Goal: Task Accomplishment & Management: Manage account settings

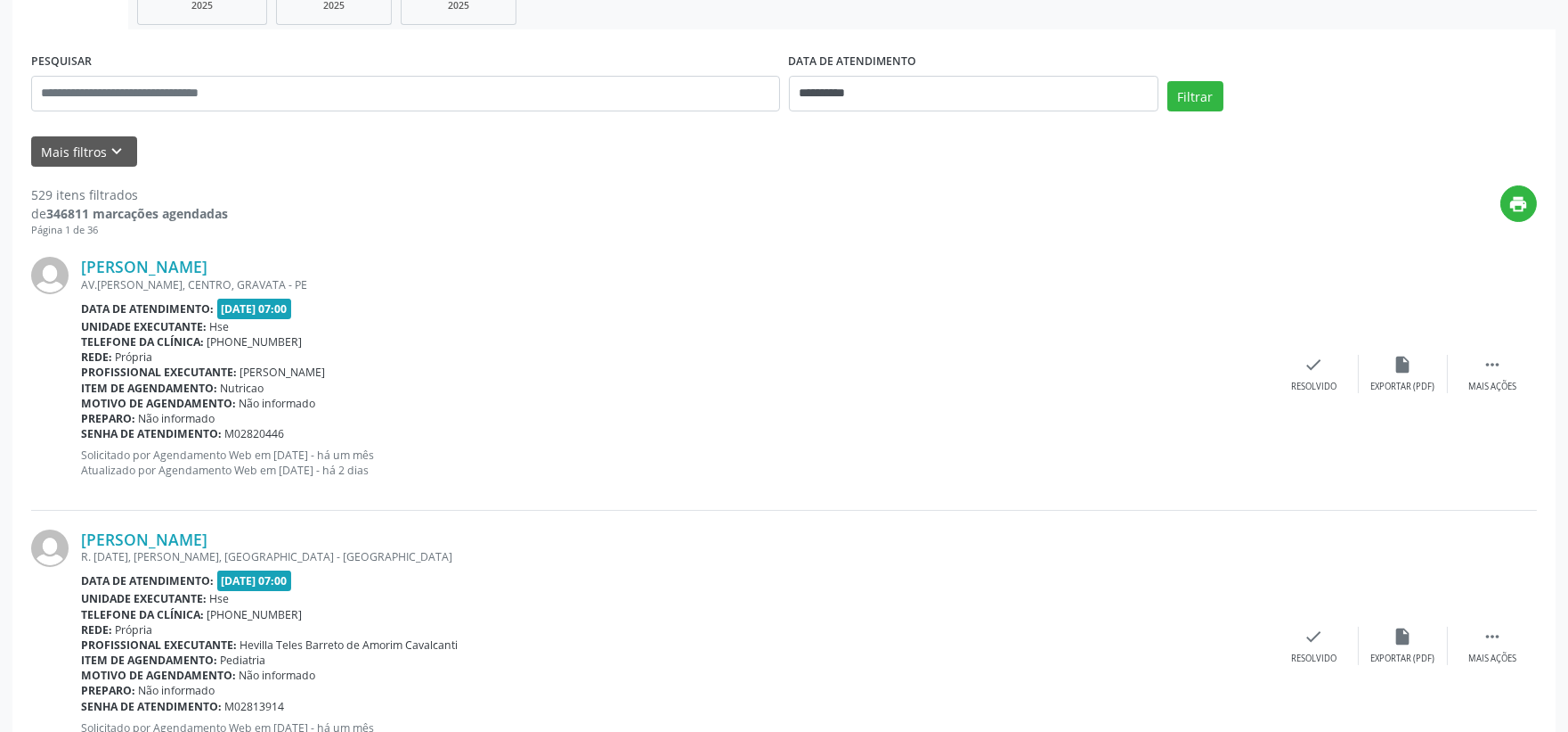
scroll to position [99, 0]
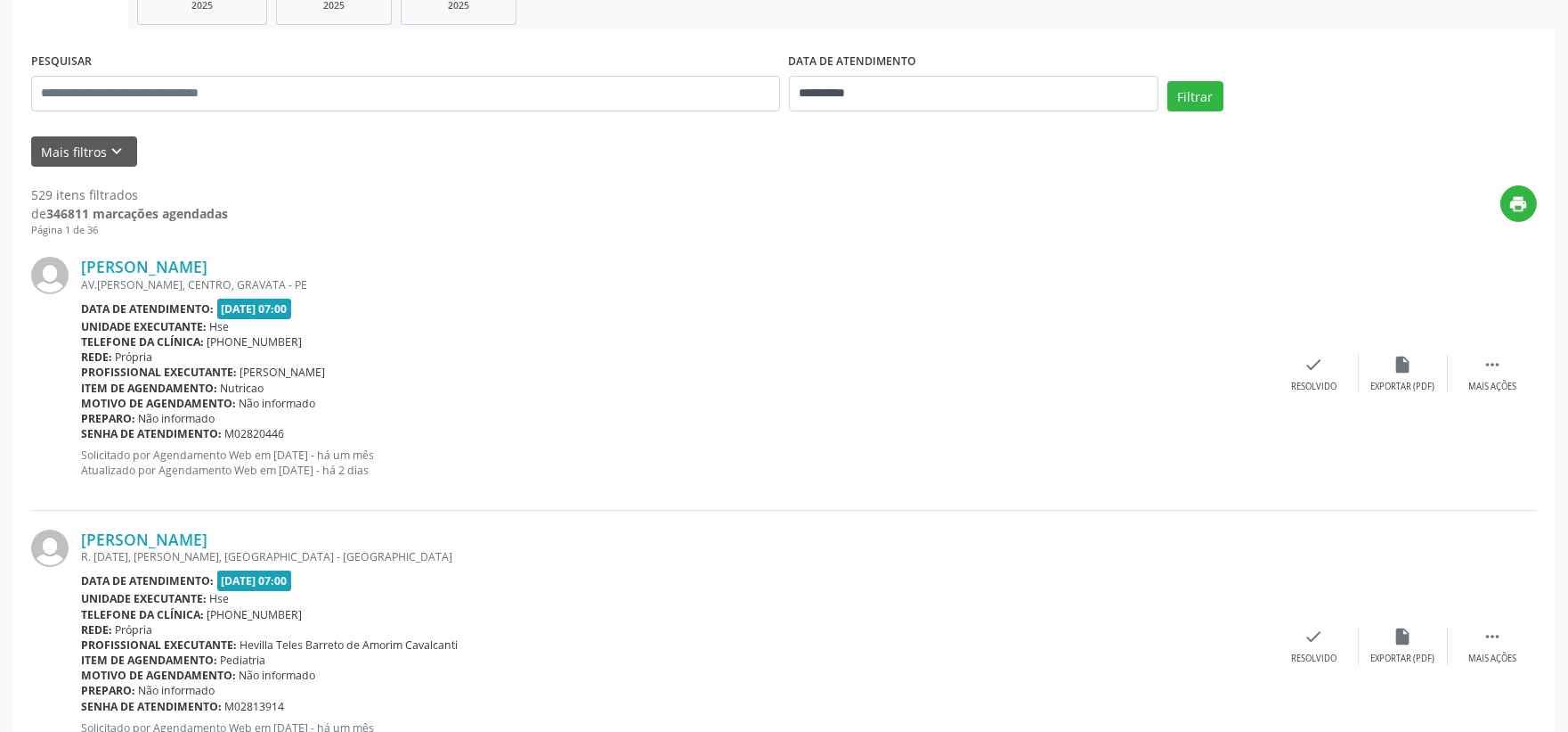
scroll to position [0, 0]
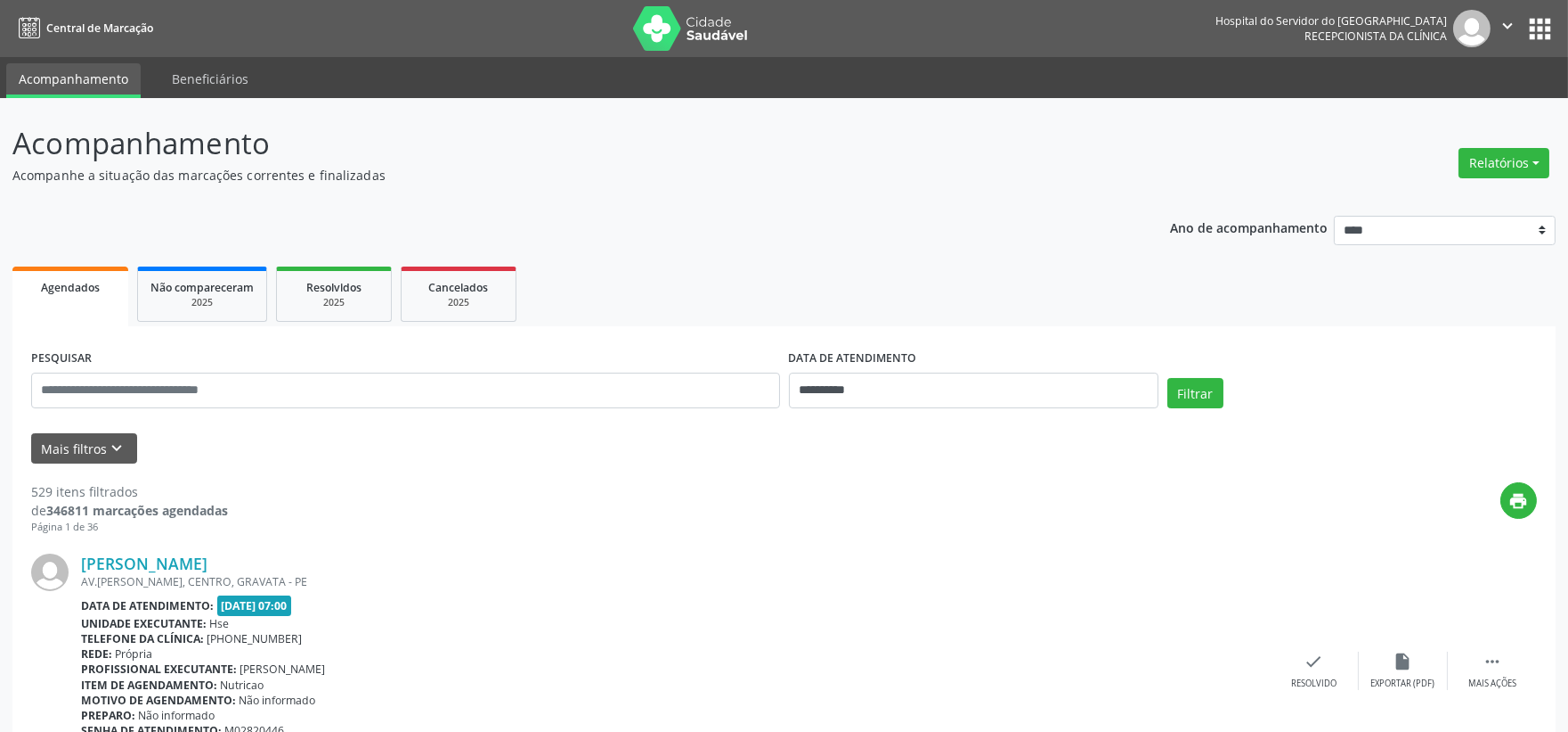
click at [324, 378] on input "text" at bounding box center [405, 390] width 749 height 36
drag, startPoint x: 427, startPoint y: 444, endPoint x: 404, endPoint y: 434, distance: 25.1
click at [427, 447] on div "Mais filtros keyboard_arrow_down" at bounding box center [784, 449] width 1515 height 31
click at [99, 437] on button "Mais filtros keyboard_arrow_down" at bounding box center [84, 449] width 106 height 31
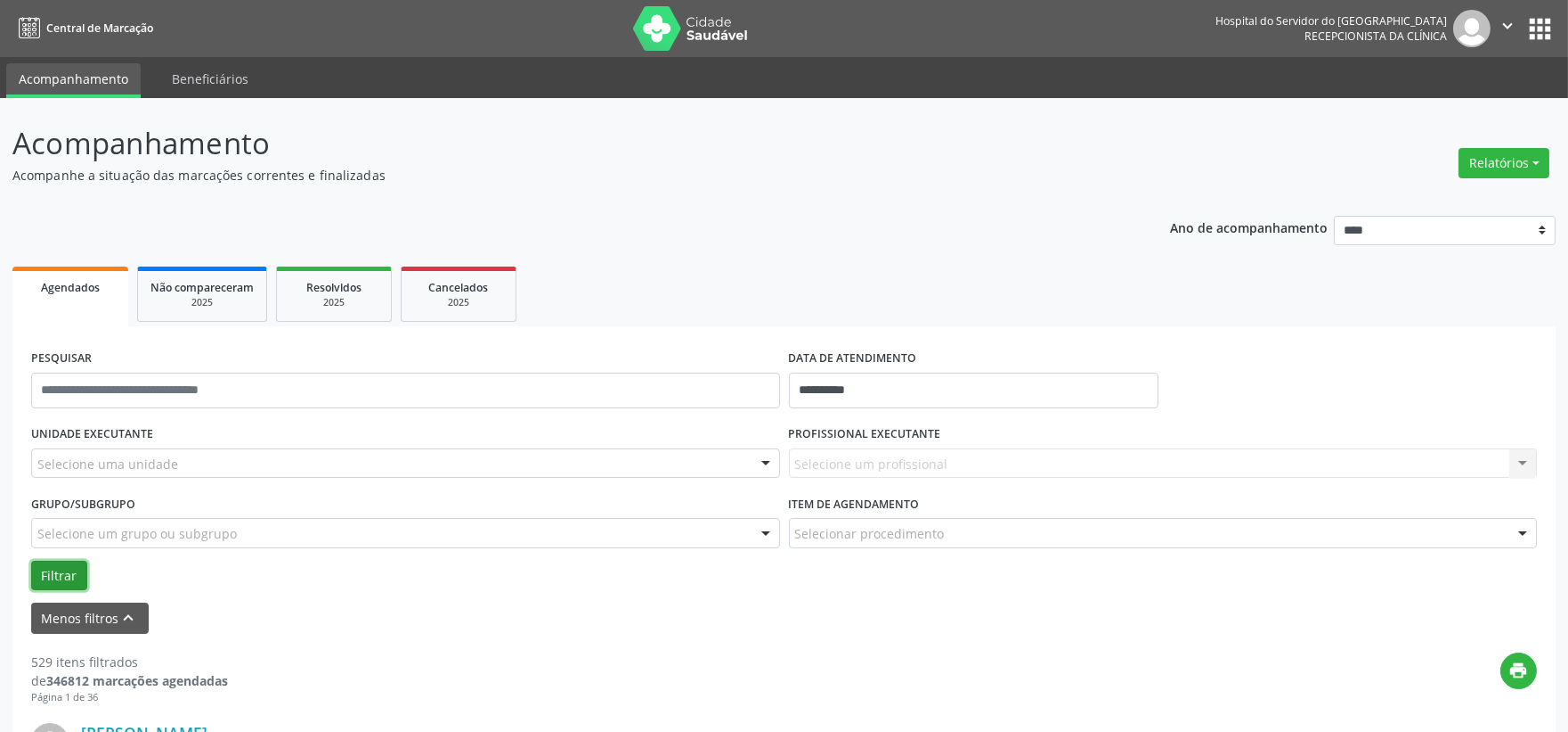
click at [71, 568] on button "Filtrar" at bounding box center [59, 575] width 56 height 30
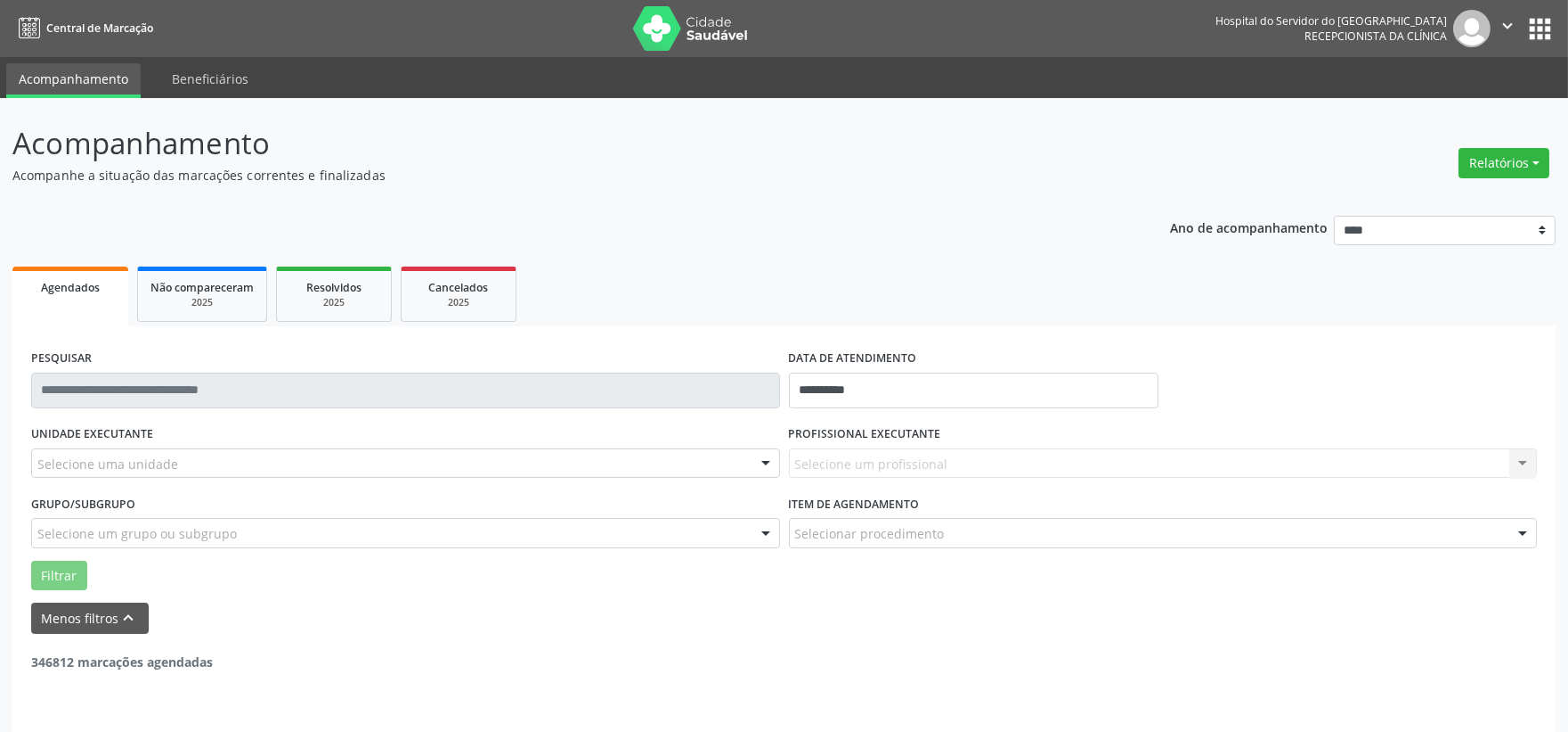
scroll to position [45, 0]
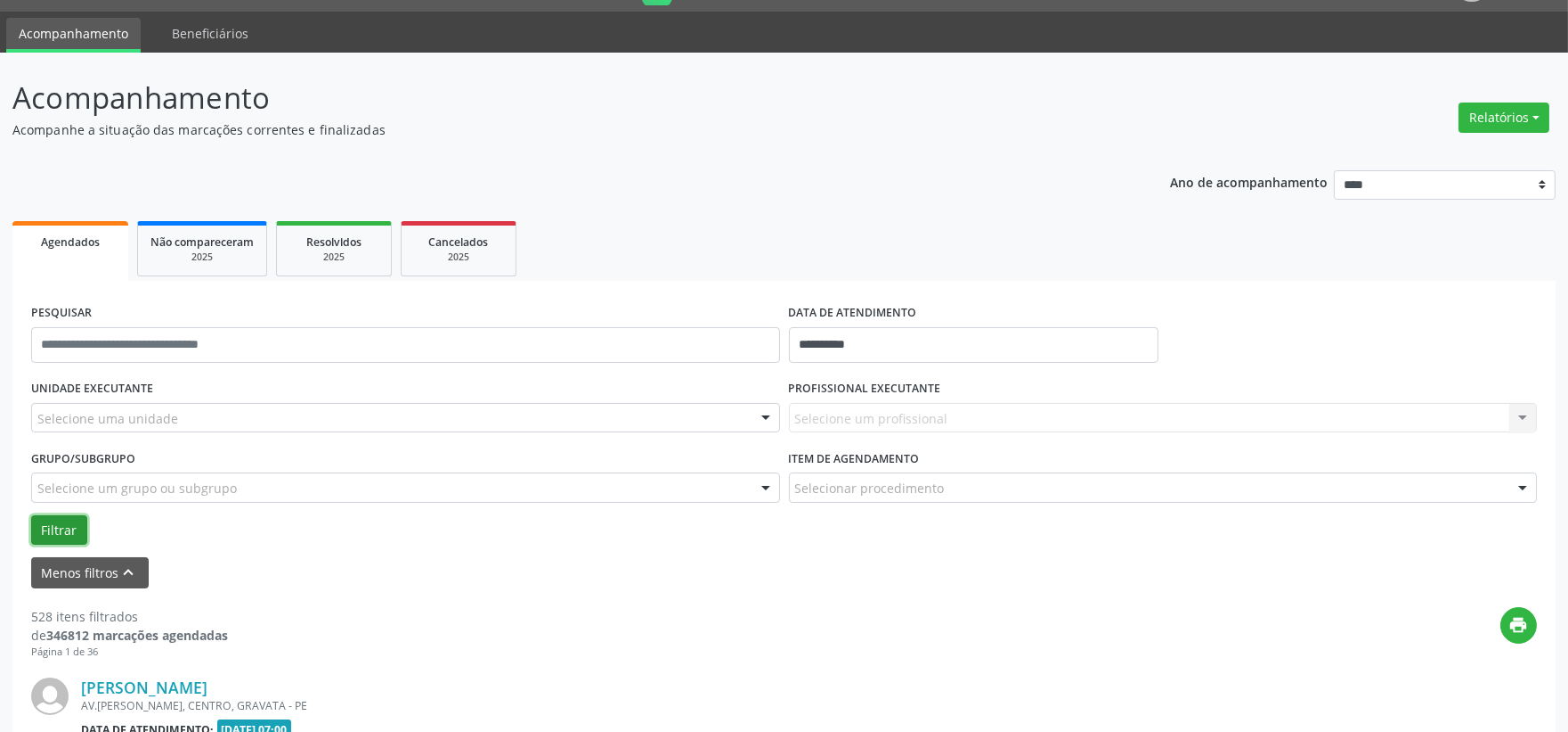
click at [61, 526] on button "Filtrar" at bounding box center [59, 530] width 56 height 30
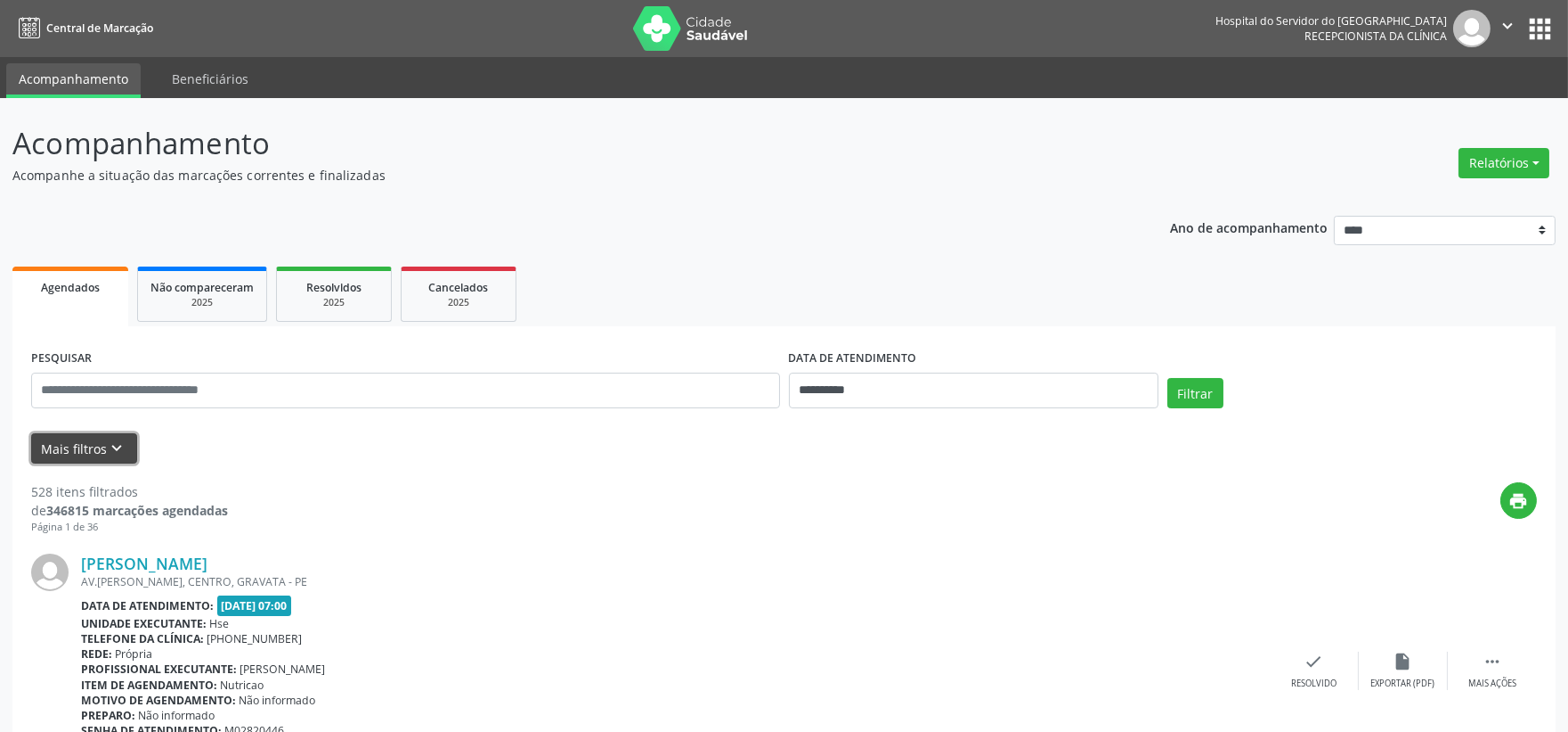
click at [76, 444] on button "Mais filtros keyboard_arrow_down" at bounding box center [84, 449] width 106 height 31
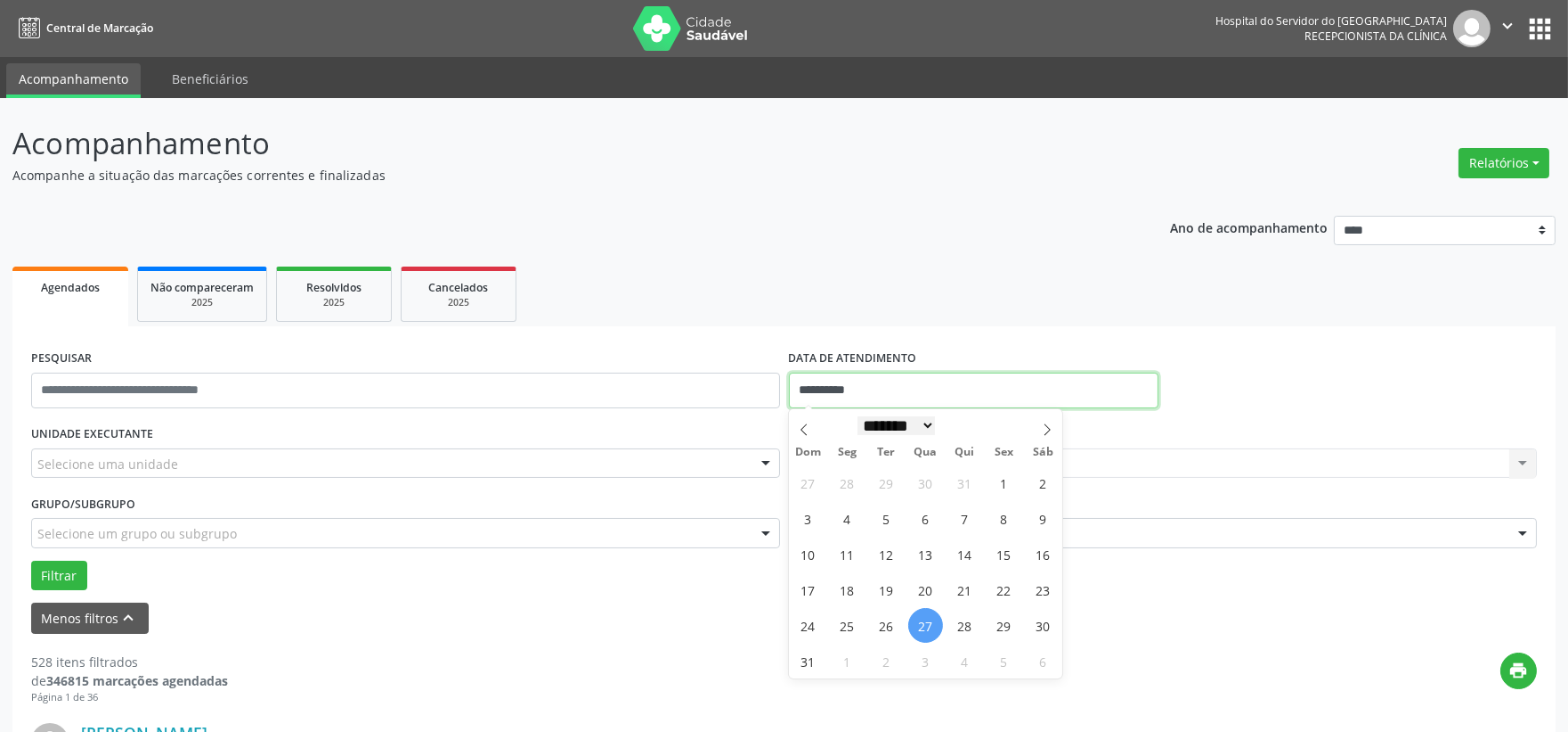
click at [895, 398] on input "**********" at bounding box center [974, 390] width 370 height 36
click at [922, 622] on span "27" at bounding box center [926, 625] width 35 height 35
type input "**********"
click at [922, 622] on span "27" at bounding box center [926, 625] width 35 height 35
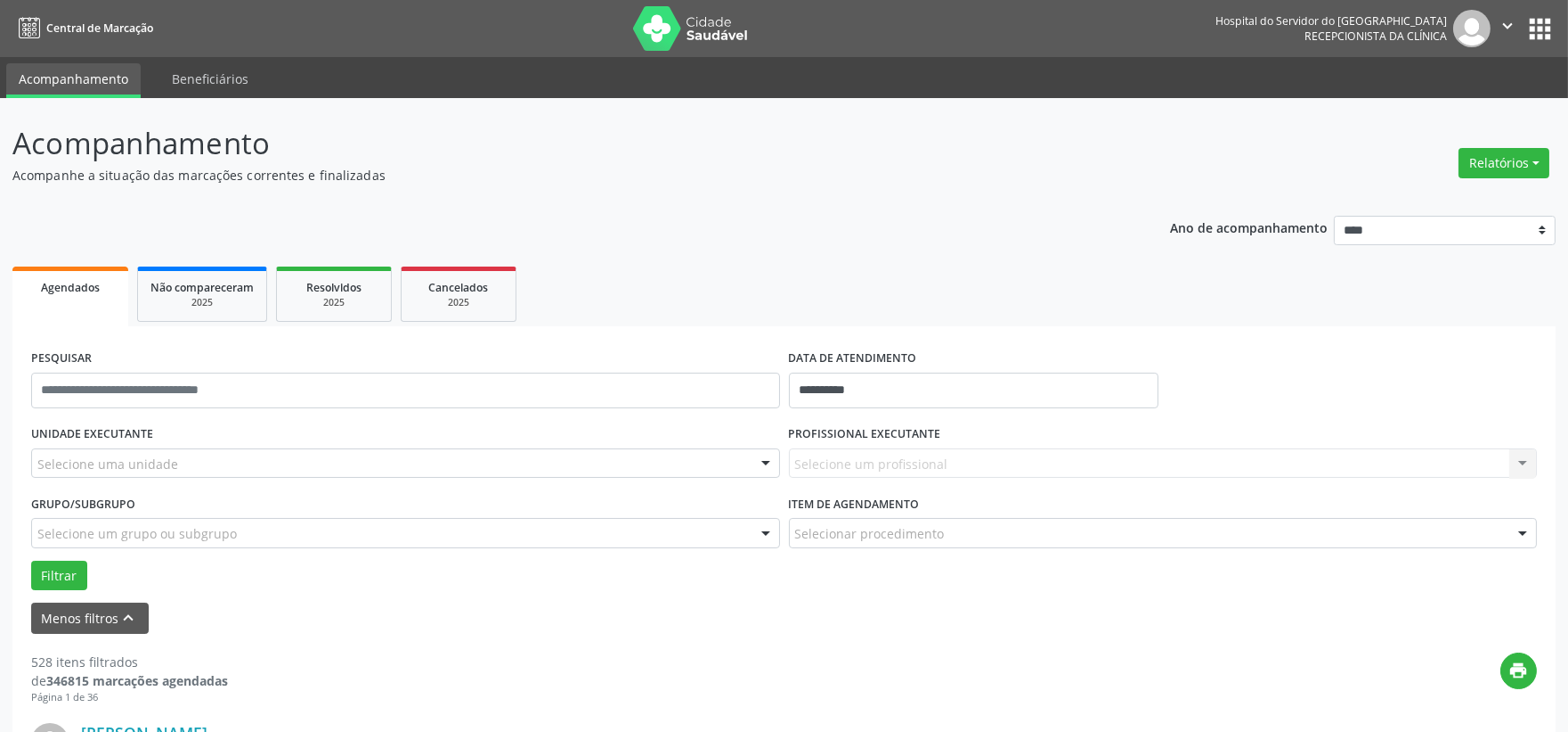
click at [865, 459] on div "Selecione um profissional Nenhum resultado encontrado para: " " Não há nenhuma …" at bounding box center [1164, 462] width 749 height 30
click at [865, 458] on div "Selecione um profissional Nenhum resultado encontrado para: " " Não há nenhuma …" at bounding box center [1164, 462] width 749 height 30
click at [1519, 458] on div "Selecione um profissional Nenhum resultado encontrado para: " " Não há nenhuma …" at bounding box center [1164, 462] width 749 height 30
click at [876, 449] on div "Selecione um profissional Nenhum resultado encontrado para: " " Não há nenhuma …" at bounding box center [1164, 462] width 749 height 30
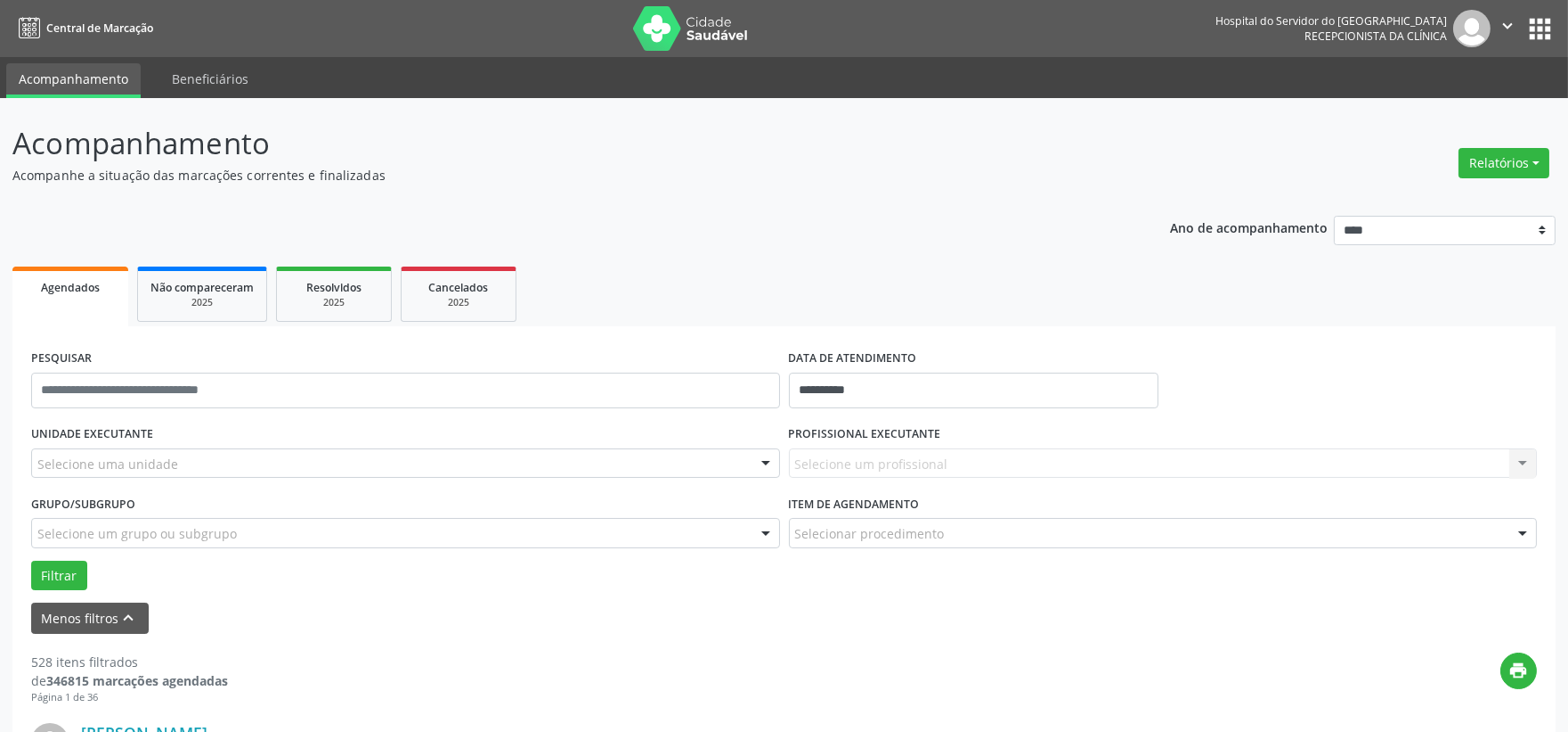
click at [1521, 458] on div "Selecione um profissional Nenhum resultado encontrado para: " " Não há nenhuma …" at bounding box center [1164, 462] width 749 height 30
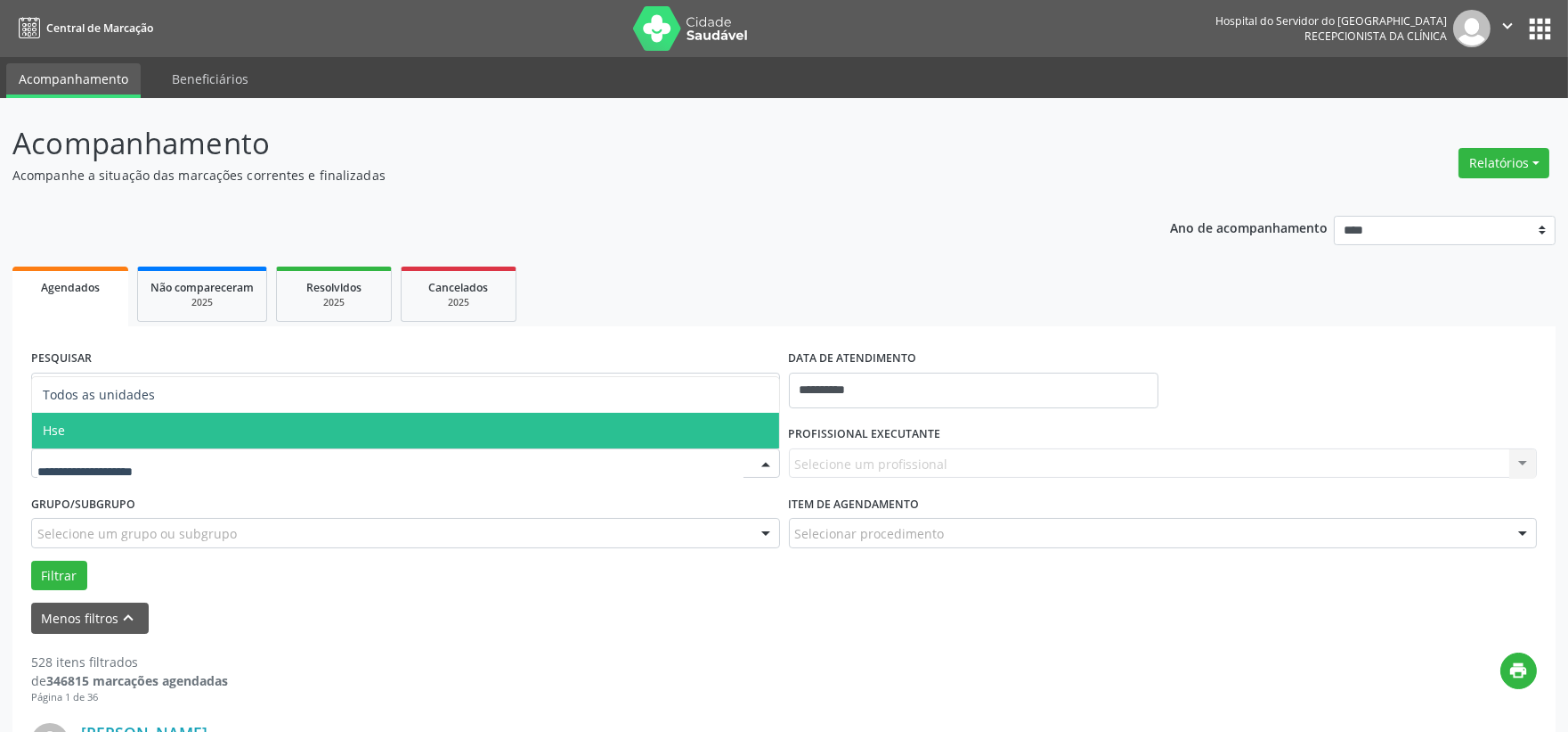
click at [125, 425] on span "Hse" at bounding box center [405, 430] width 747 height 36
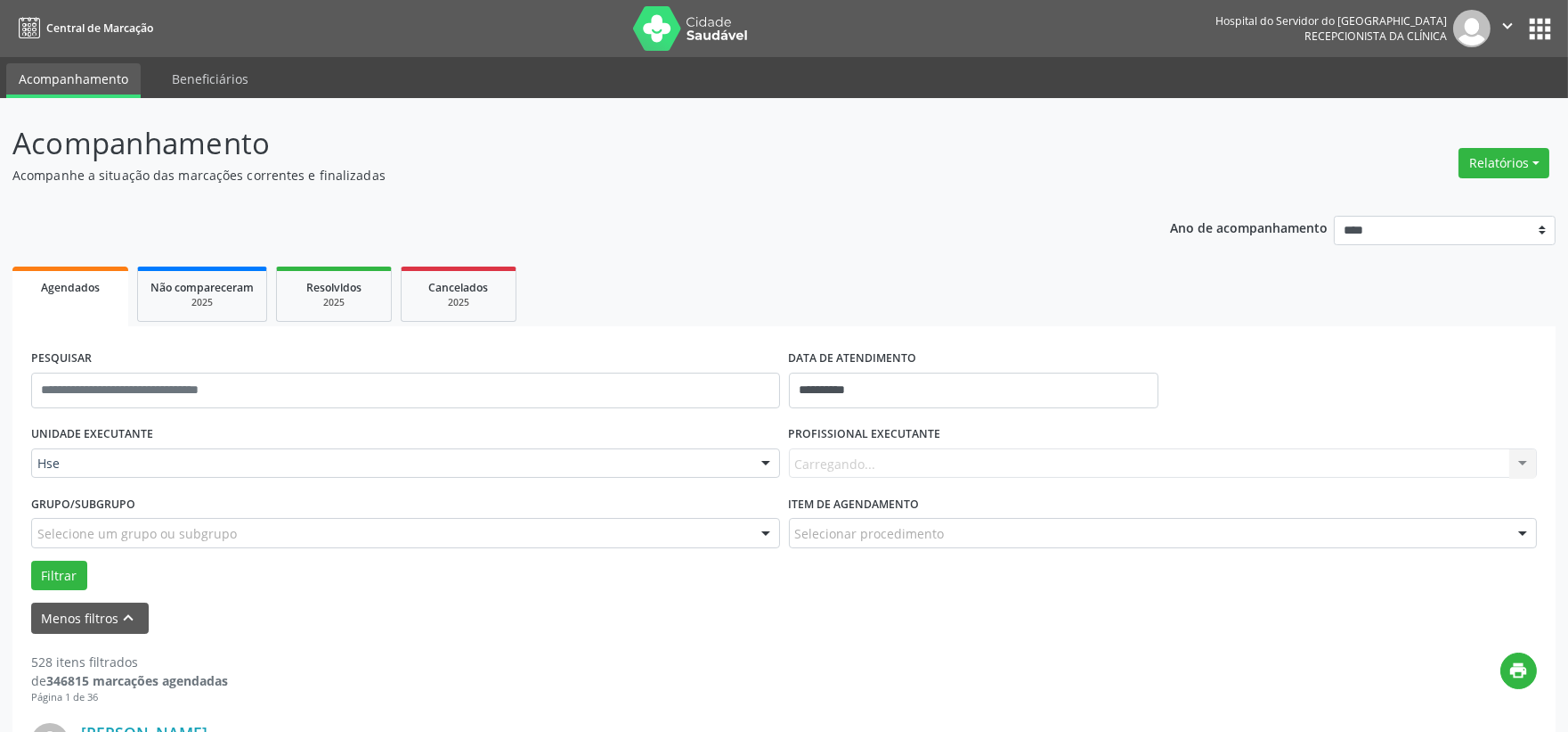
click at [125, 425] on div "UNIDADE EXECUTANTE Hse Todos as unidades Hse Nenhum resultado encontrado para: …" at bounding box center [405, 456] width 758 height 69
drag, startPoint x: 805, startPoint y: 438, endPoint x: 632, endPoint y: 423, distance: 173.6
click at [806, 437] on label "PROFISSIONAL EXECUTANTE" at bounding box center [865, 434] width 152 height 28
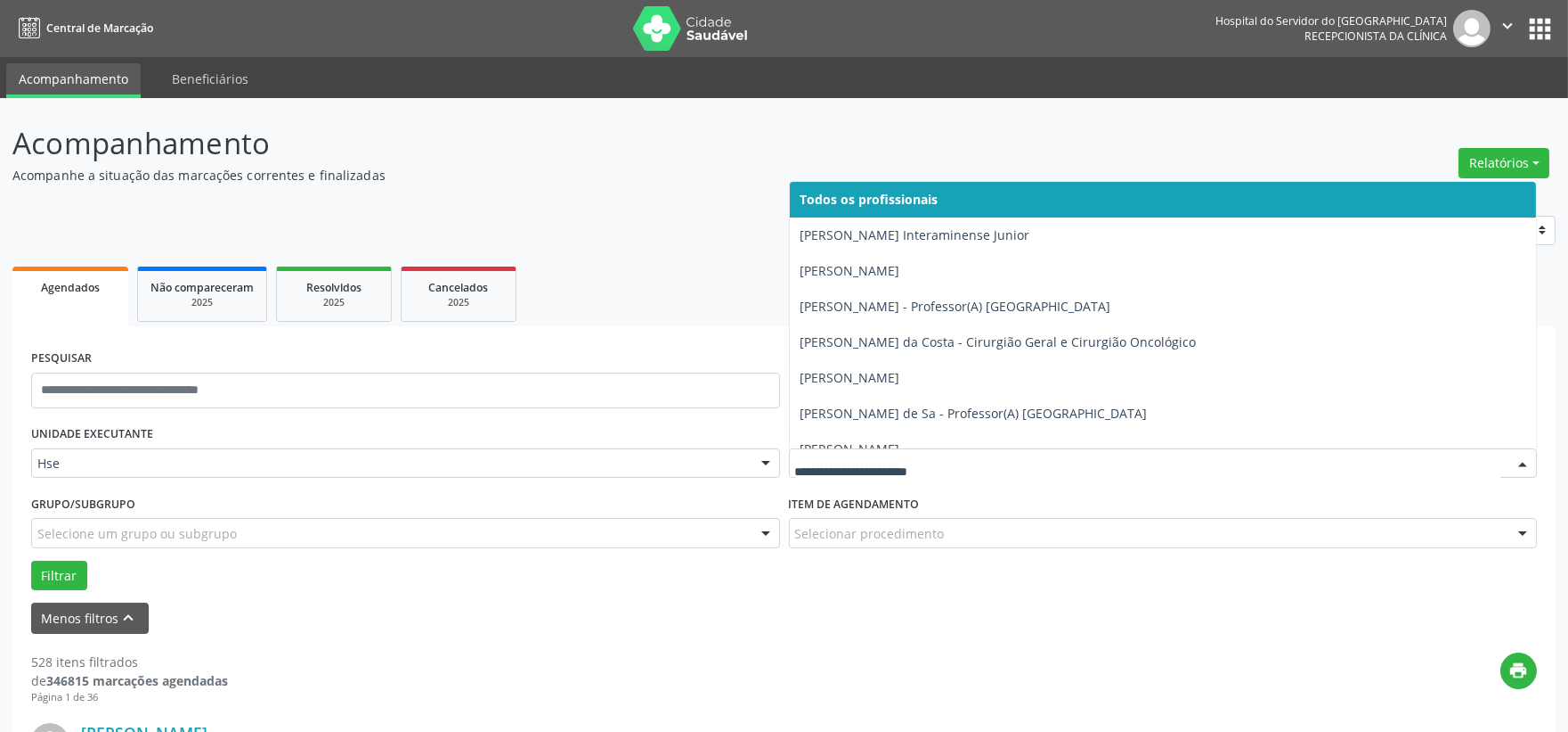
click at [1524, 455] on div at bounding box center [1523, 463] width 27 height 30
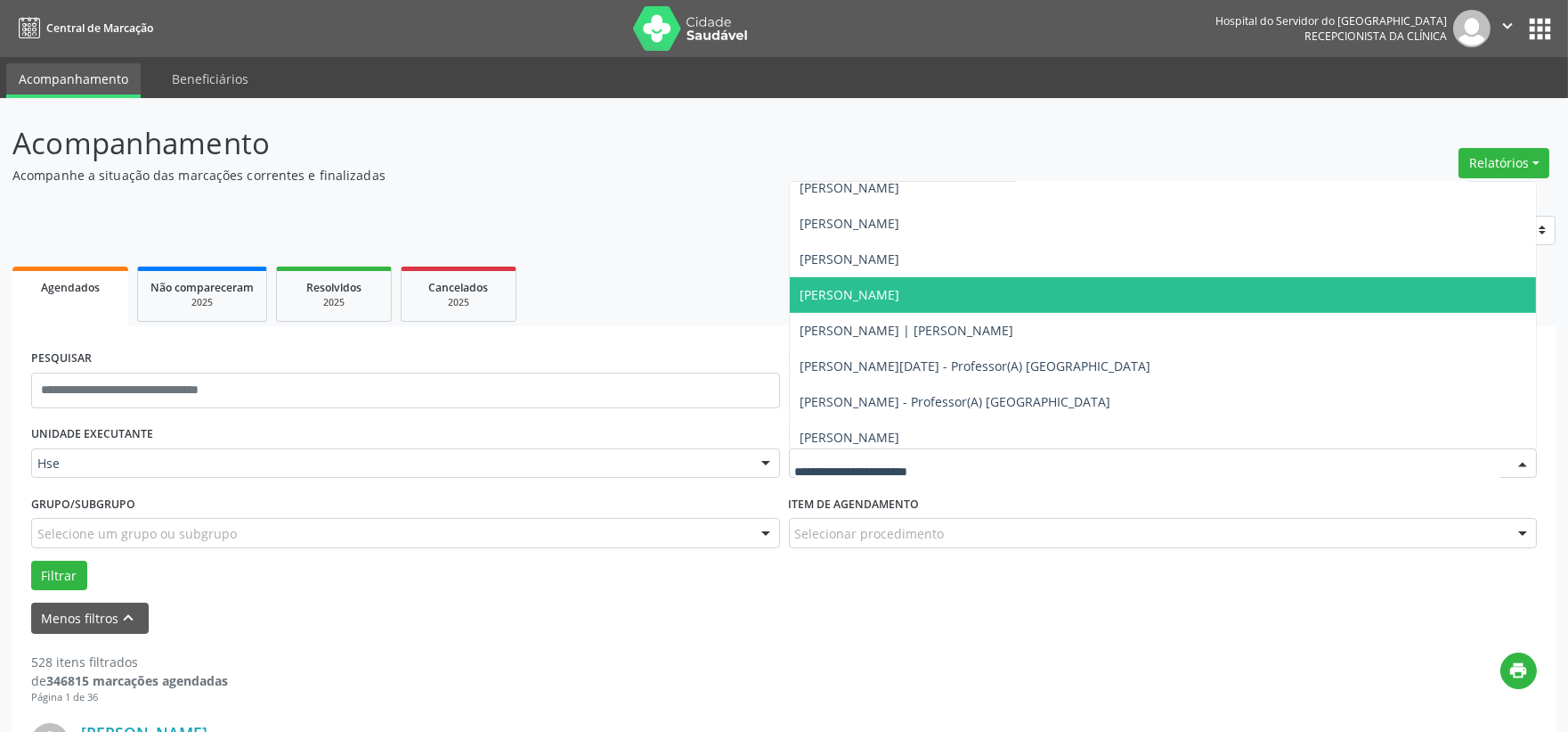
scroll to position [2178, 0]
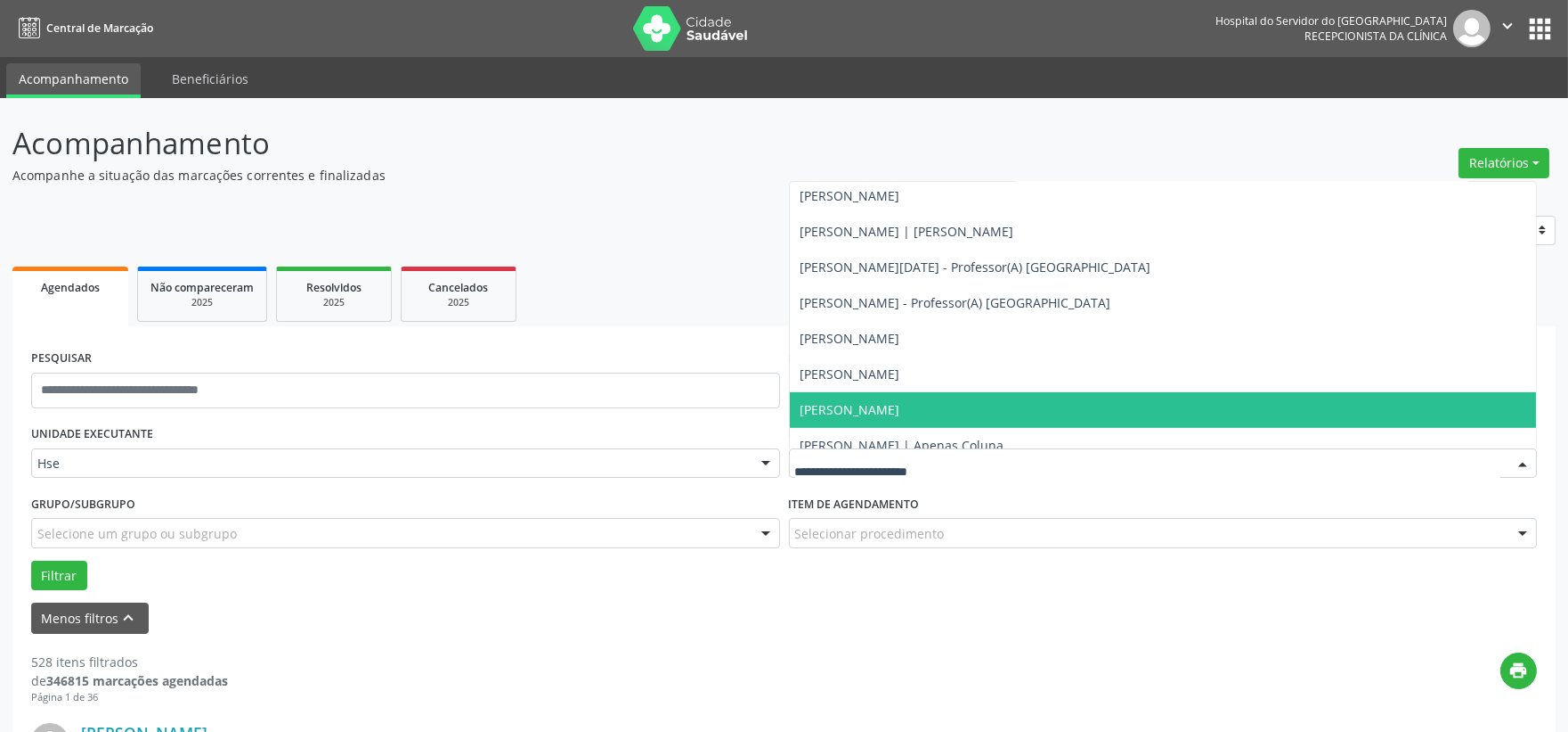
click at [868, 402] on span "Charles Holanda Felix" at bounding box center [851, 409] width 100 height 17
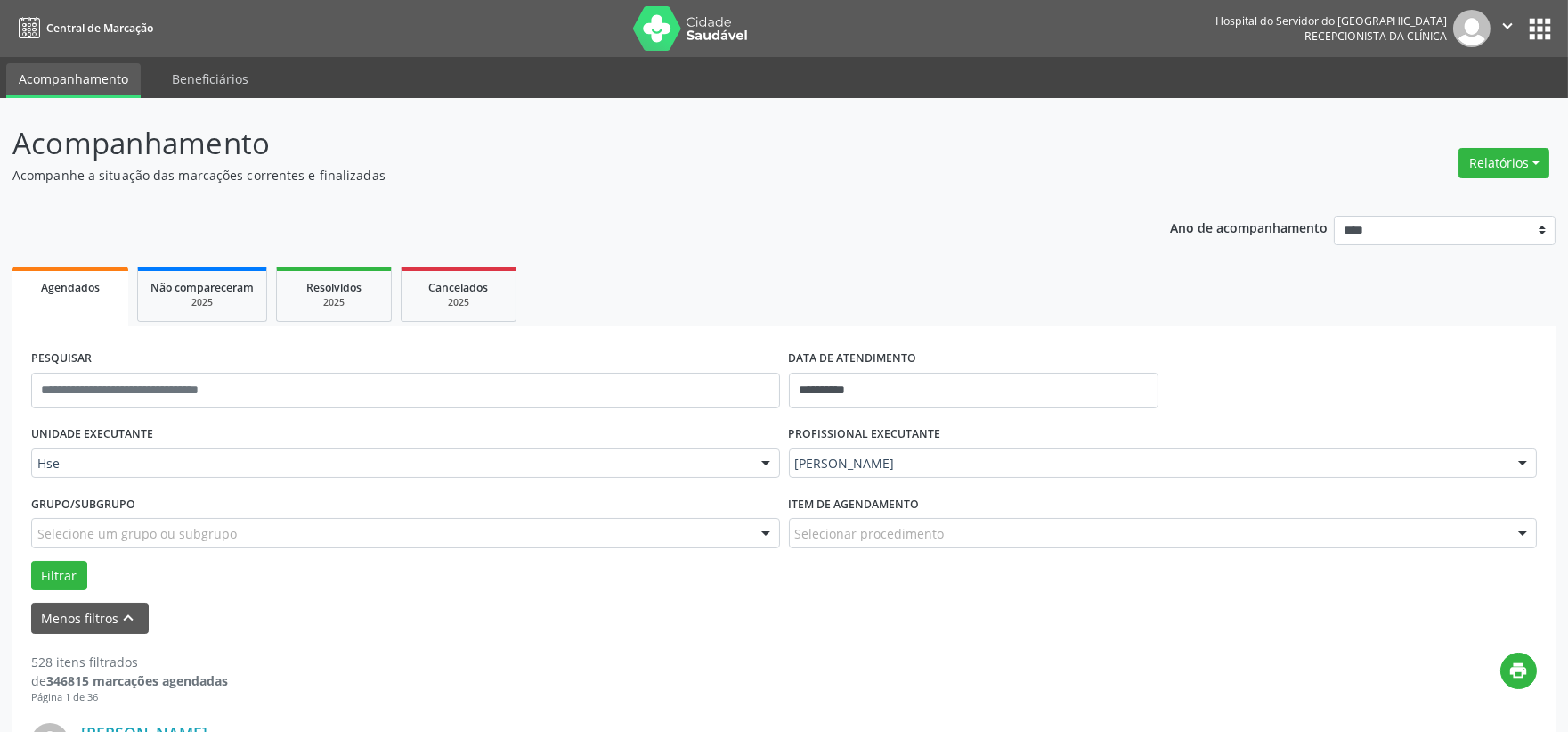
click at [868, 397] on form "**********" at bounding box center [784, 489] width 1505 height 289
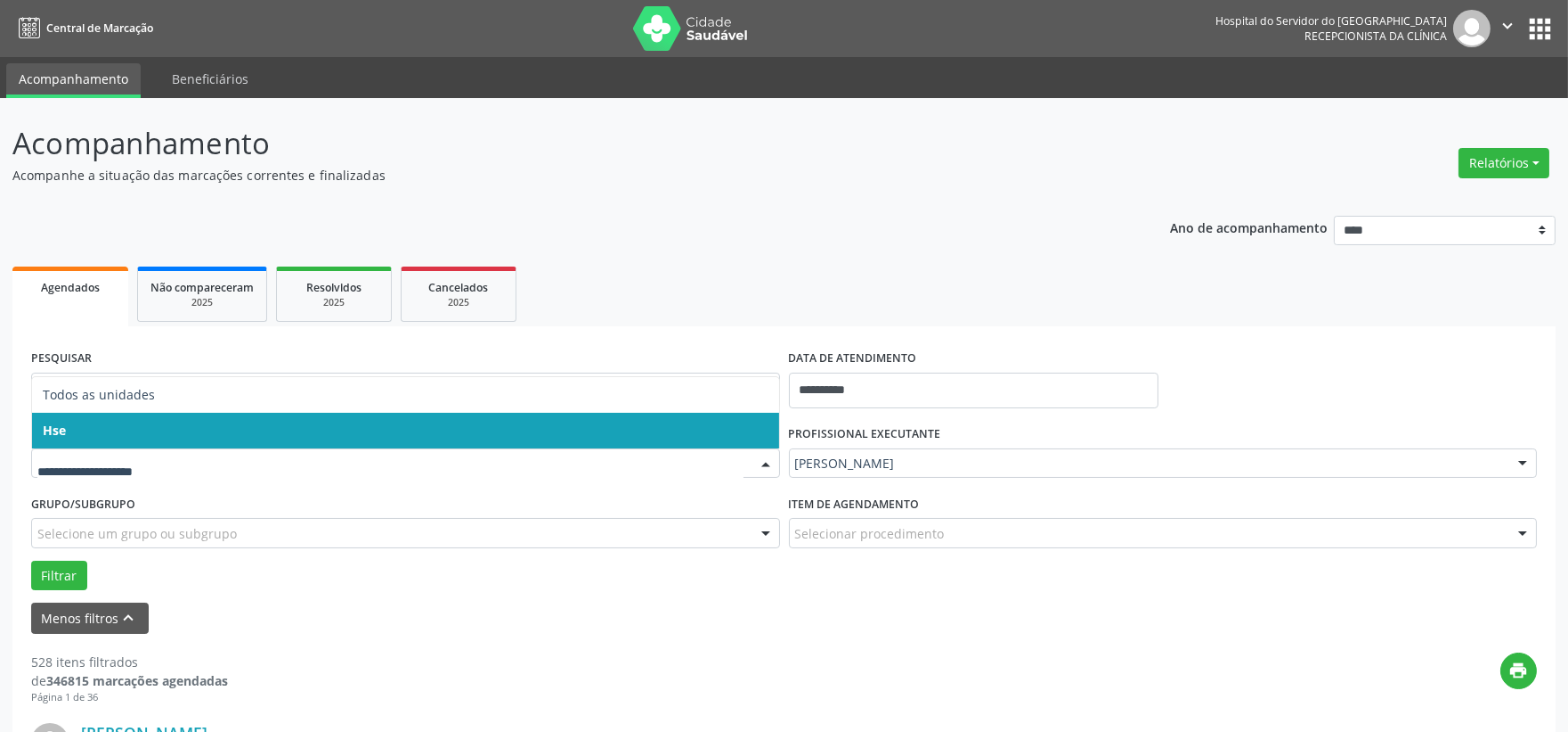
click at [140, 419] on span "Hse" at bounding box center [405, 430] width 747 height 36
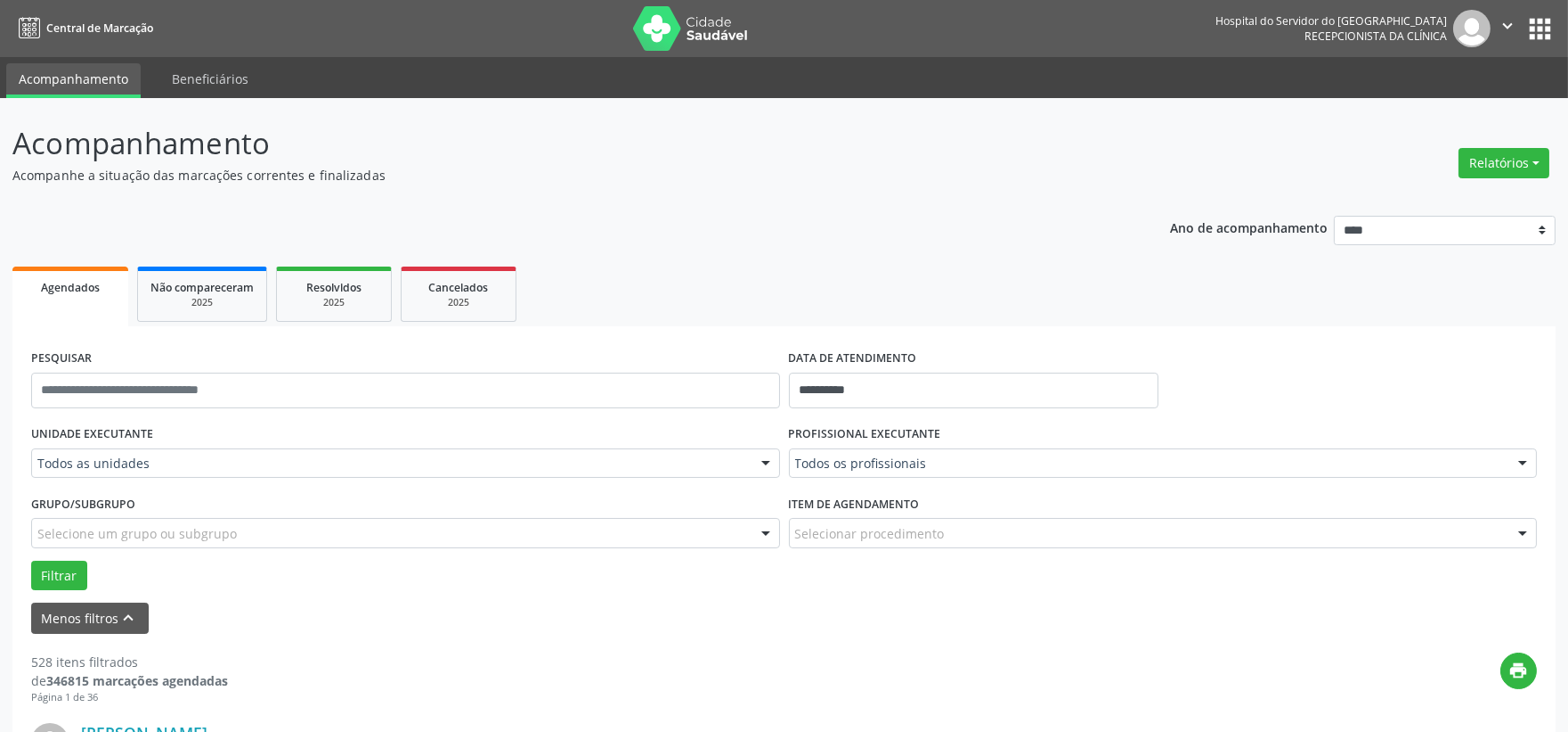
click at [142, 440] on label "UNIDADE EXECUTANTE" at bounding box center [91, 434] width 122 height 28
click at [142, 425] on label "UNIDADE EXECUTANTE" at bounding box center [91, 434] width 122 height 28
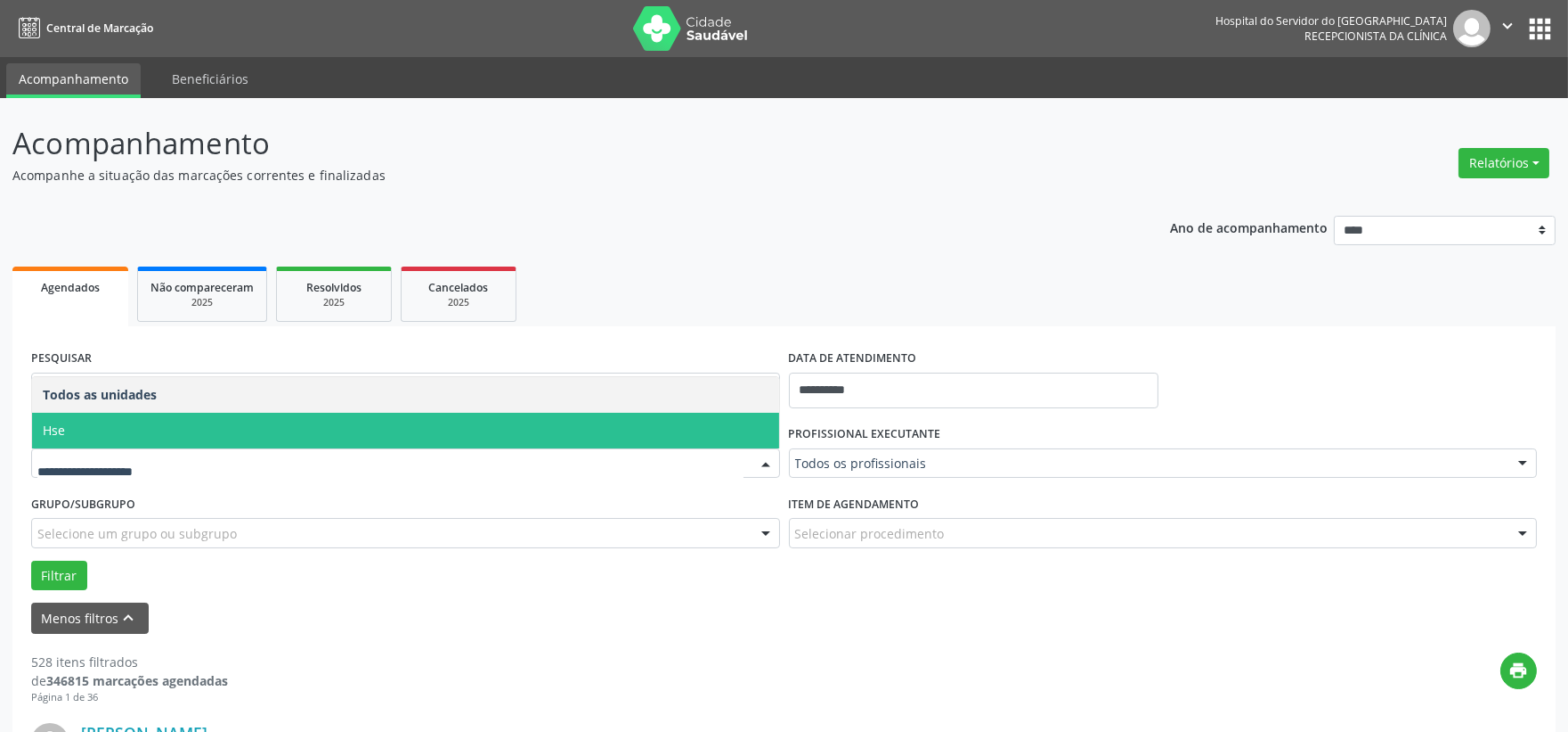
drag, startPoint x: 128, startPoint y: 465, endPoint x: 153, endPoint y: 452, distance: 28.2
click at [161, 432] on span "Hse" at bounding box center [405, 430] width 747 height 36
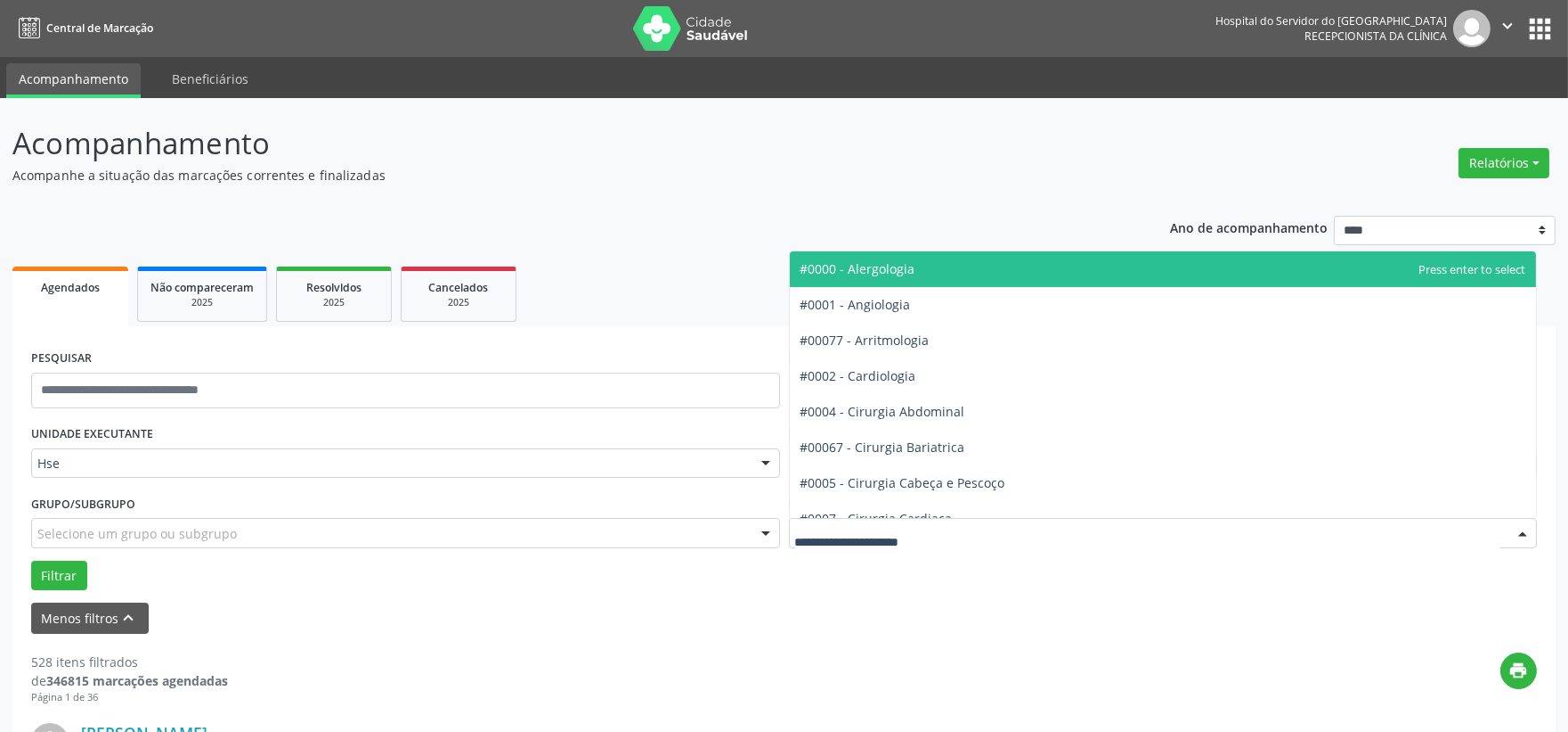
click at [1524, 526] on div at bounding box center [1523, 533] width 27 height 30
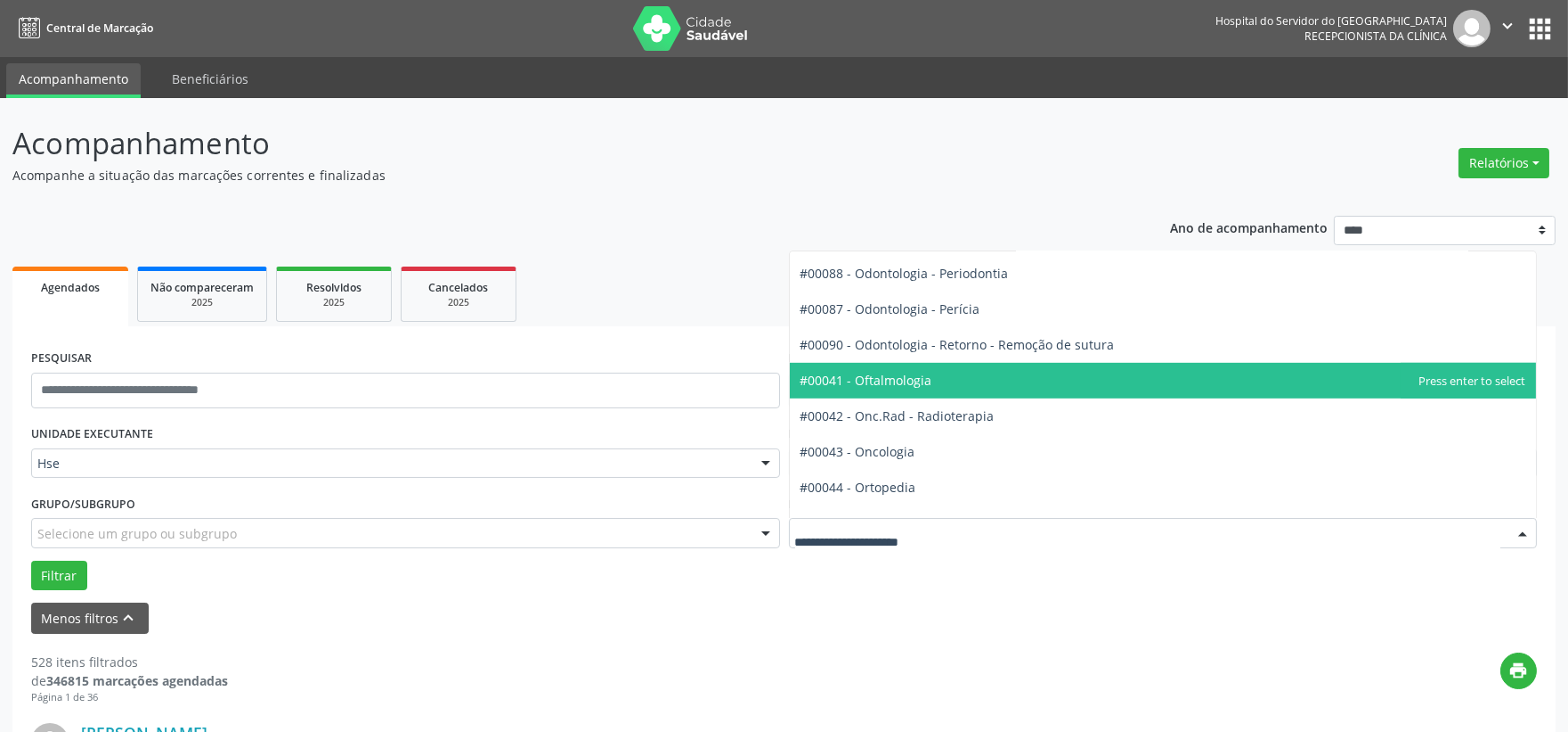
scroll to position [2375, 0]
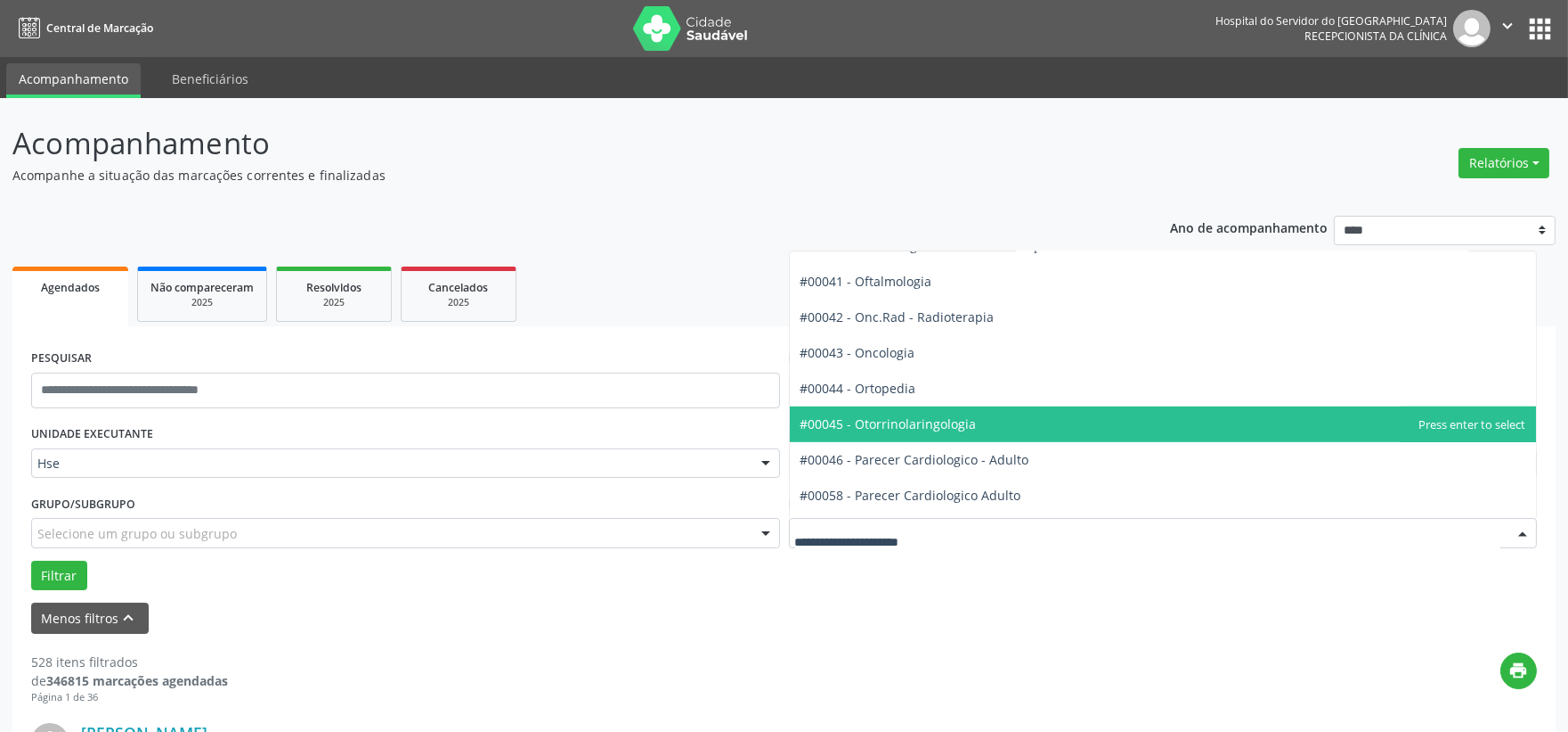
click at [893, 423] on span "#00045 - Otorrinolaringologia" at bounding box center [888, 424] width 176 height 17
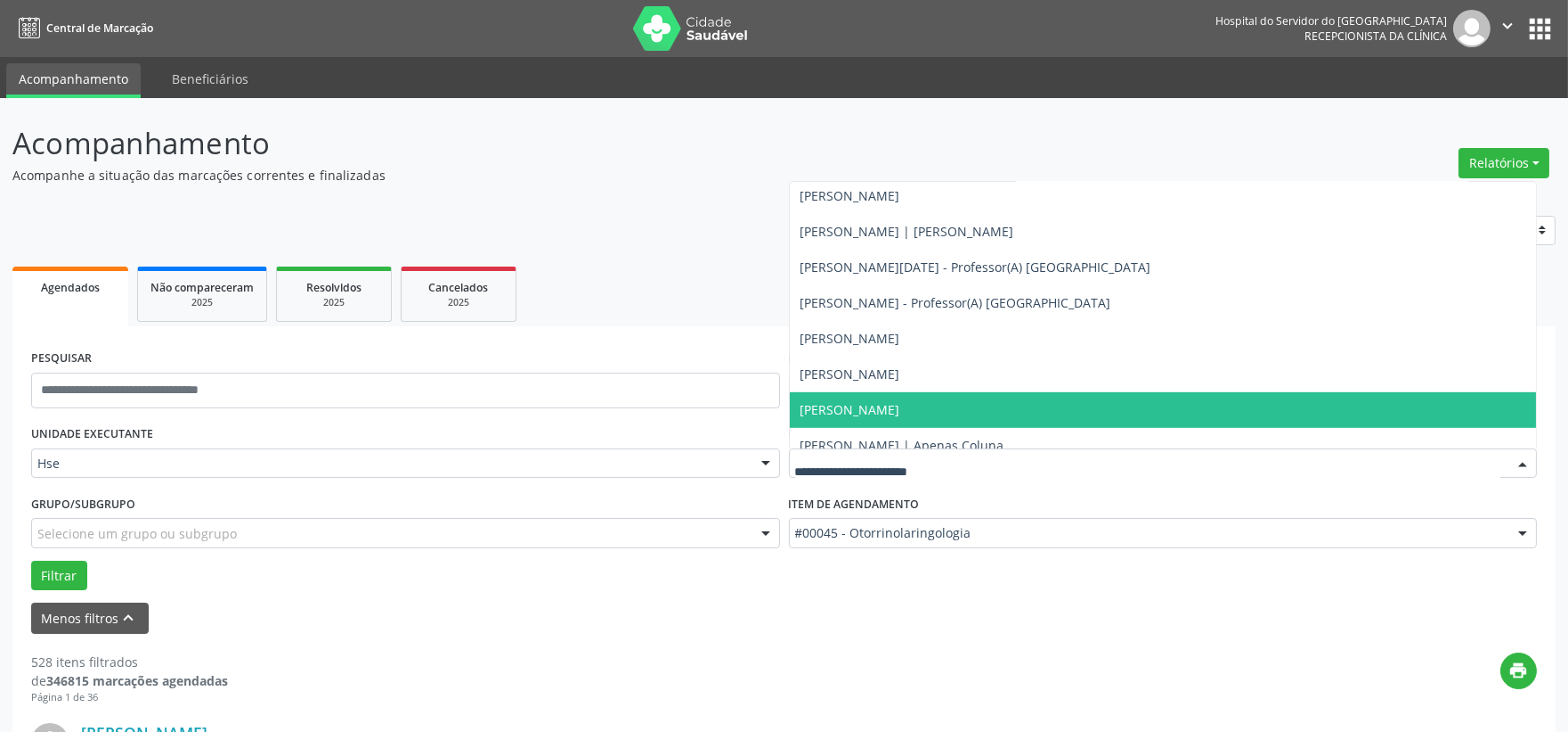
click at [1517, 458] on div at bounding box center [1523, 463] width 27 height 30
click at [940, 407] on span "Charles Holanda Felix" at bounding box center [1164, 409] width 747 height 36
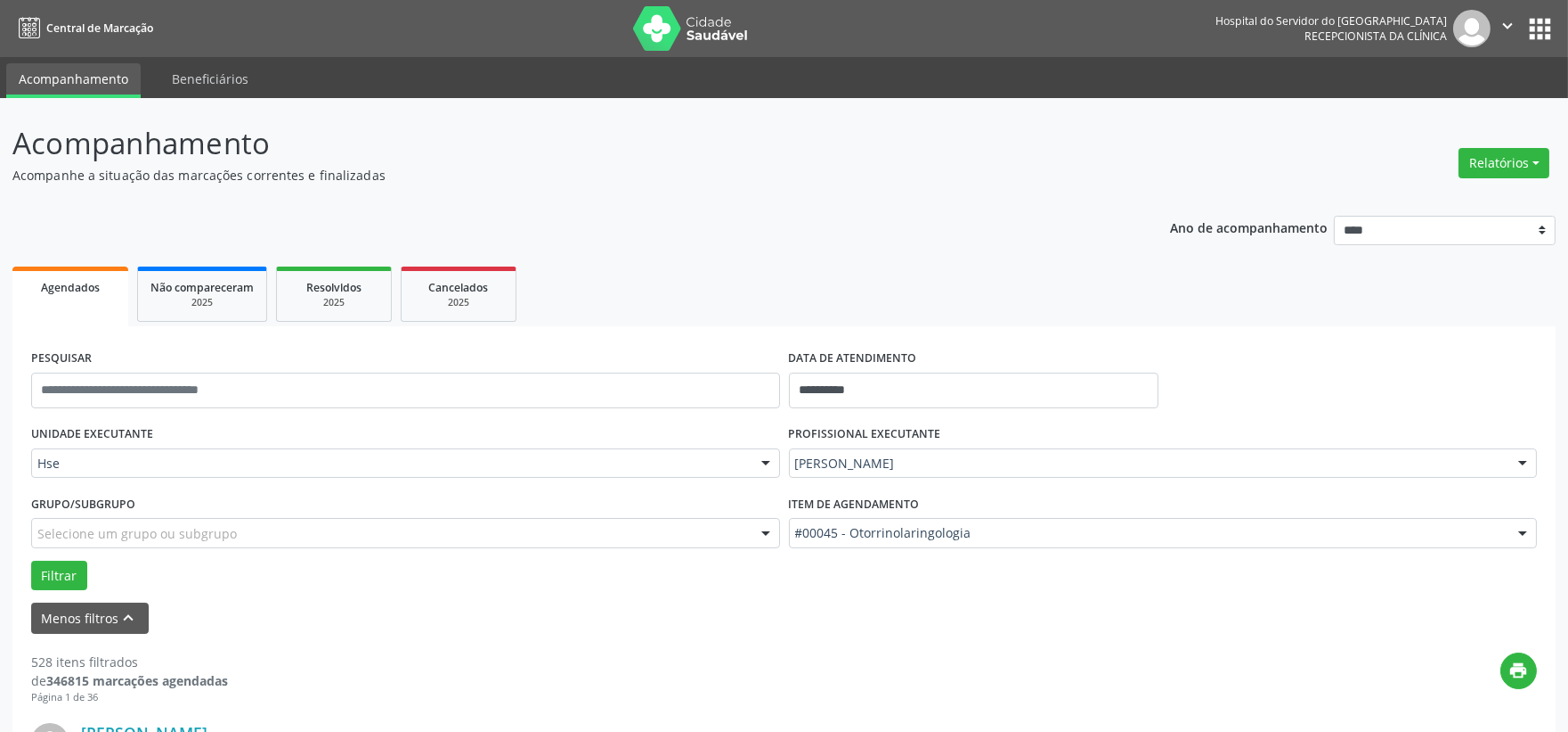
click at [942, 407] on div "**********" at bounding box center [973, 382] width 378 height 76
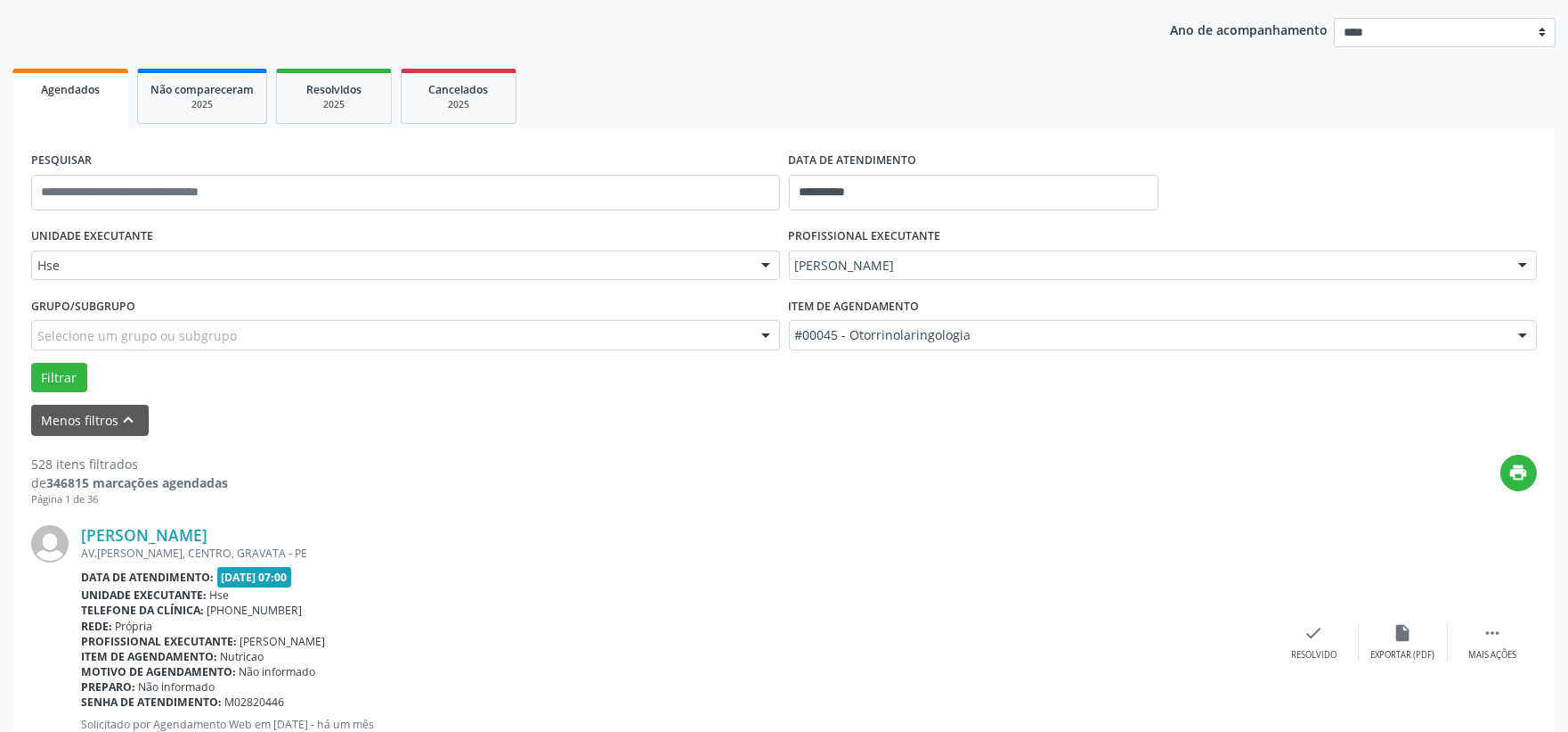
scroll to position [99, 0]
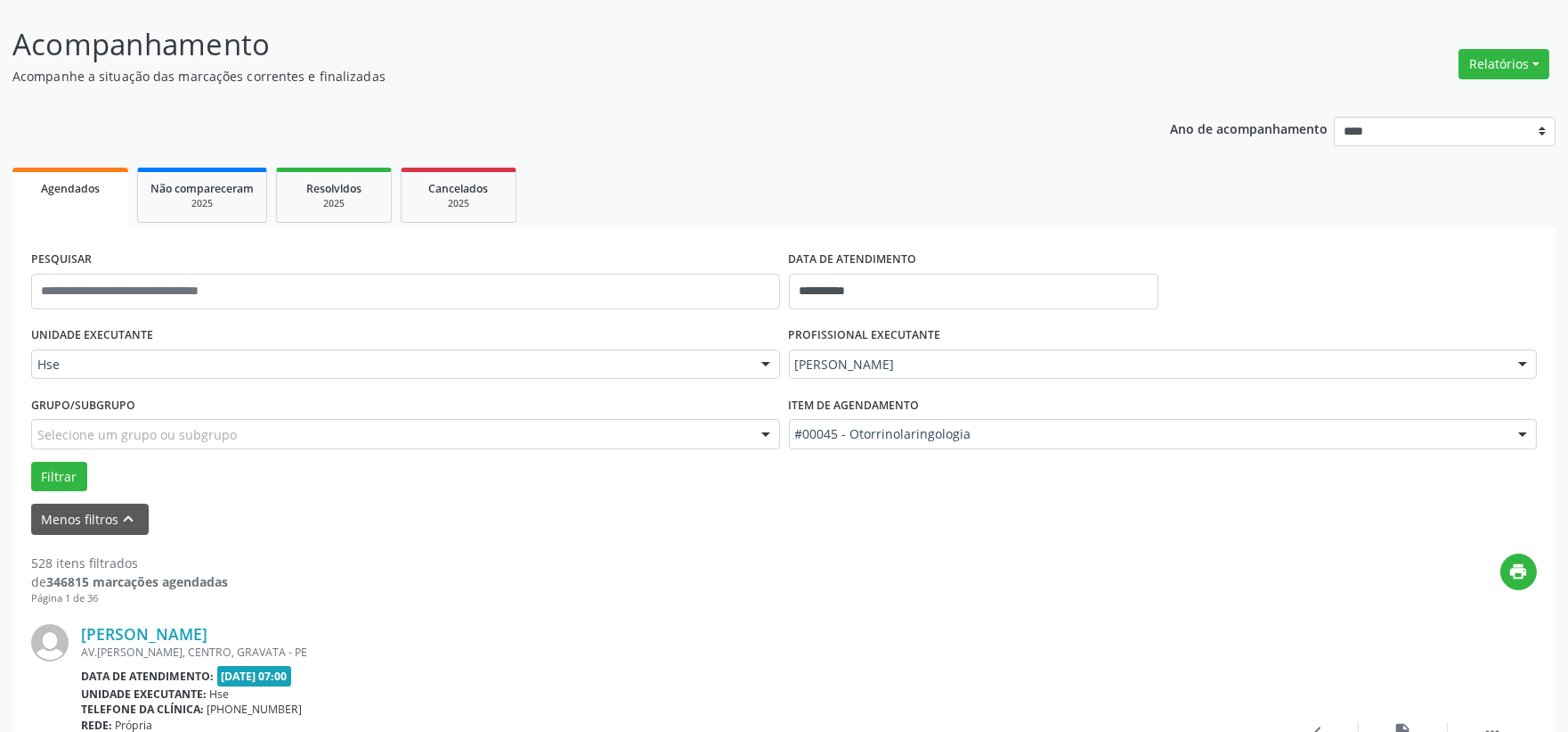
click at [142, 350] on div "Hse" at bounding box center [405, 364] width 749 height 30
drag, startPoint x: 153, startPoint y: 326, endPoint x: 155, endPoint y: 366, distance: 40.0
click at [154, 327] on div "UNIDADE EXECUTANTE Hse Todos as unidades Hse Nenhum resultado encontrado para: …" at bounding box center [405, 356] width 758 height 69
click at [163, 397] on div "Grupo/Subgrupo Selecione um grupo ou subgrupo Todos os grupos e subgrupos Nenhu…" at bounding box center [405, 419] width 749 height 57
click at [176, 397] on div "Grupo/Subgrupo Selecione um grupo ou subgrupo Todos os grupos e subgrupos Nenhu…" at bounding box center [405, 419] width 749 height 57
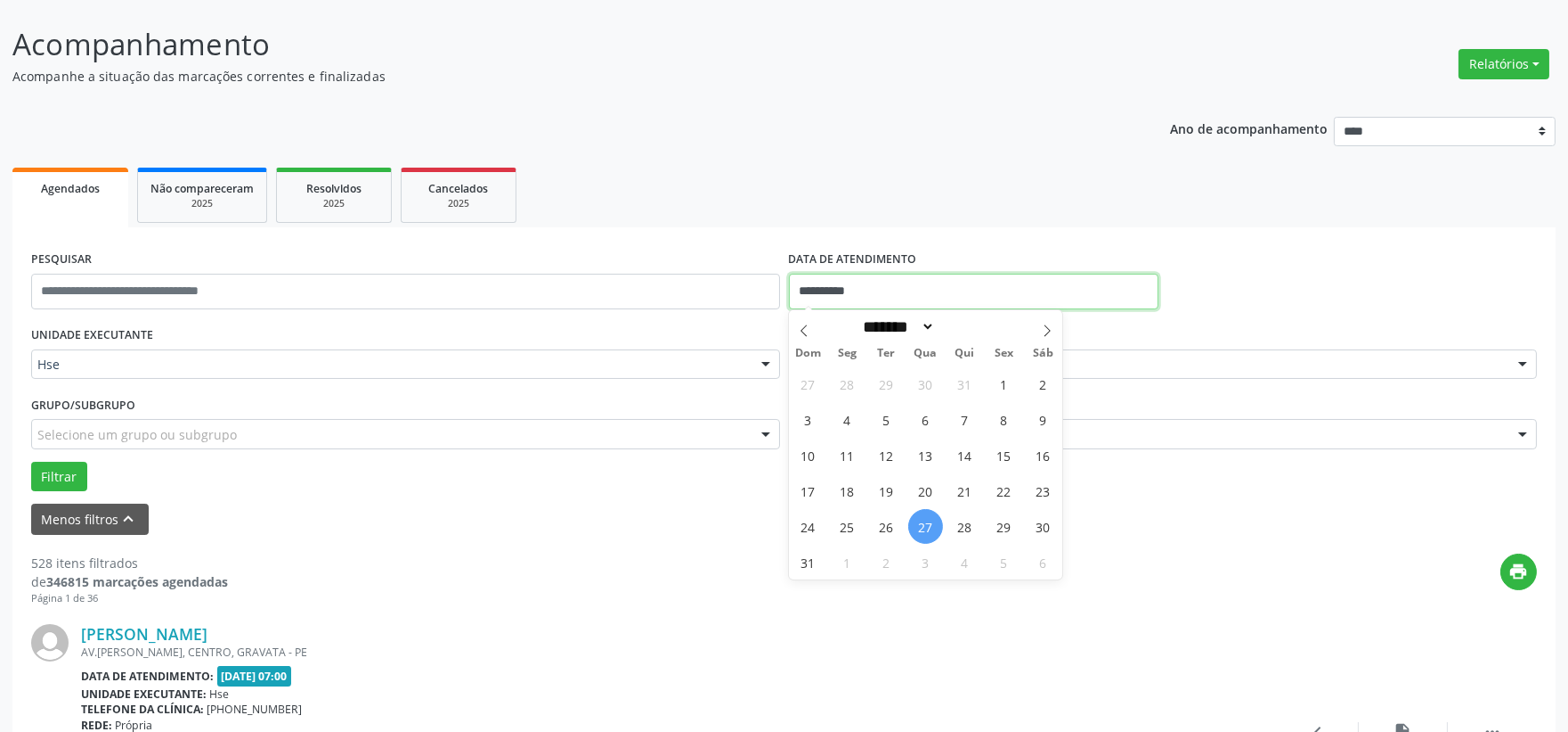
click at [897, 285] on input "**********" at bounding box center [974, 291] width 370 height 36
click at [928, 528] on span "27" at bounding box center [926, 526] width 35 height 35
type input "**********"
click at [922, 524] on span "27" at bounding box center [926, 526] width 35 height 35
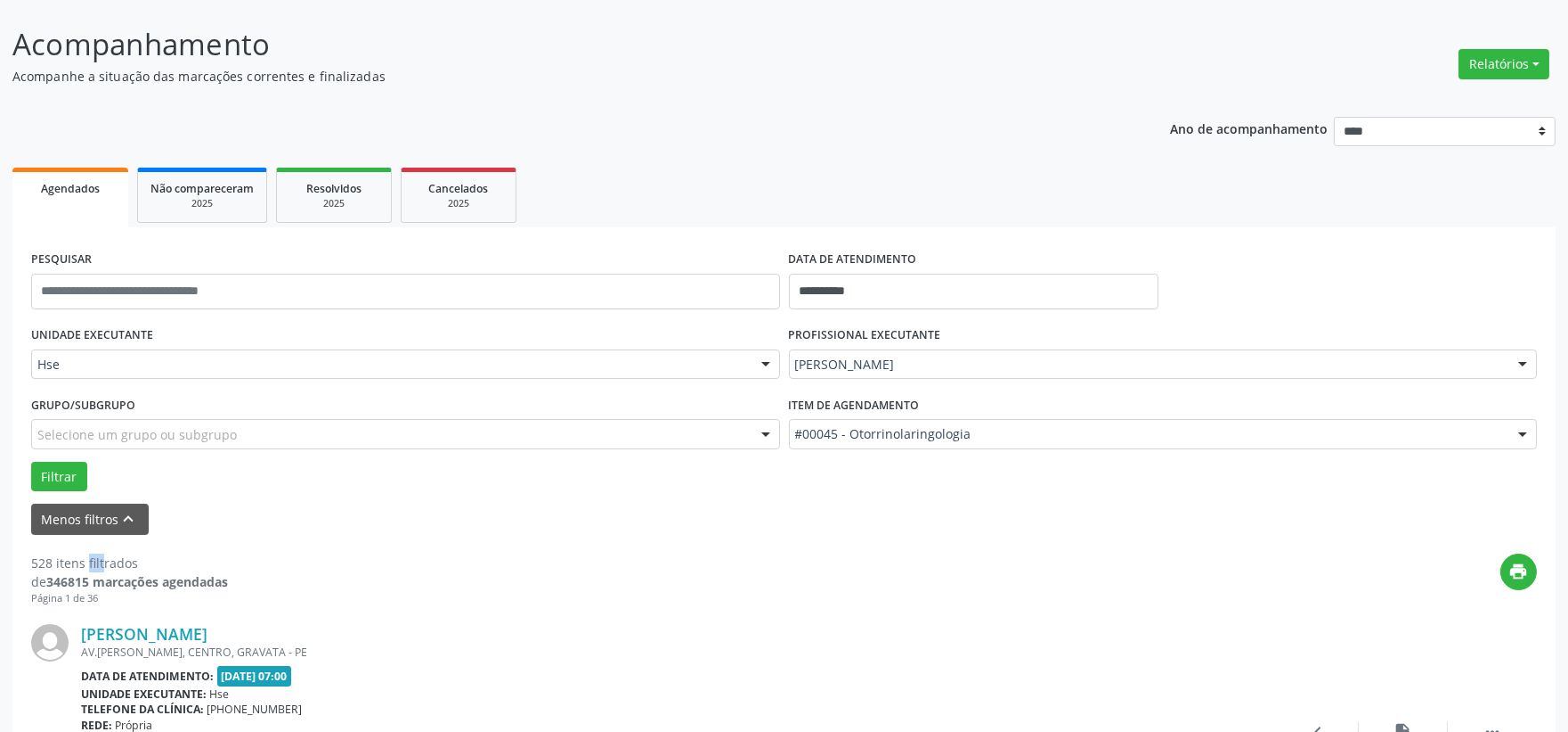
click at [922, 524] on div "Menos filtros keyboard_arrow_up" at bounding box center [784, 519] width 1515 height 31
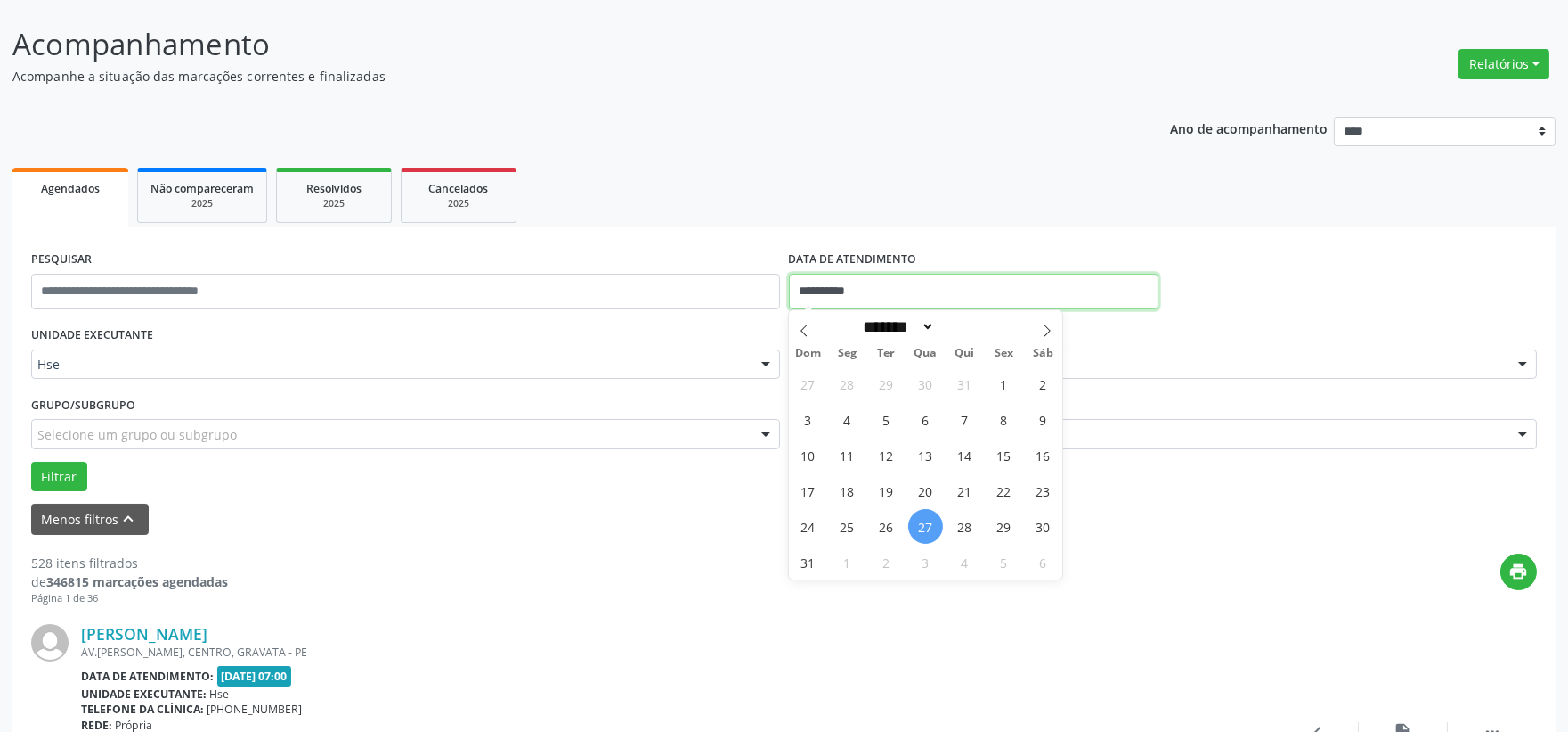
click at [824, 305] on input "**********" at bounding box center [974, 291] width 370 height 36
click at [923, 523] on span "27" at bounding box center [926, 526] width 35 height 35
type input "**********"
click at [929, 524] on span "27" at bounding box center [926, 526] width 35 height 35
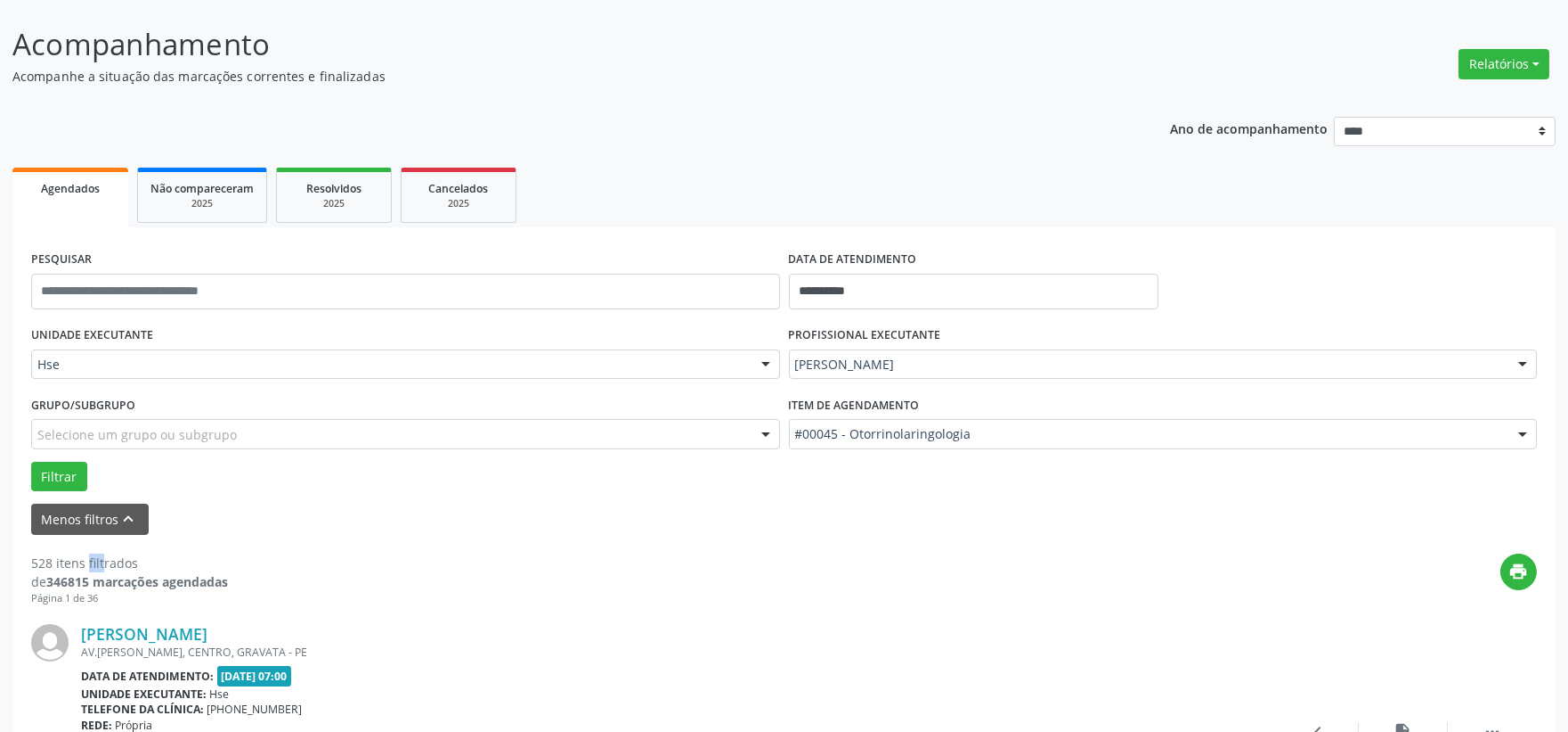
click at [930, 524] on div "Menos filtros keyboard_arrow_up" at bounding box center [784, 519] width 1515 height 31
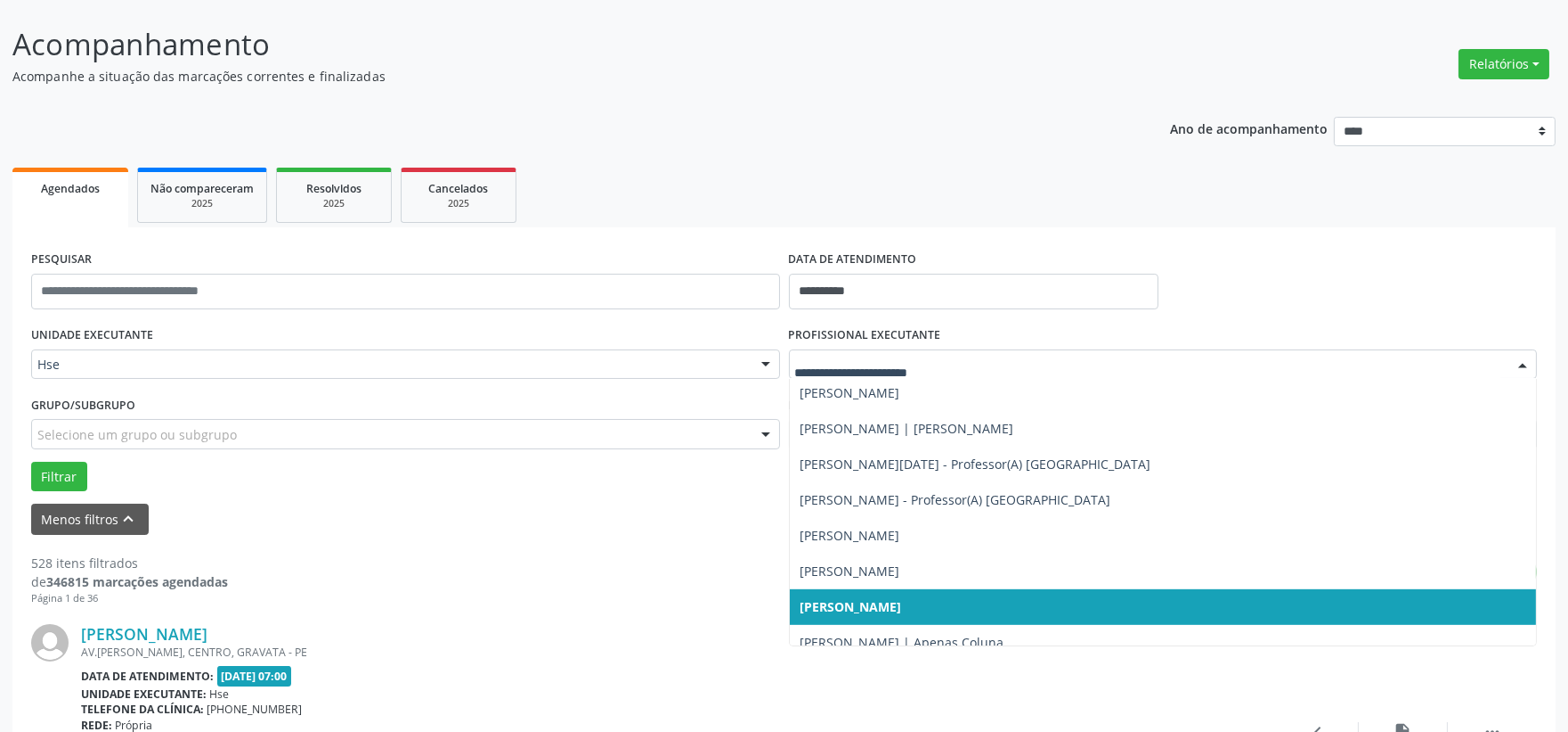
click at [954, 602] on span "Charles Holanda Felix" at bounding box center [1164, 607] width 747 height 36
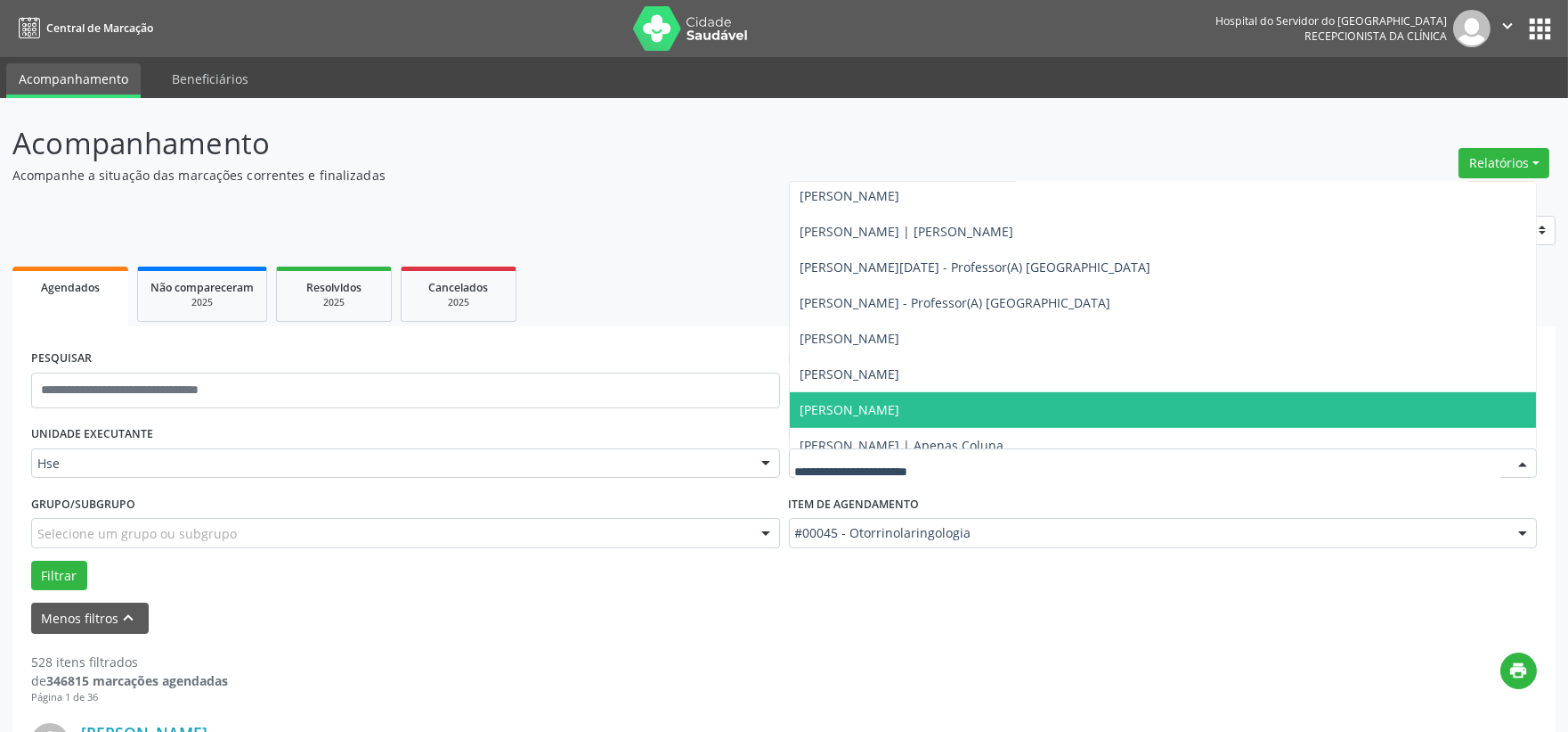
click at [983, 404] on span "Charles Holanda Felix" at bounding box center [1164, 409] width 747 height 36
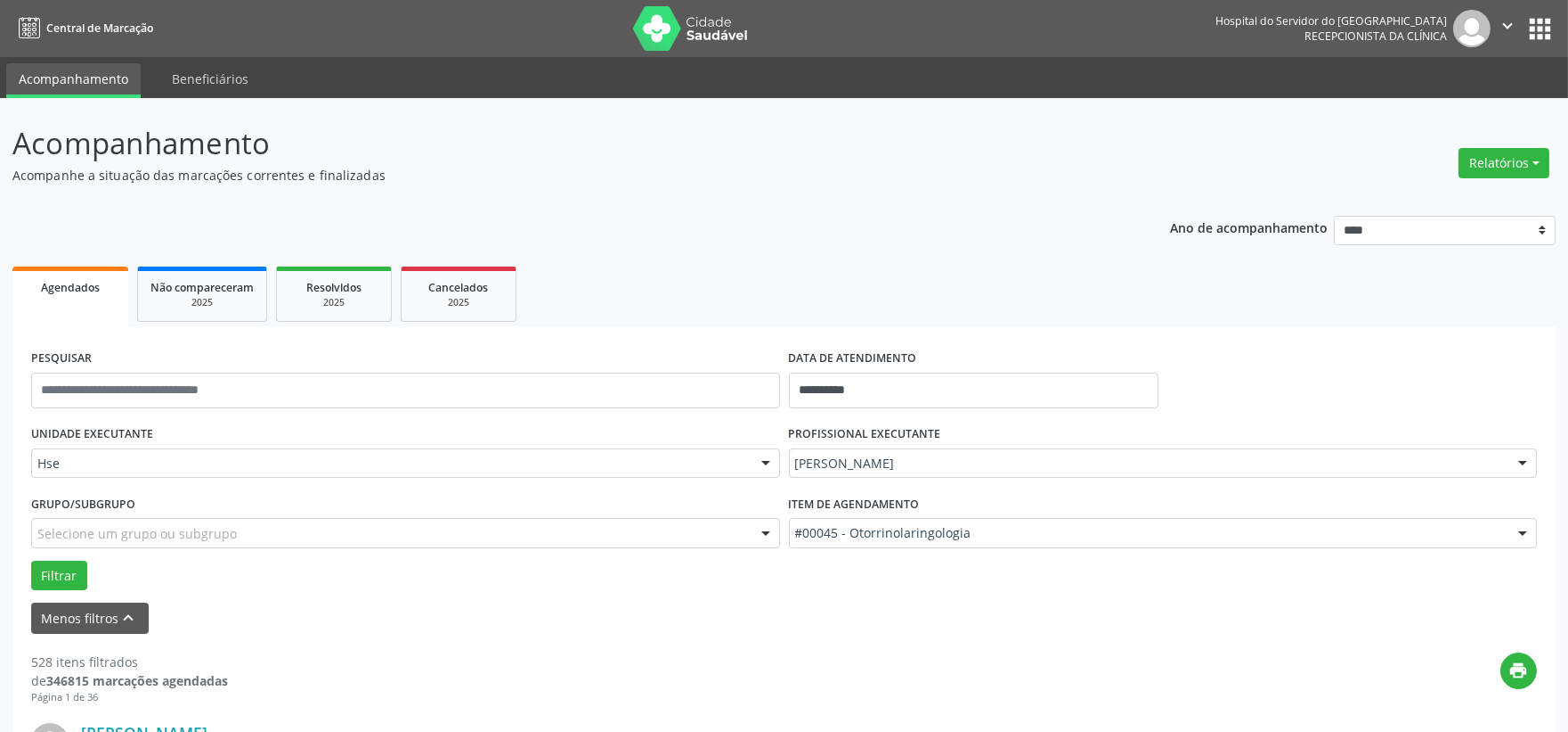
click at [985, 402] on form "**********" at bounding box center [784, 489] width 1505 height 289
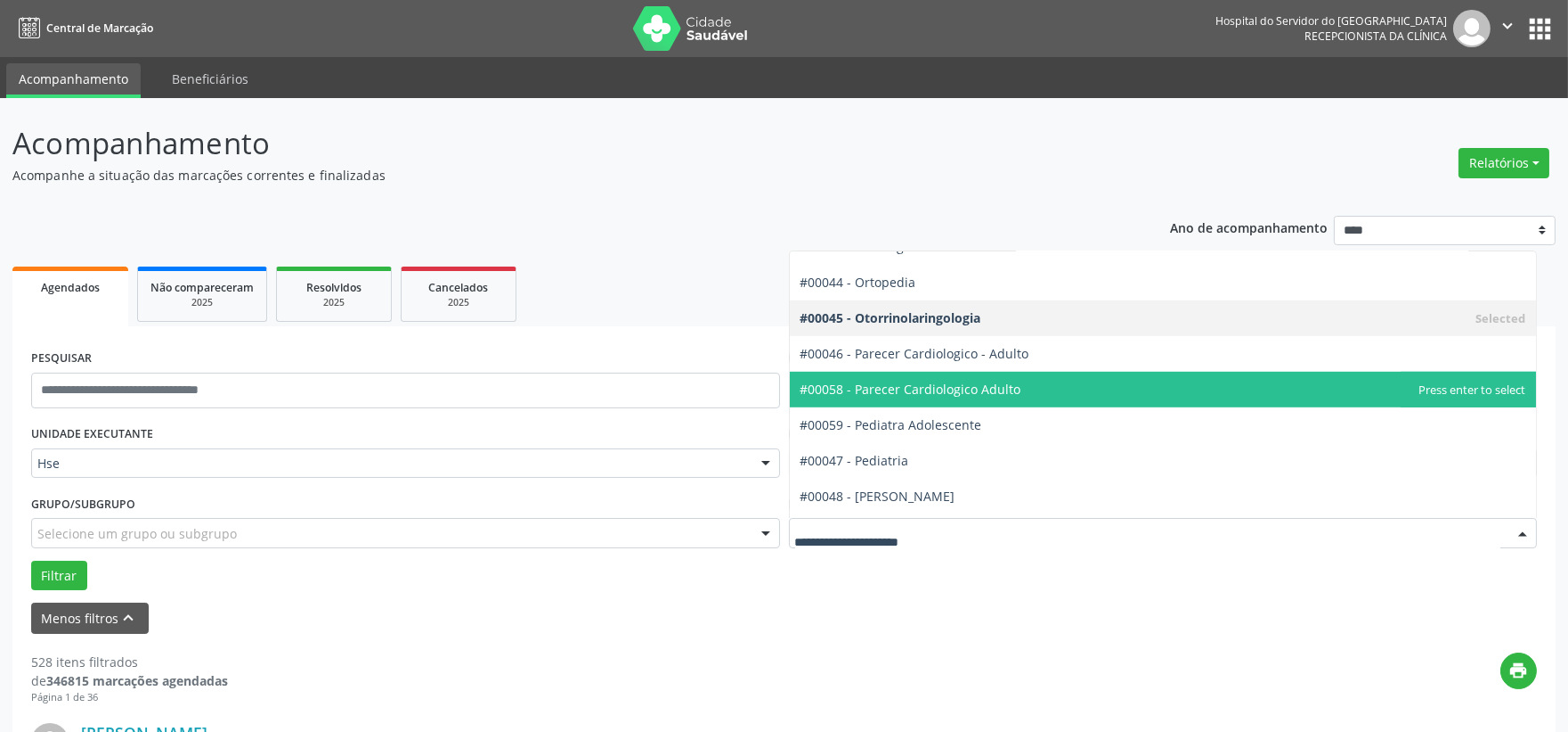
scroll to position [2383, 0]
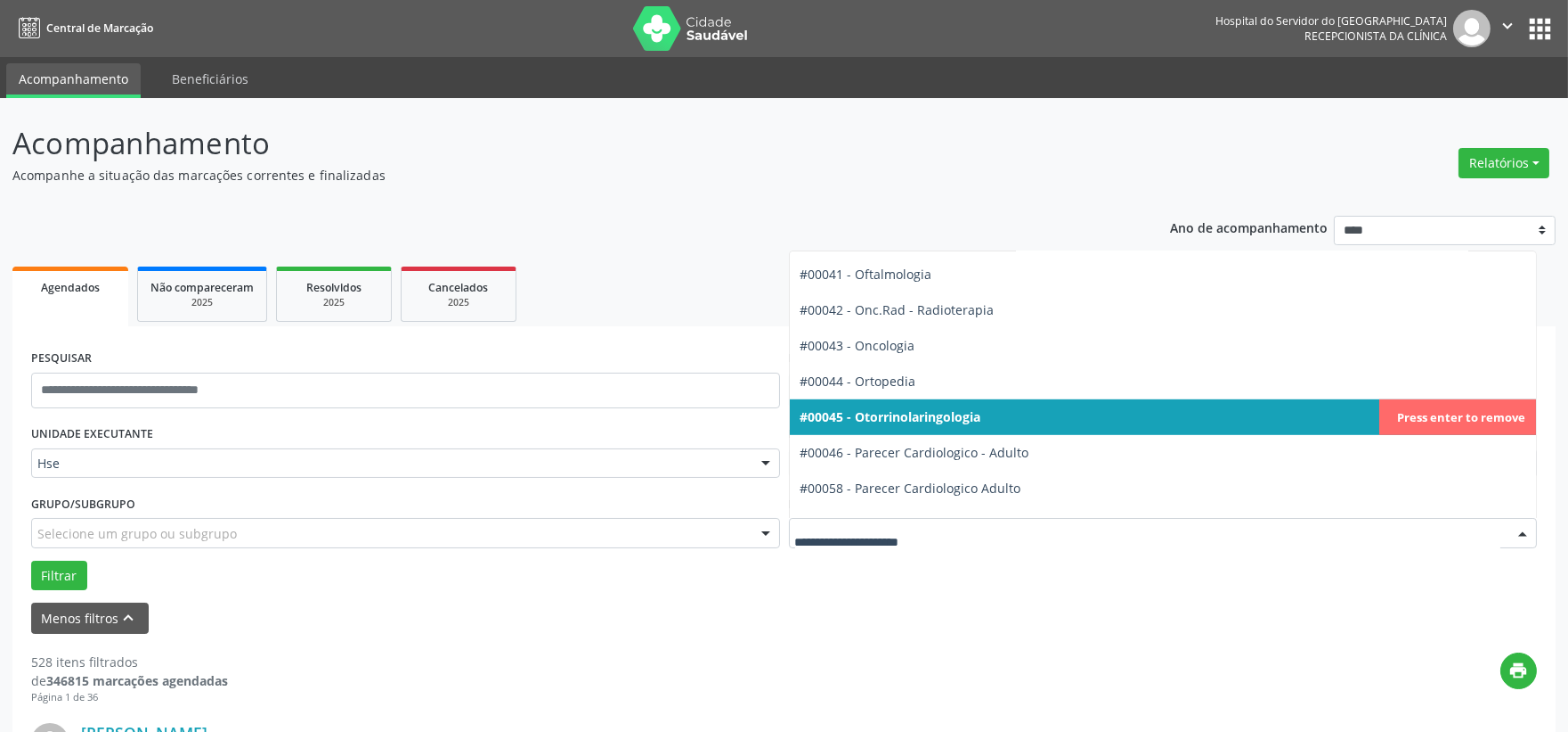
click at [987, 414] on span "#00045 - Otorrinolaringologia" at bounding box center [1164, 416] width 747 height 36
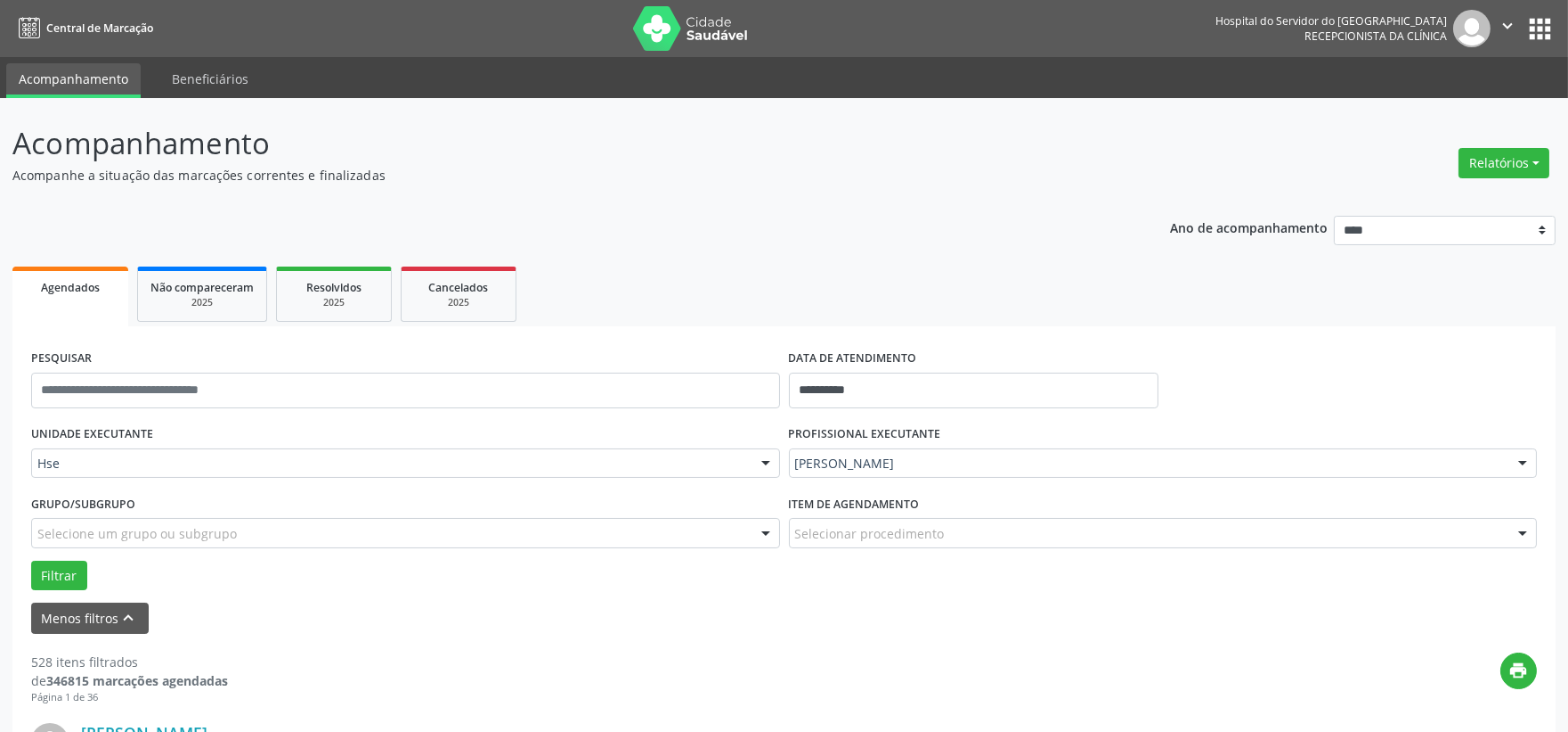
click at [993, 415] on div "**********" at bounding box center [973, 382] width 378 height 76
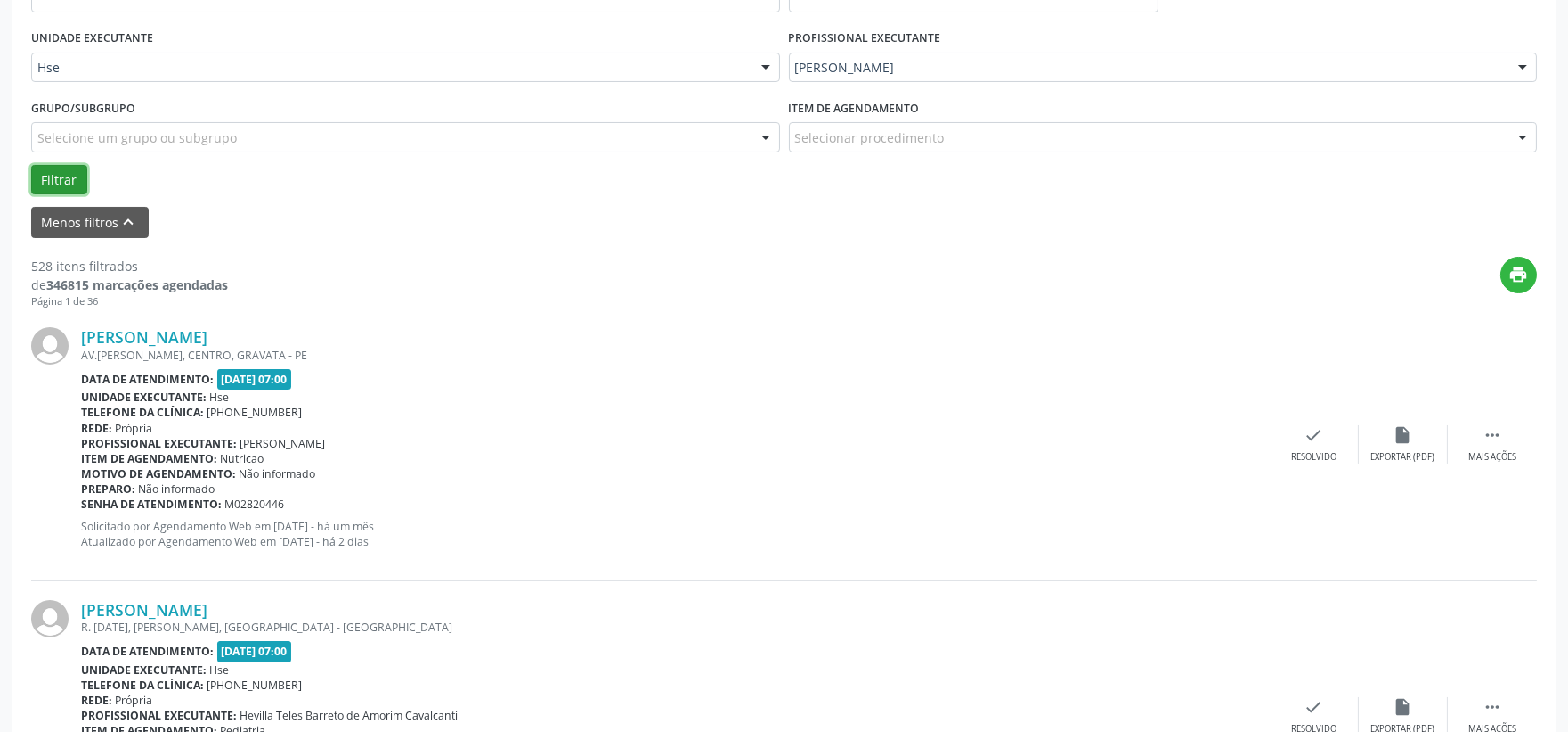
click at [54, 178] on button "Filtrar" at bounding box center [59, 179] width 56 height 30
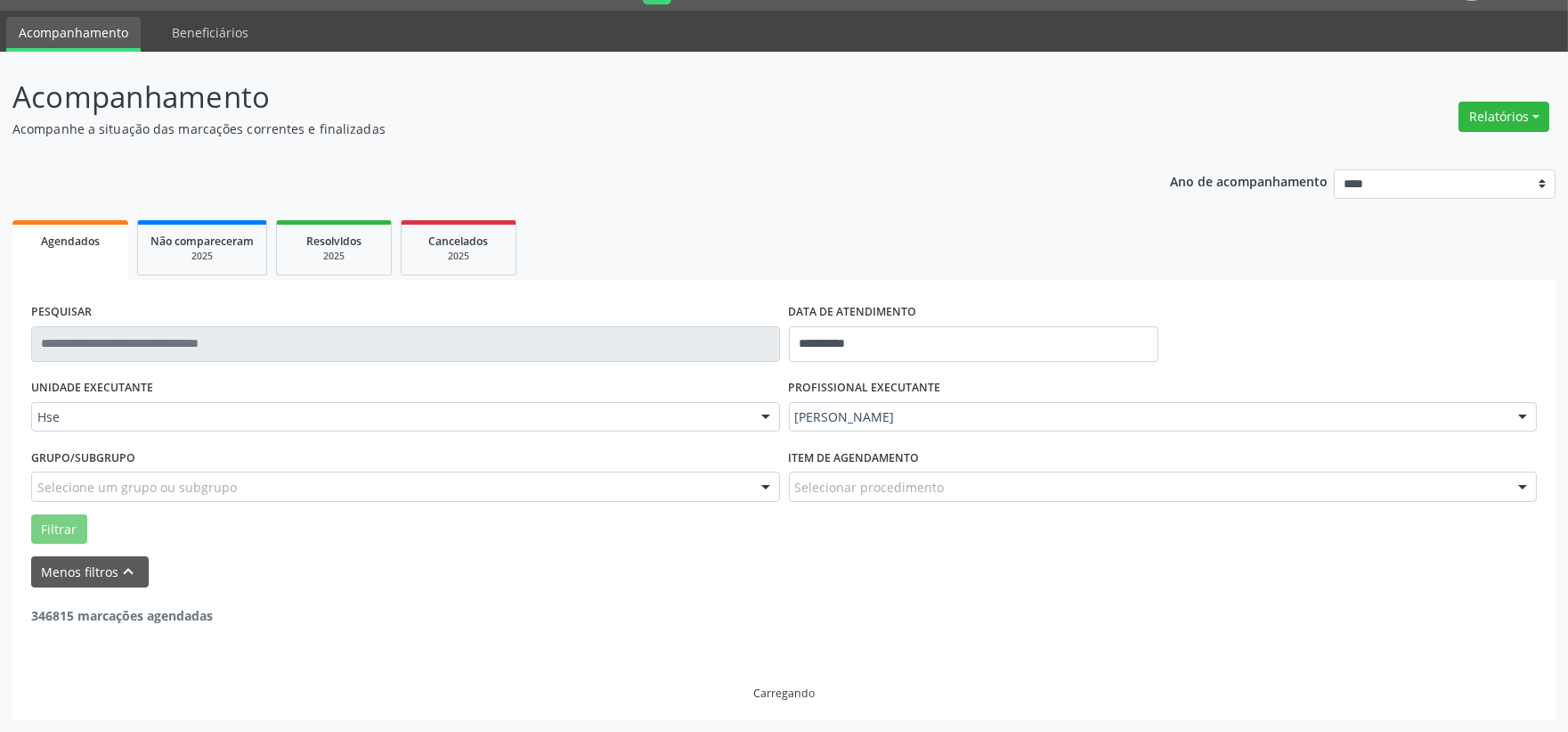
scroll to position [45, 0]
click at [55, 178] on div "**********" at bounding box center [784, 439] width 1543 height 562
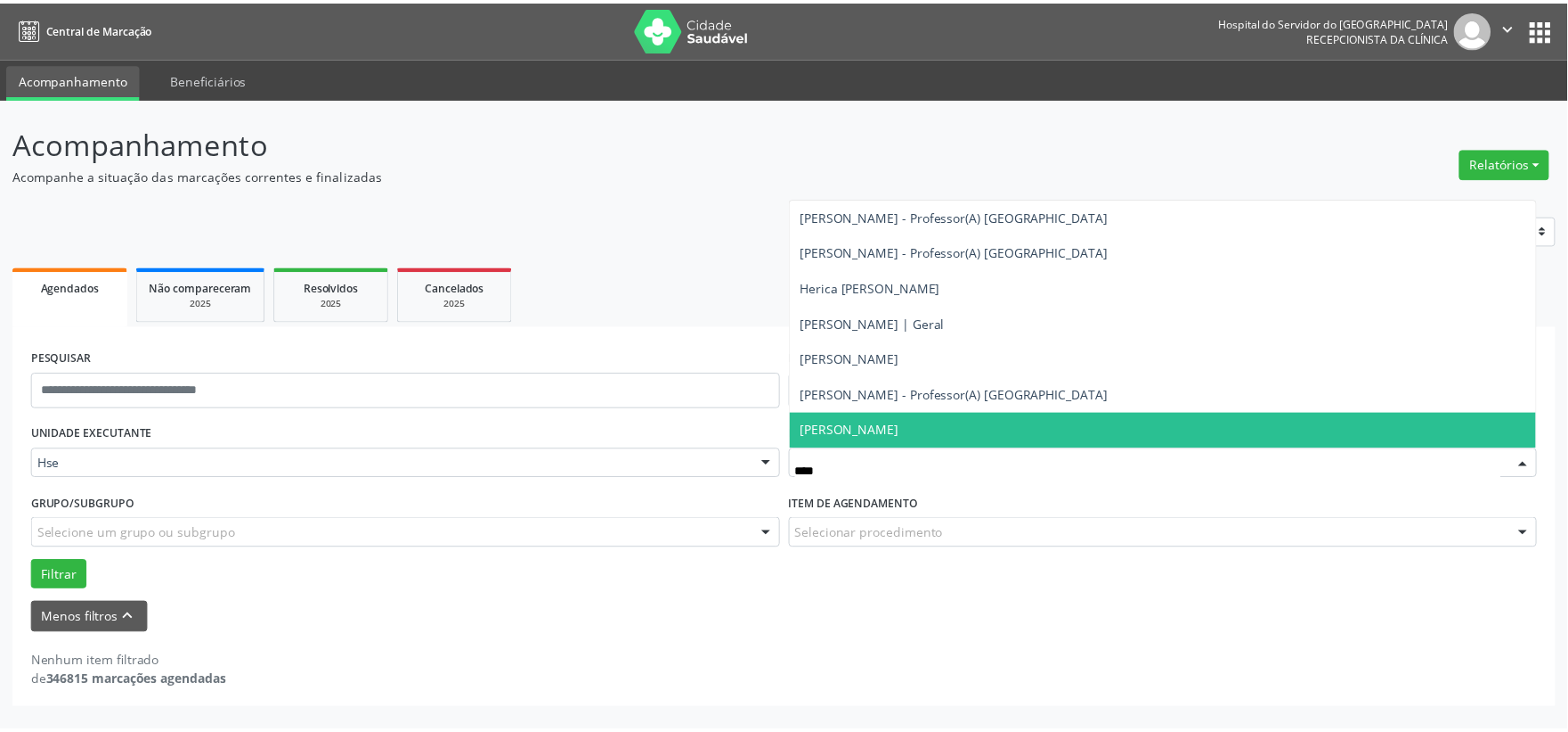
scroll to position [0, 0]
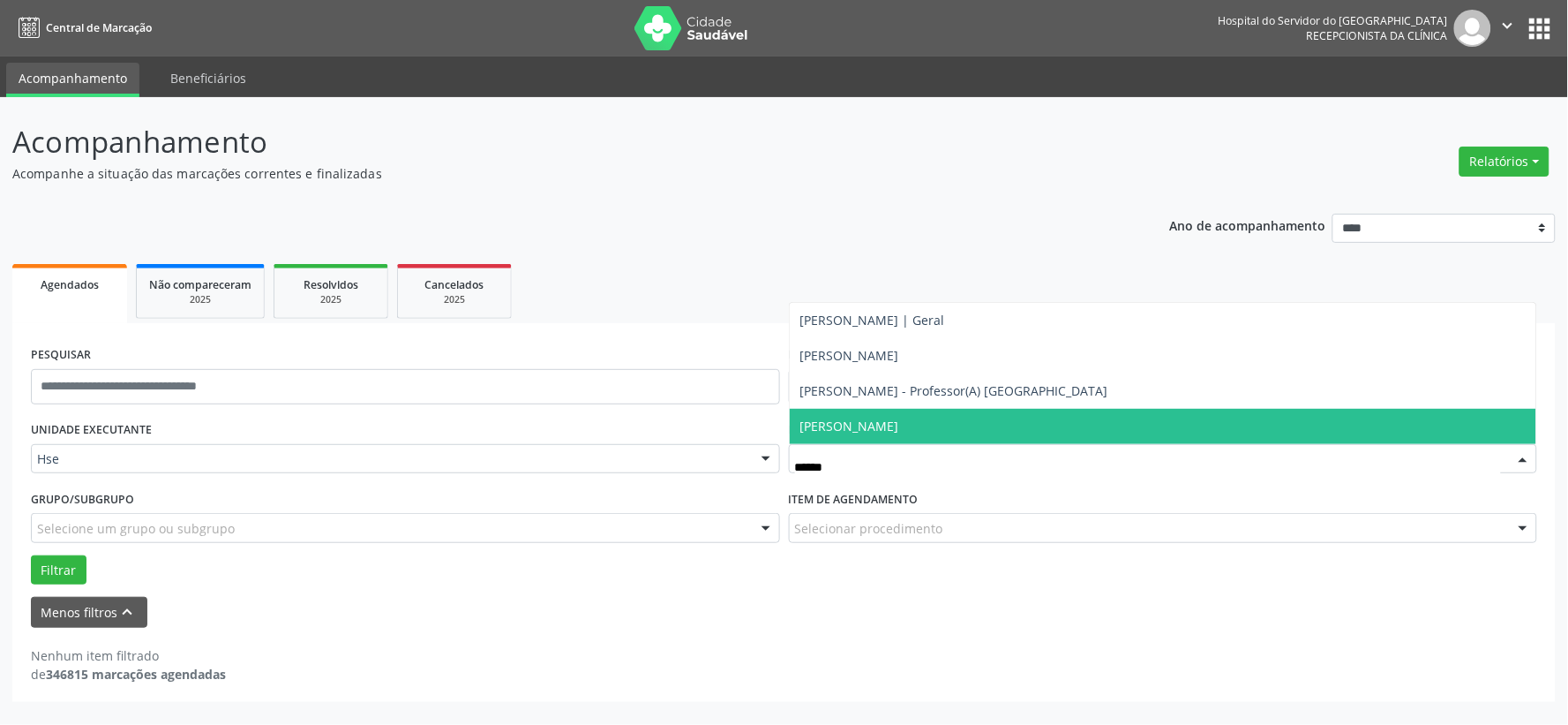
type input "*******"
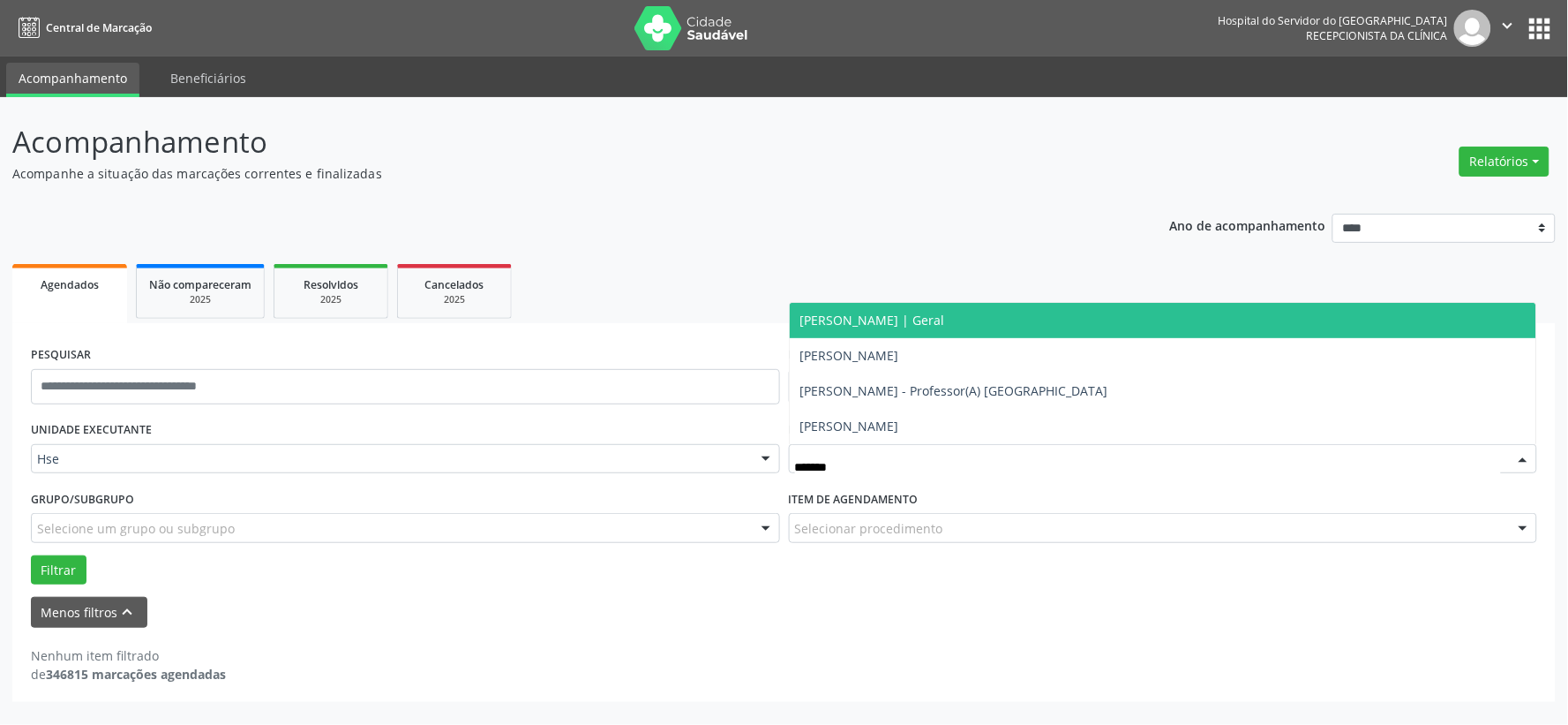
click at [884, 319] on span "Ricardo Calazans | Geral" at bounding box center [873, 321] width 145 height 17
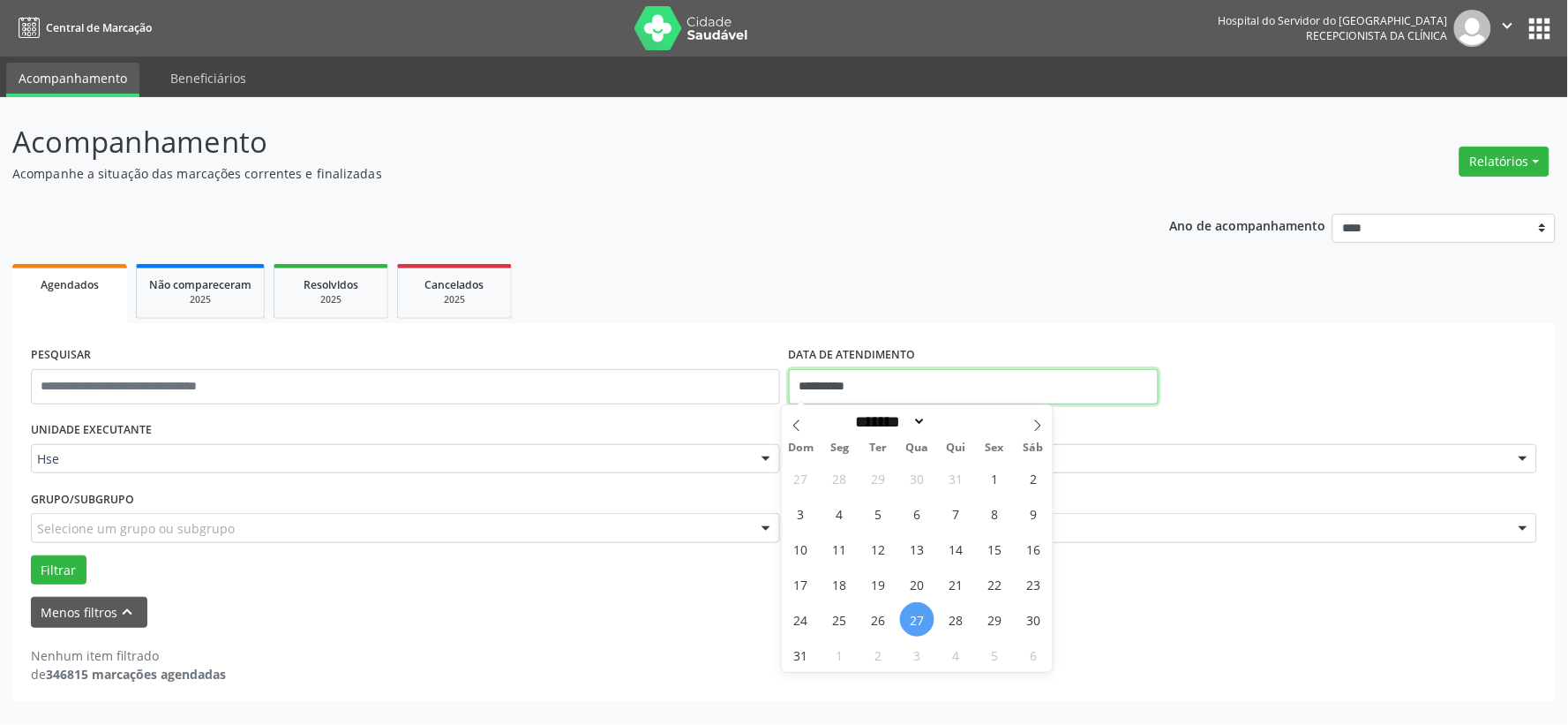
click at [849, 376] on input "**********" at bounding box center [974, 386] width 370 height 35
click at [877, 608] on span "26" at bounding box center [878, 619] width 34 height 34
type input "**********"
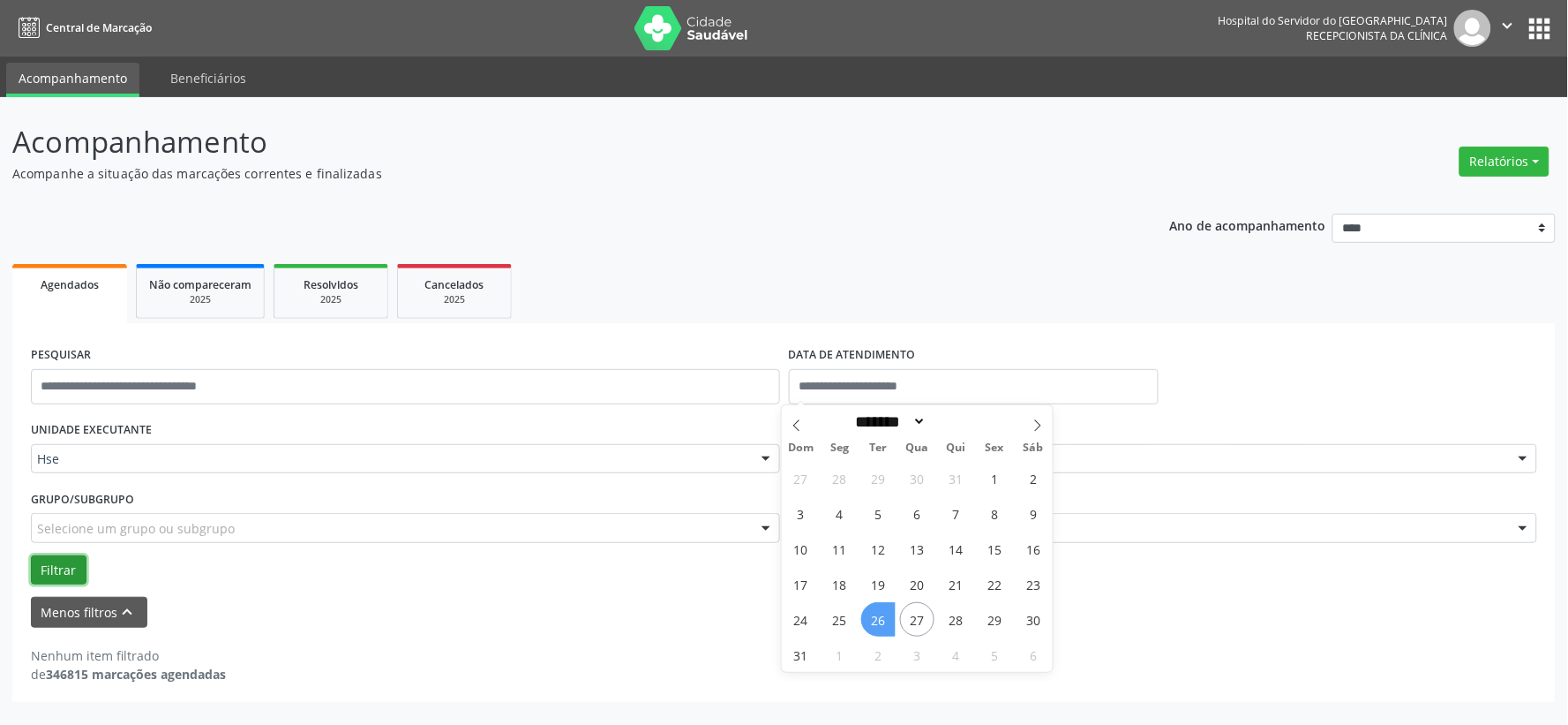
click at [68, 572] on button "Filtrar" at bounding box center [58, 570] width 55 height 30
select select "*"
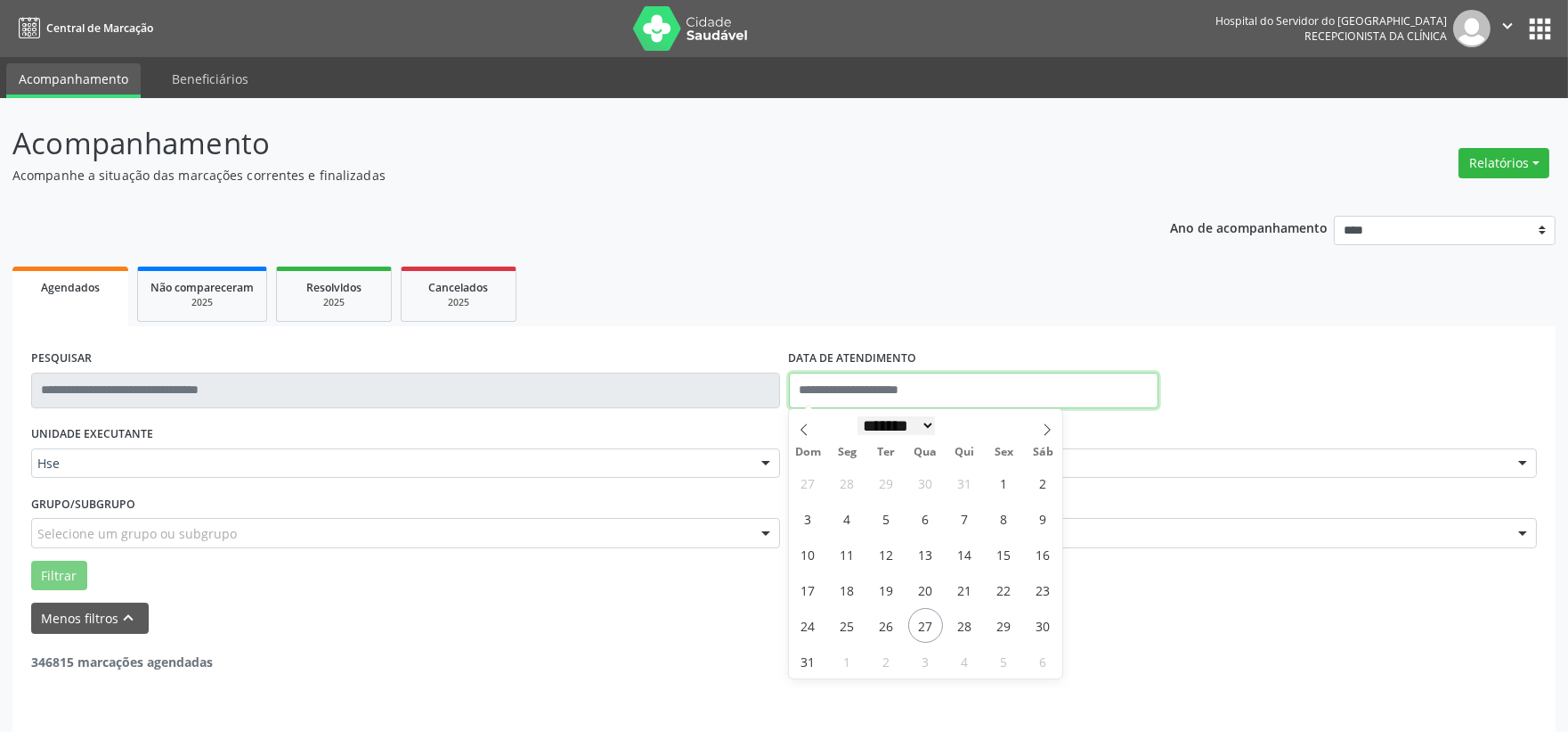
click at [863, 405] on body "Central de Marcação Hospital do Servidor do Estado Hse Recepcionista da clínica…" at bounding box center [784, 366] width 1568 height 732
click at [887, 619] on span "26" at bounding box center [887, 625] width 35 height 35
type input "**********"
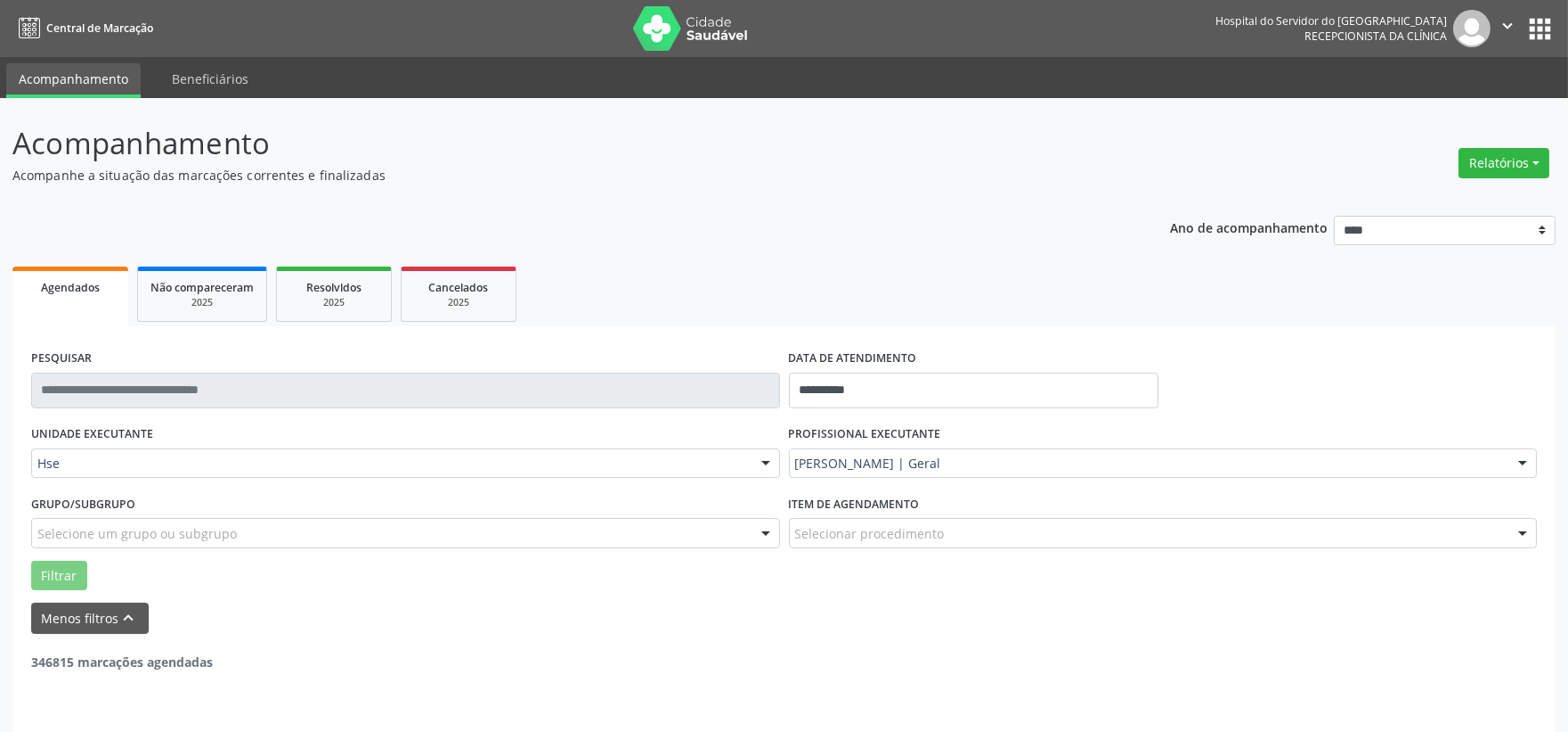
click at [733, 29] on img at bounding box center [691, 28] width 116 height 44
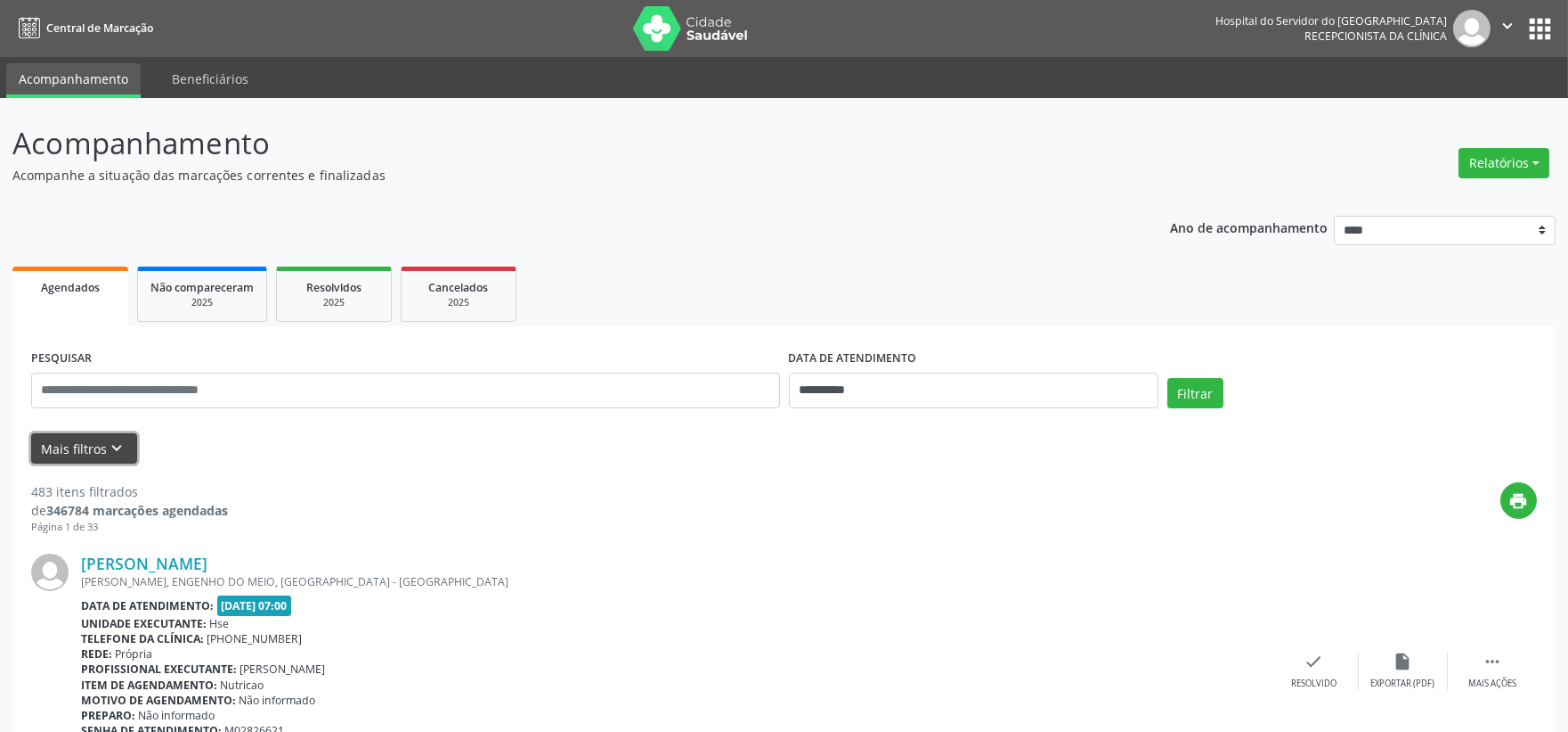
click at [101, 444] on button "Mais filtros keyboard_arrow_down" at bounding box center [84, 449] width 106 height 31
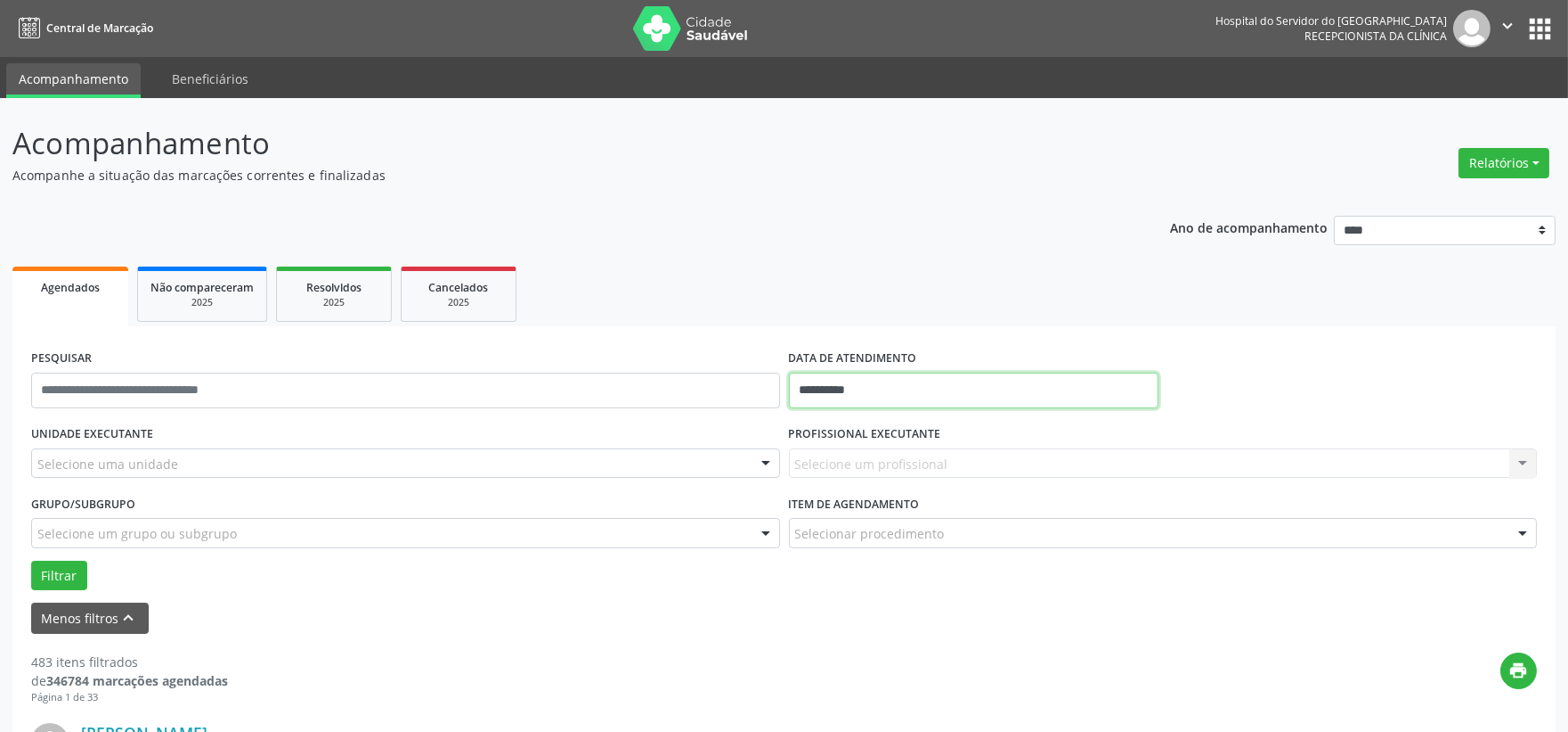
click at [830, 378] on input "**********" at bounding box center [974, 390] width 370 height 36
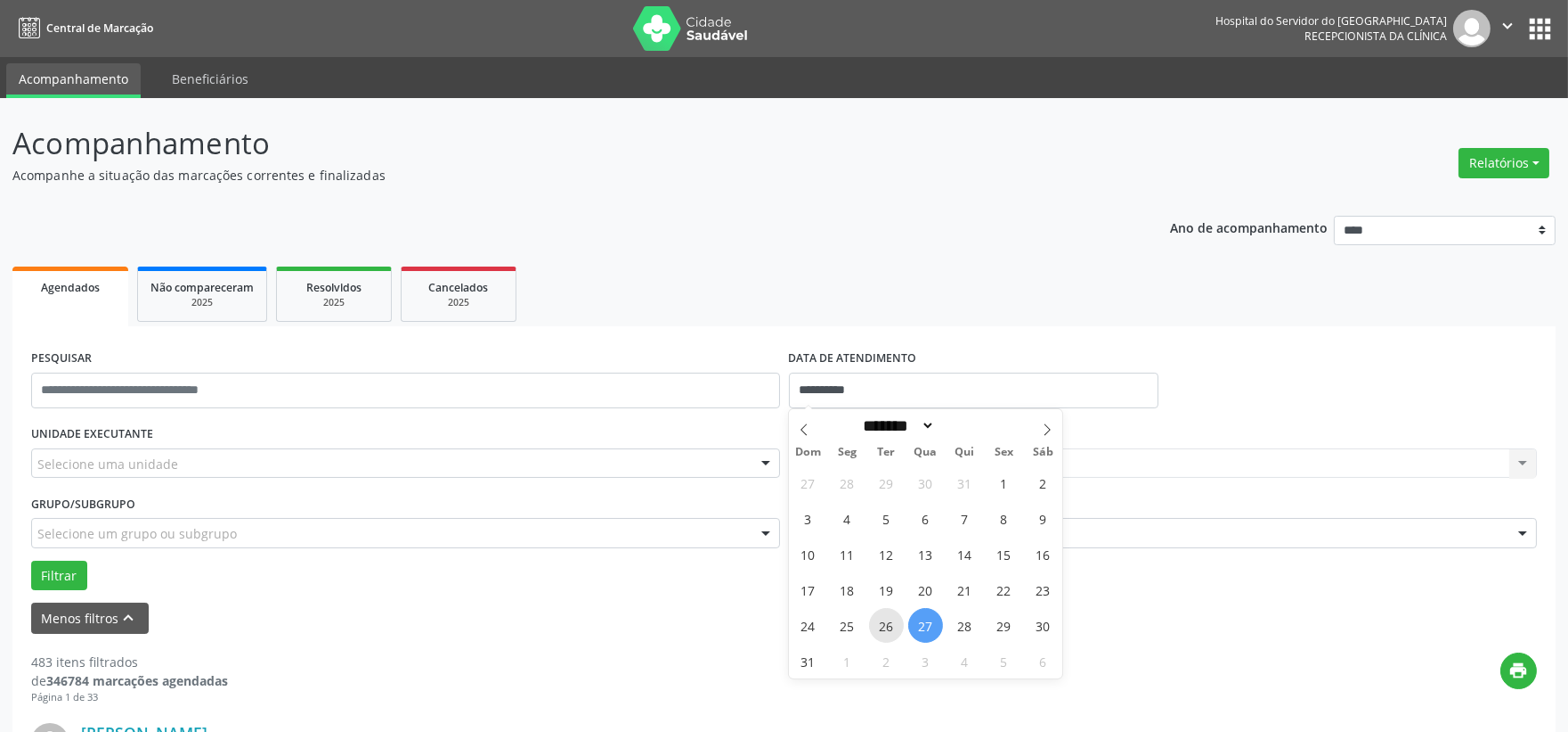
click at [883, 616] on span "26" at bounding box center [887, 625] width 35 height 35
type input "**********"
click at [883, 616] on span "26" at bounding box center [887, 625] width 35 height 35
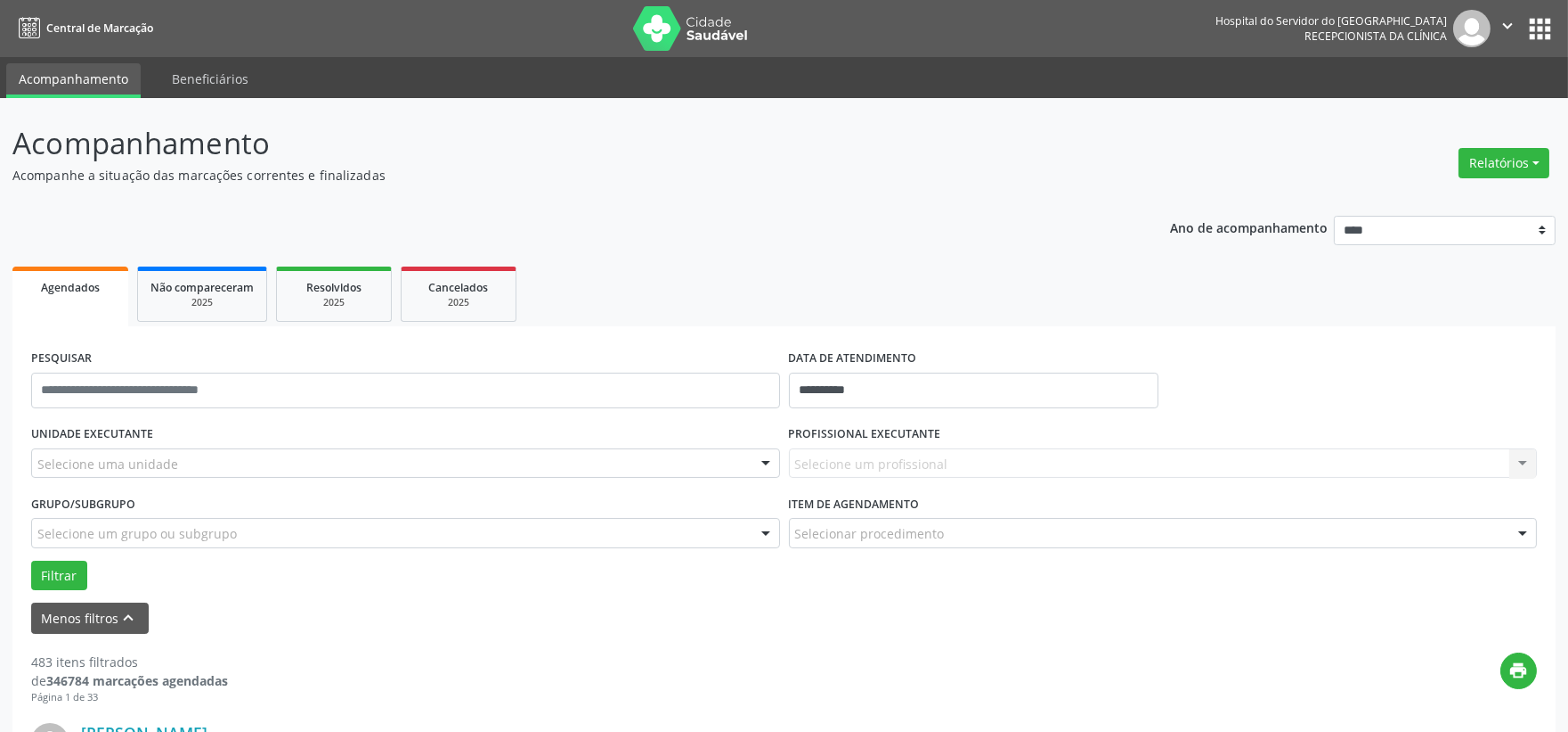
click at [644, 444] on div "UNIDADE EXECUTANTE Selecione uma unidade Todos as unidades Hse Nenhum resultado…" at bounding box center [405, 456] width 758 height 69
click at [644, 452] on div "Selecione uma unidade" at bounding box center [405, 462] width 749 height 30
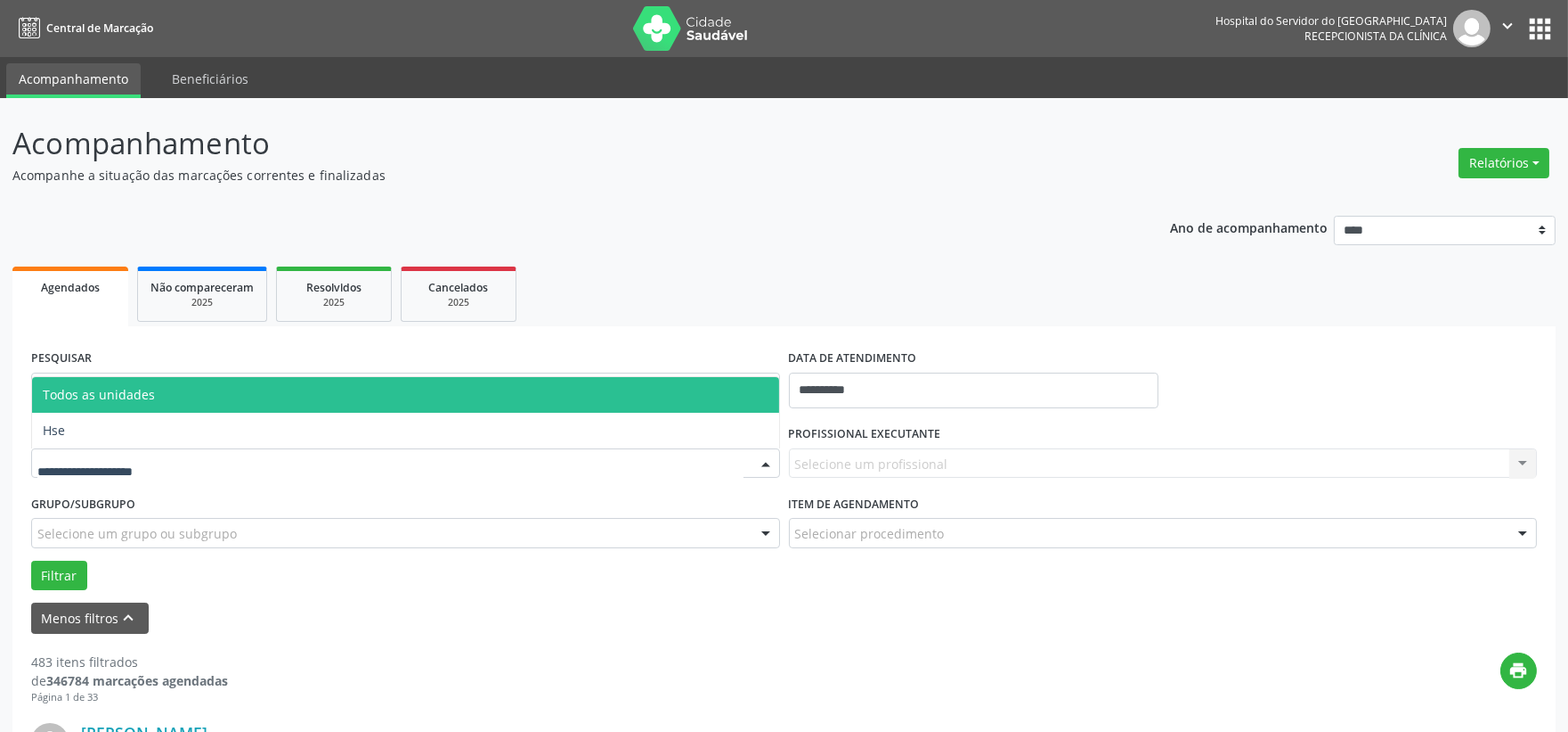
click at [423, 407] on span "Todos as unidades" at bounding box center [405, 394] width 747 height 36
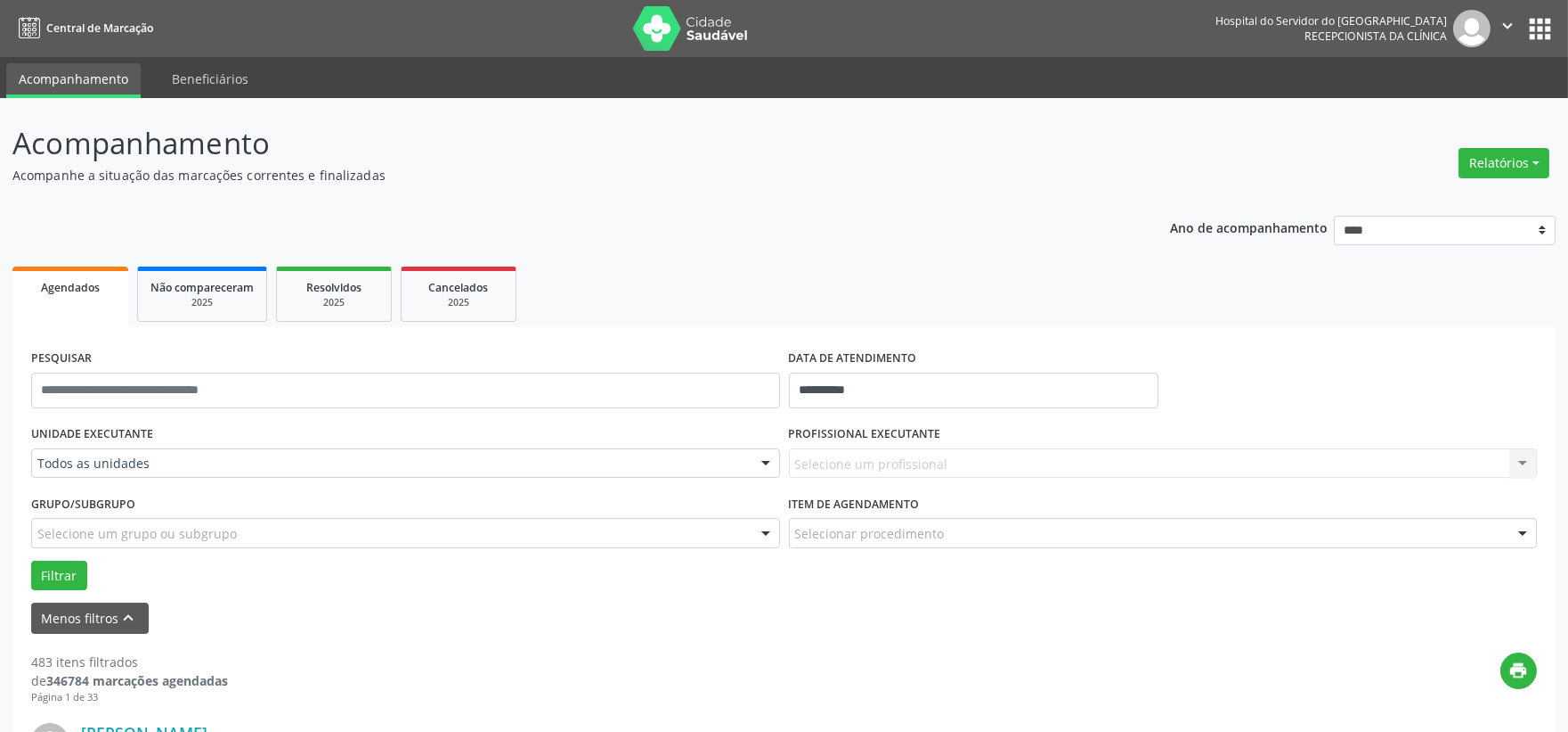
click at [455, 474] on div "Todos as unidades" at bounding box center [405, 462] width 749 height 30
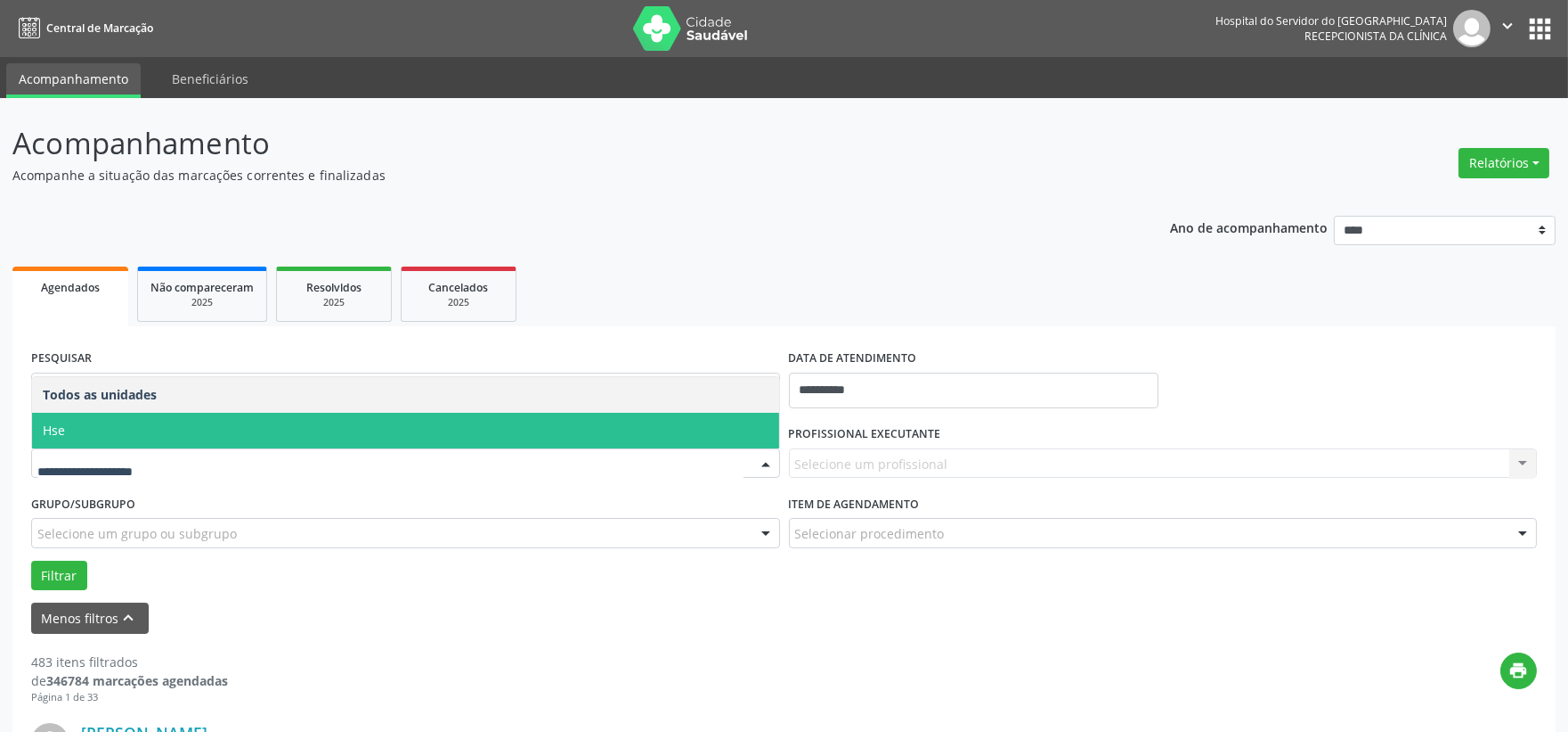
click at [339, 436] on span "Hse" at bounding box center [405, 430] width 747 height 36
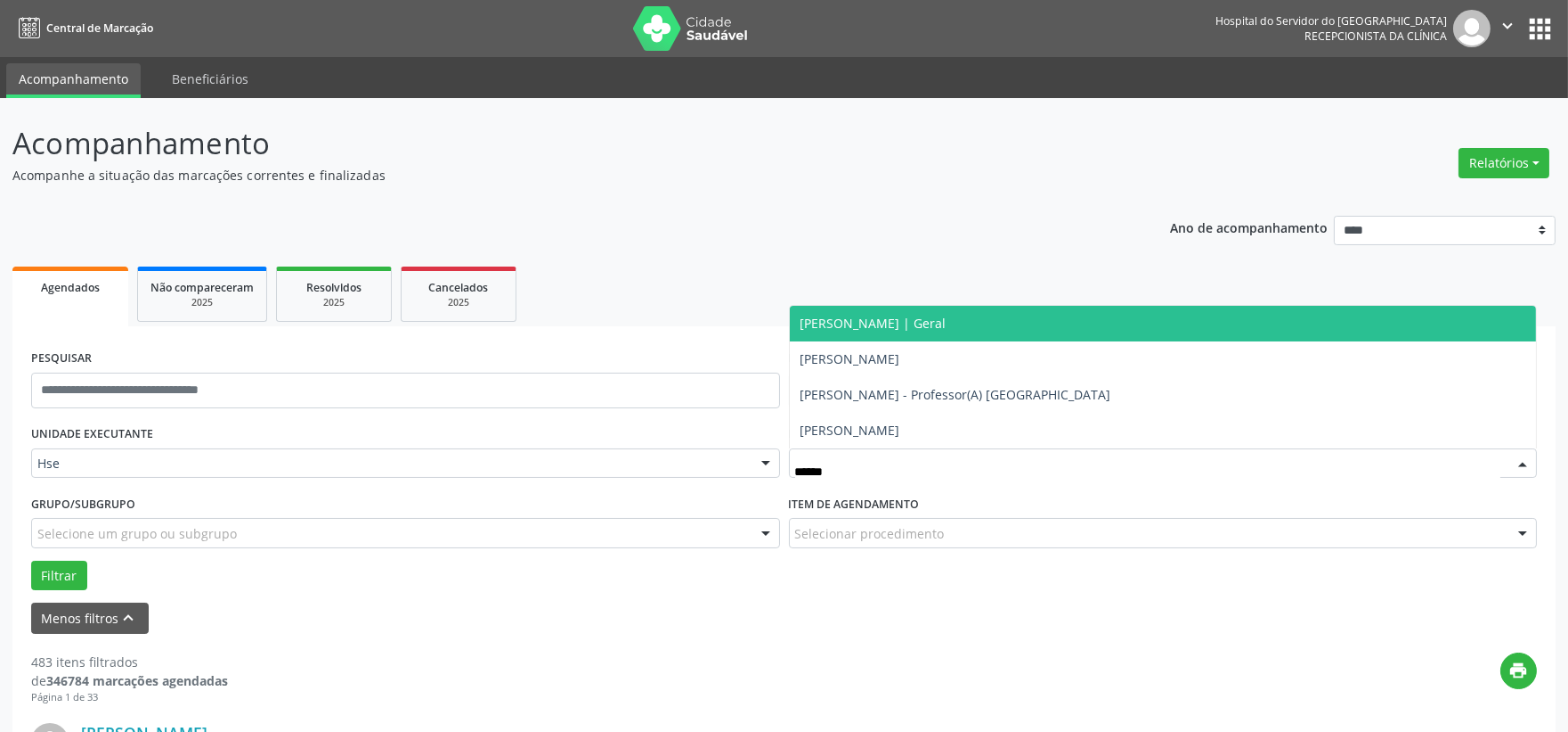
type input "*******"
click at [913, 330] on span "[PERSON_NAME] | Geral" at bounding box center [1164, 323] width 747 height 36
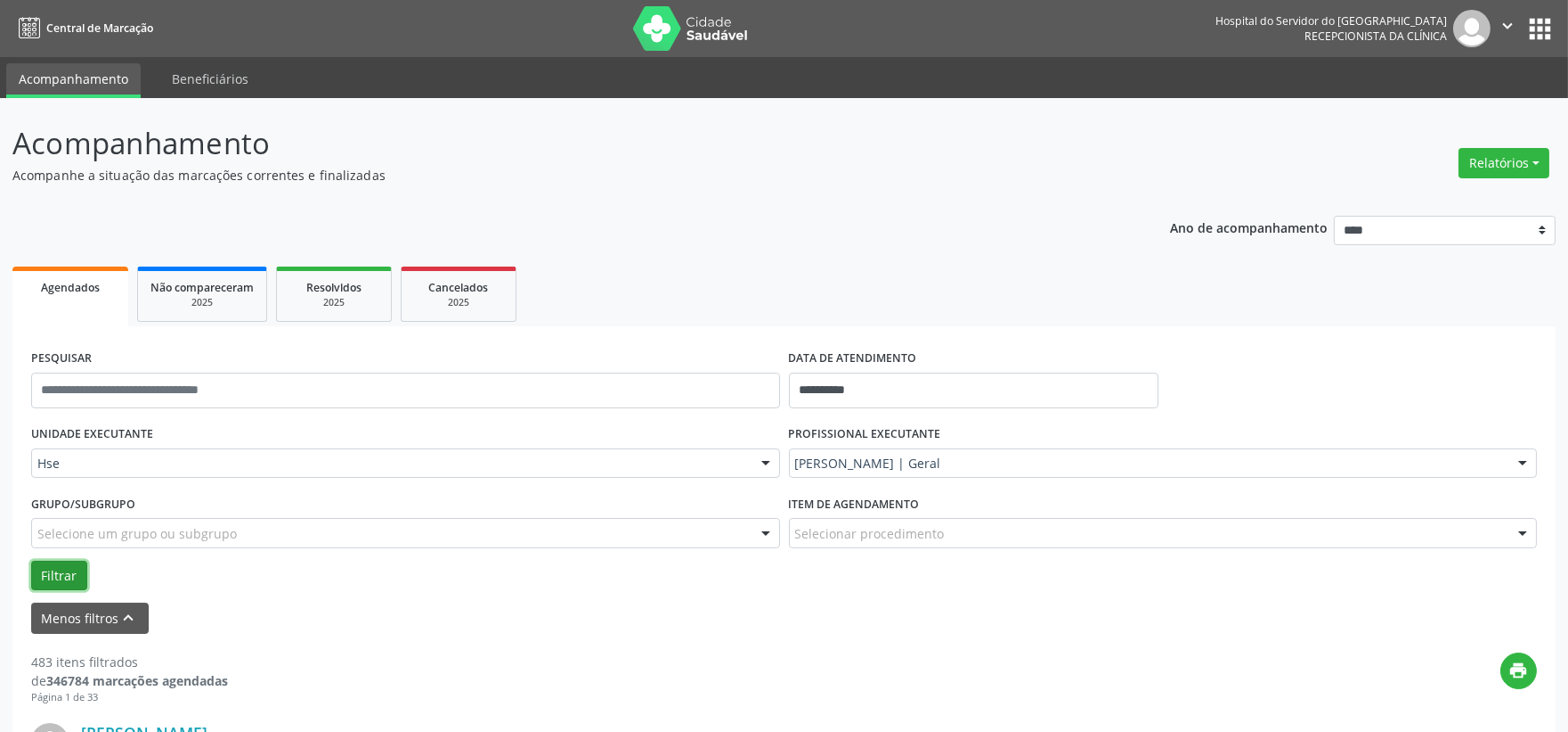
click at [42, 579] on button "Filtrar" at bounding box center [59, 575] width 56 height 30
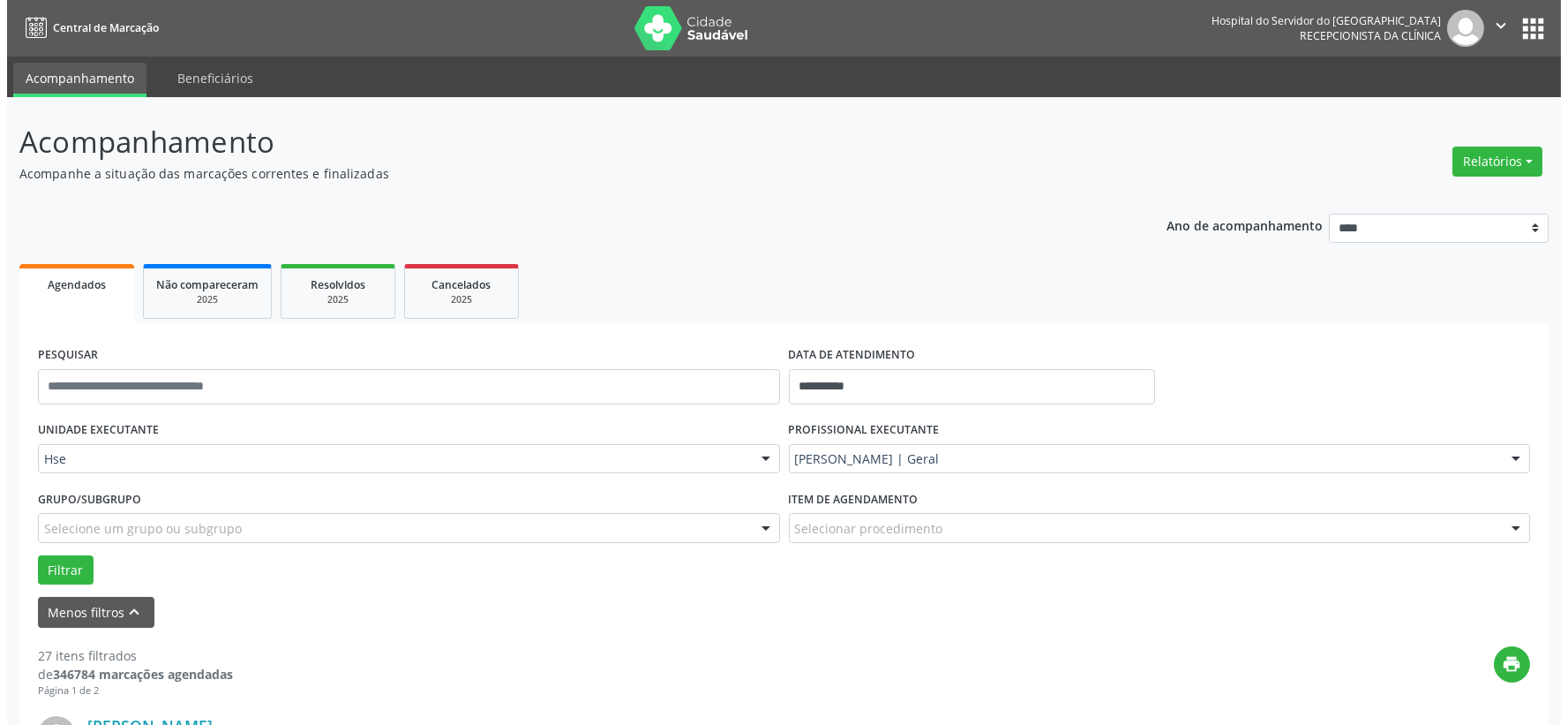
scroll to position [196, 0]
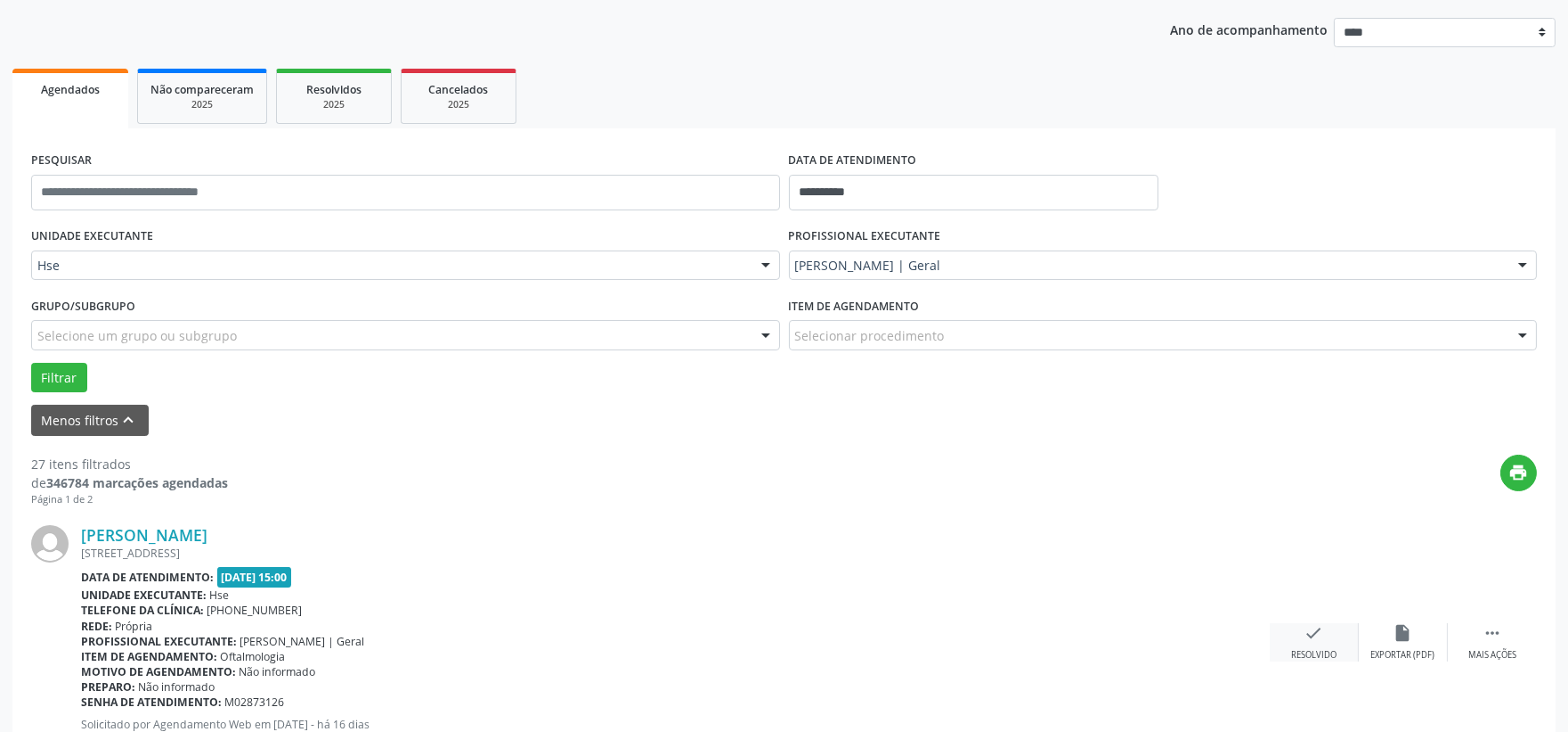
click at [1327, 626] on div "check Resolvido" at bounding box center [1314, 642] width 90 height 39
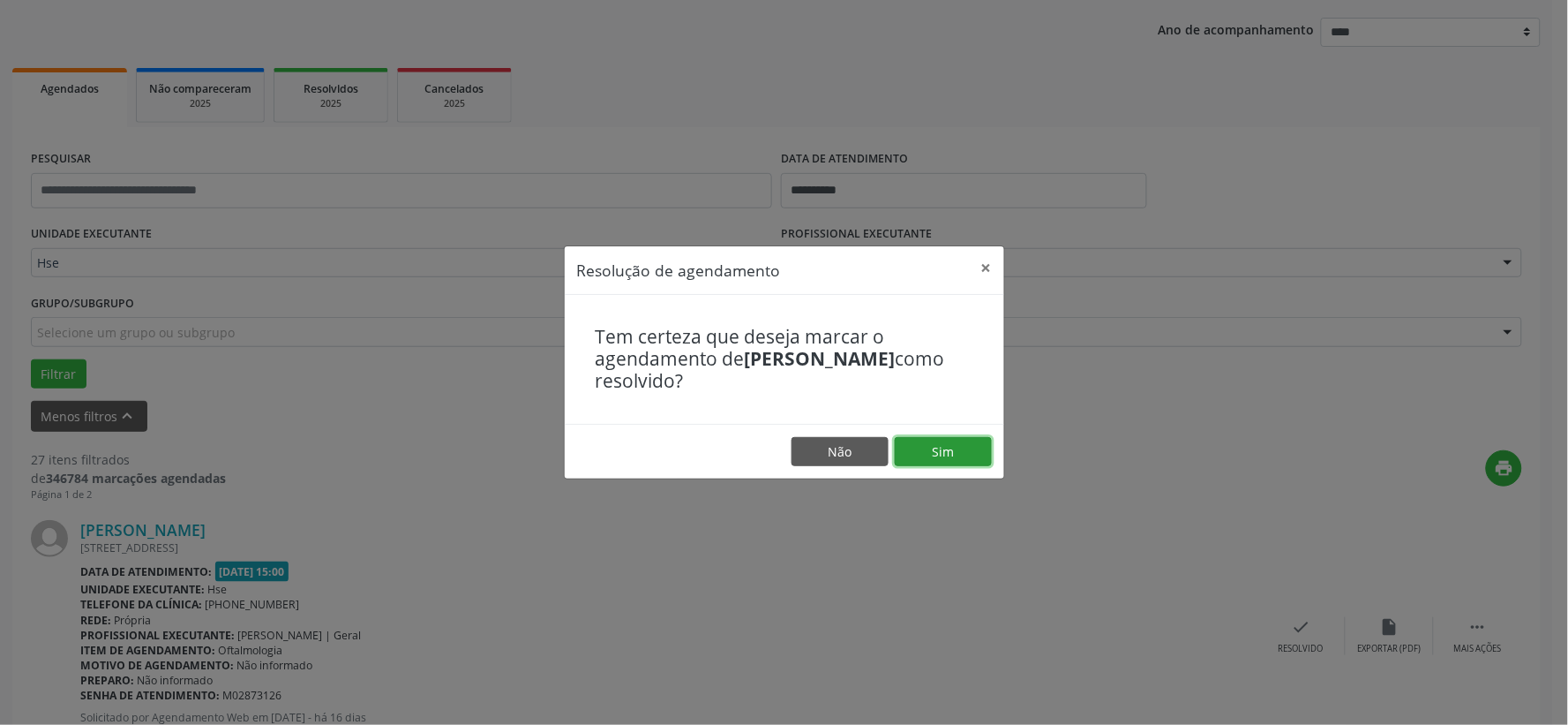
click at [940, 463] on button "Sim" at bounding box center [943, 451] width 97 height 30
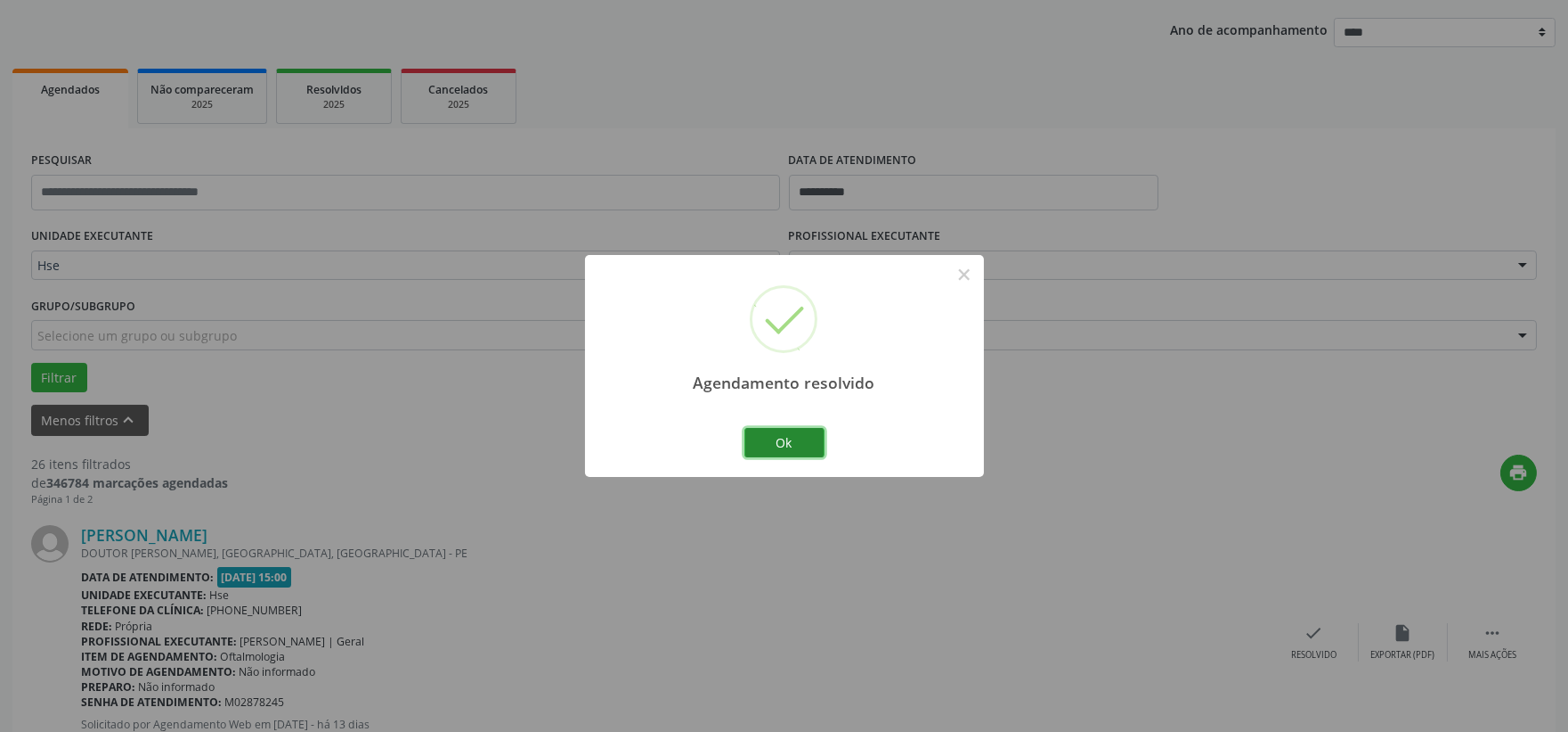
click at [794, 446] on button "Ok" at bounding box center [784, 442] width 80 height 30
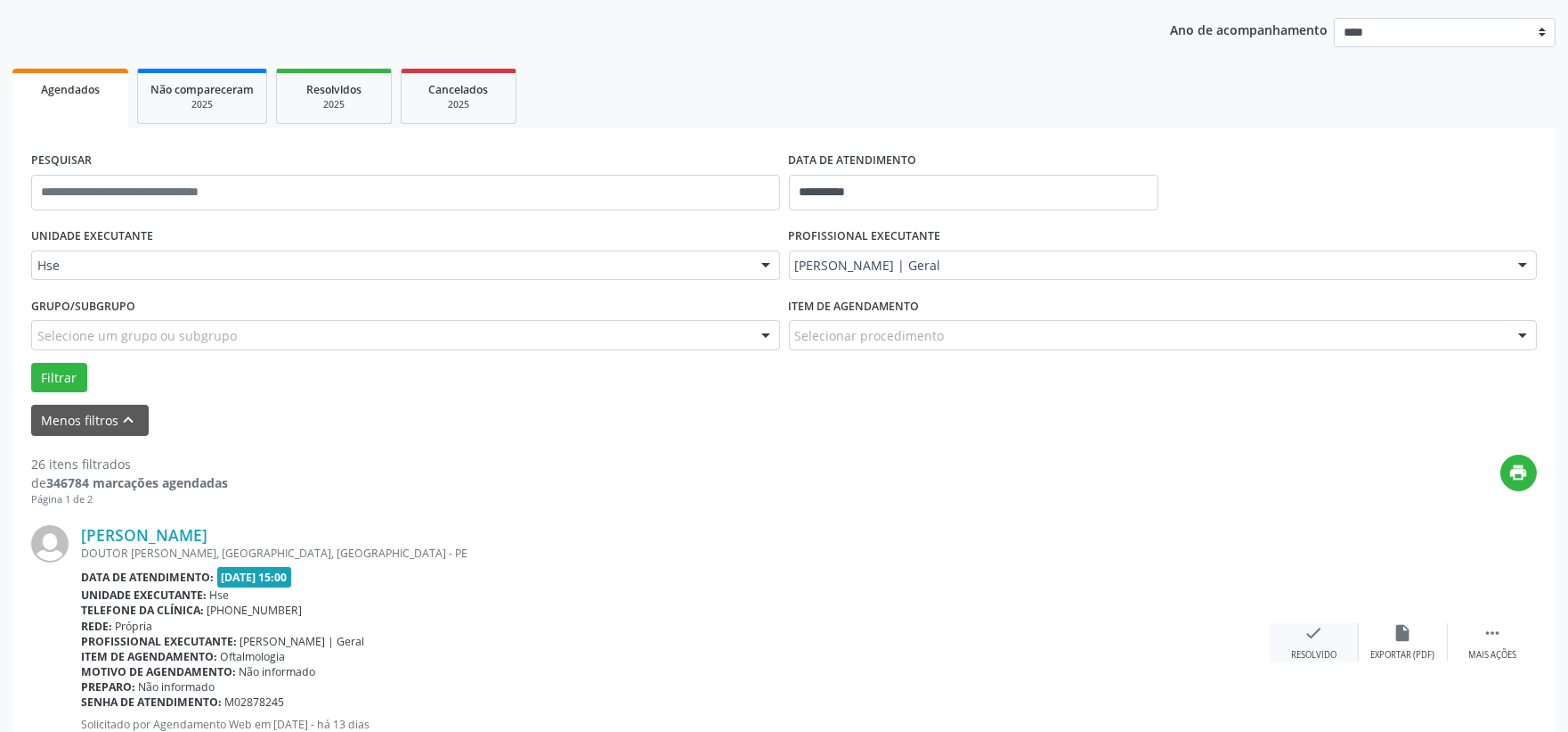
click at [1300, 625] on div "check Resolvido" at bounding box center [1314, 642] width 90 height 39
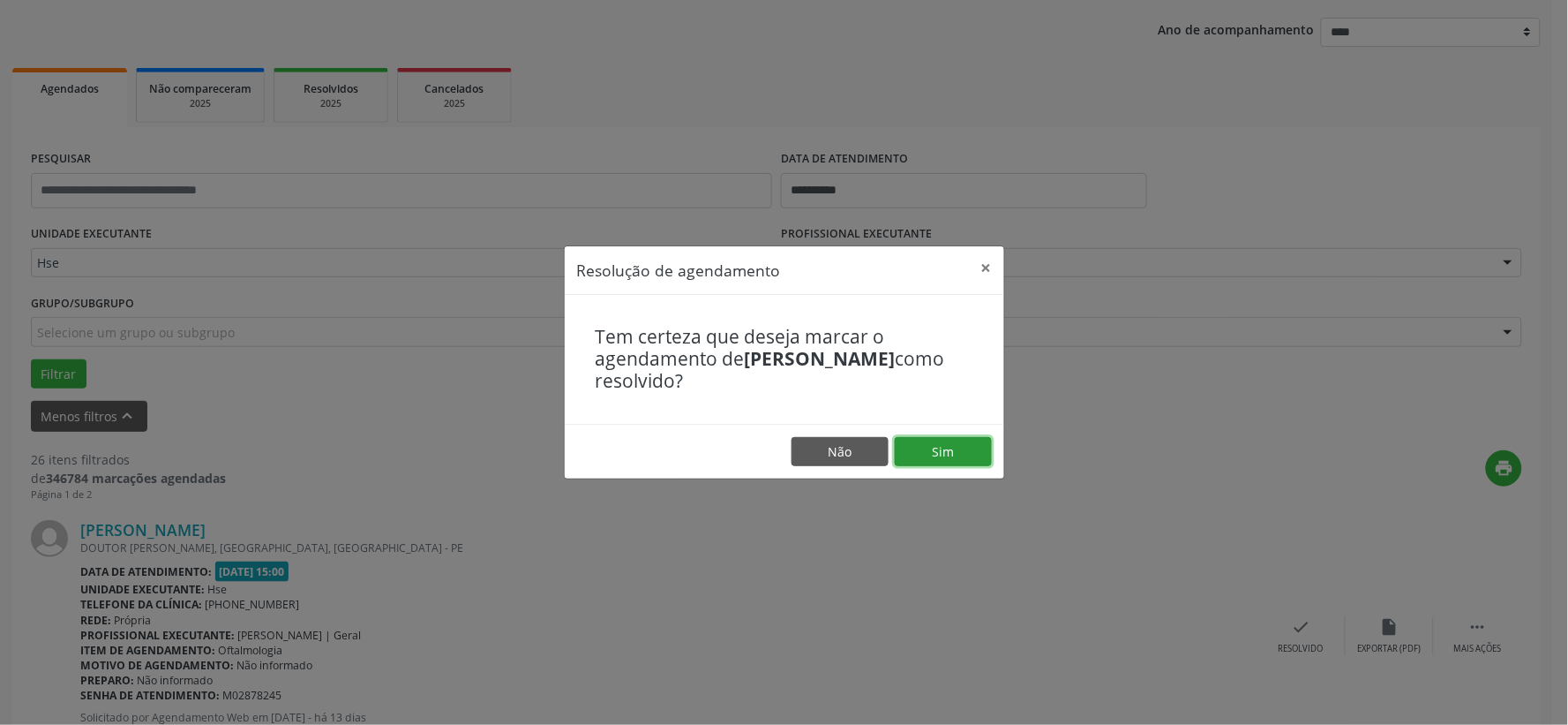
click at [915, 437] on button "Sim" at bounding box center [943, 451] width 97 height 30
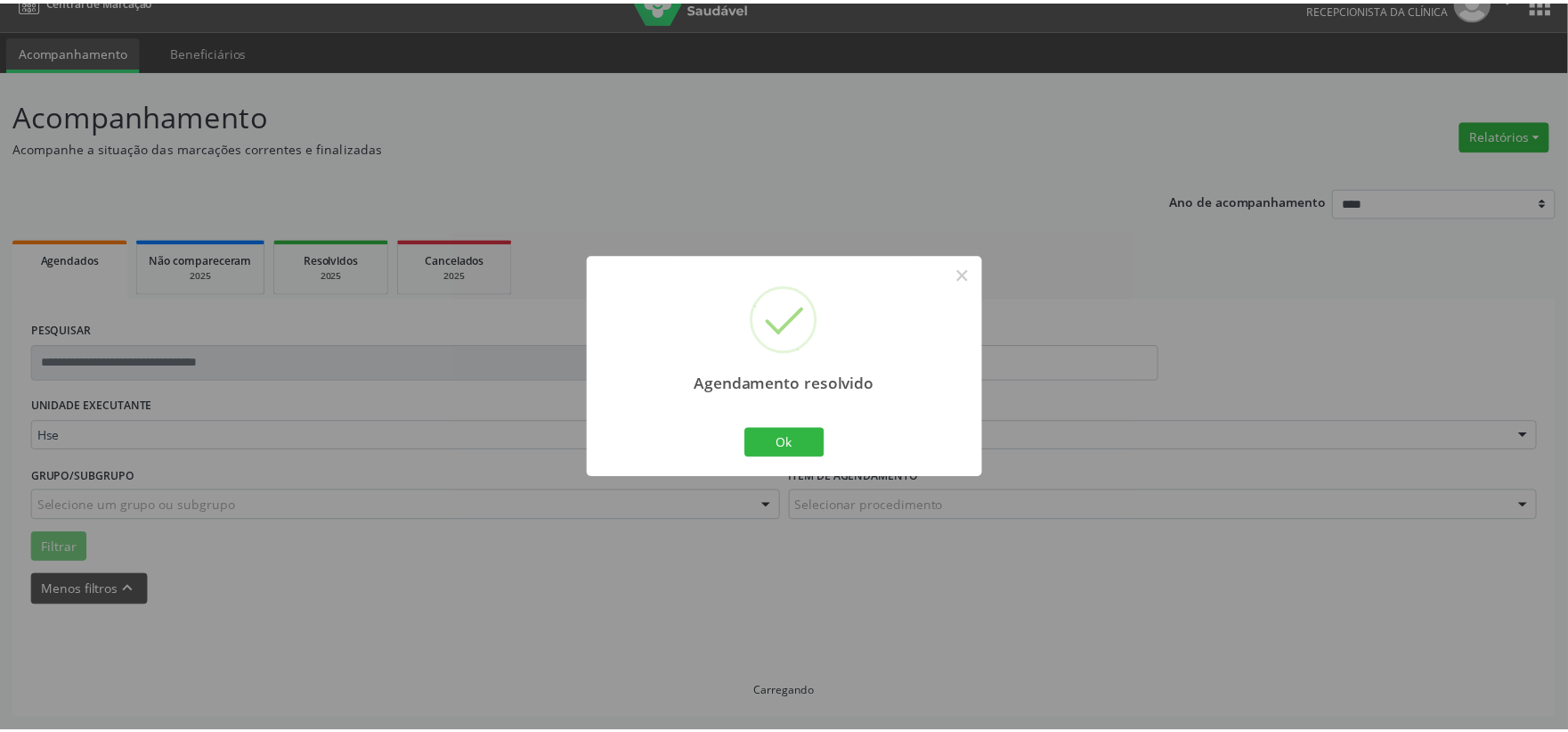
scroll to position [27, 0]
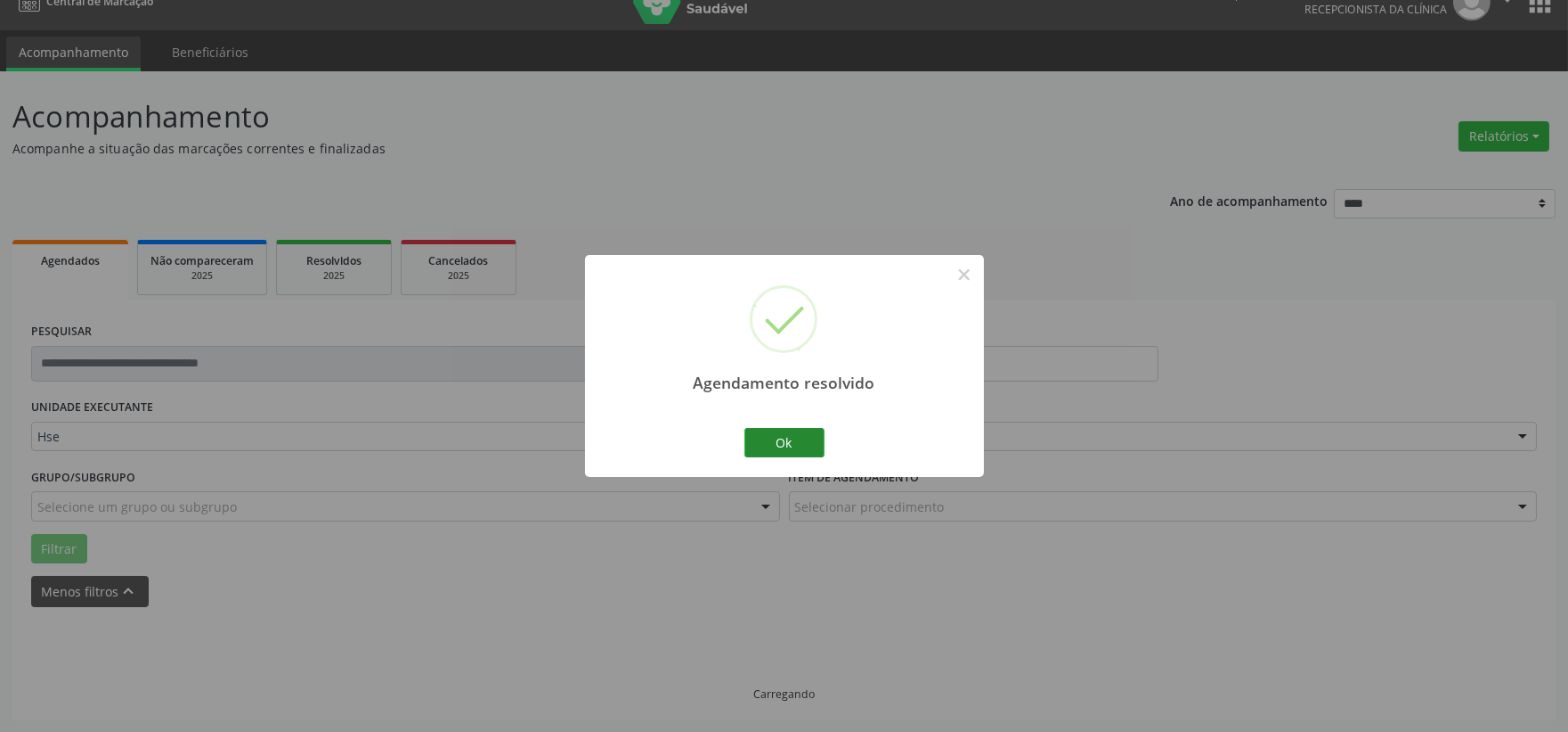
click at [816, 448] on button "Ok" at bounding box center [784, 442] width 80 height 30
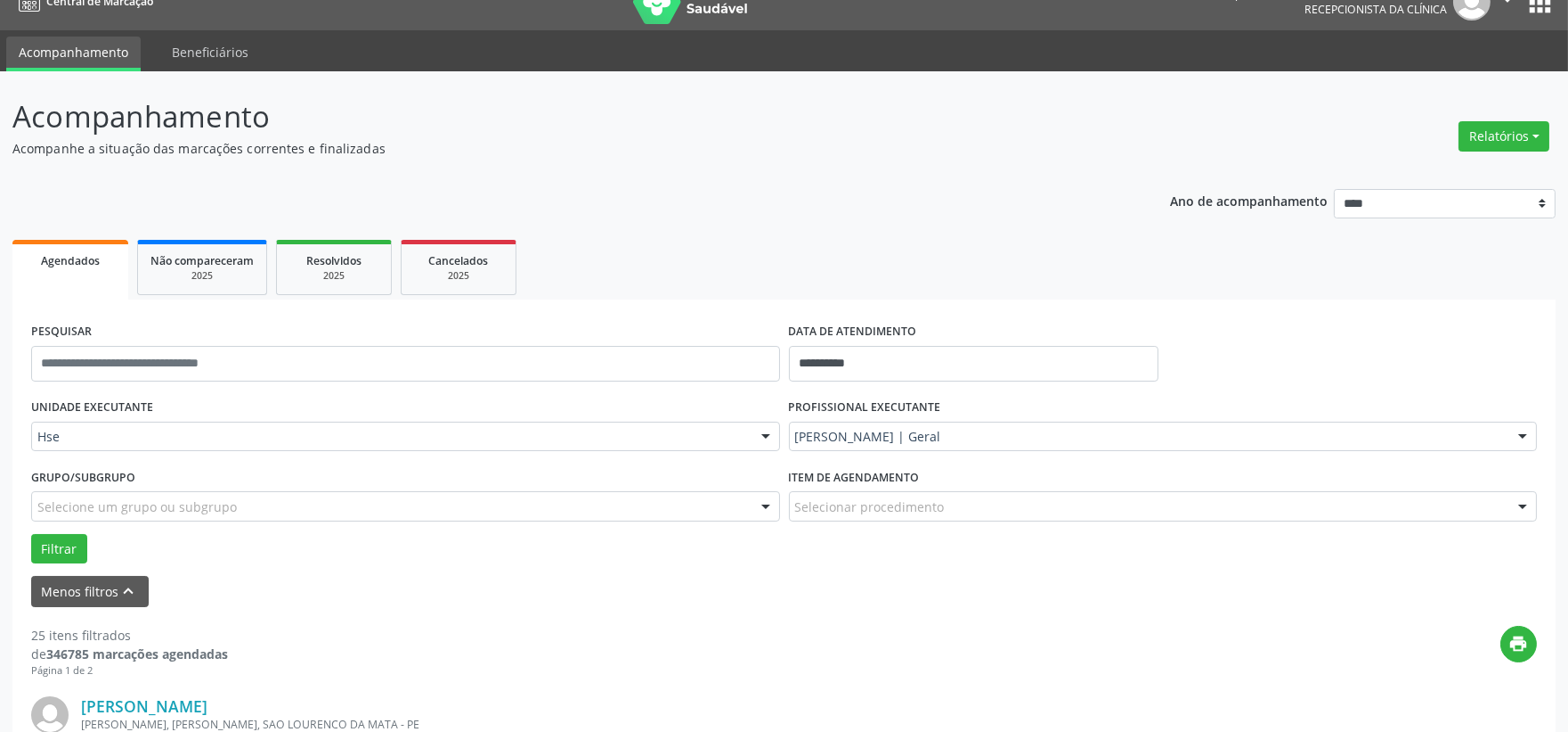
scroll to position [197, 0]
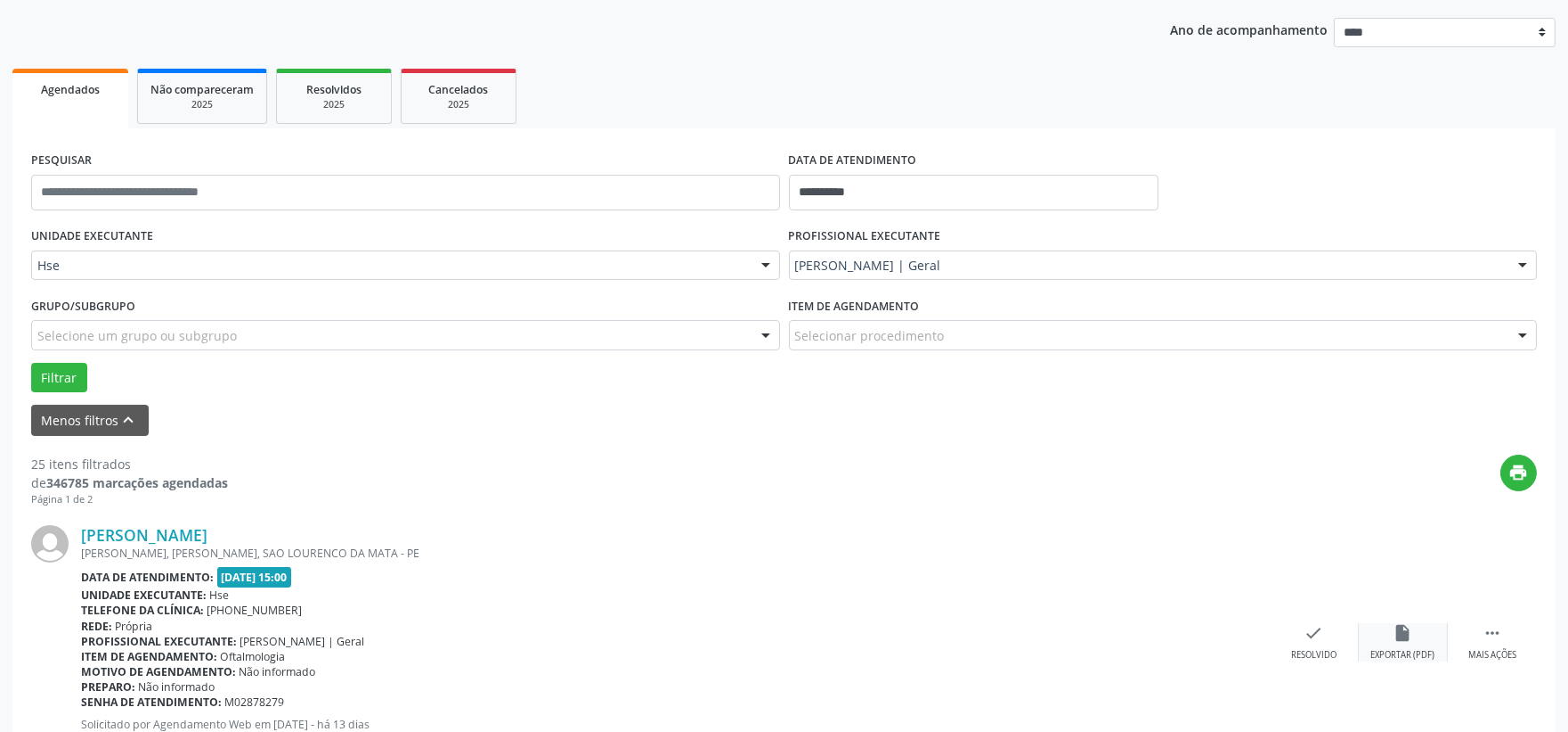
click at [1431, 625] on div "insert_drive_file Exportar (PDF)" at bounding box center [1403, 642] width 90 height 39
click at [1498, 642] on div " Mais ações" at bounding box center [1492, 642] width 90 height 39
click at [1423, 635] on div "alarm_off Não compareceu" at bounding box center [1403, 642] width 90 height 39
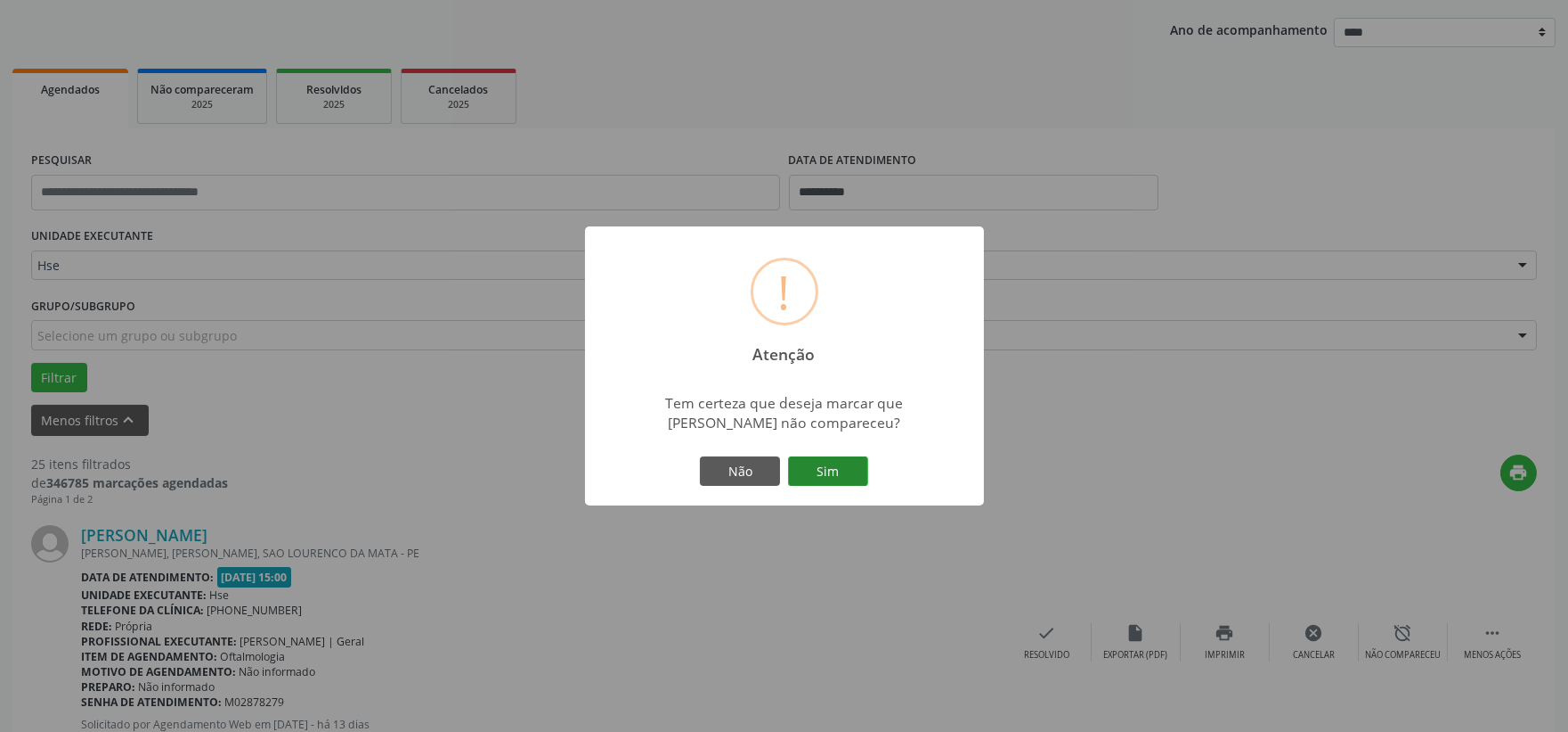
click at [820, 464] on button "Sim" at bounding box center [828, 471] width 80 height 30
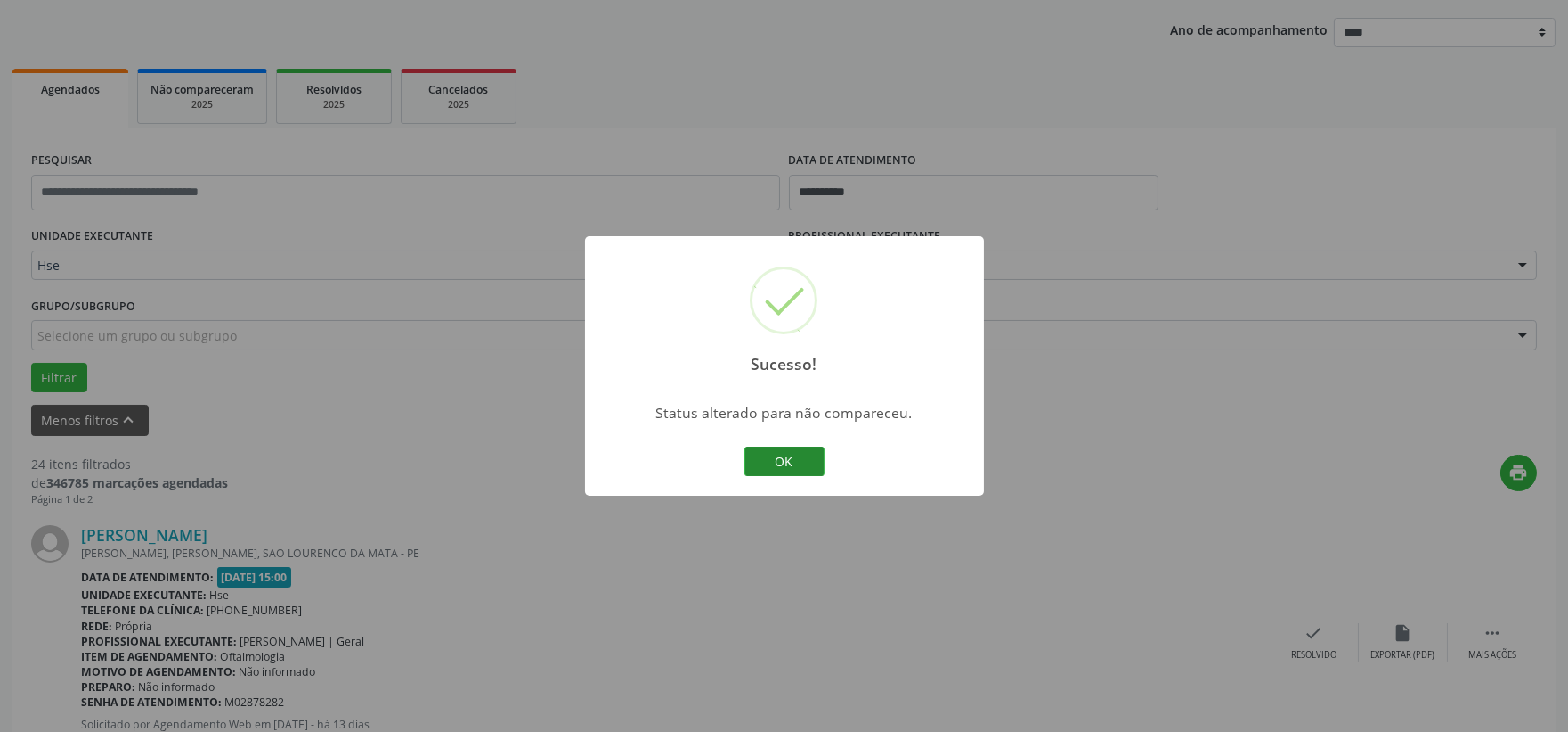
click at [819, 463] on button "OK" at bounding box center [784, 461] width 80 height 30
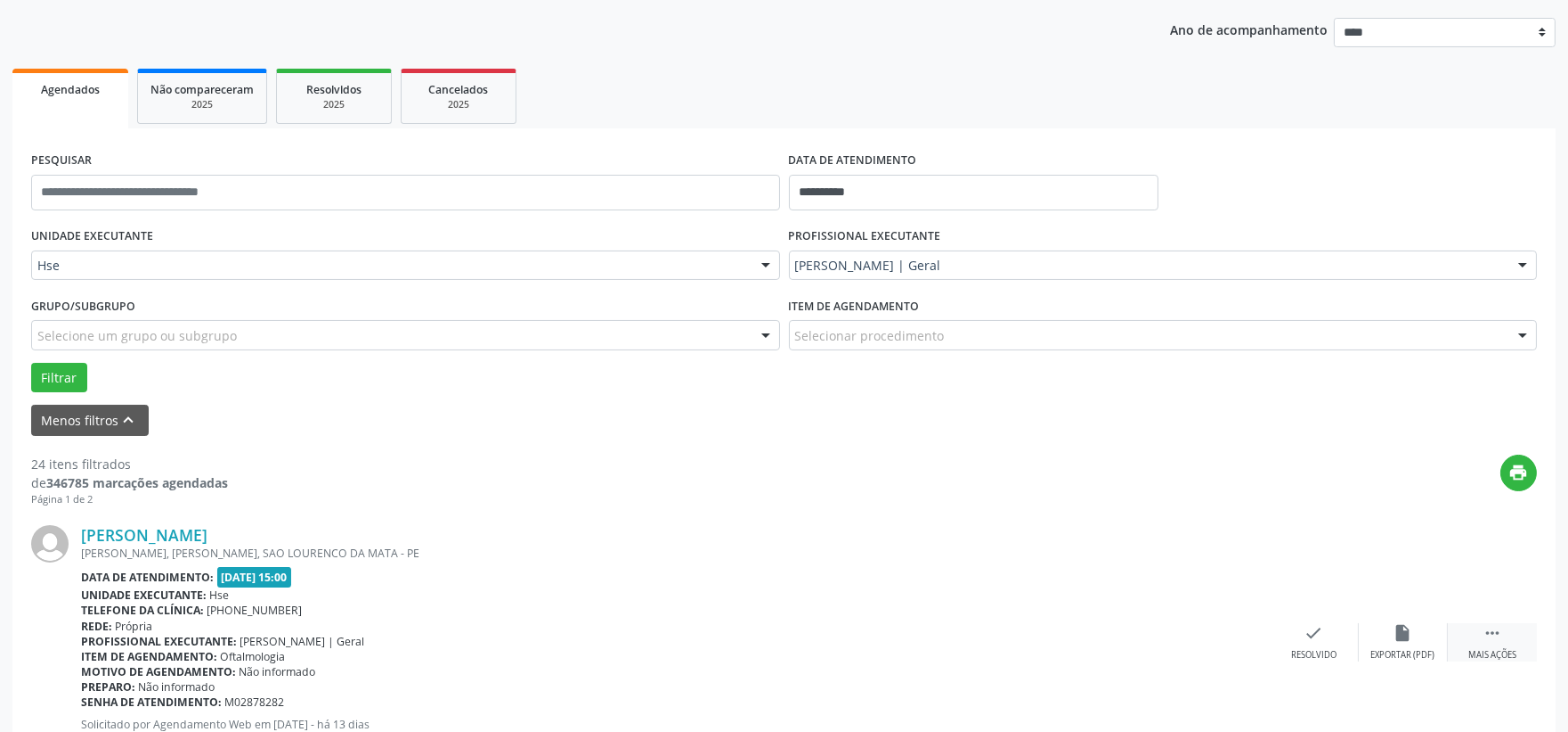
click at [1475, 642] on div " Mais ações" at bounding box center [1492, 642] width 90 height 39
click at [1386, 637] on div "alarm_off Não compareceu" at bounding box center [1403, 642] width 90 height 39
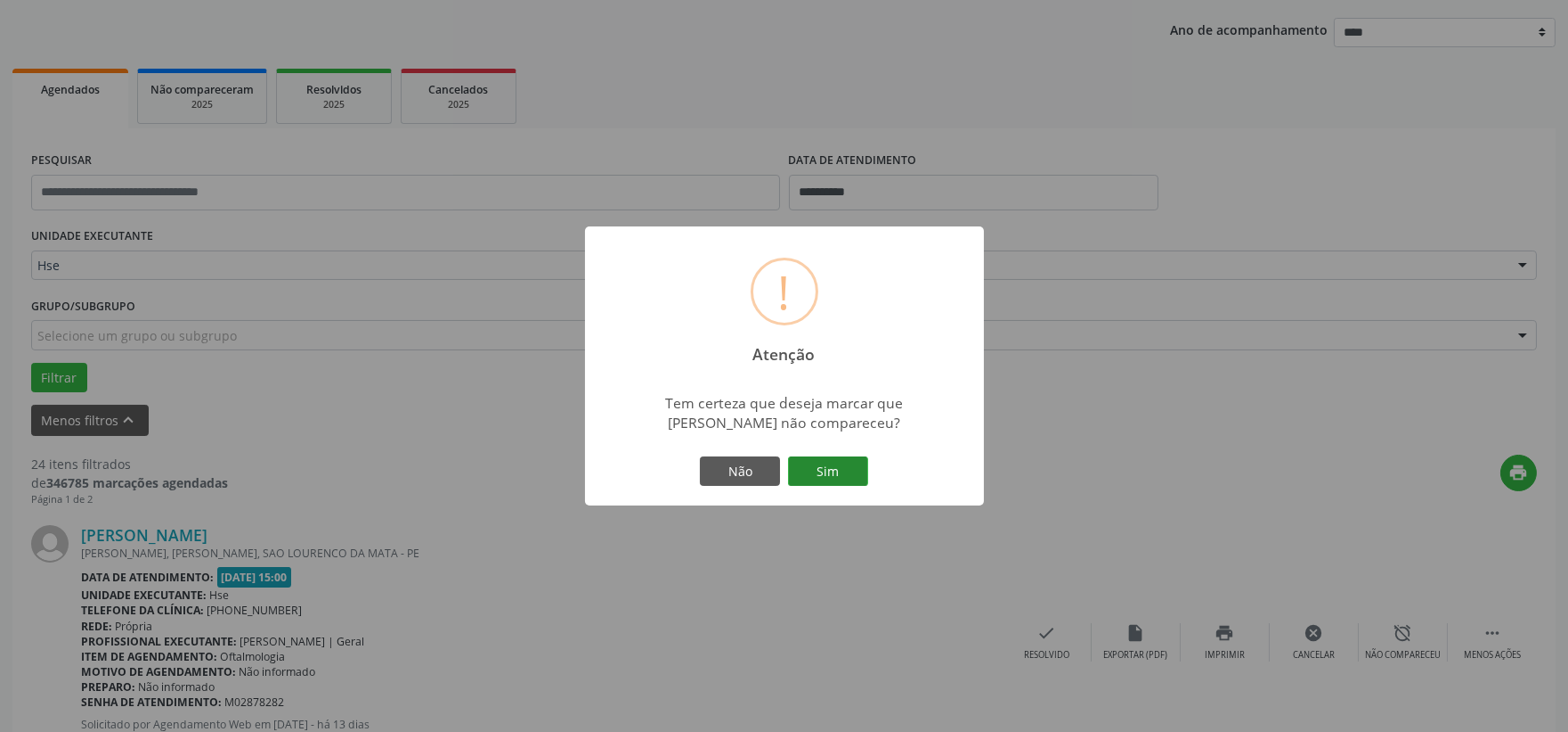
click at [853, 470] on button "Sim" at bounding box center [828, 471] width 80 height 30
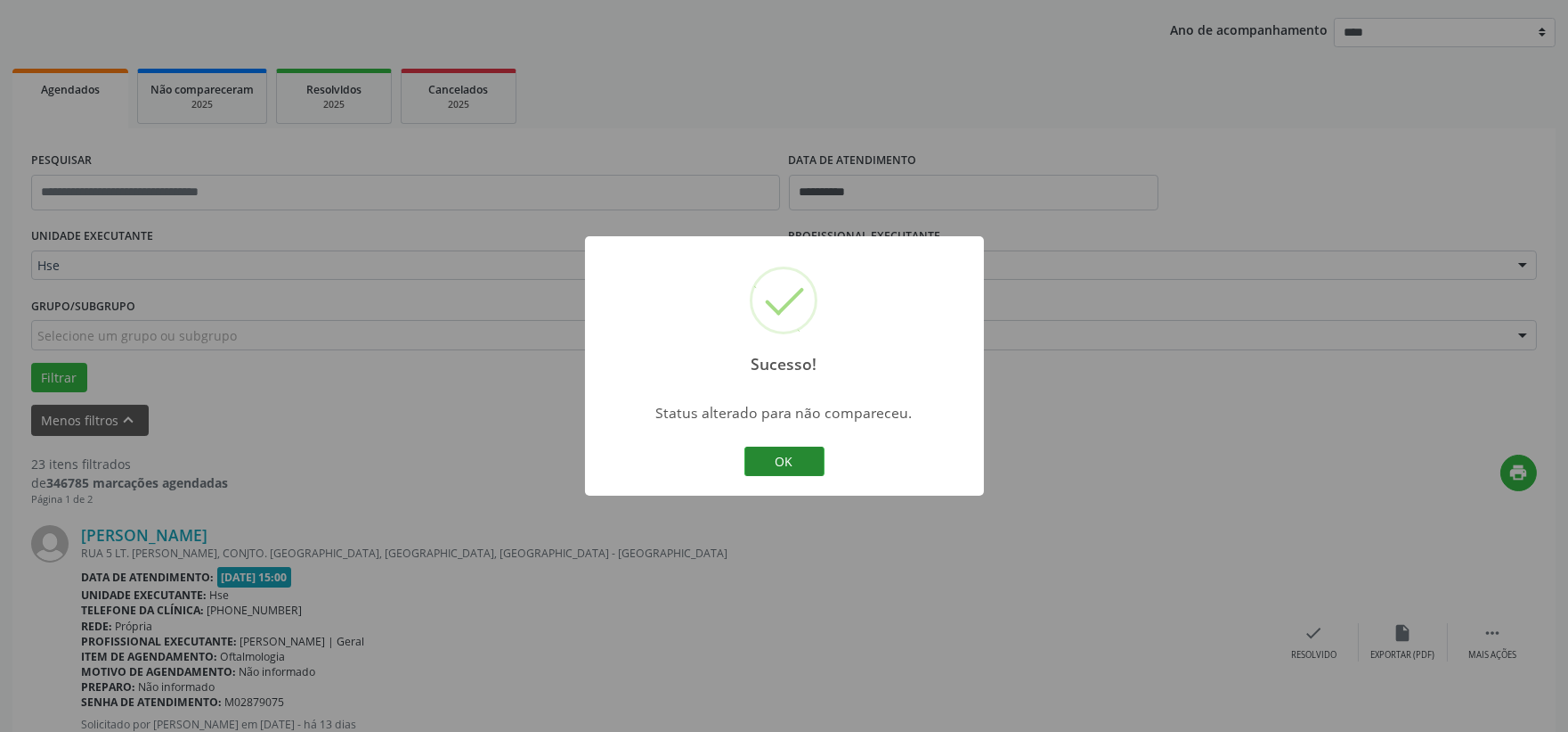
click at [794, 458] on button "OK" at bounding box center [784, 461] width 80 height 30
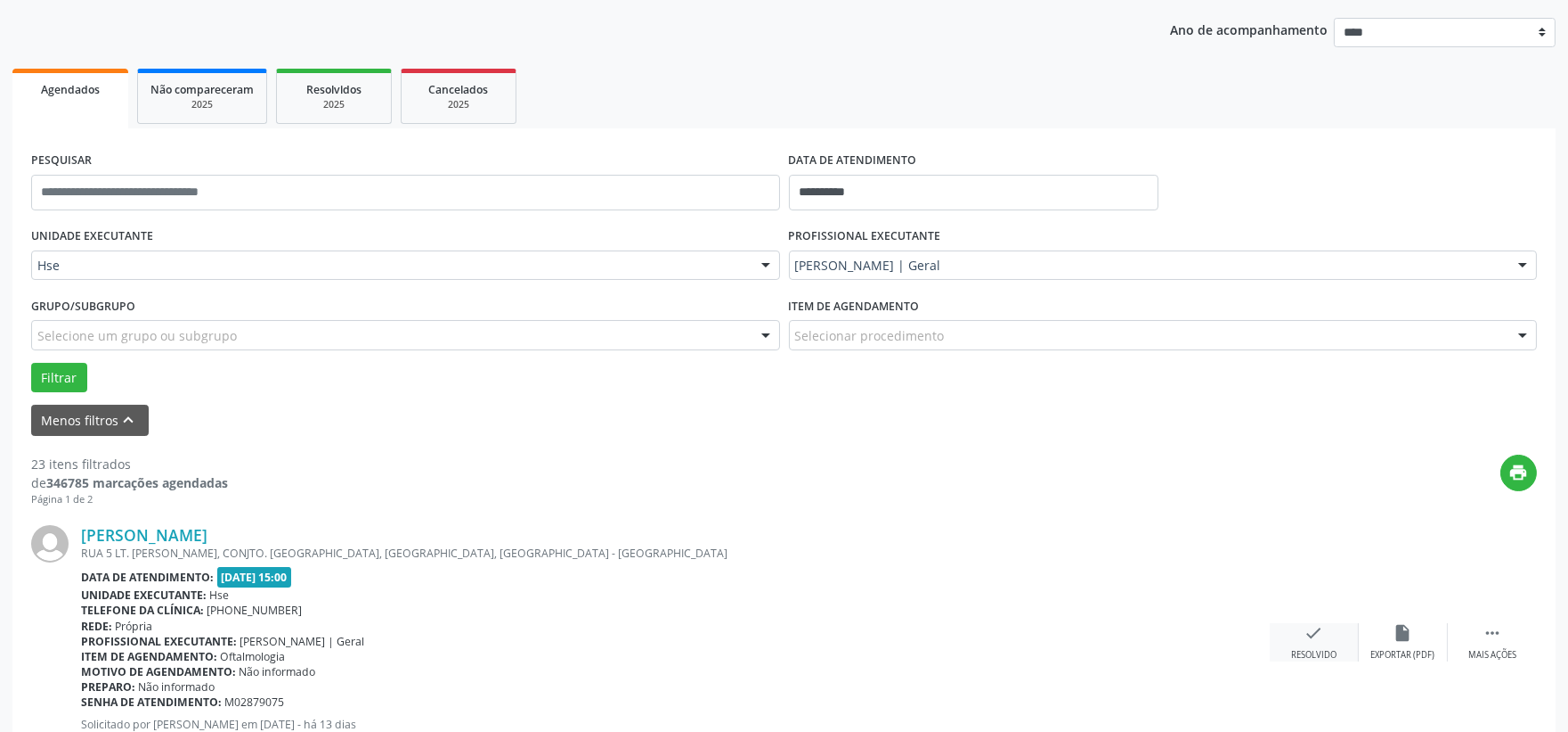
click at [1322, 637] on icon "check" at bounding box center [1314, 633] width 19 height 19
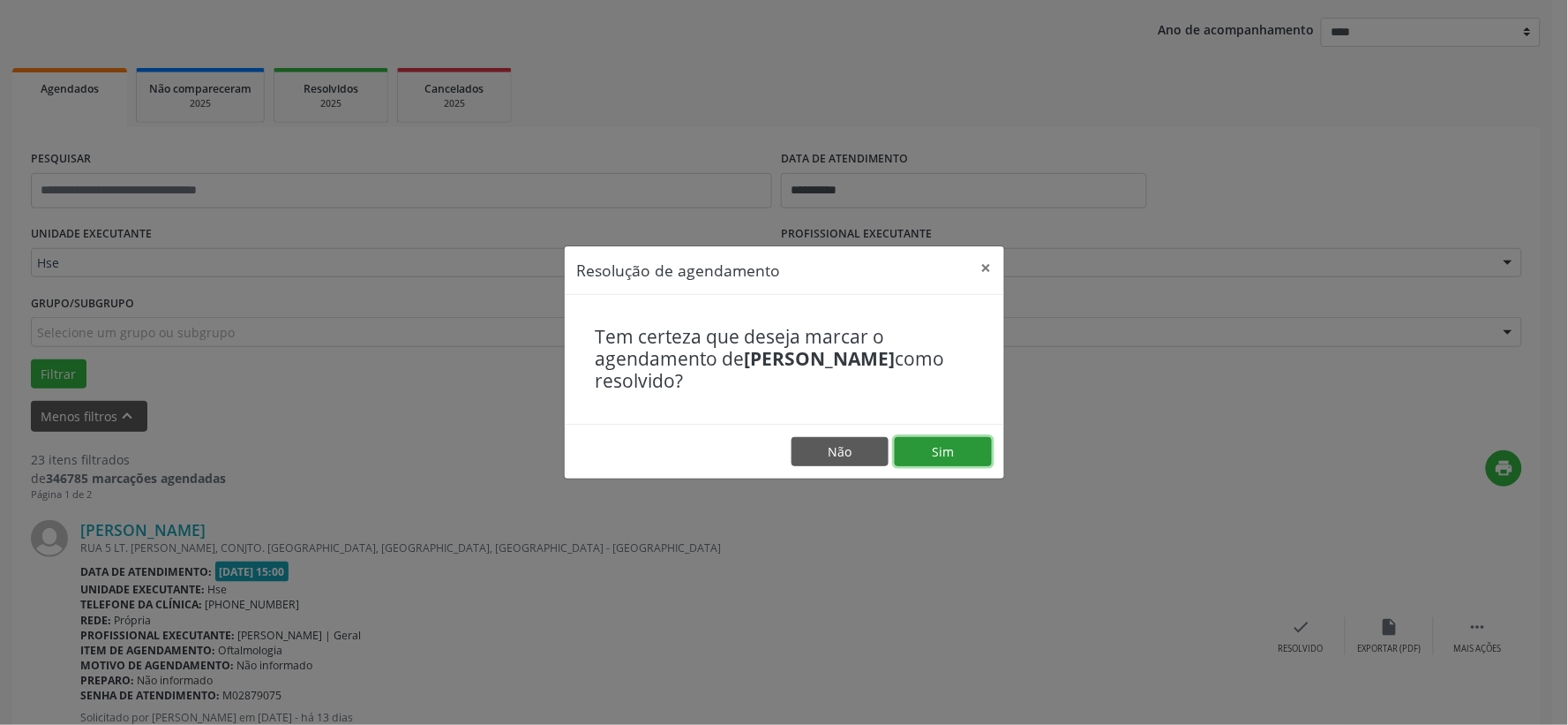
click at [915, 454] on button "Sim" at bounding box center [943, 451] width 97 height 30
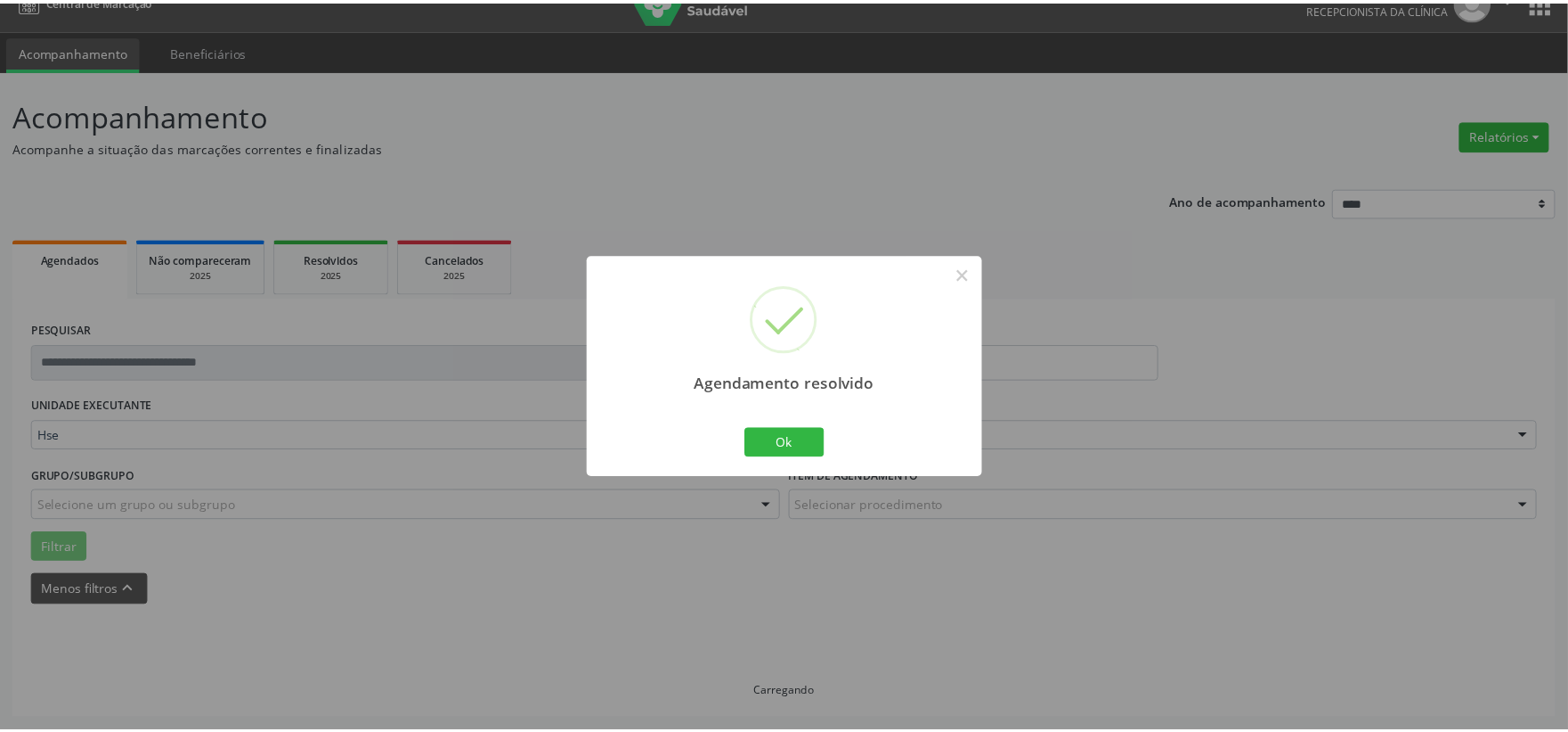
scroll to position [27, 0]
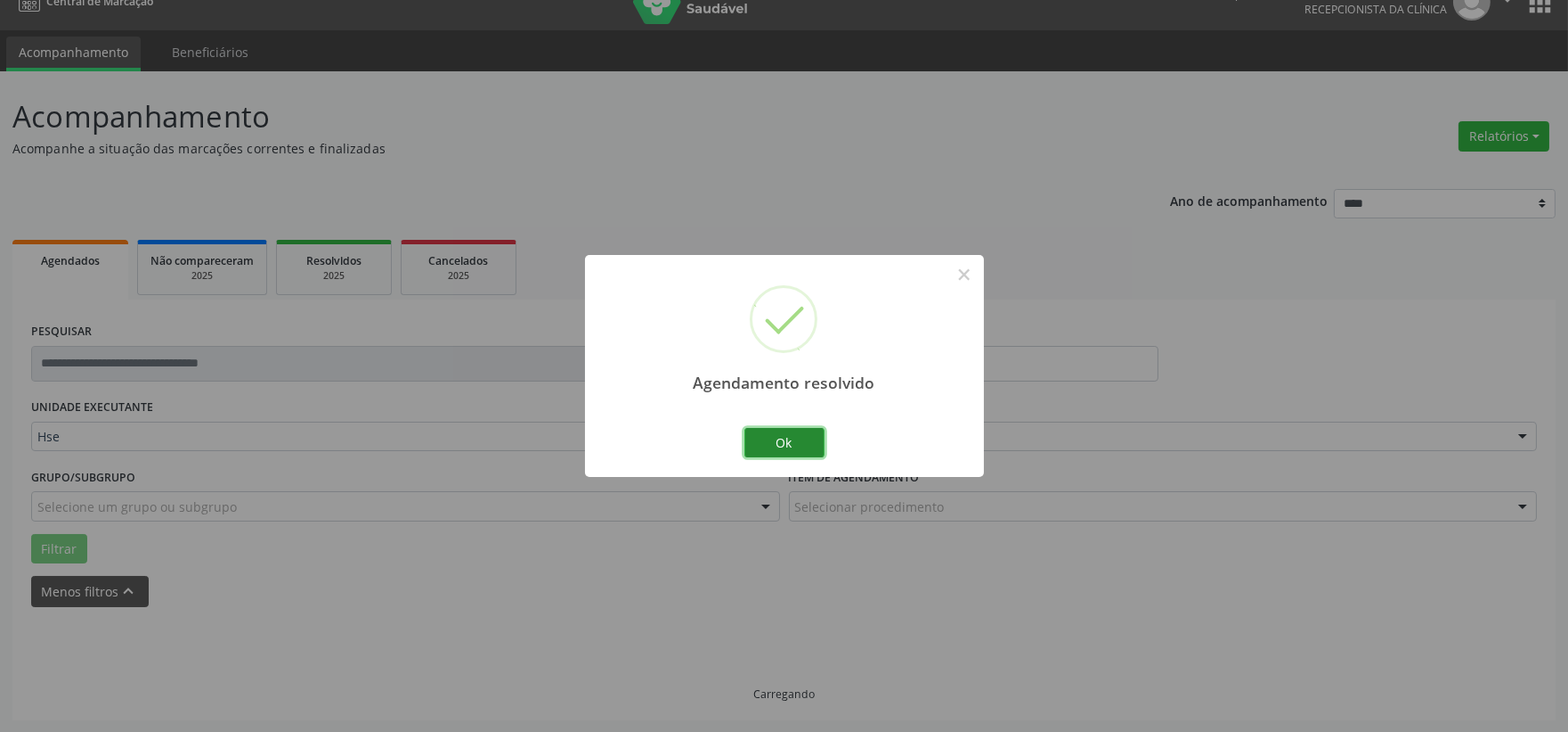
click at [793, 440] on button "Ok" at bounding box center [784, 442] width 80 height 30
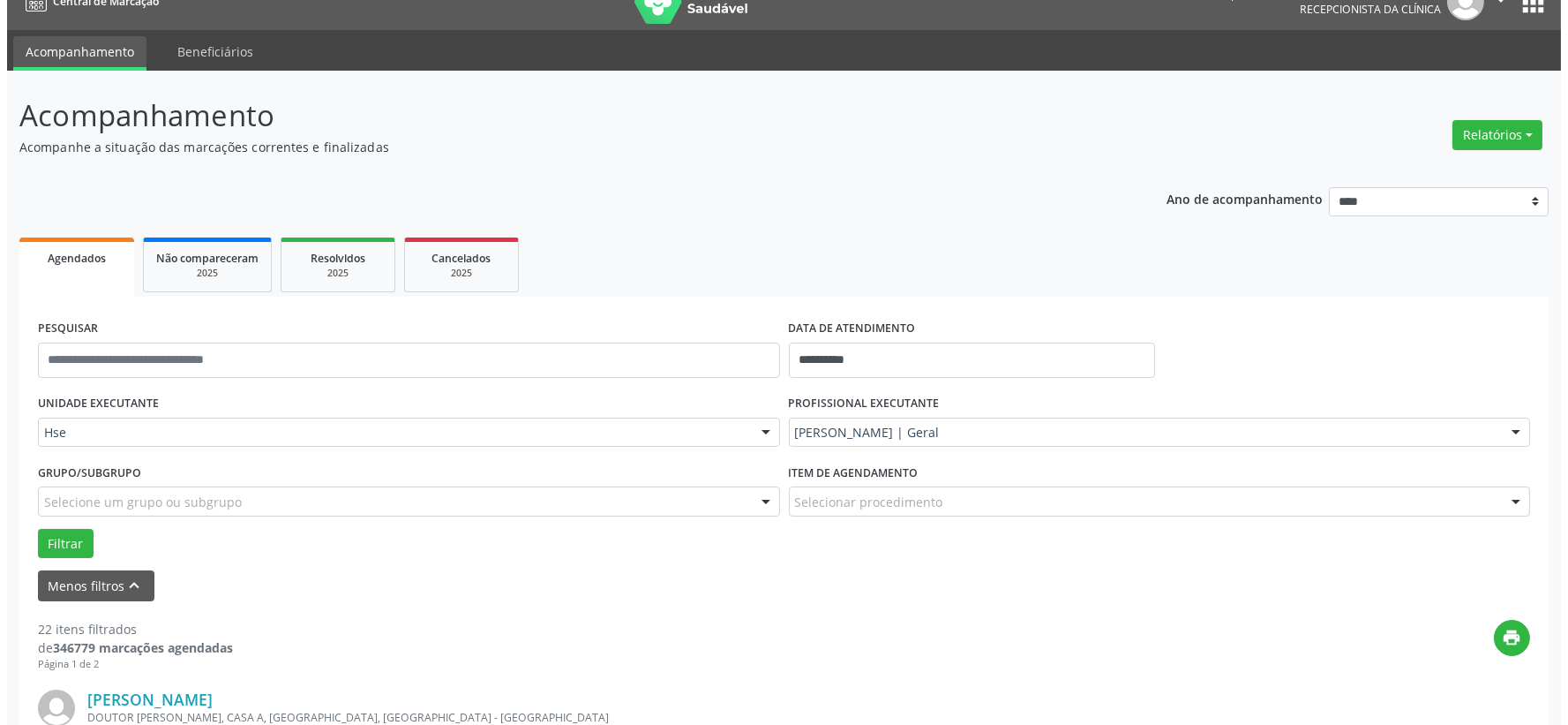
scroll to position [124, 0]
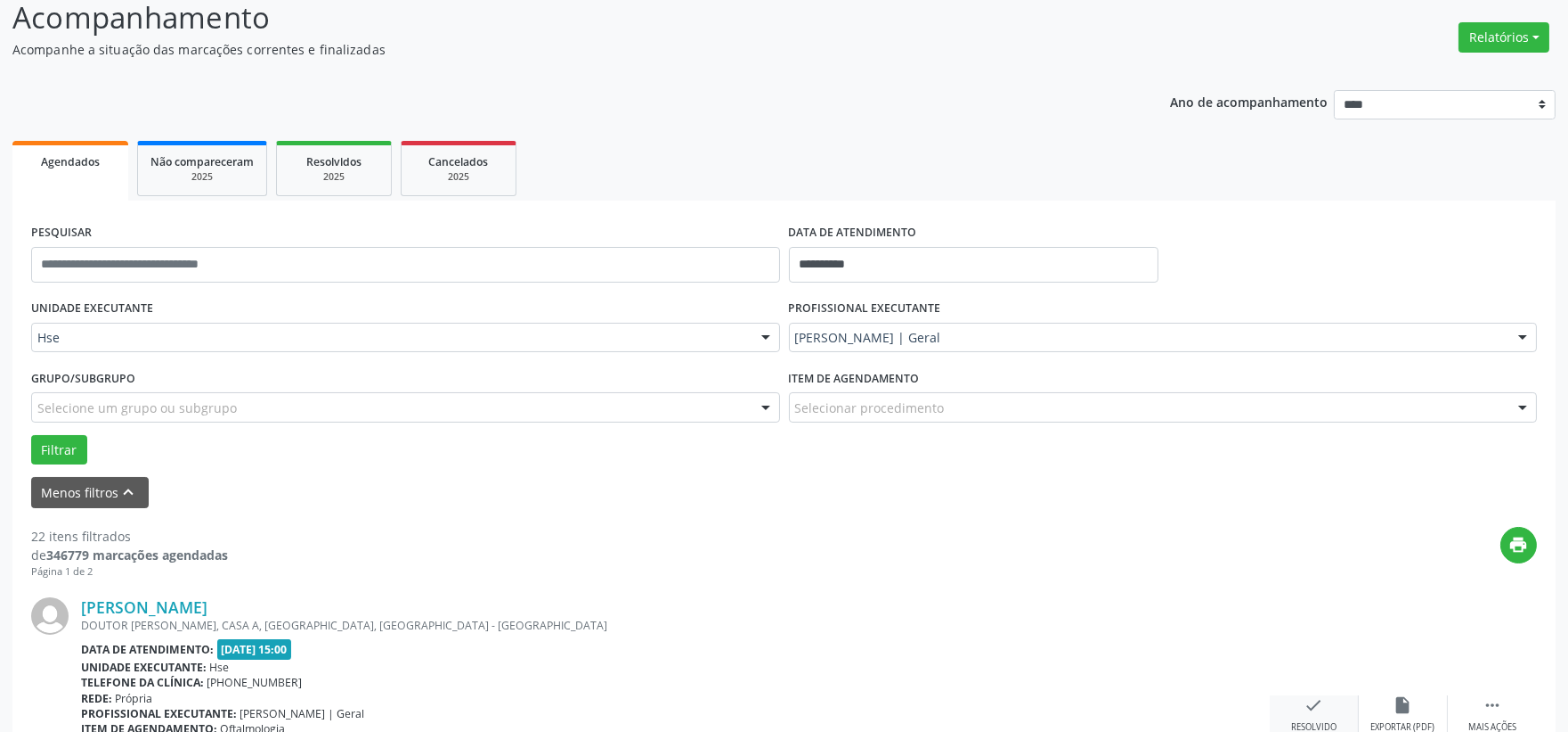
click at [1305, 705] on icon "check" at bounding box center [1314, 705] width 19 height 19
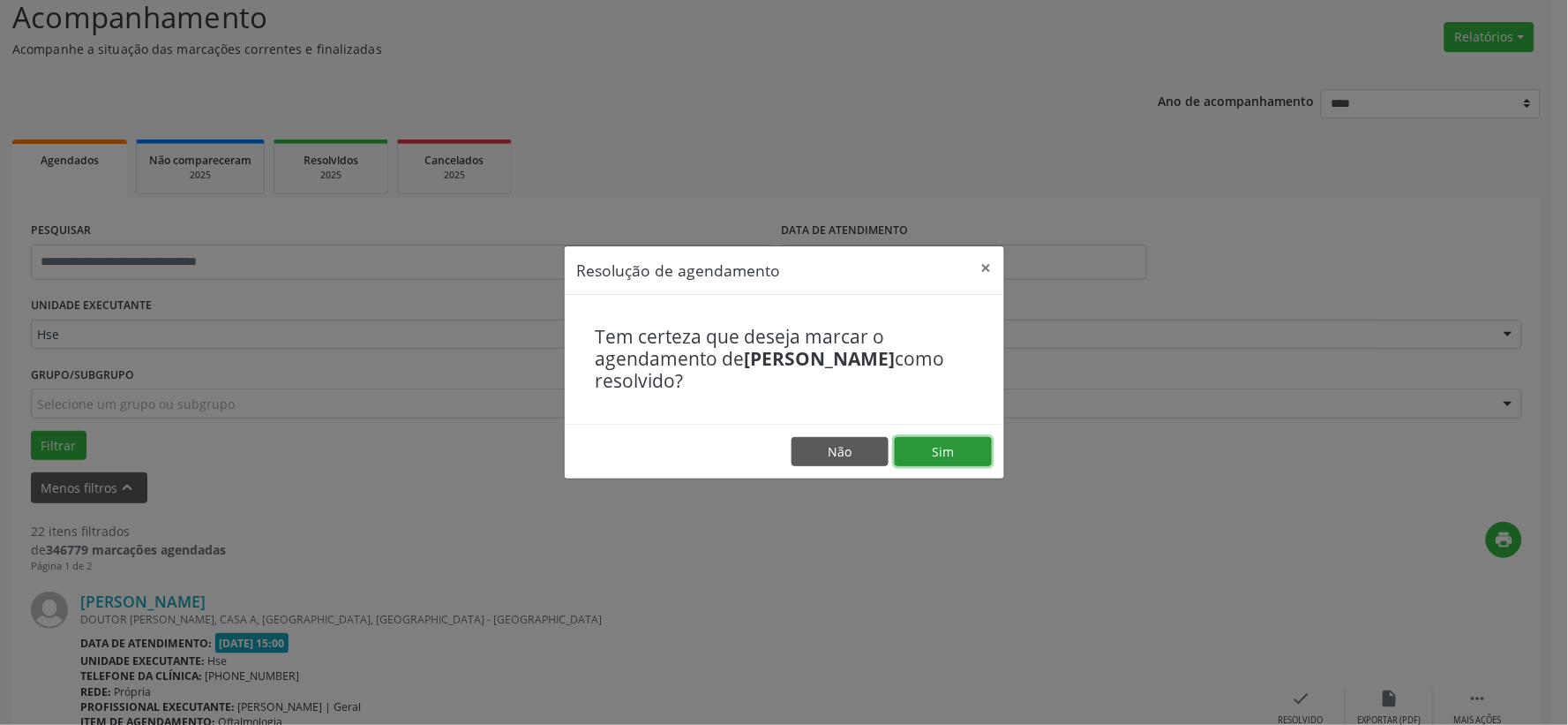
click at [953, 462] on button "Sim" at bounding box center [943, 451] width 97 height 30
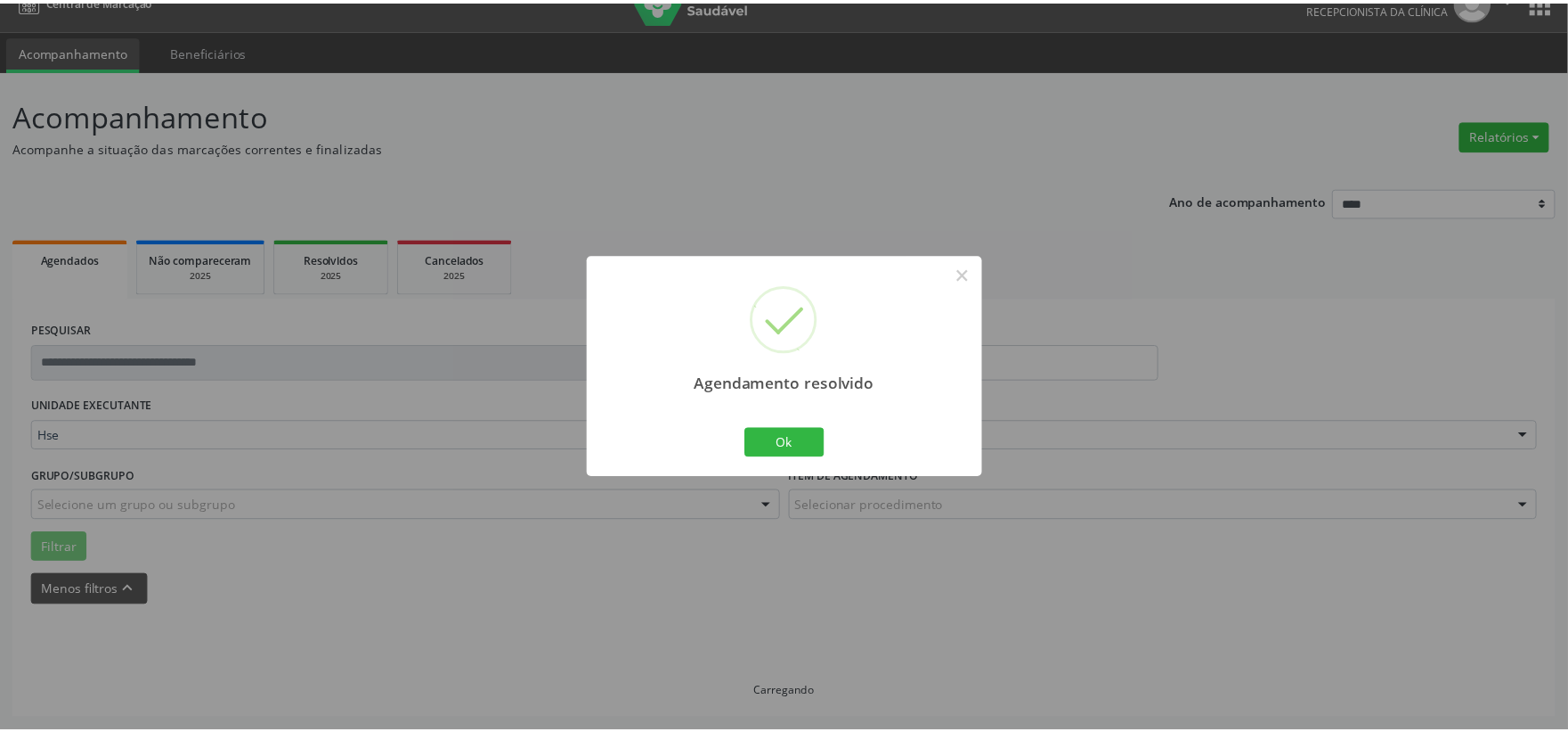
scroll to position [27, 0]
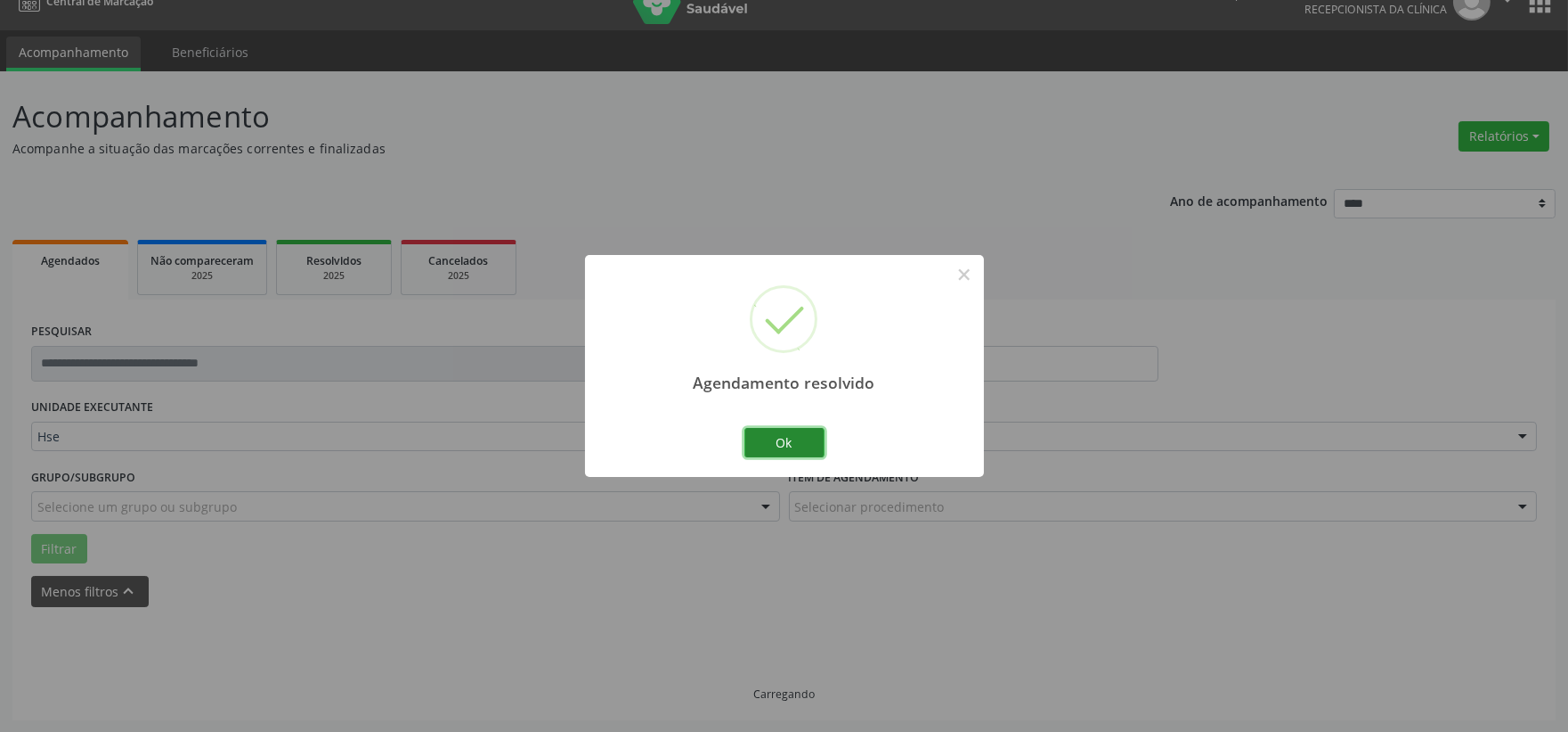
click at [792, 433] on button "Ok" at bounding box center [784, 442] width 80 height 30
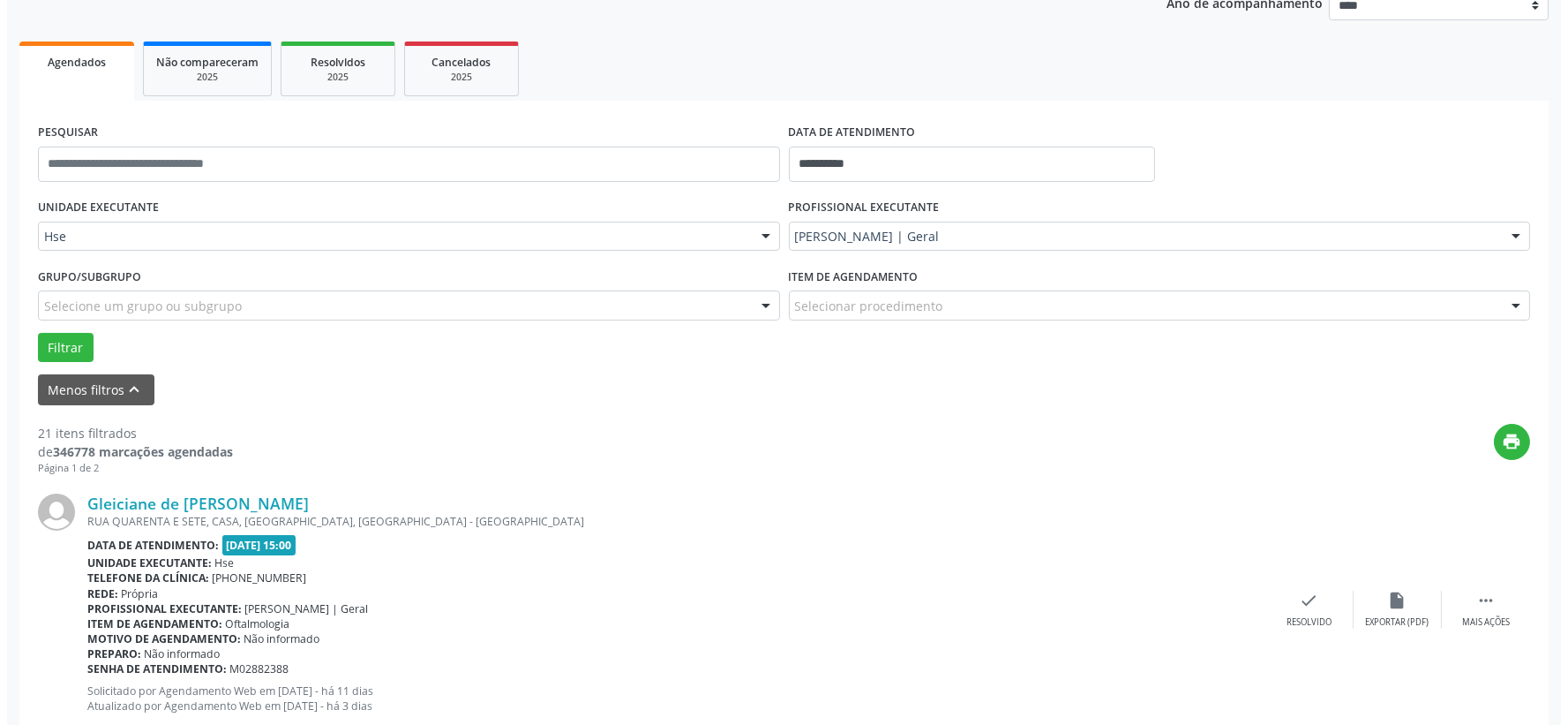
scroll to position [321, 0]
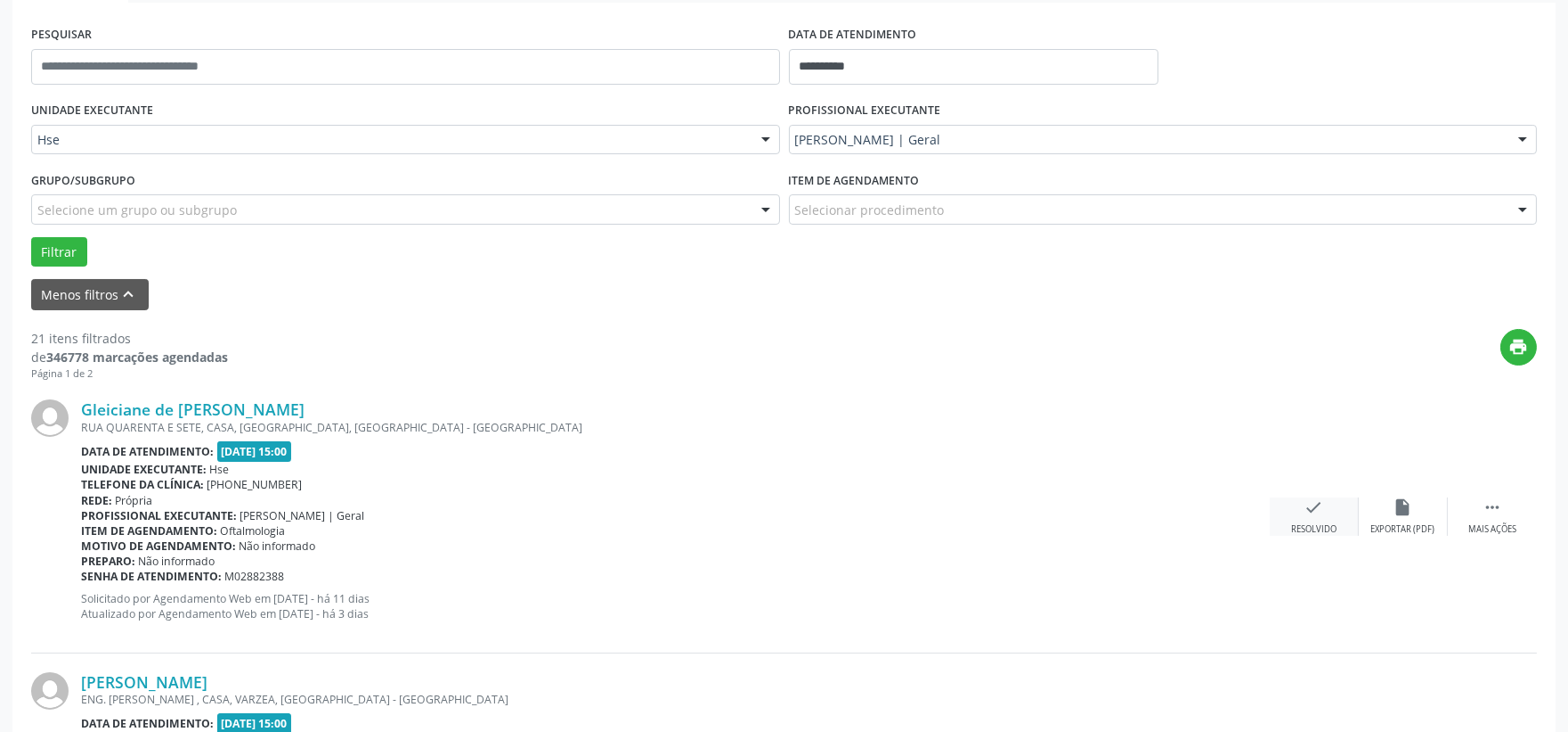
click at [1332, 513] on div "check Resolvido" at bounding box center [1314, 516] width 90 height 39
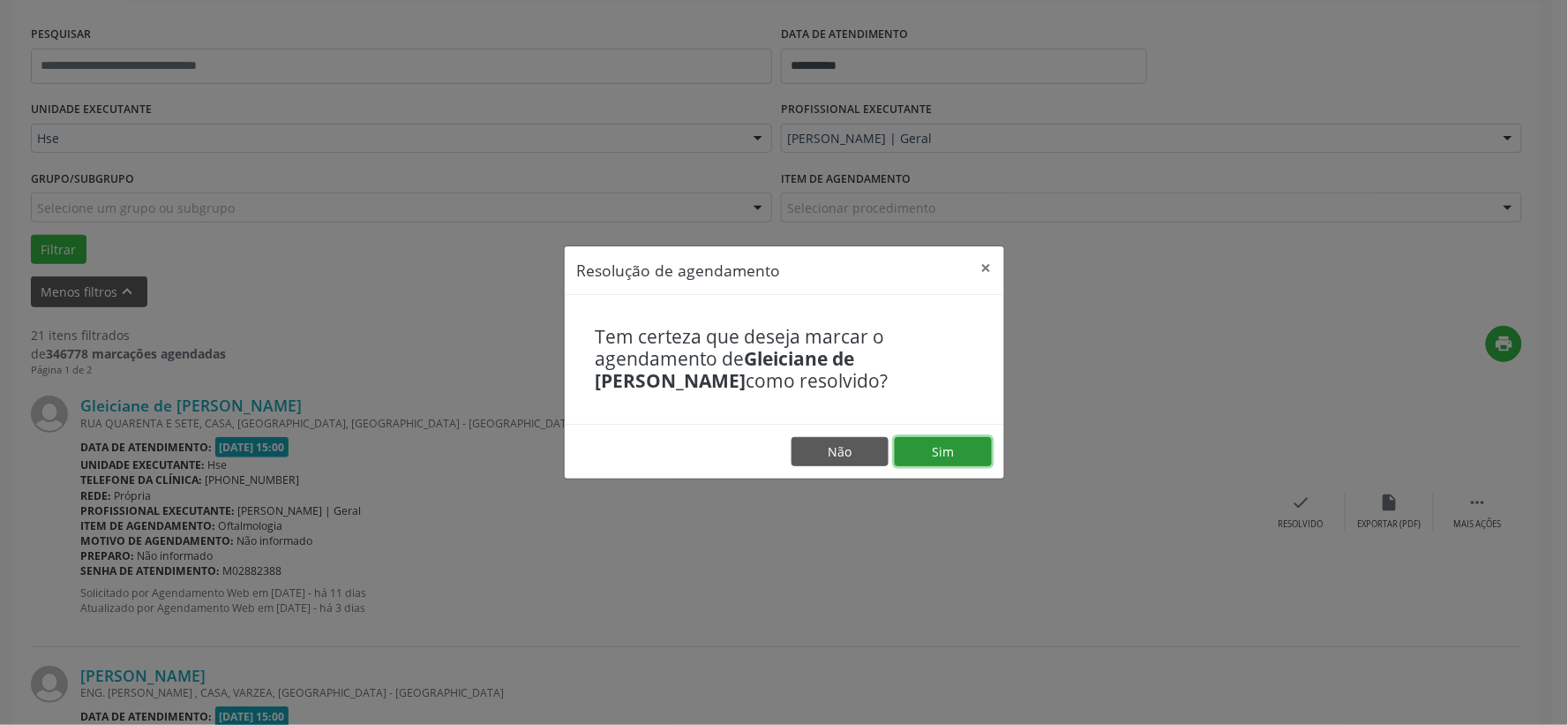
click at [945, 445] on button "Sim" at bounding box center [943, 451] width 97 height 30
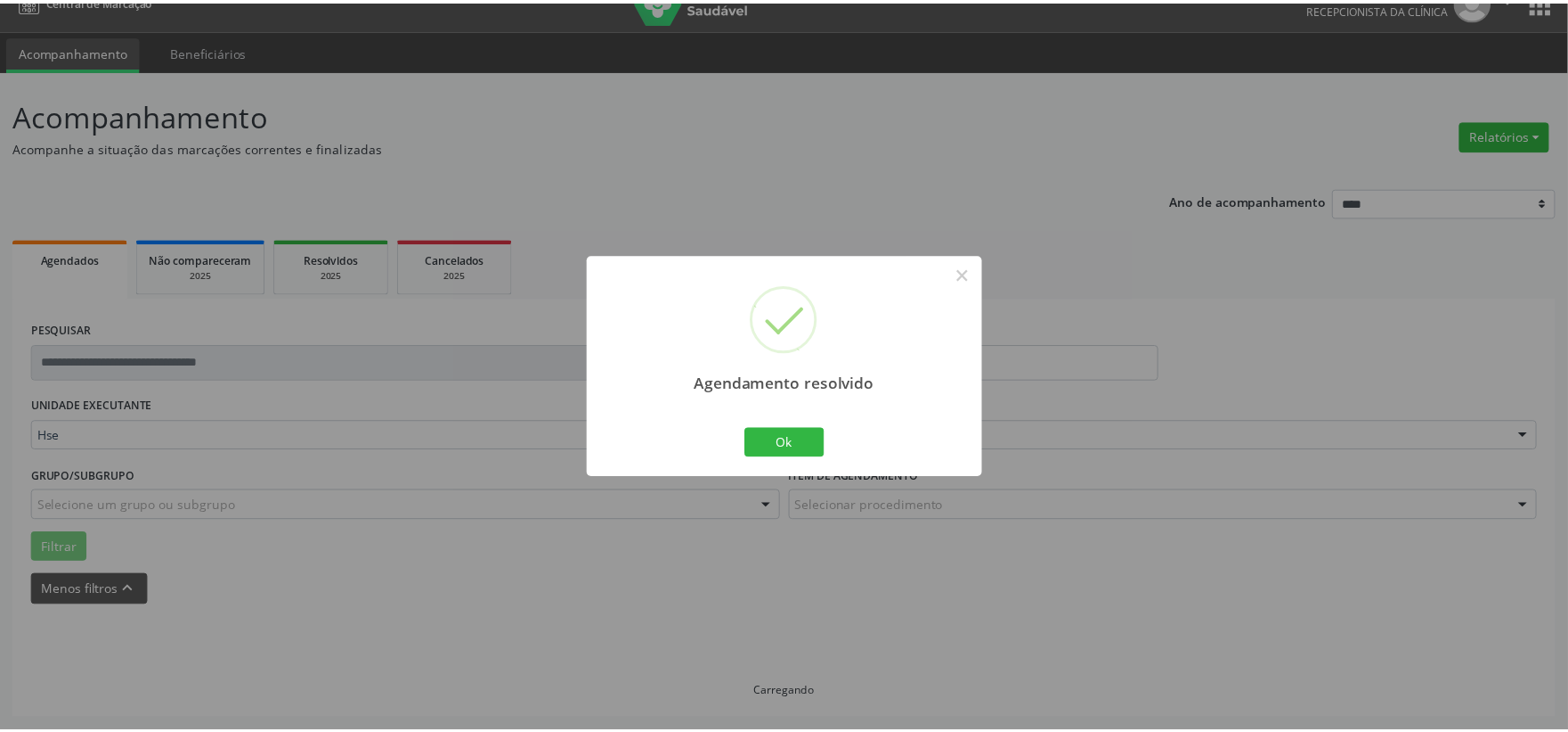
scroll to position [27, 0]
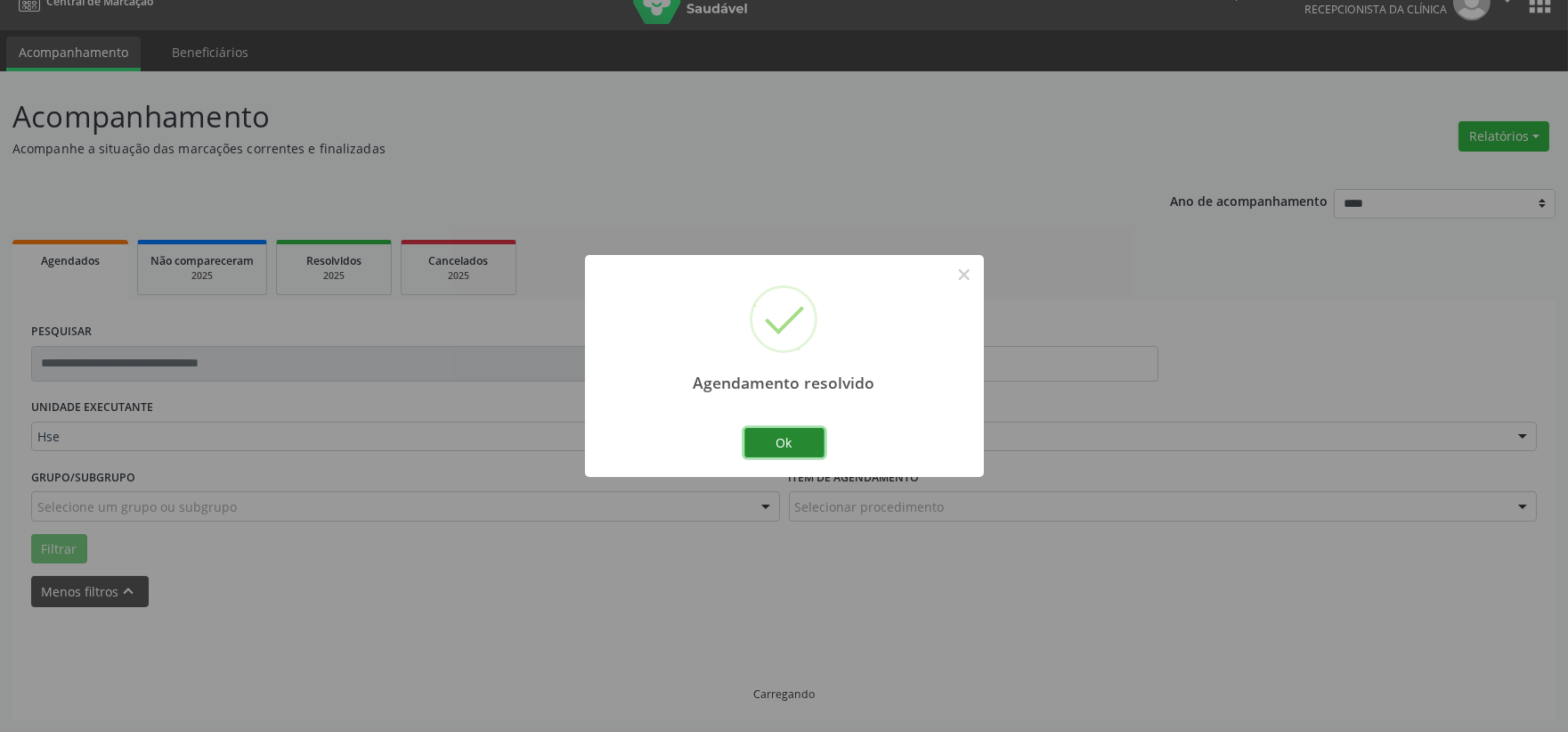
click at [806, 444] on button "Ok" at bounding box center [784, 442] width 80 height 30
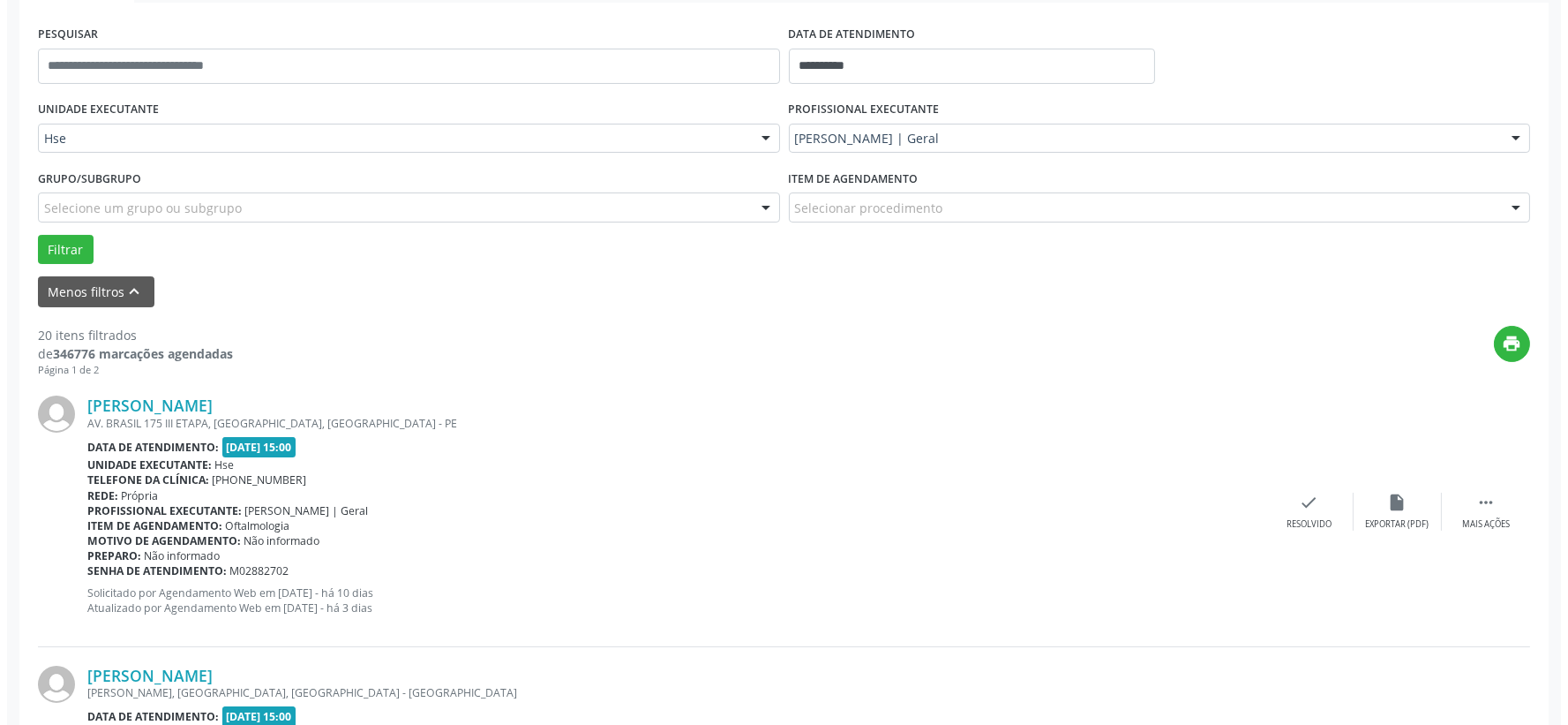
scroll to position [419, 0]
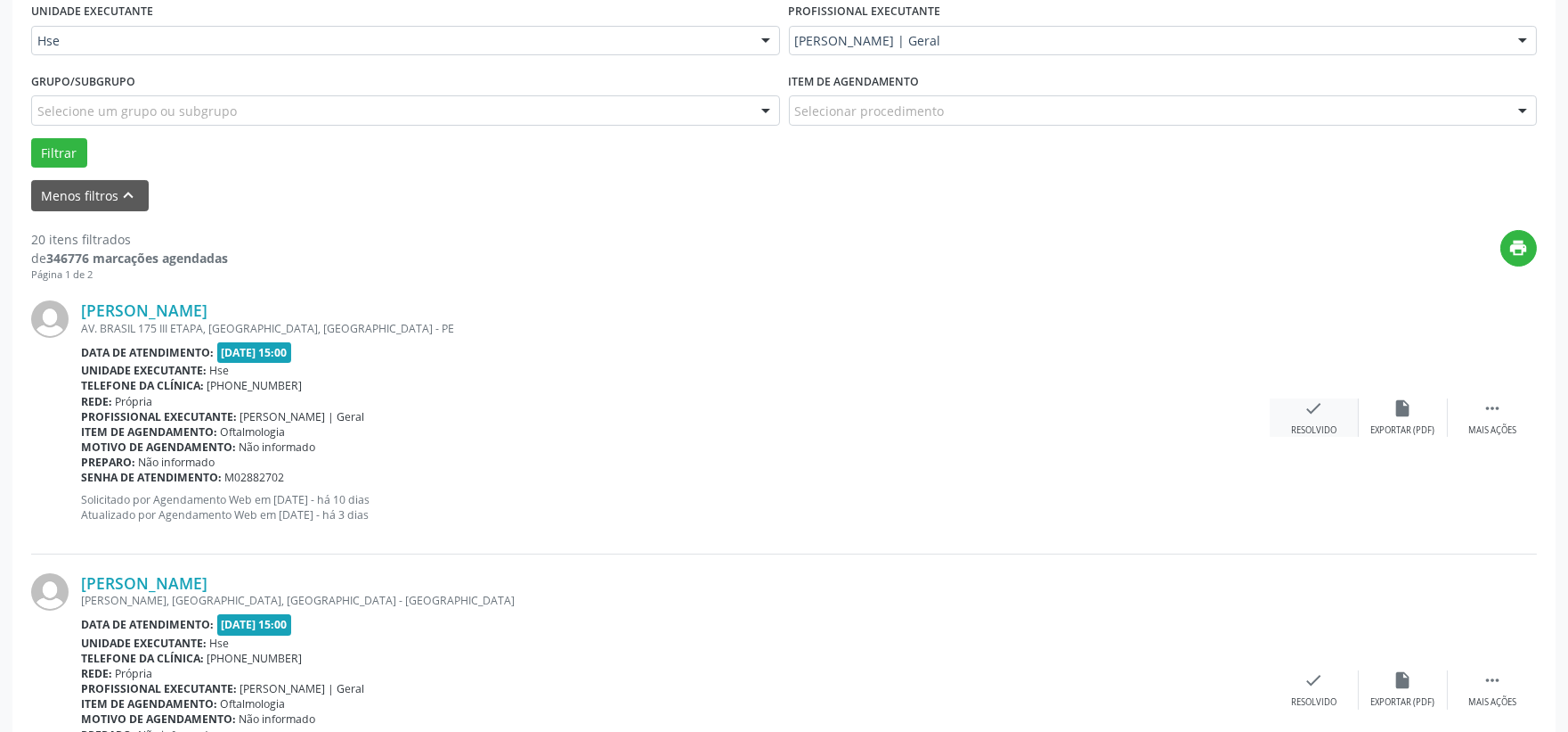
click at [1320, 411] on icon "check" at bounding box center [1314, 408] width 19 height 19
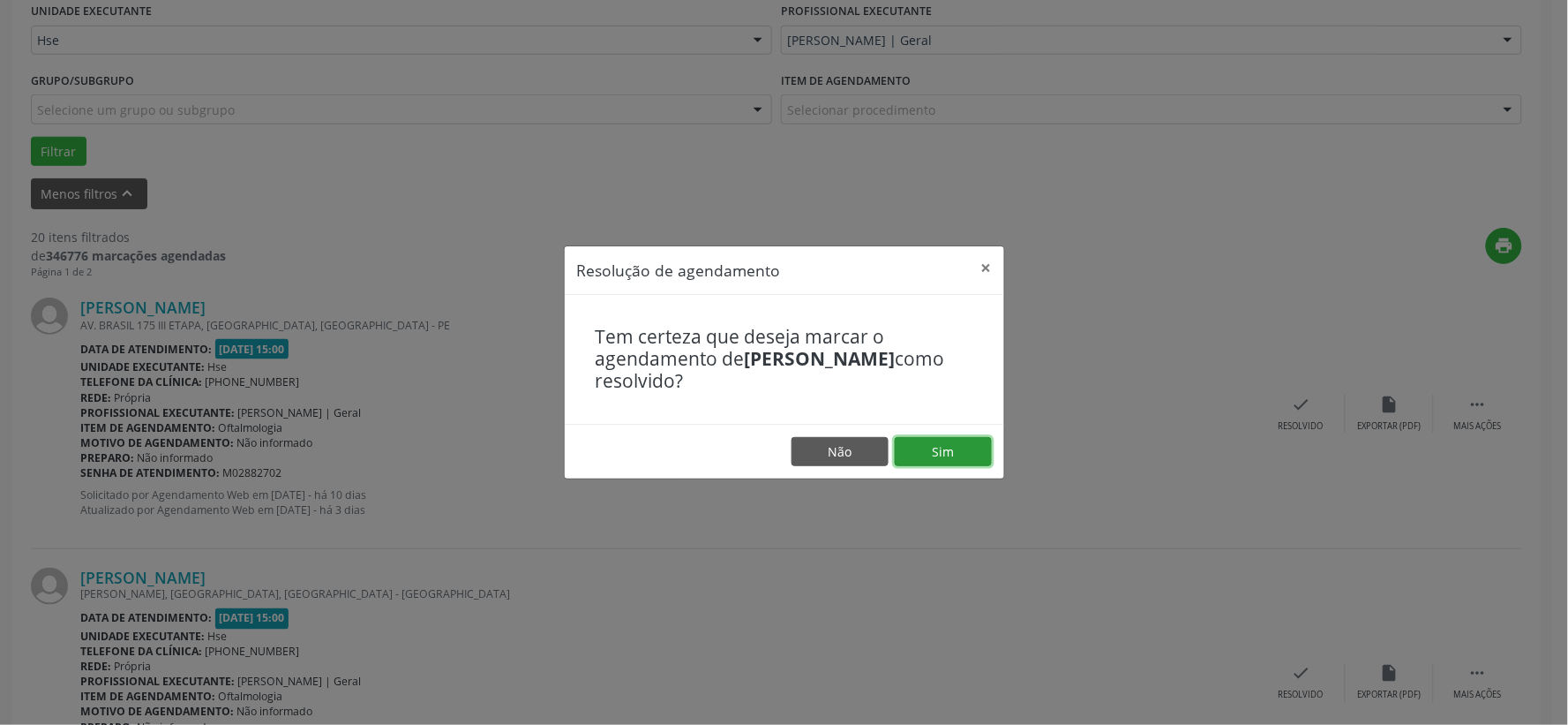
click at [930, 439] on button "Sim" at bounding box center [943, 451] width 97 height 30
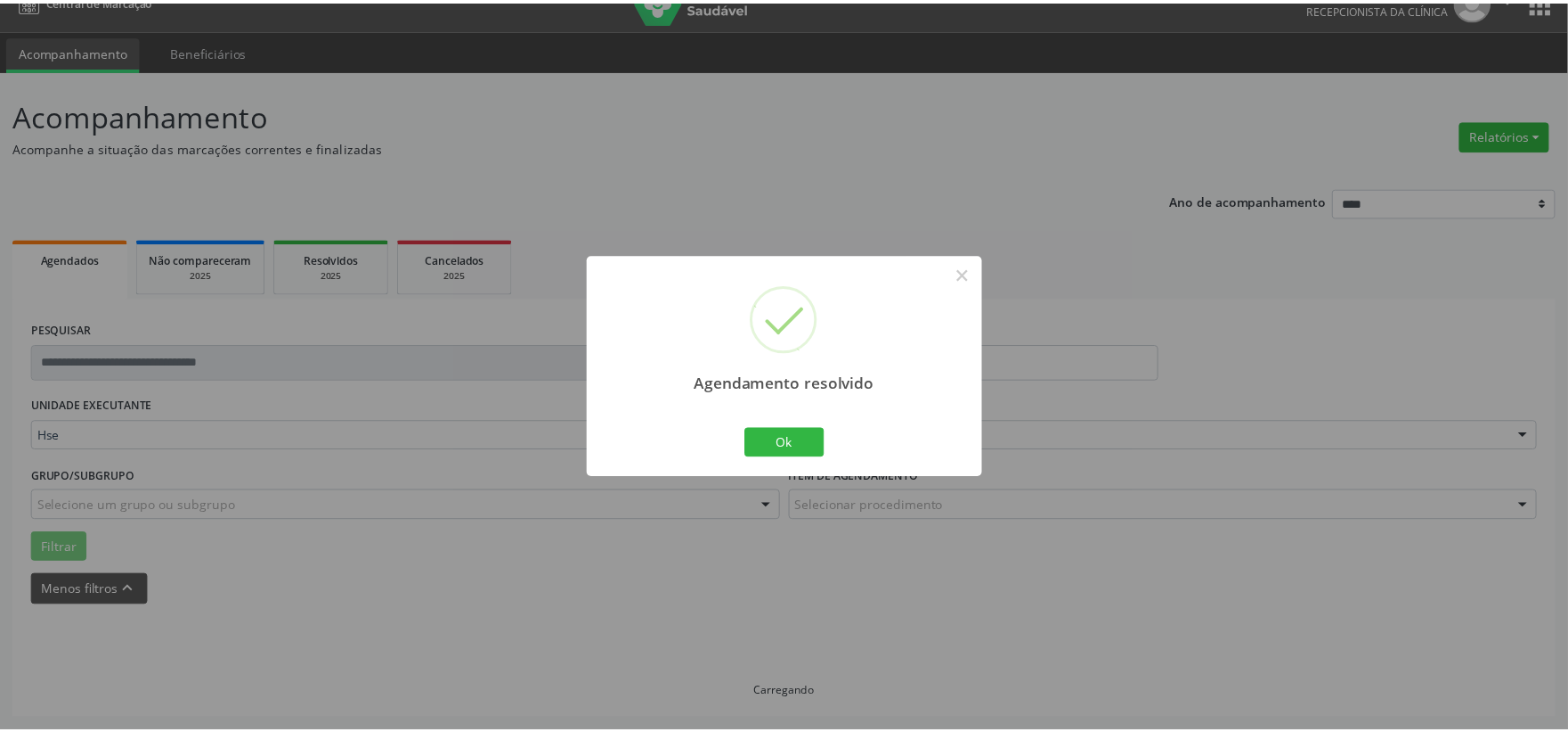
scroll to position [27, 0]
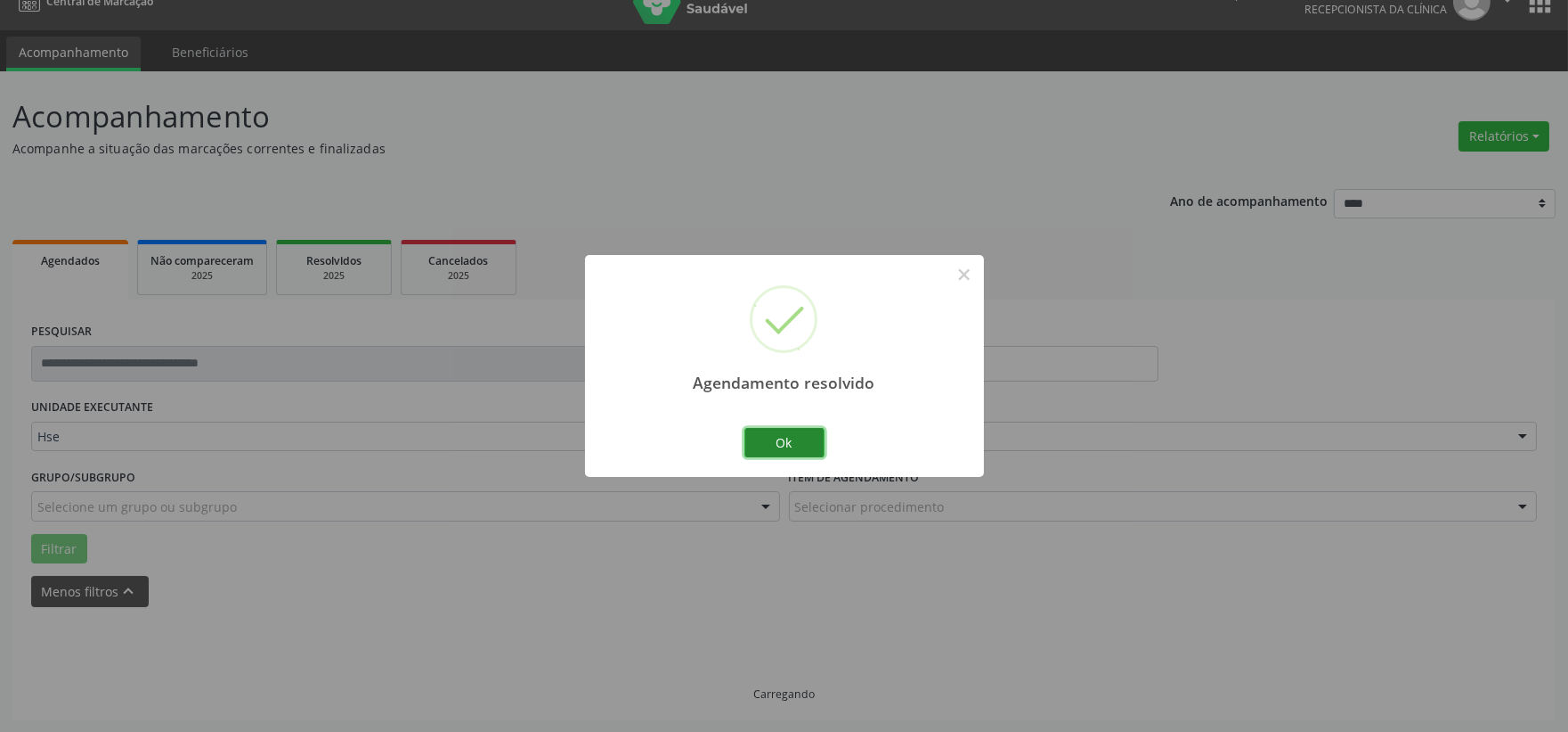
click at [806, 446] on button "Ok" at bounding box center [784, 442] width 80 height 30
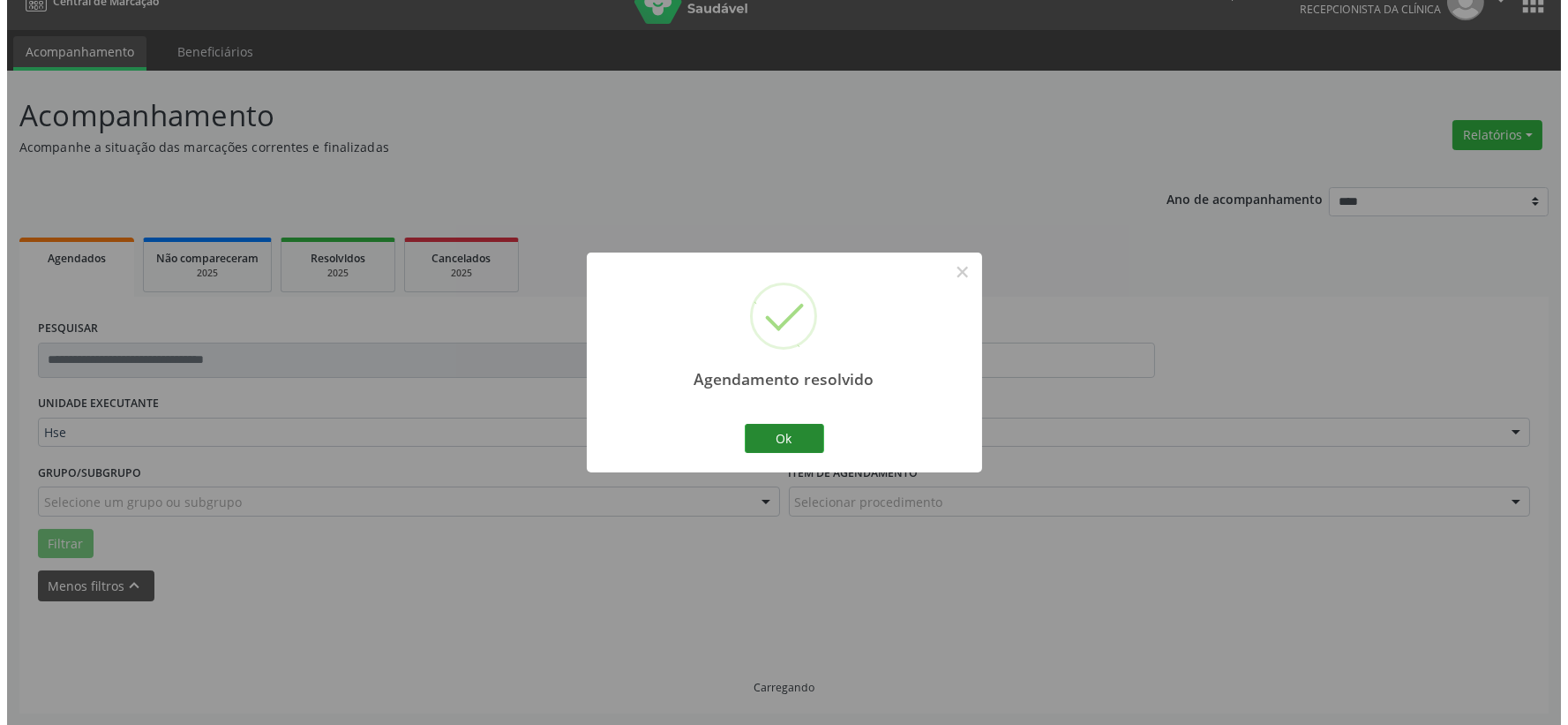
scroll to position [419, 0]
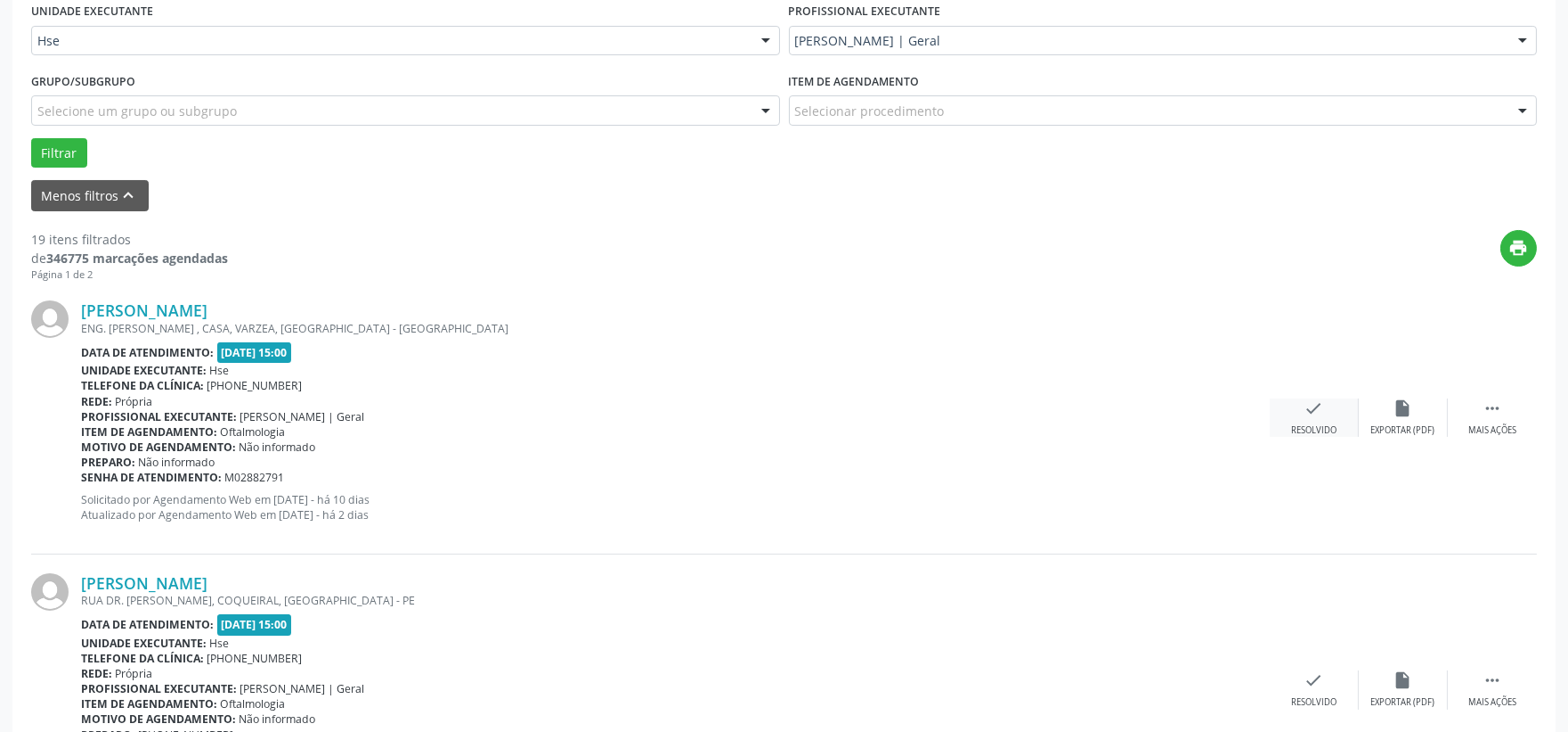
click at [1297, 417] on div "check Resolvido" at bounding box center [1314, 418] width 90 height 39
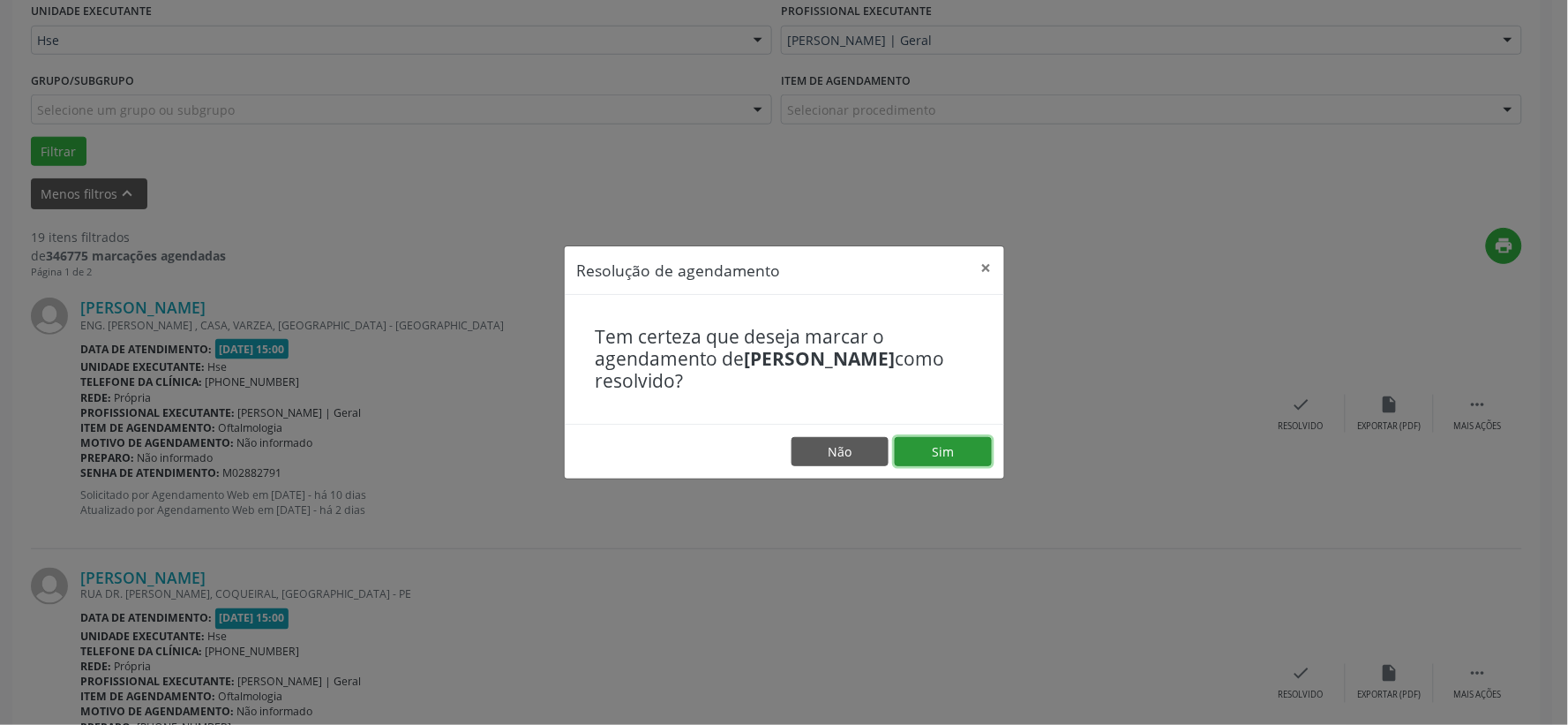
click at [956, 440] on button "Sim" at bounding box center [943, 451] width 97 height 30
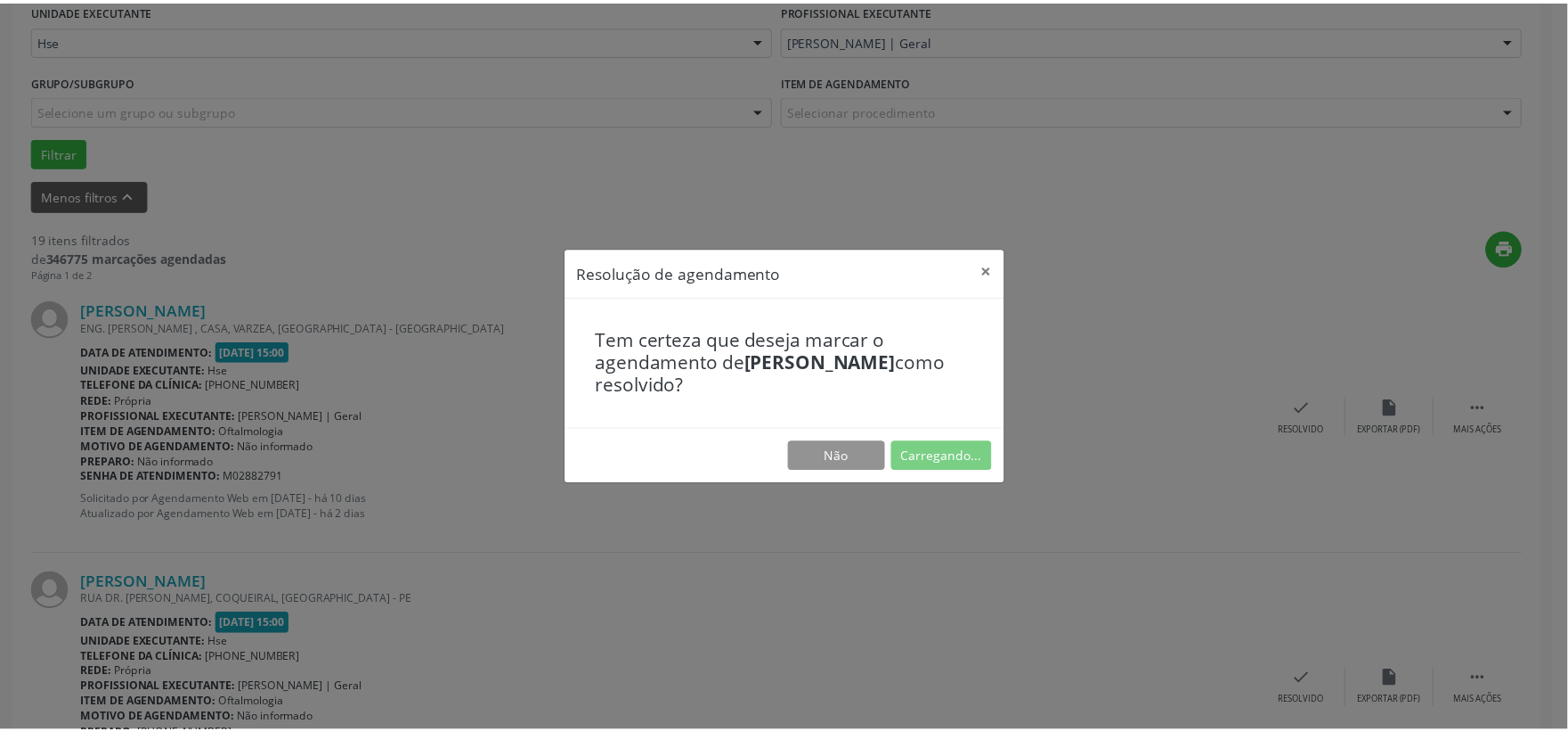
scroll to position [27, 0]
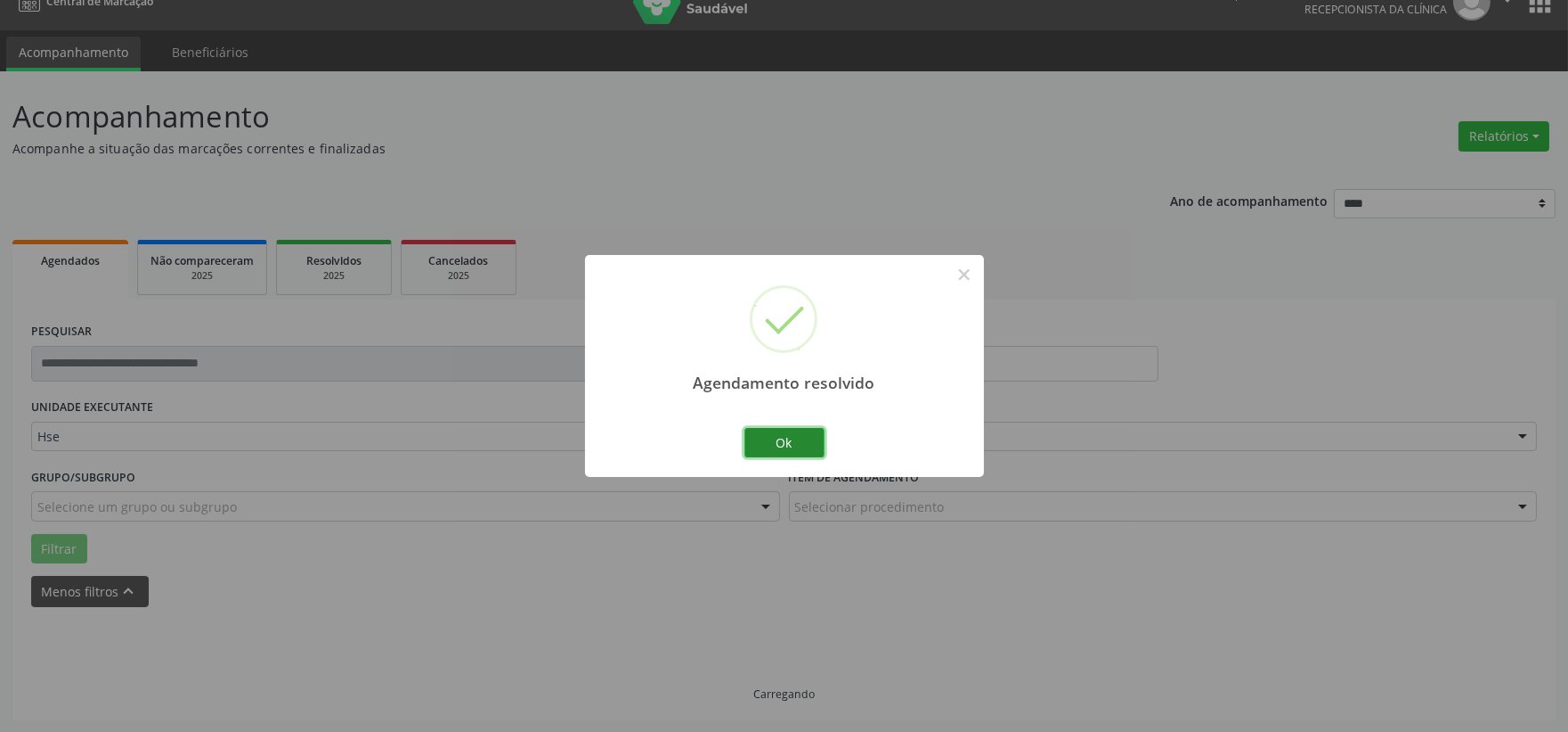
click at [772, 448] on button "Ok" at bounding box center [784, 442] width 80 height 30
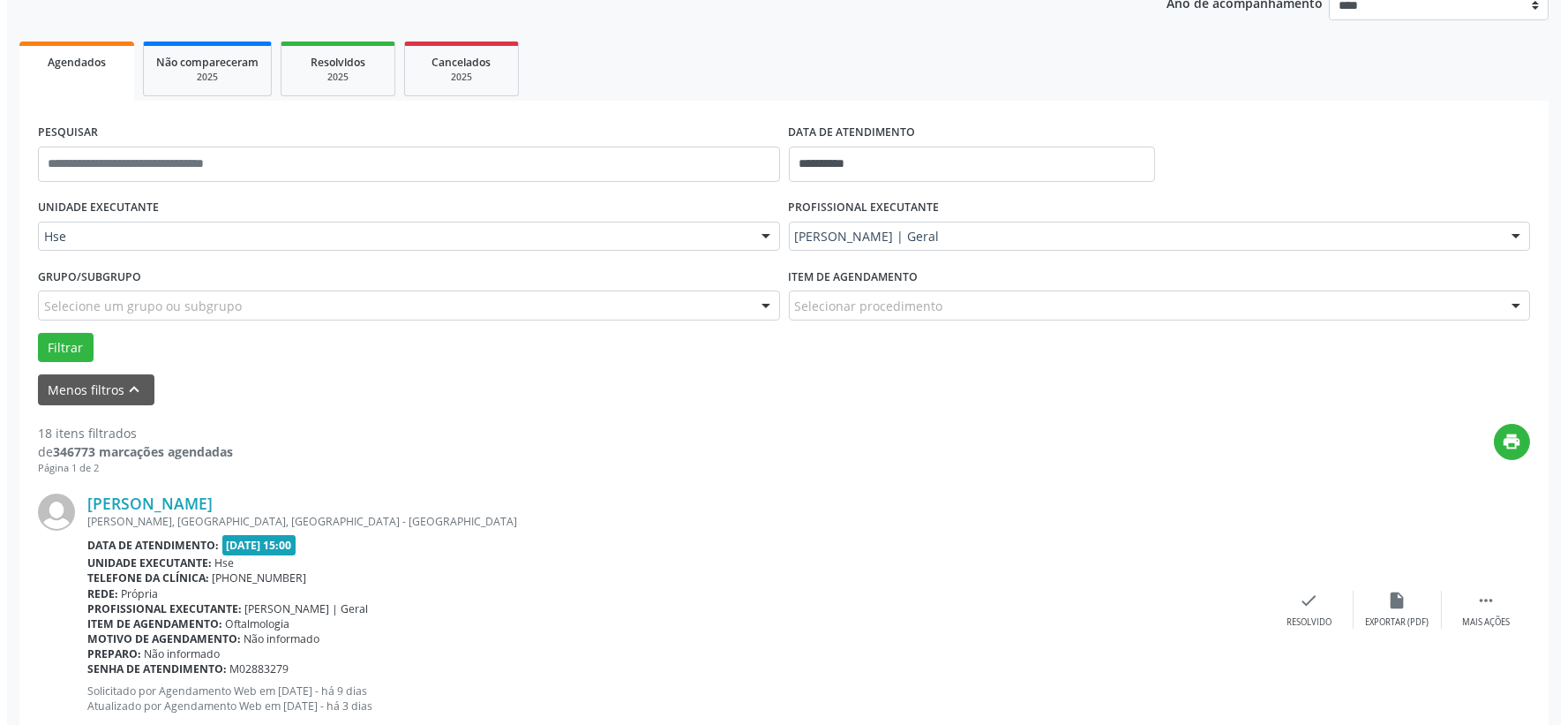
scroll to position [321, 0]
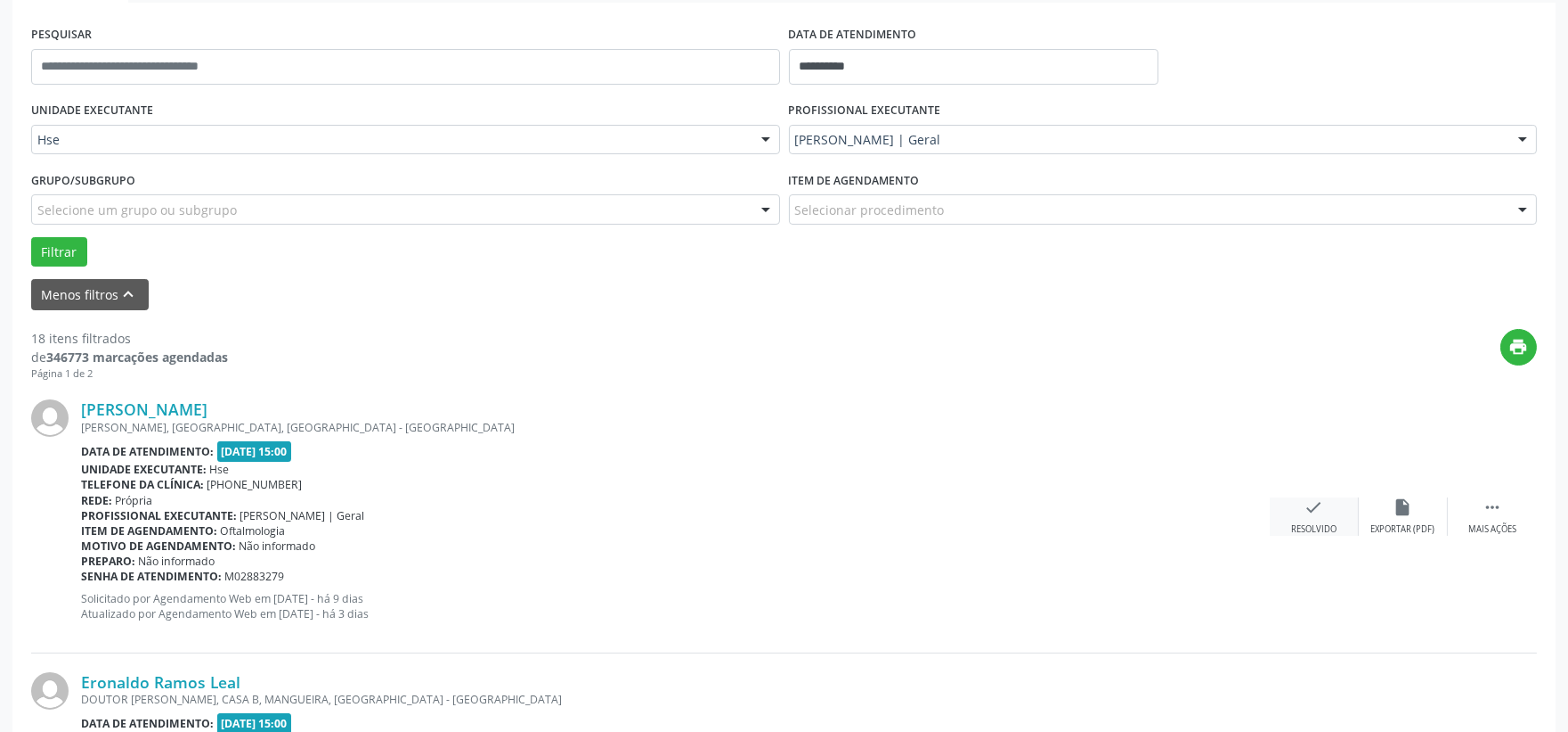
click at [1305, 509] on icon "check" at bounding box center [1314, 507] width 19 height 19
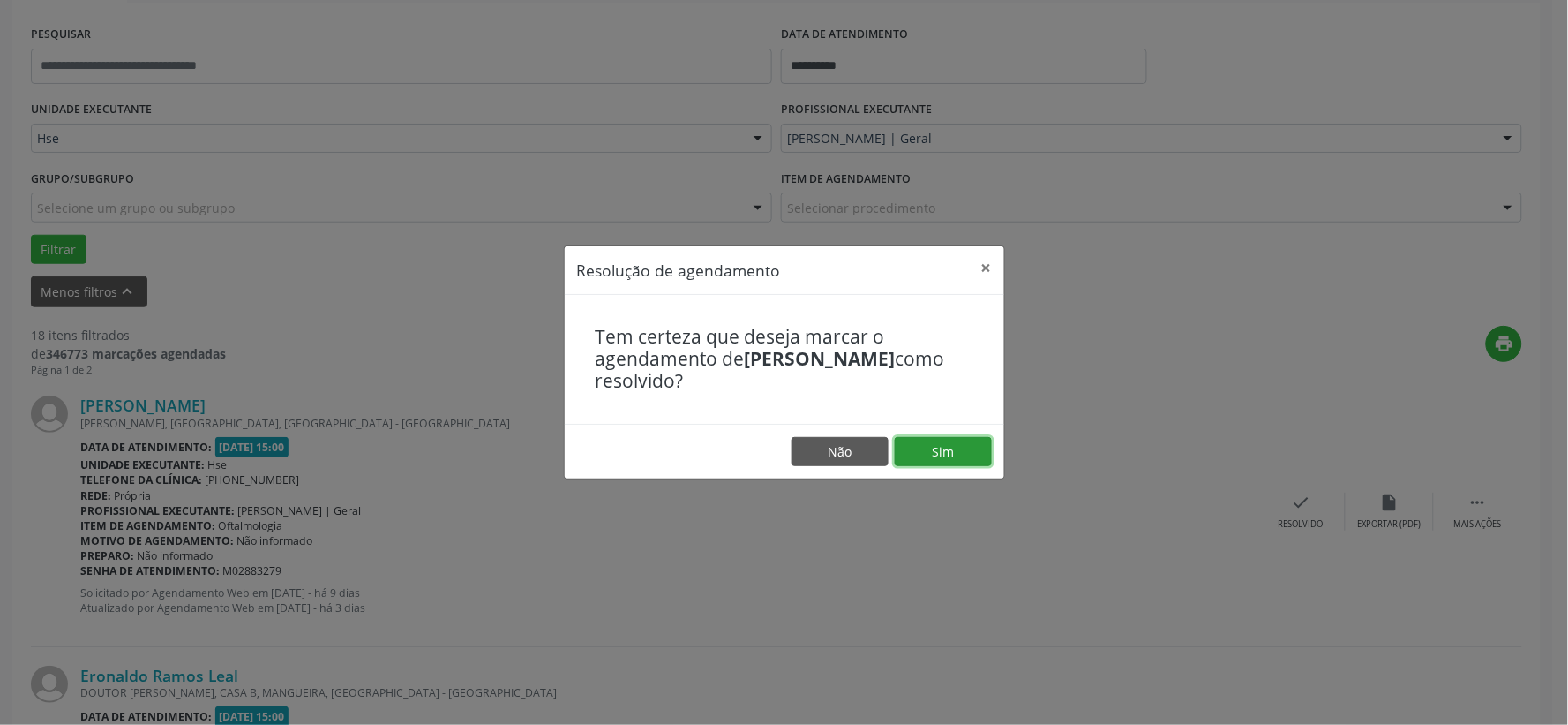
click at [976, 445] on button "Sim" at bounding box center [943, 451] width 97 height 30
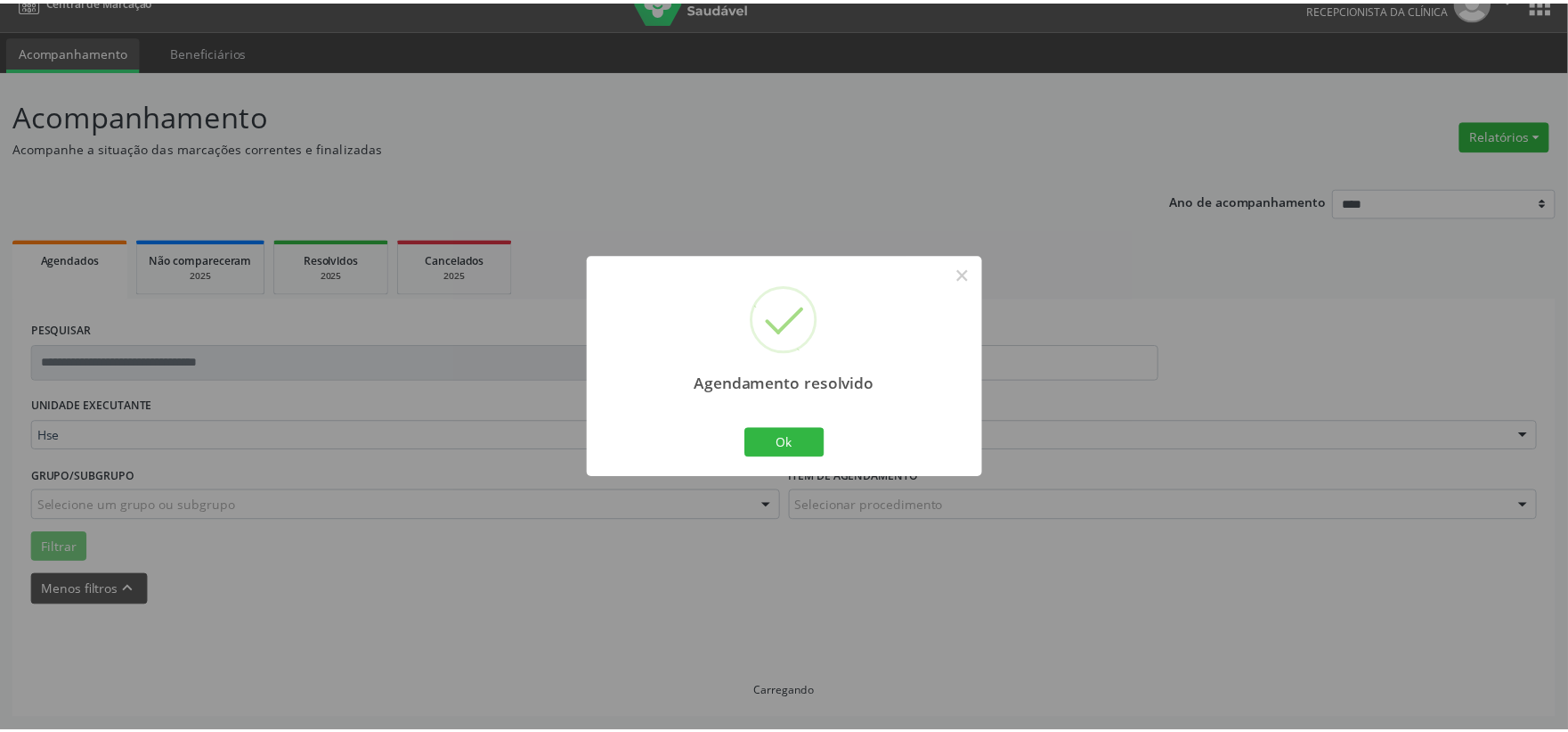
scroll to position [27, 0]
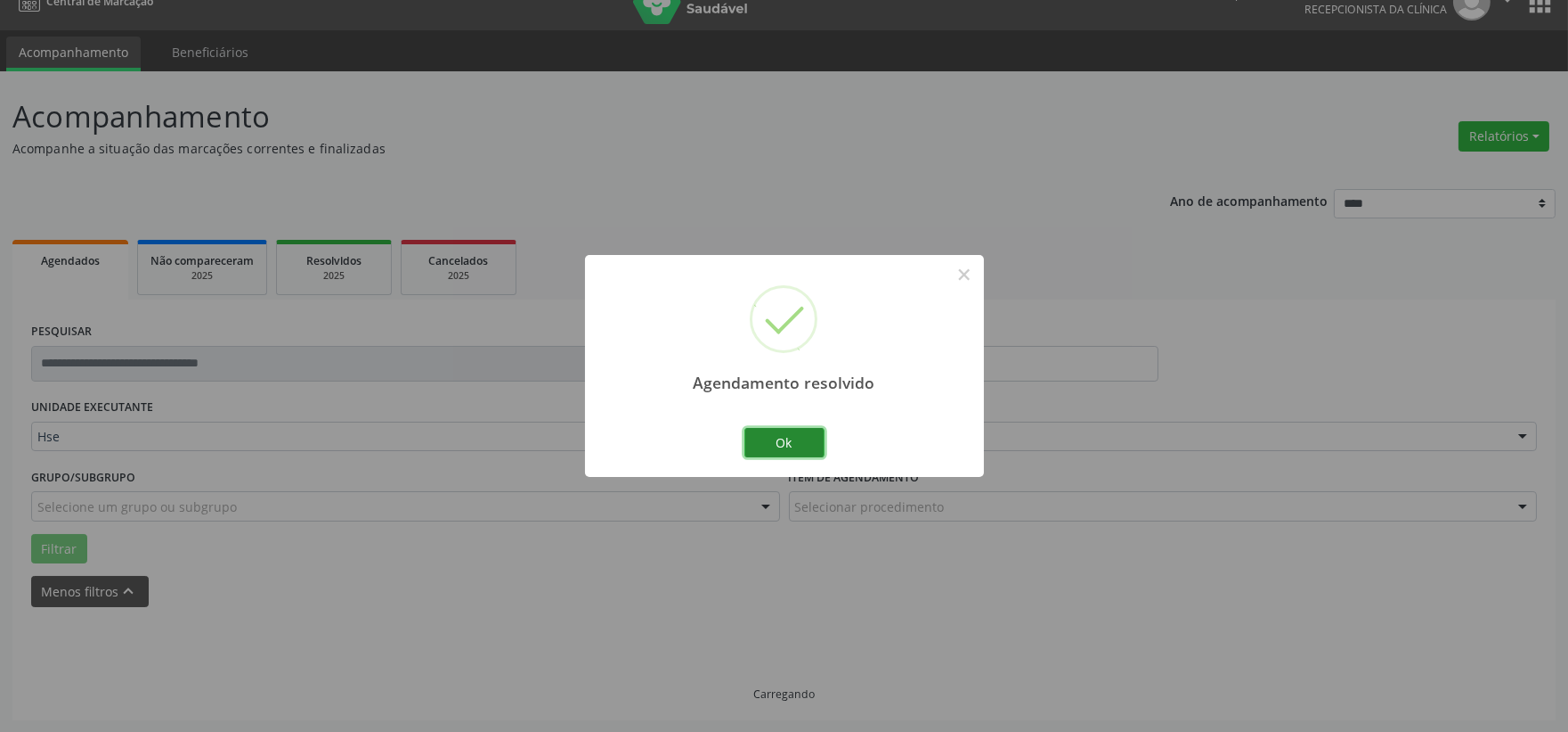
click at [804, 448] on button "Ok" at bounding box center [784, 442] width 80 height 30
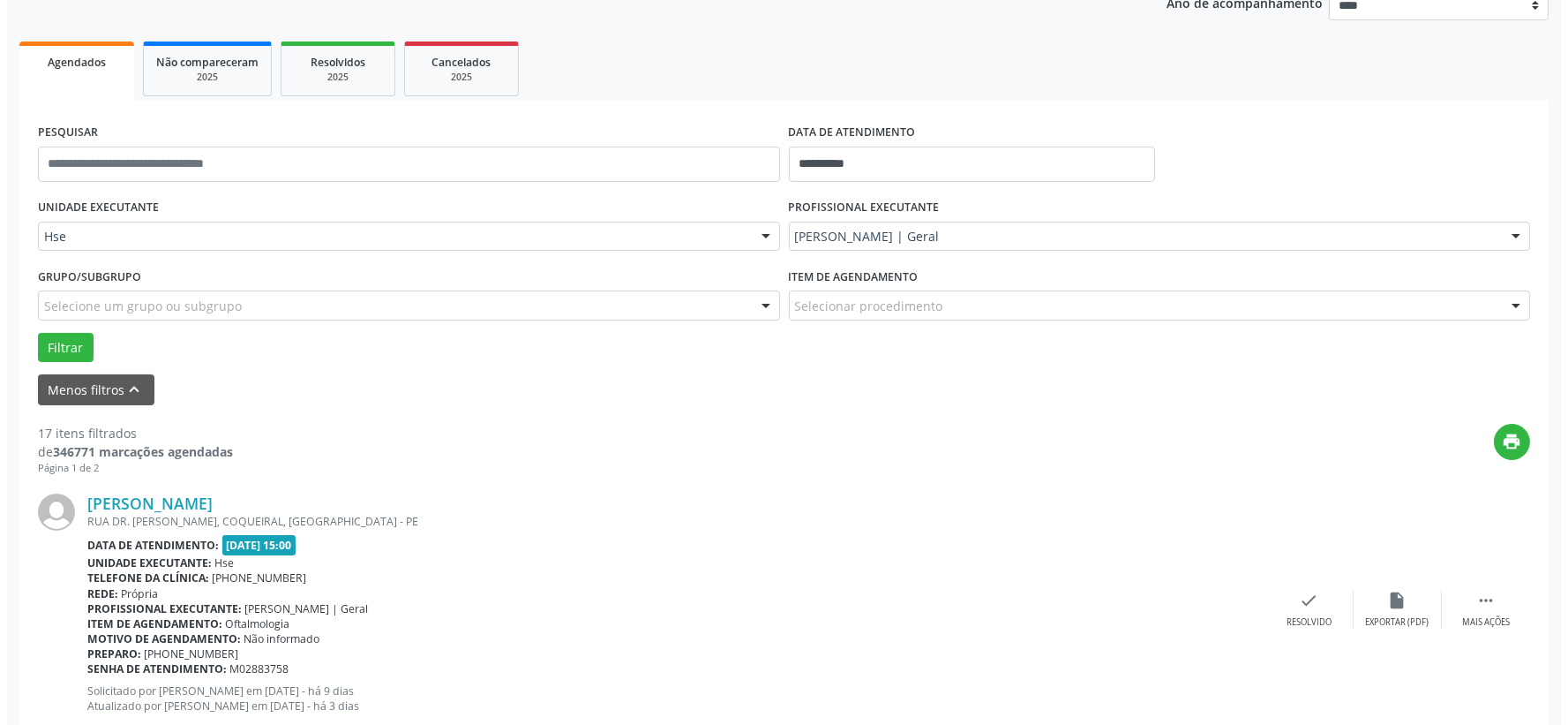
scroll to position [321, 0]
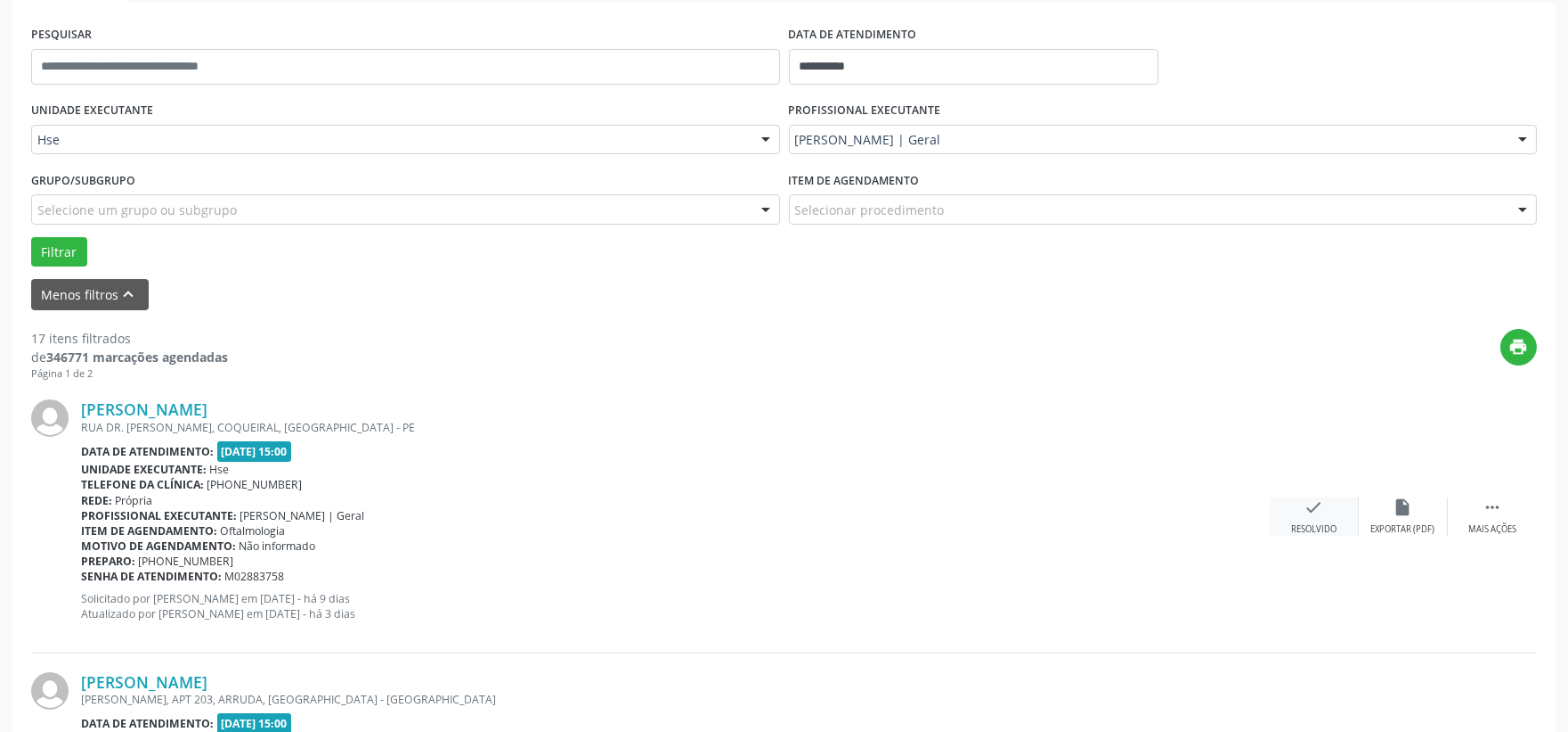
click at [1303, 528] on div "Resolvido" at bounding box center [1313, 529] width 45 height 13
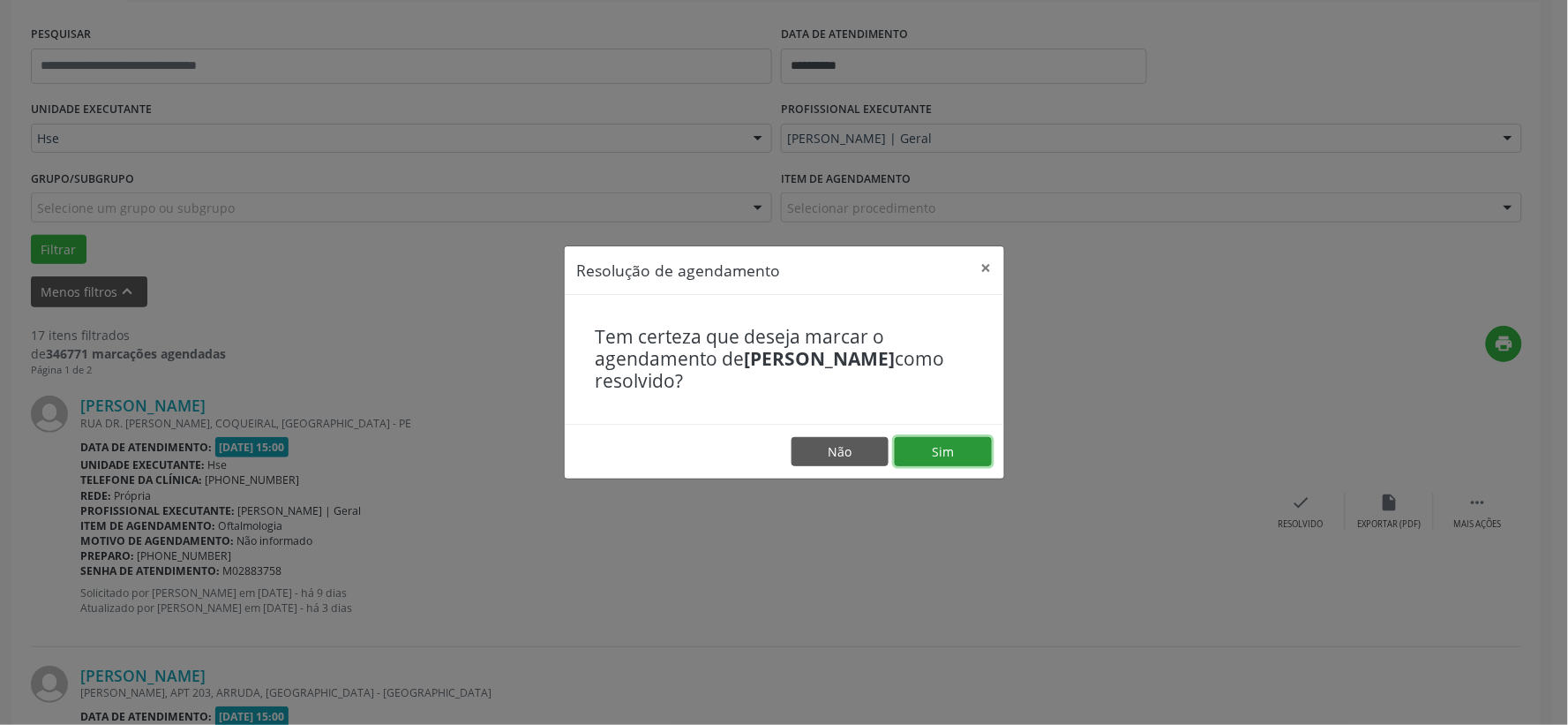
click at [971, 466] on button "Sim" at bounding box center [943, 451] width 97 height 30
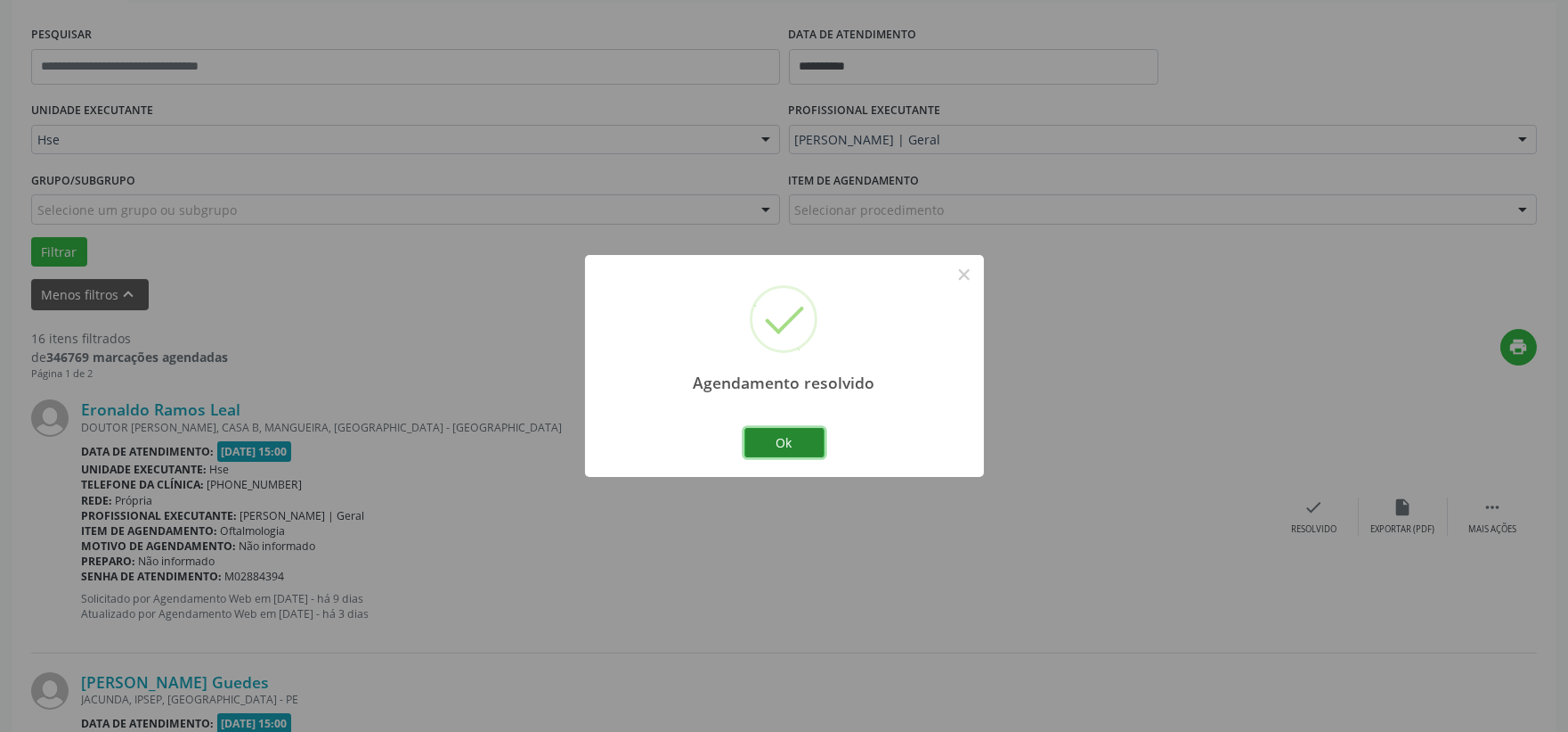
click at [756, 442] on button "Ok" at bounding box center [784, 442] width 80 height 30
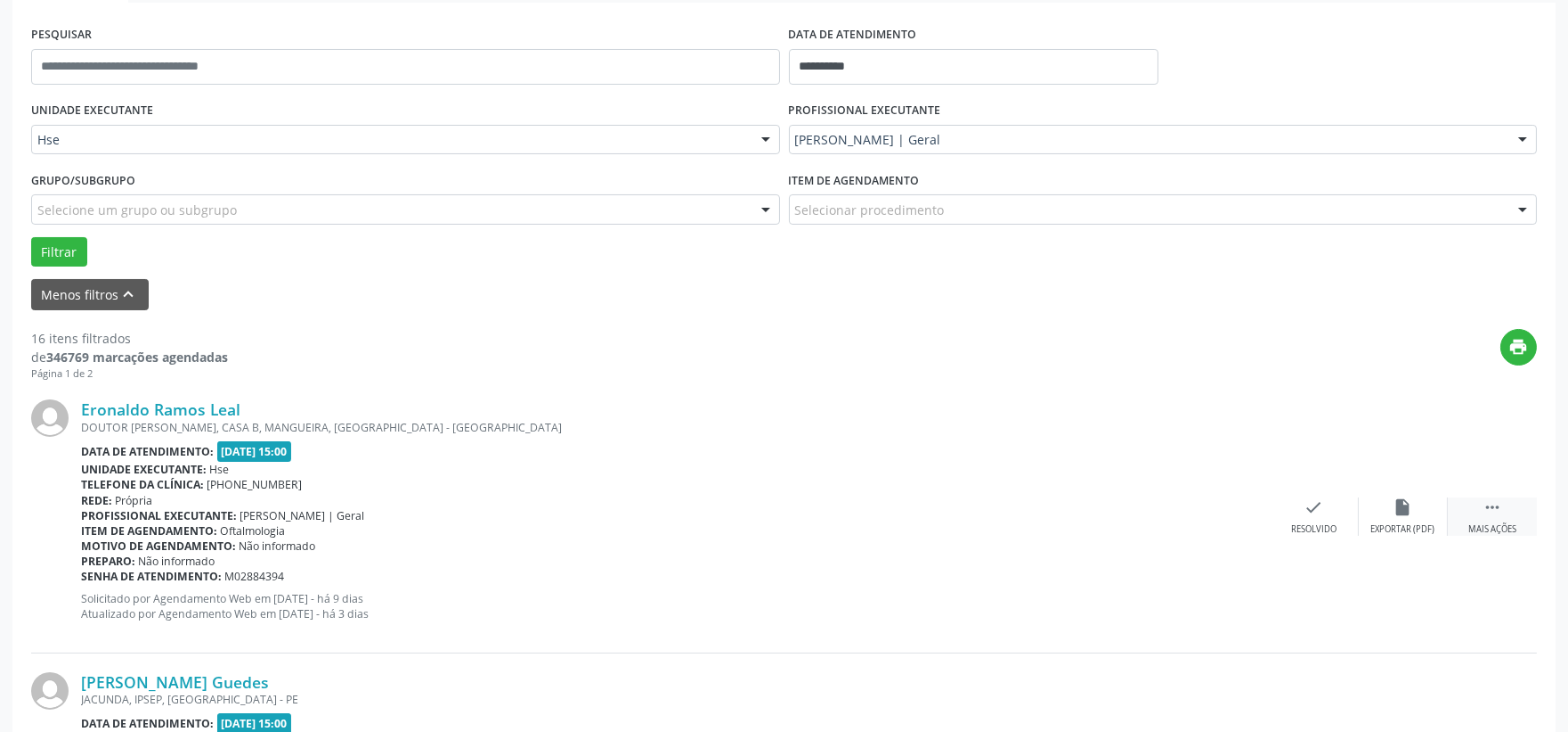
click at [1519, 506] on div " Mais ações" at bounding box center [1492, 516] width 90 height 39
click at [1409, 510] on icon "alarm_off" at bounding box center [1403, 507] width 19 height 19
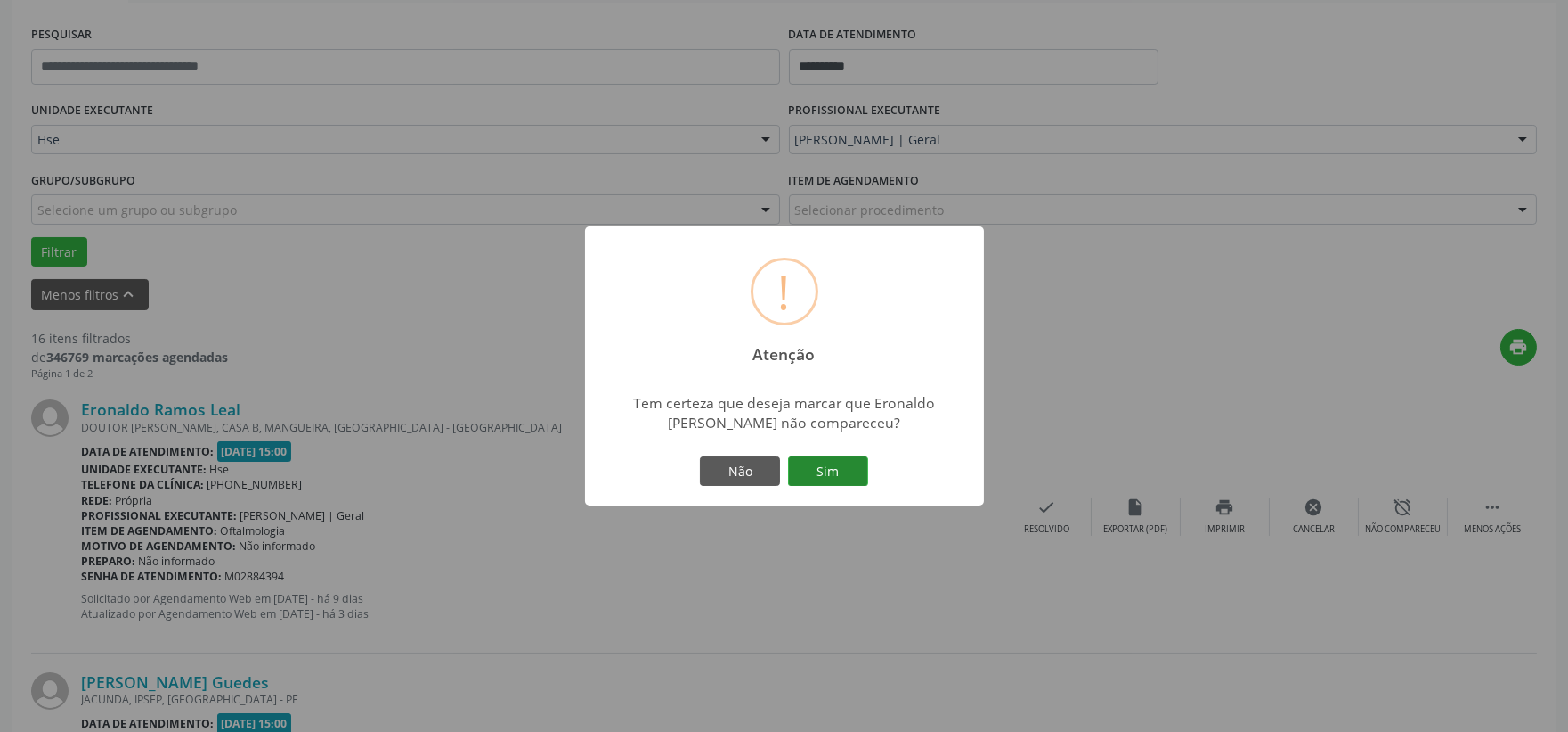
click at [814, 457] on button "Sim" at bounding box center [828, 471] width 80 height 30
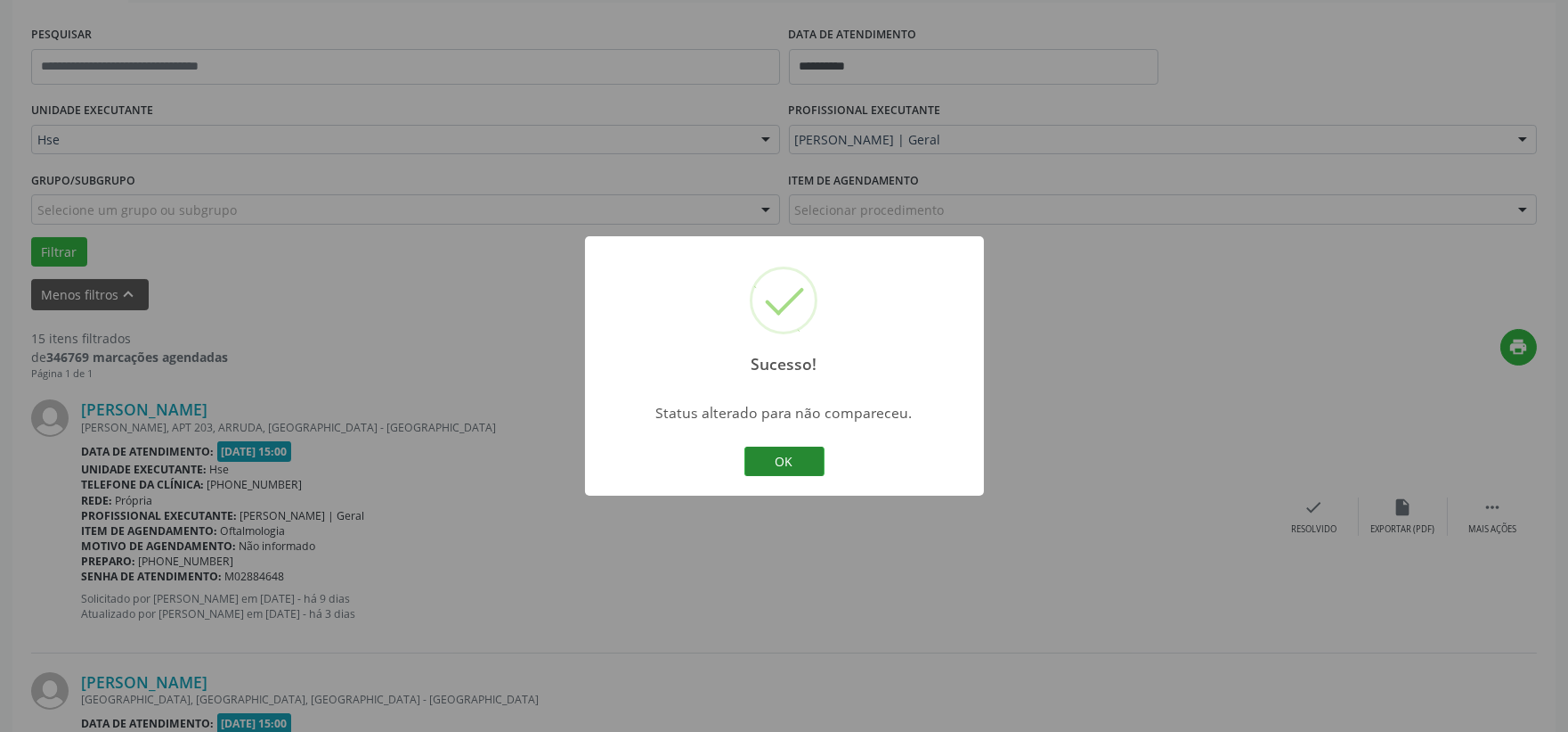
click at [813, 451] on button "OK" at bounding box center [784, 461] width 80 height 30
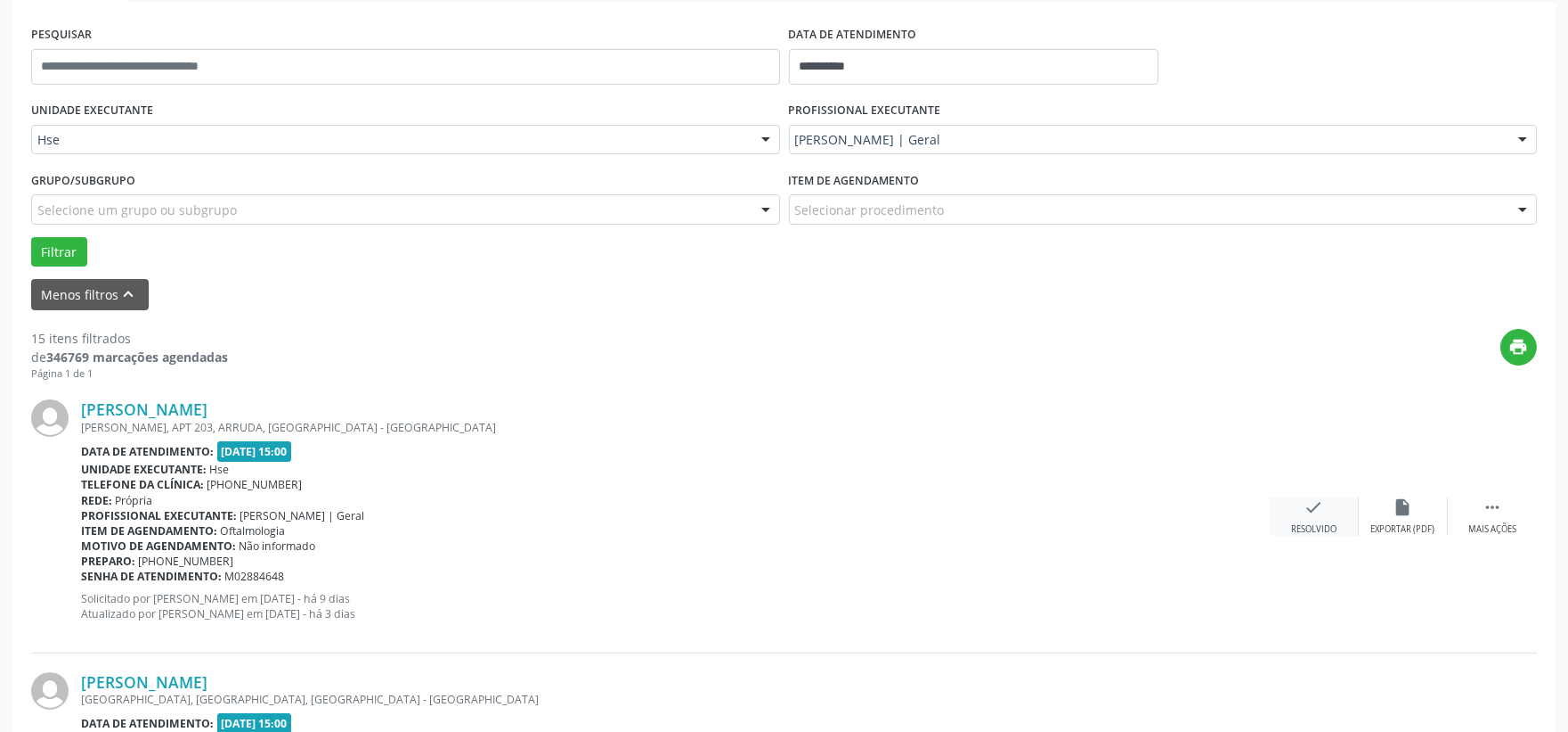
click at [1318, 527] on div "Resolvido" at bounding box center [1313, 529] width 45 height 13
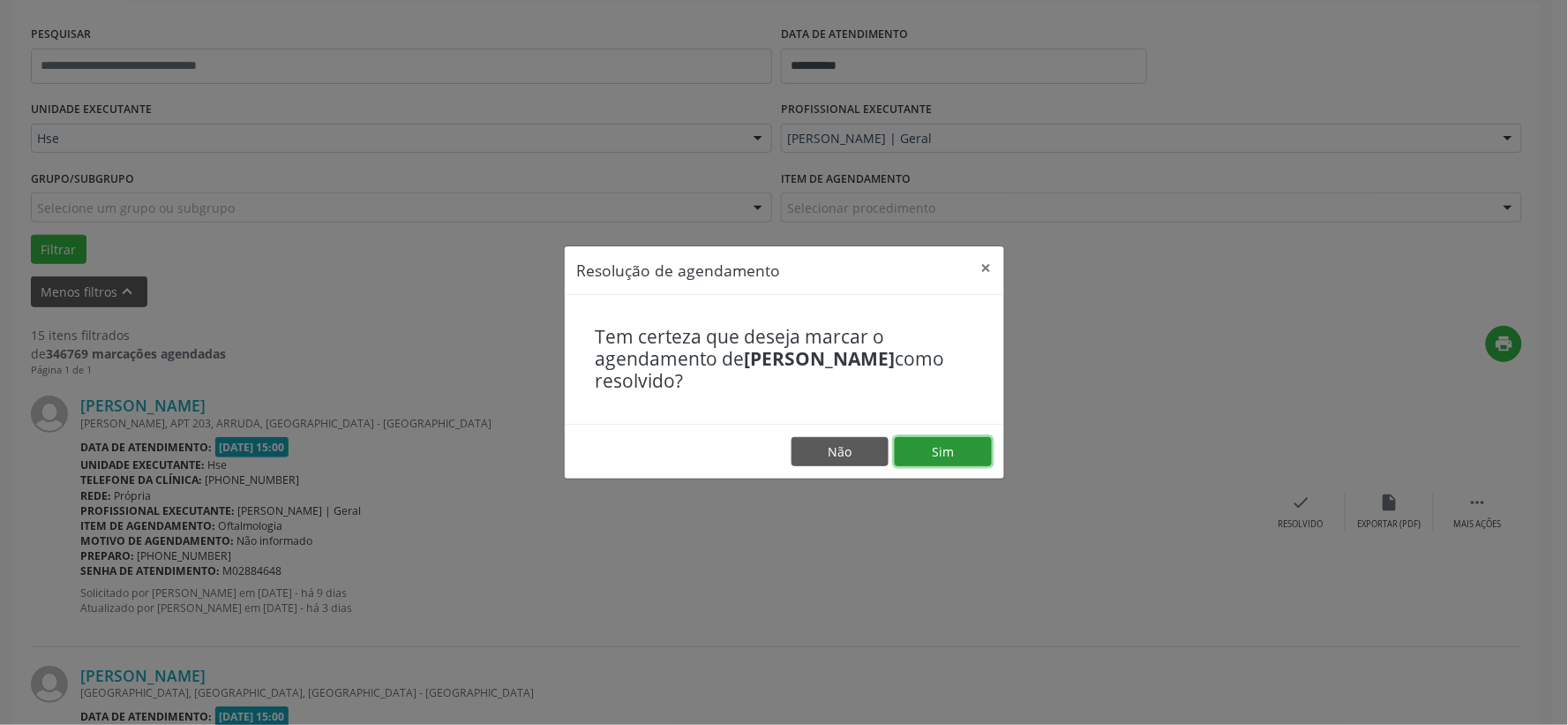
click at [956, 454] on button "Sim" at bounding box center [943, 451] width 97 height 30
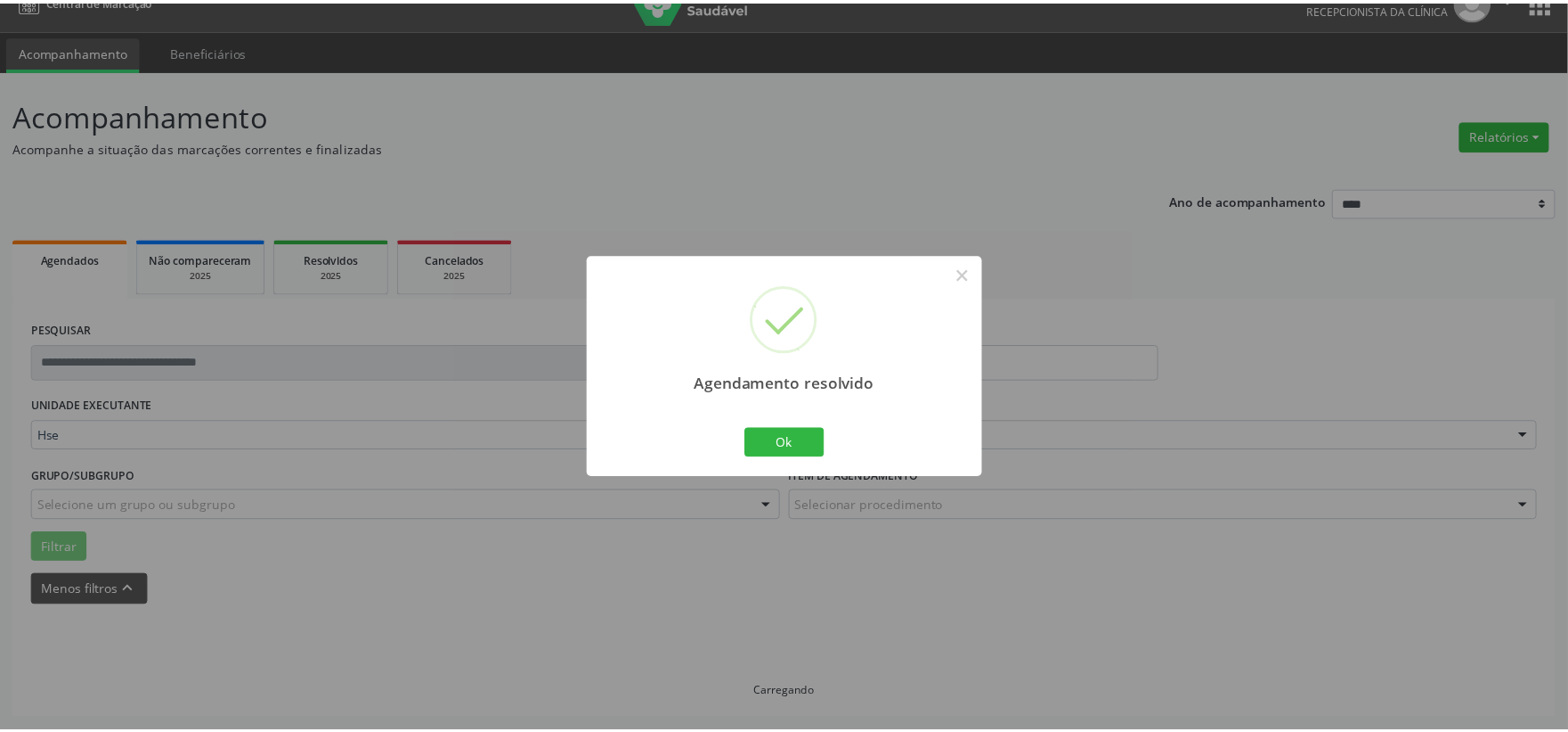
scroll to position [27, 0]
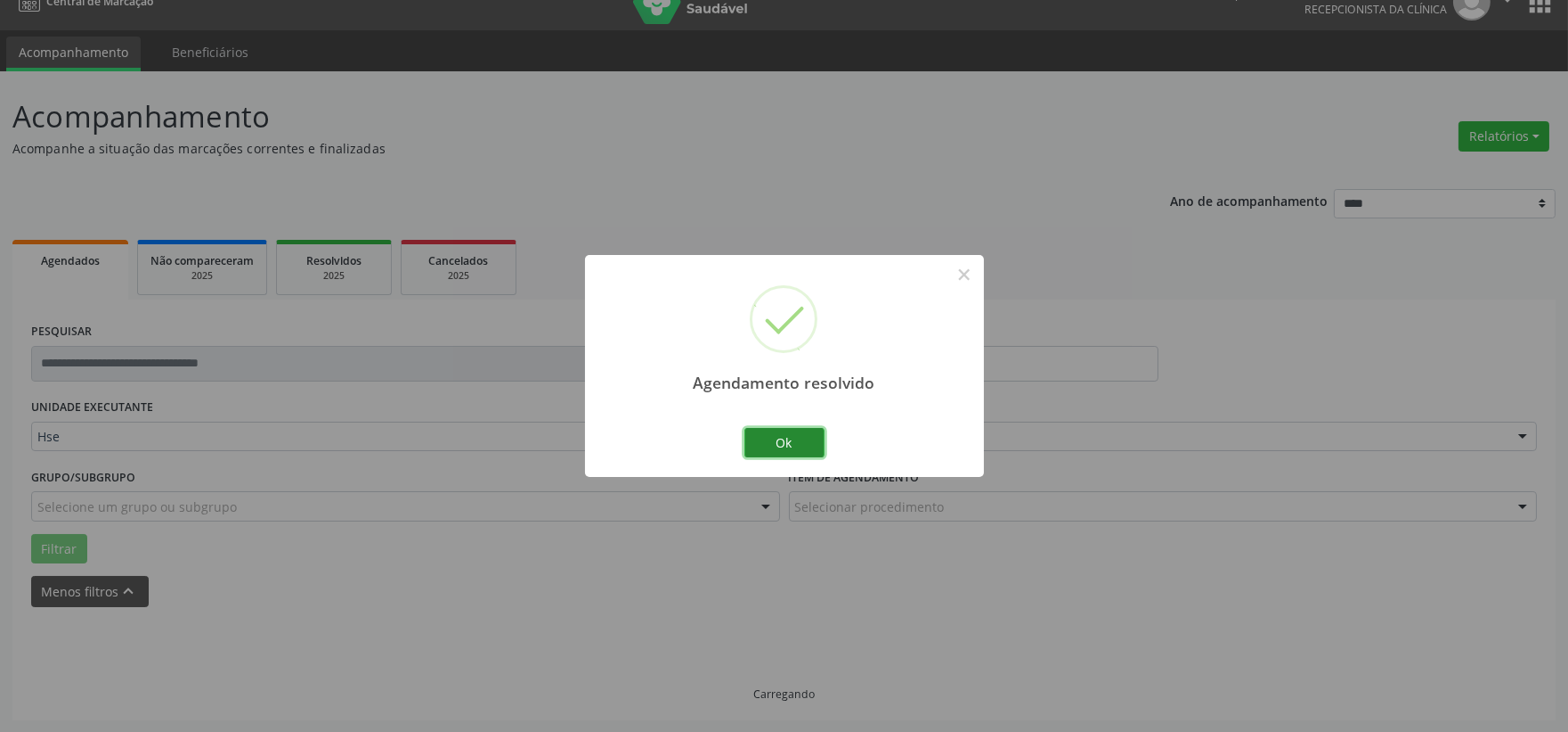
click at [780, 452] on button "Ok" at bounding box center [784, 442] width 80 height 30
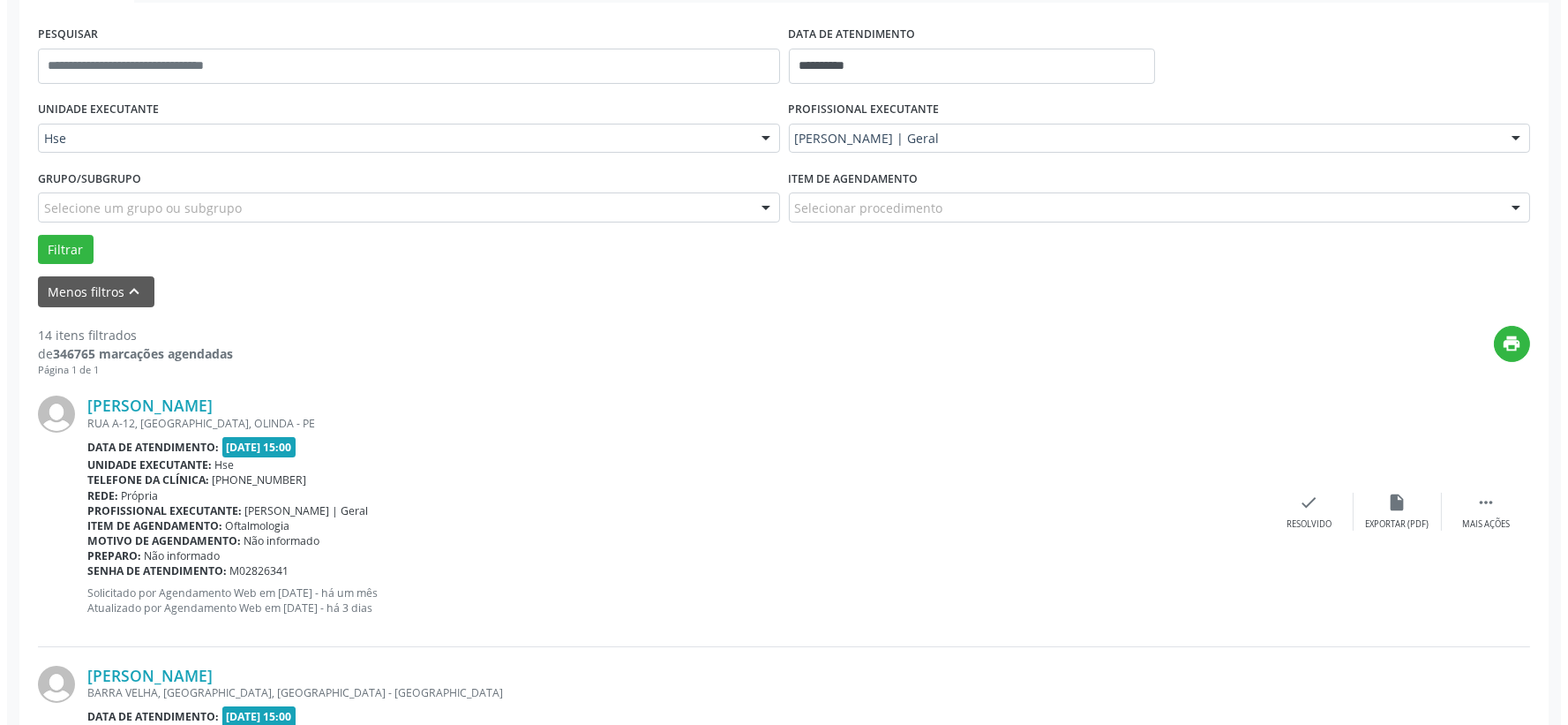
scroll to position [419, 0]
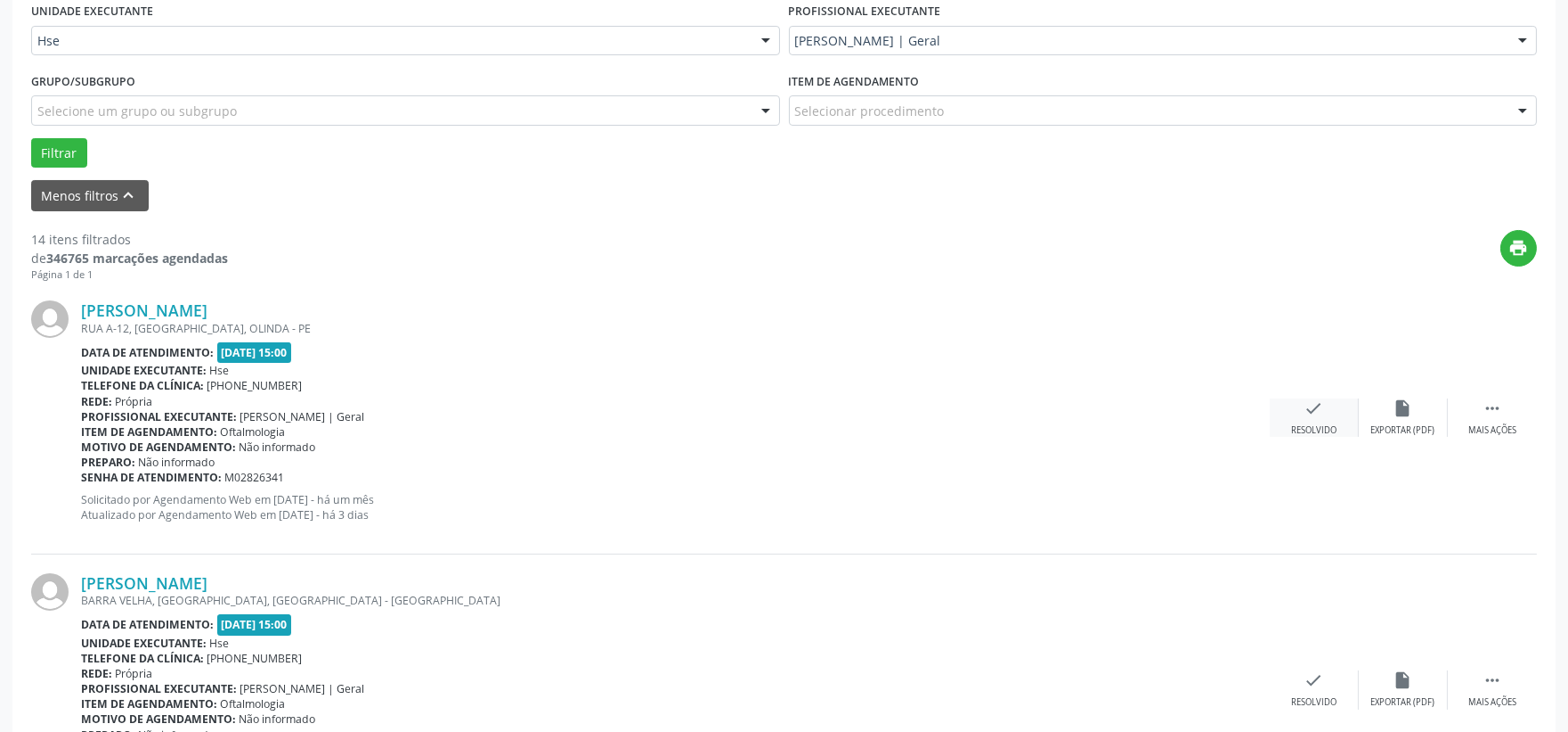
click at [1294, 410] on div "check Resolvido" at bounding box center [1314, 418] width 90 height 39
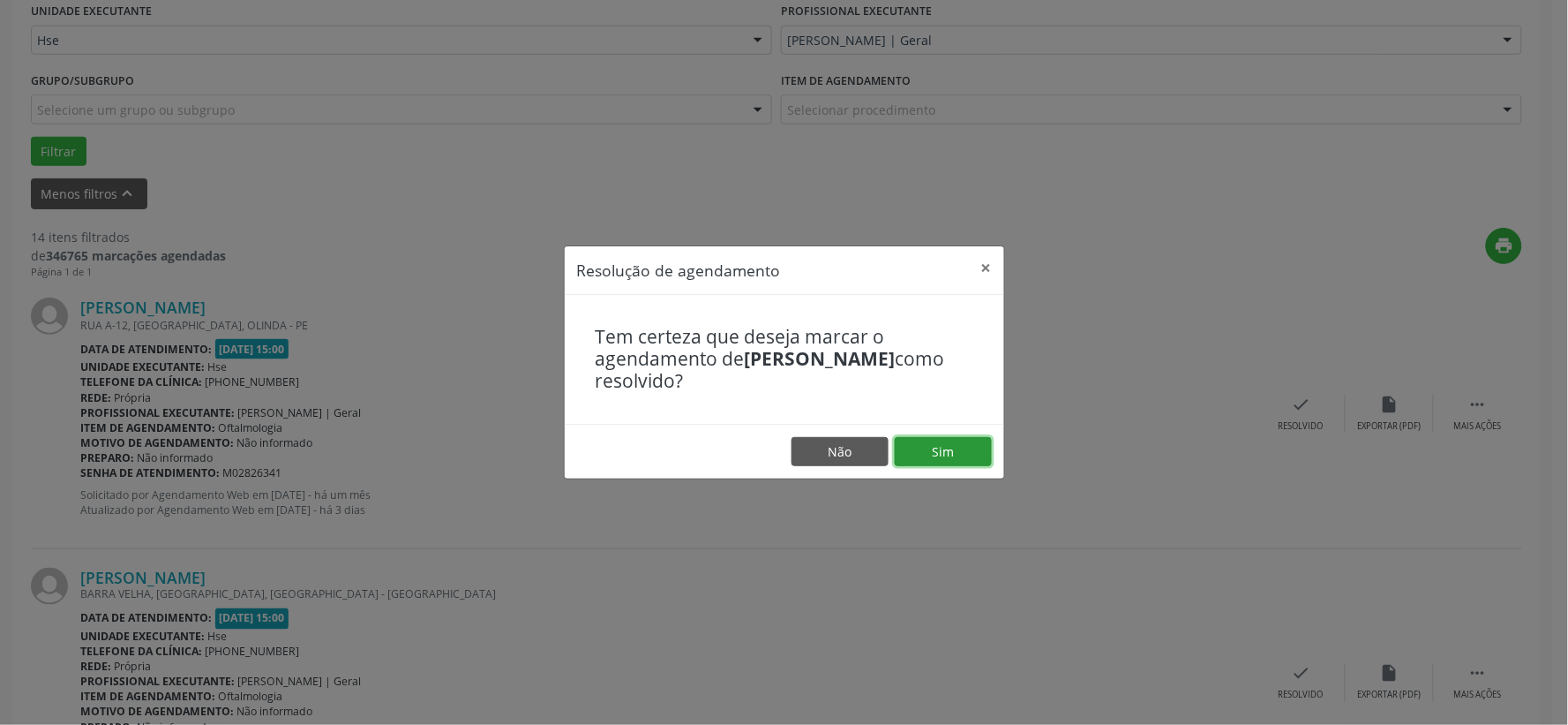
click at [956, 451] on button "Sim" at bounding box center [943, 451] width 97 height 30
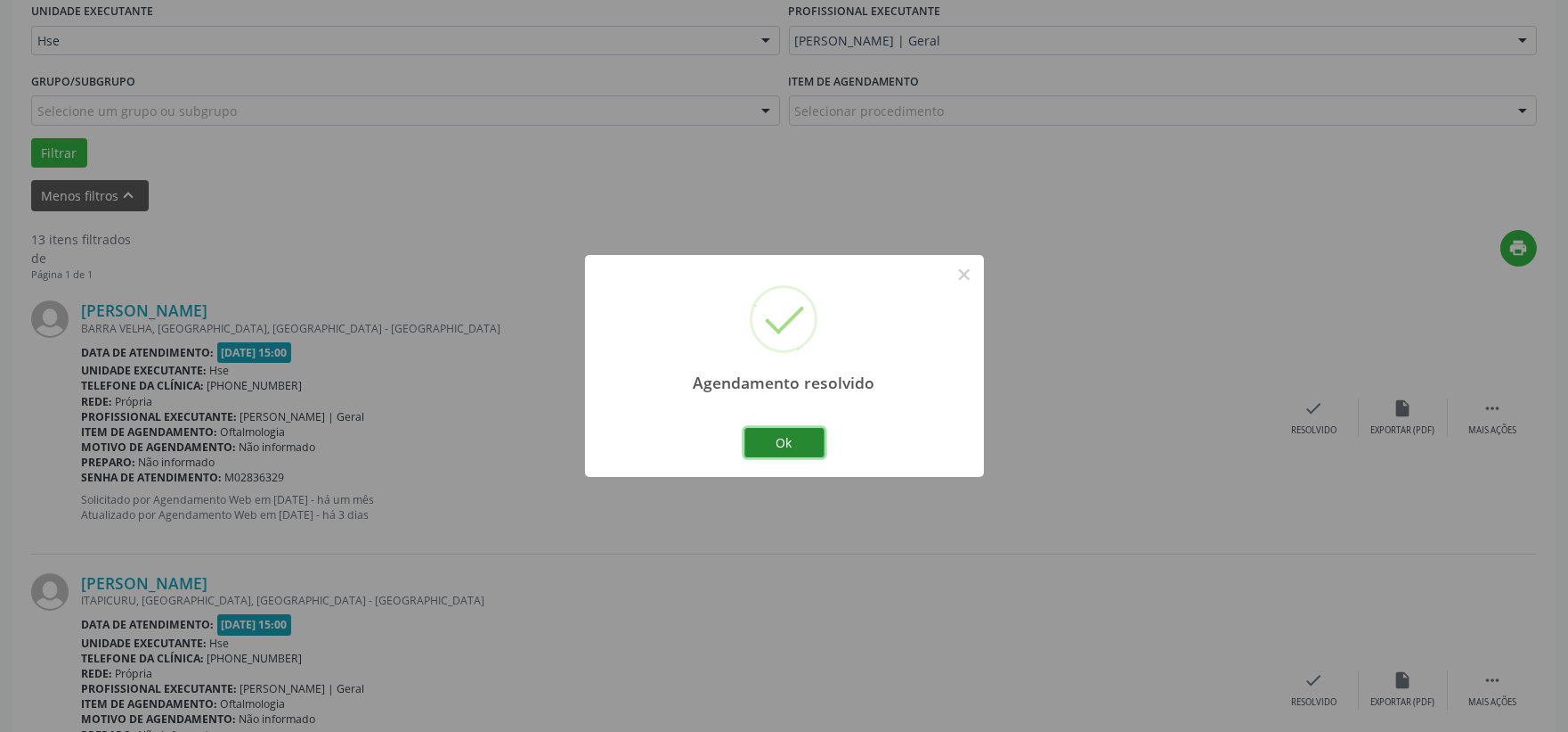
click at [785, 434] on button "Ok" at bounding box center [784, 442] width 80 height 30
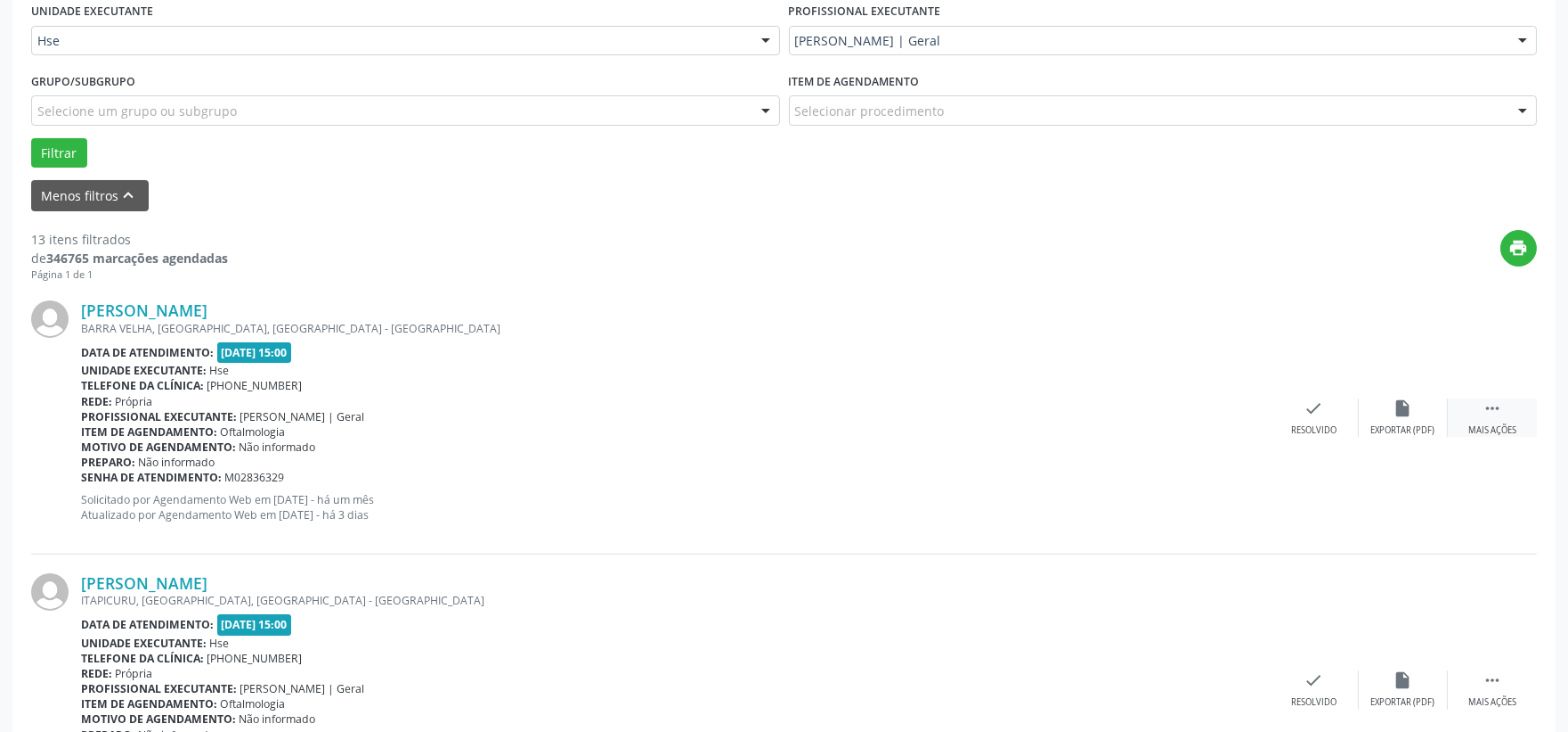
click at [1494, 415] on icon "" at bounding box center [1492, 408] width 19 height 19
click at [1410, 421] on div "alarm_off Não compareceu" at bounding box center [1403, 418] width 90 height 39
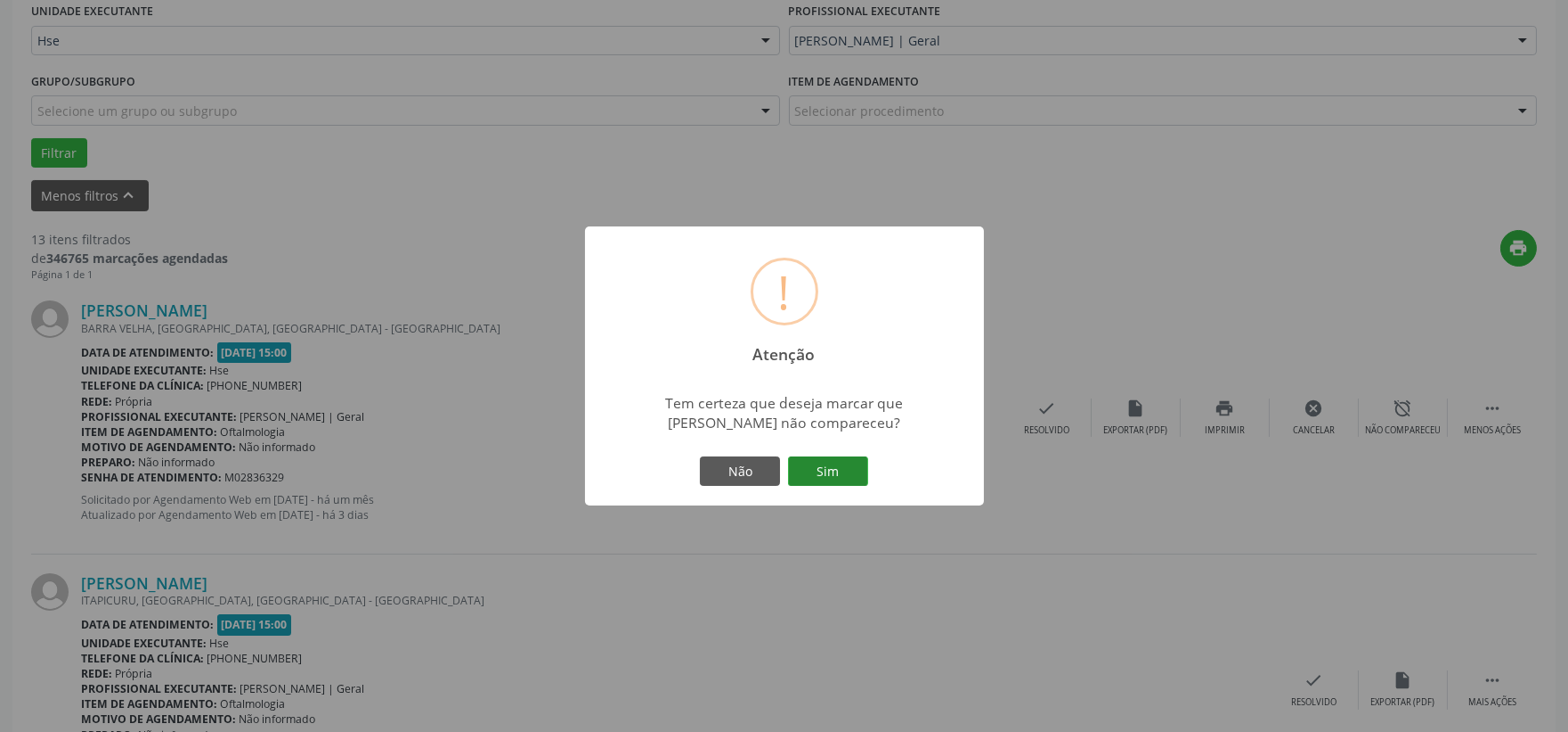
click at [864, 467] on button "Sim" at bounding box center [828, 471] width 80 height 30
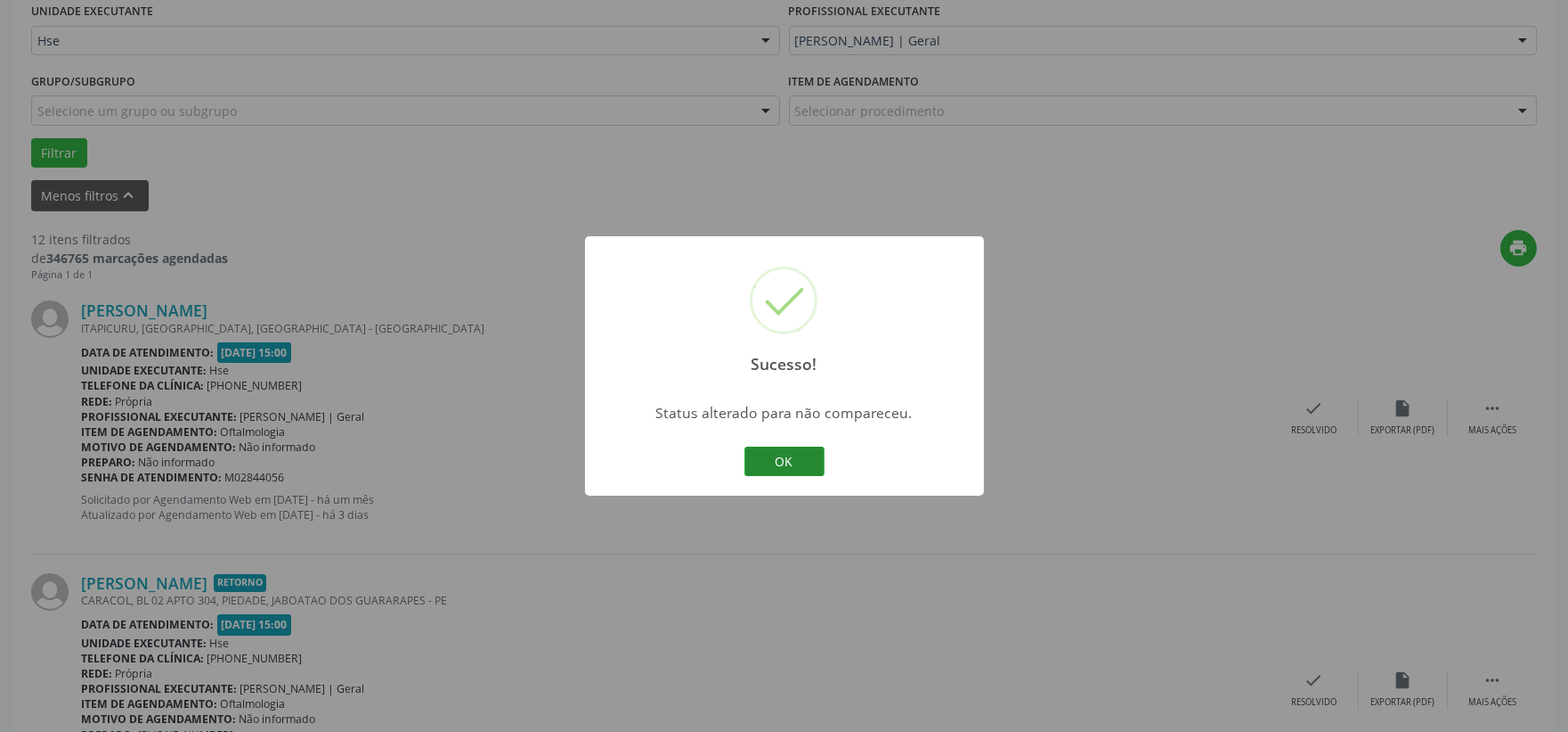
click at [812, 452] on button "OK" at bounding box center [784, 461] width 80 height 30
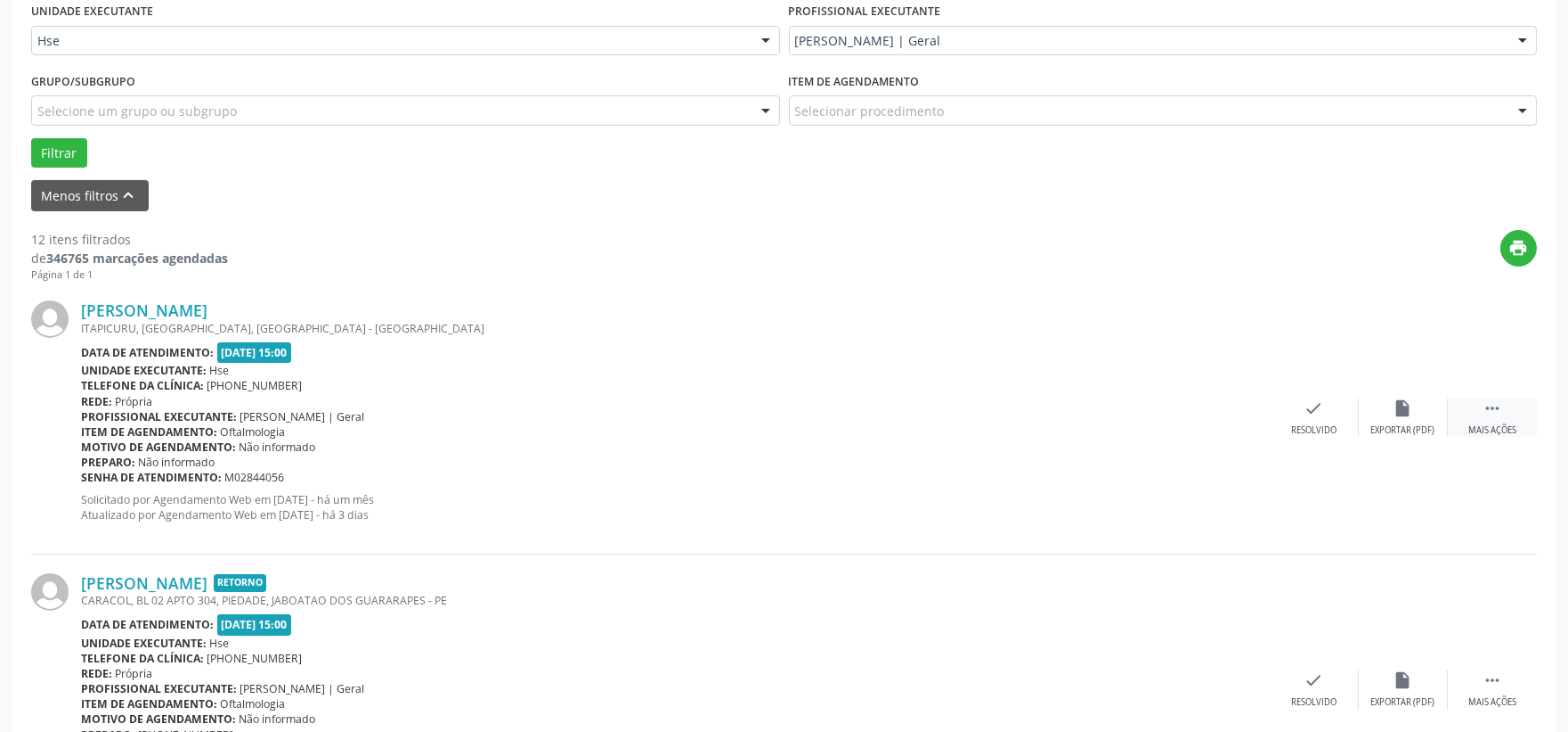
click at [1505, 412] on div " Mais ações" at bounding box center [1492, 418] width 90 height 39
click at [1394, 424] on div "Não compareceu" at bounding box center [1402, 430] width 76 height 13
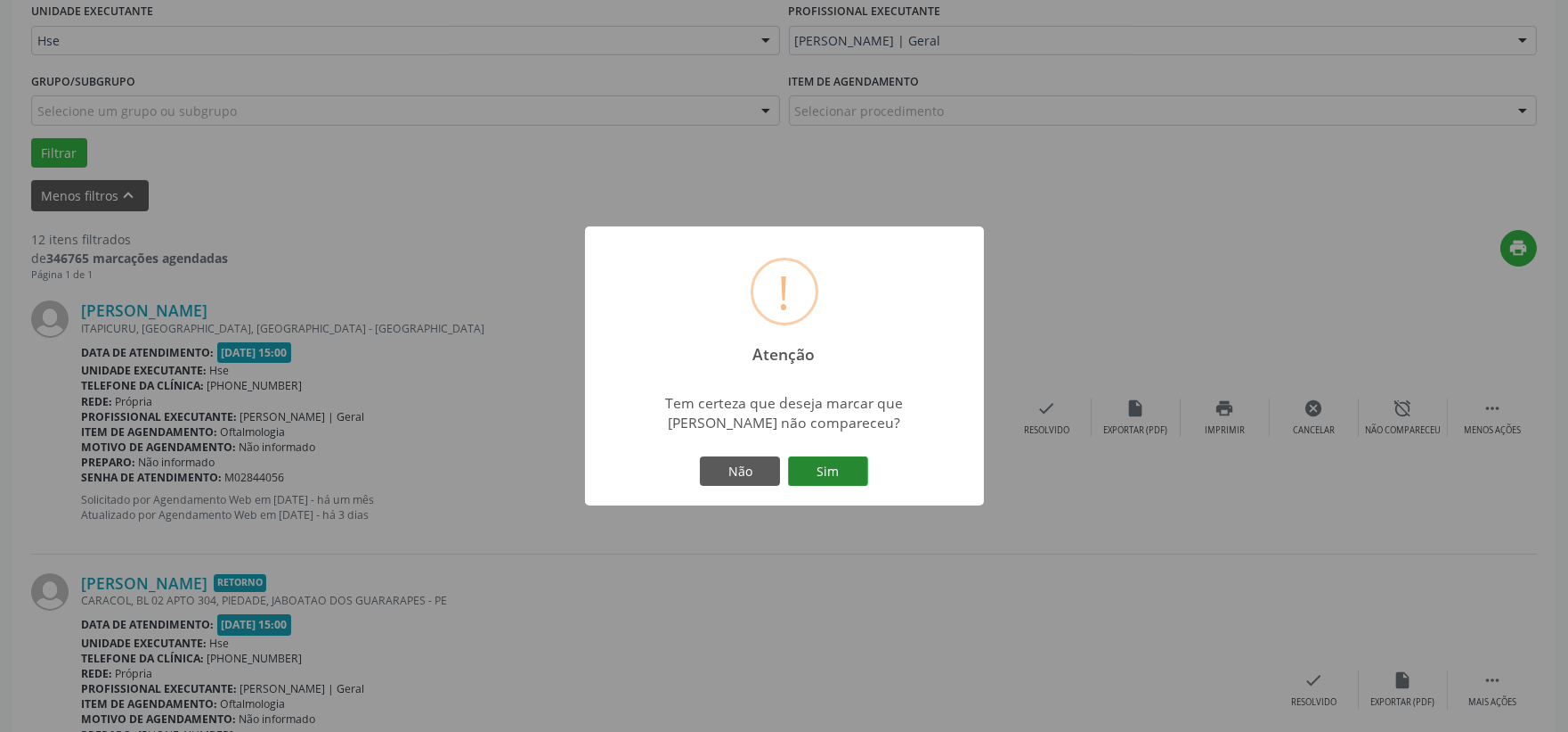
click at [851, 472] on button "Sim" at bounding box center [828, 471] width 80 height 30
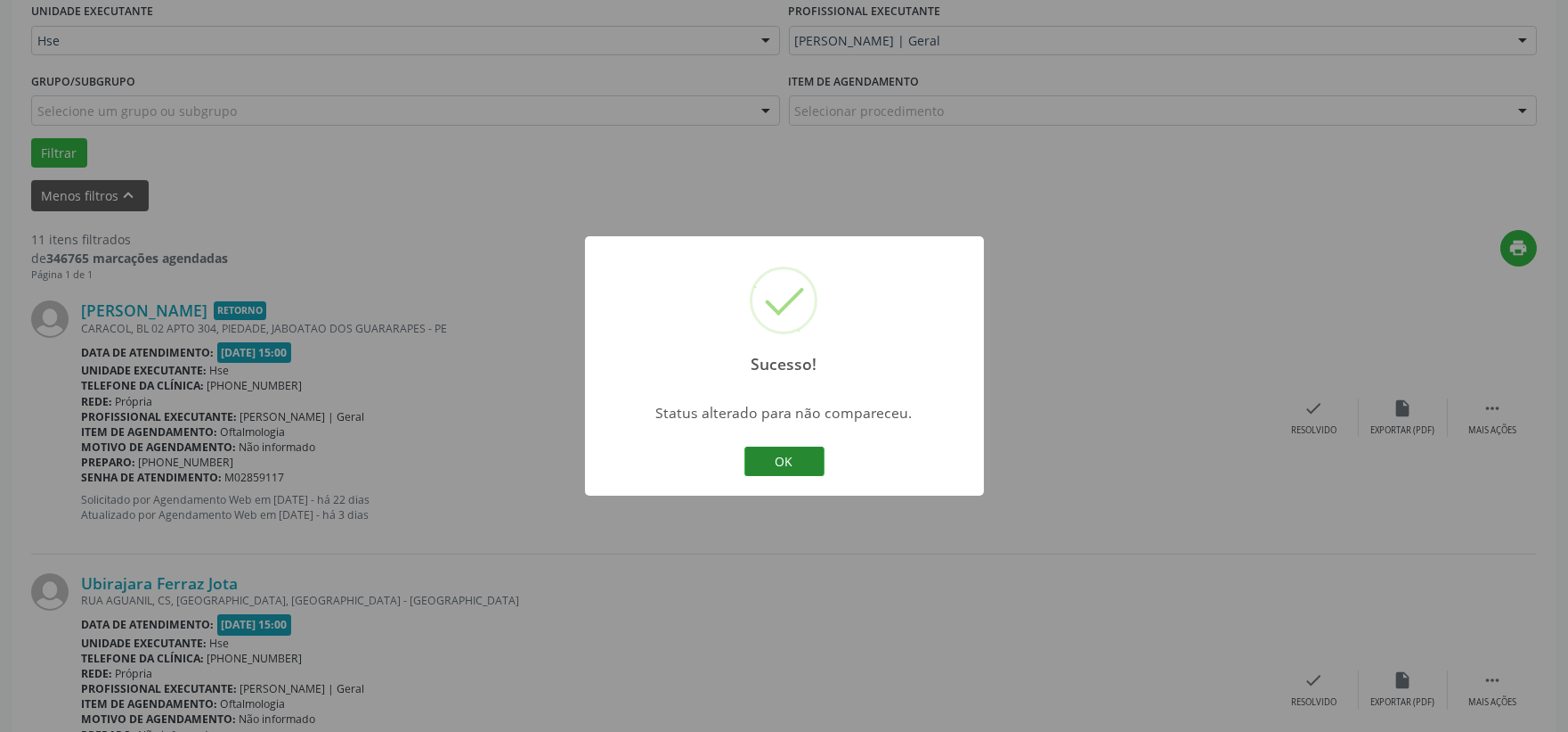
click at [815, 463] on button "OK" at bounding box center [784, 461] width 80 height 30
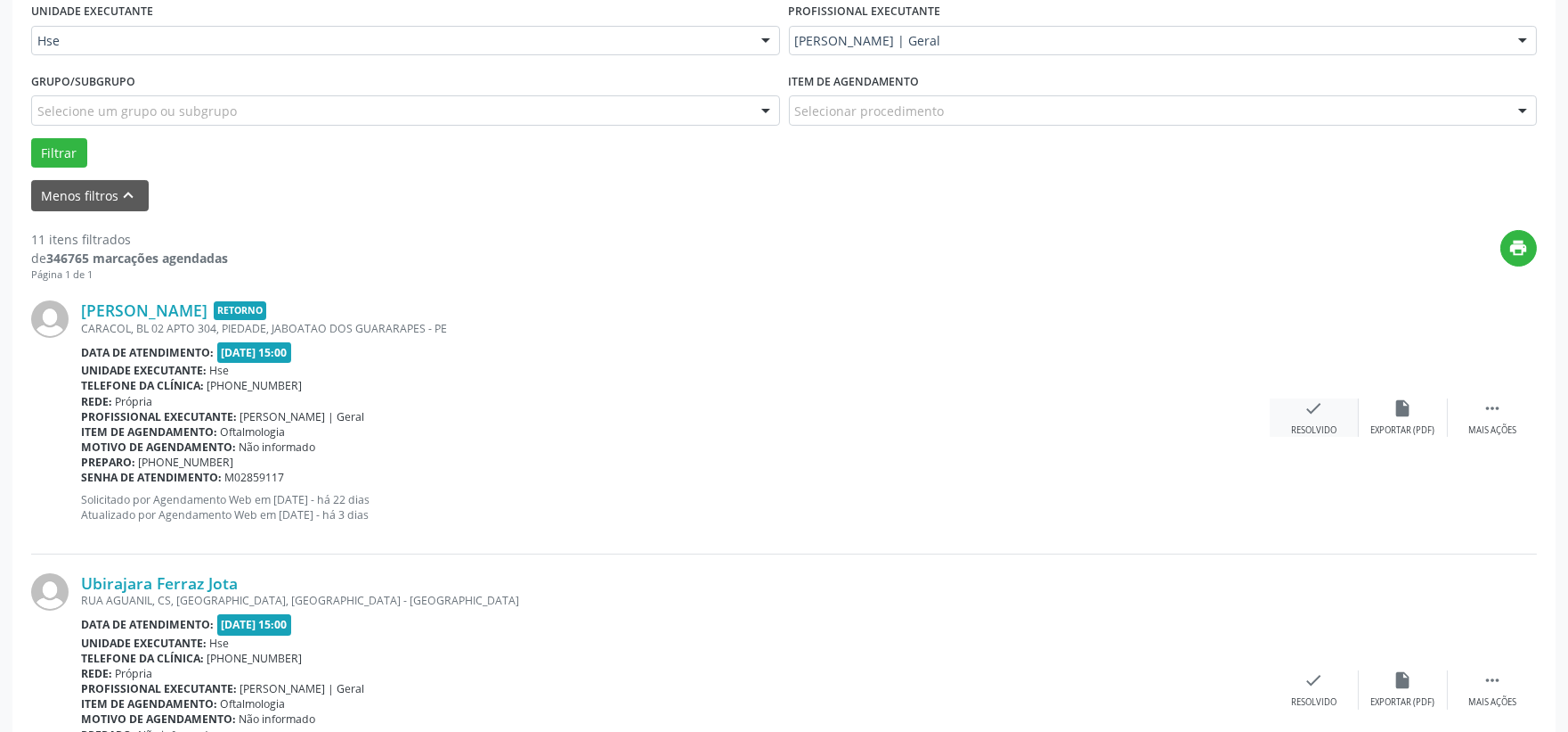
click at [1305, 424] on div "Resolvido" at bounding box center [1313, 430] width 45 height 13
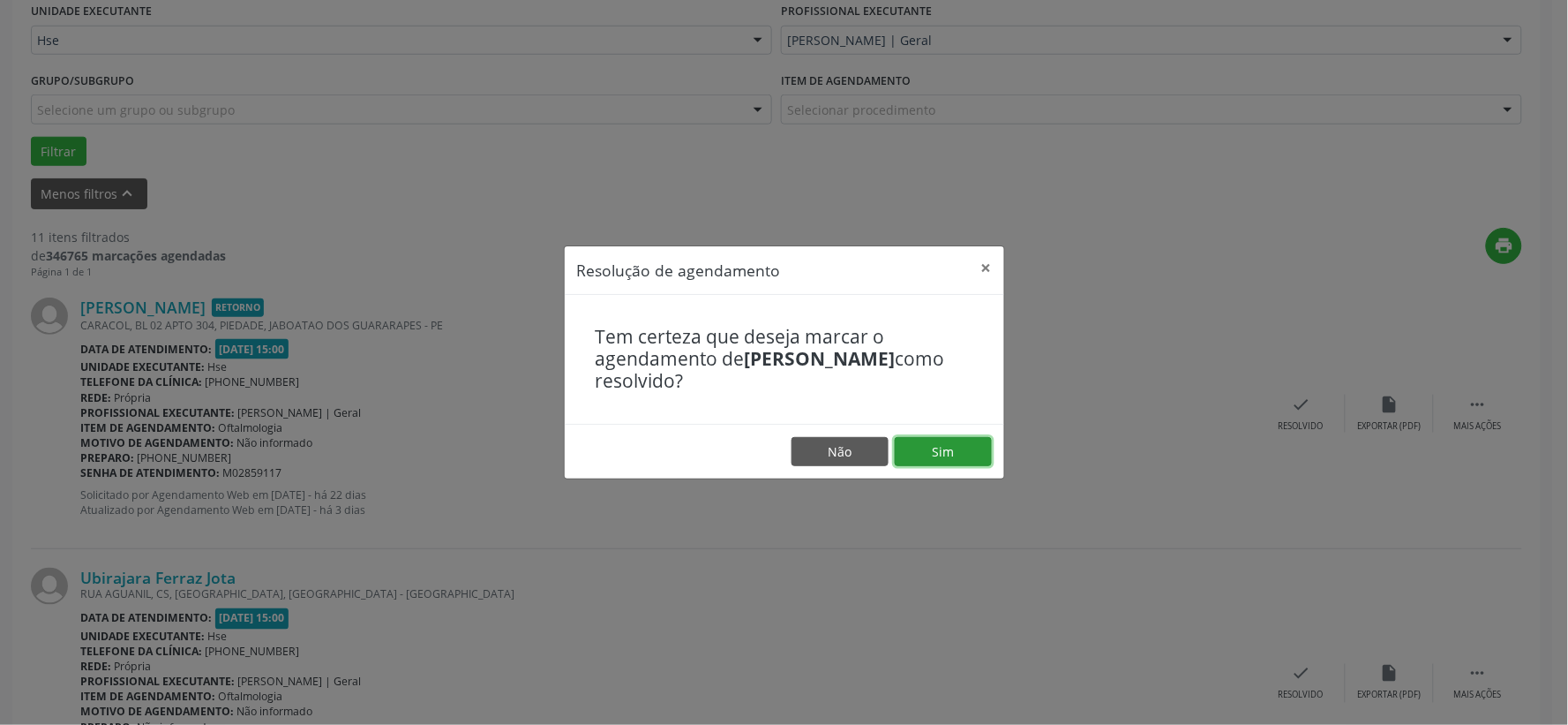
click at [938, 453] on button "Sim" at bounding box center [943, 451] width 97 height 30
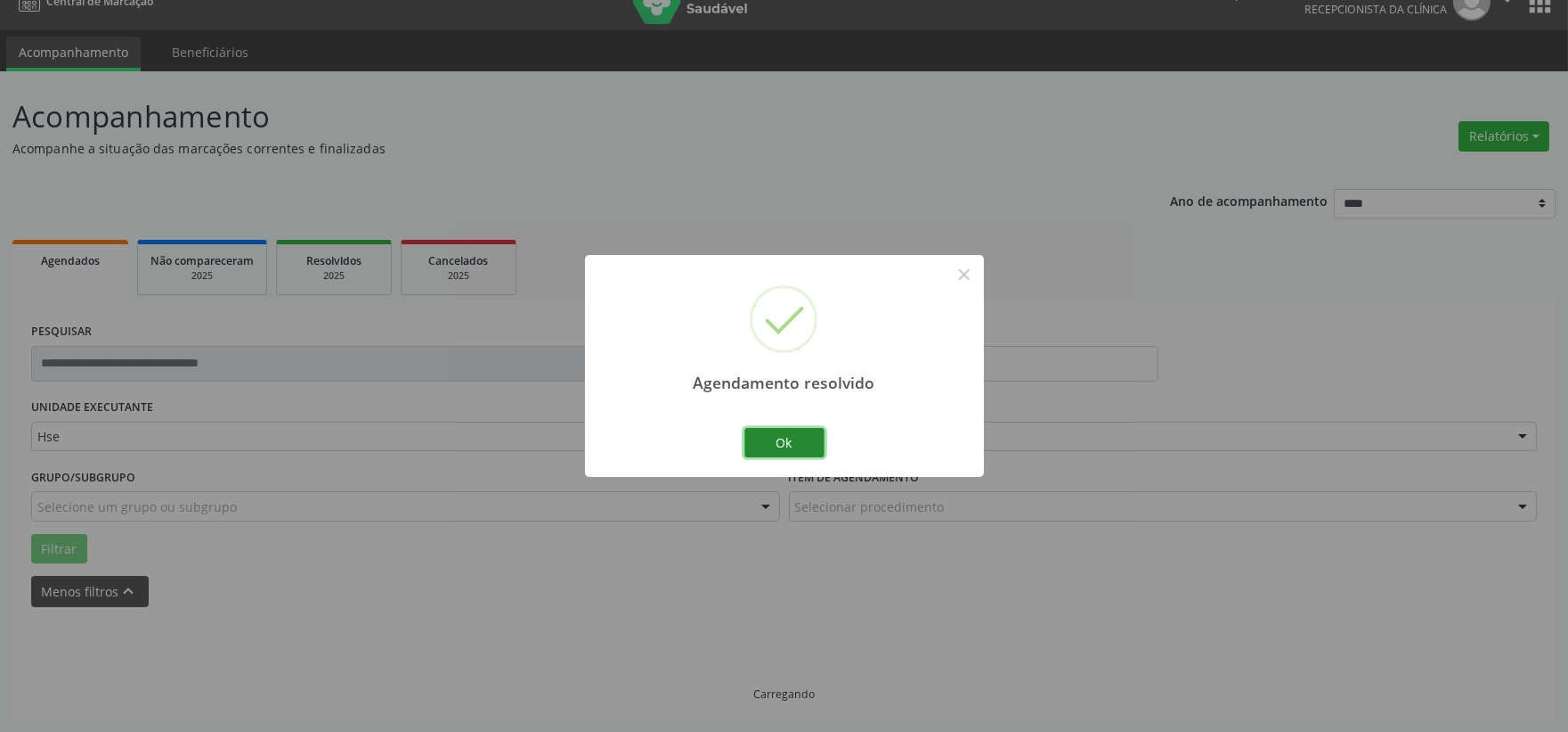
click at [778, 443] on button "Ok" at bounding box center [784, 442] width 80 height 30
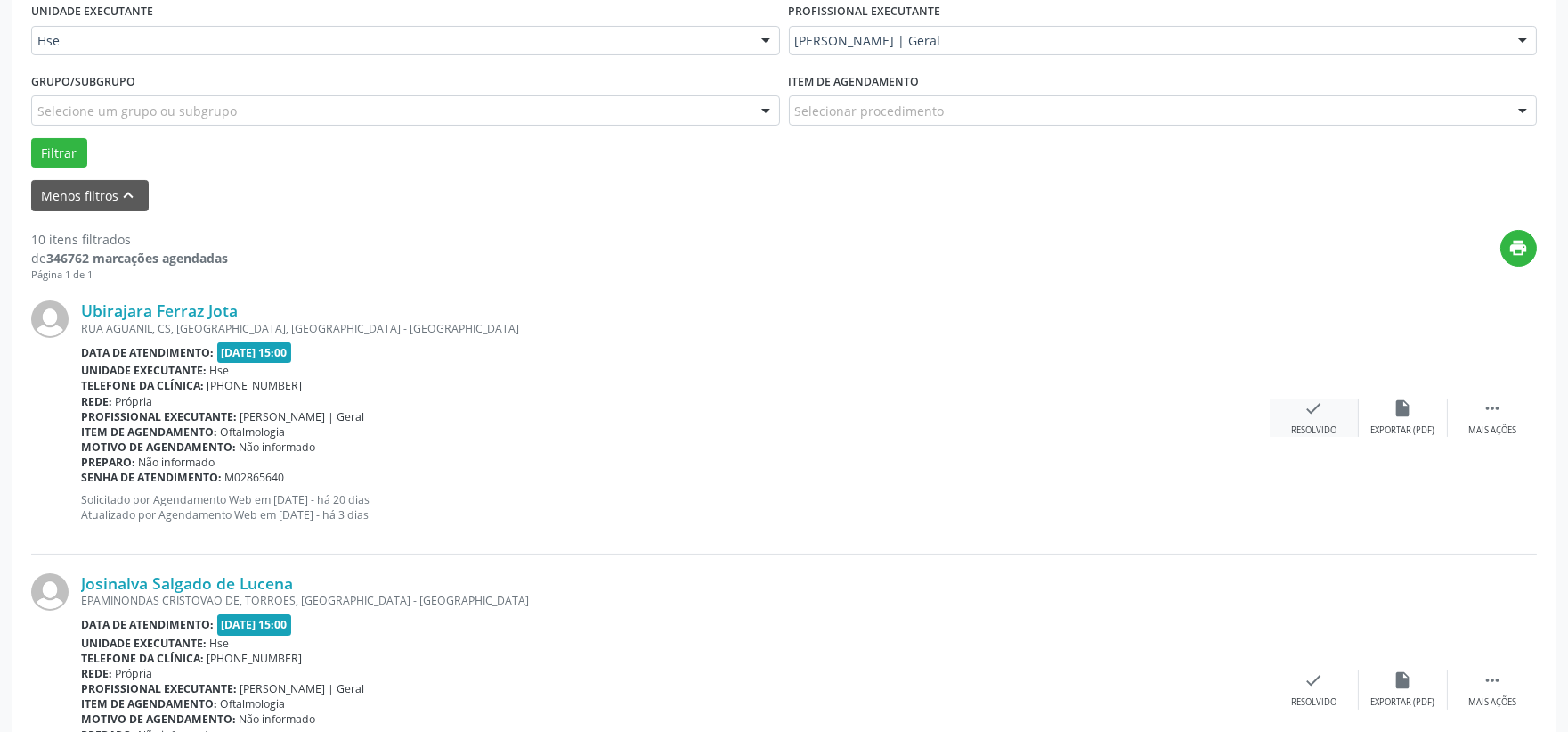
click at [1304, 416] on icon "check" at bounding box center [1314, 408] width 19 height 19
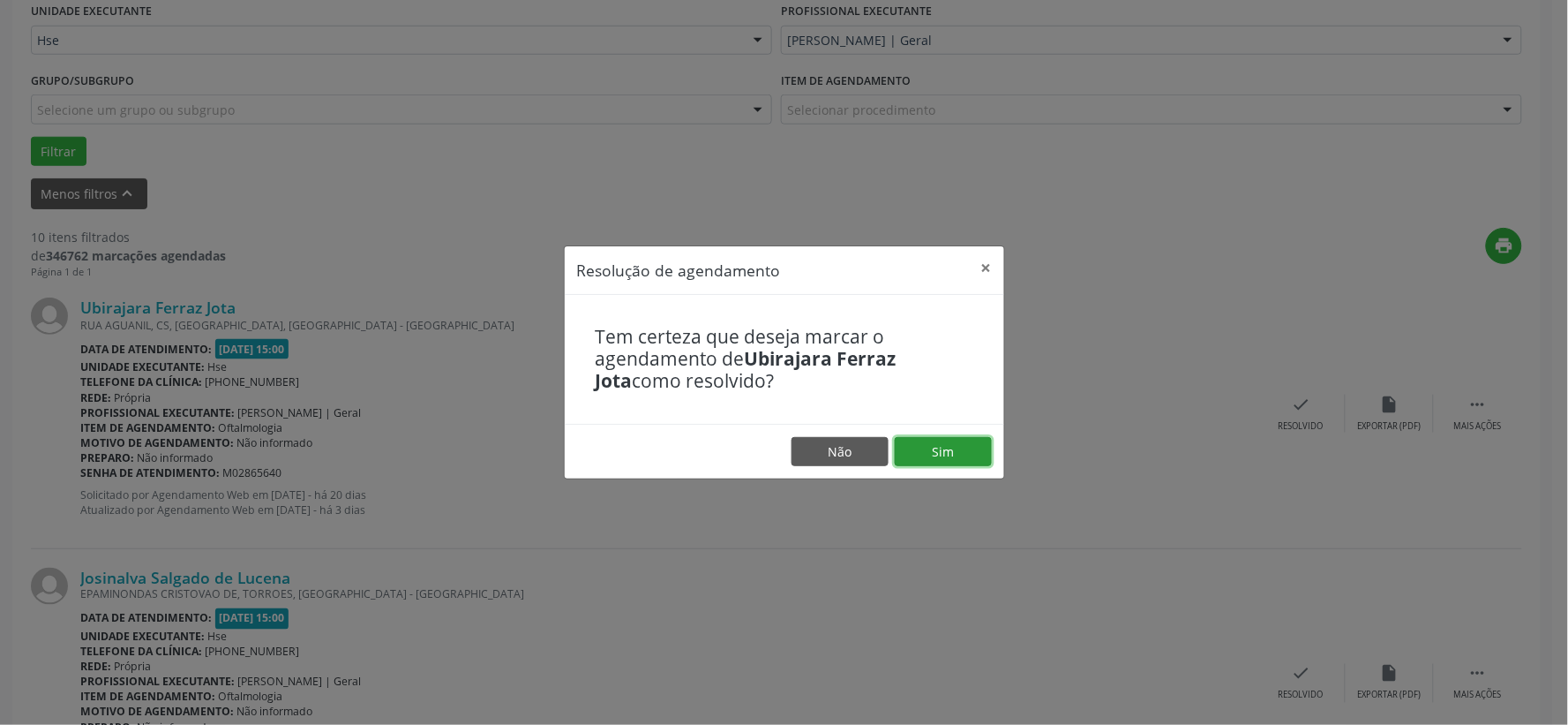
click at [955, 445] on button "Sim" at bounding box center [943, 451] width 97 height 30
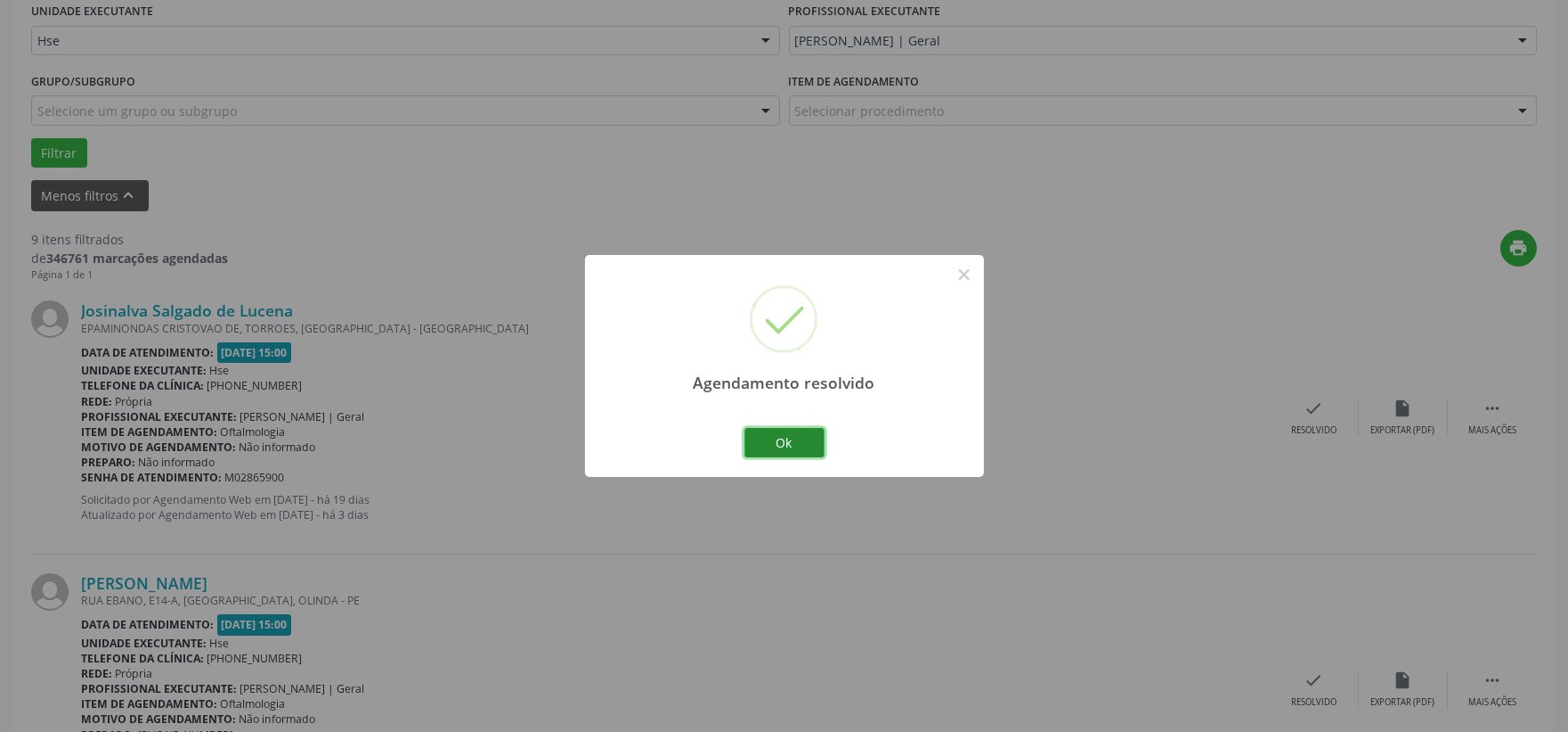
click at [794, 441] on button "Ok" at bounding box center [784, 442] width 80 height 30
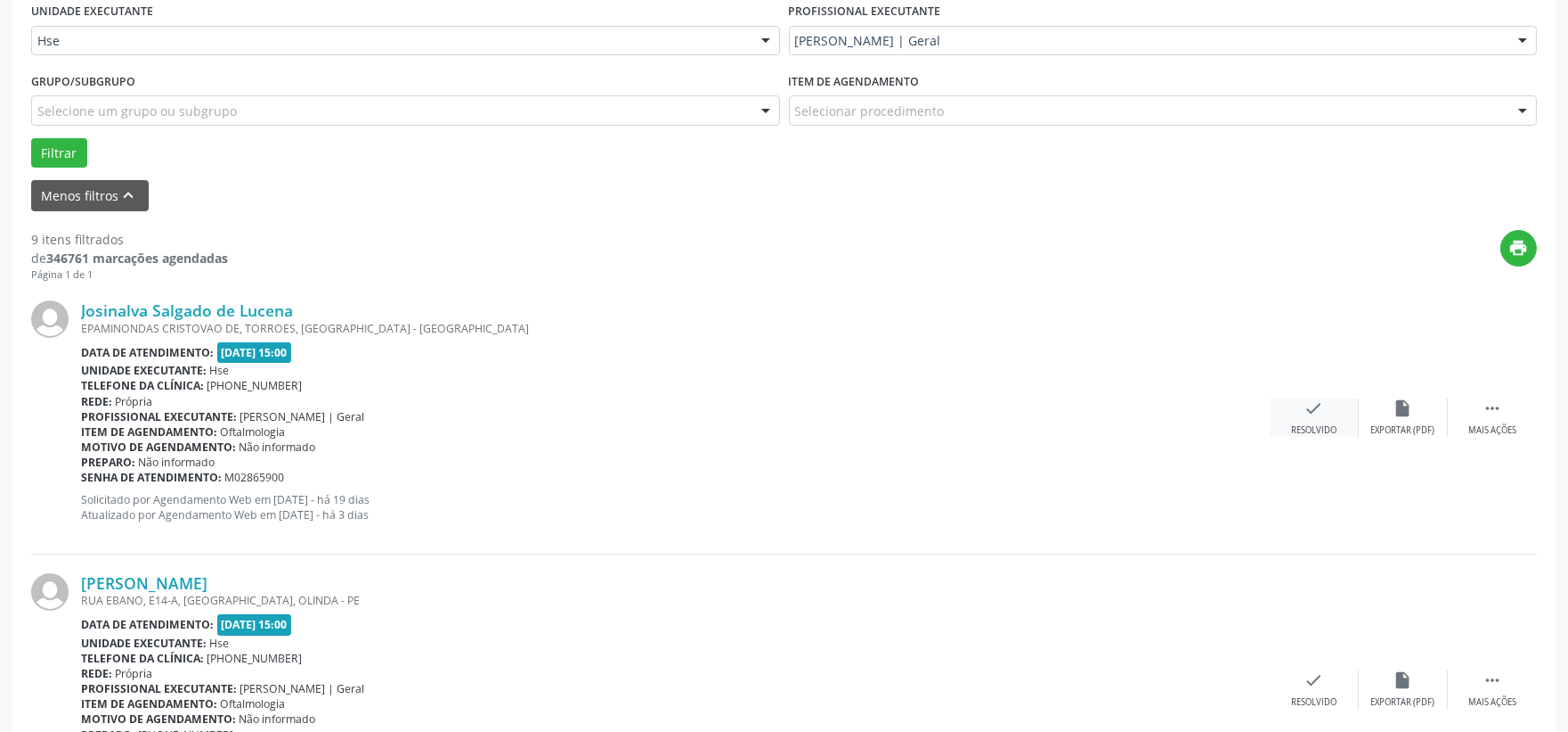
click at [1284, 408] on div "check Resolvido" at bounding box center [1314, 418] width 90 height 39
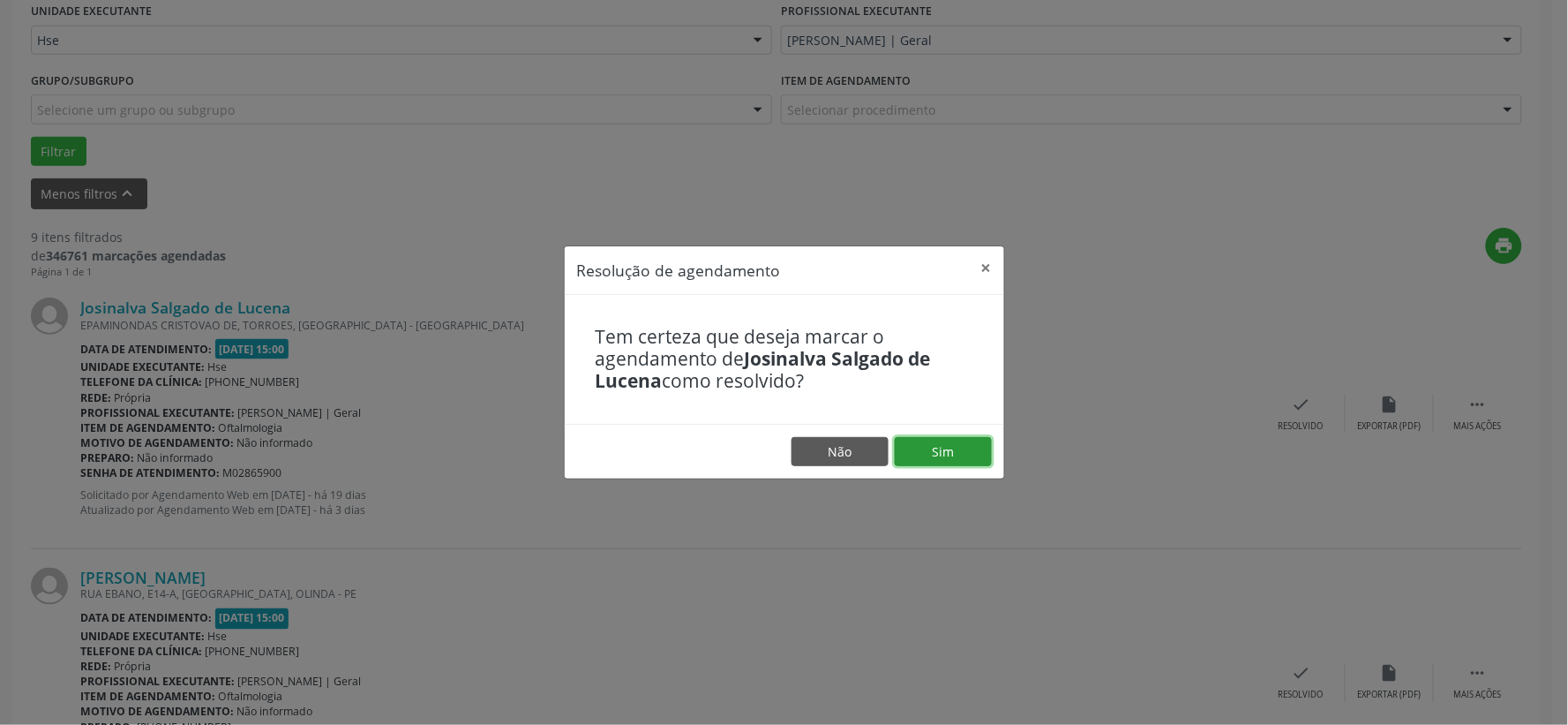
click at [949, 452] on button "Sim" at bounding box center [943, 451] width 97 height 30
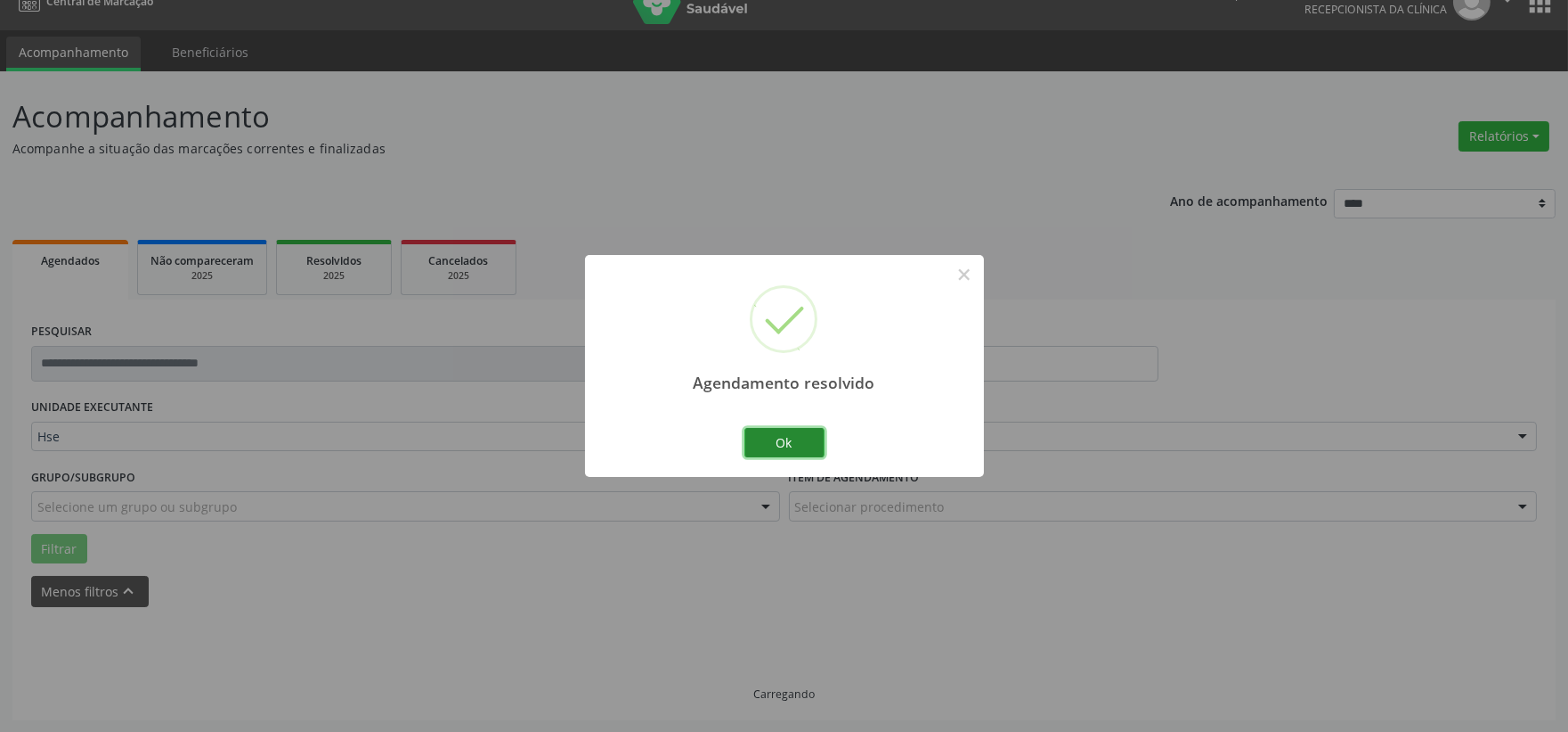
click at [797, 443] on button "Ok" at bounding box center [784, 442] width 80 height 30
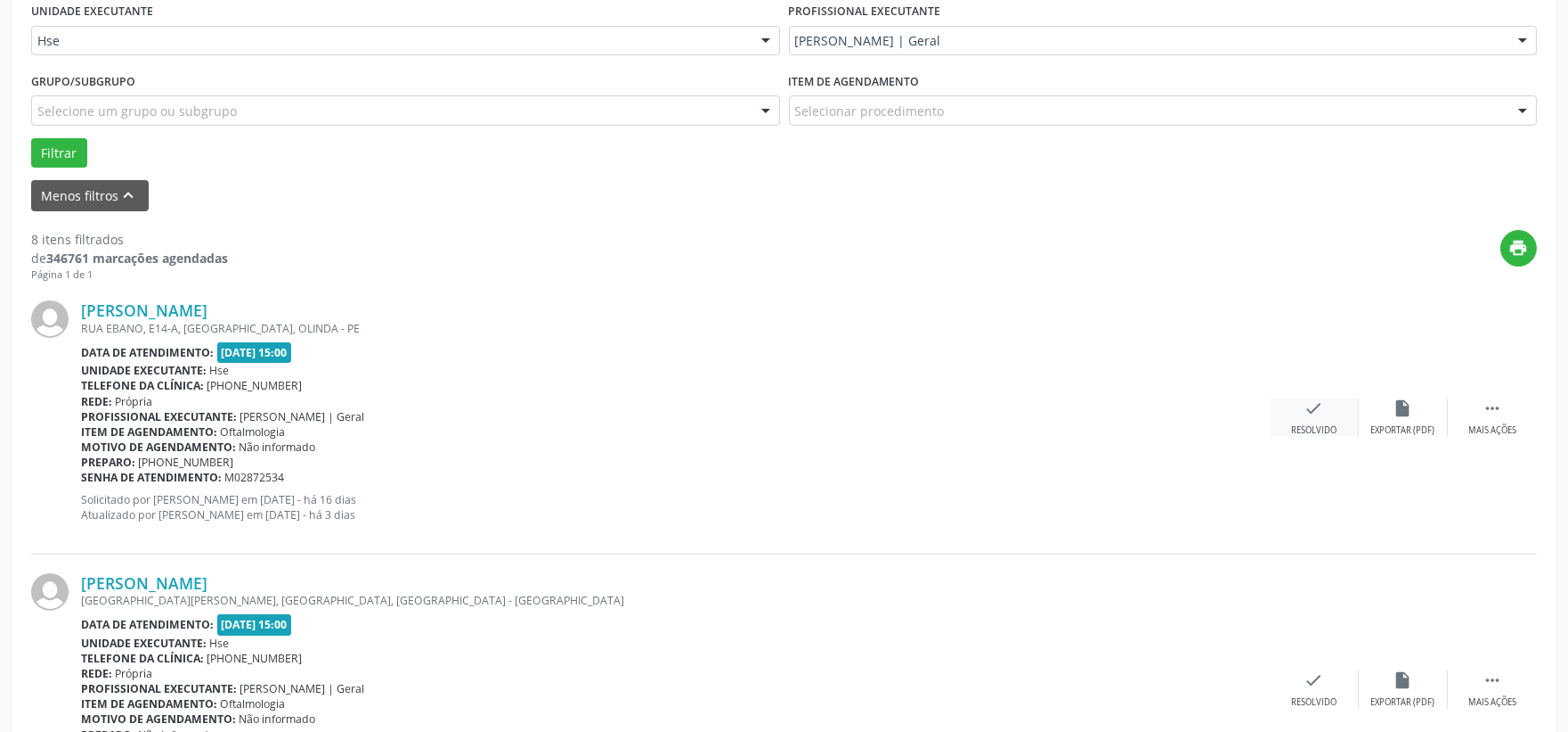
click at [1312, 411] on icon "check" at bounding box center [1314, 408] width 19 height 19
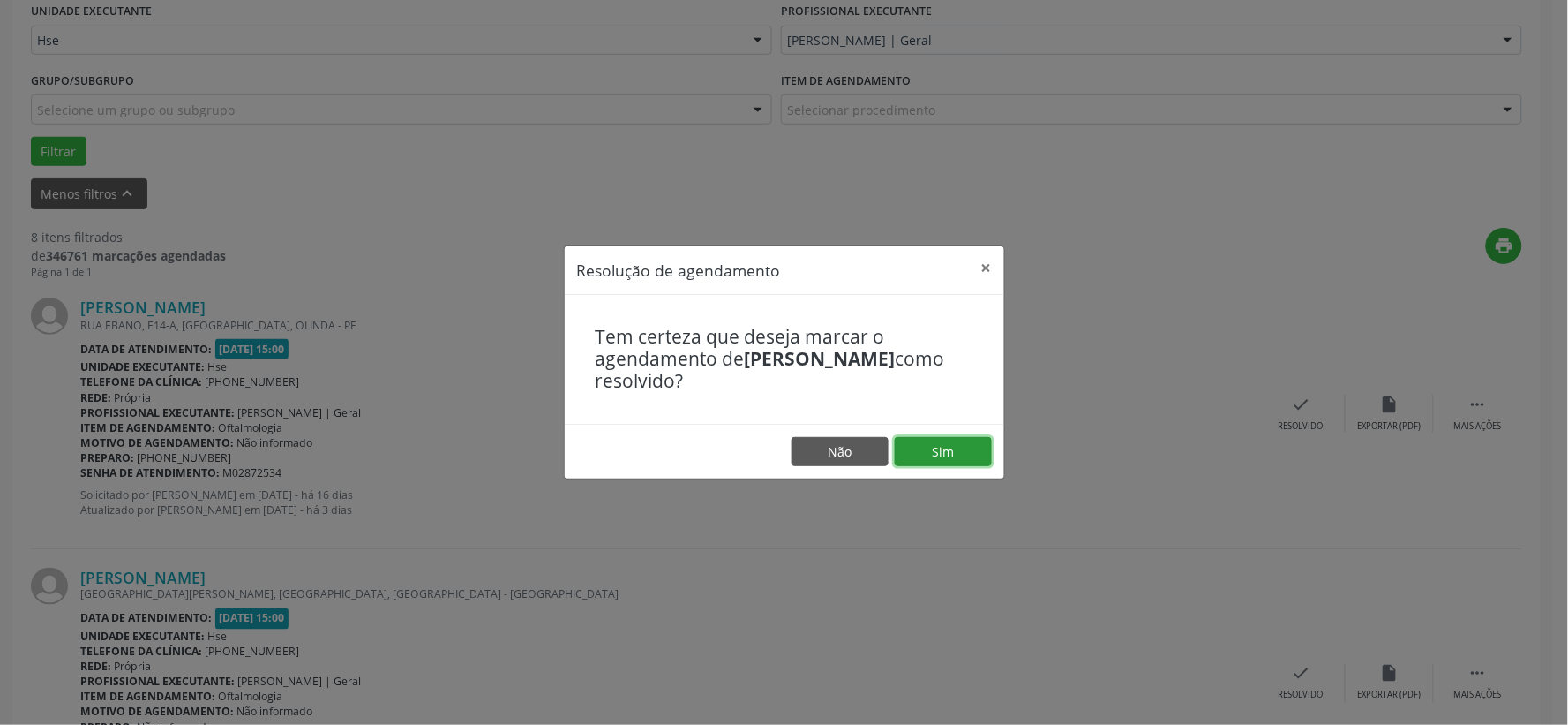
click at [961, 447] on button "Sim" at bounding box center [943, 451] width 97 height 30
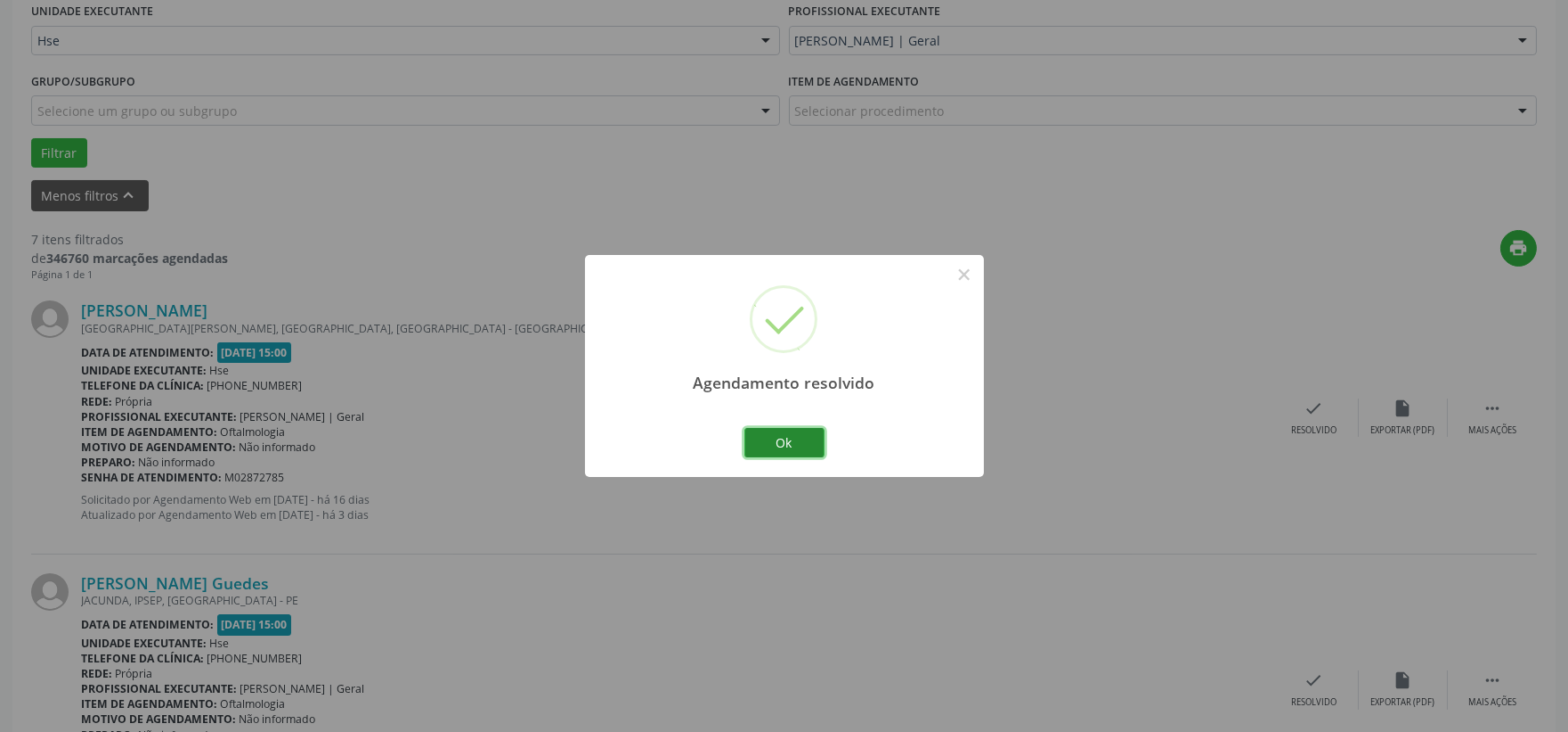
click at [805, 439] on button "Ok" at bounding box center [784, 442] width 80 height 30
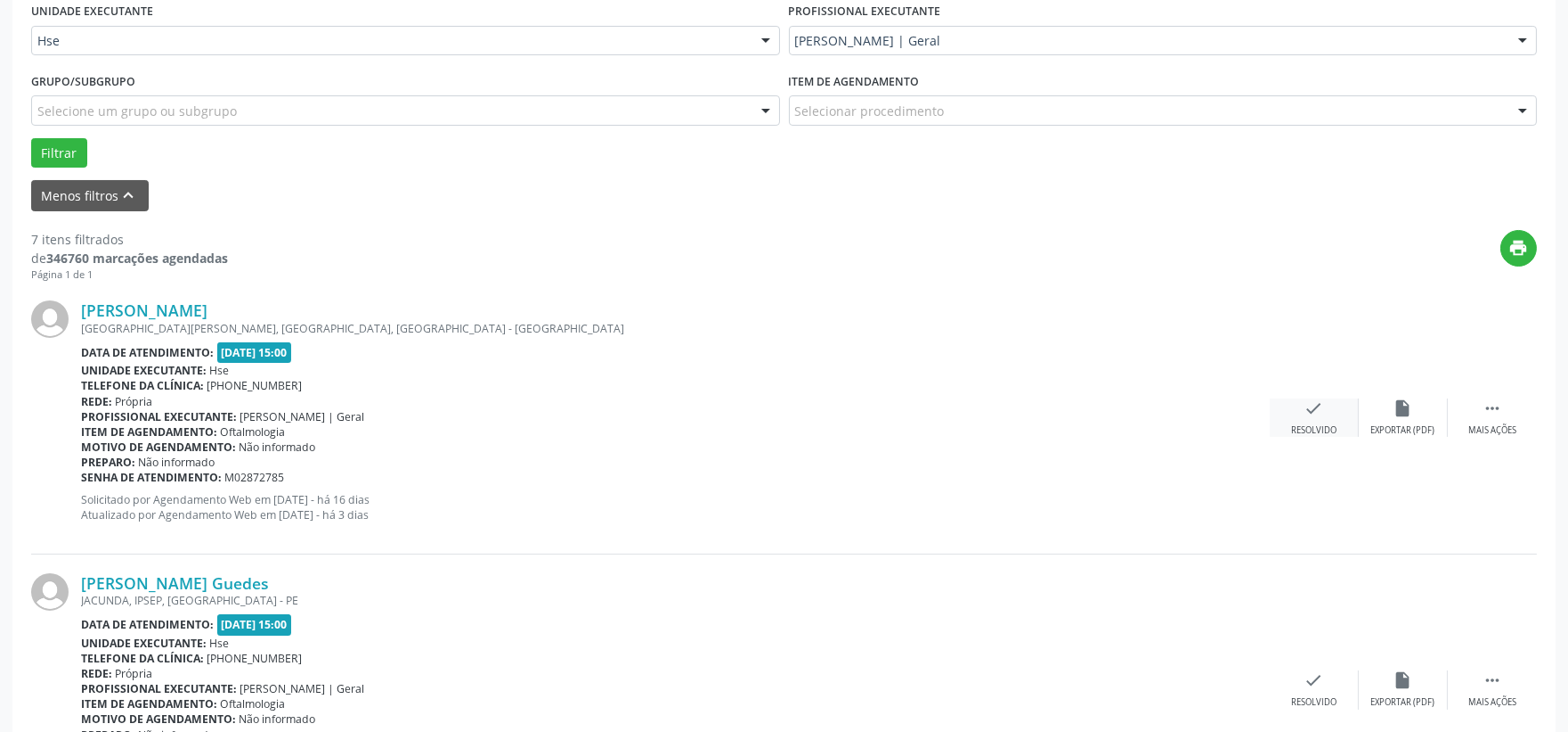
click at [1326, 405] on div "check Resolvido" at bounding box center [1314, 418] width 90 height 39
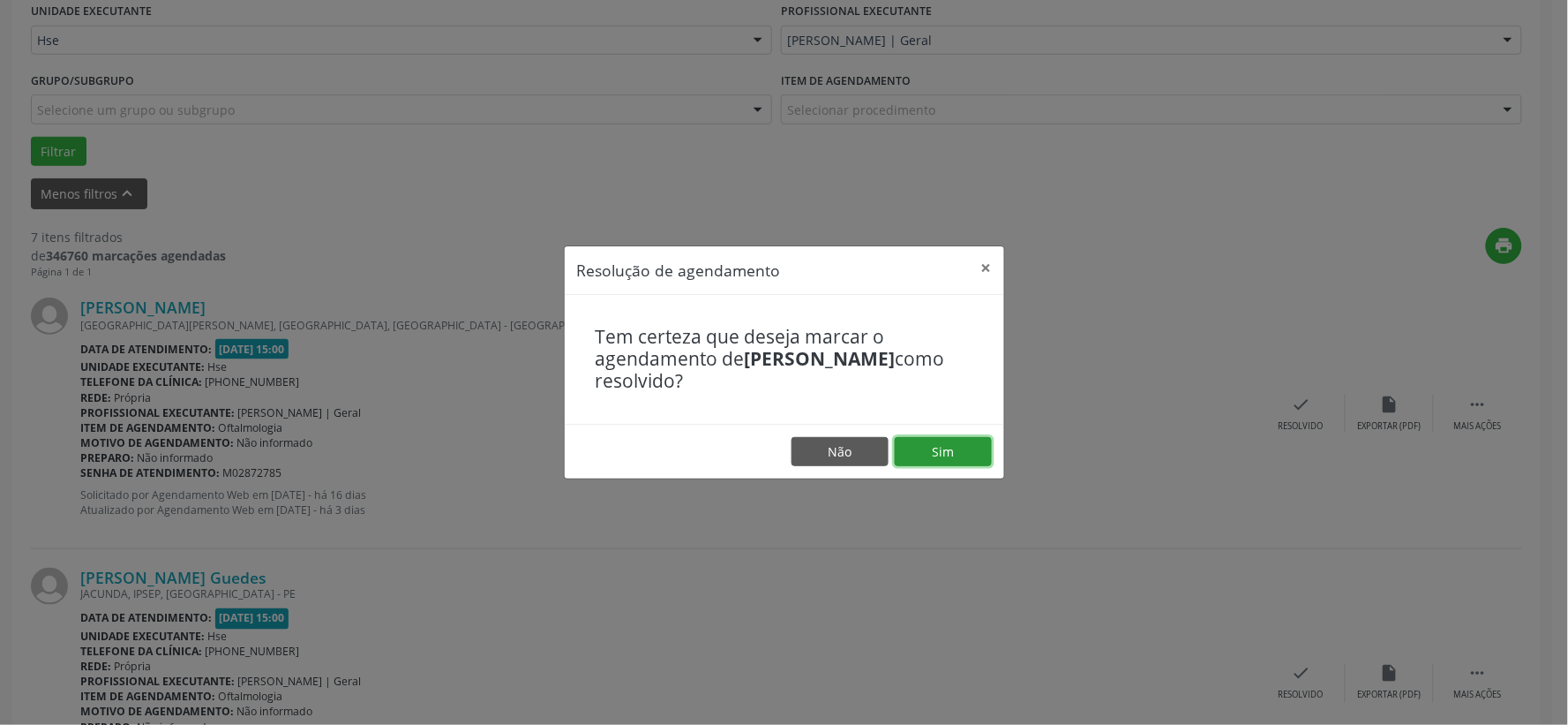
click at [939, 447] on button "Sim" at bounding box center [943, 451] width 97 height 30
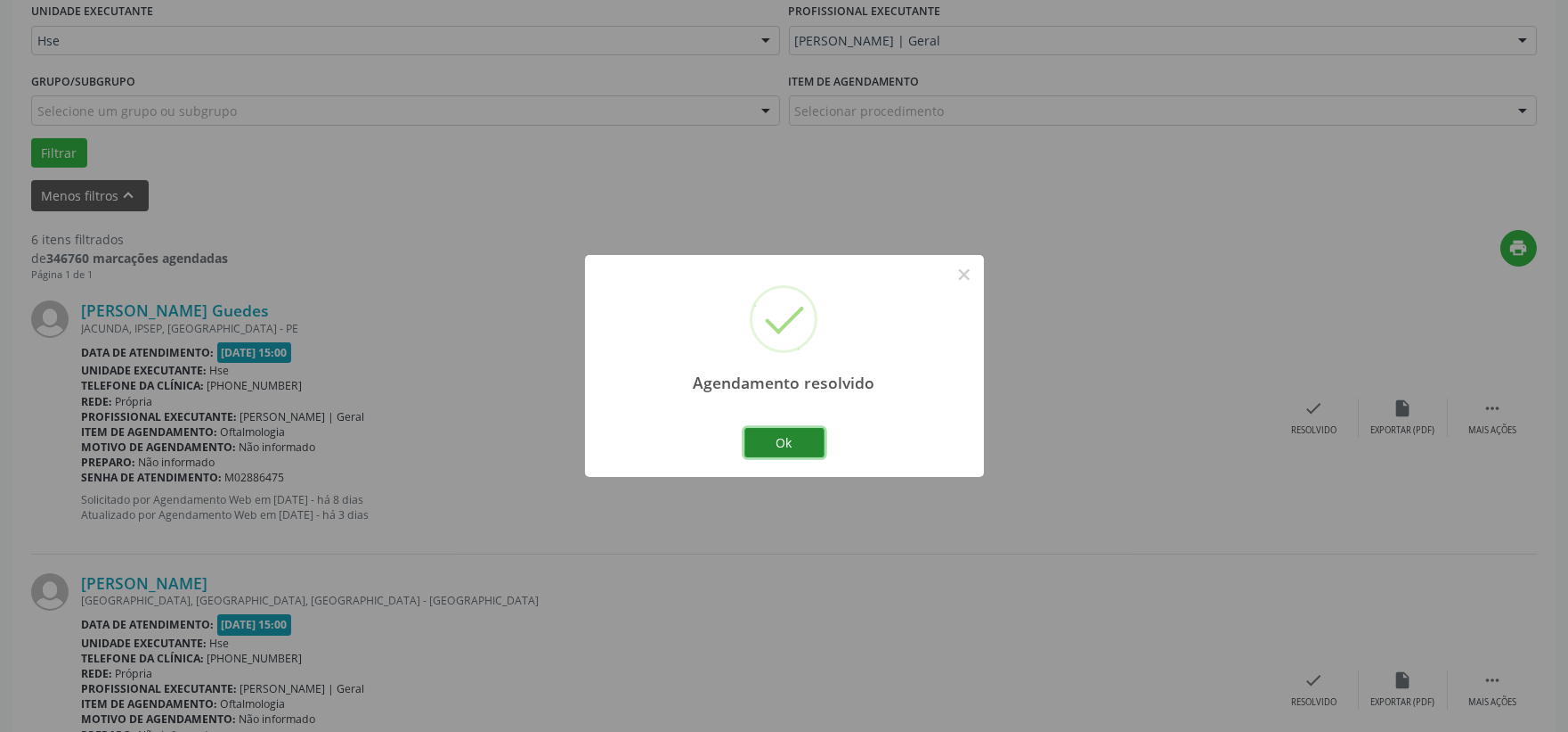
click at [803, 447] on button "Ok" at bounding box center [784, 442] width 80 height 30
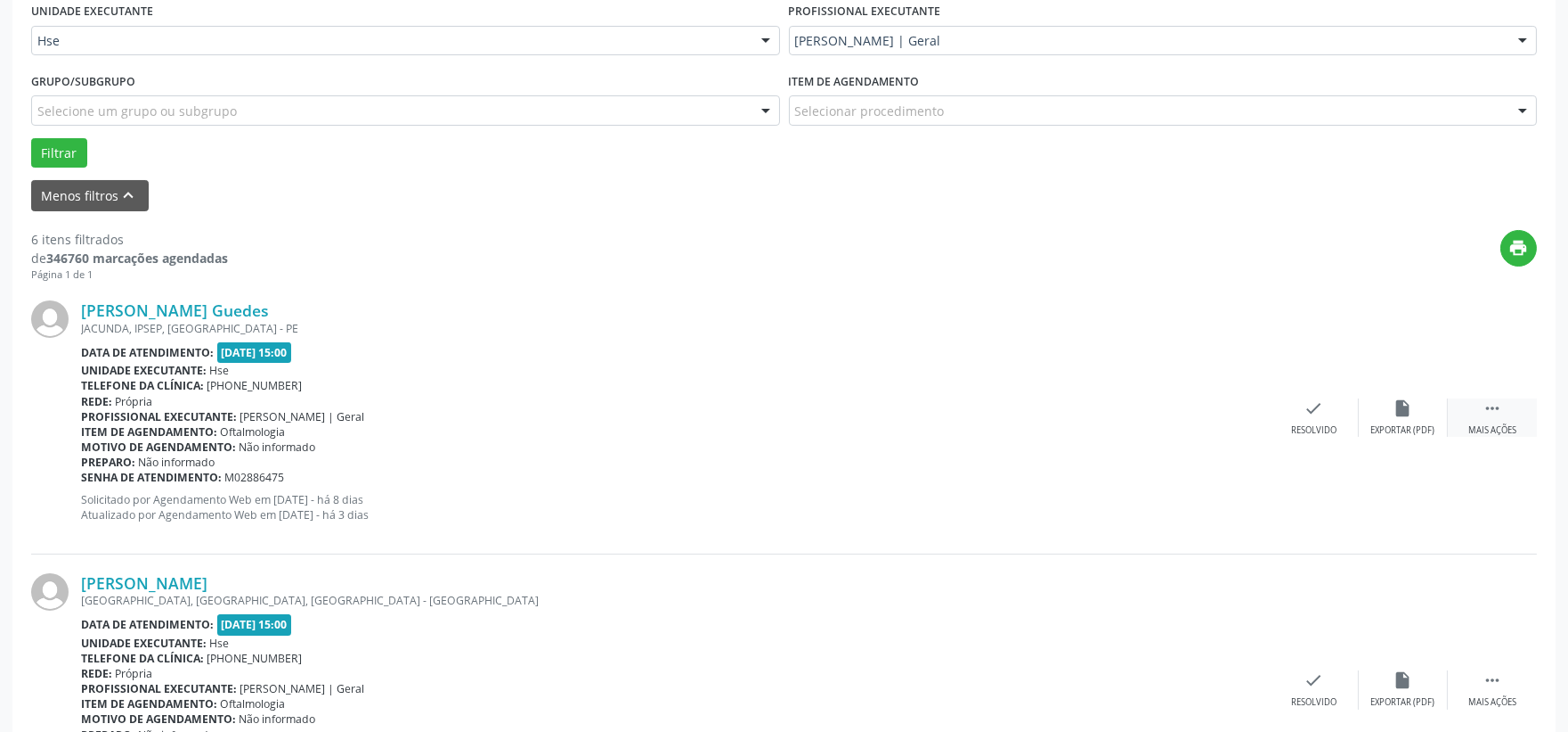
click at [1481, 421] on div " Mais ações" at bounding box center [1492, 418] width 90 height 39
click at [1402, 424] on div "Não compareceu" at bounding box center [1402, 430] width 76 height 13
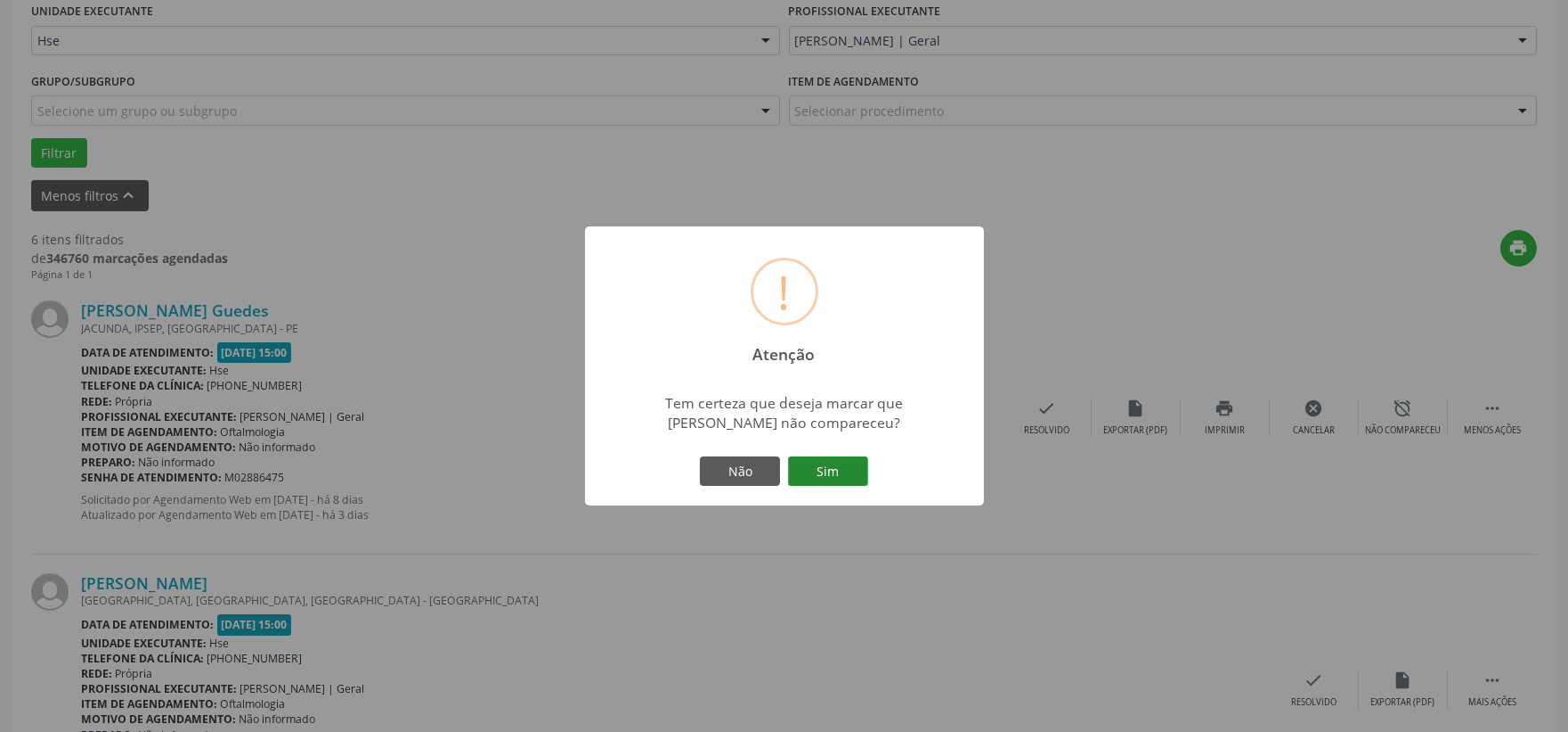
click at [860, 457] on button "Sim" at bounding box center [828, 471] width 80 height 30
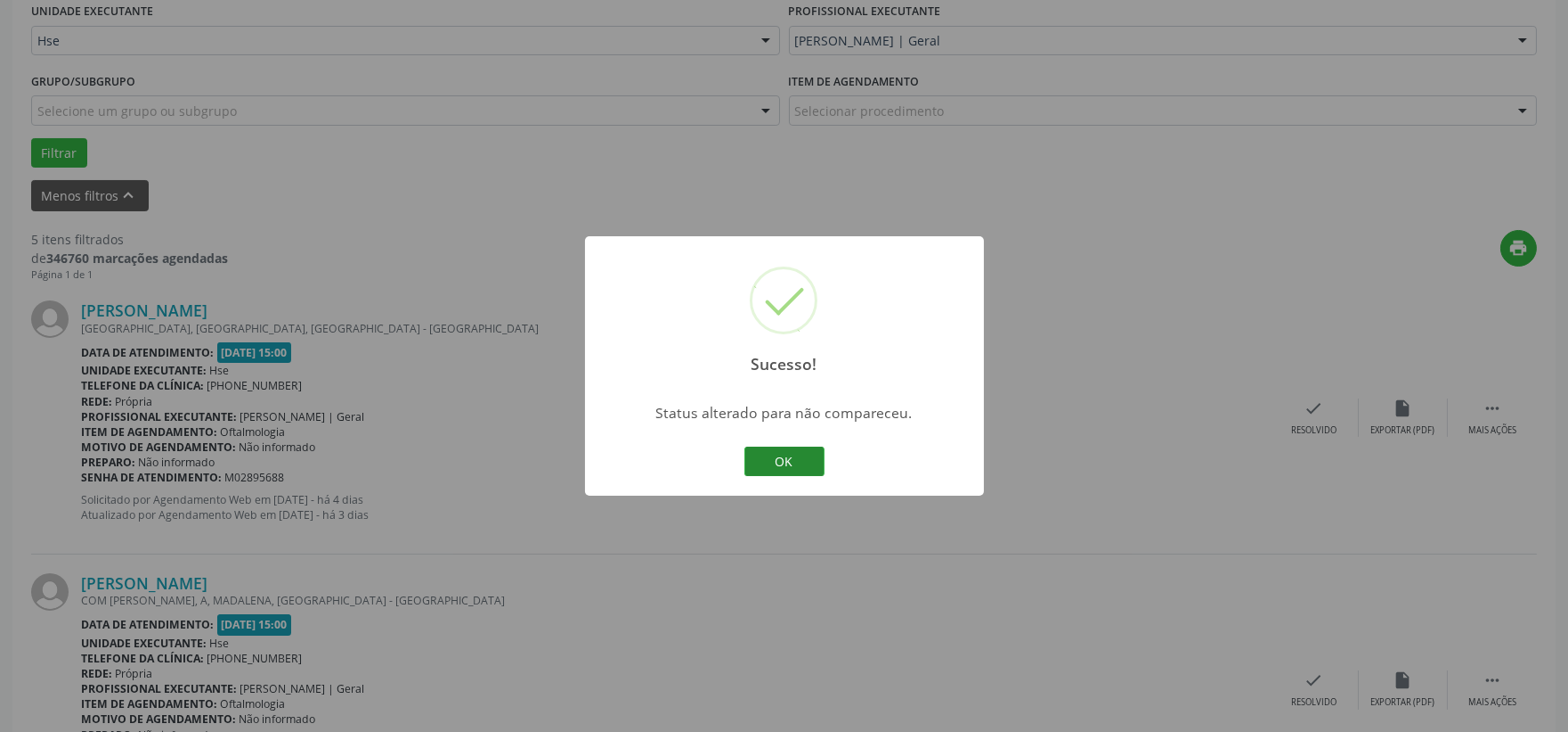
click at [809, 450] on button "OK" at bounding box center [784, 461] width 80 height 30
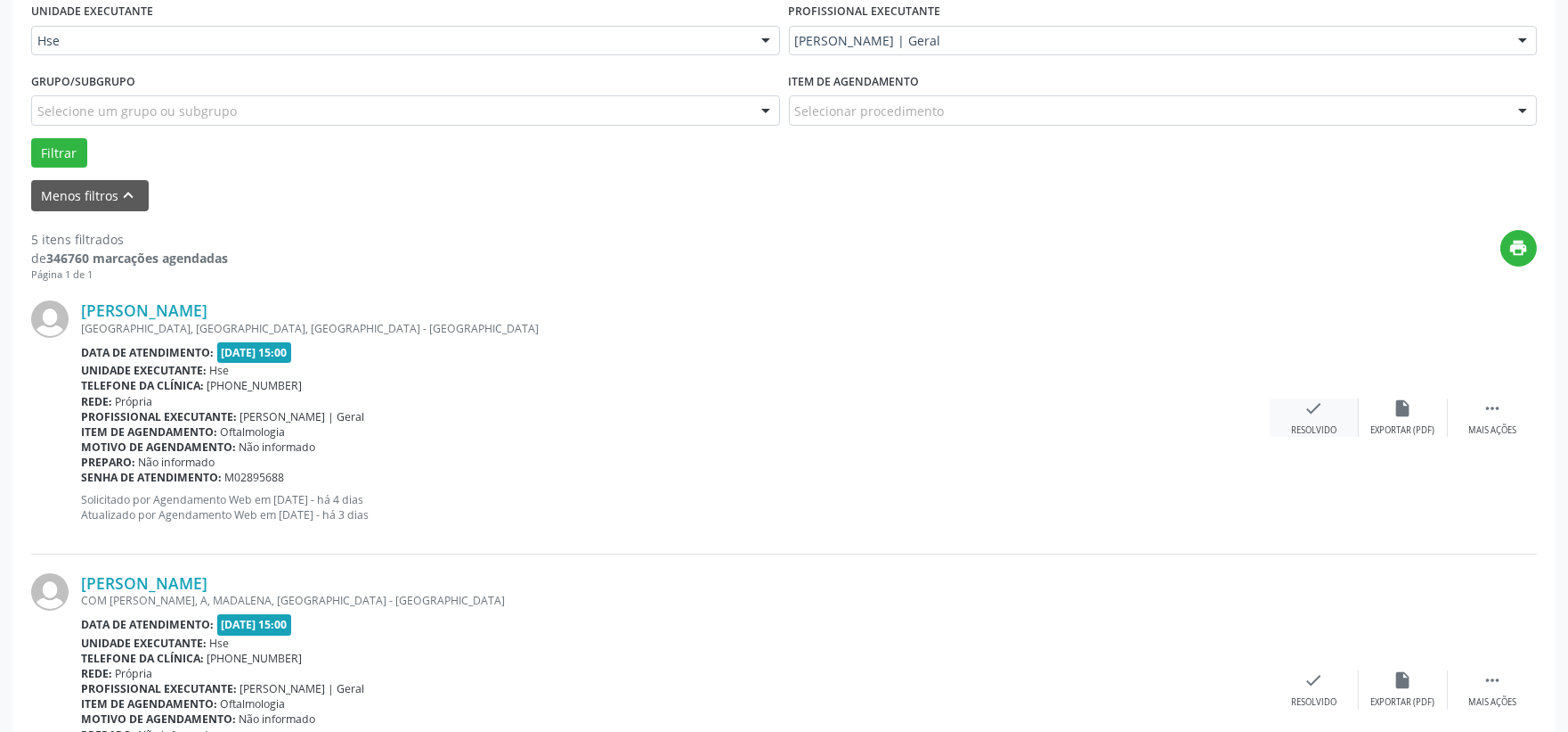
click at [1321, 419] on div "check Resolvido" at bounding box center [1314, 418] width 90 height 39
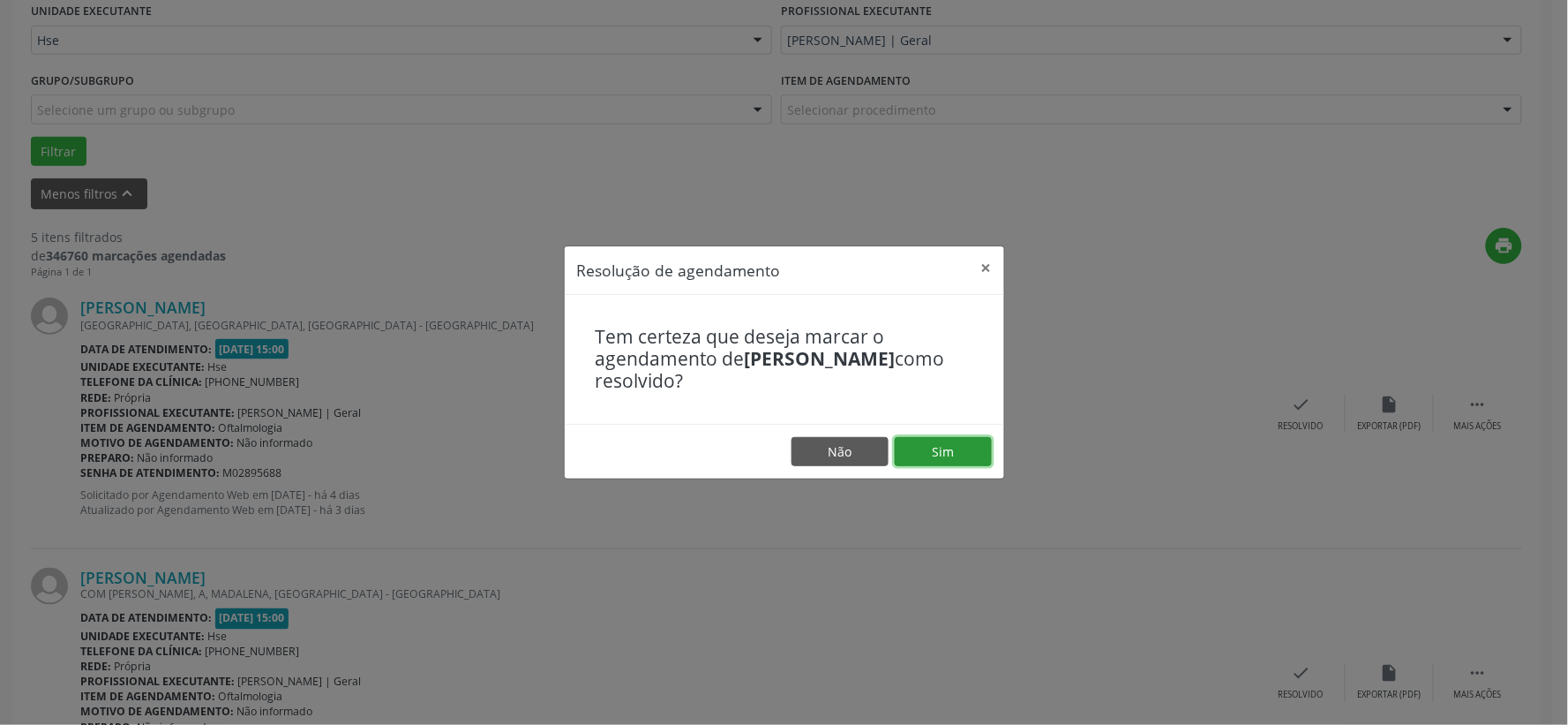
click at [963, 445] on button "Sim" at bounding box center [943, 451] width 97 height 30
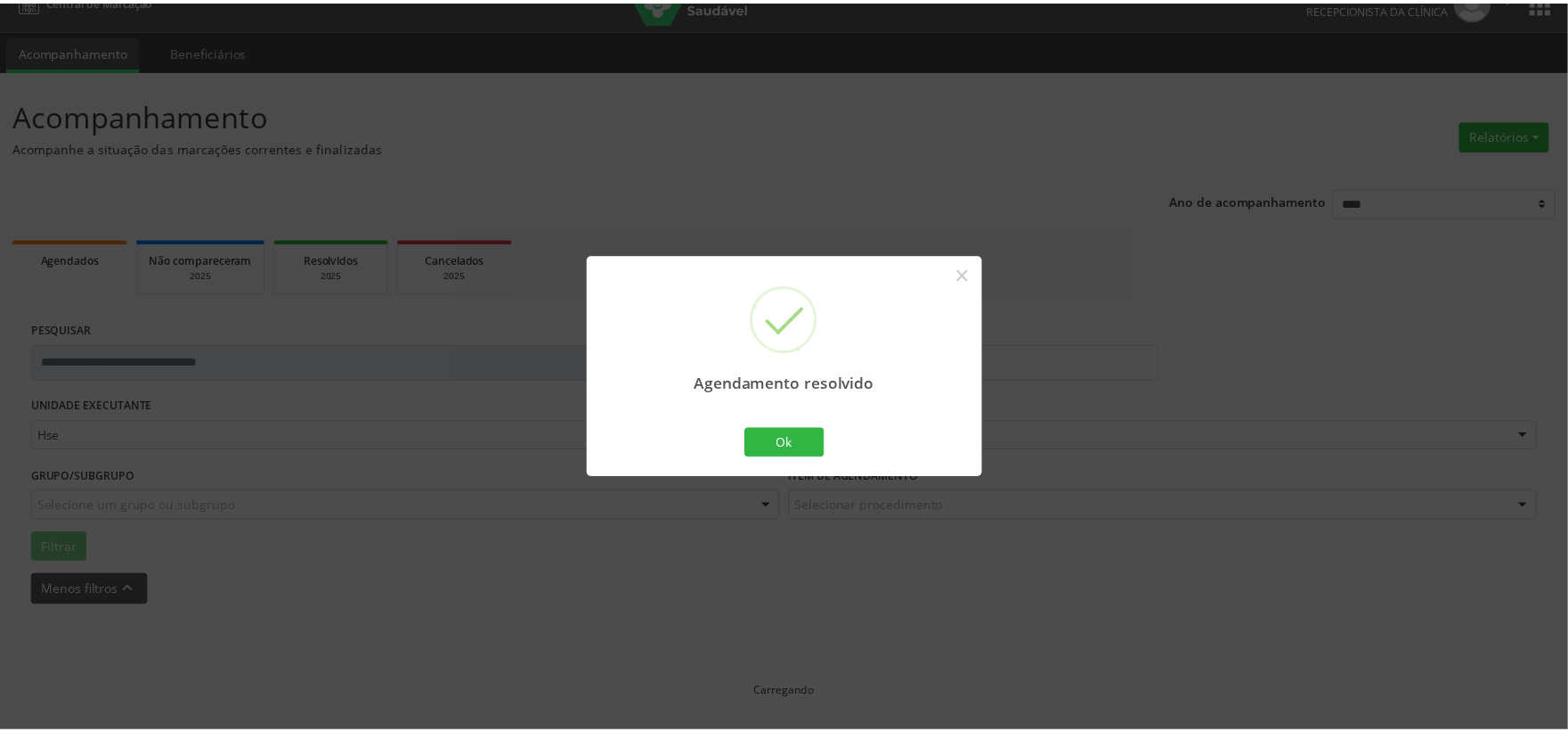
scroll to position [27, 0]
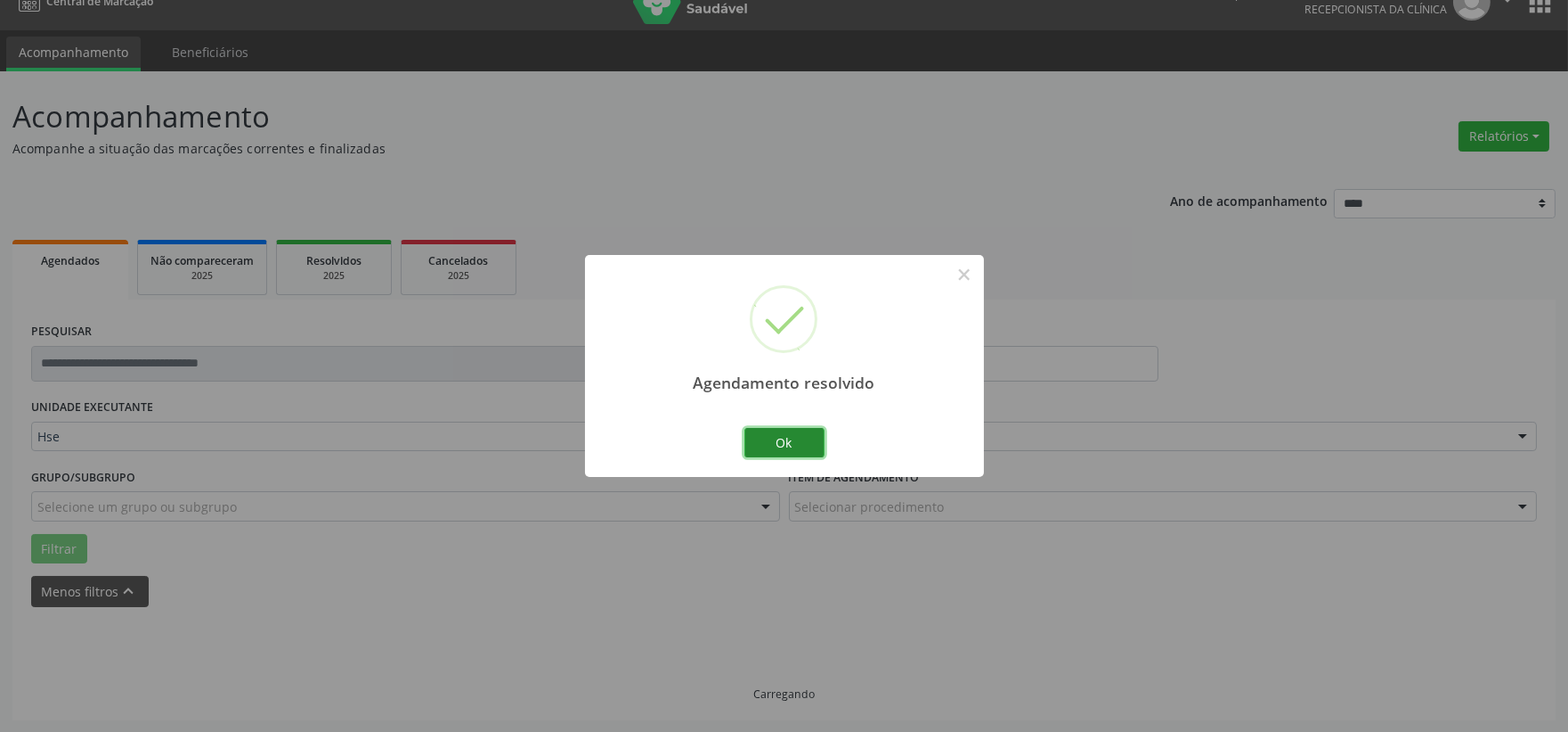
click at [776, 439] on button "Ok" at bounding box center [784, 442] width 80 height 30
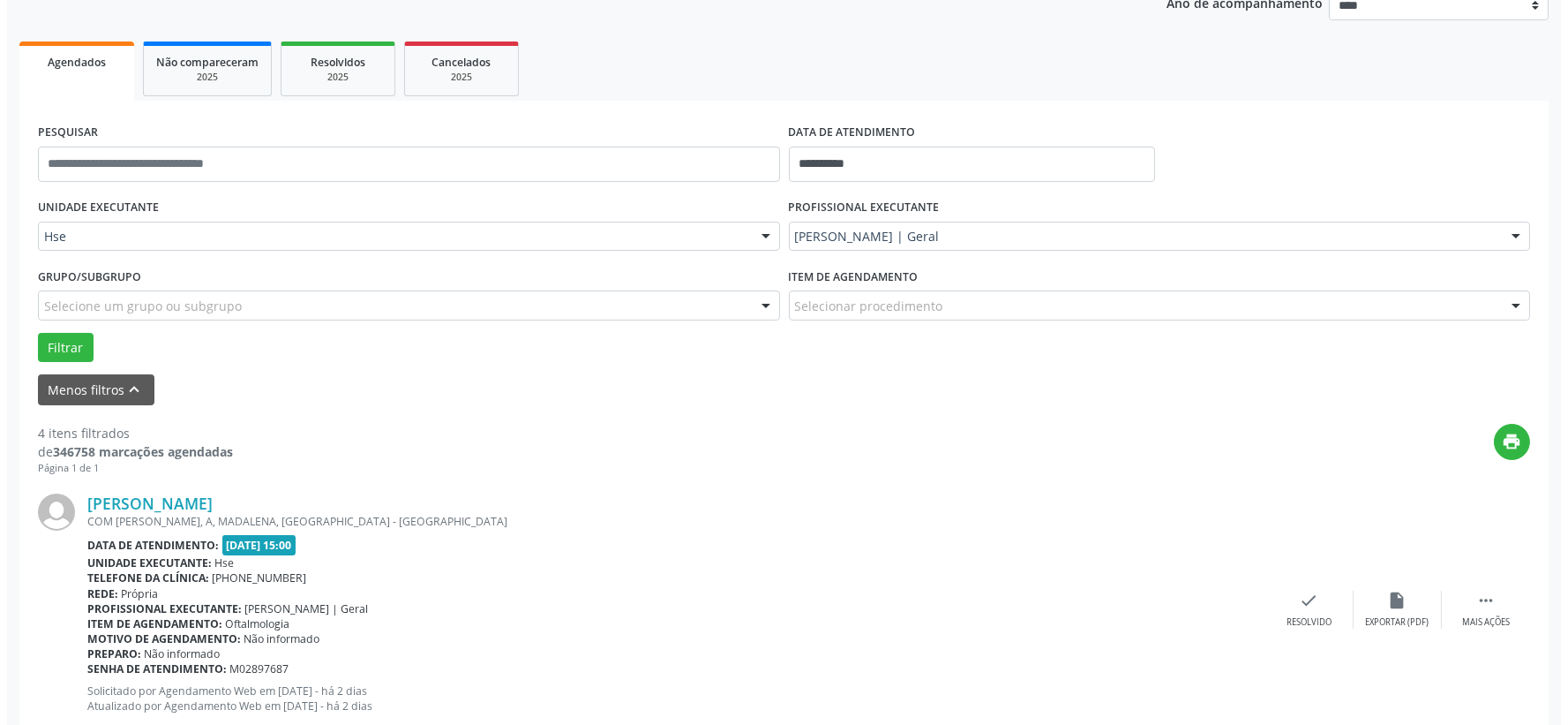
scroll to position [321, 0]
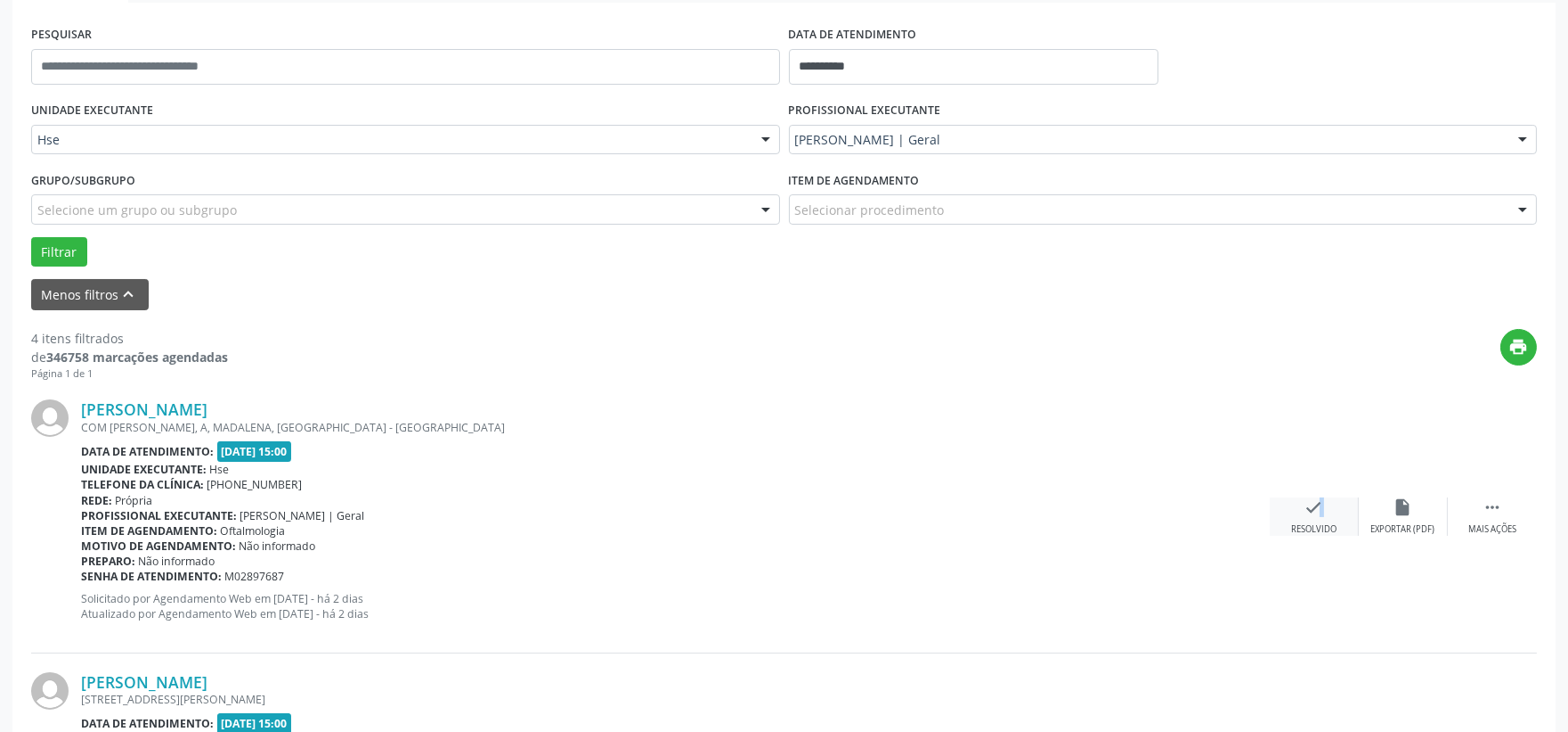
click at [1310, 511] on icon "check" at bounding box center [1314, 507] width 19 height 19
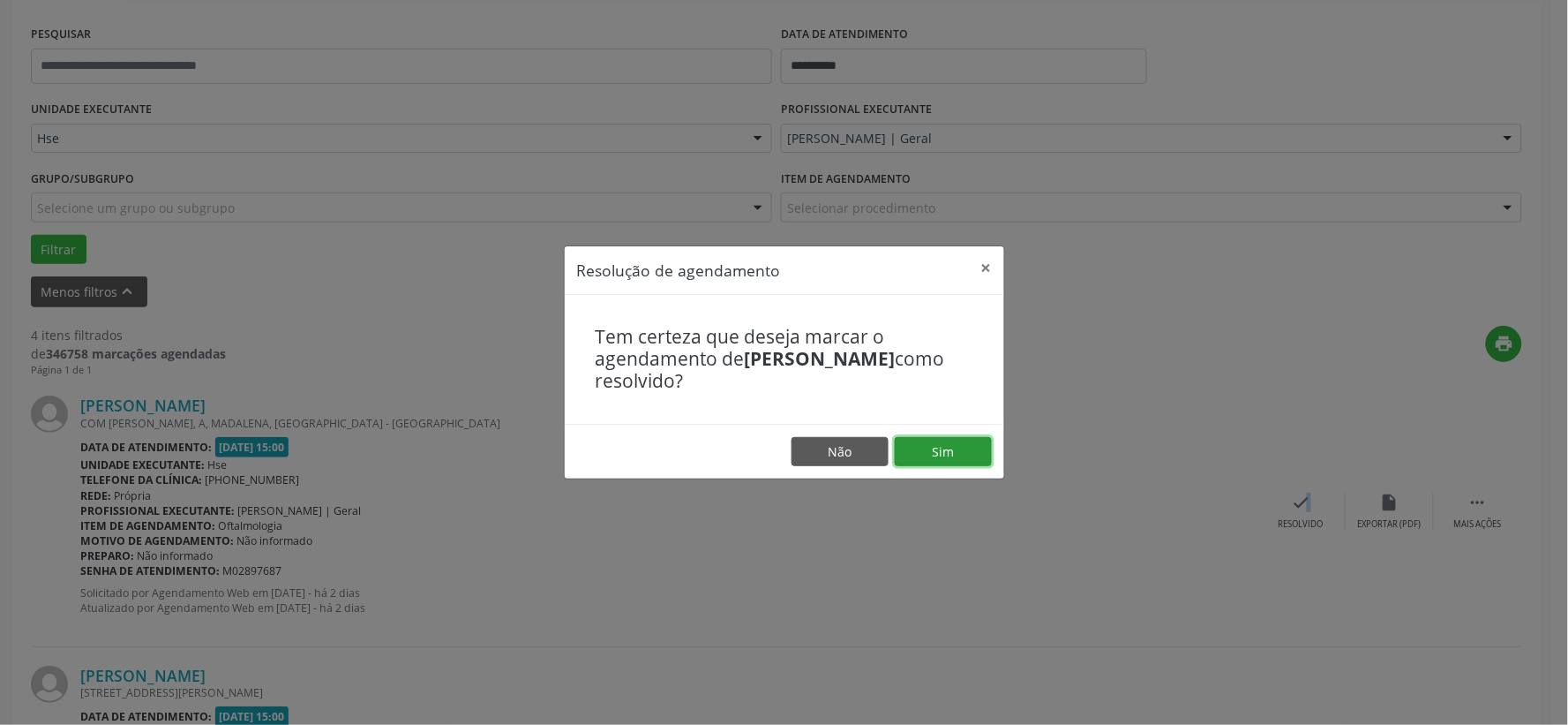
click at [933, 454] on button "Sim" at bounding box center [943, 451] width 97 height 30
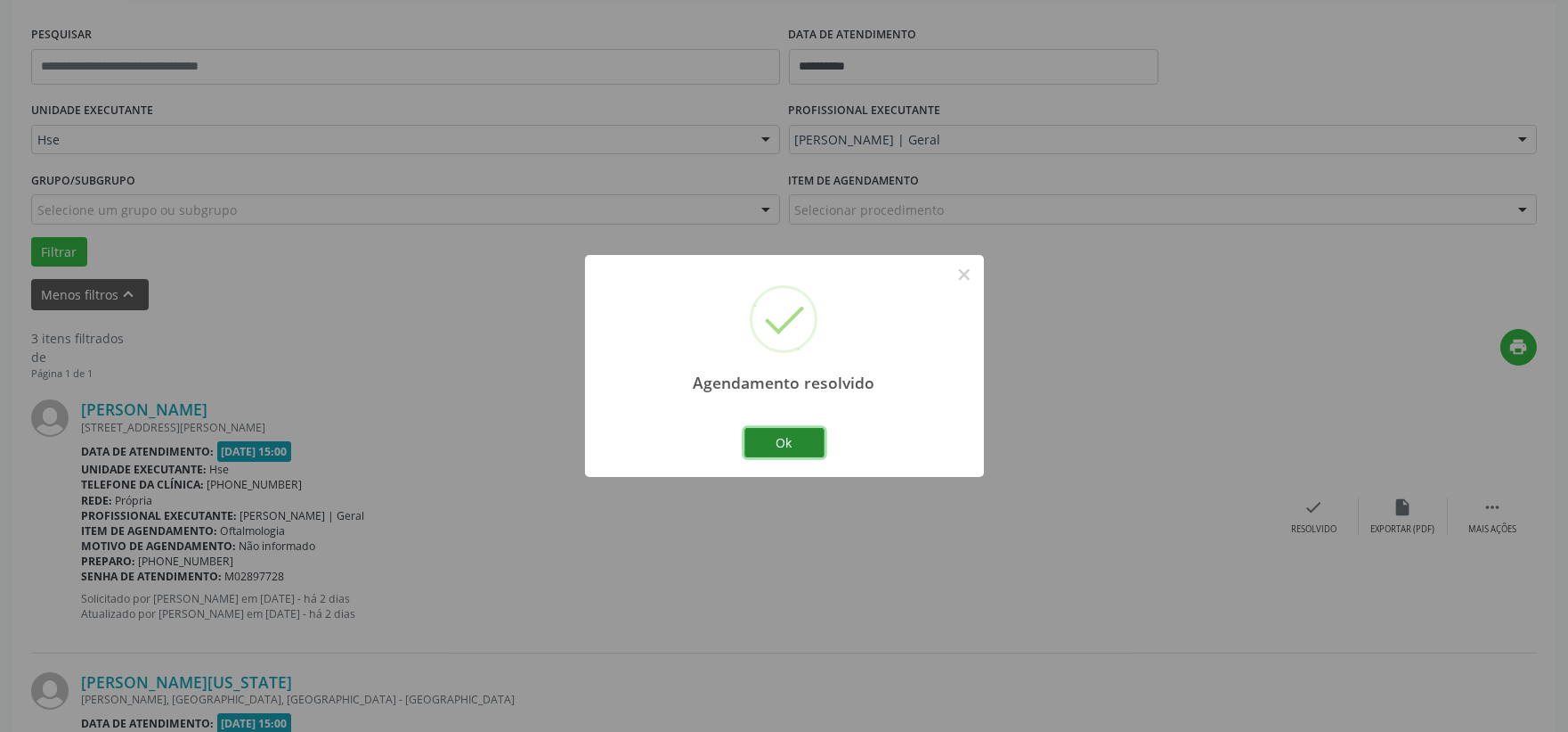
click at [798, 431] on button "Ok" at bounding box center [784, 442] width 80 height 30
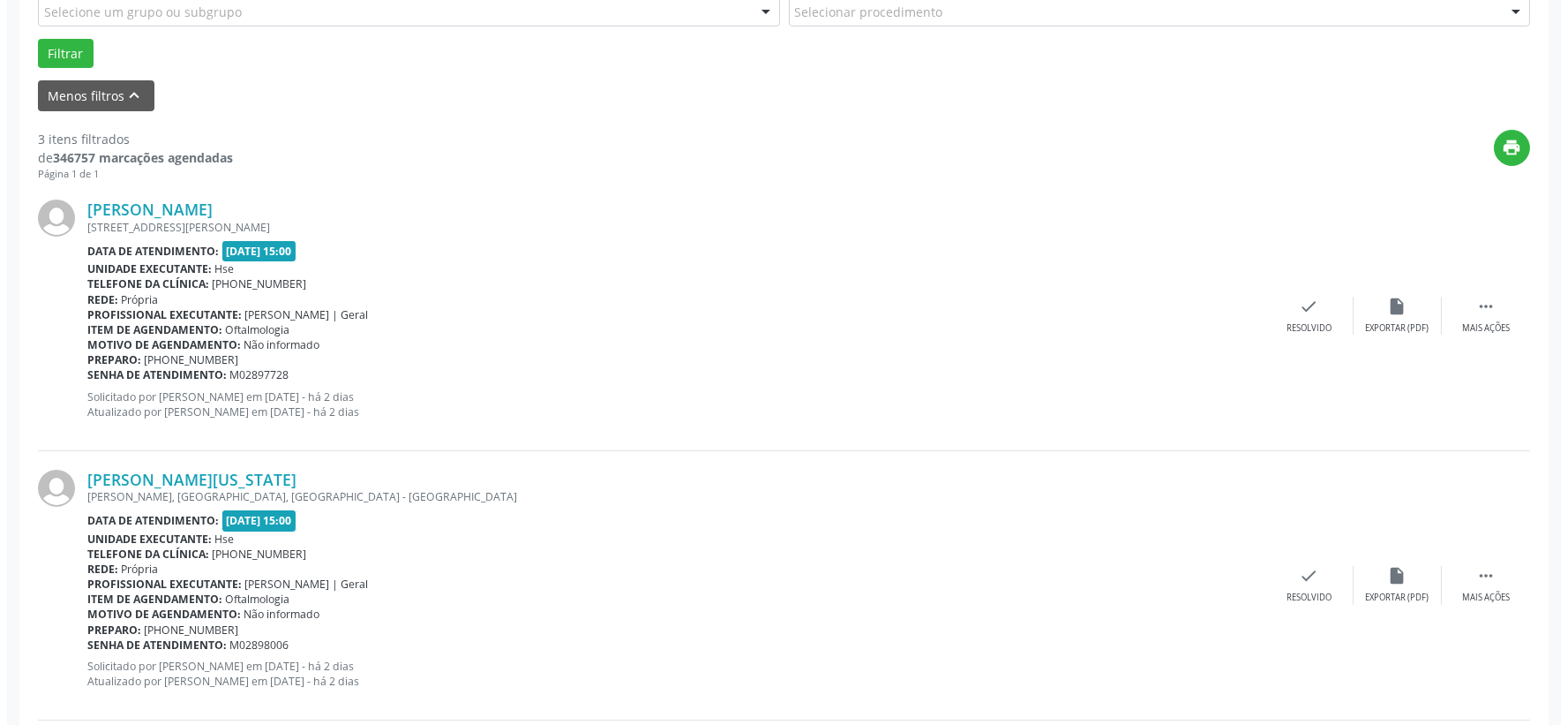
scroll to position [614, 0]
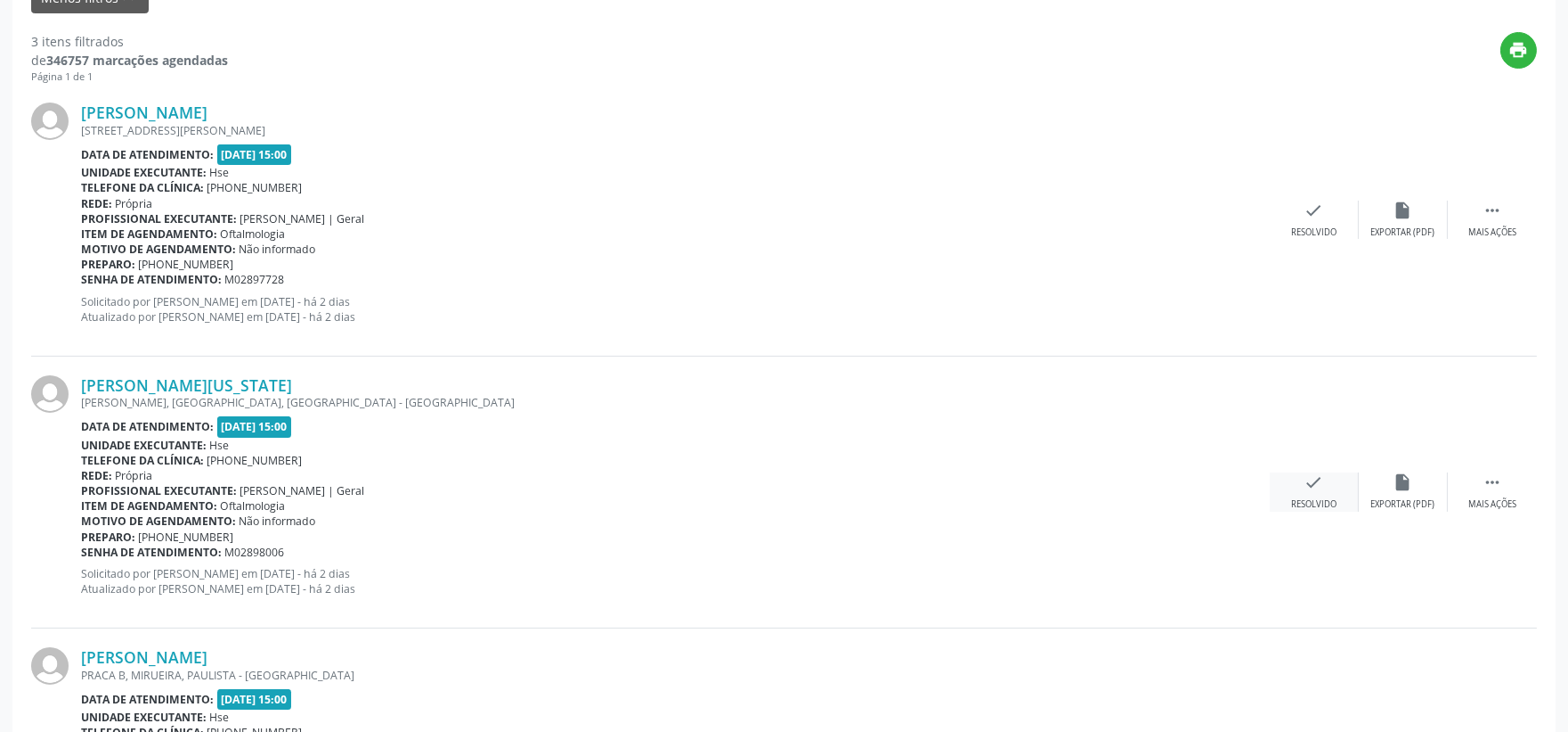
click at [1316, 498] on div "Resolvido" at bounding box center [1313, 504] width 45 height 13
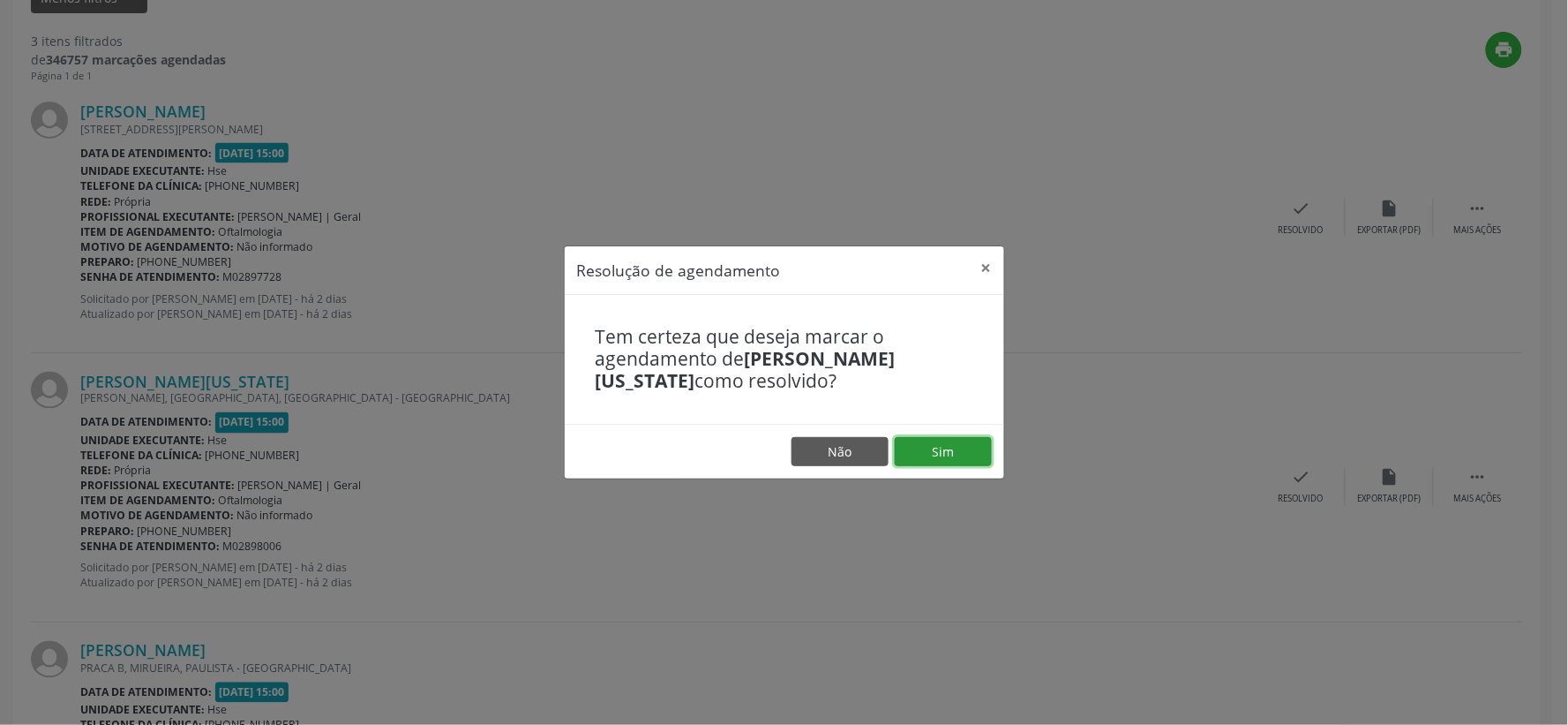
click at [961, 456] on button "Sim" at bounding box center [943, 451] width 97 height 30
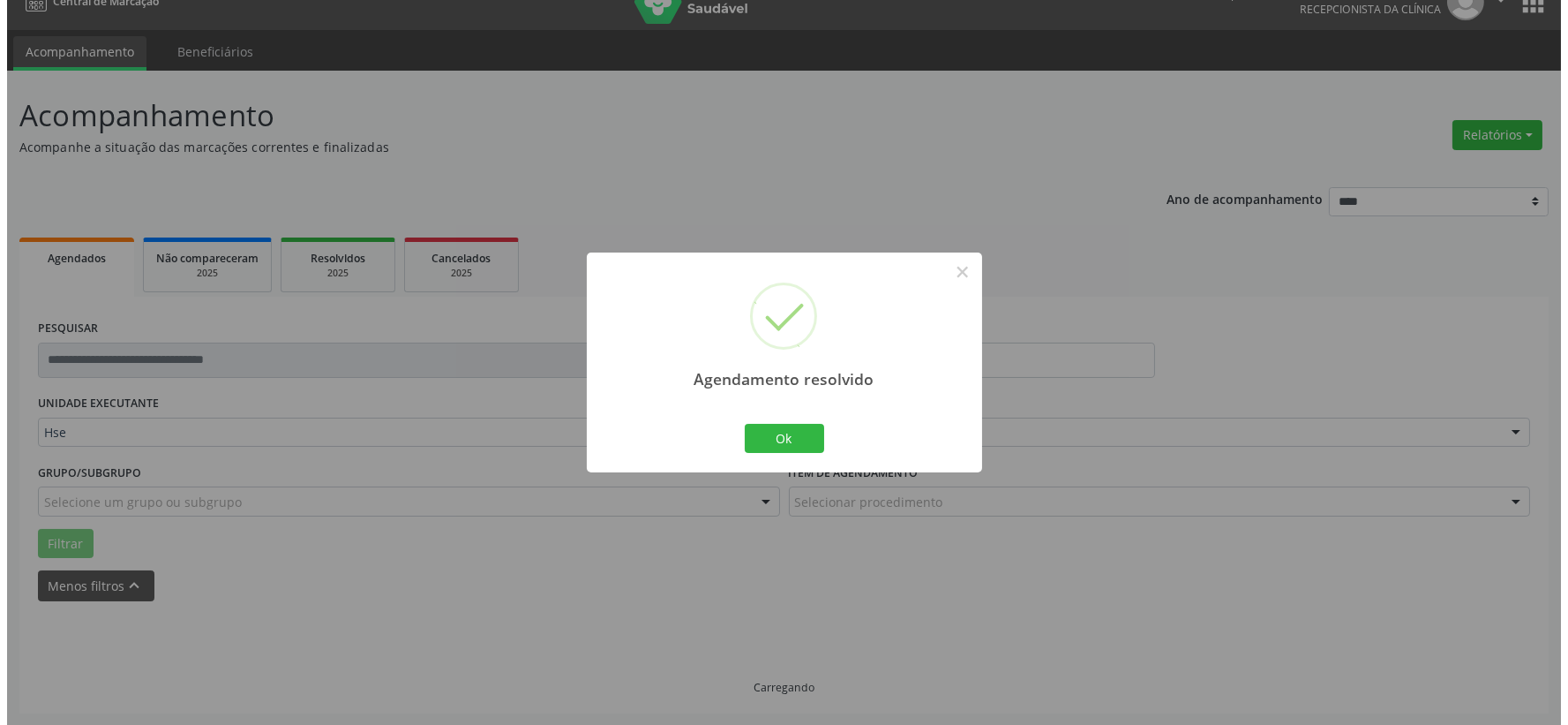
scroll to position [541, 0]
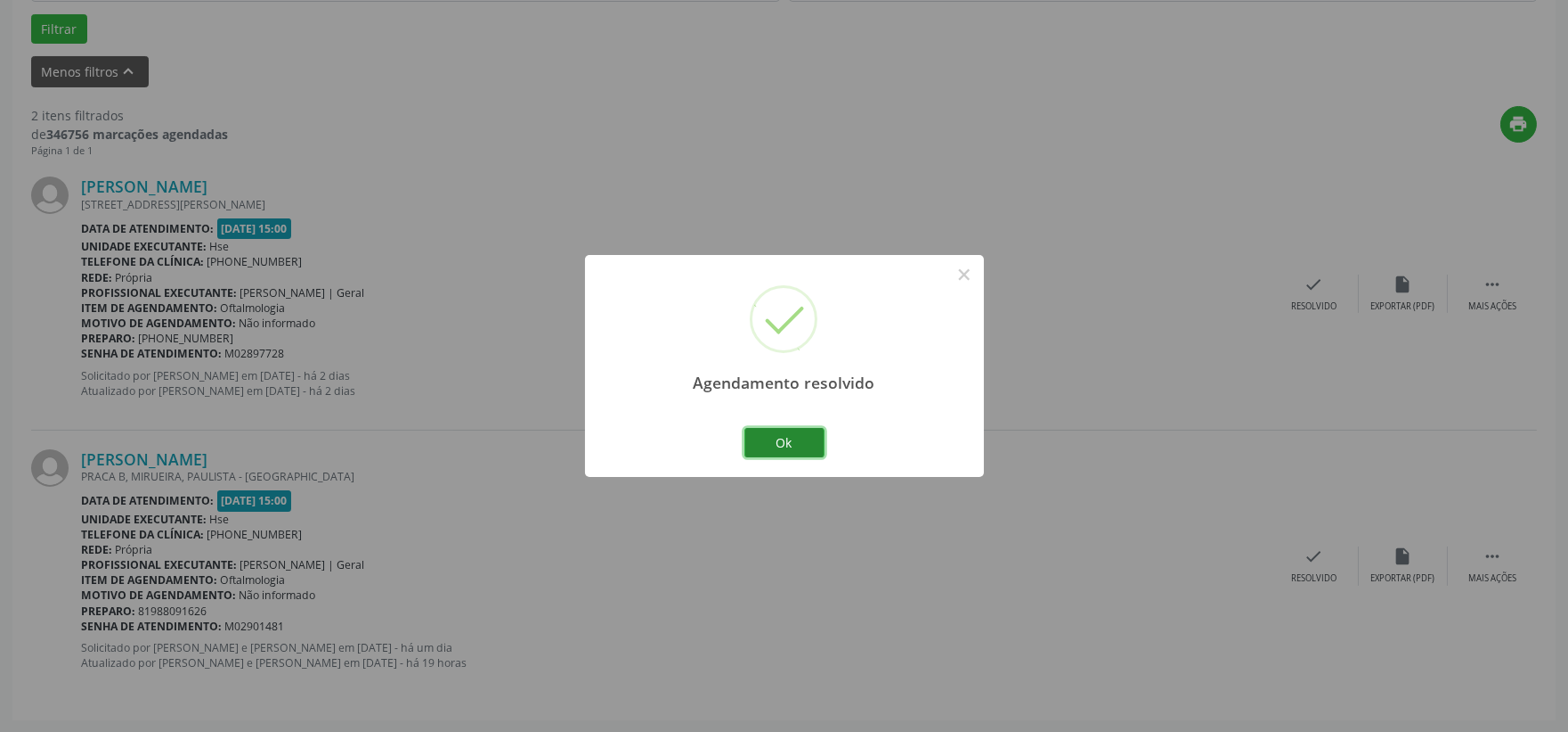
click at [784, 432] on button "Ok" at bounding box center [784, 442] width 80 height 30
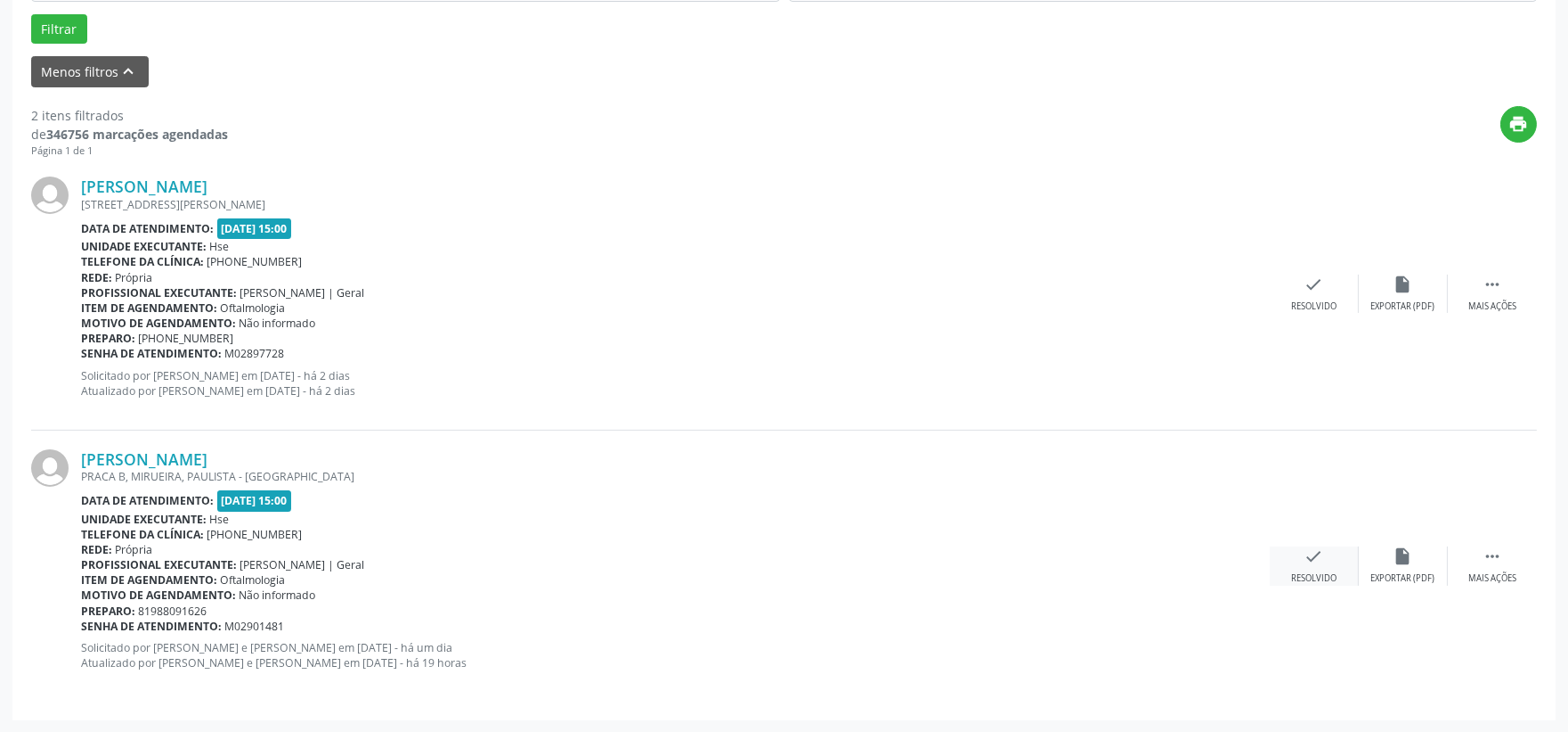
click at [1290, 565] on div "check Resolvido" at bounding box center [1314, 565] width 90 height 39
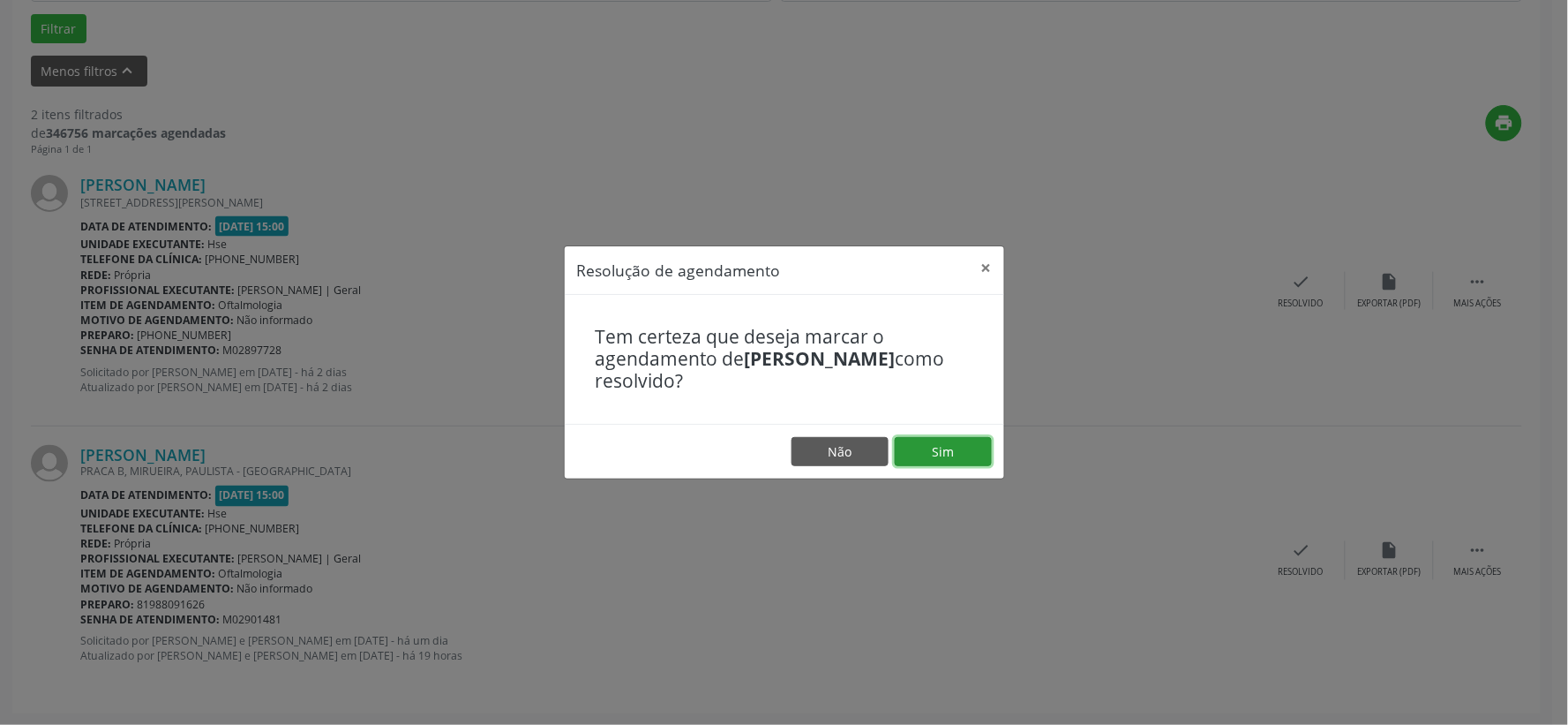
click at [924, 460] on button "Sim" at bounding box center [943, 451] width 97 height 30
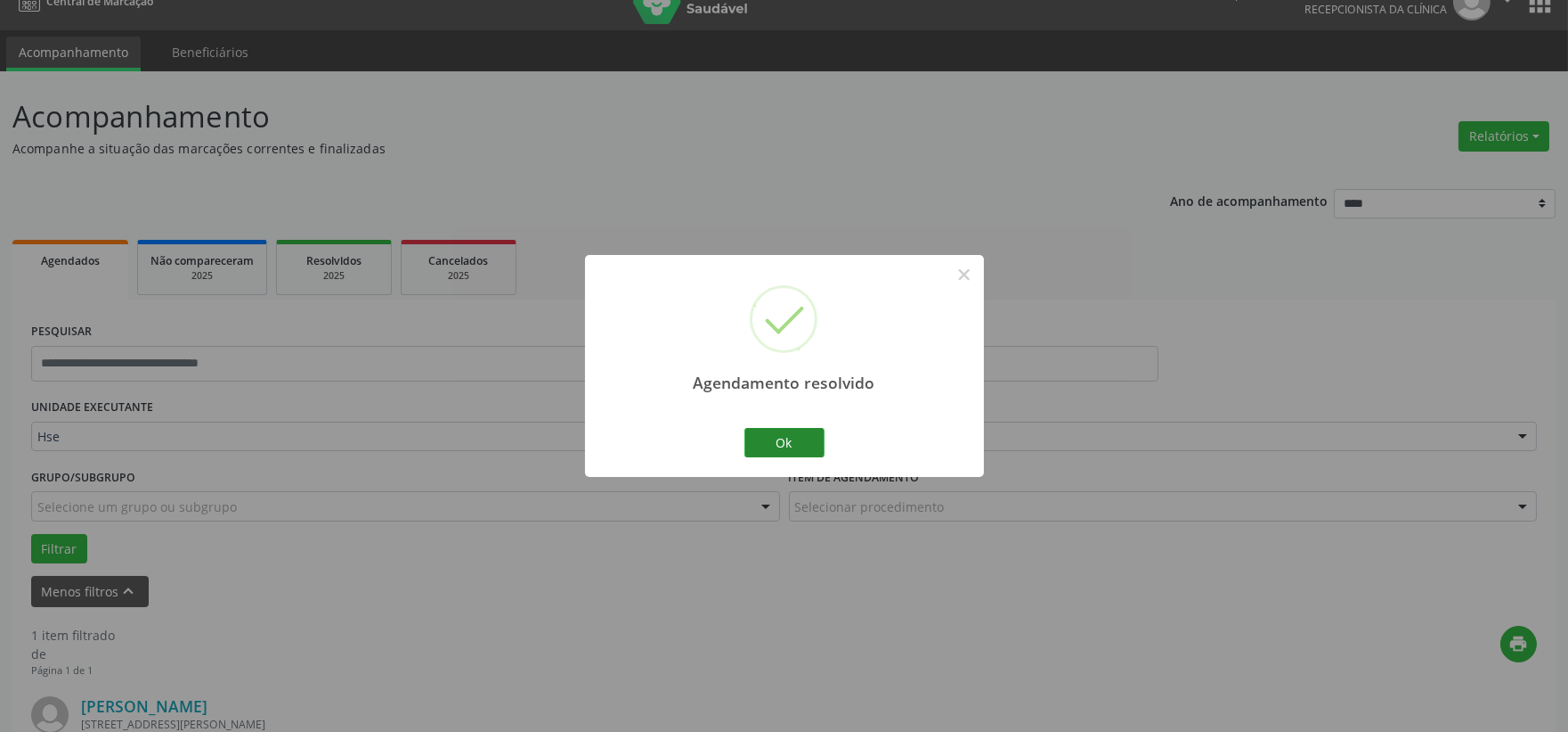
scroll to position [274, 0]
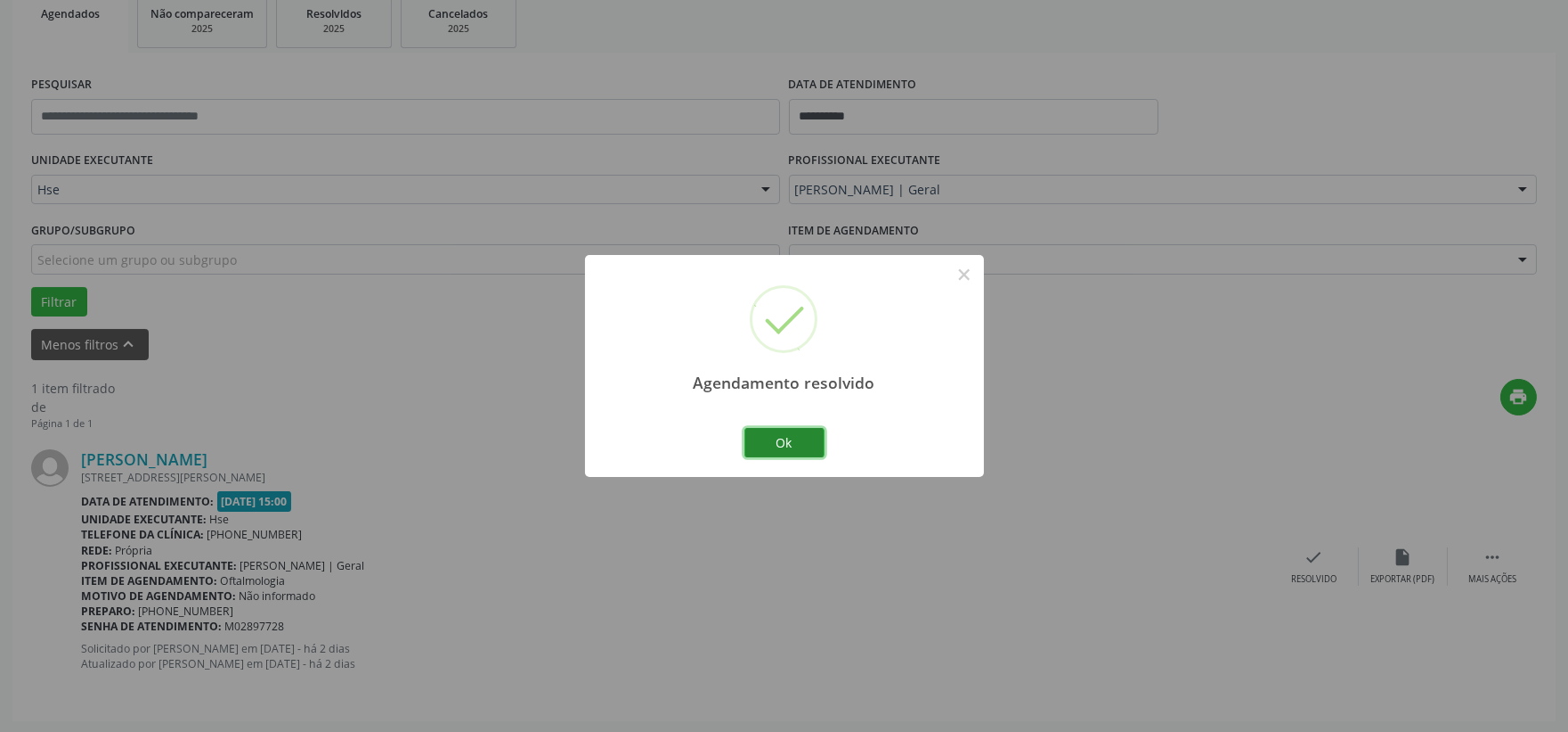
click at [790, 450] on button "Ok" at bounding box center [784, 442] width 80 height 30
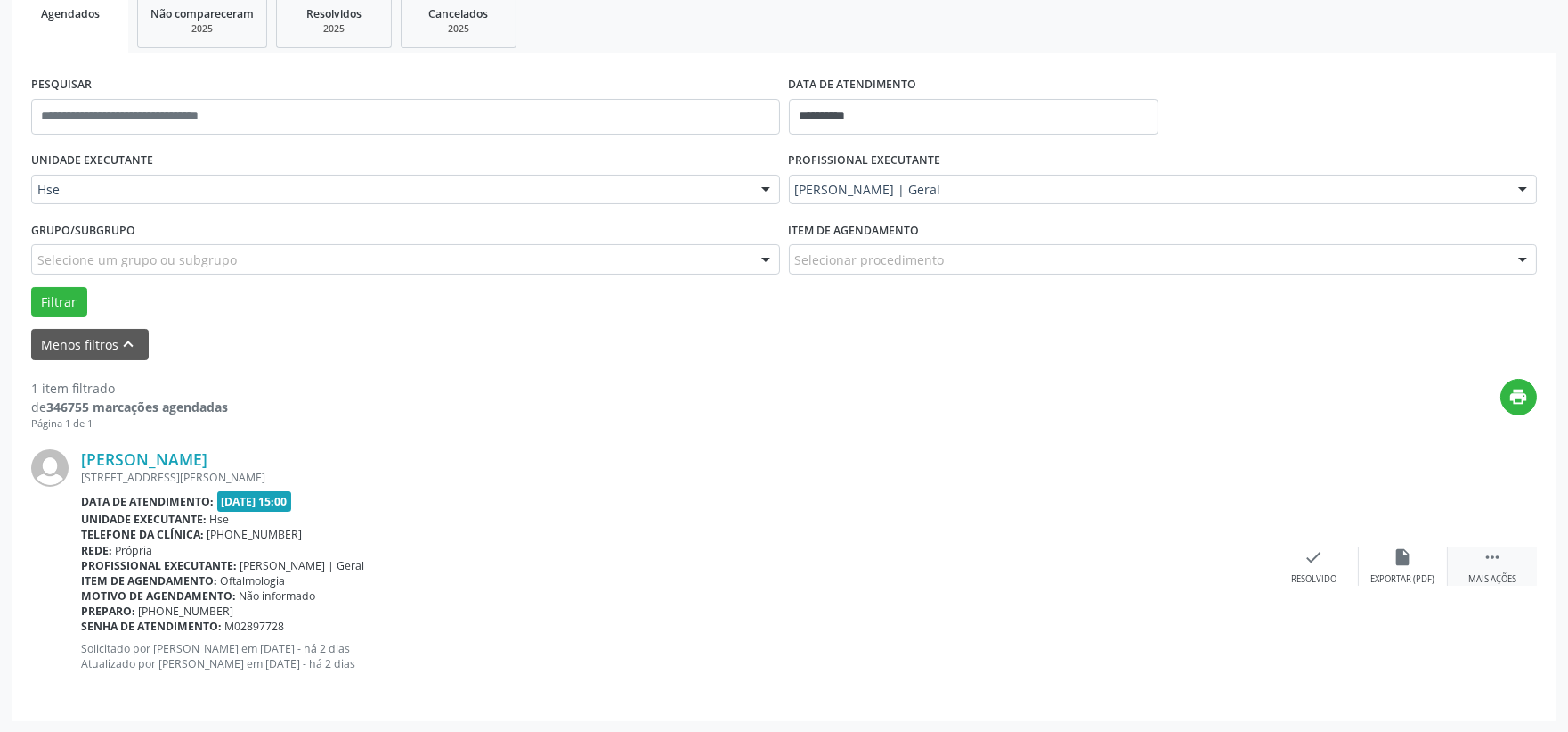
click at [1480, 570] on div " Mais ações" at bounding box center [1492, 566] width 90 height 39
click at [1416, 565] on div "alarm_off Não compareceu" at bounding box center [1403, 566] width 90 height 39
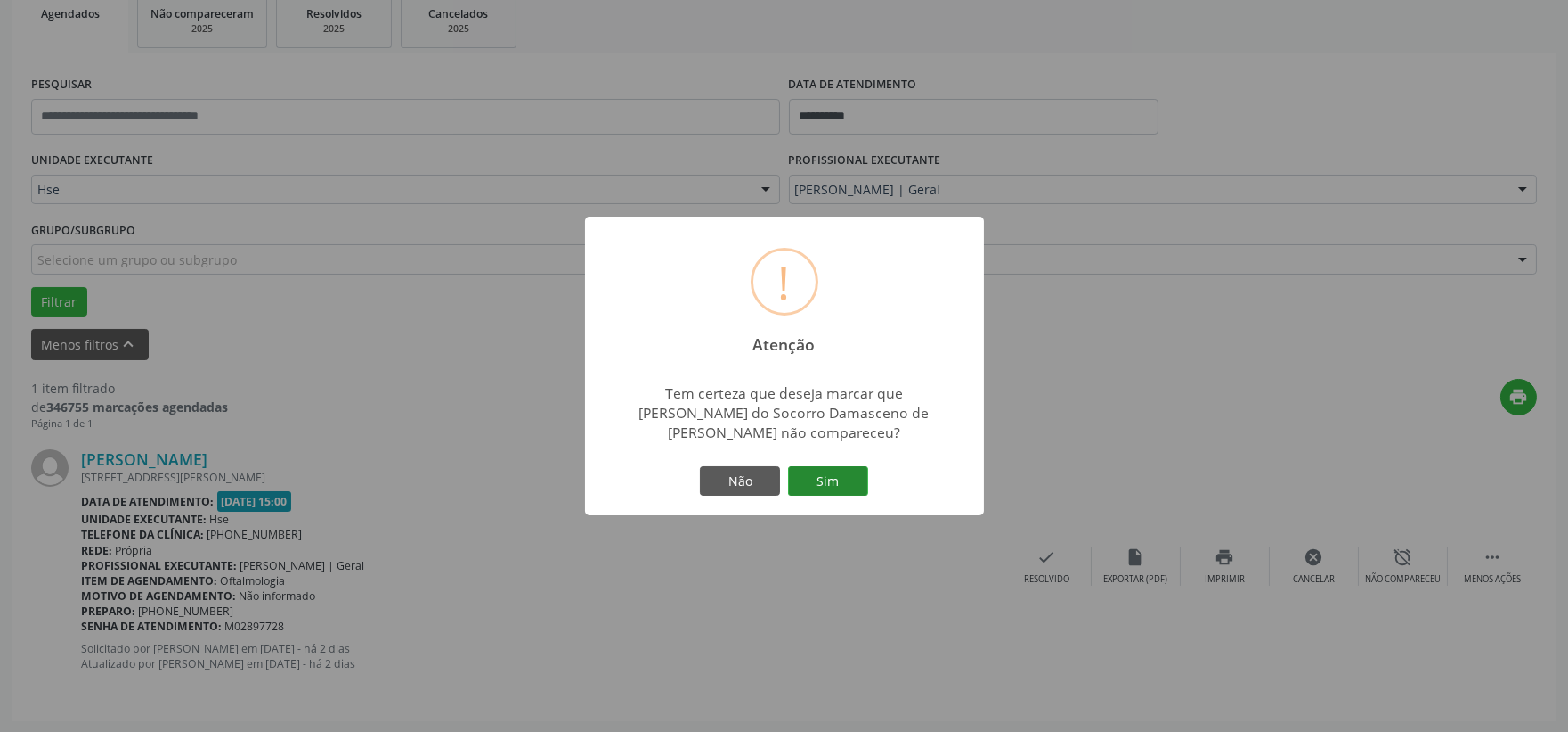
click at [828, 485] on button "Sim" at bounding box center [828, 481] width 80 height 30
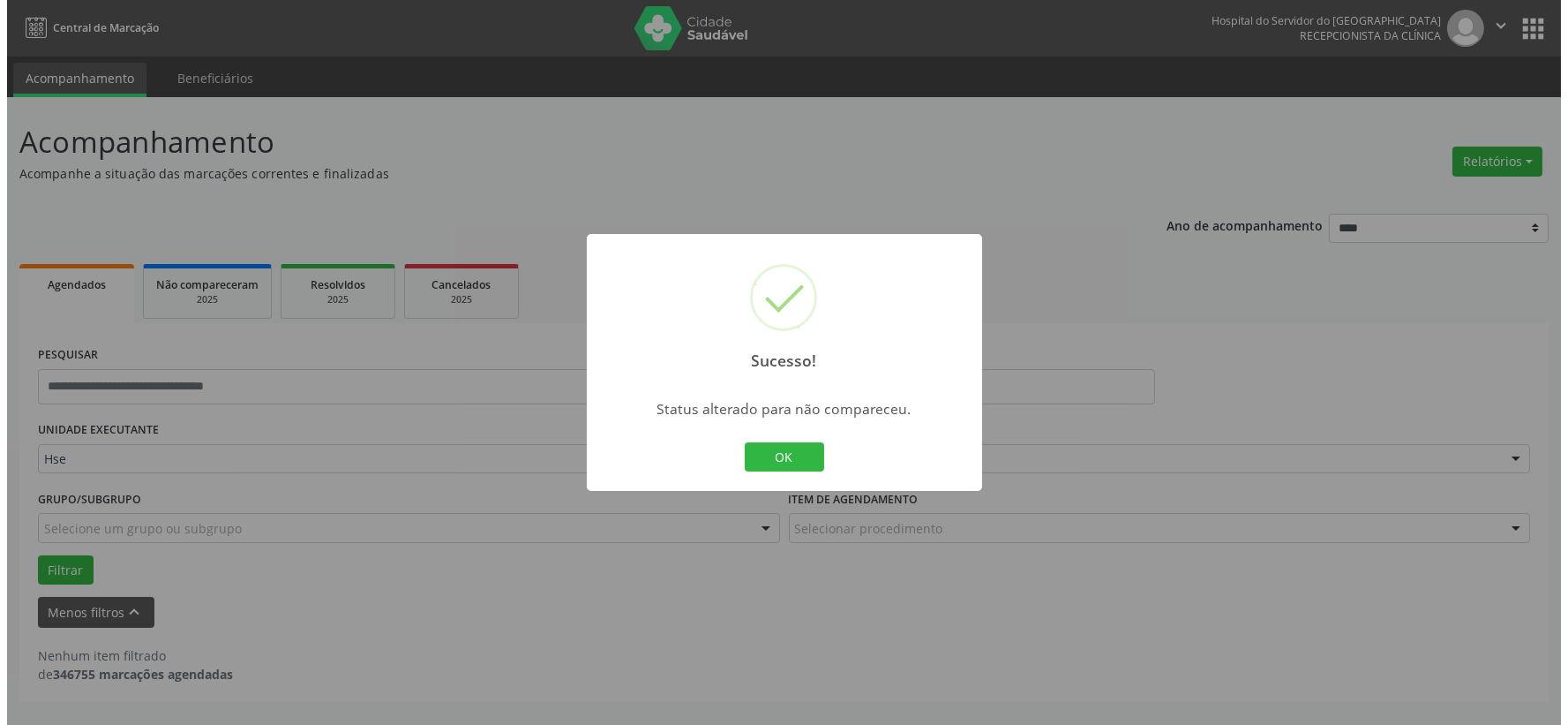
scroll to position [0, 0]
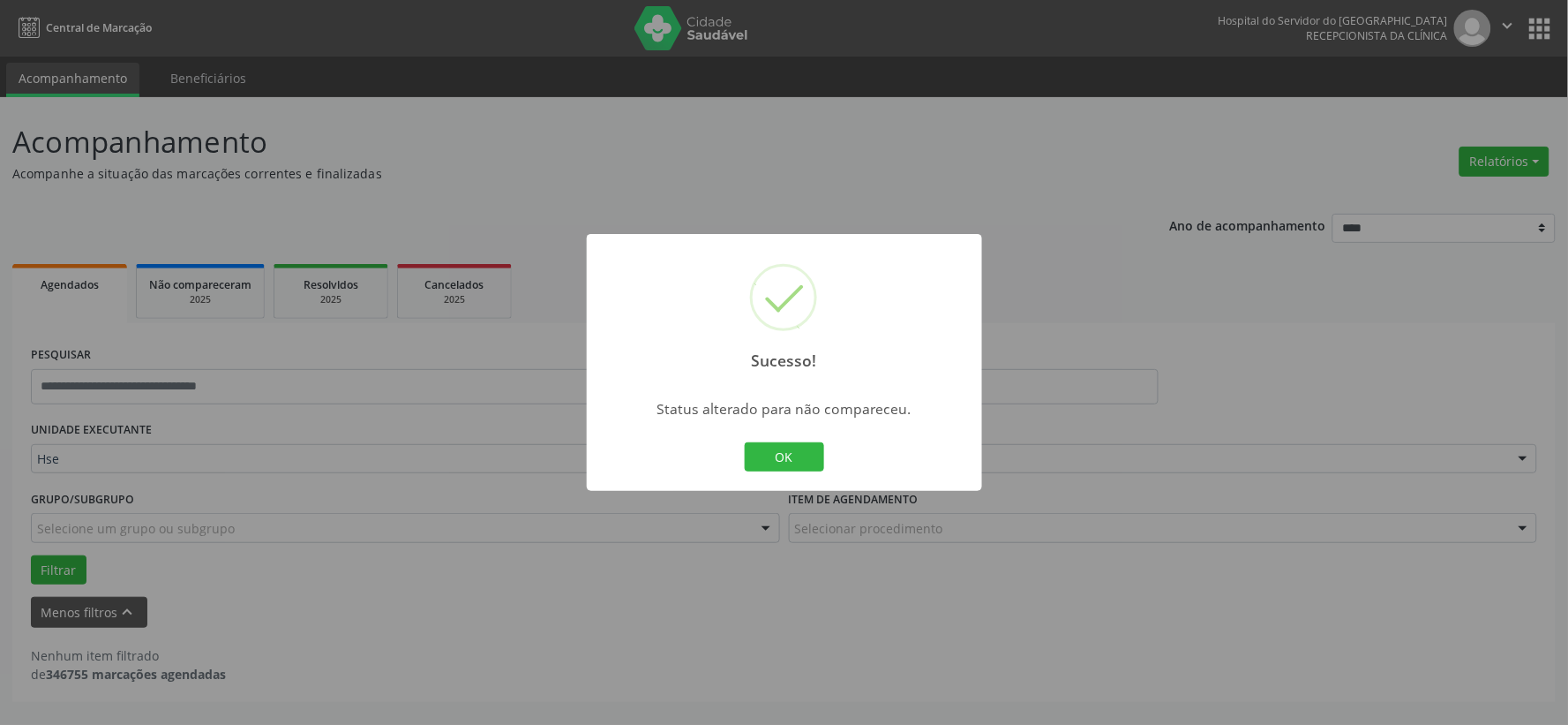
click at [812, 439] on div "OK Cancel" at bounding box center [784, 457] width 88 height 37
click at [793, 464] on button "OK" at bounding box center [784, 457] width 79 height 30
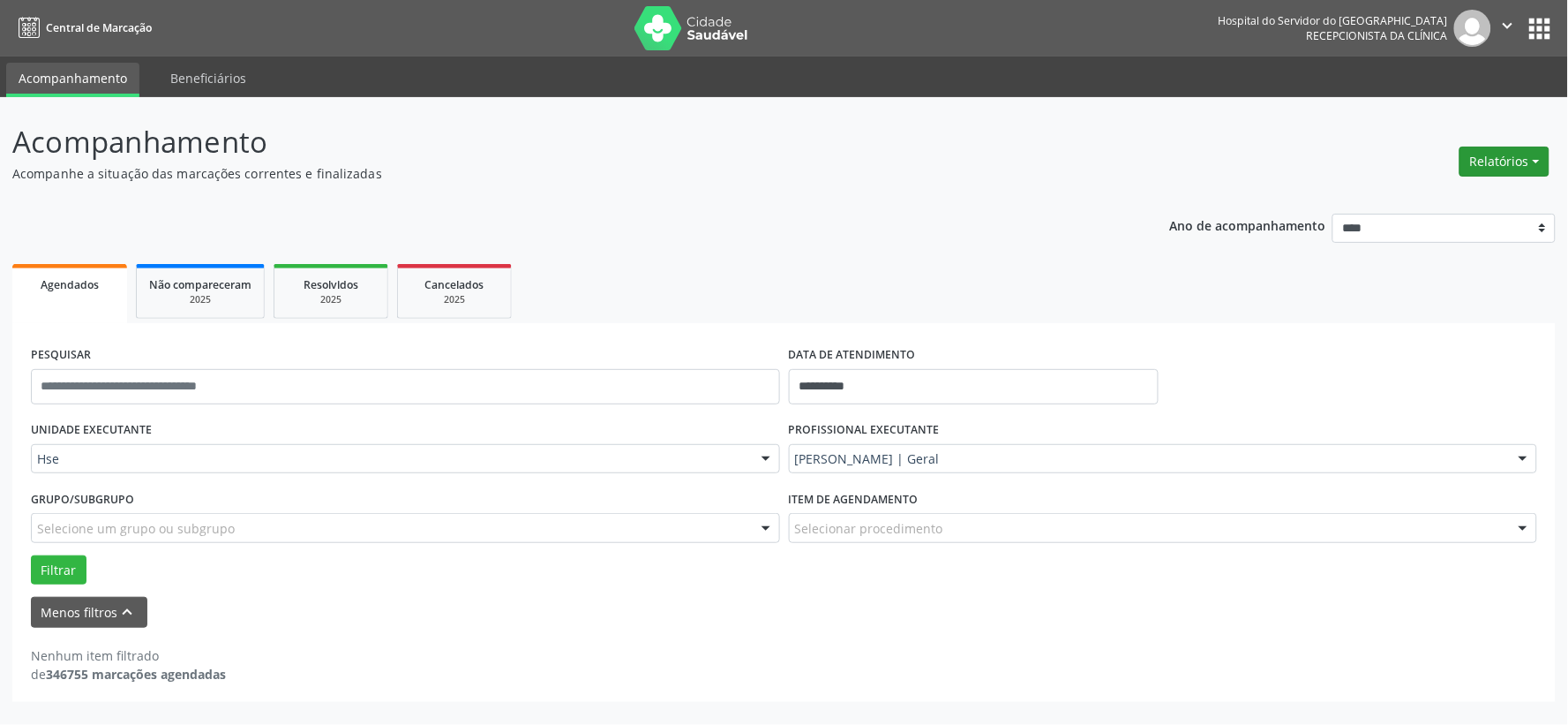
click at [1498, 172] on button "Relatórios" at bounding box center [1504, 161] width 90 height 30
click at [1456, 205] on link "Agendamentos" at bounding box center [1454, 198] width 190 height 25
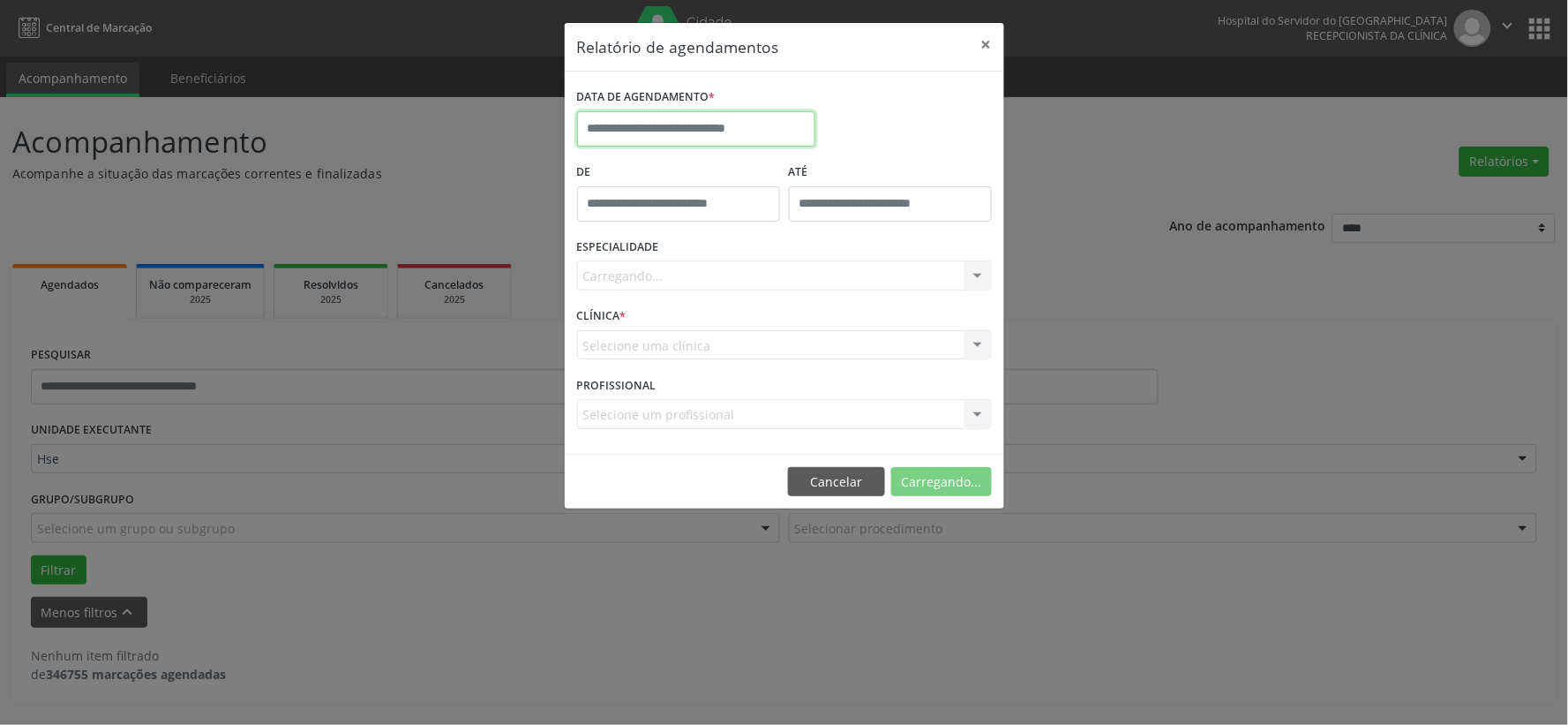
click at [671, 144] on body "**********" at bounding box center [784, 362] width 1568 height 725
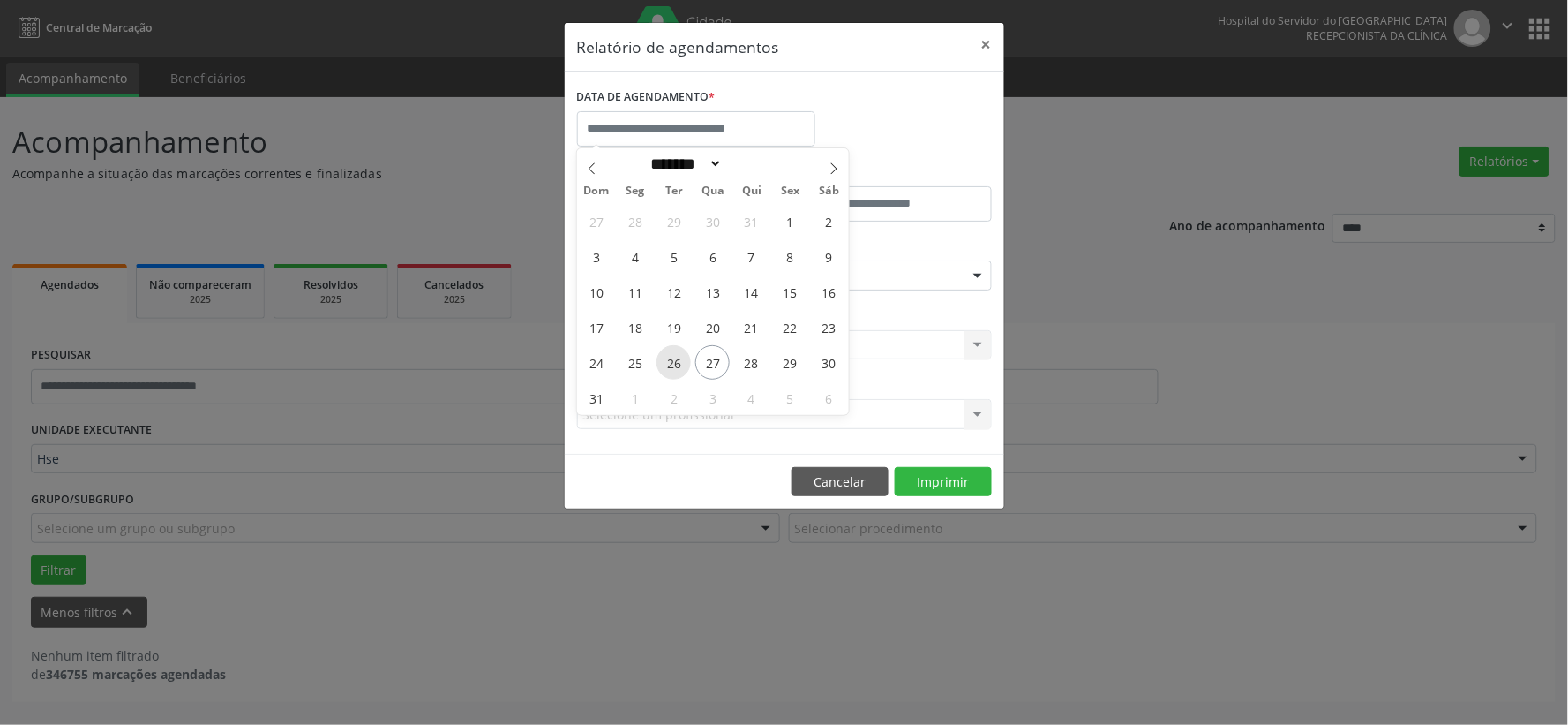
click at [665, 371] on span "26" at bounding box center [673, 362] width 34 height 34
type input "**********"
drag, startPoint x: 665, startPoint y: 371, endPoint x: 674, endPoint y: 362, distance: 12.7
click at [665, 371] on span "26" at bounding box center [673, 362] width 34 height 34
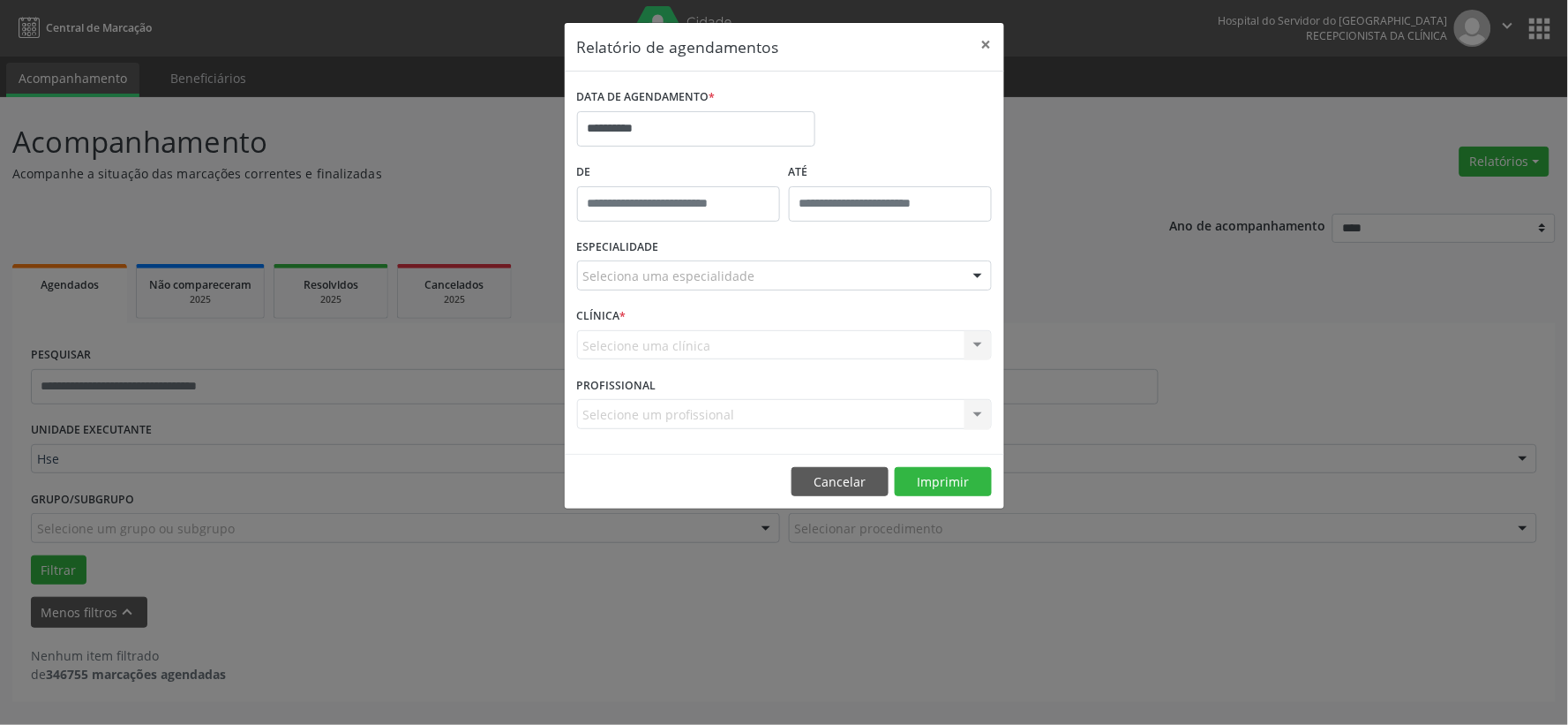
click at [732, 258] on div "ESPECIALIDADE Seleciona uma especialidade Todas as especialidades Alergologia A…" at bounding box center [784, 268] width 423 height 69
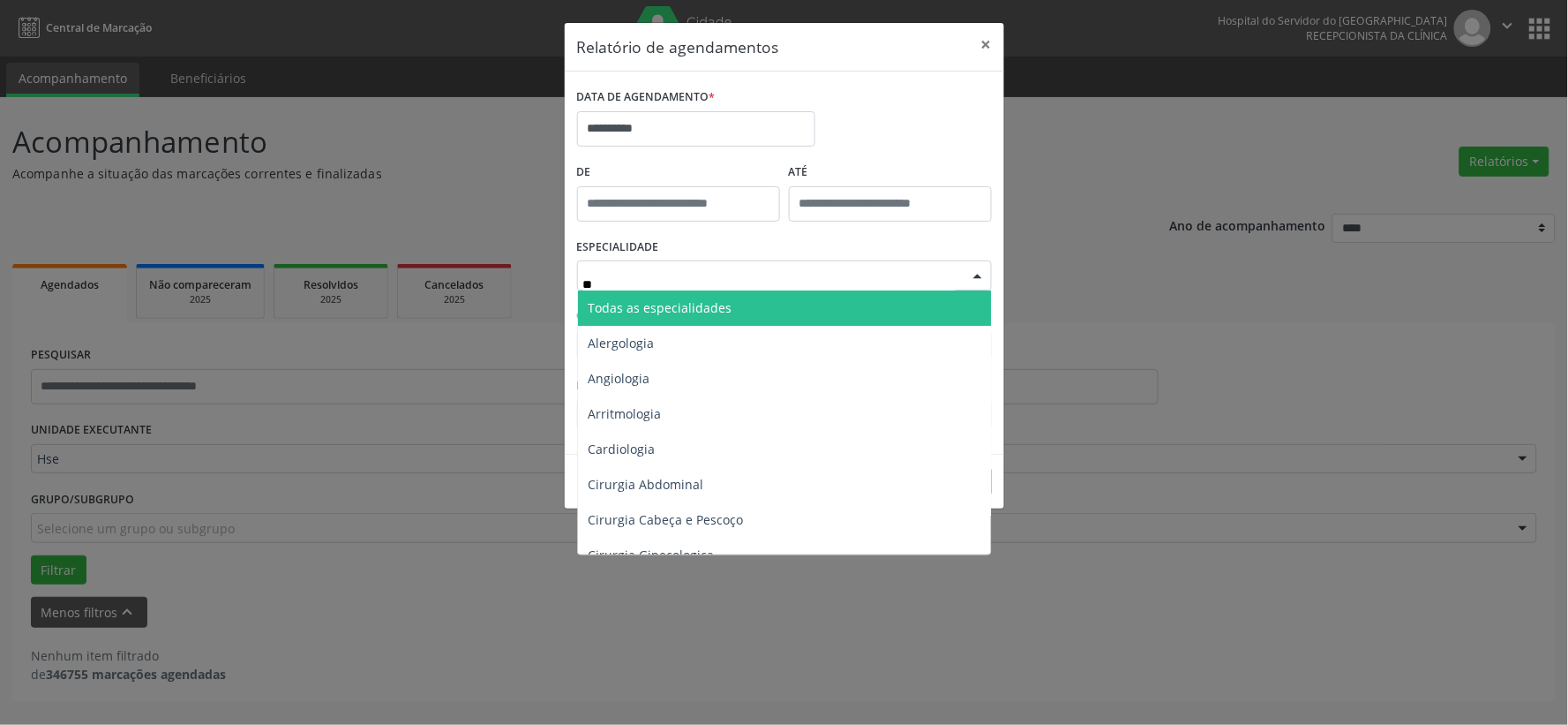
type input "***"
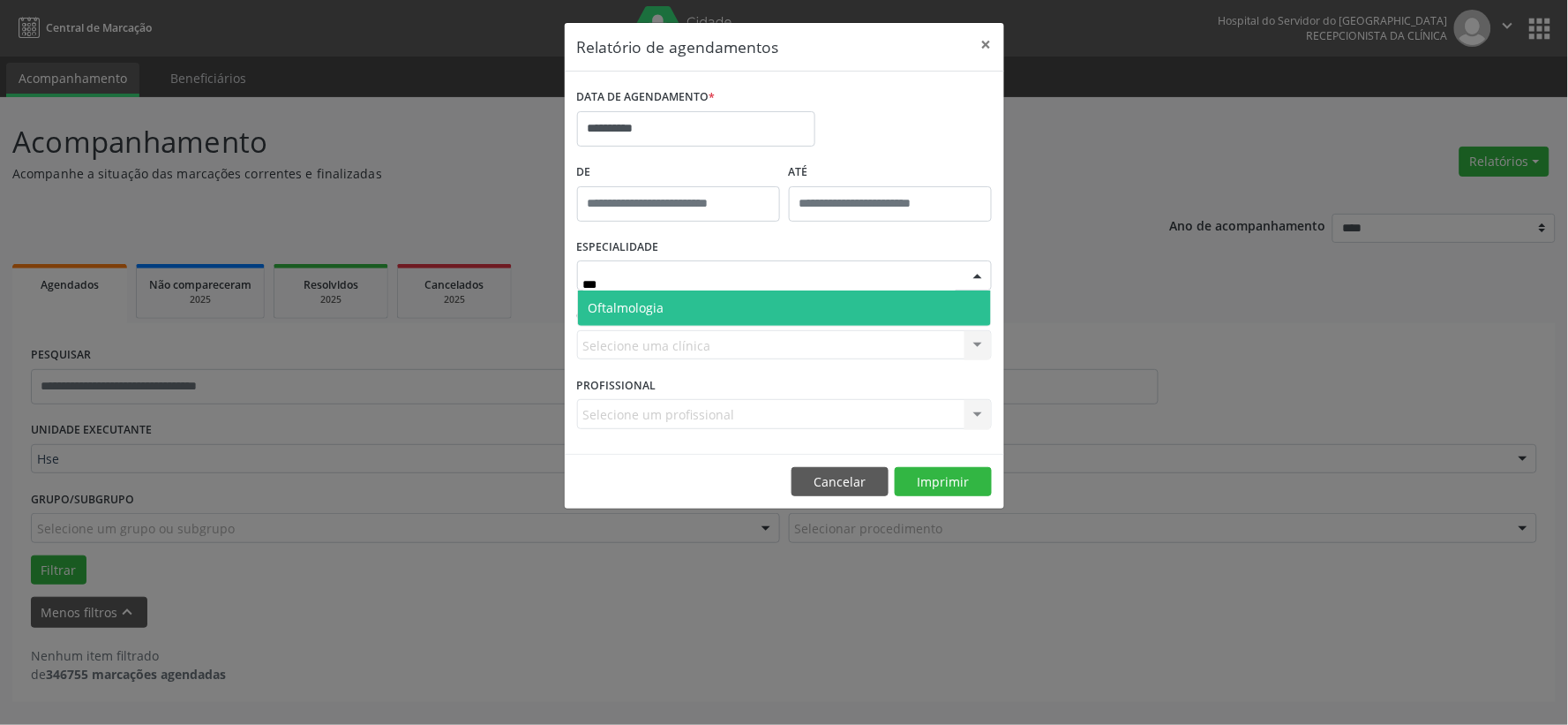
click at [619, 304] on span "Oftalmologia" at bounding box center [627, 308] width 76 height 17
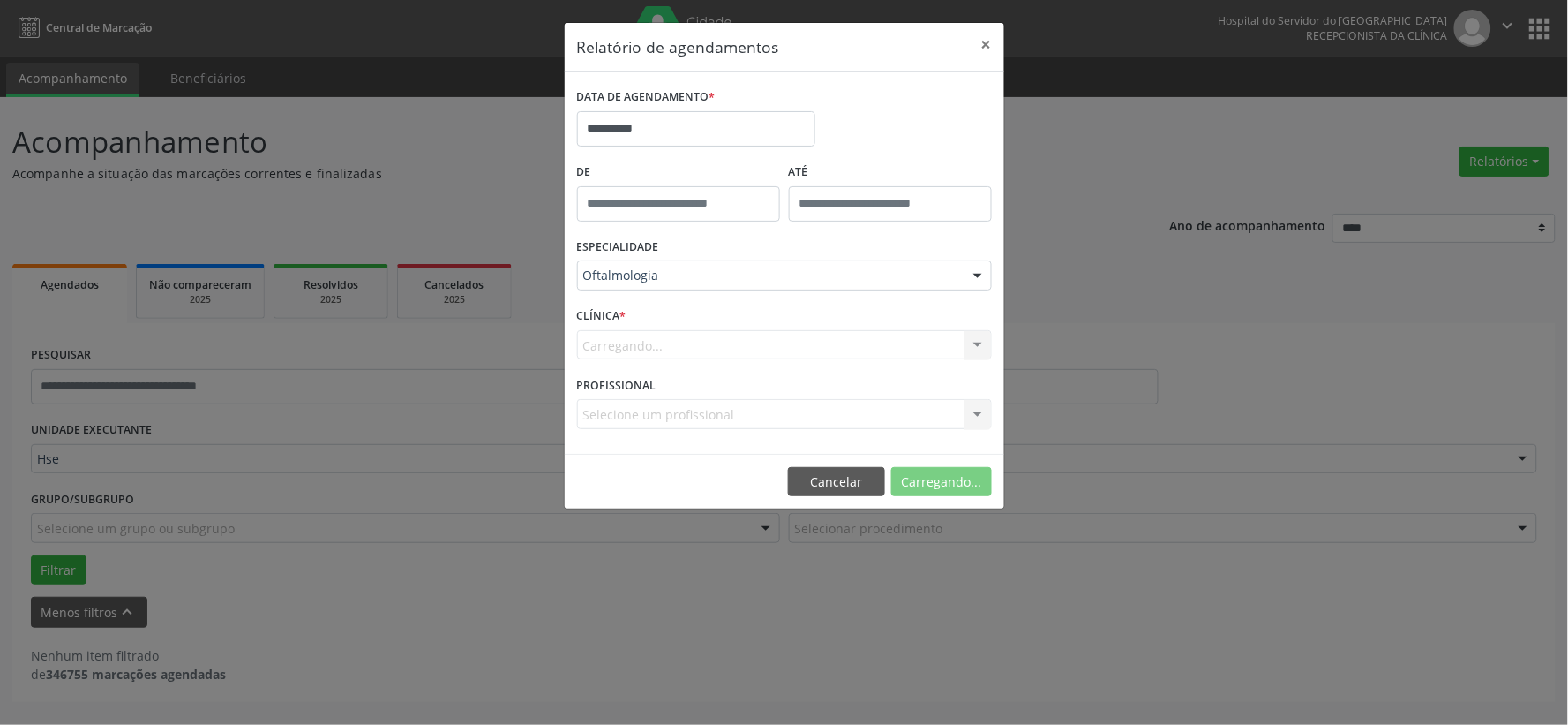
click at [640, 341] on div "Carregando... Nenhum resultado encontrado para: " " Não há nenhuma opção para s…" at bounding box center [784, 344] width 415 height 30
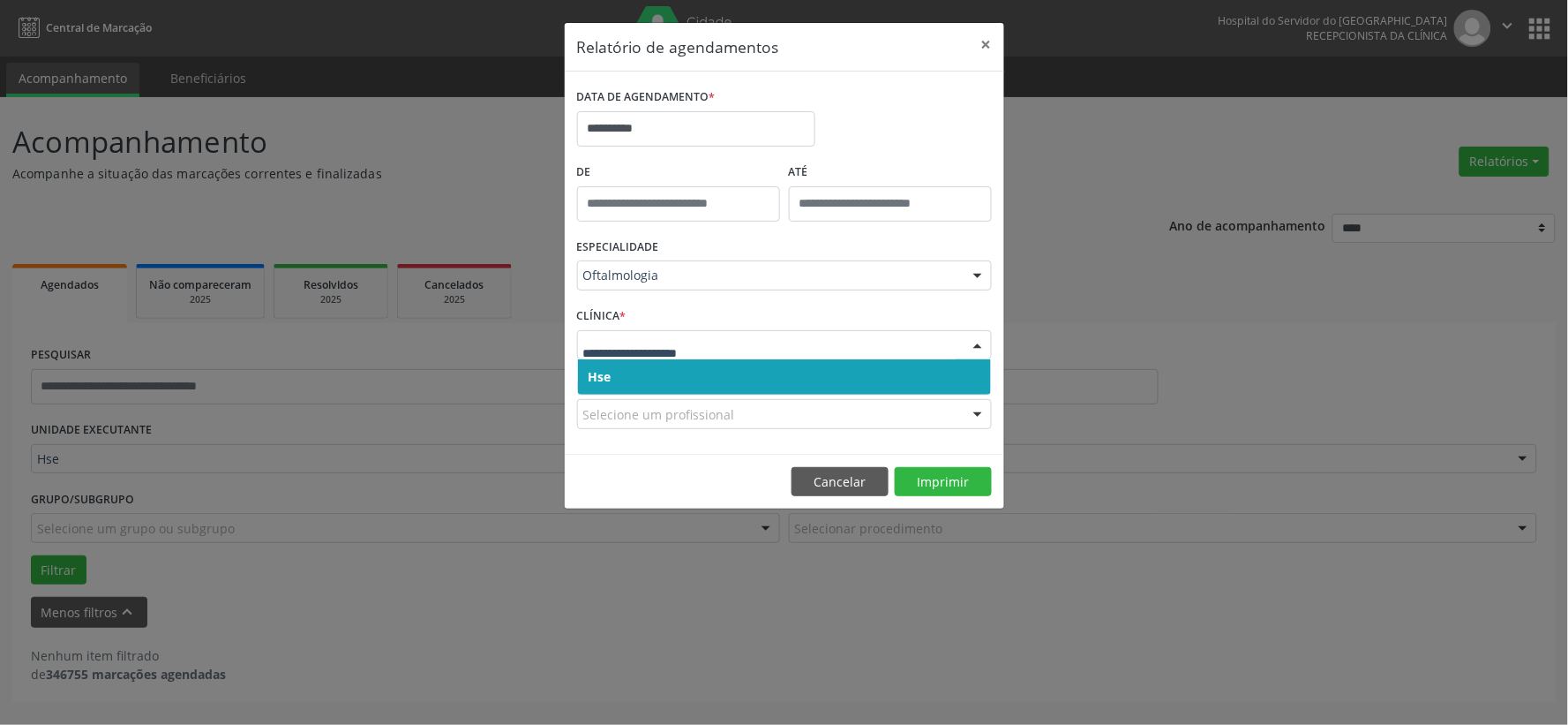
click at [643, 383] on span "Hse" at bounding box center [784, 377] width 413 height 35
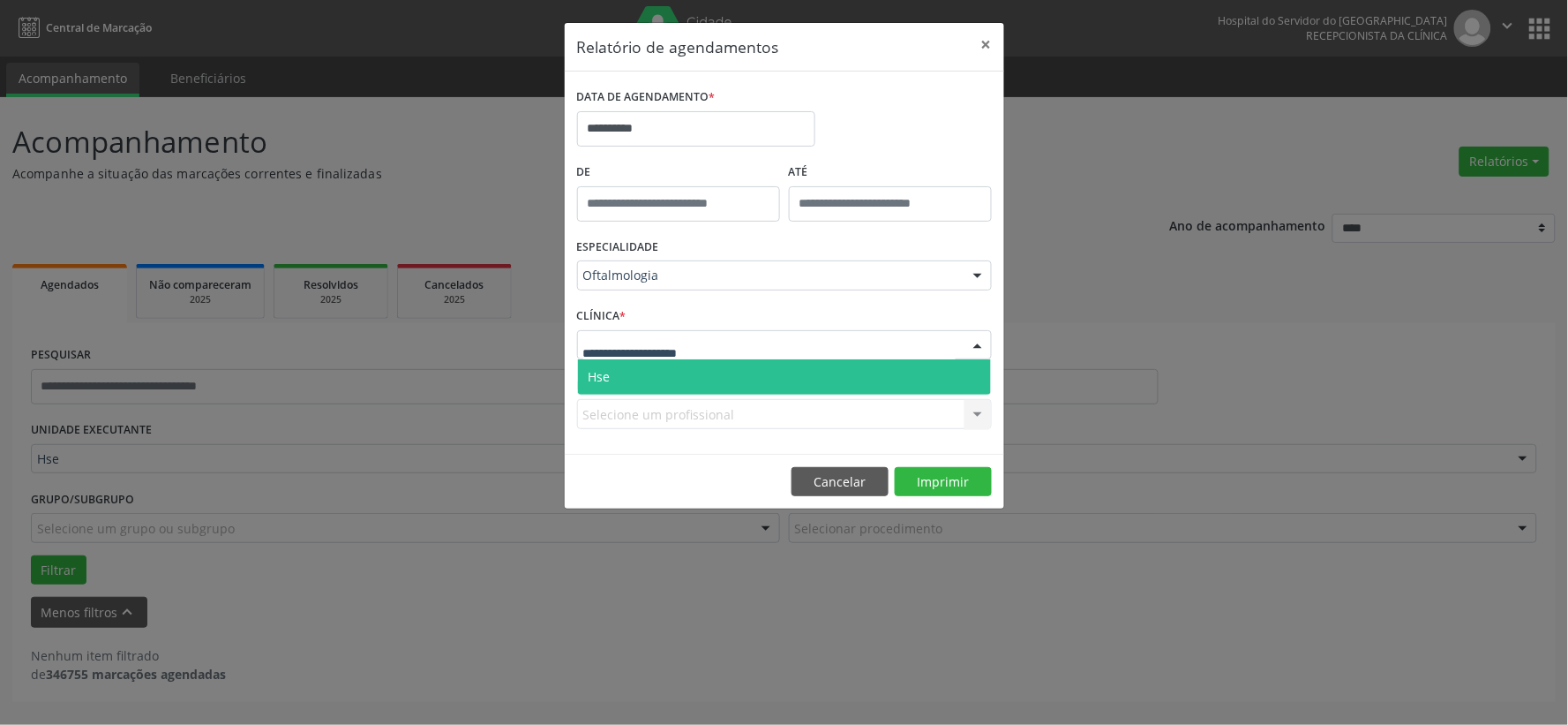
click at [653, 380] on span "Hse" at bounding box center [784, 377] width 413 height 35
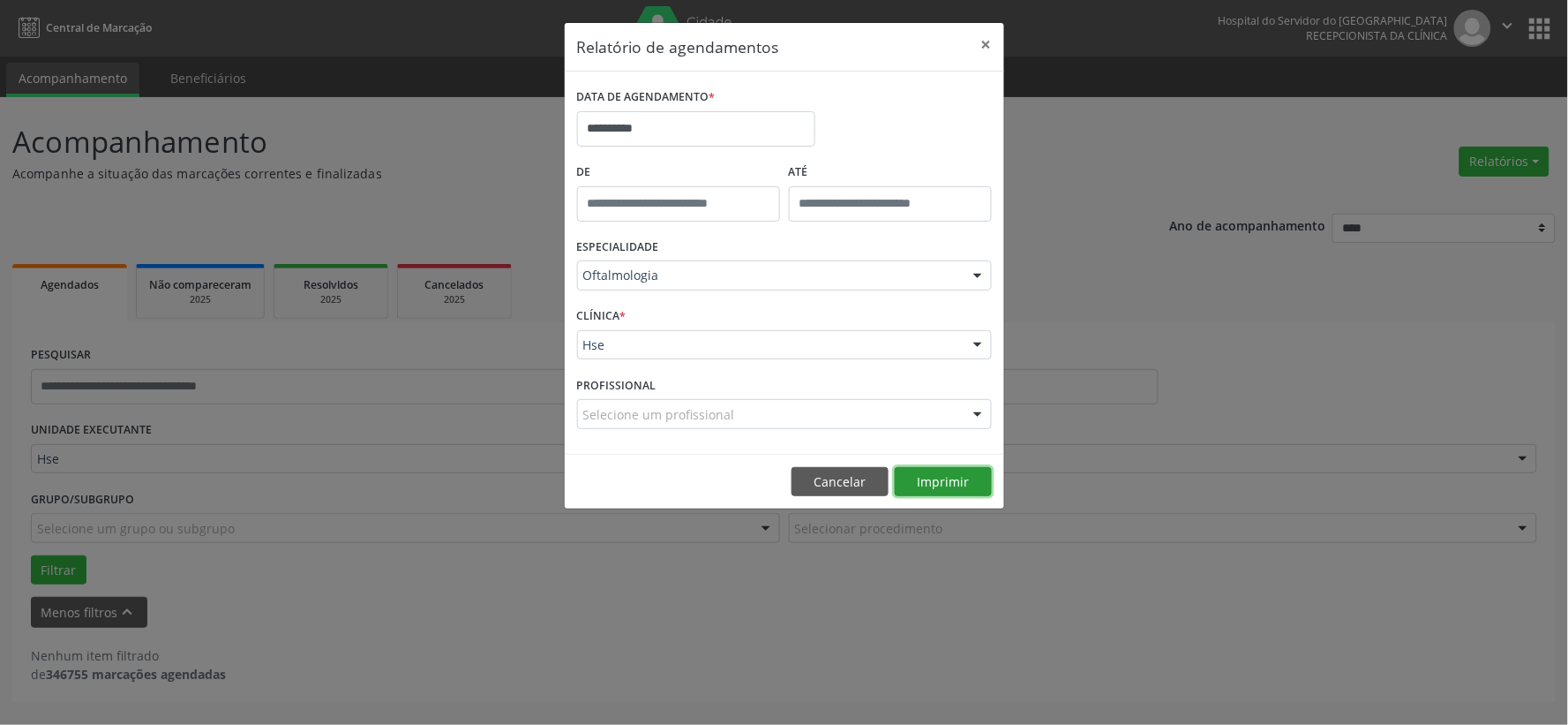
click at [972, 483] on button "Imprimir" at bounding box center [943, 481] width 97 height 30
drag, startPoint x: 983, startPoint y: 51, endPoint x: 1009, endPoint y: 50, distance: 26.0
click at [983, 51] on button "×" at bounding box center [986, 44] width 35 height 43
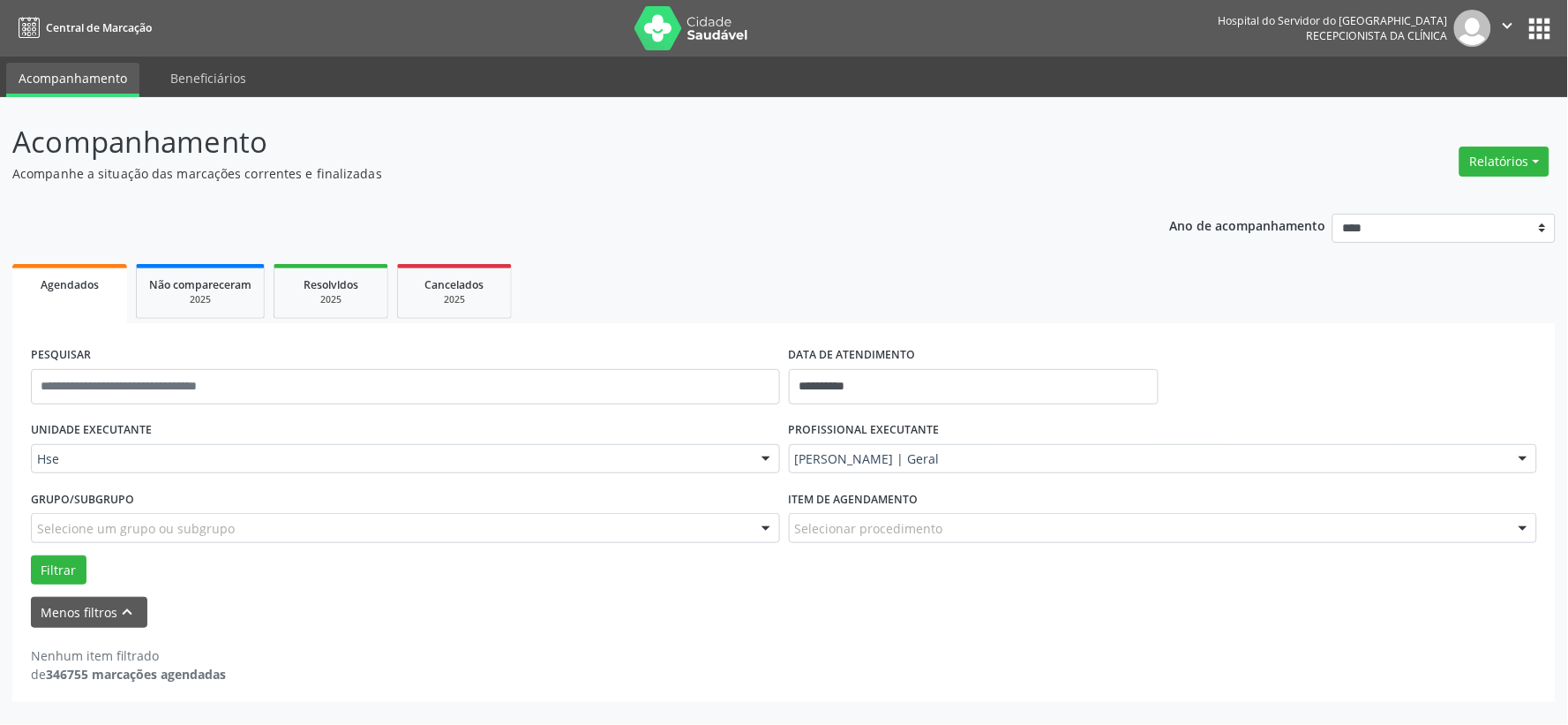
click at [710, 38] on img at bounding box center [691, 28] width 114 height 44
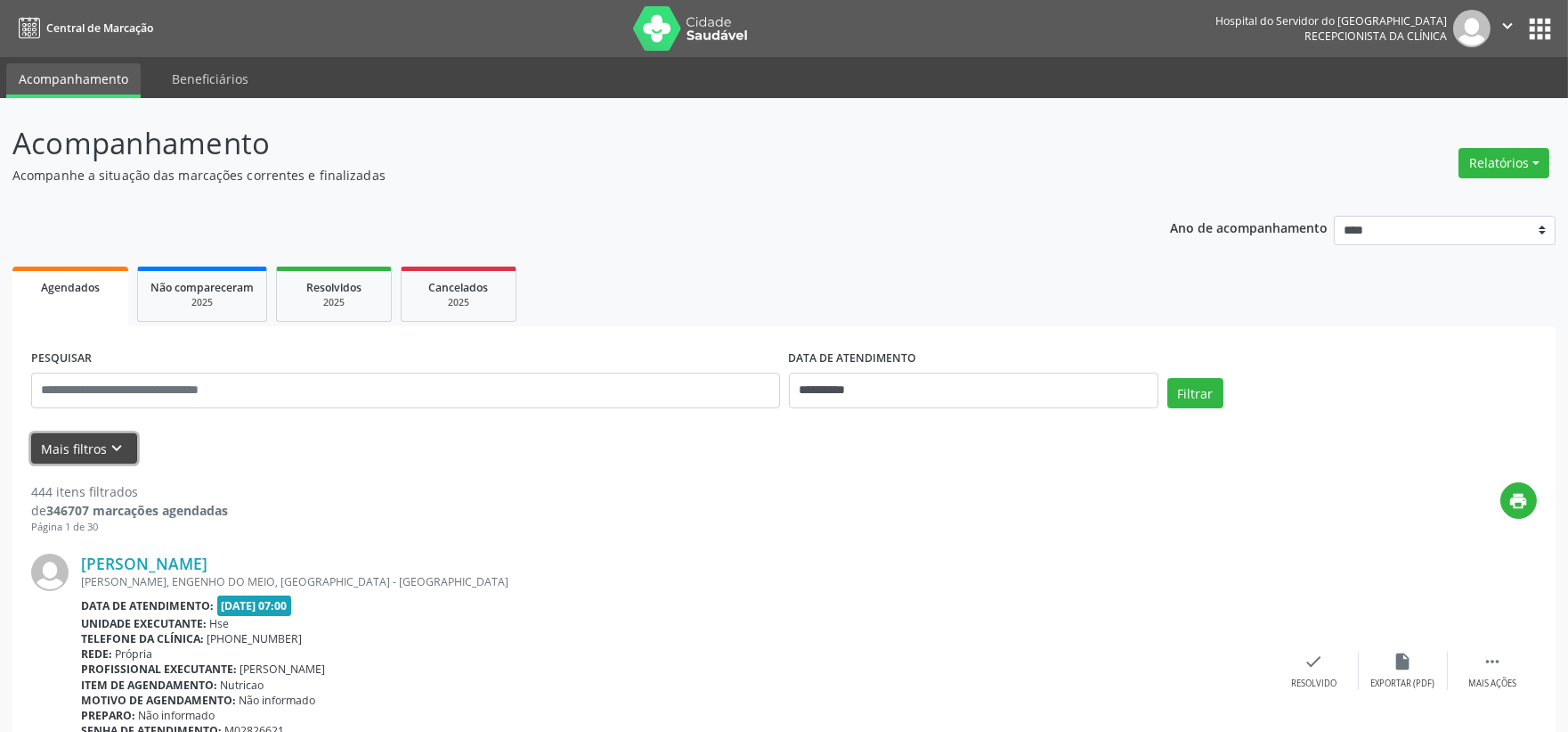
click at [81, 446] on button "Mais filtros keyboard_arrow_down" at bounding box center [84, 449] width 106 height 31
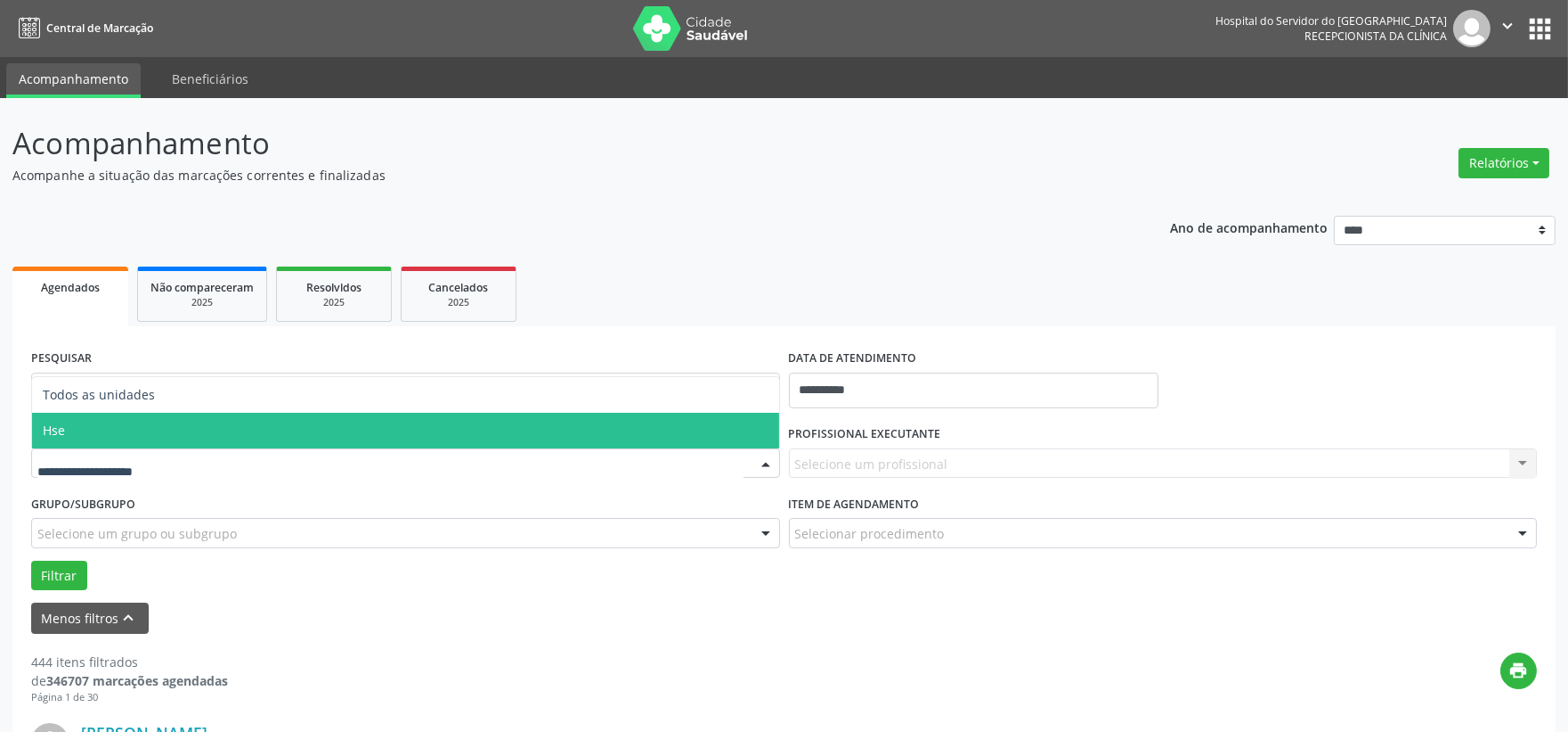
click at [54, 426] on span "Hse" at bounding box center [53, 431] width 22 height 17
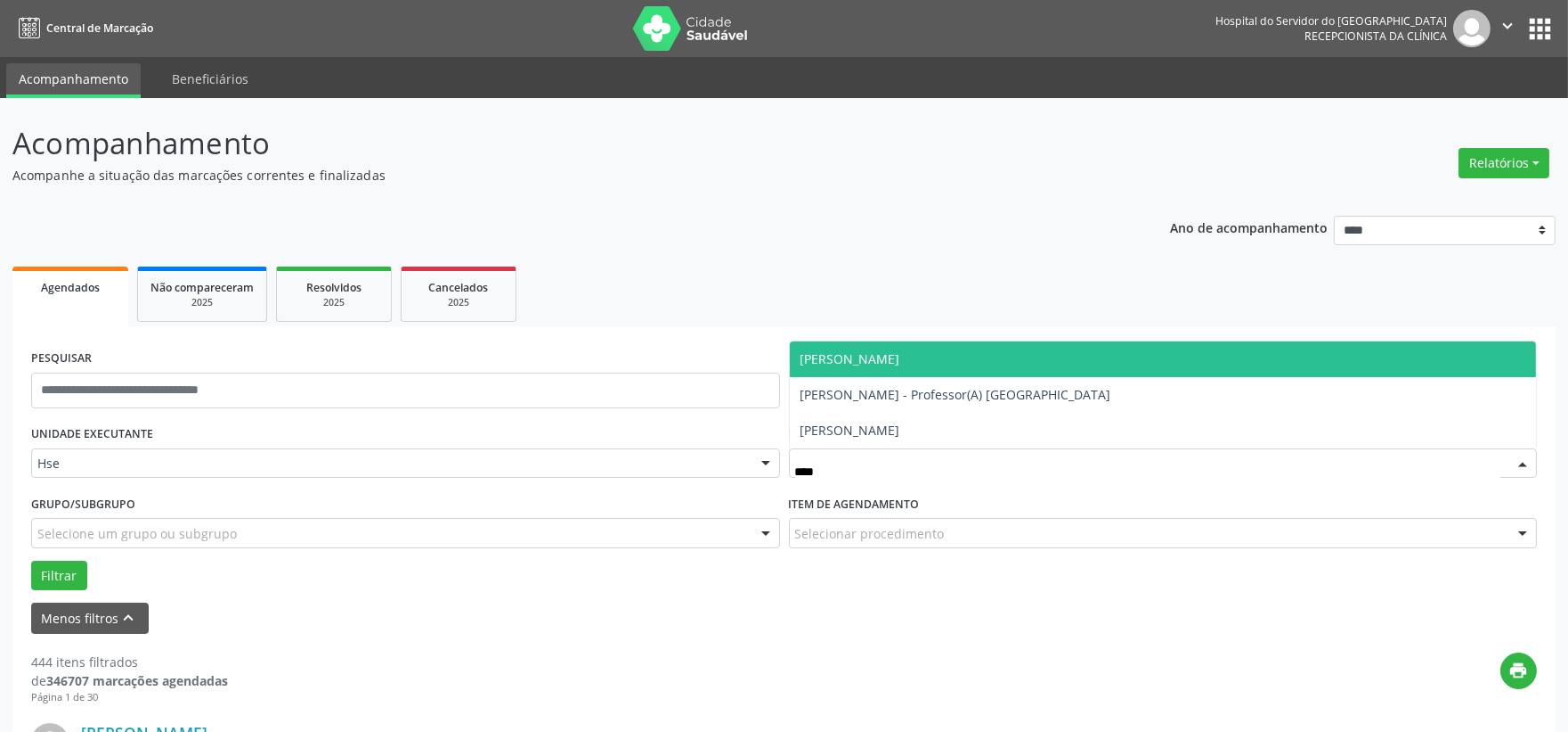
click at [868, 346] on span "[PERSON_NAME]" at bounding box center [1164, 358] width 747 height 36
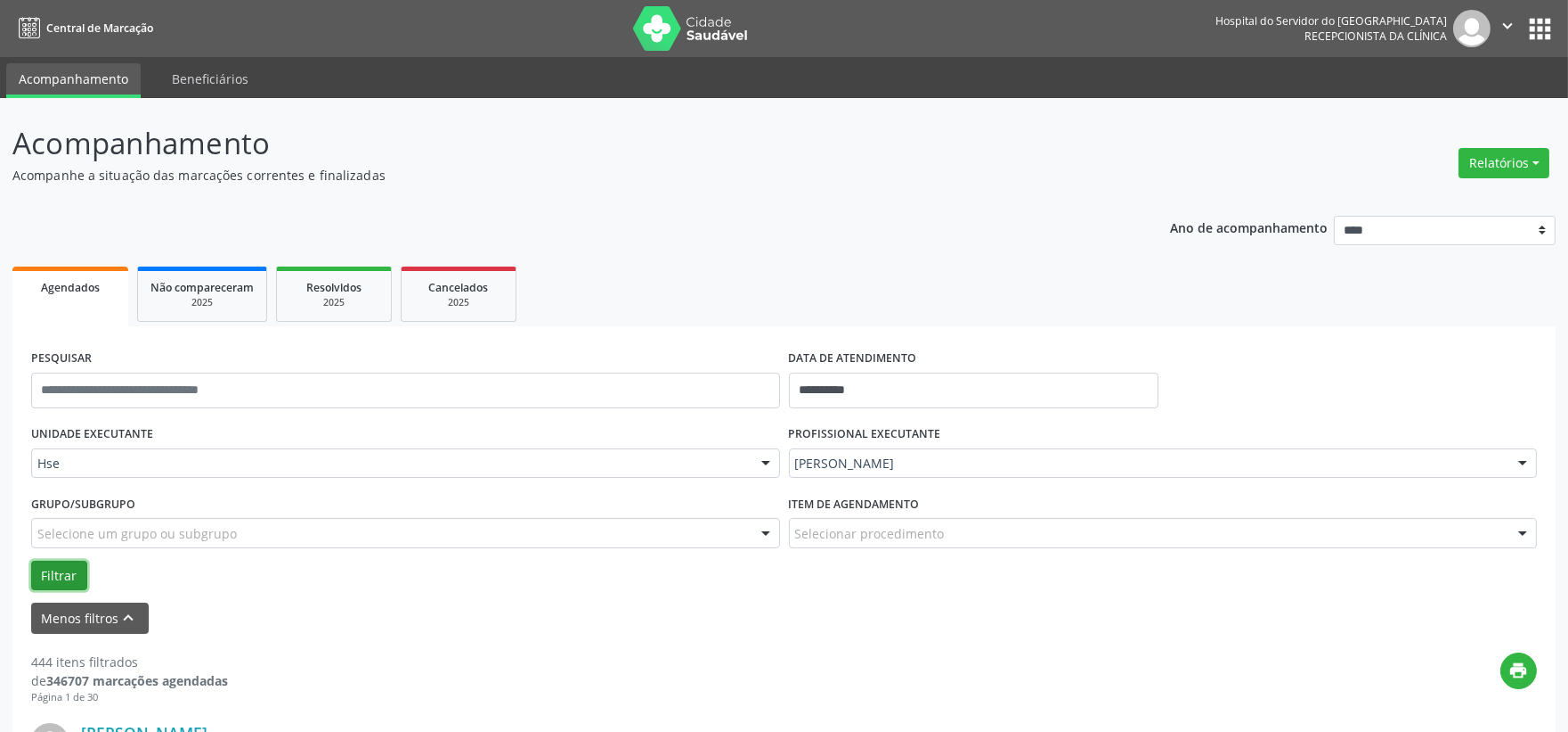
click at [66, 580] on button "Filtrar" at bounding box center [59, 575] width 56 height 30
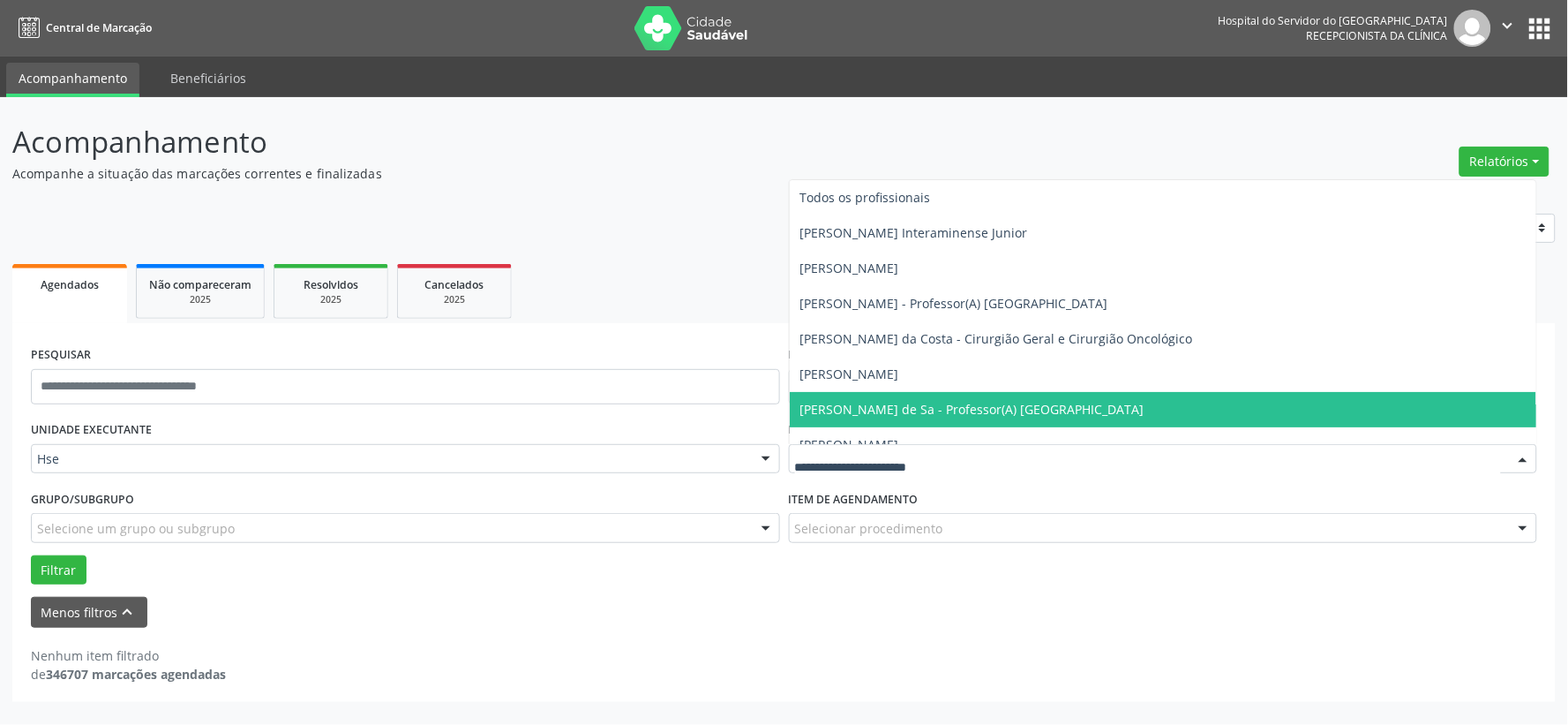
click at [857, 446] on div at bounding box center [1163, 458] width 749 height 30
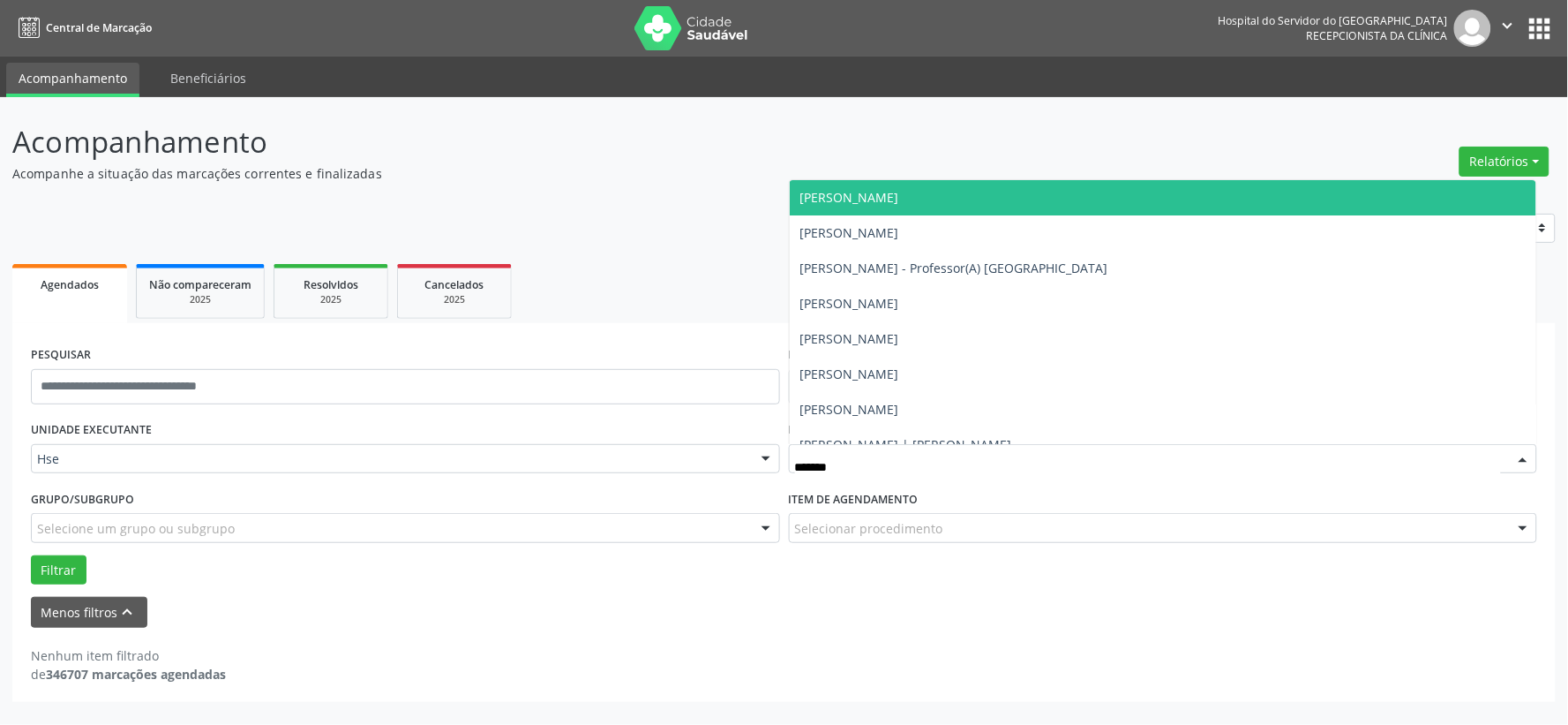
click at [899, 200] on span "[PERSON_NAME]" at bounding box center [850, 197] width 99 height 17
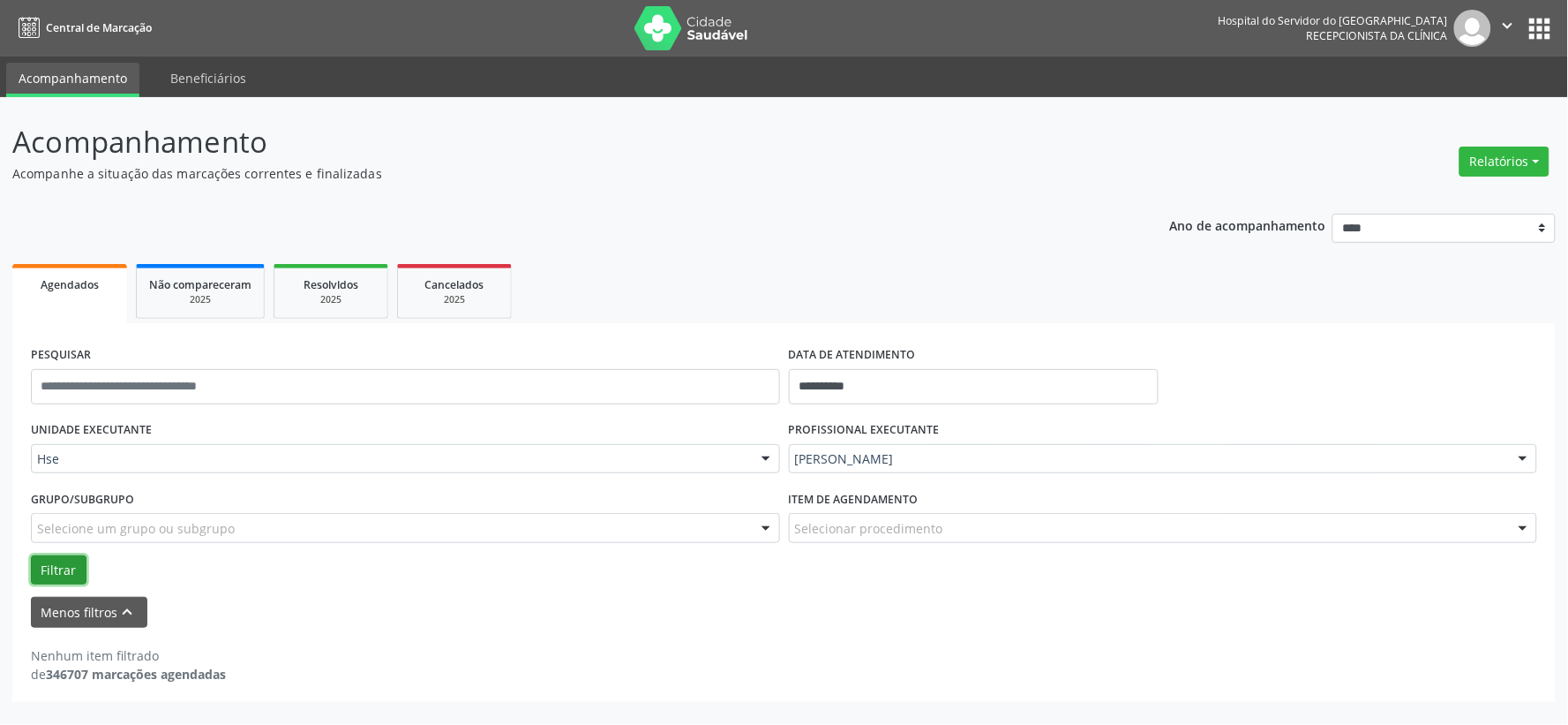
click at [66, 559] on button "Filtrar" at bounding box center [58, 570] width 55 height 30
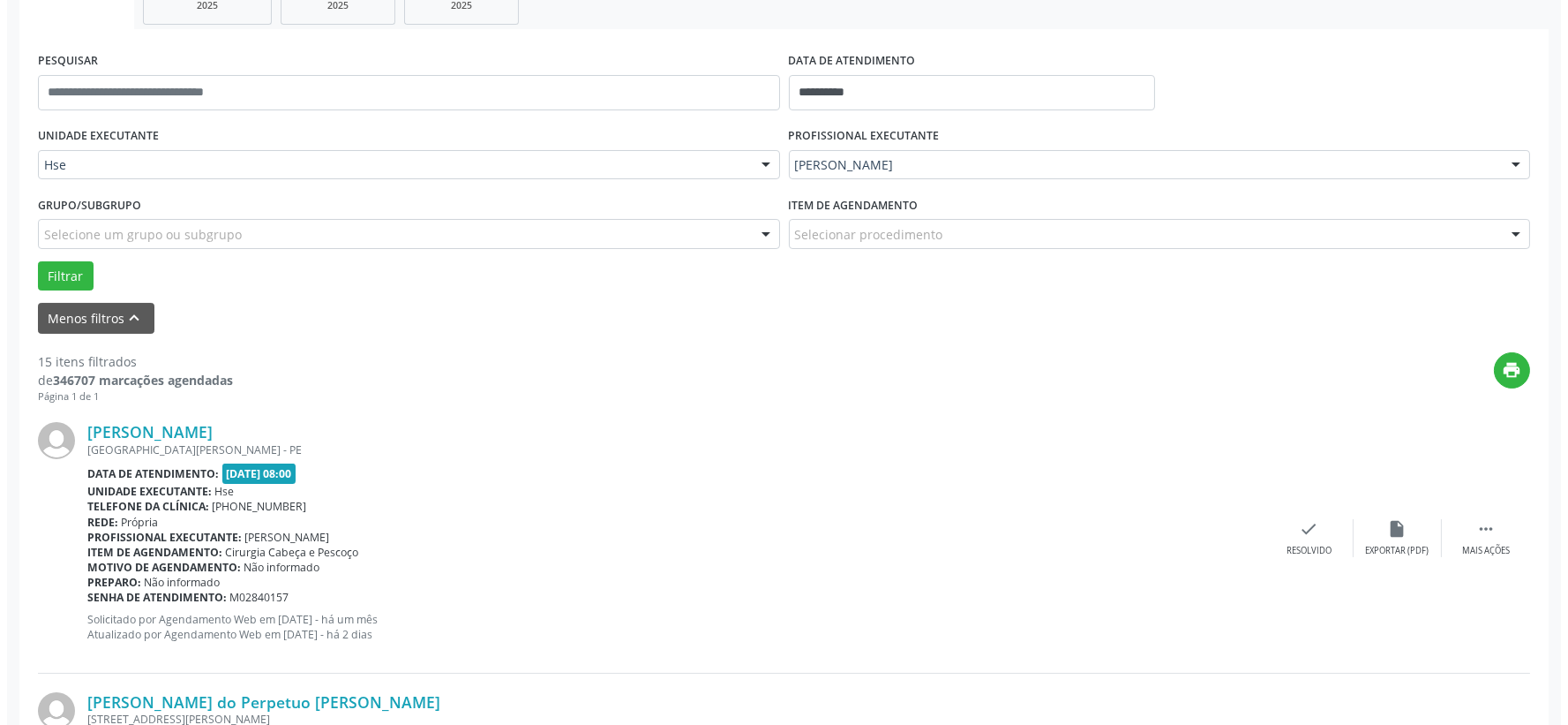
scroll to position [392, 0]
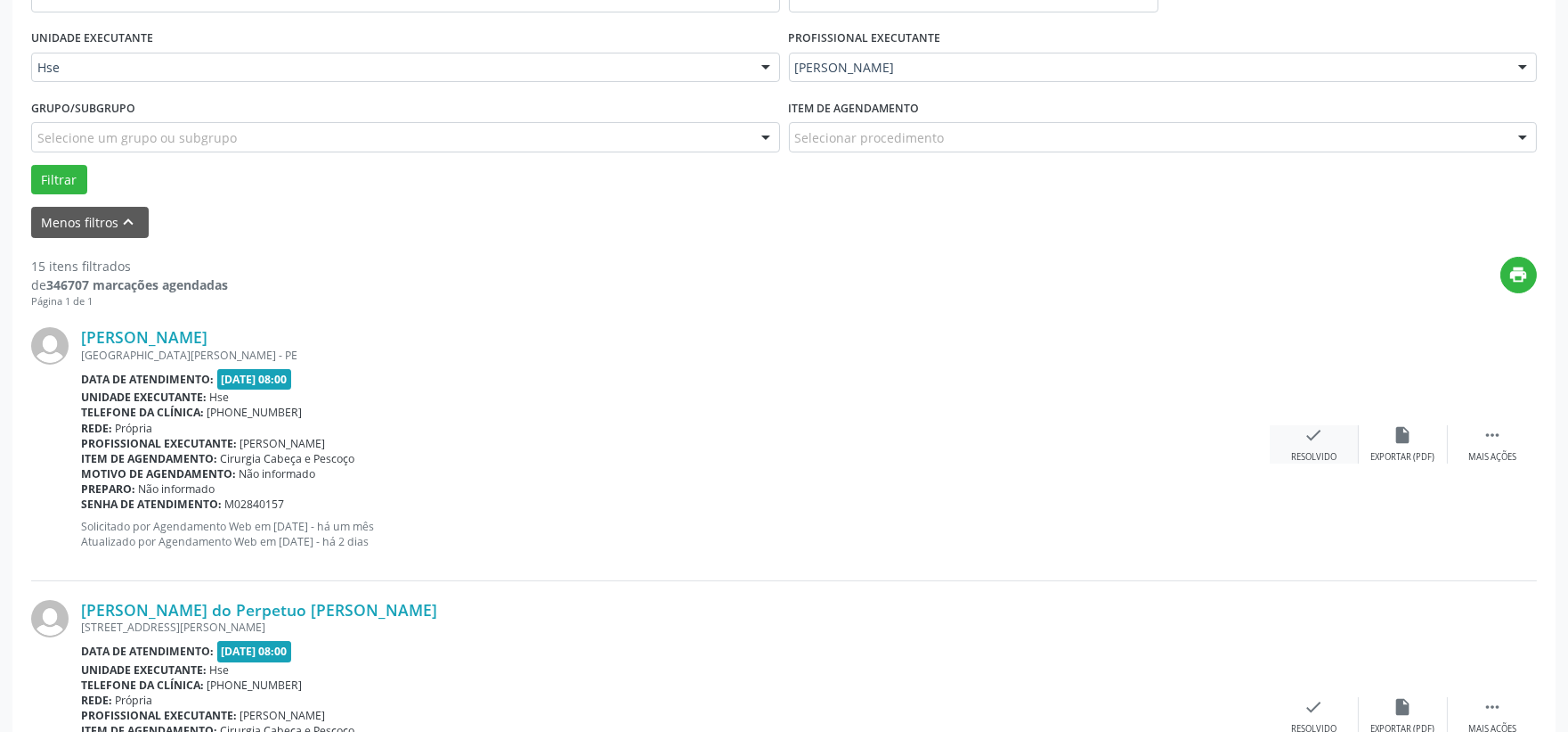
click at [1301, 444] on div "check Resolvido" at bounding box center [1314, 444] width 90 height 39
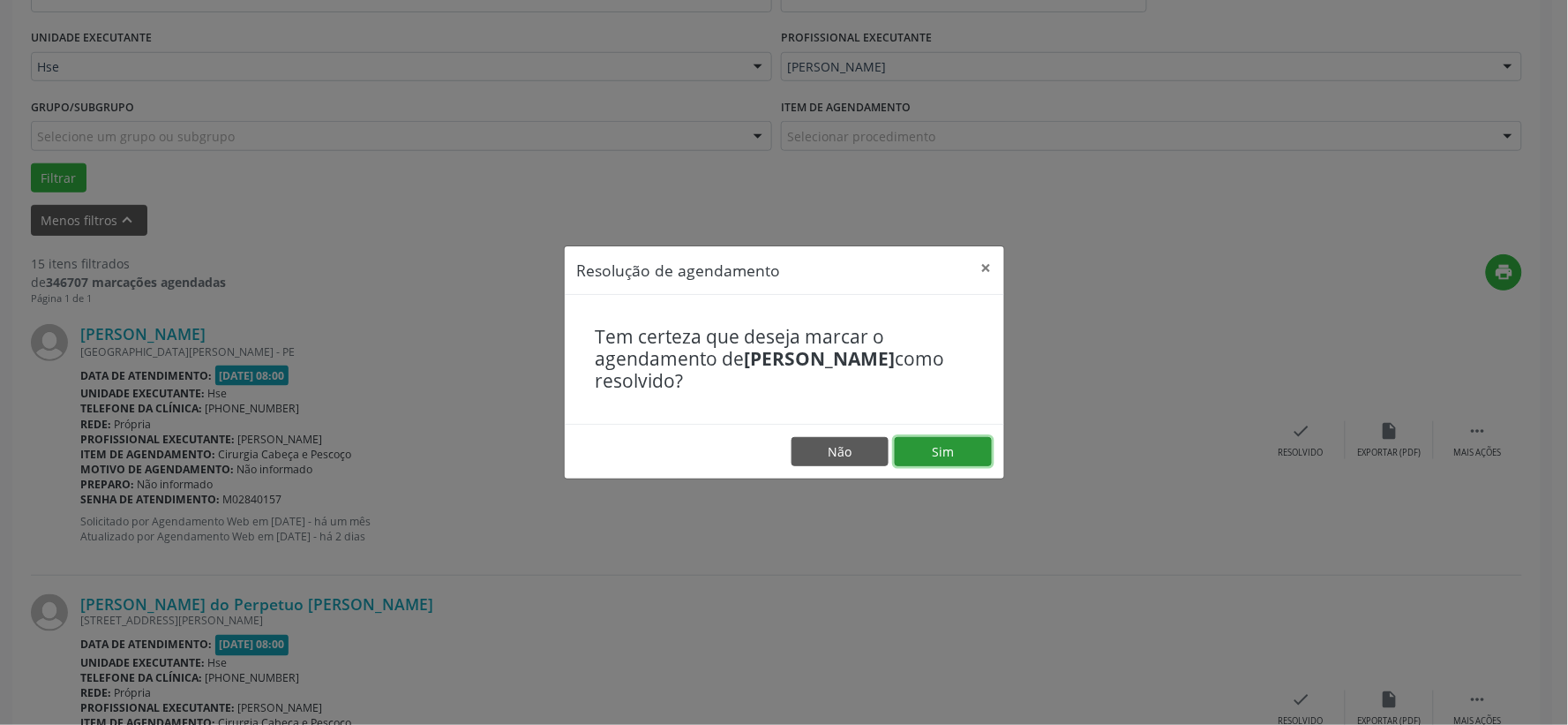
click at [950, 456] on button "Sim" at bounding box center [943, 451] width 97 height 30
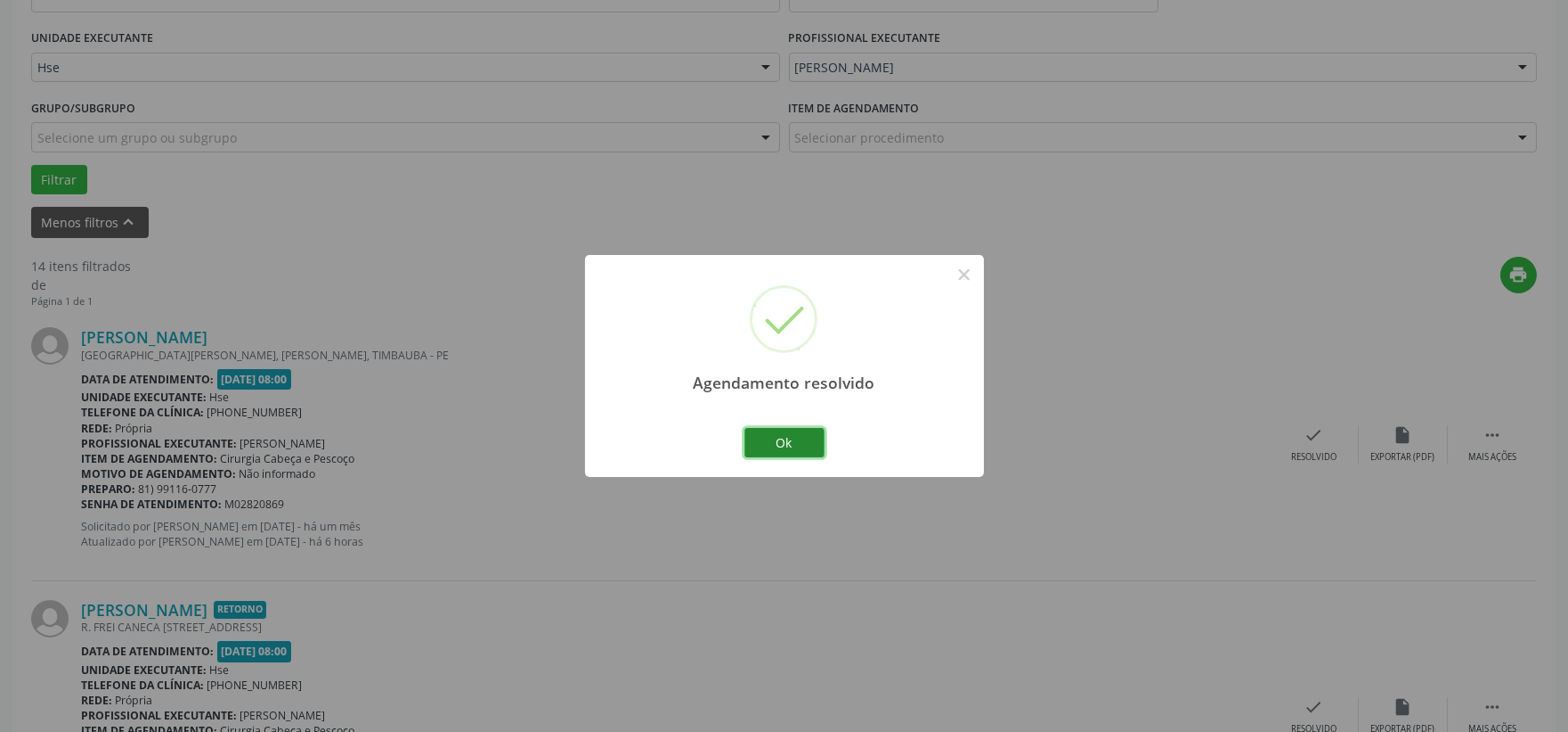
click at [804, 431] on button "Ok" at bounding box center [784, 442] width 80 height 30
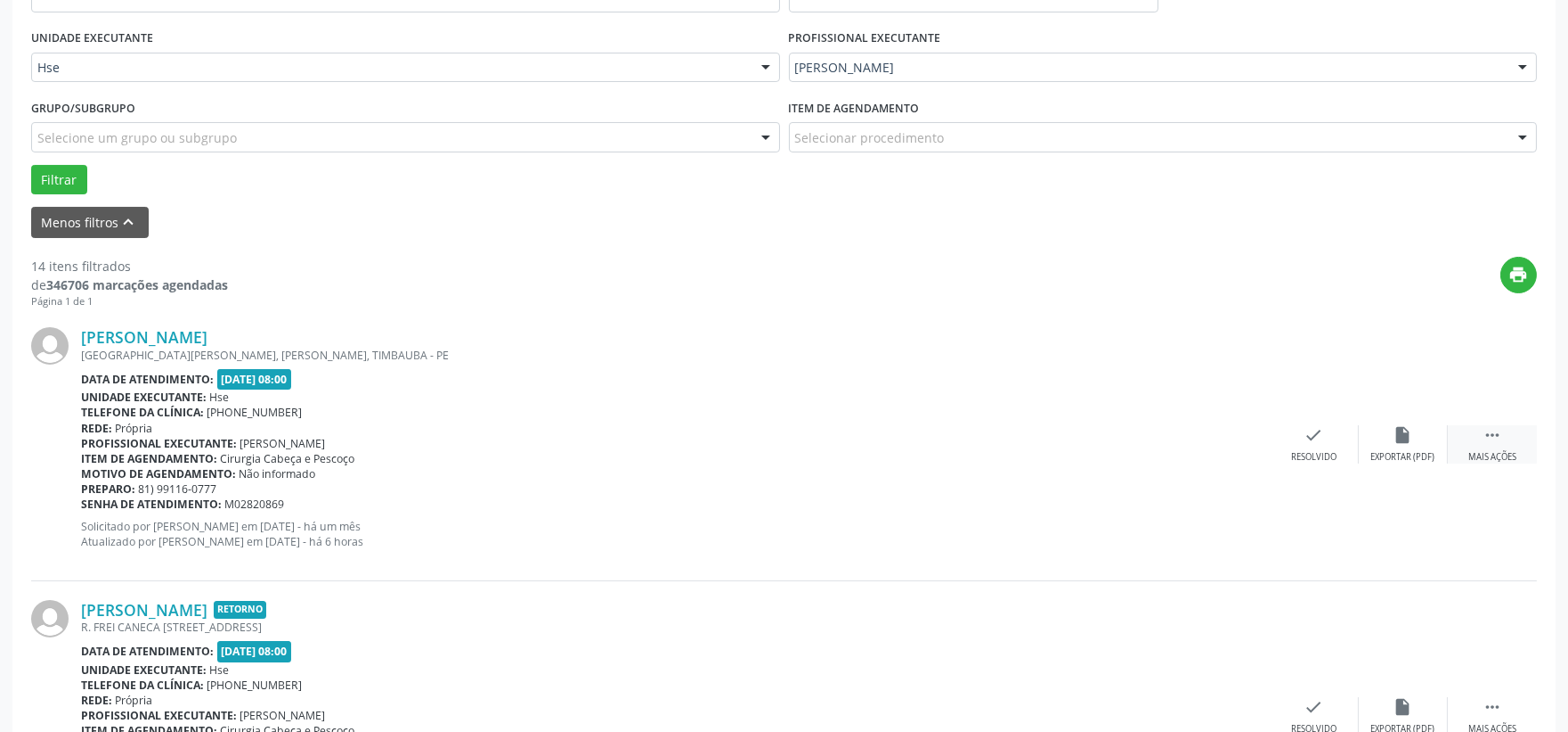
click at [1502, 447] on div " Mais ações" at bounding box center [1492, 444] width 90 height 39
click at [1399, 448] on div "alarm_off Não compareceu" at bounding box center [1403, 444] width 90 height 39
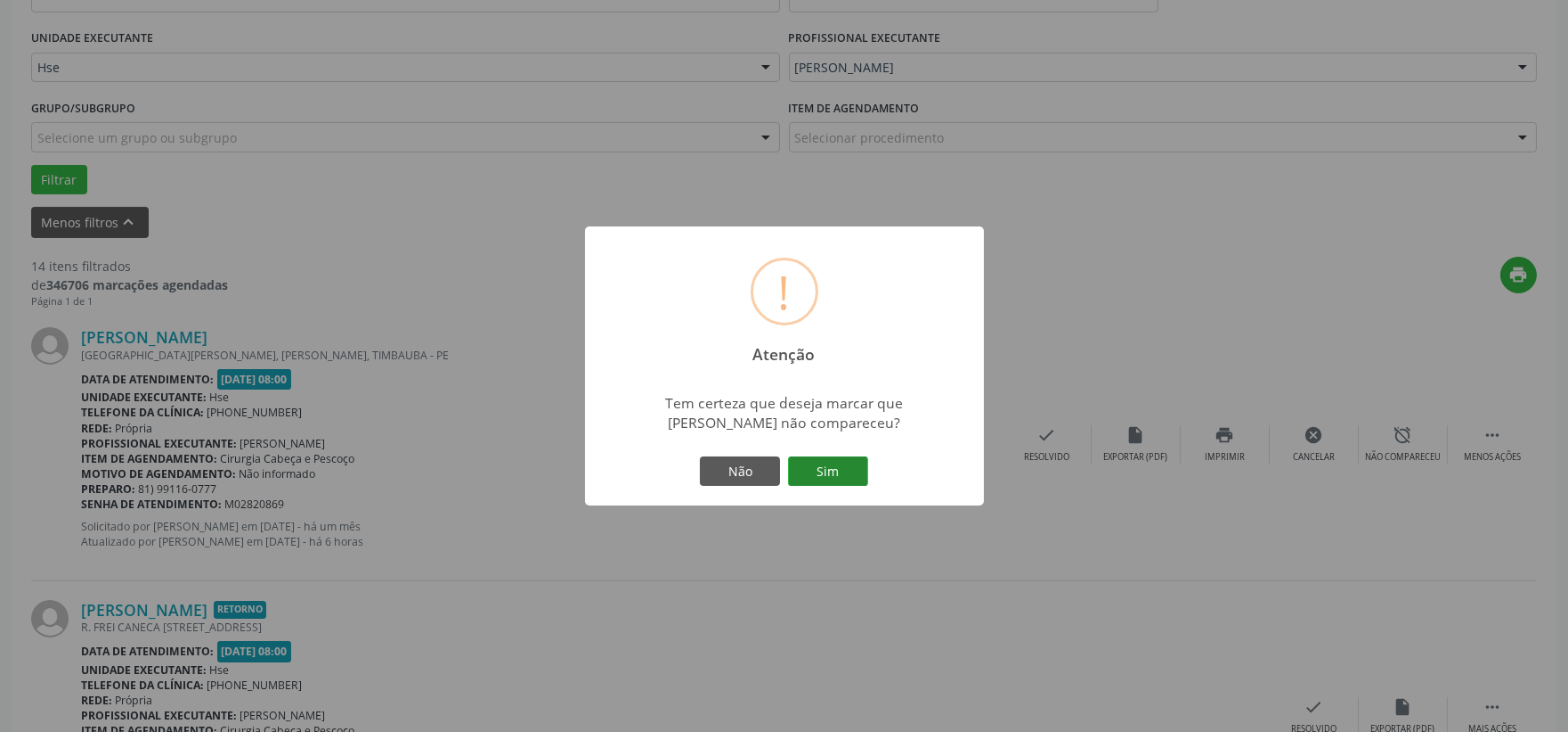
click at [861, 467] on button "Sim" at bounding box center [828, 471] width 80 height 30
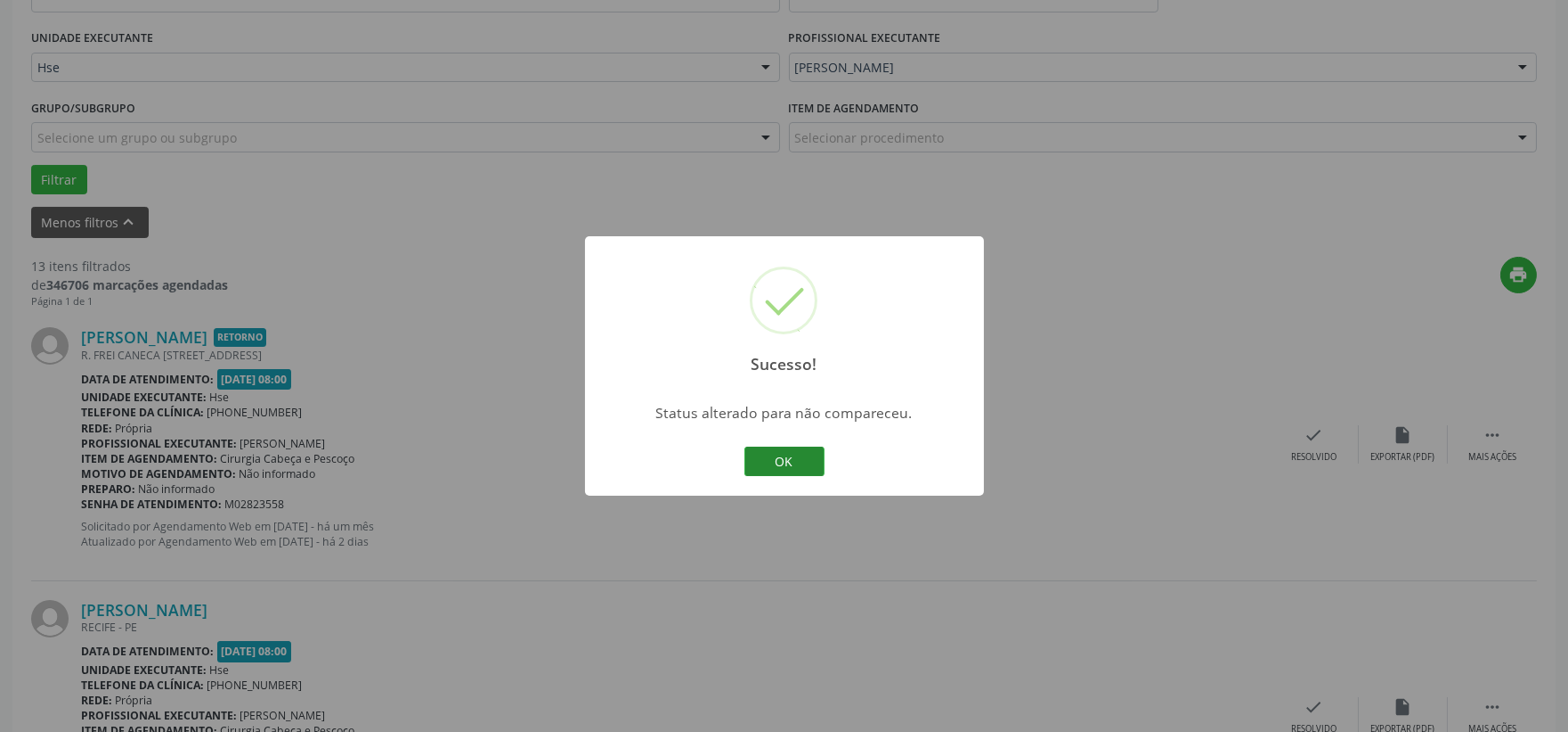
click at [804, 452] on button "OK" at bounding box center [784, 461] width 80 height 30
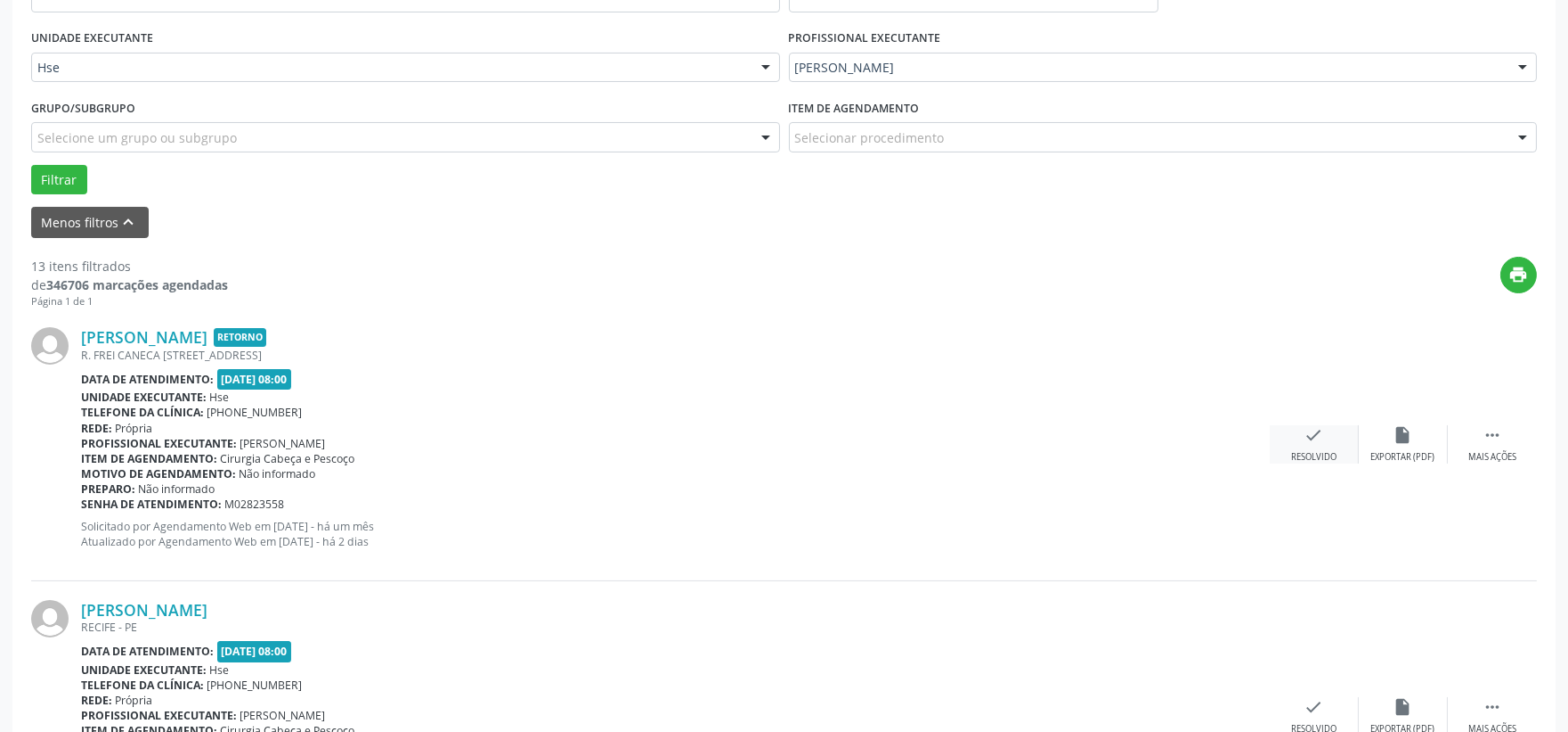
click at [1304, 440] on icon "check" at bounding box center [1314, 434] width 19 height 19
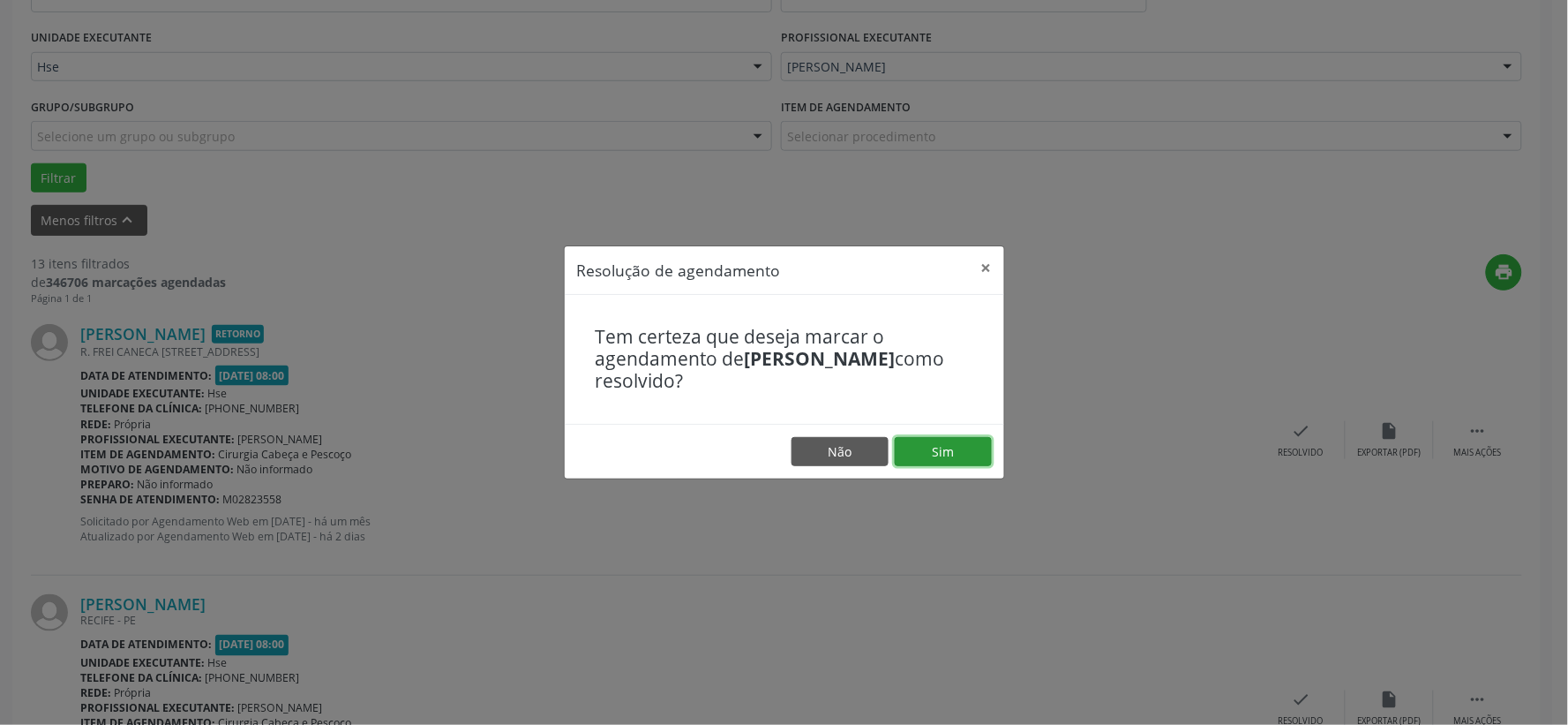
drag, startPoint x: 933, startPoint y: 443, endPoint x: 931, endPoint y: 430, distance: 13.2
click at [933, 438] on button "Sim" at bounding box center [943, 451] width 97 height 30
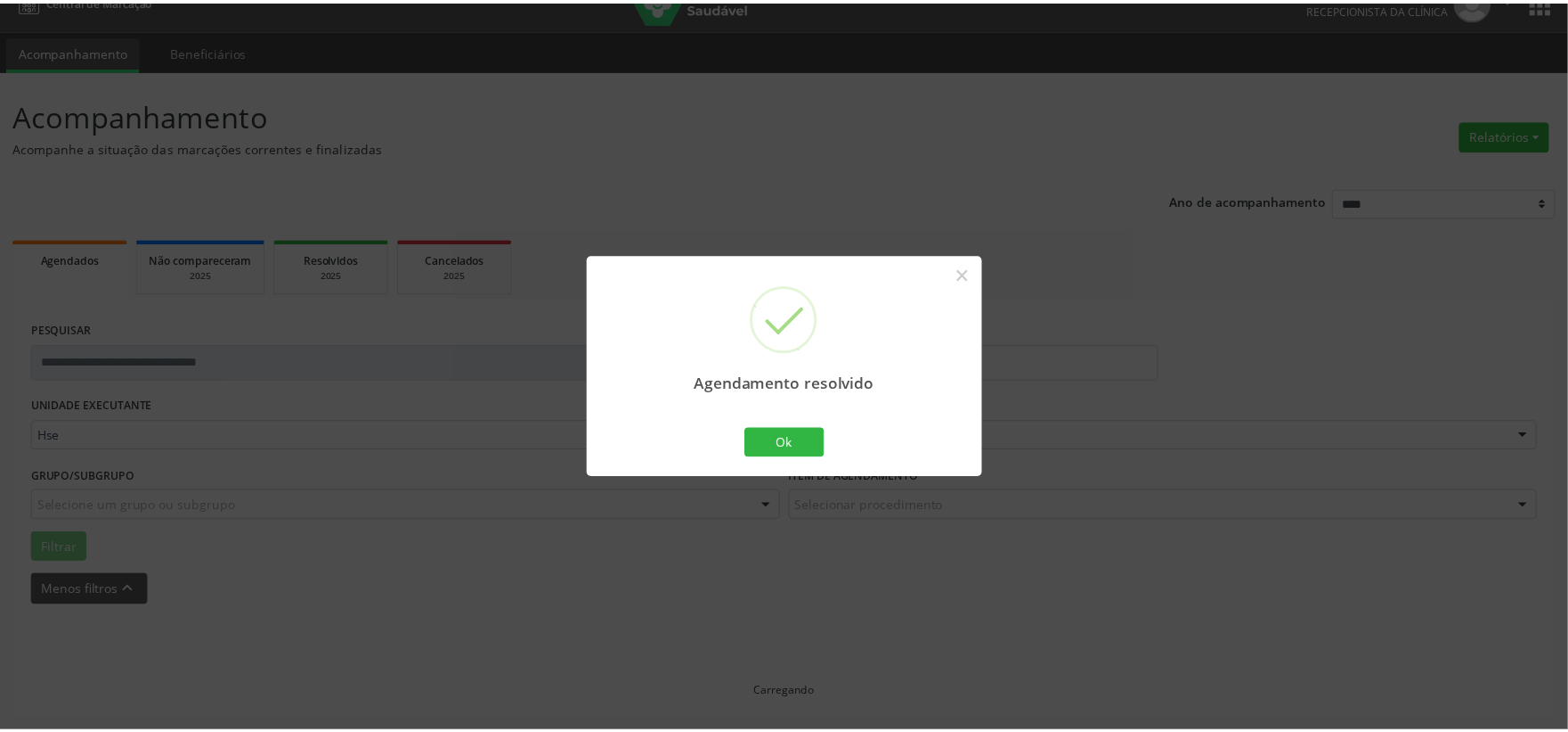
scroll to position [27, 0]
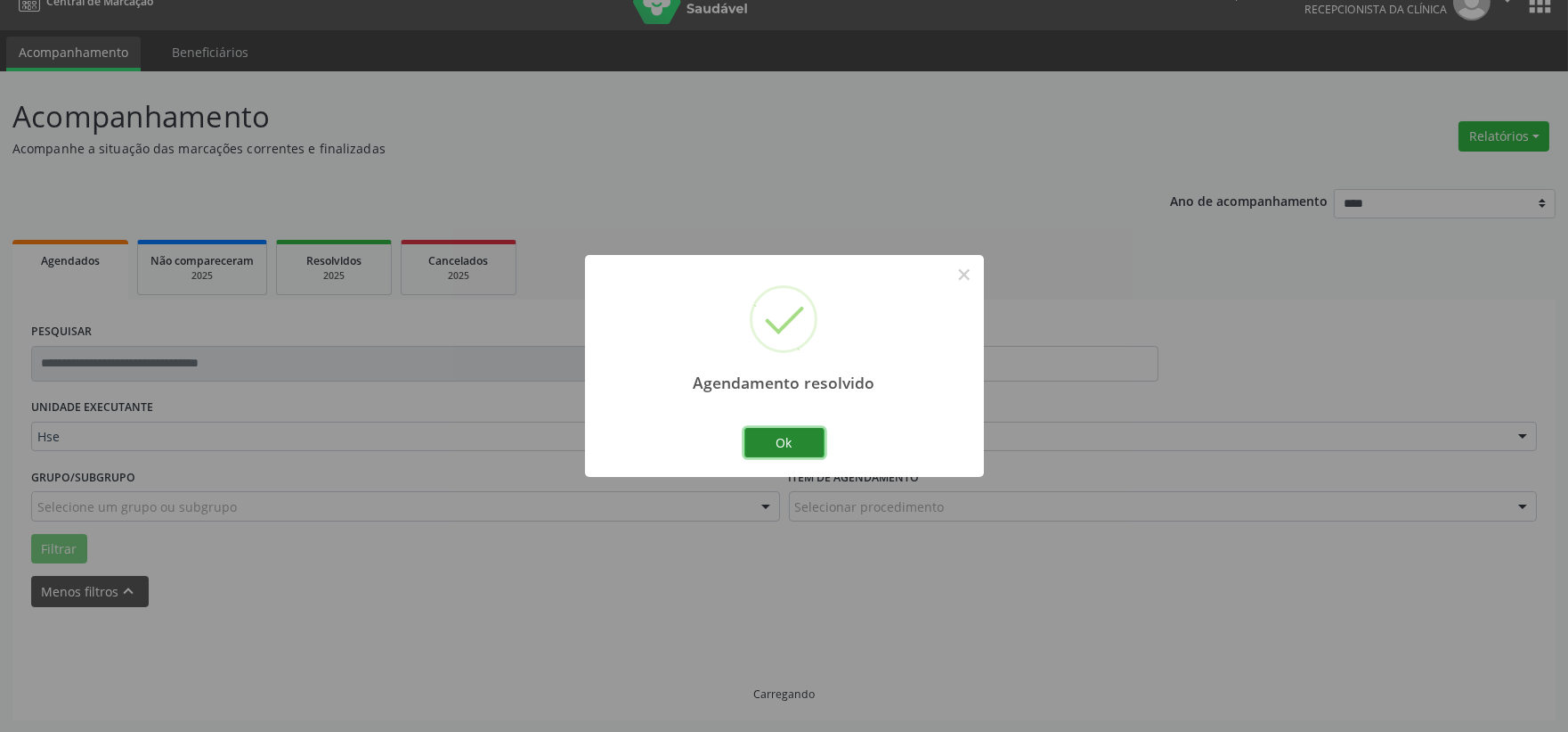
click at [797, 438] on button "Ok" at bounding box center [784, 442] width 80 height 30
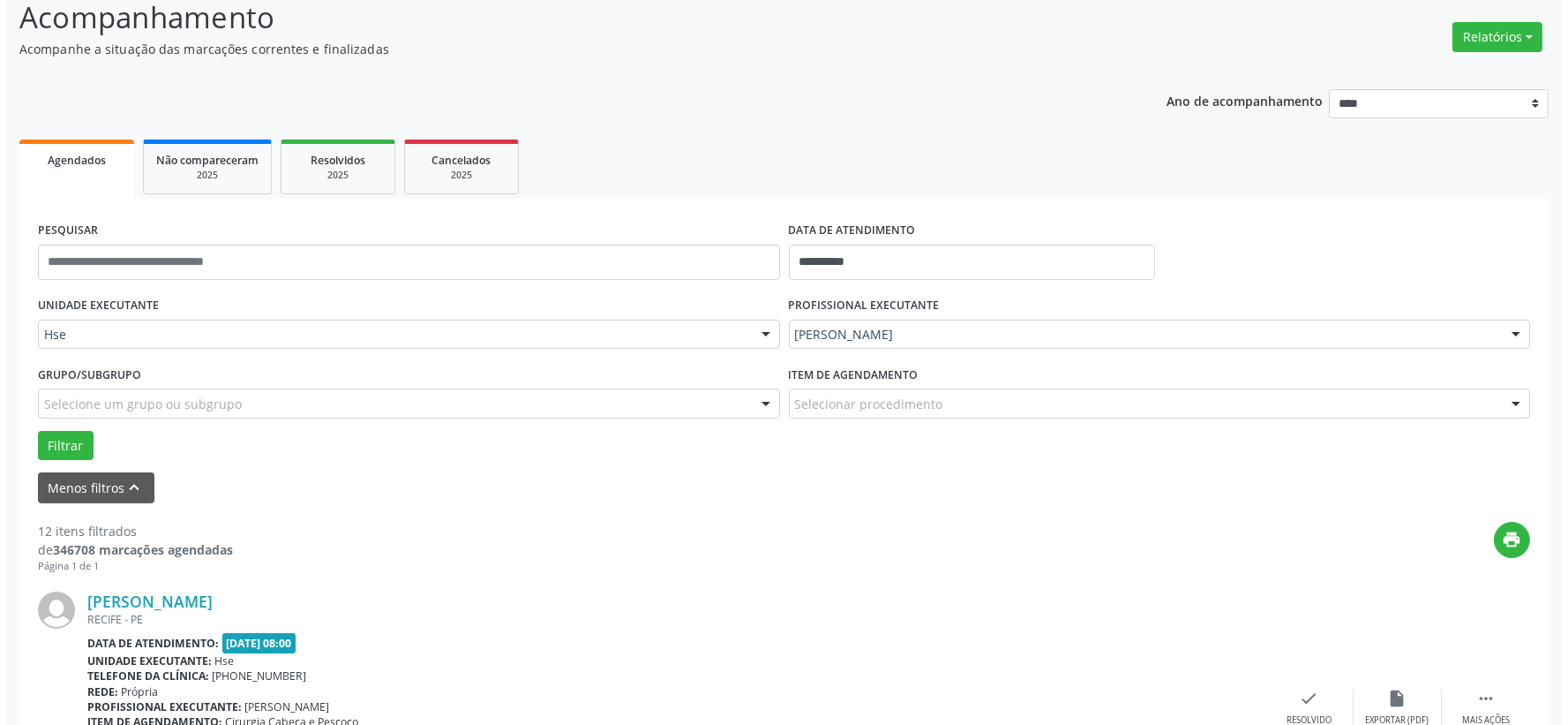
scroll to position [222, 0]
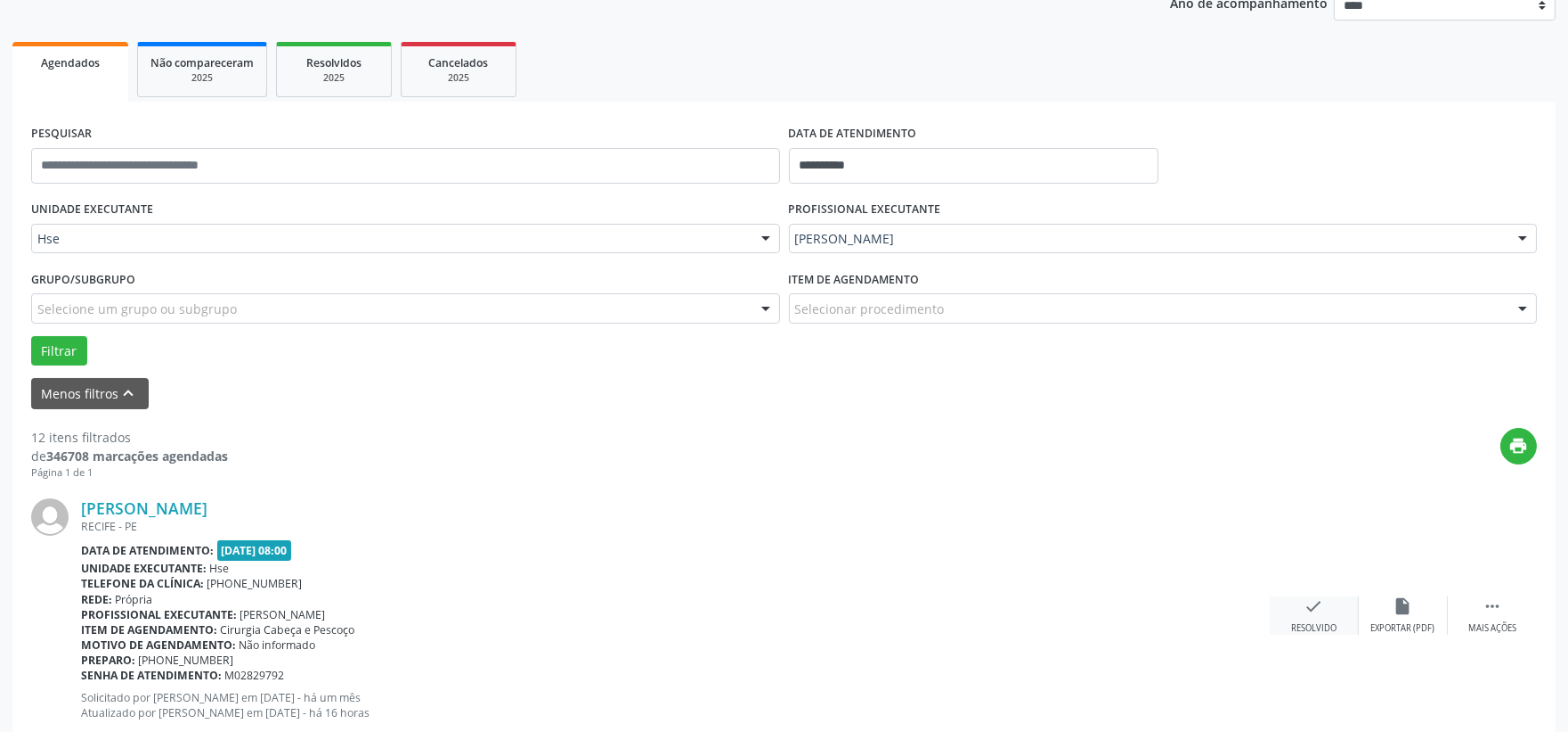
click at [1291, 609] on div "check Resolvido" at bounding box center [1314, 615] width 90 height 39
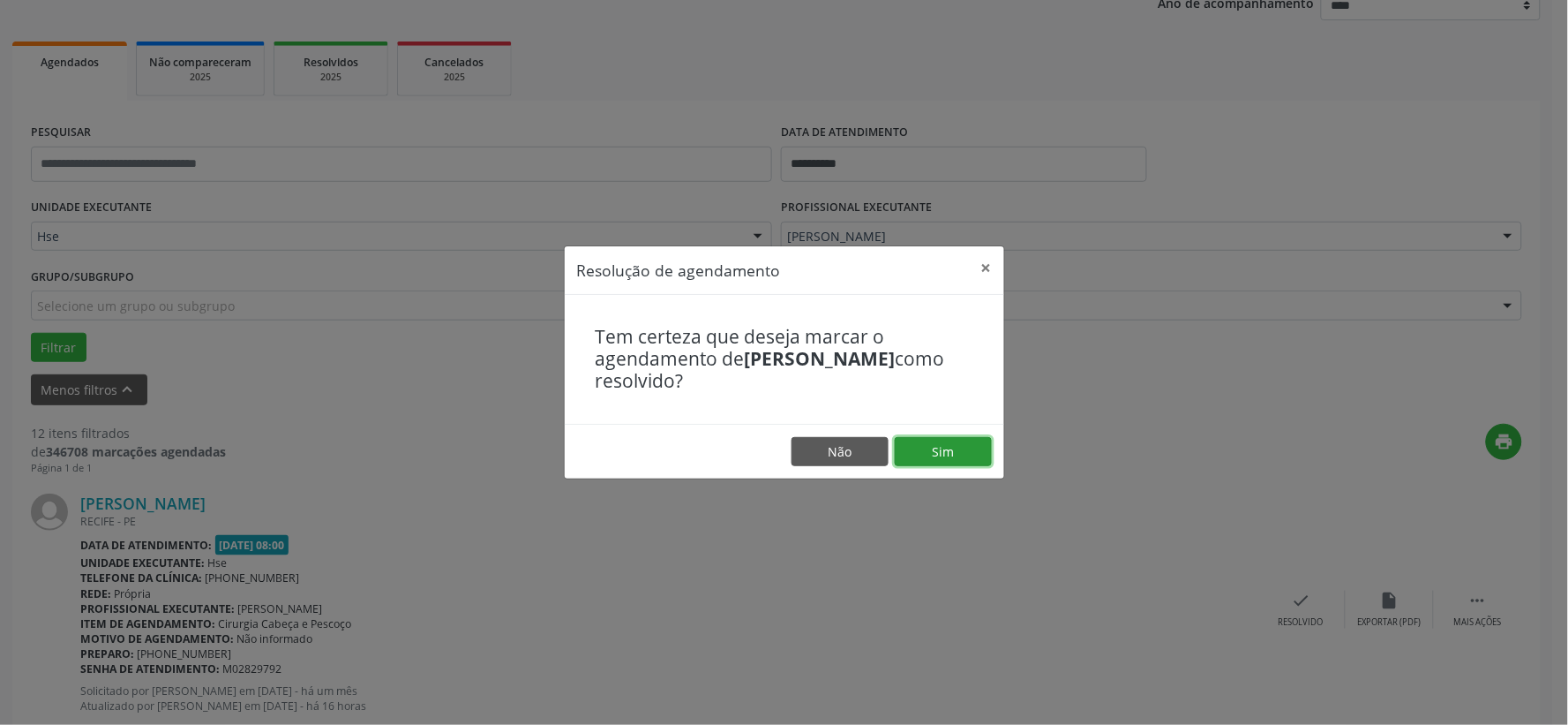
click at [922, 451] on button "Sim" at bounding box center [943, 451] width 97 height 30
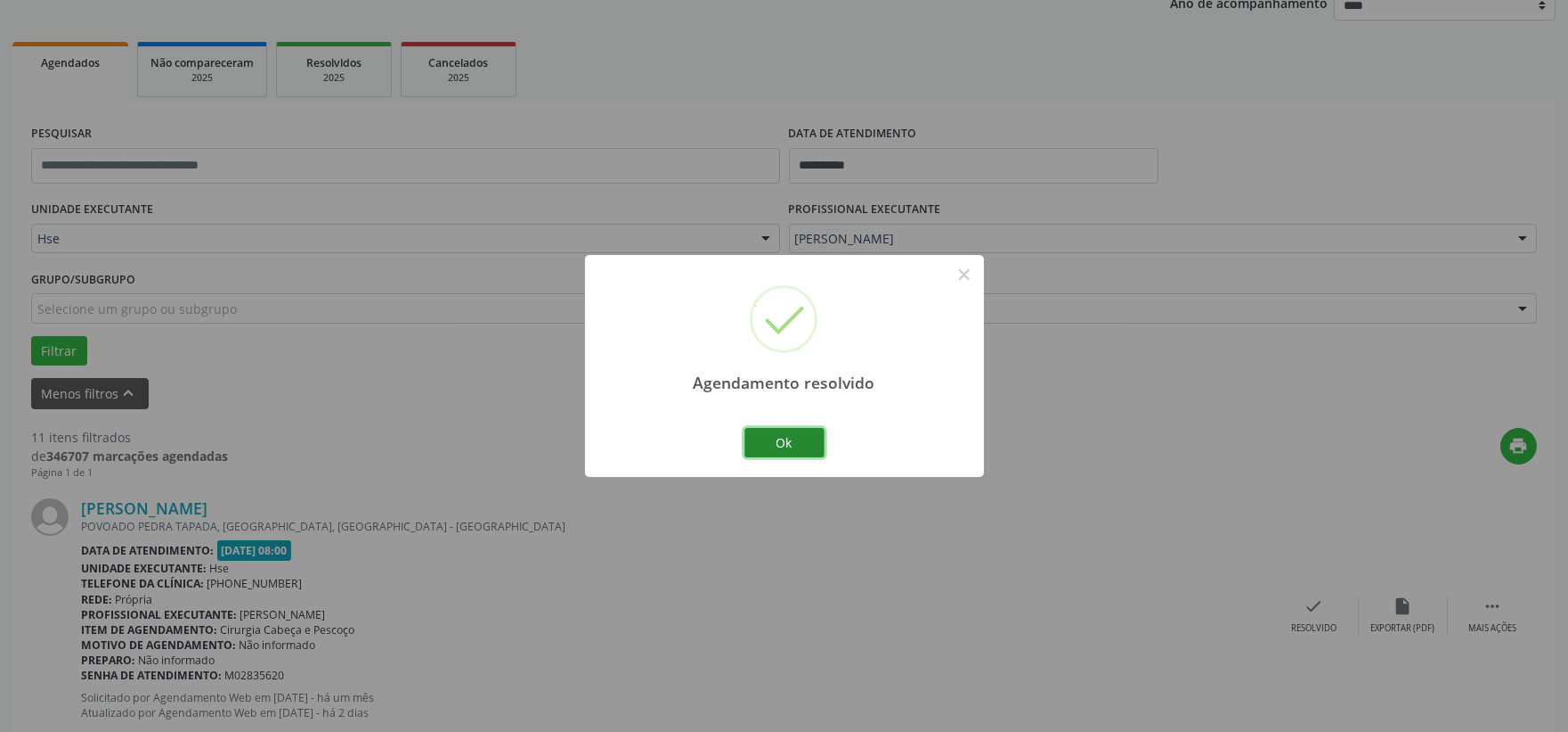
click at [790, 447] on button "Ok" at bounding box center [784, 442] width 80 height 30
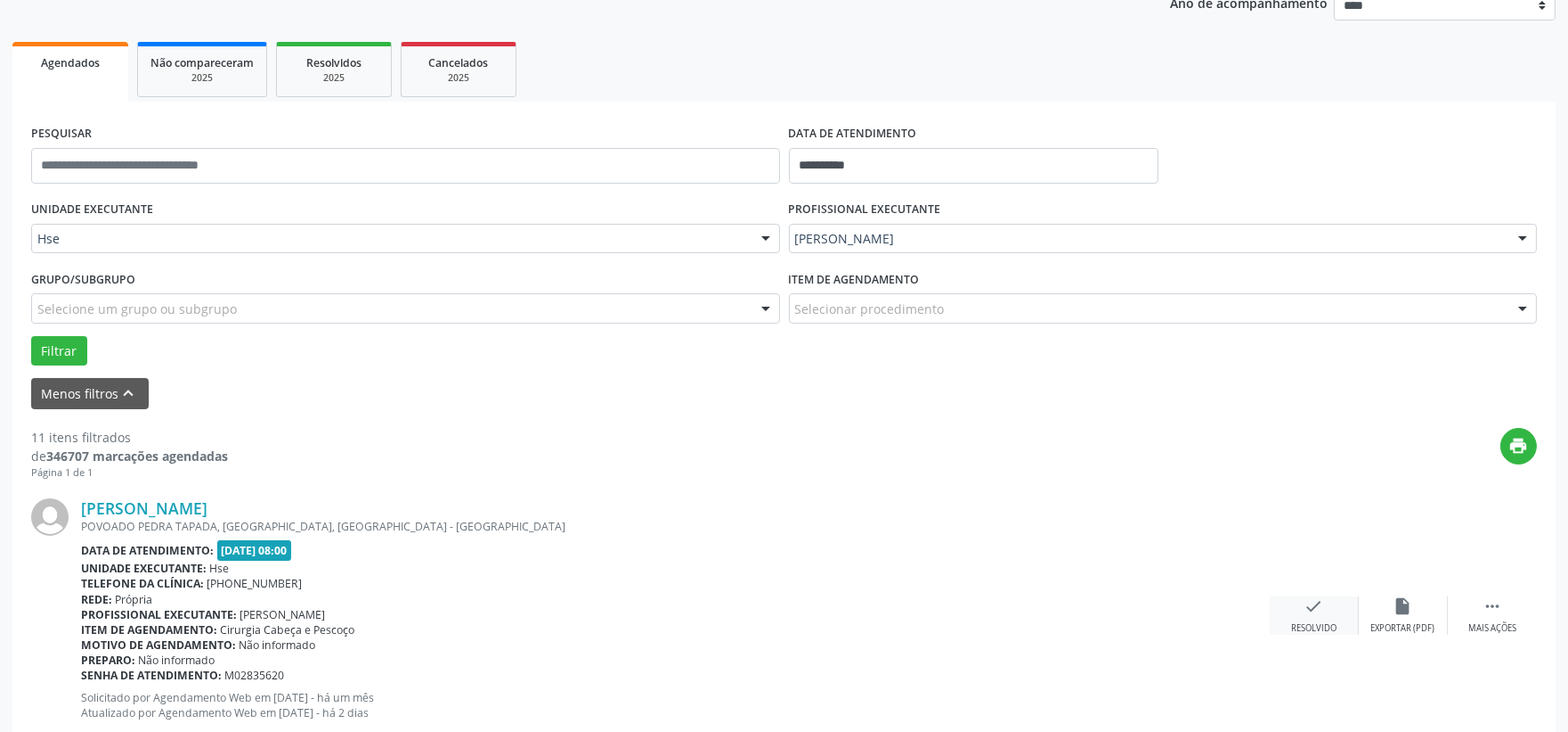
click at [1304, 599] on icon "check" at bounding box center [1314, 606] width 19 height 19
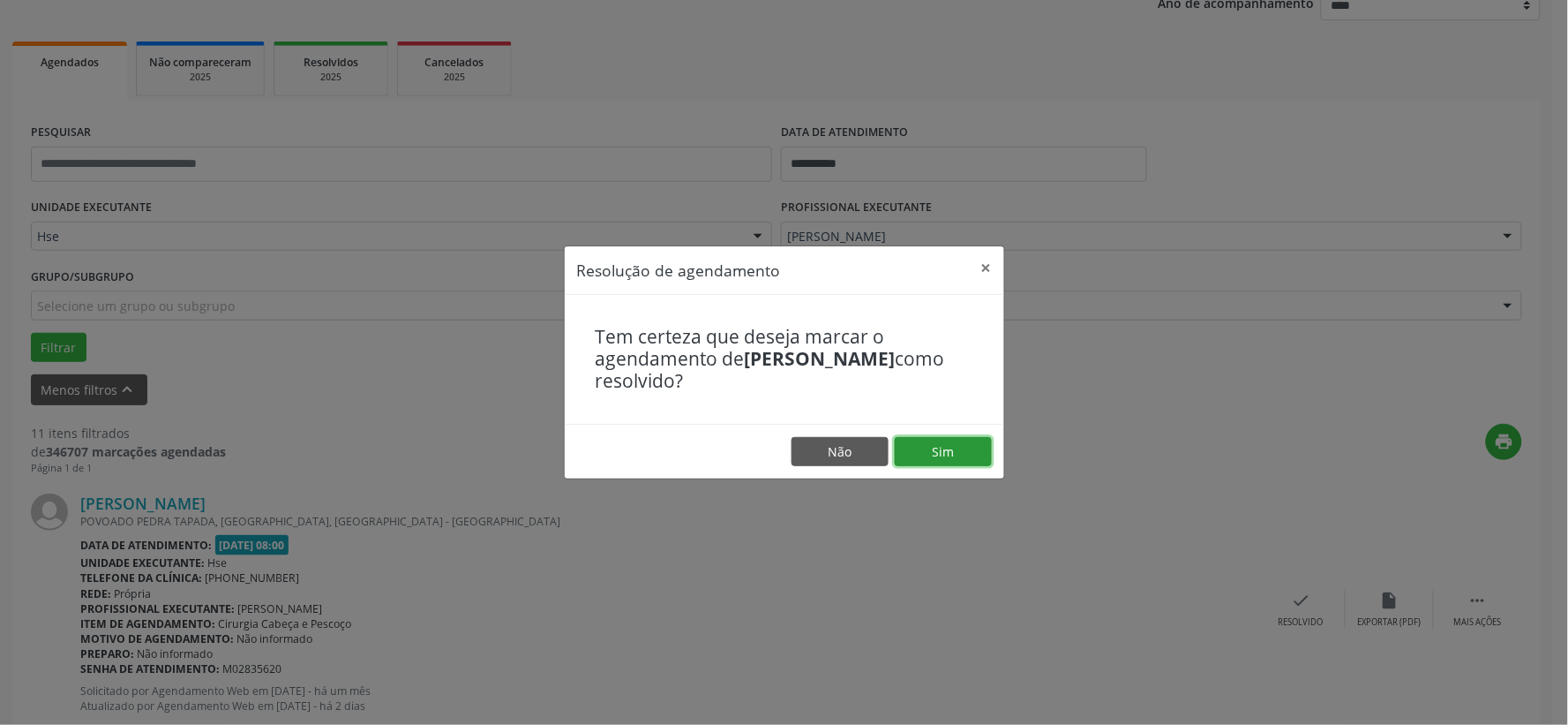
click at [949, 445] on button "Sim" at bounding box center [943, 451] width 97 height 30
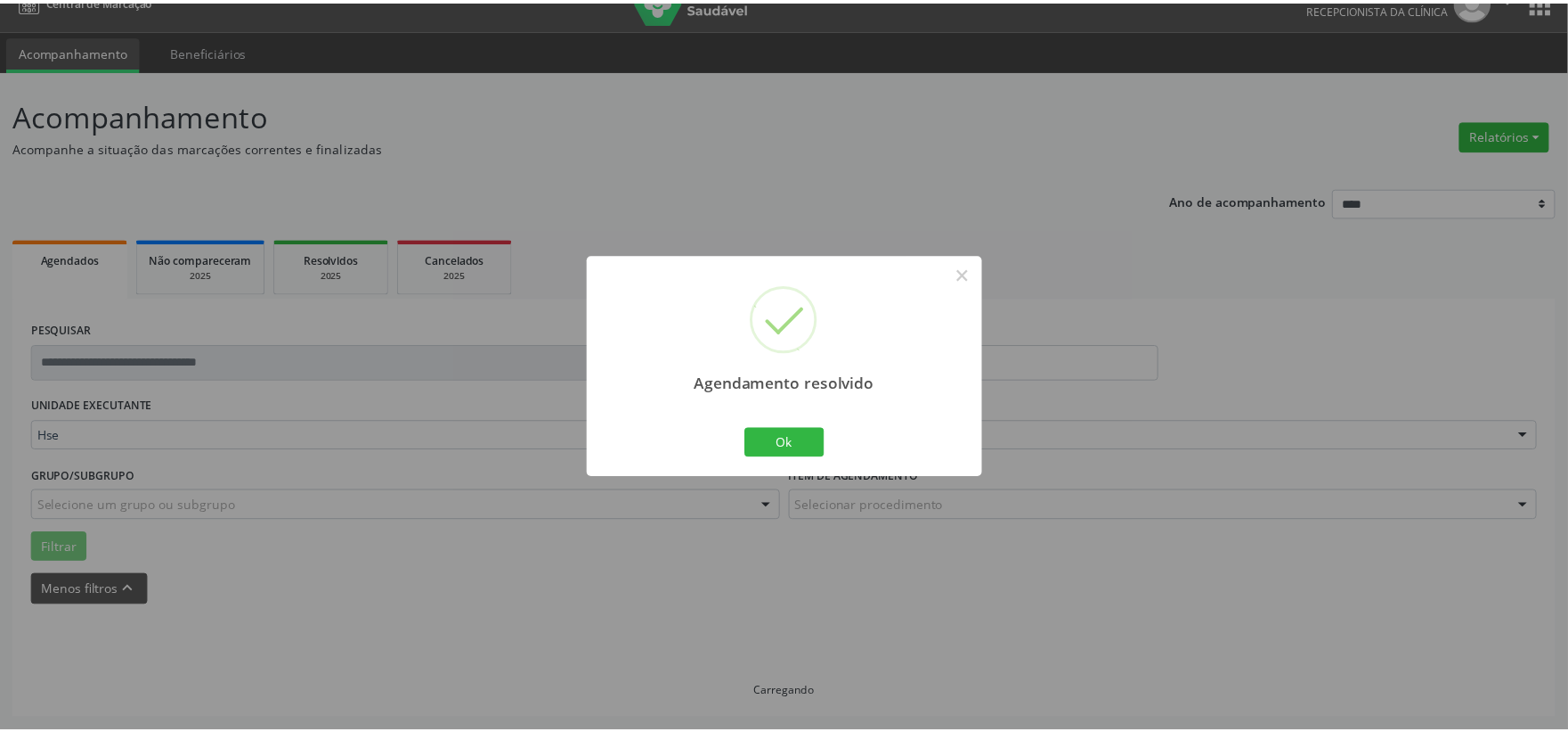
scroll to position [27, 0]
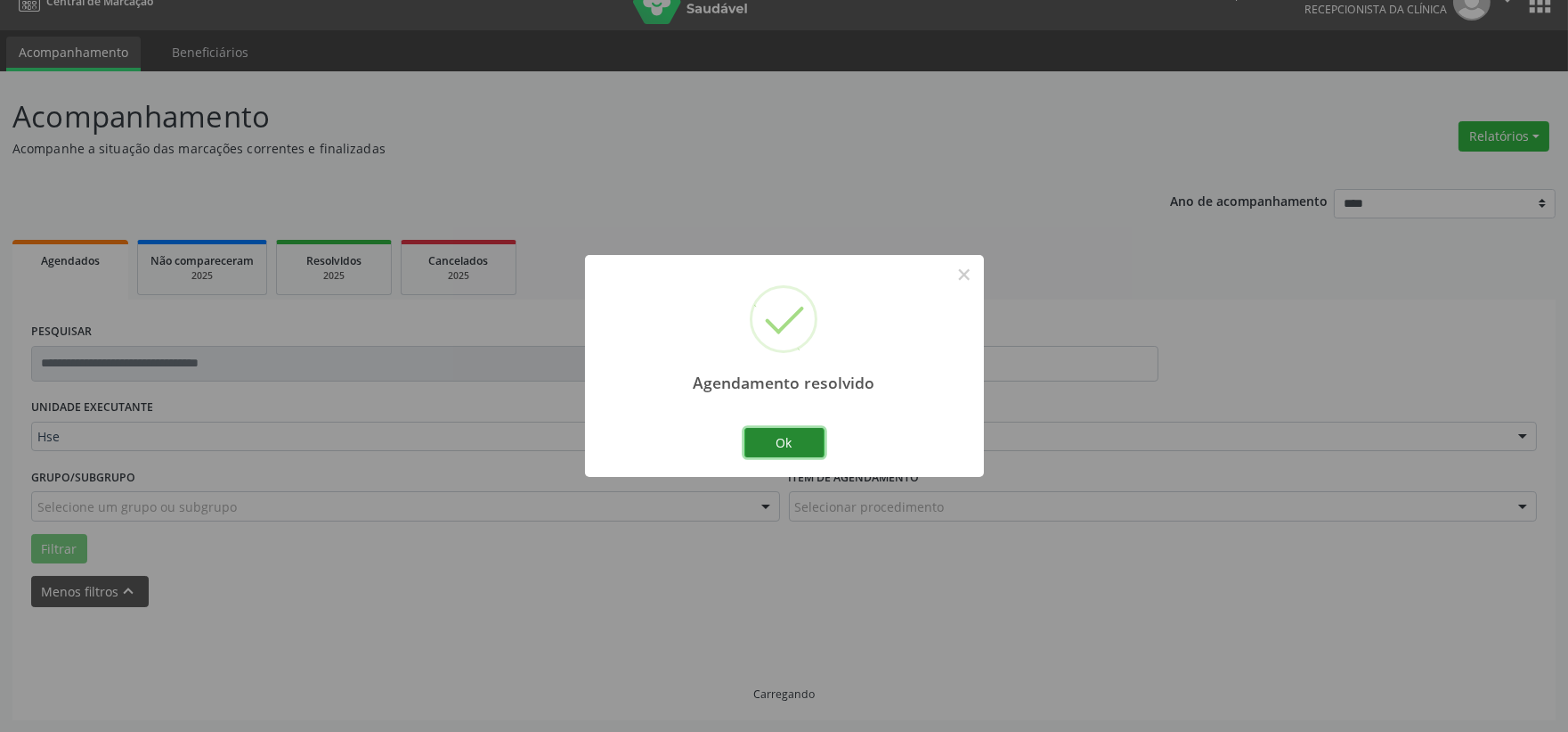
click at [792, 429] on button "Ok" at bounding box center [784, 442] width 80 height 30
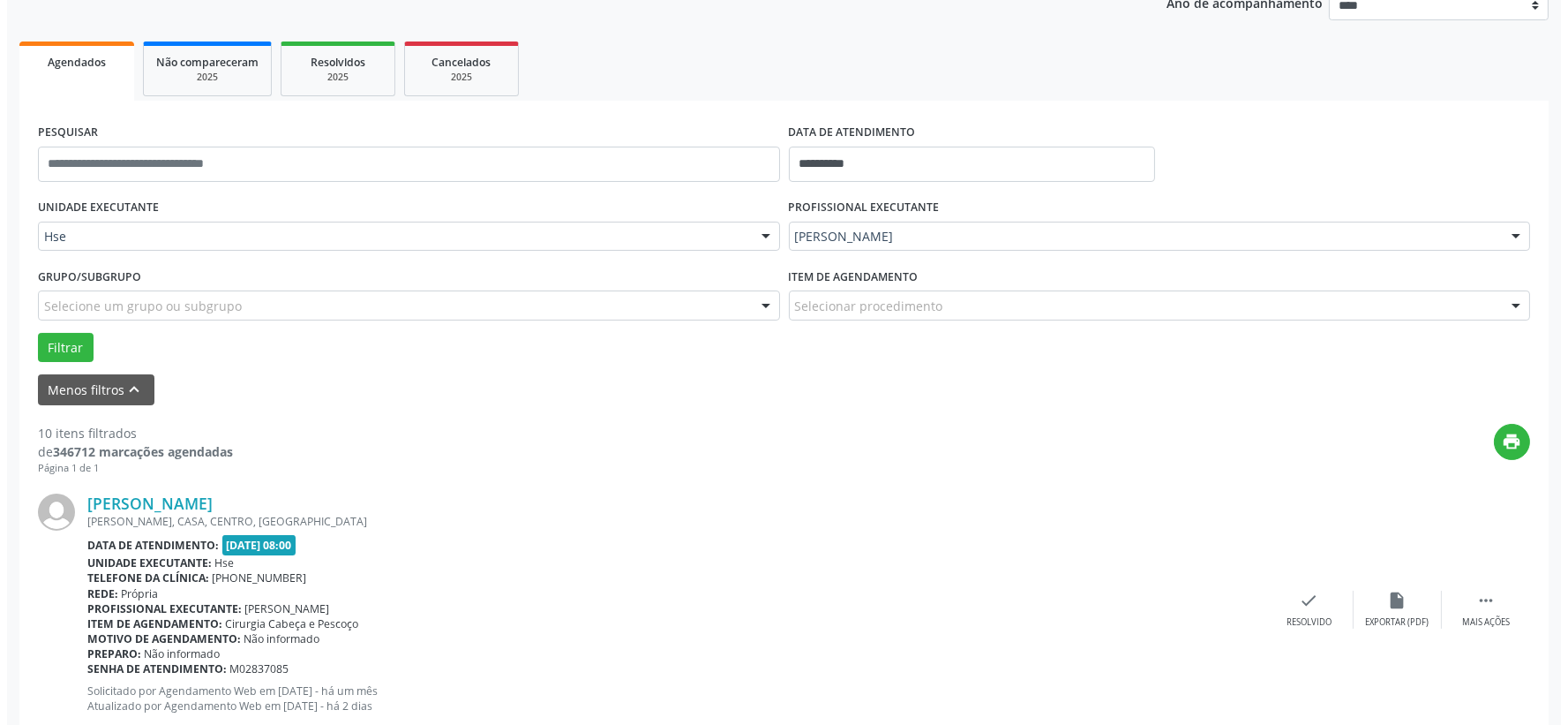
scroll to position [321, 0]
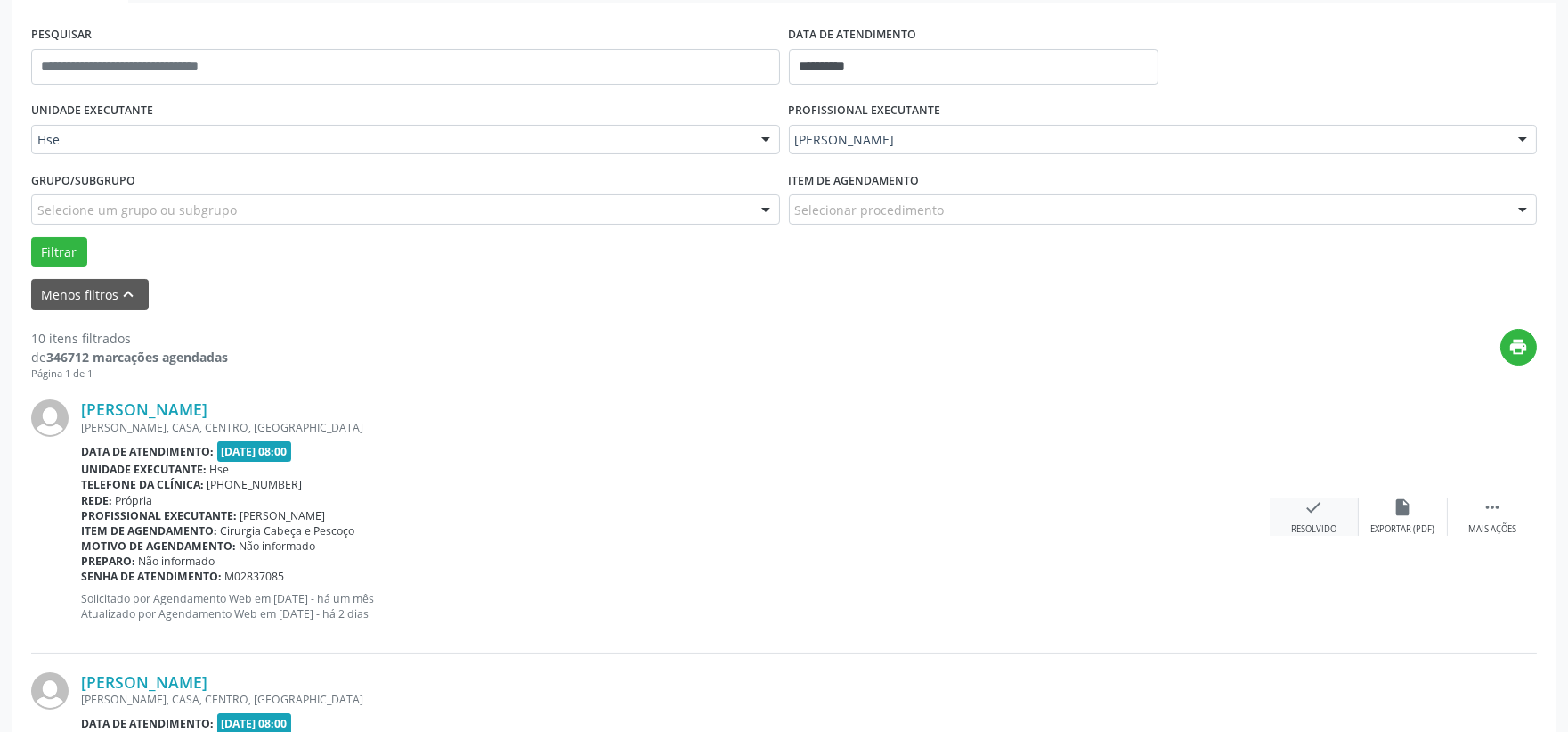
click at [1298, 510] on div "check Resolvido" at bounding box center [1314, 516] width 90 height 39
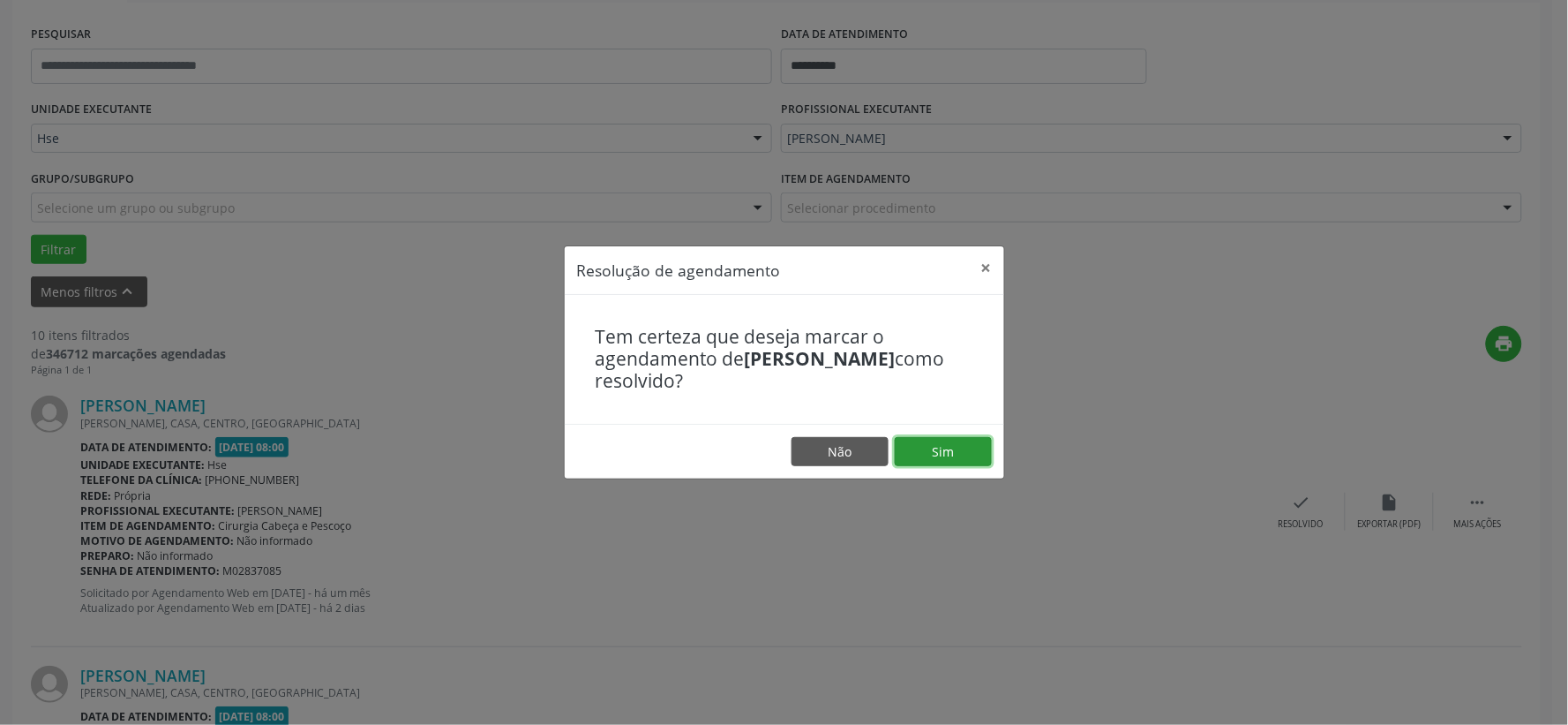
click at [944, 451] on button "Sim" at bounding box center [943, 451] width 97 height 30
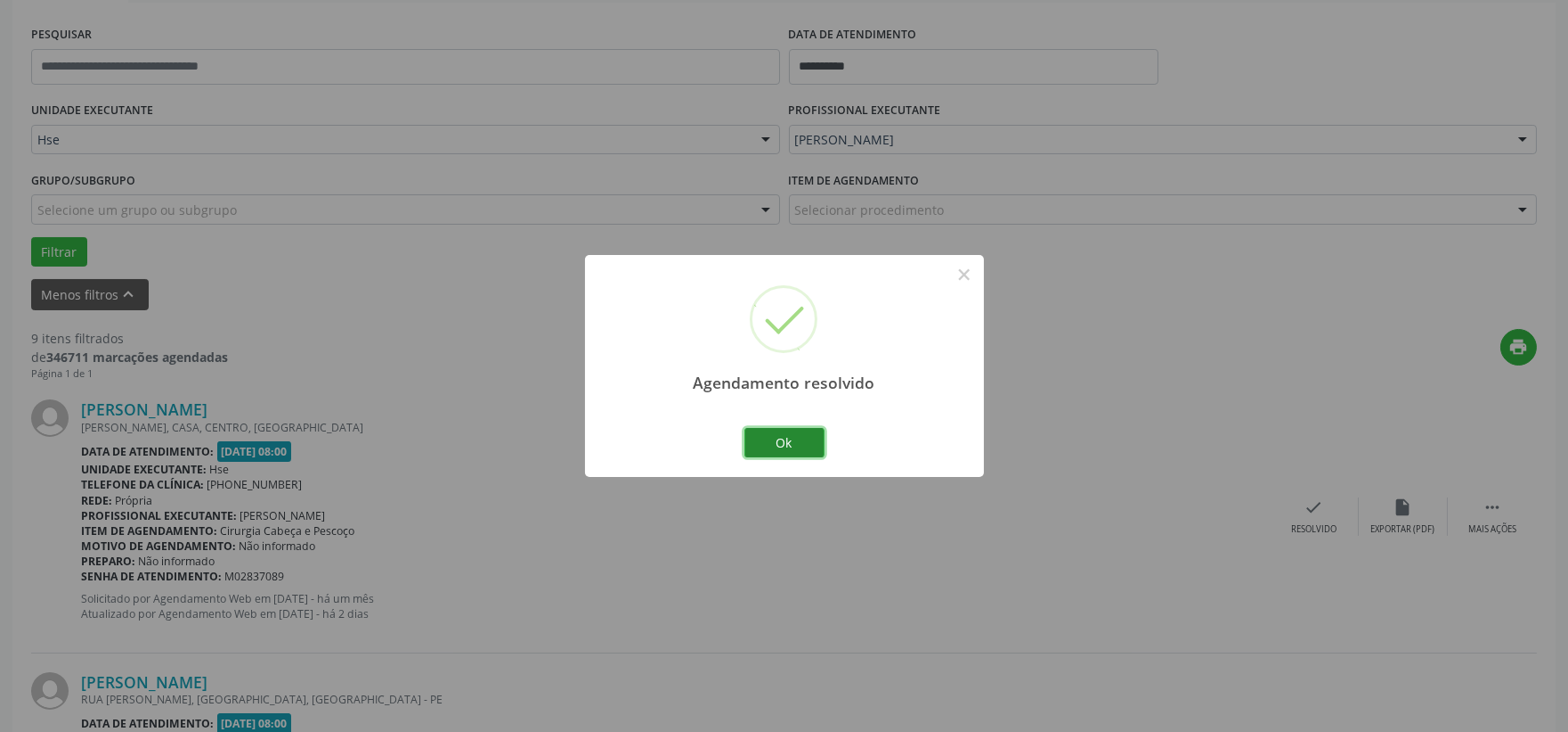
click at [773, 436] on button "Ok" at bounding box center [784, 442] width 80 height 30
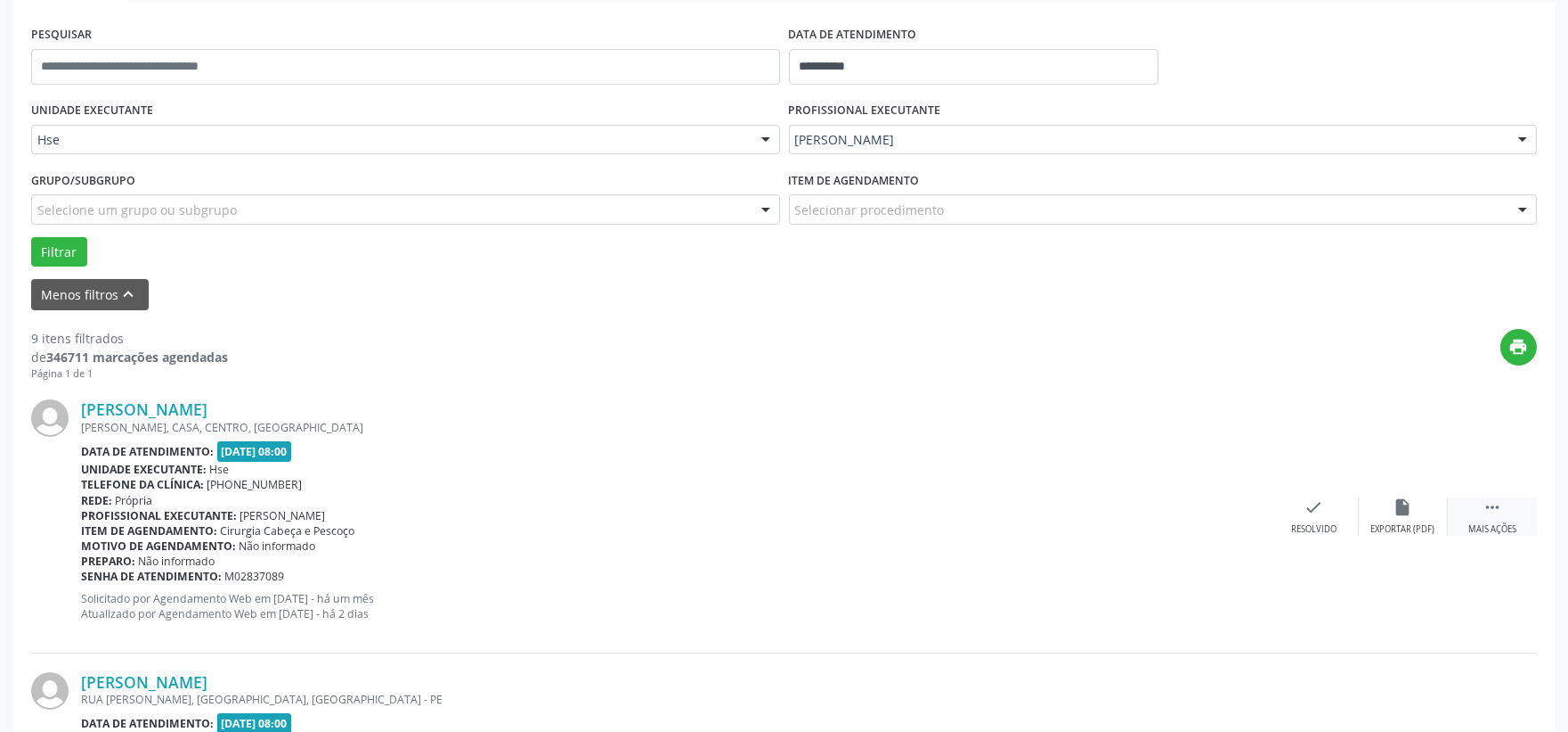
click at [1489, 502] on icon "" at bounding box center [1492, 507] width 19 height 19
click at [1401, 510] on icon "alarm_off" at bounding box center [1403, 507] width 19 height 19
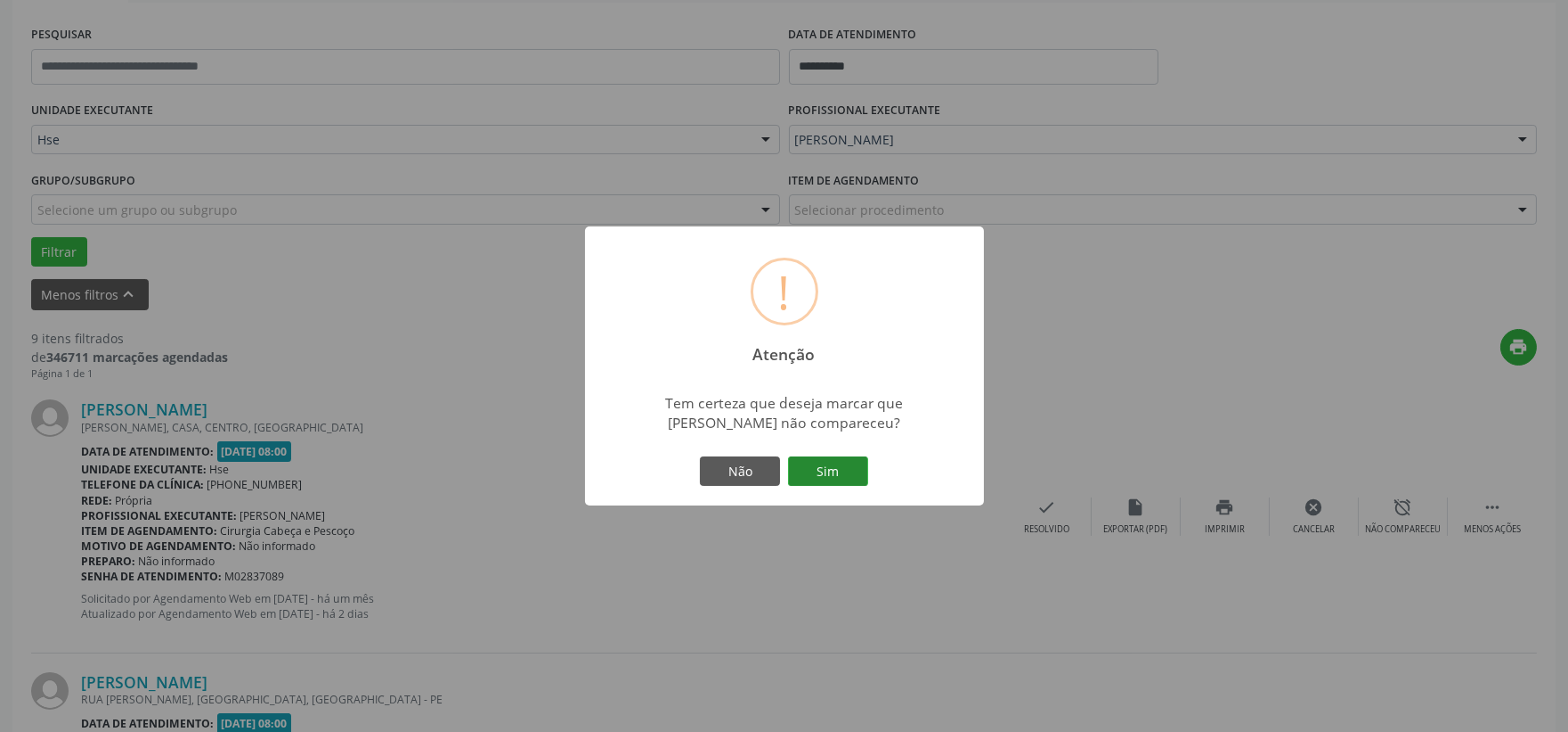
click at [823, 458] on button "Sim" at bounding box center [828, 471] width 80 height 30
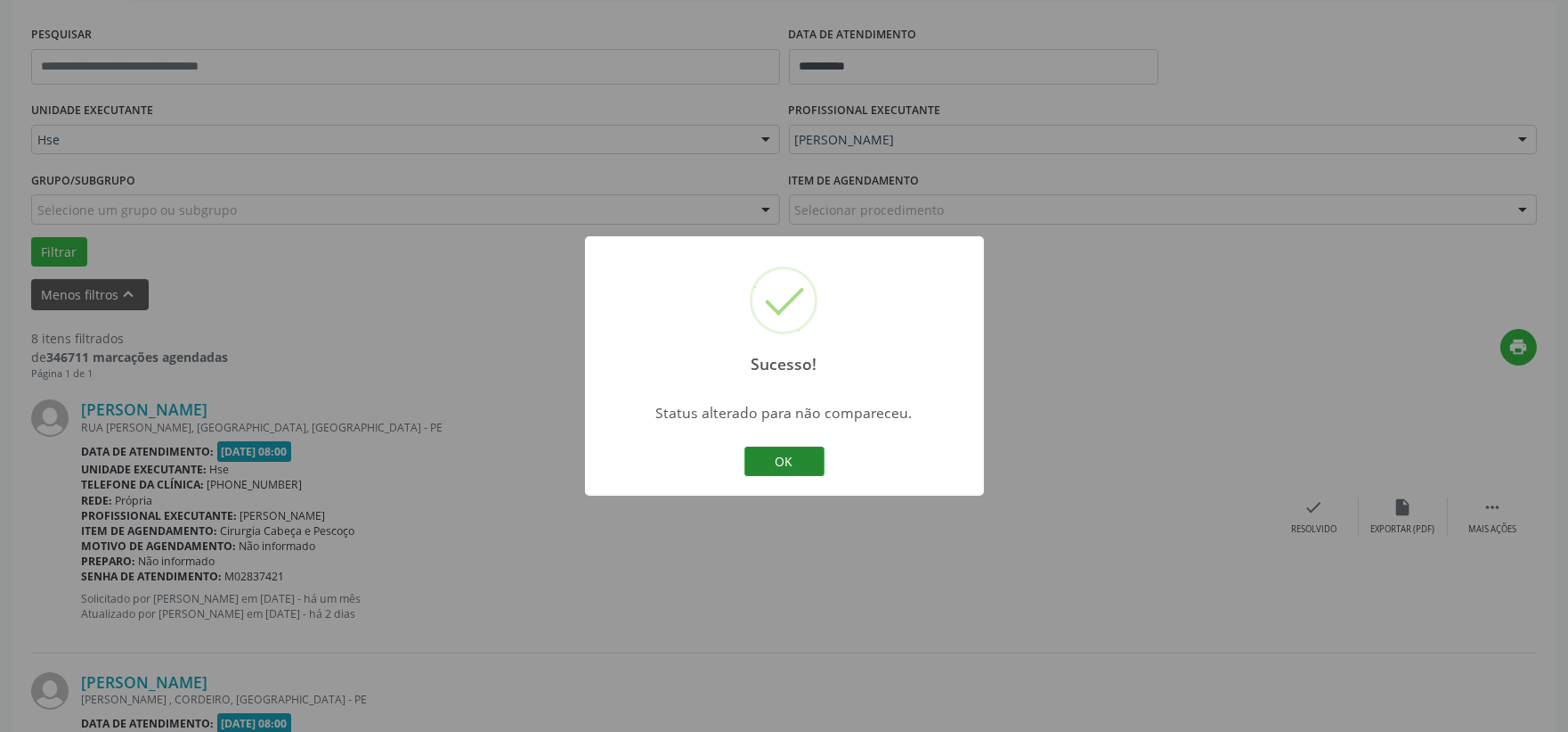
click at [805, 460] on button "OK" at bounding box center [784, 461] width 80 height 30
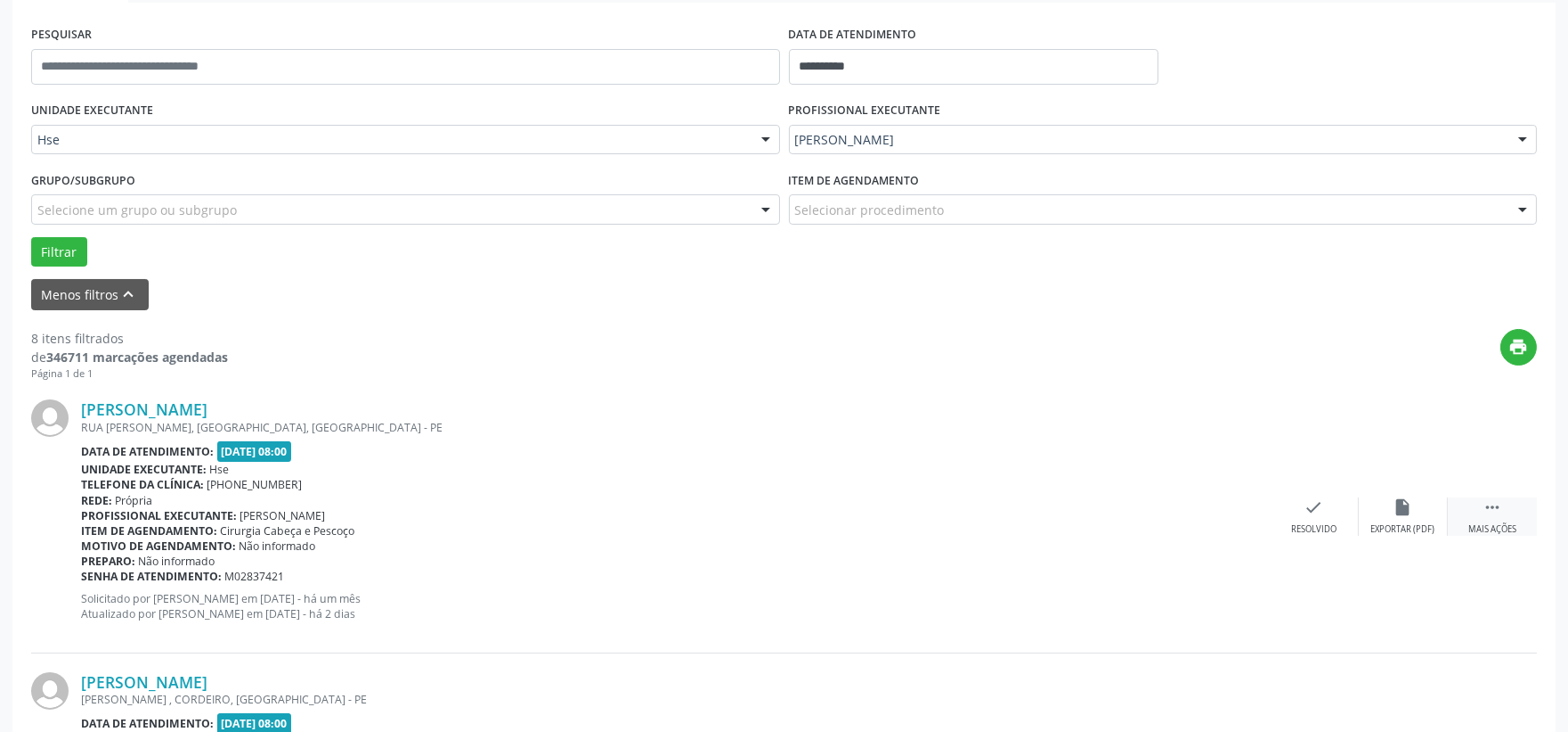
click at [1485, 521] on div " Mais ações" at bounding box center [1492, 516] width 90 height 39
click at [1401, 513] on icon "alarm_off" at bounding box center [1403, 507] width 19 height 19
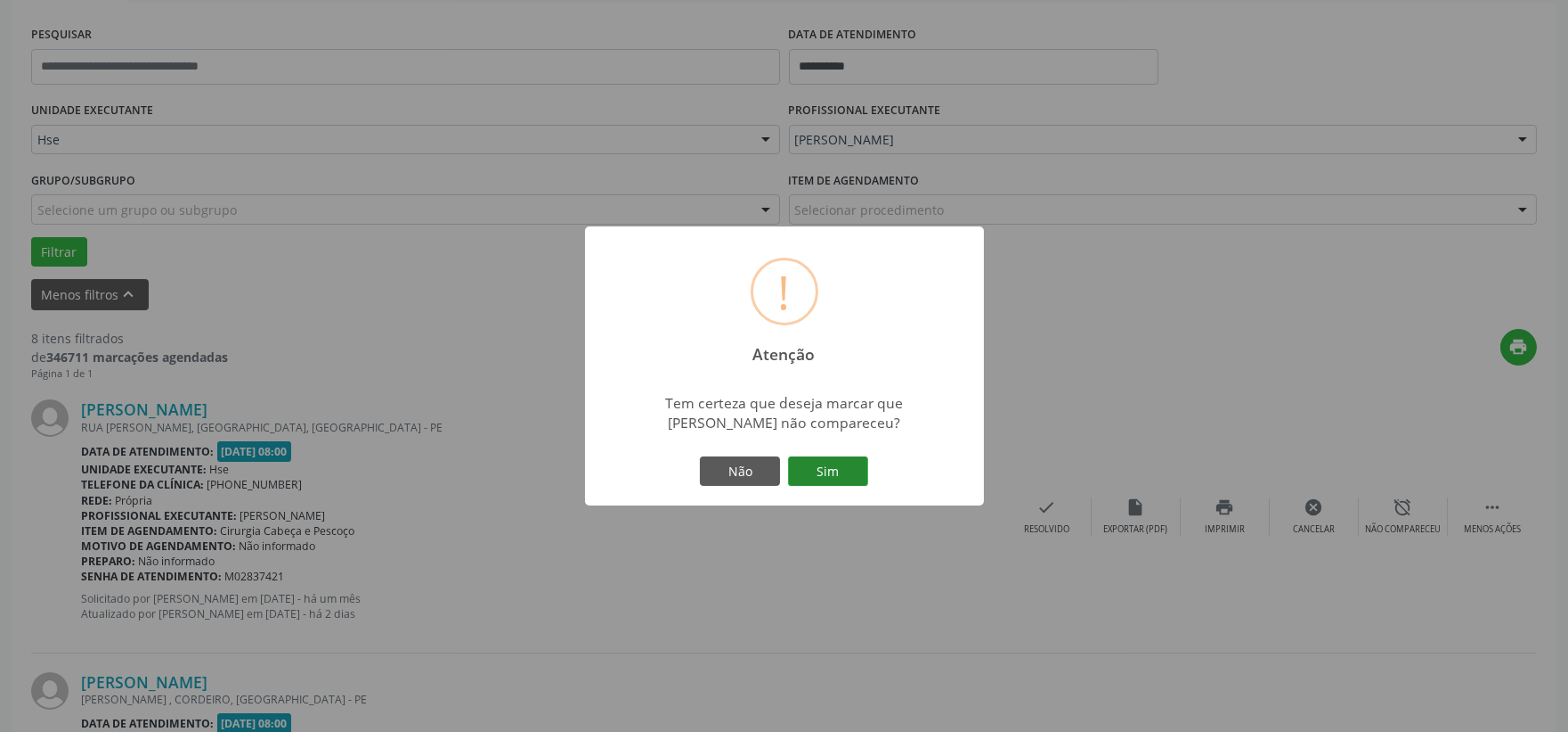
click at [842, 473] on button "Sim" at bounding box center [828, 471] width 80 height 30
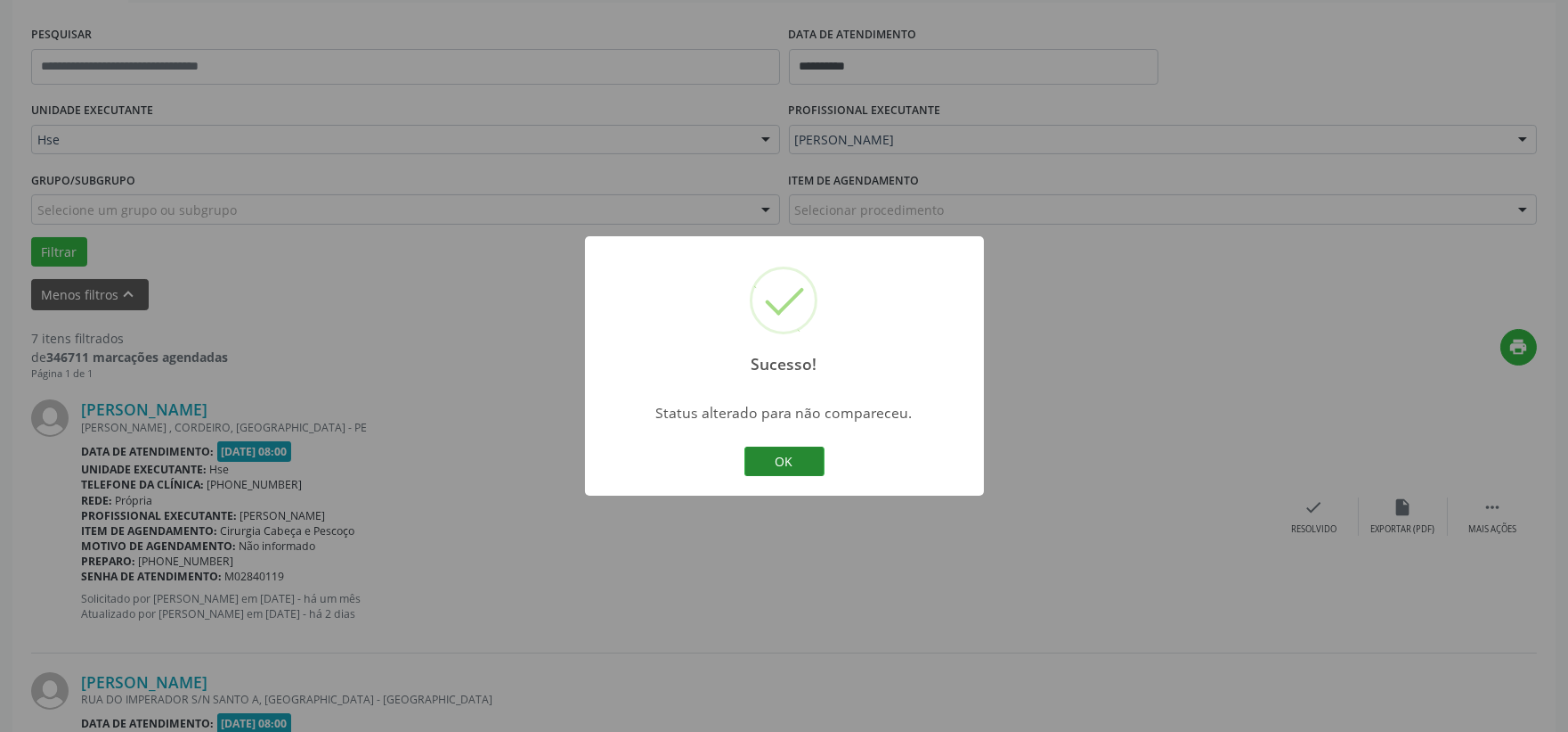
click at [791, 465] on button "OK" at bounding box center [784, 461] width 80 height 30
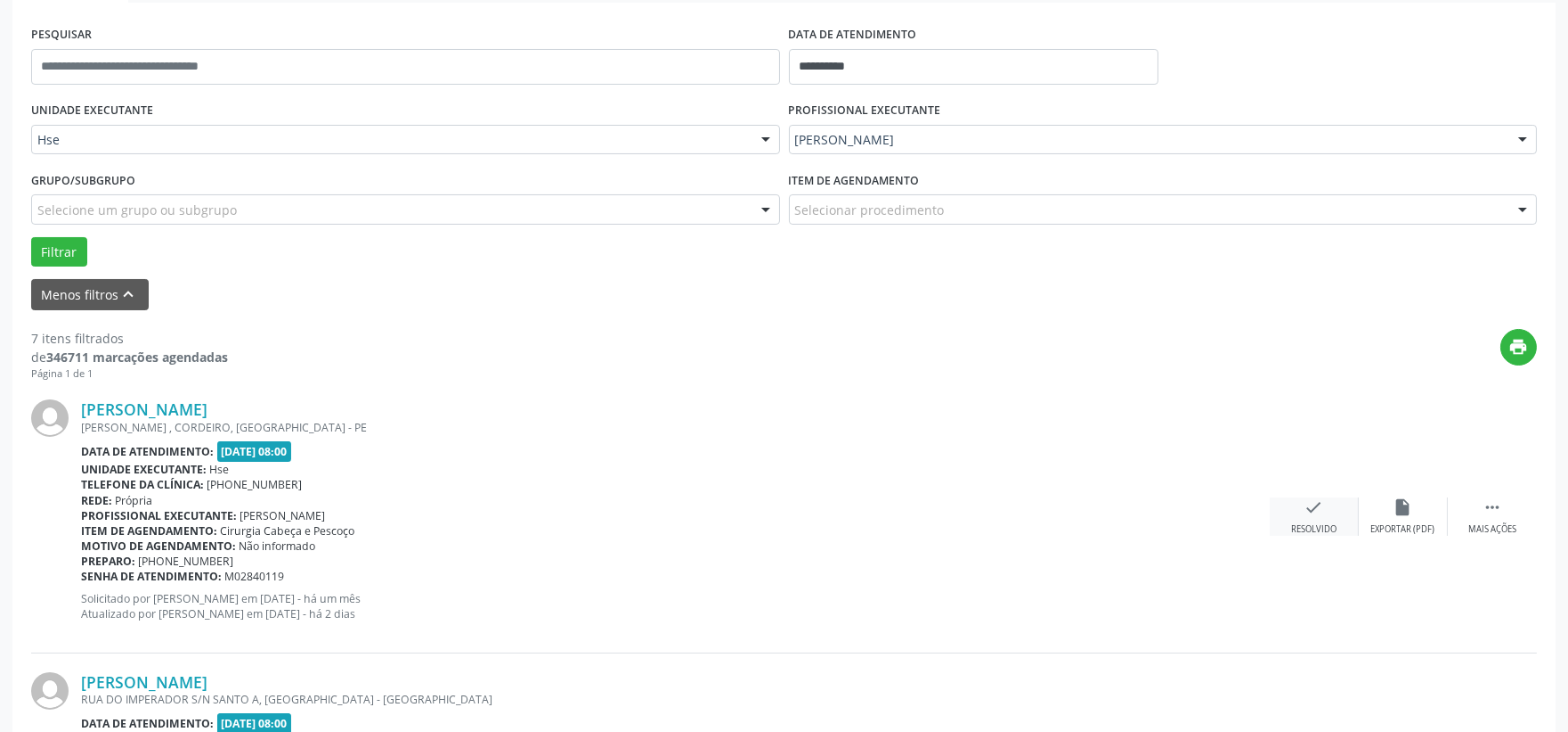
click at [1316, 511] on icon "check" at bounding box center [1314, 507] width 19 height 19
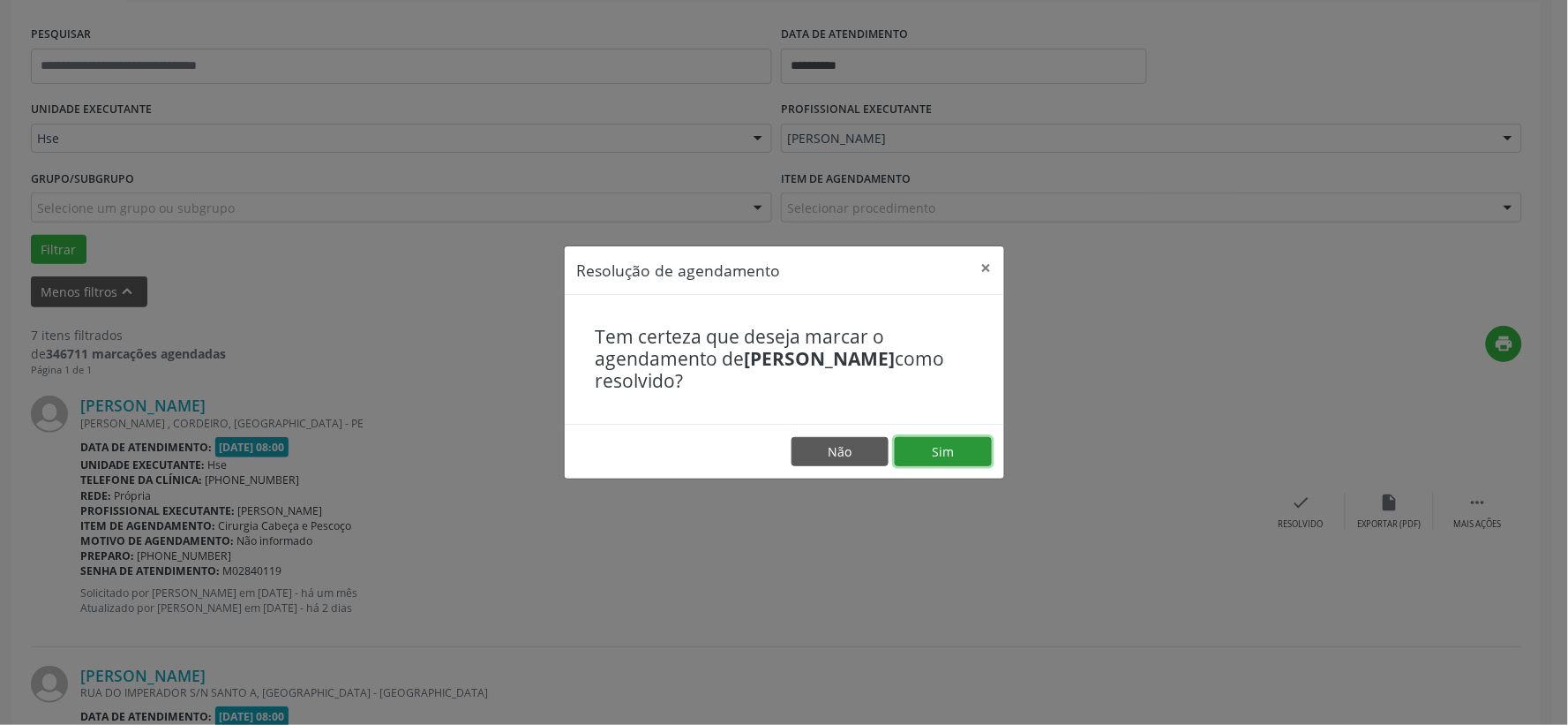
click at [941, 447] on button "Sim" at bounding box center [943, 451] width 97 height 30
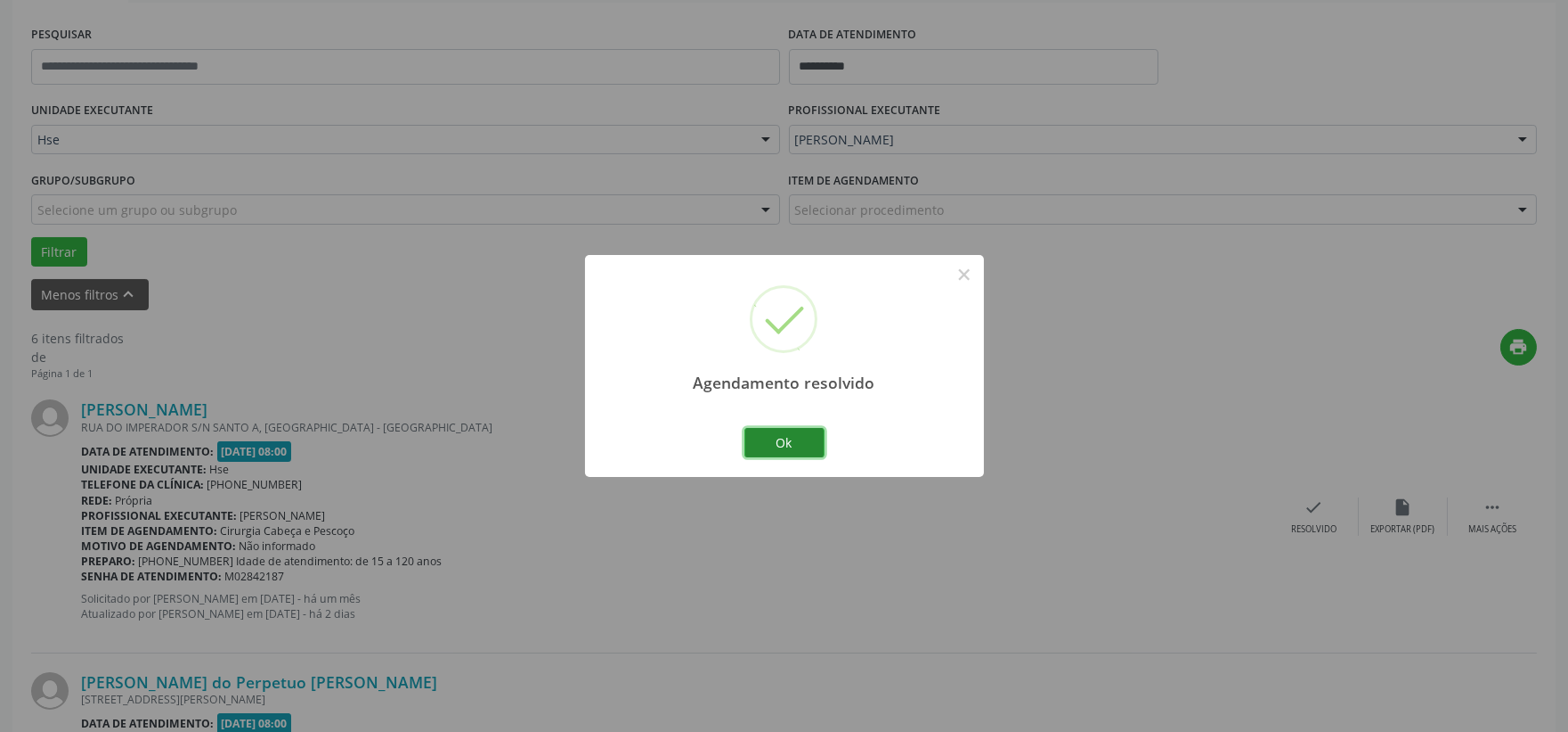
click at [800, 439] on button "Ok" at bounding box center [784, 442] width 80 height 30
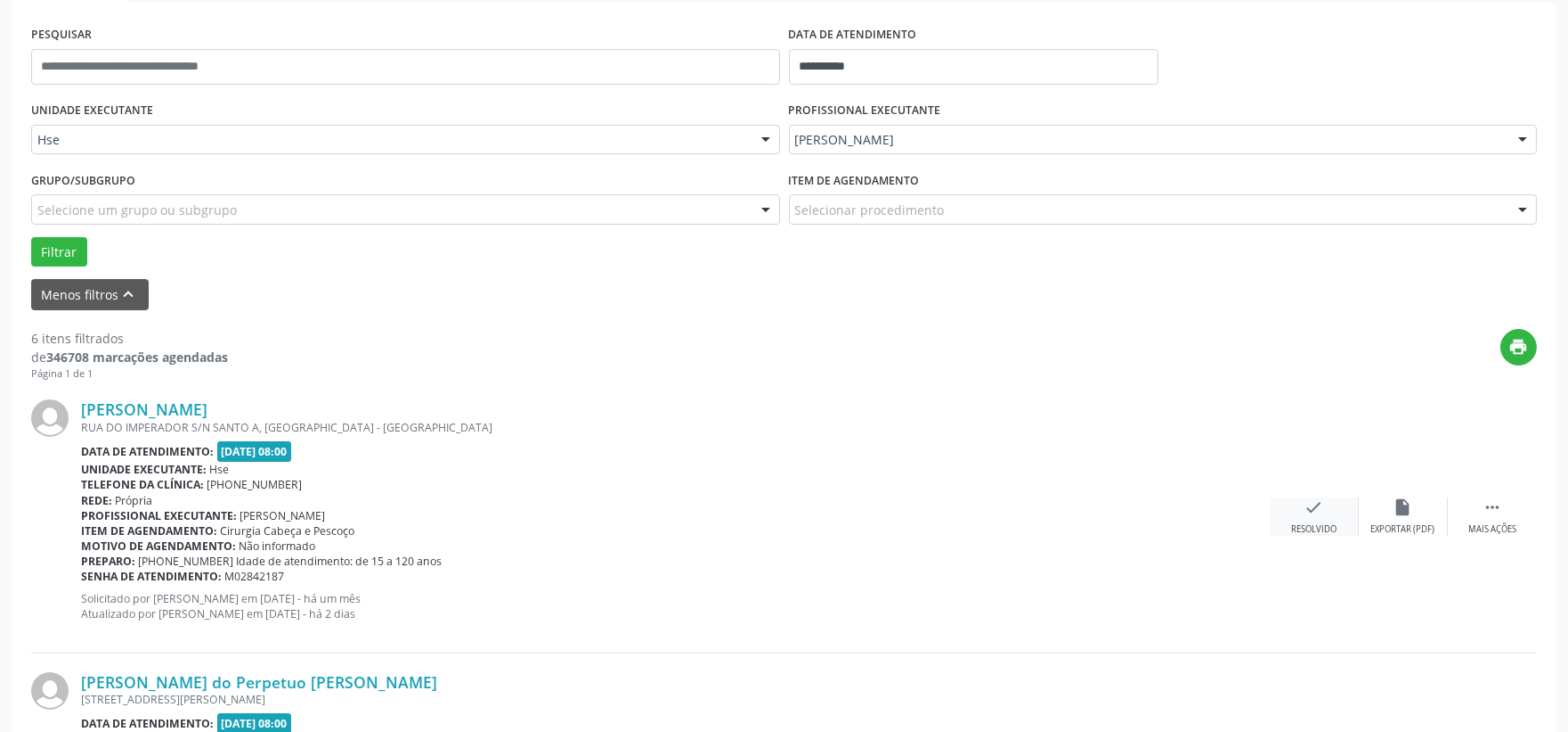
click at [1320, 506] on icon "check" at bounding box center [1314, 507] width 19 height 19
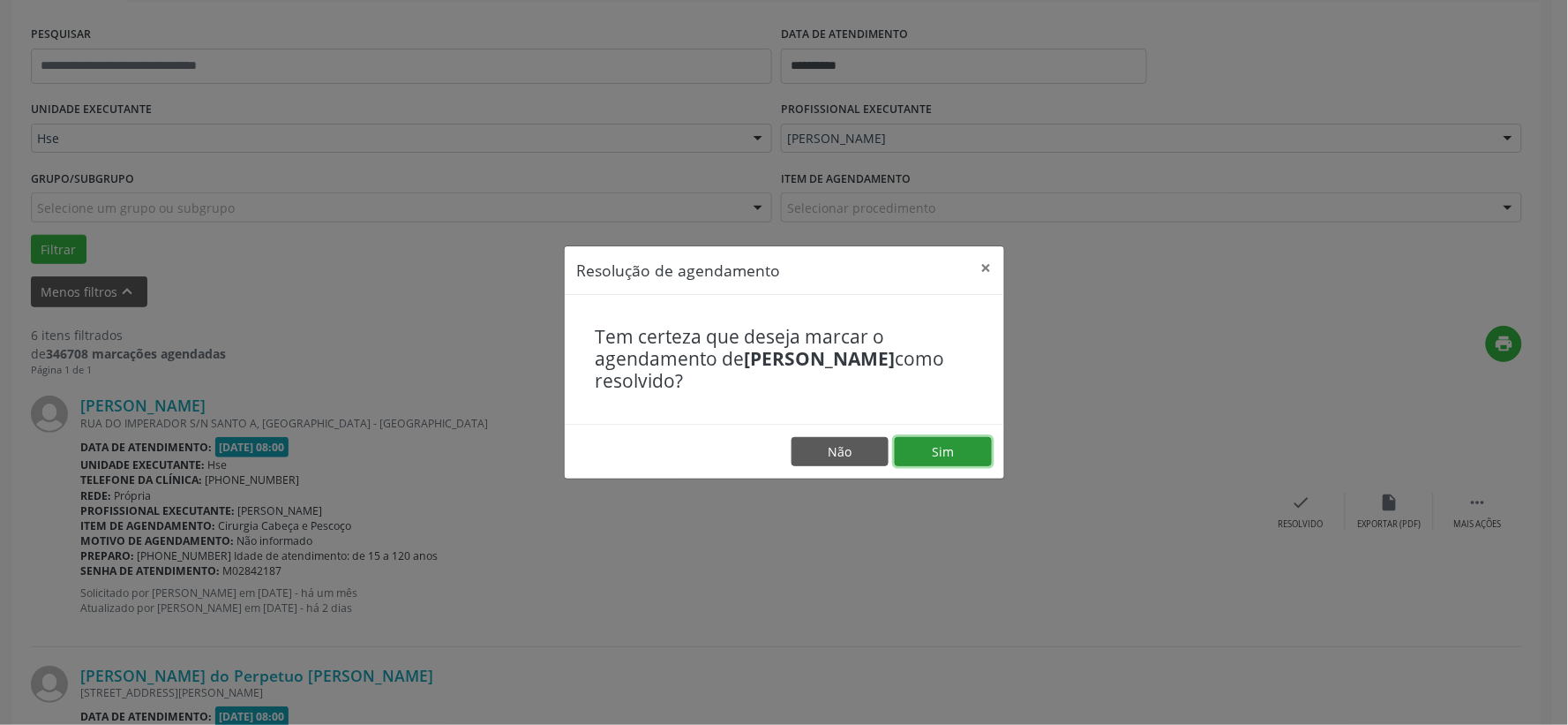
click at [976, 446] on button "Sim" at bounding box center [943, 451] width 97 height 30
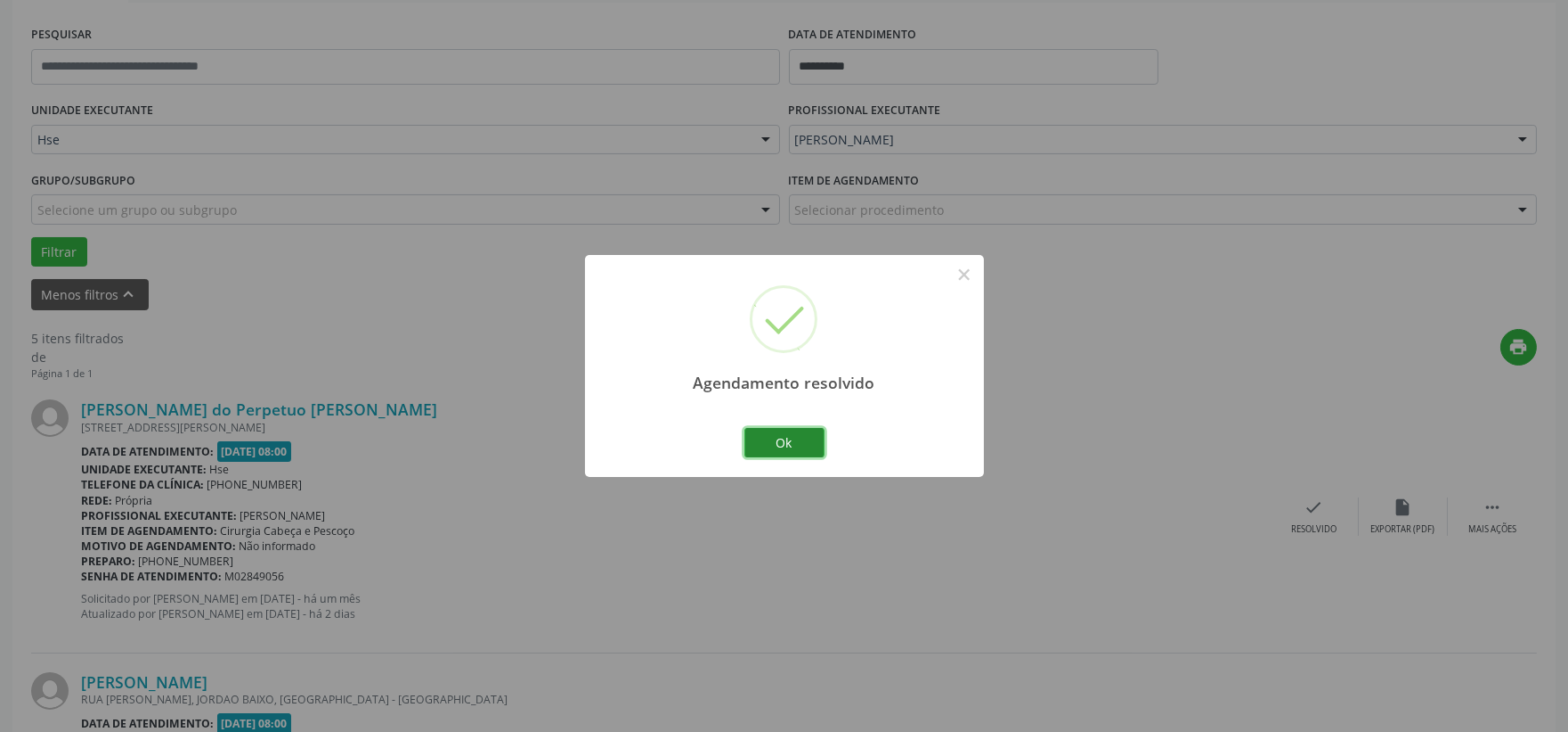
click at [805, 438] on button "Ok" at bounding box center [784, 442] width 80 height 30
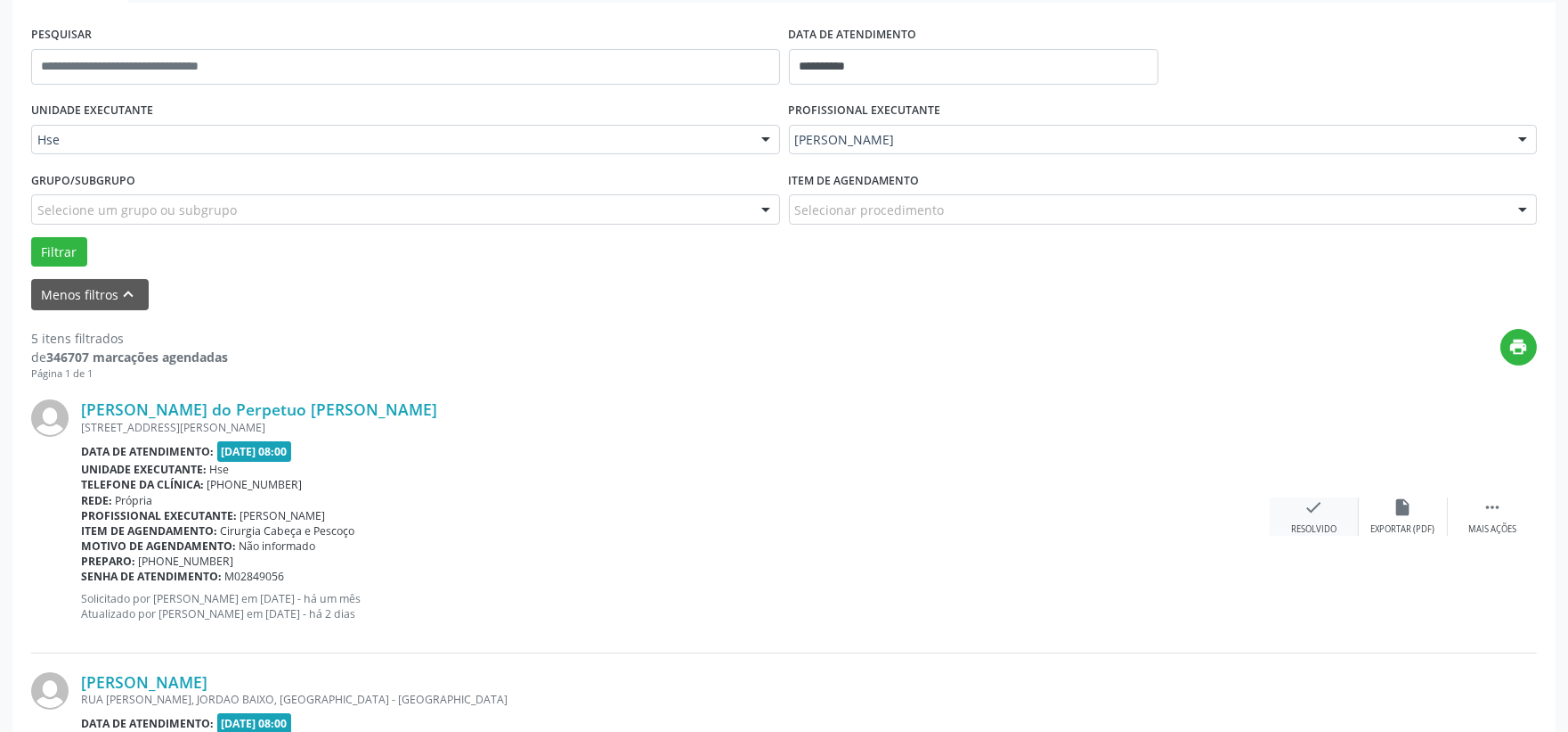
click at [1315, 515] on icon "check" at bounding box center [1314, 507] width 19 height 19
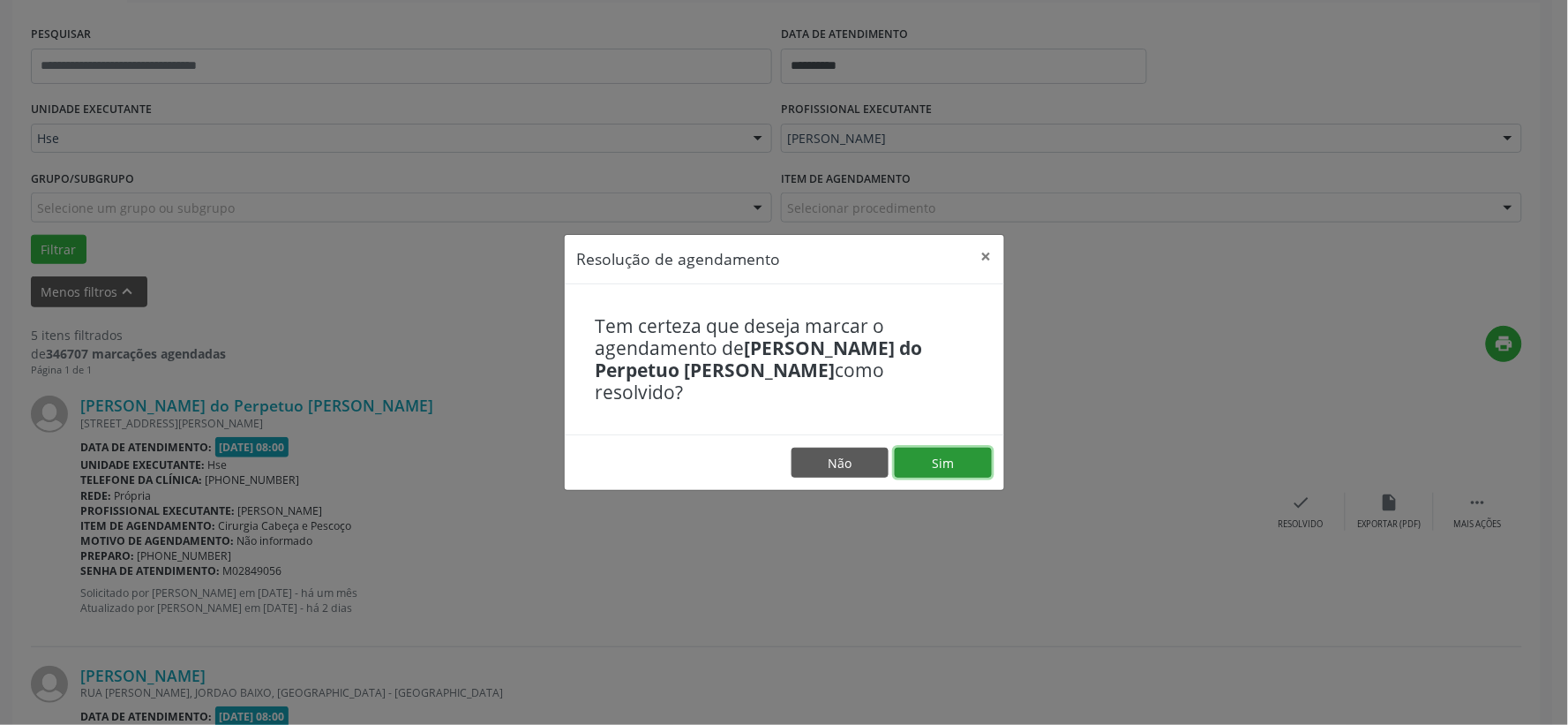
click at [956, 454] on button "Sim" at bounding box center [943, 462] width 97 height 30
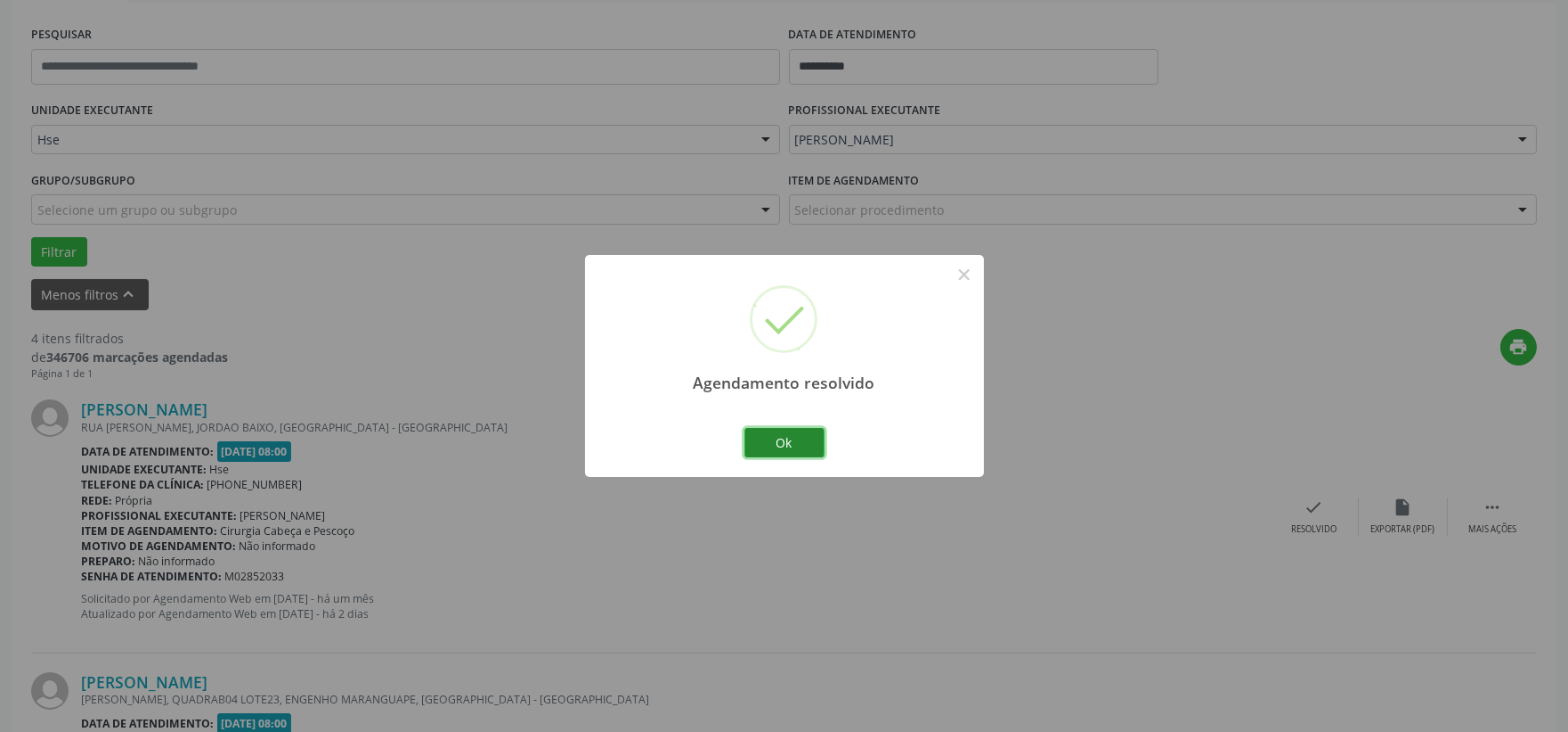
click at [804, 437] on button "Ok" at bounding box center [784, 442] width 80 height 30
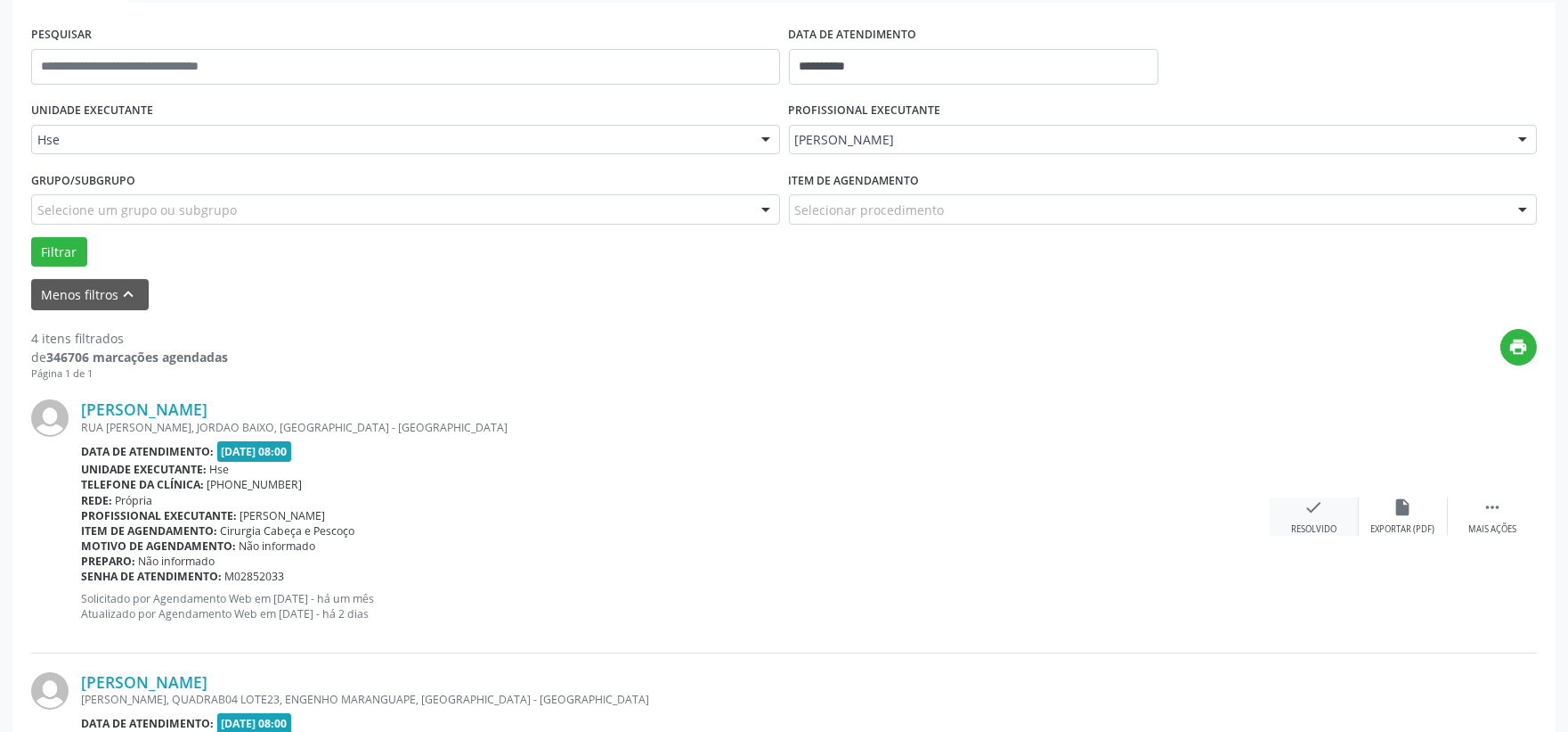
click at [1290, 511] on div "check Resolvido" at bounding box center [1314, 516] width 90 height 39
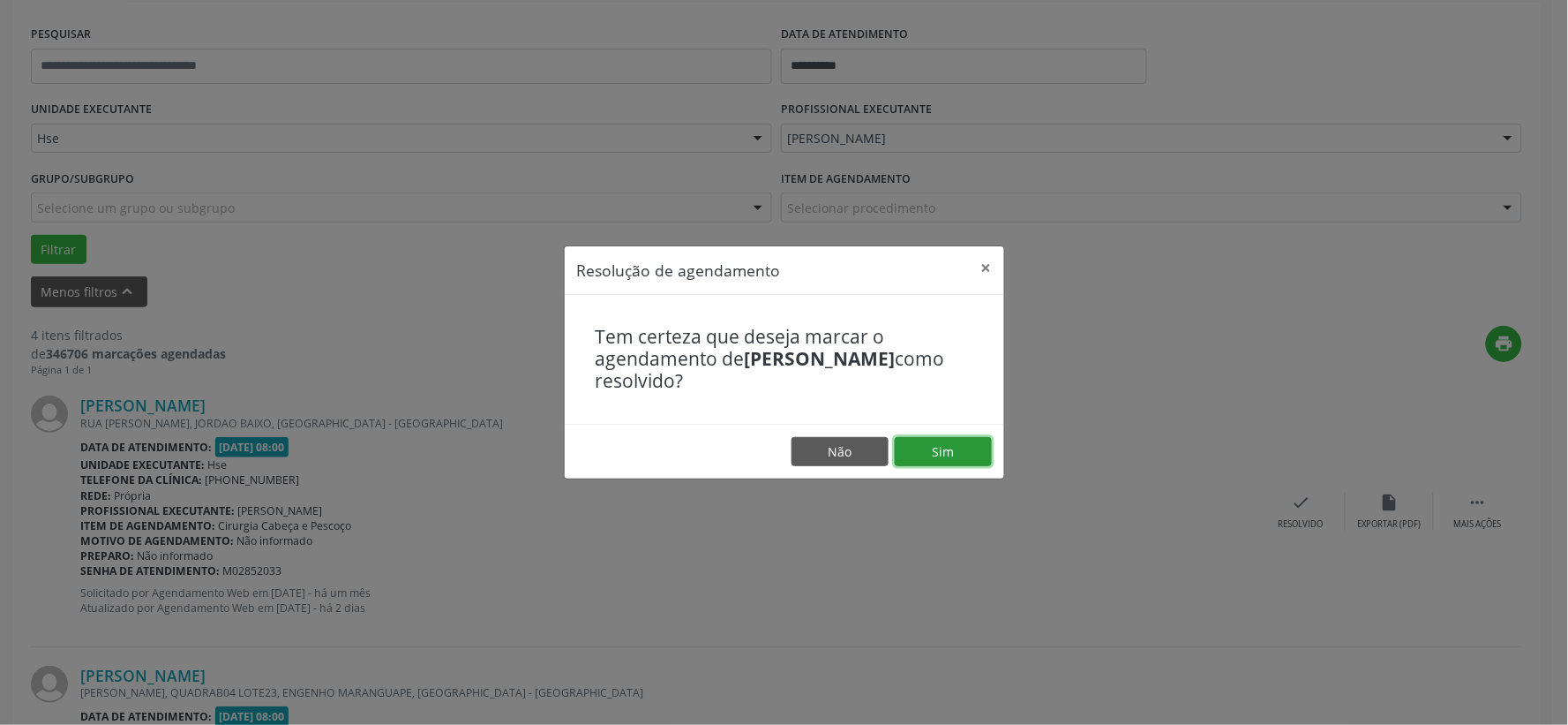
click at [932, 454] on button "Sim" at bounding box center [943, 451] width 97 height 30
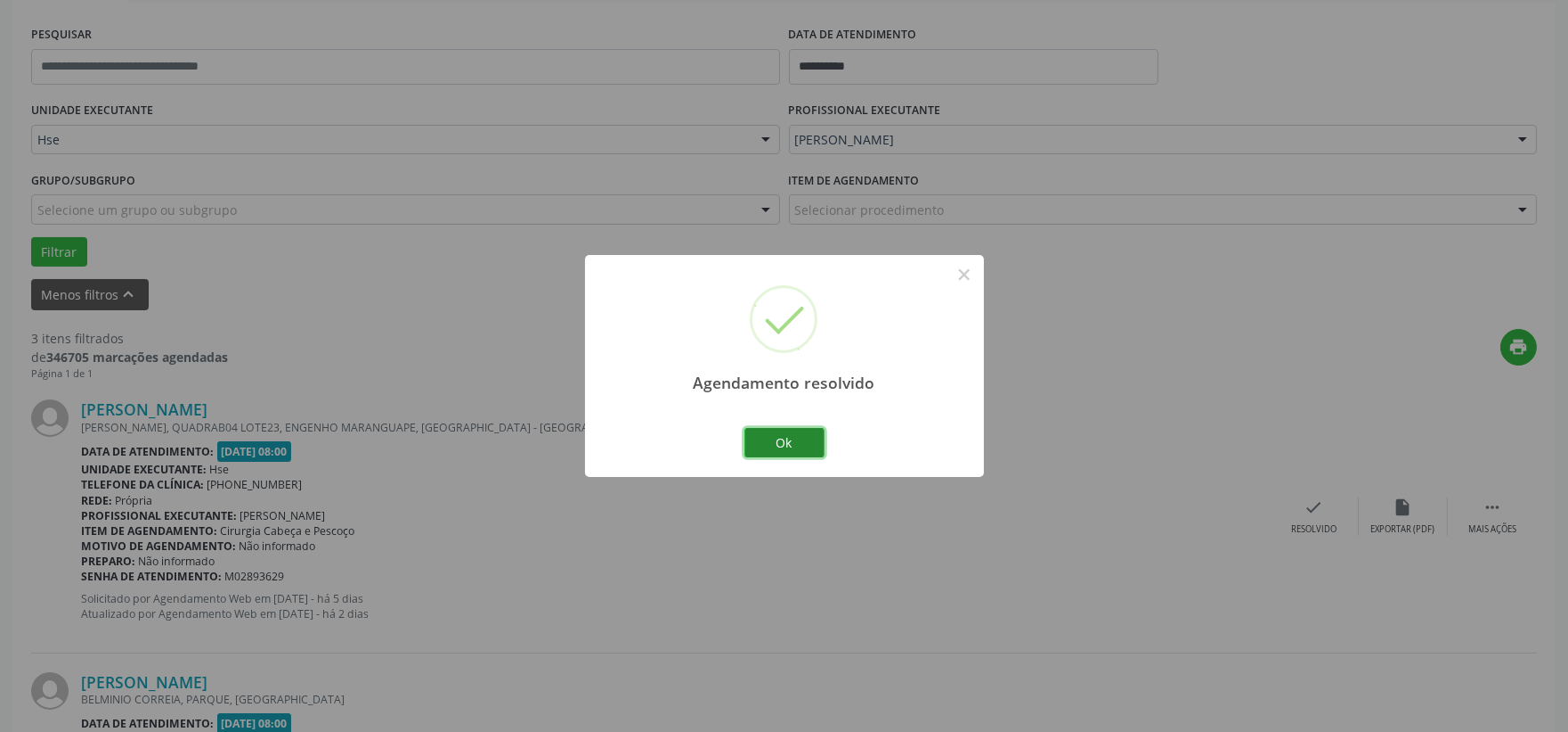
click at [793, 431] on button "Ok" at bounding box center [784, 442] width 80 height 30
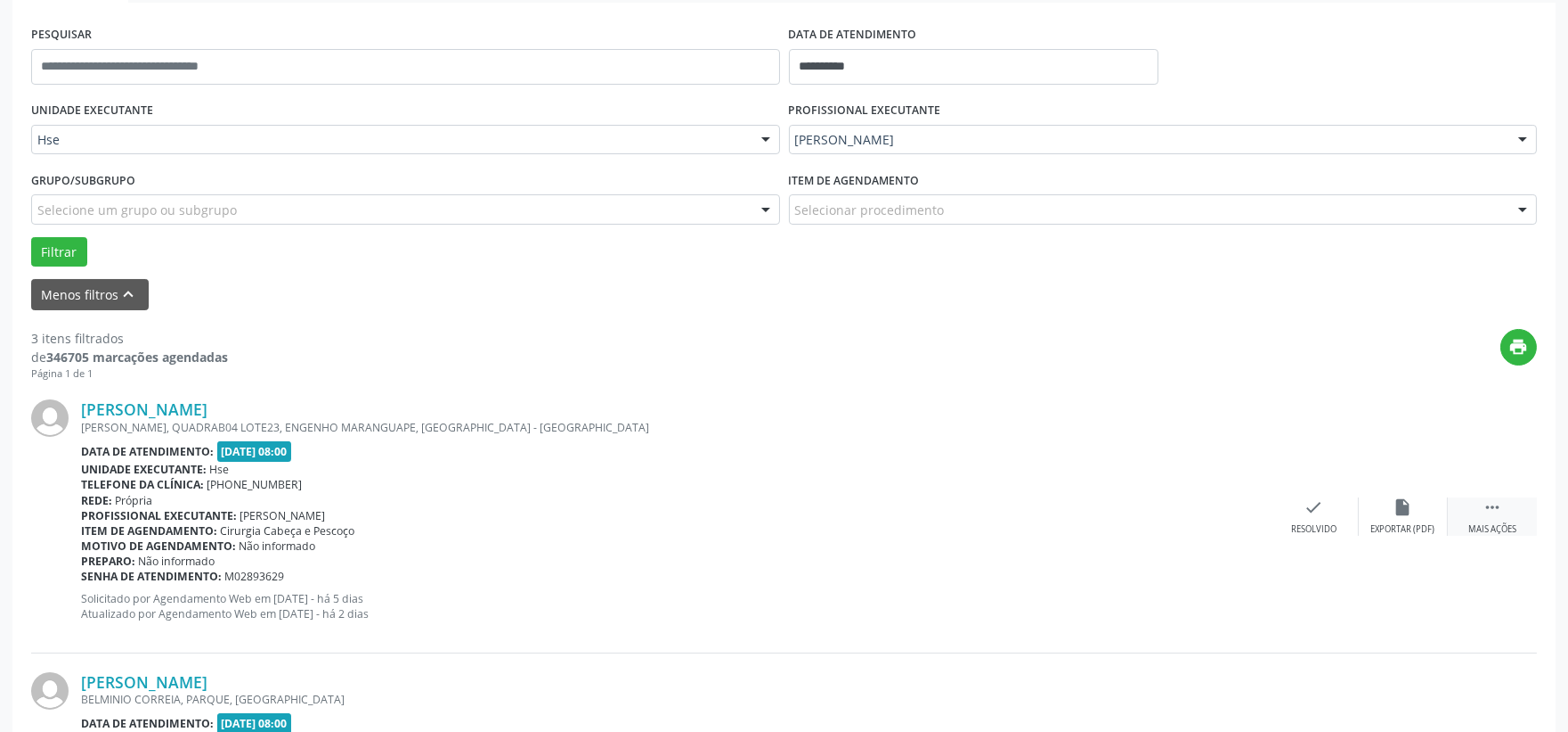
click at [1506, 511] on div " Mais ações" at bounding box center [1492, 516] width 90 height 39
click at [1394, 517] on div "alarm_off Não compareceu" at bounding box center [1403, 516] width 90 height 39
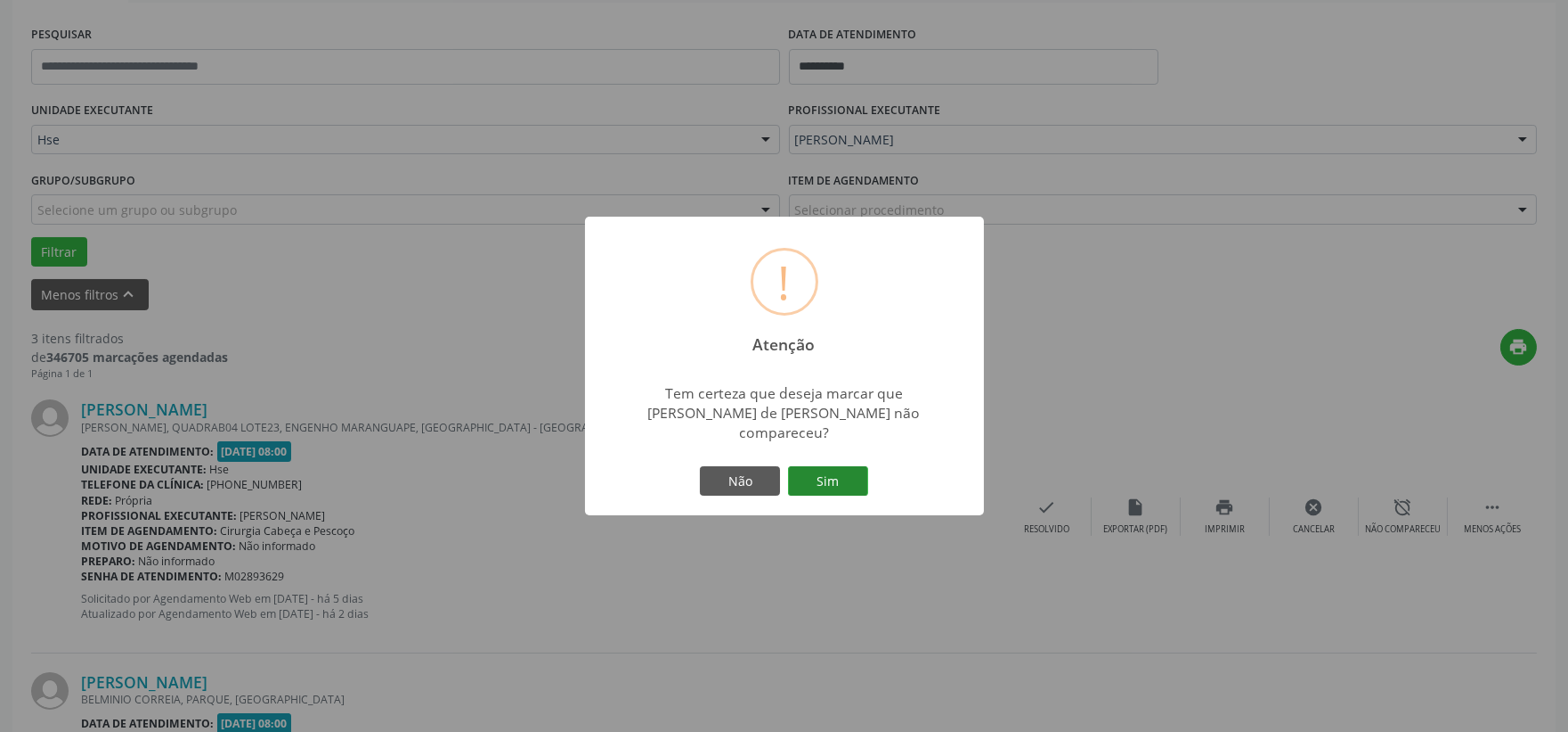
click at [817, 470] on button "Sim" at bounding box center [828, 481] width 80 height 30
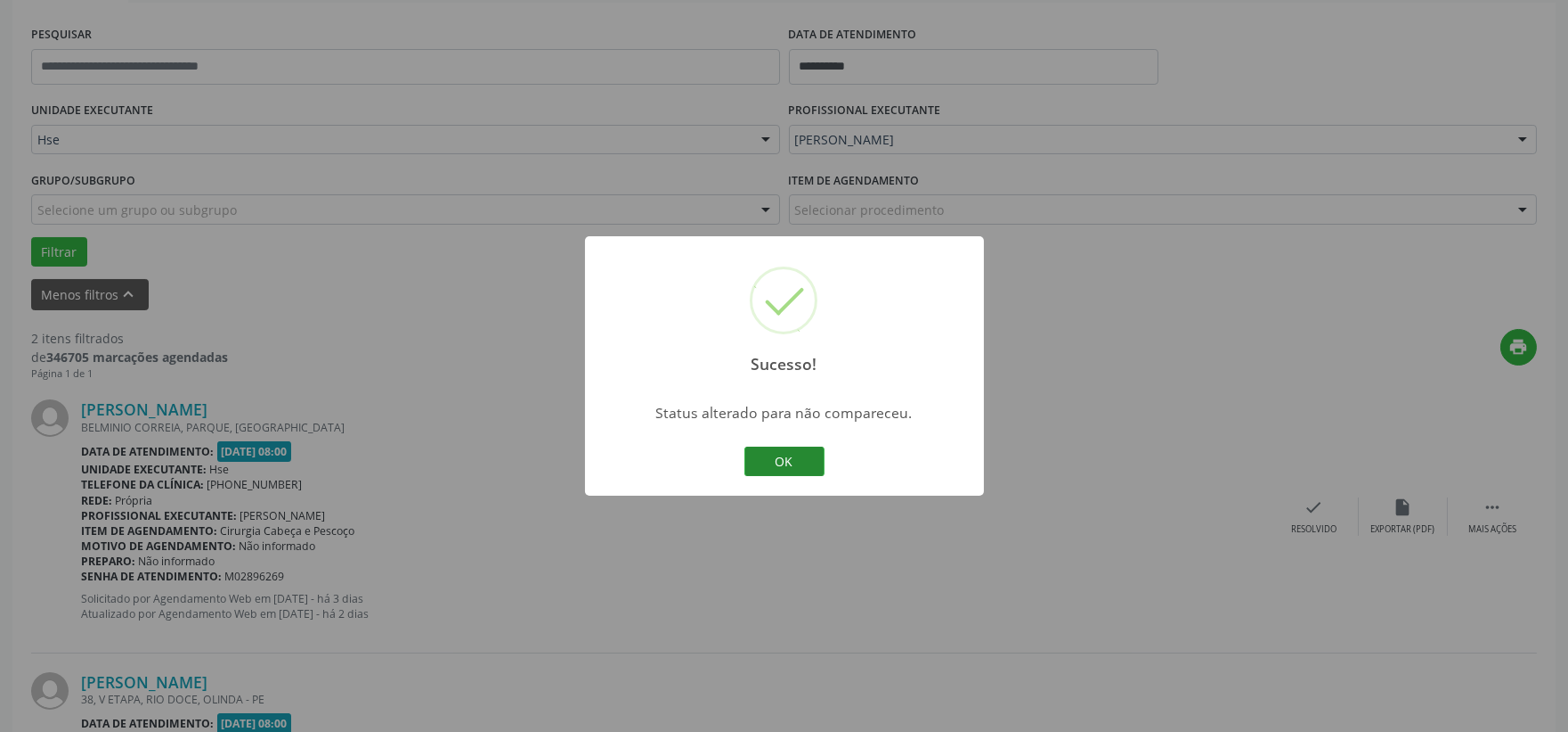
click at [759, 458] on button "OK" at bounding box center [784, 461] width 80 height 30
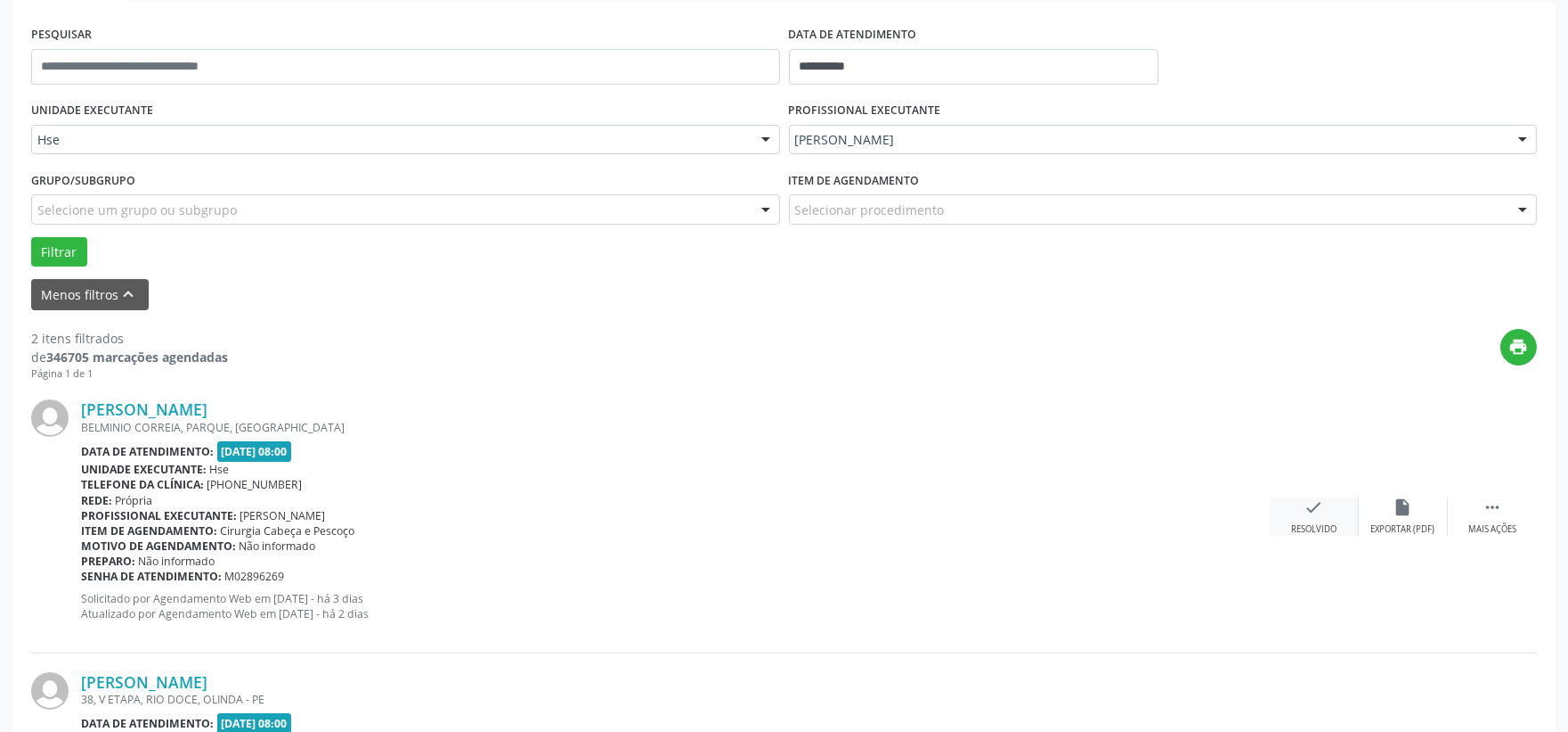
click at [1294, 508] on div "check Resolvido" at bounding box center [1314, 516] width 90 height 39
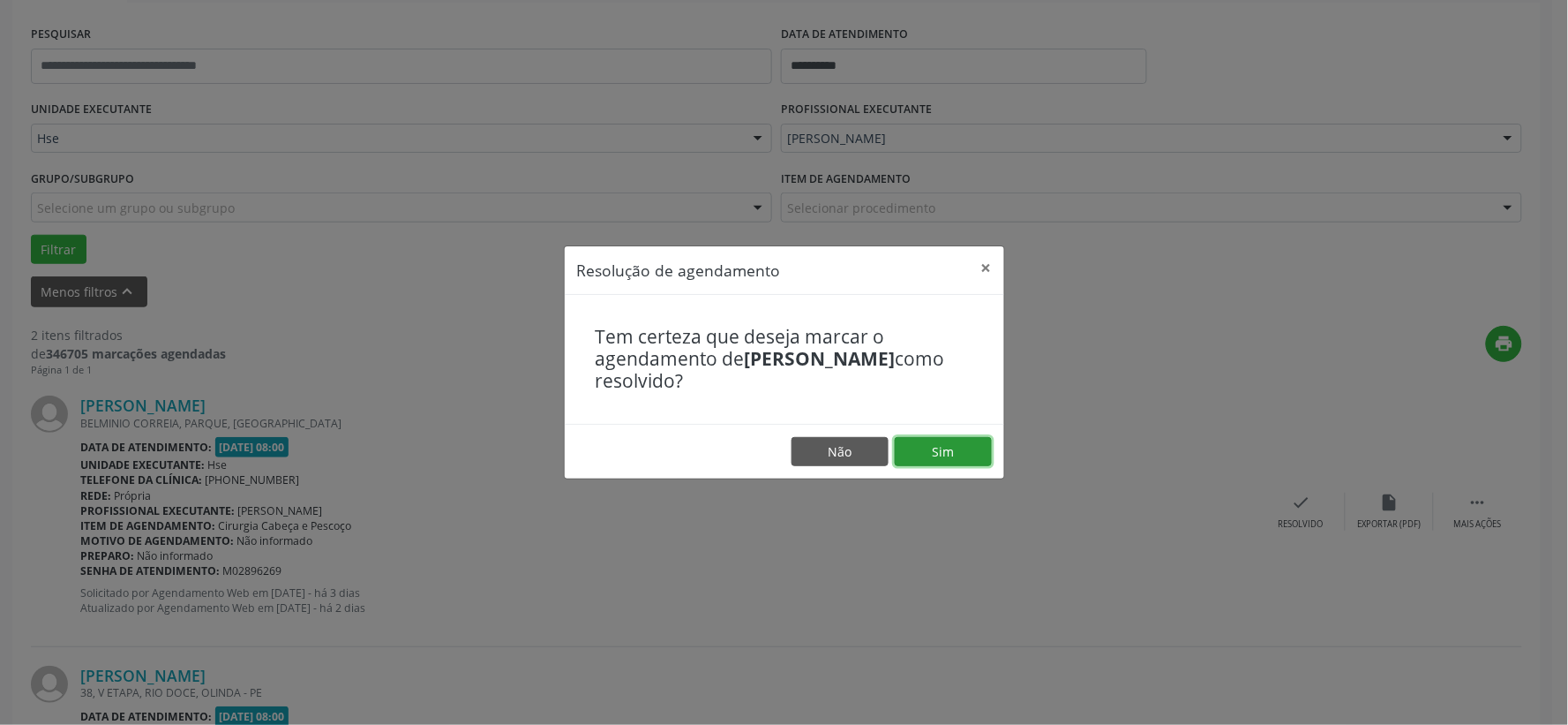
click at [922, 460] on button "Sim" at bounding box center [943, 451] width 97 height 30
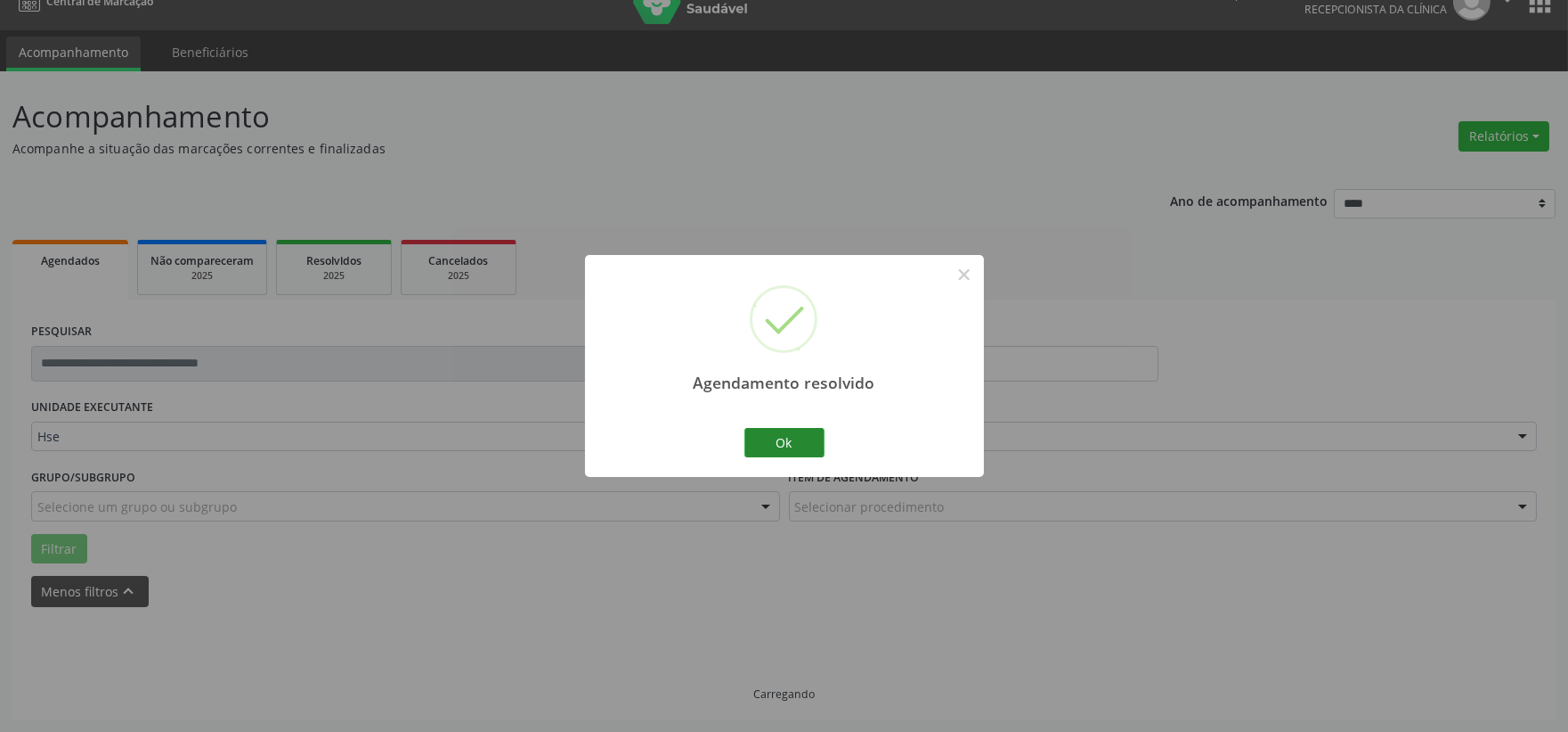
scroll to position [274, 0]
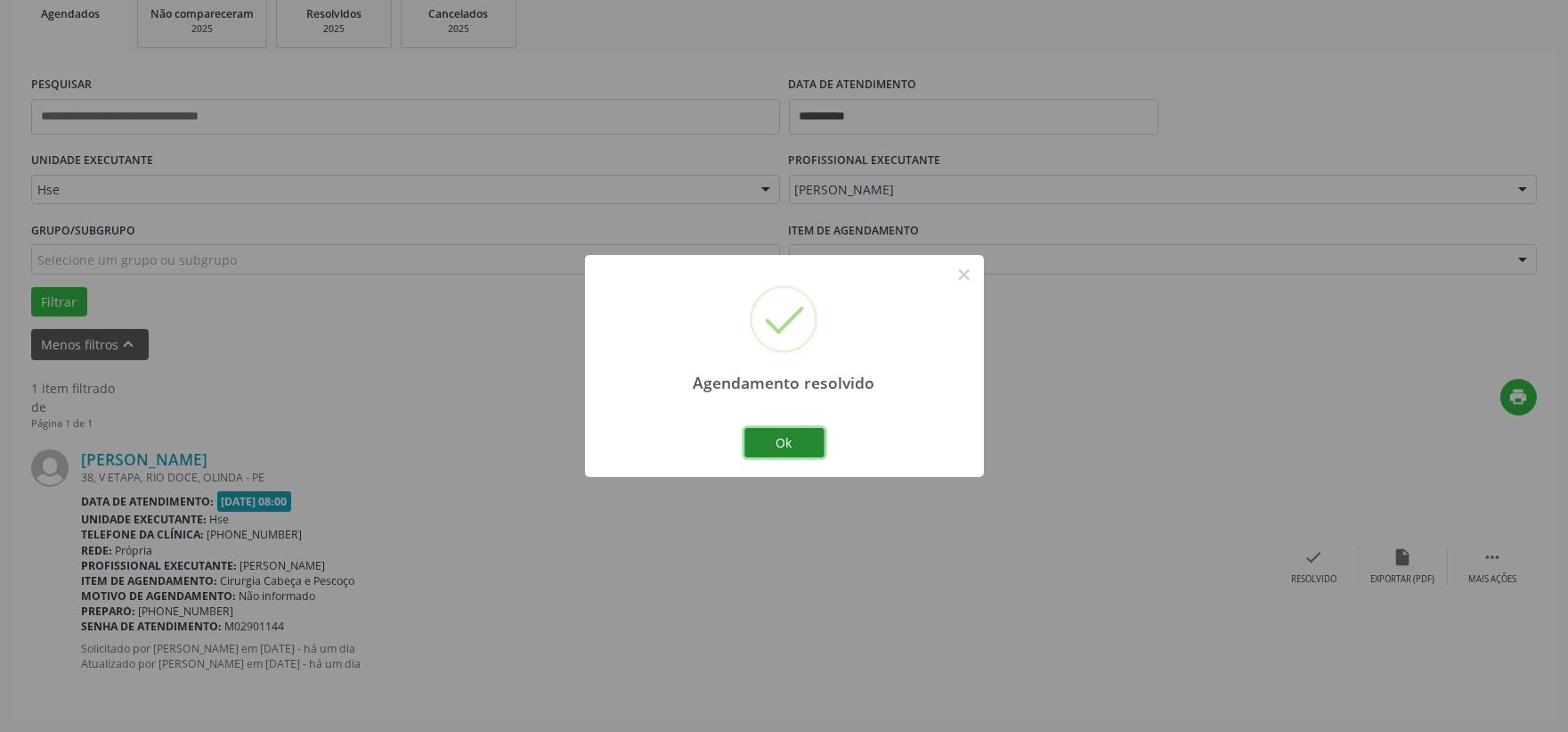
click at [794, 447] on button "Ok" at bounding box center [784, 442] width 80 height 30
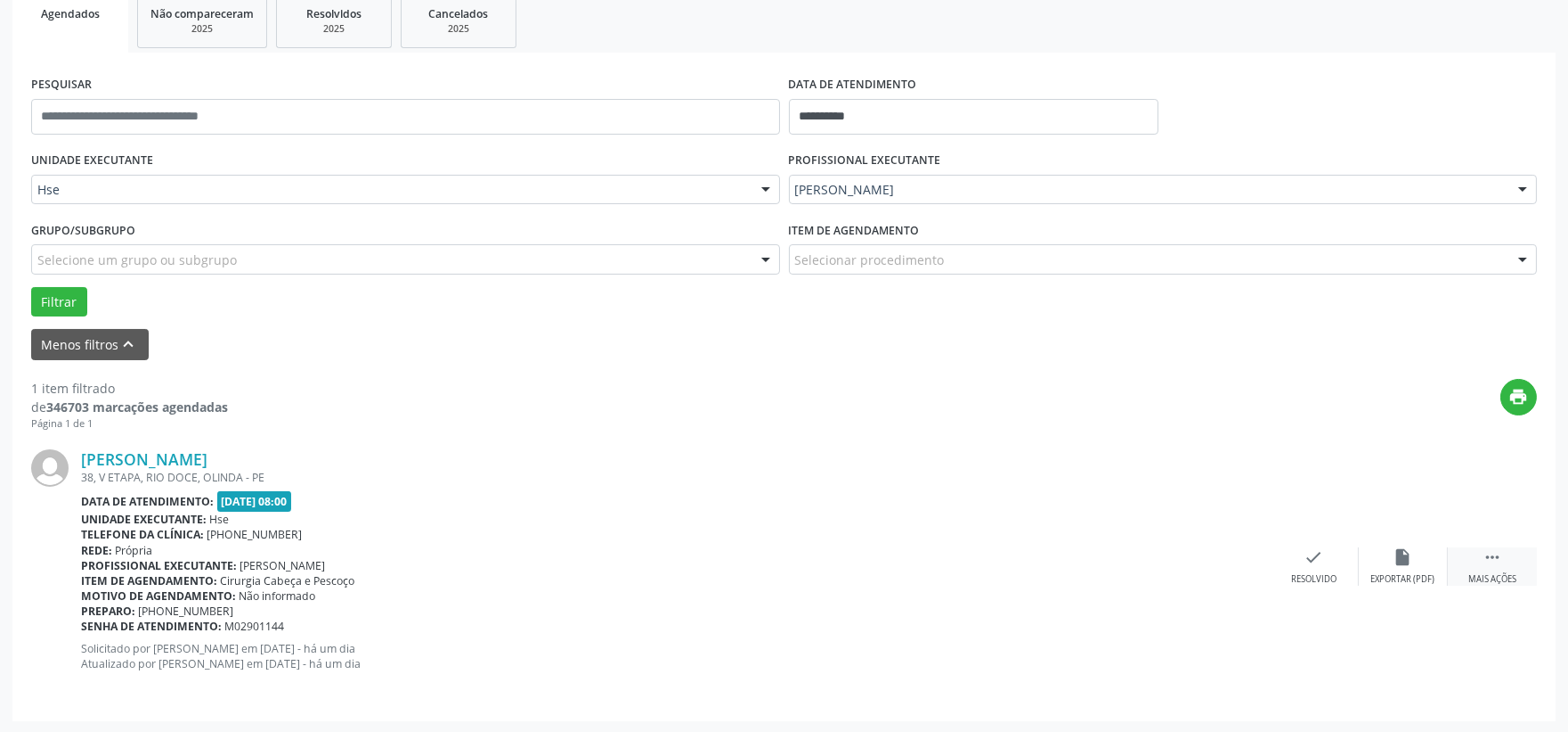
drag, startPoint x: 1510, startPoint y: 554, endPoint x: 1500, endPoint y: 554, distance: 10.0
click at [1510, 554] on div " Mais ações" at bounding box center [1492, 566] width 90 height 39
click at [1418, 556] on div "alarm_off Não compareceu" at bounding box center [1403, 566] width 90 height 39
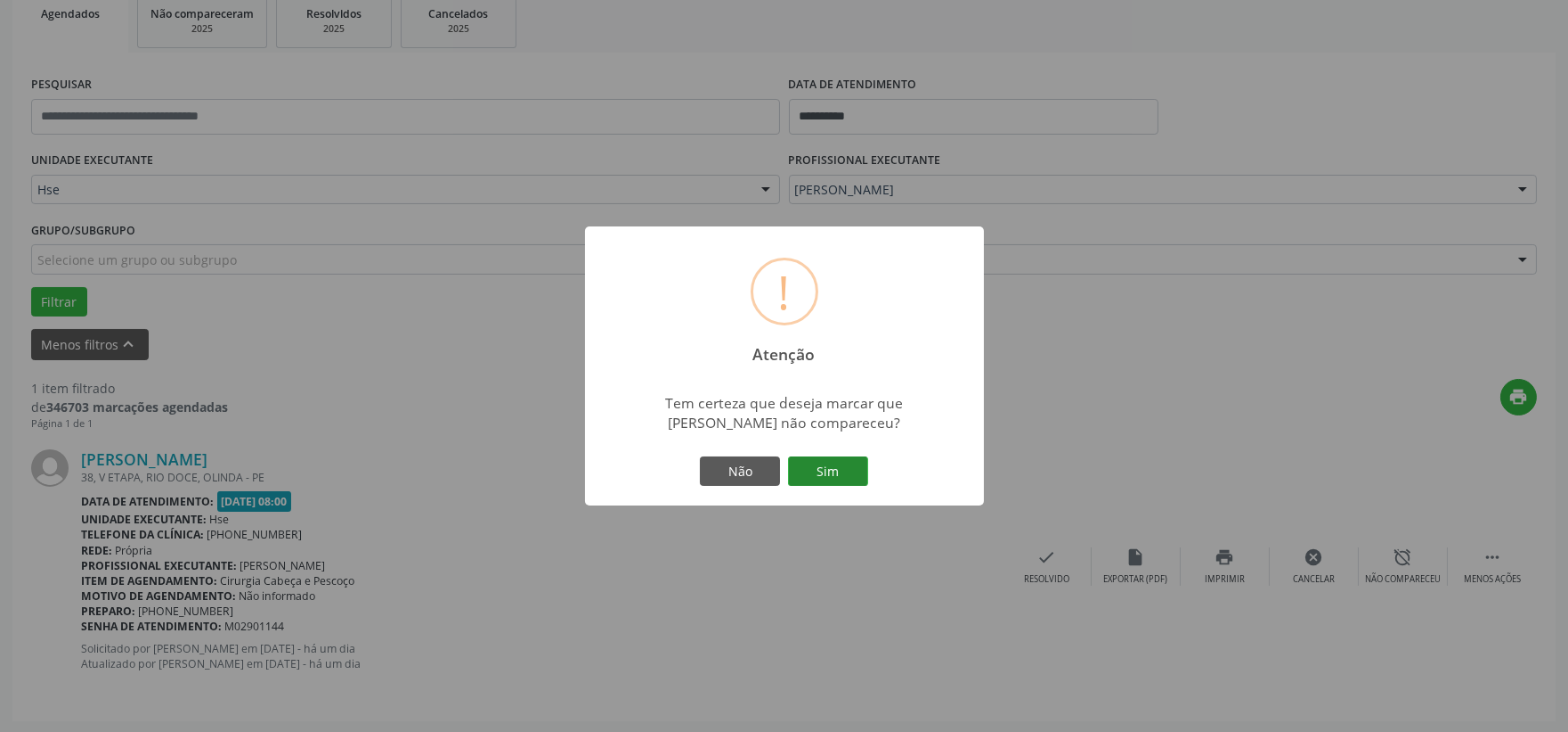
click at [823, 459] on button "Sim" at bounding box center [828, 471] width 80 height 30
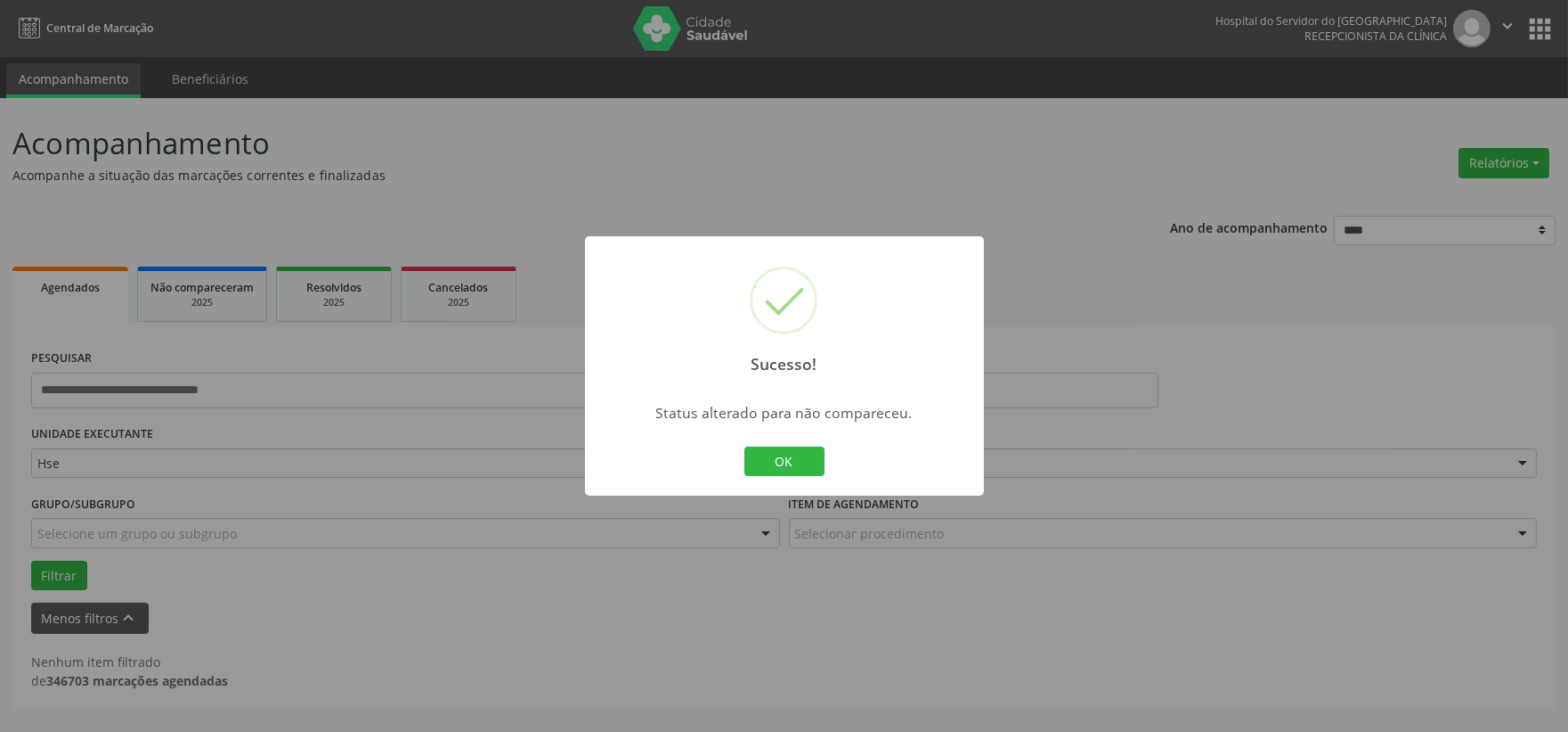
scroll to position [0, 0]
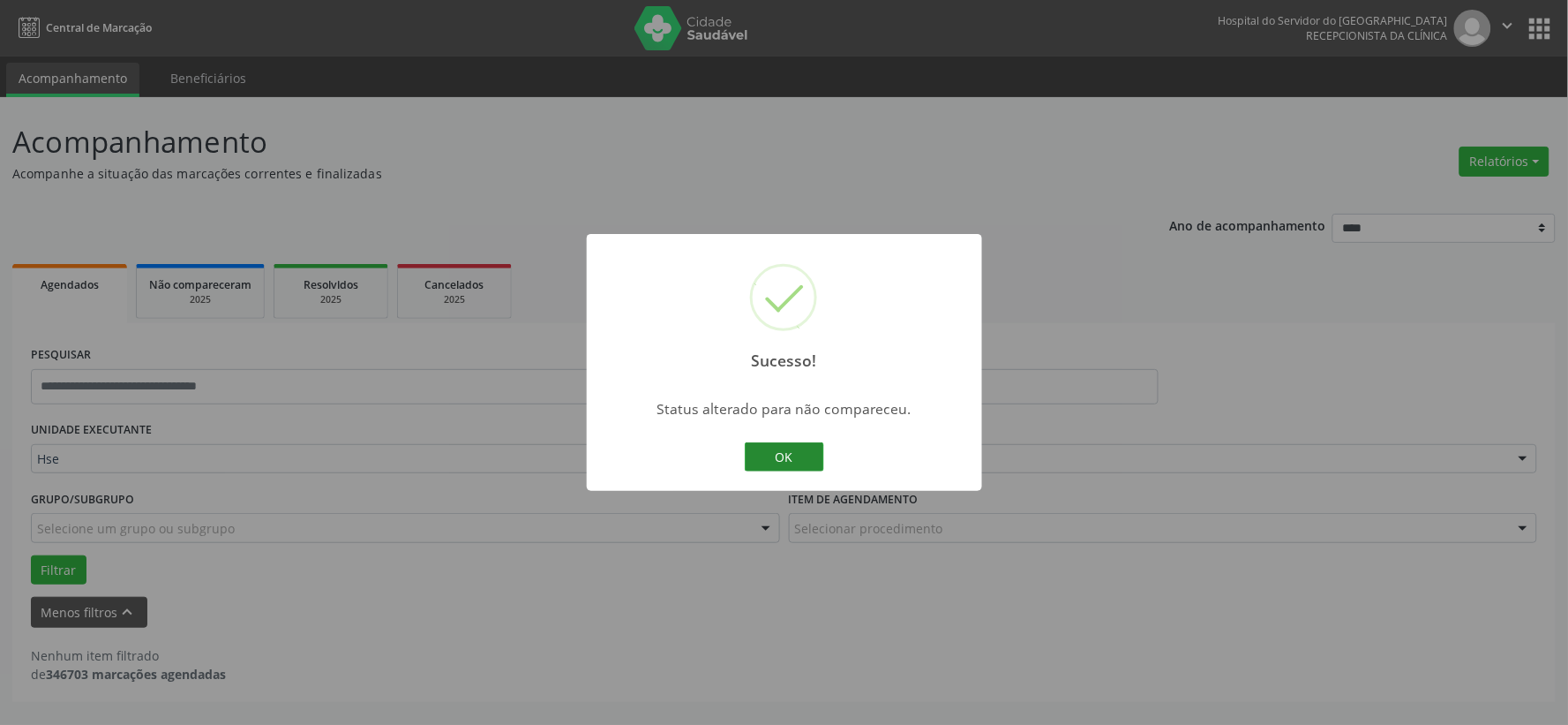
click at [808, 464] on button "OK" at bounding box center [784, 457] width 79 height 30
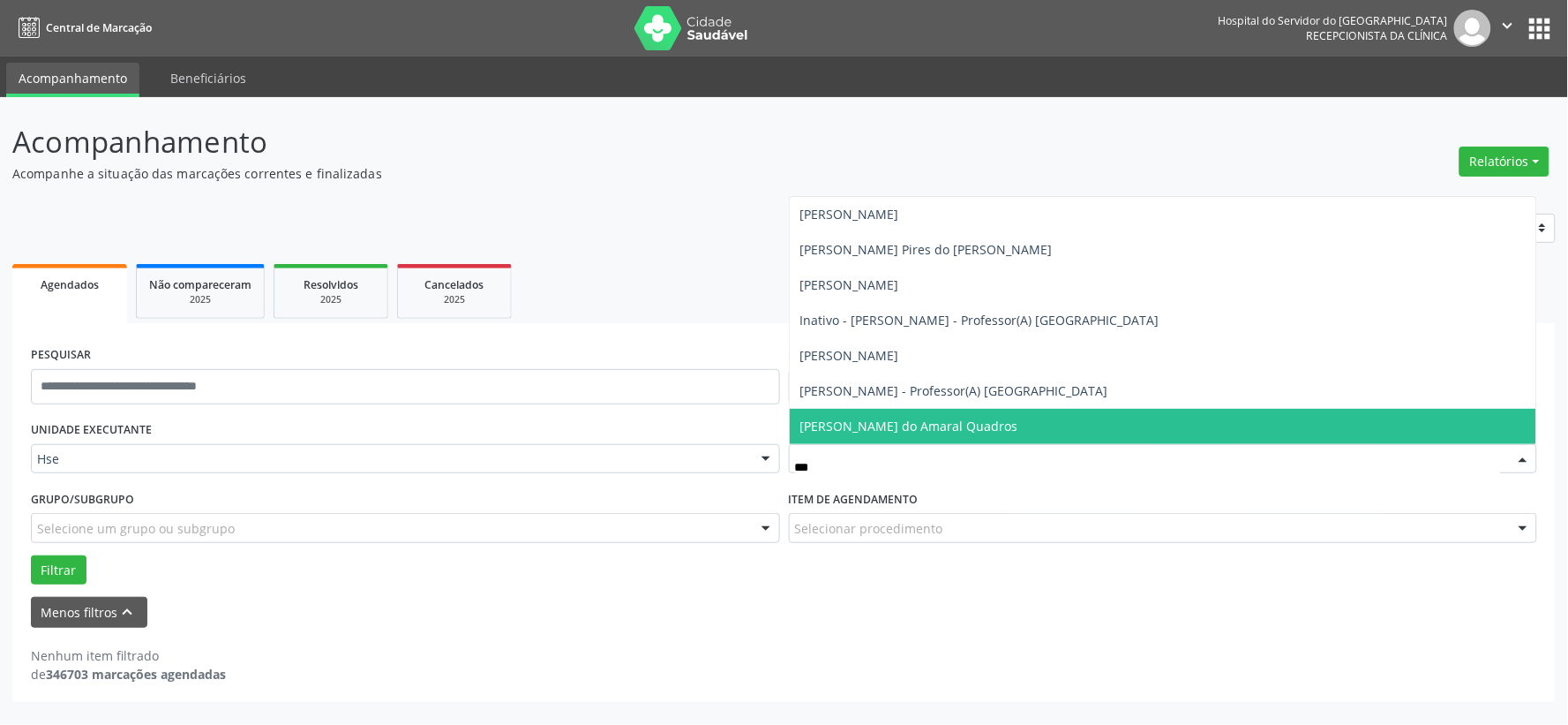
type input "****"
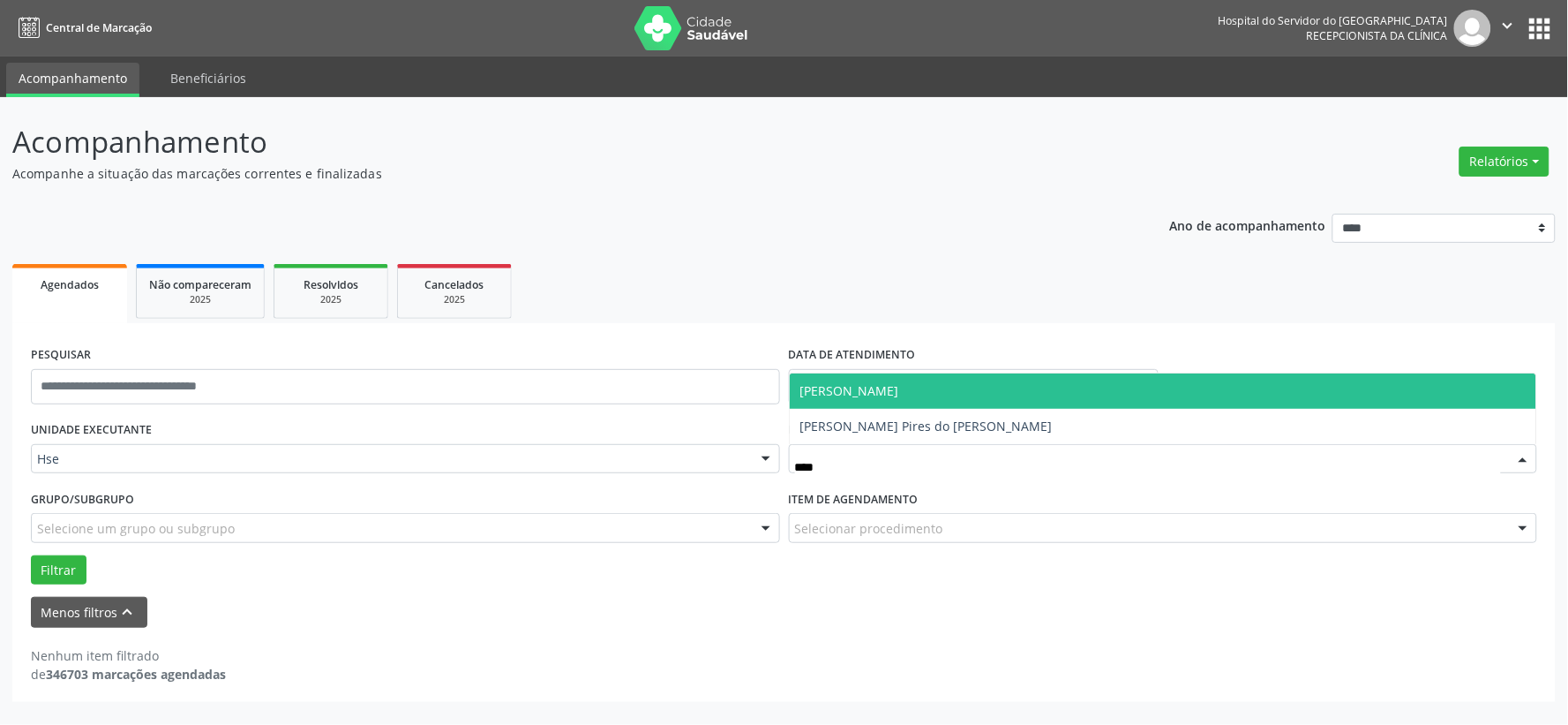
click at [898, 385] on span "Amanda Brito Barros" at bounding box center [850, 391] width 99 height 17
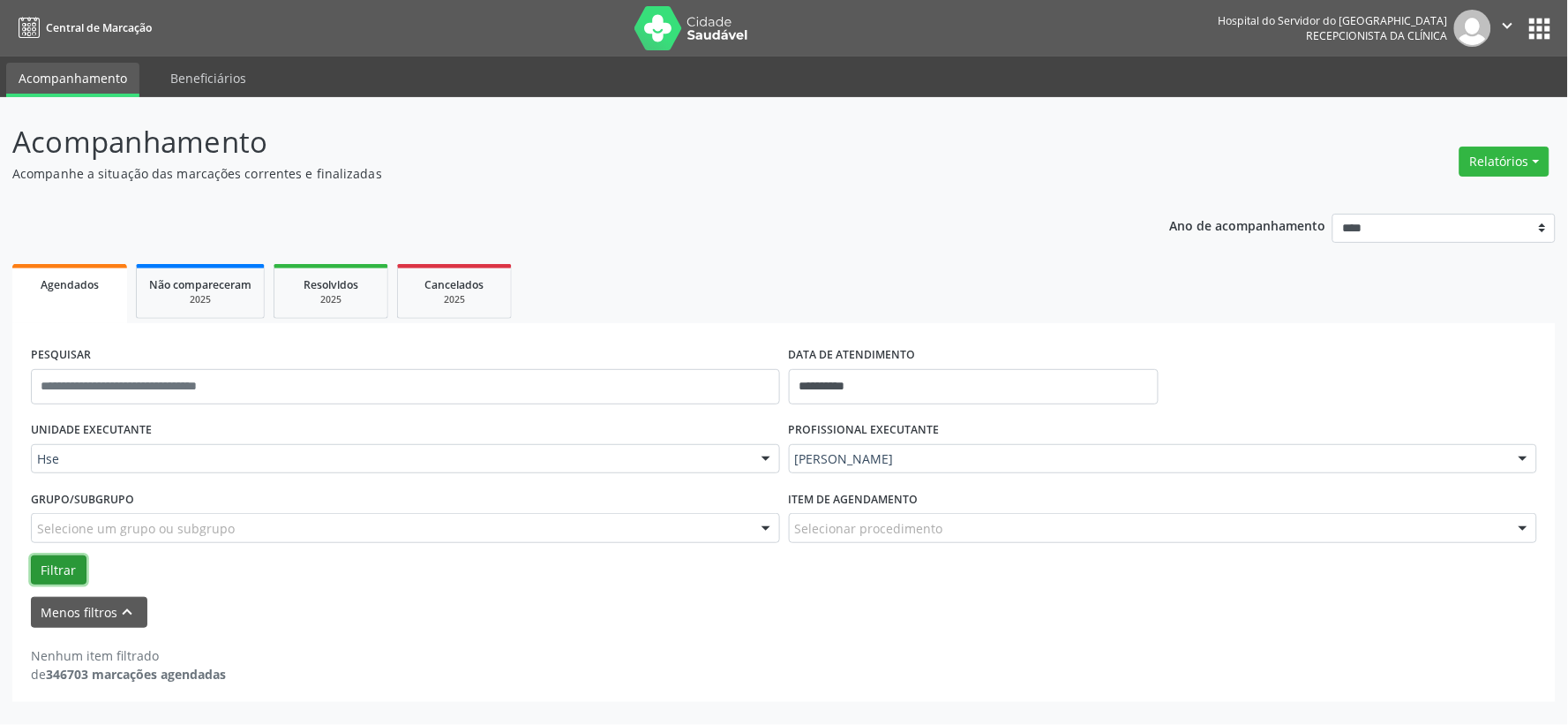
click at [65, 568] on button "Filtrar" at bounding box center [58, 570] width 55 height 30
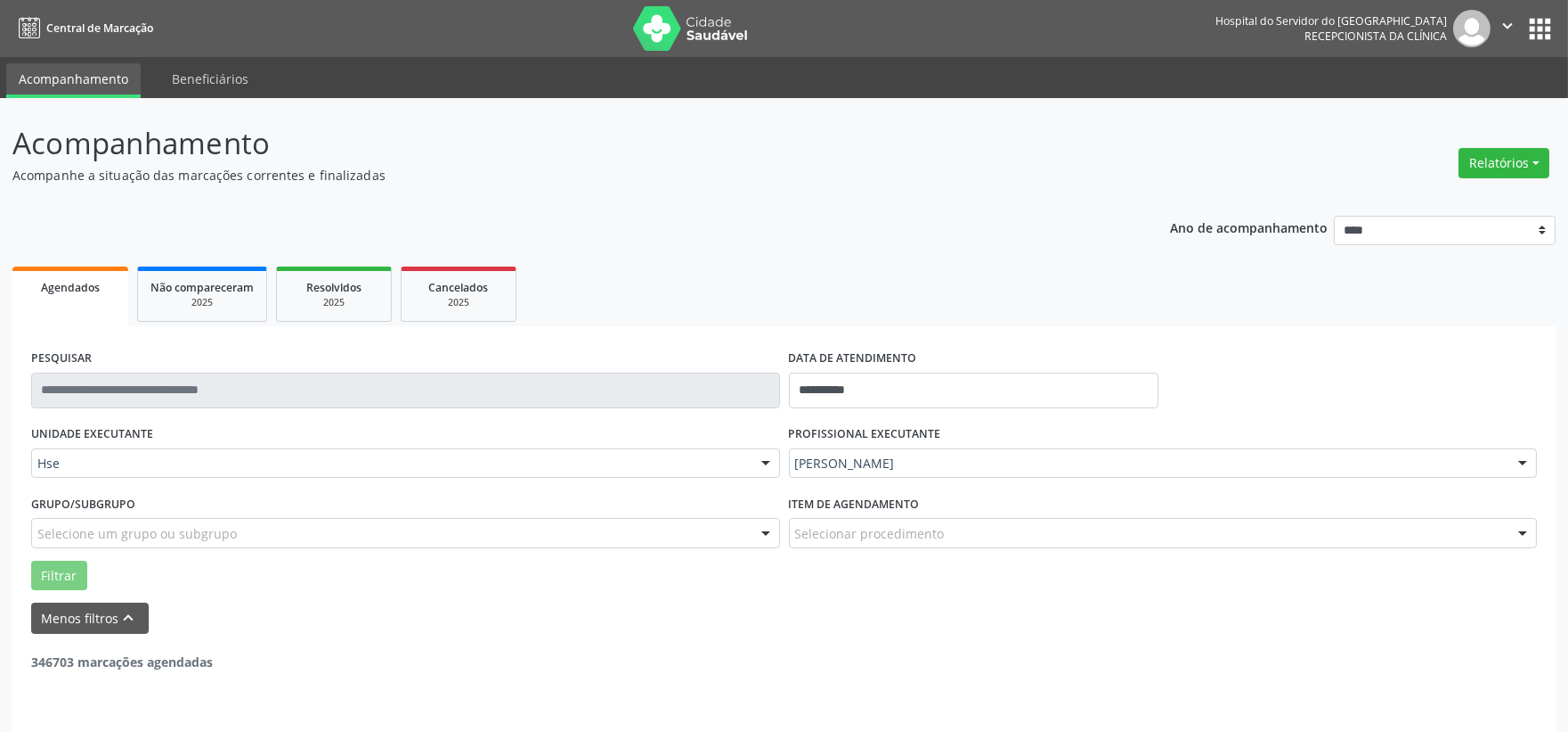
click at [378, 530] on div "Selecione um grupo ou subgrupo" at bounding box center [405, 533] width 749 height 30
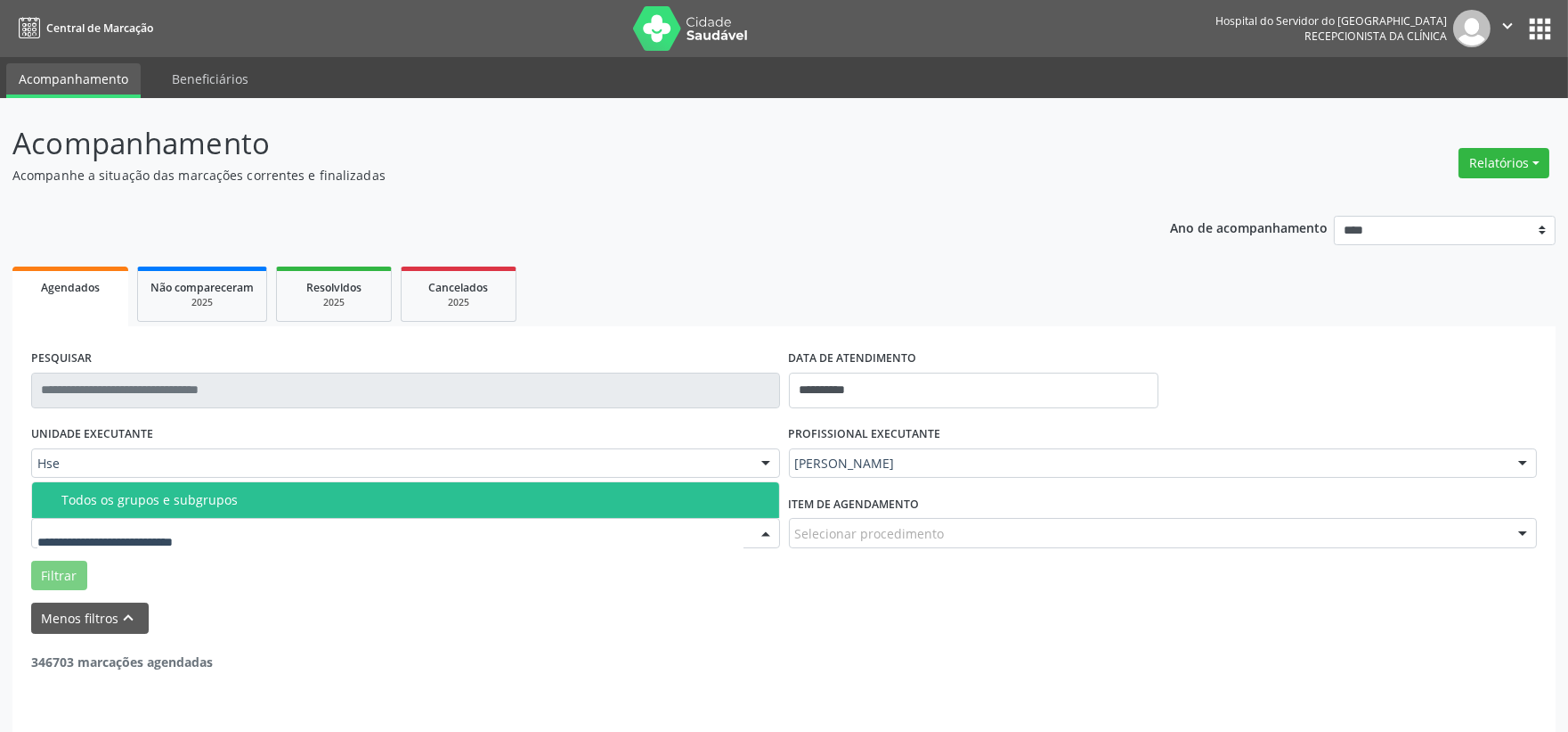
click at [378, 530] on input "text" at bounding box center [391, 541] width 707 height 36
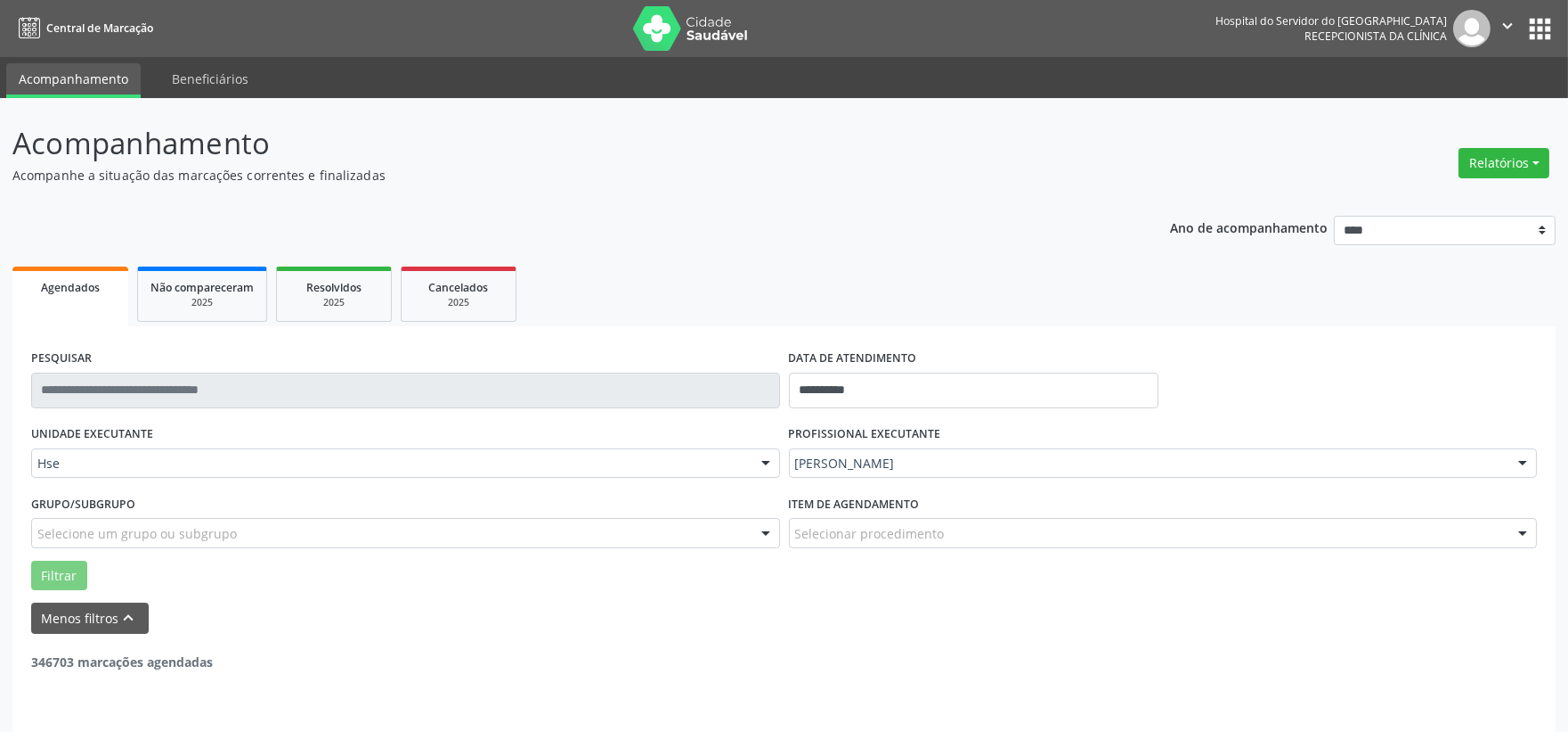
click at [415, 561] on div "Filtrar" at bounding box center [784, 575] width 1515 height 30
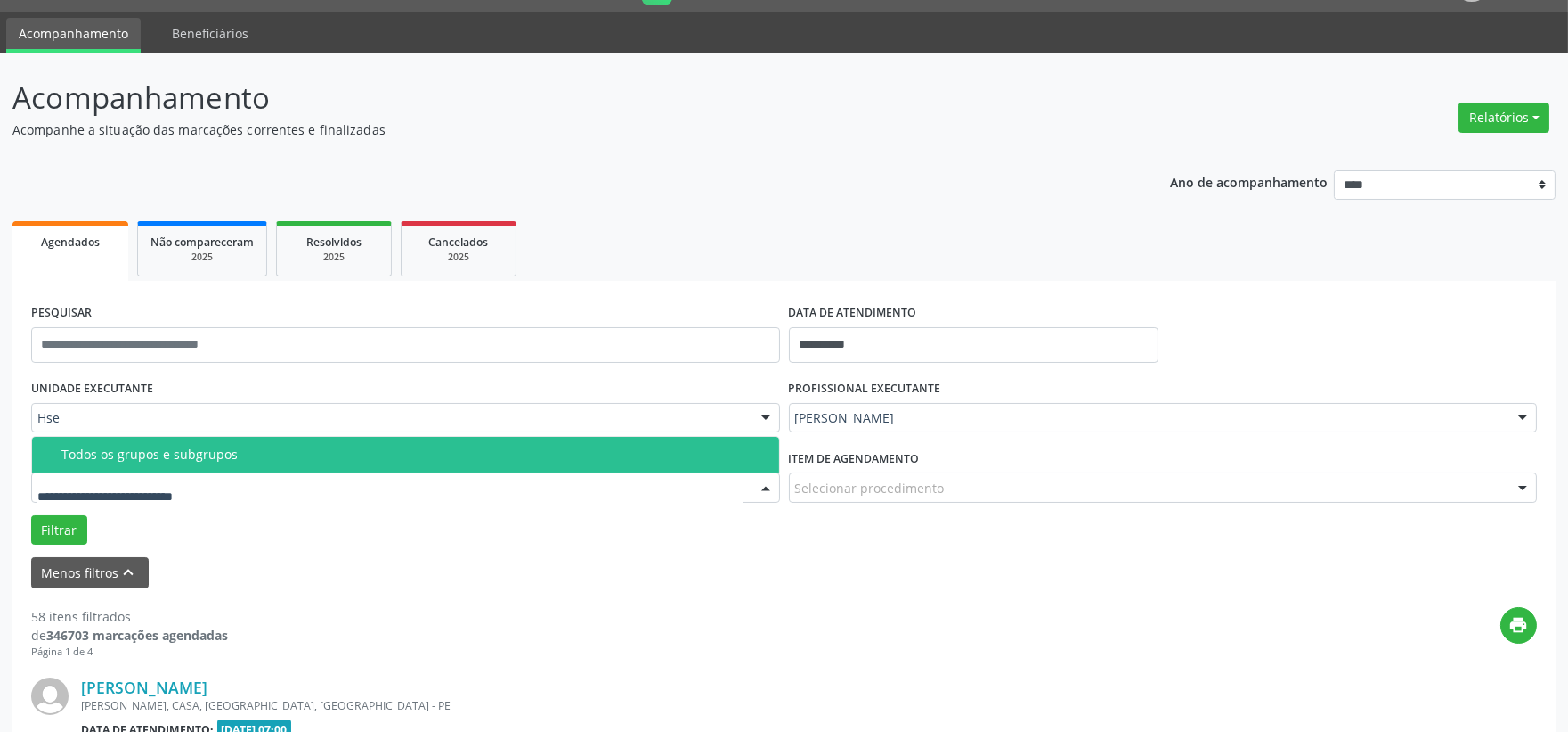
click at [164, 458] on div "Todos os grupos e subgrupos" at bounding box center [415, 454] width 707 height 14
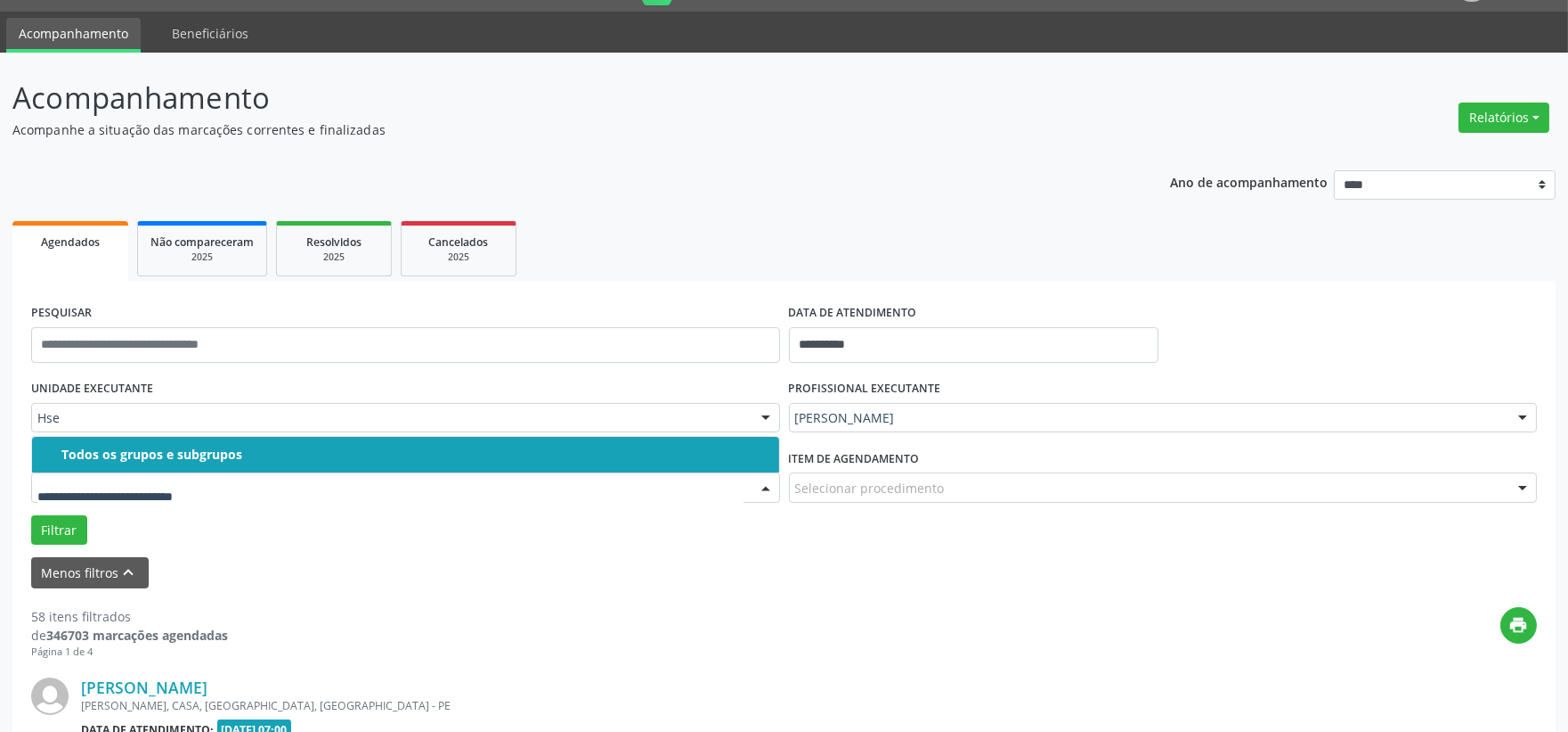
click at [215, 530] on div "Filtrar" at bounding box center [784, 530] width 1515 height 30
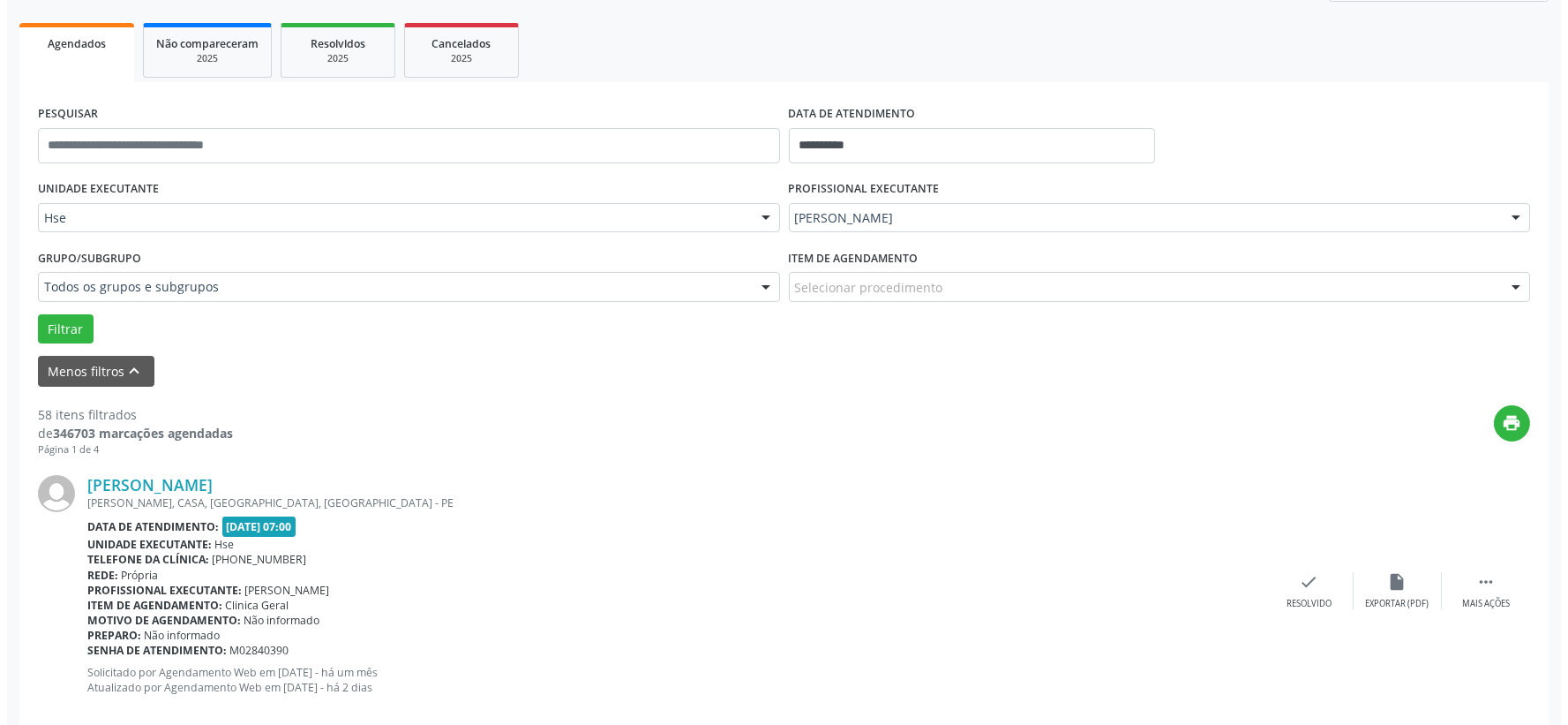
scroll to position [339, 0]
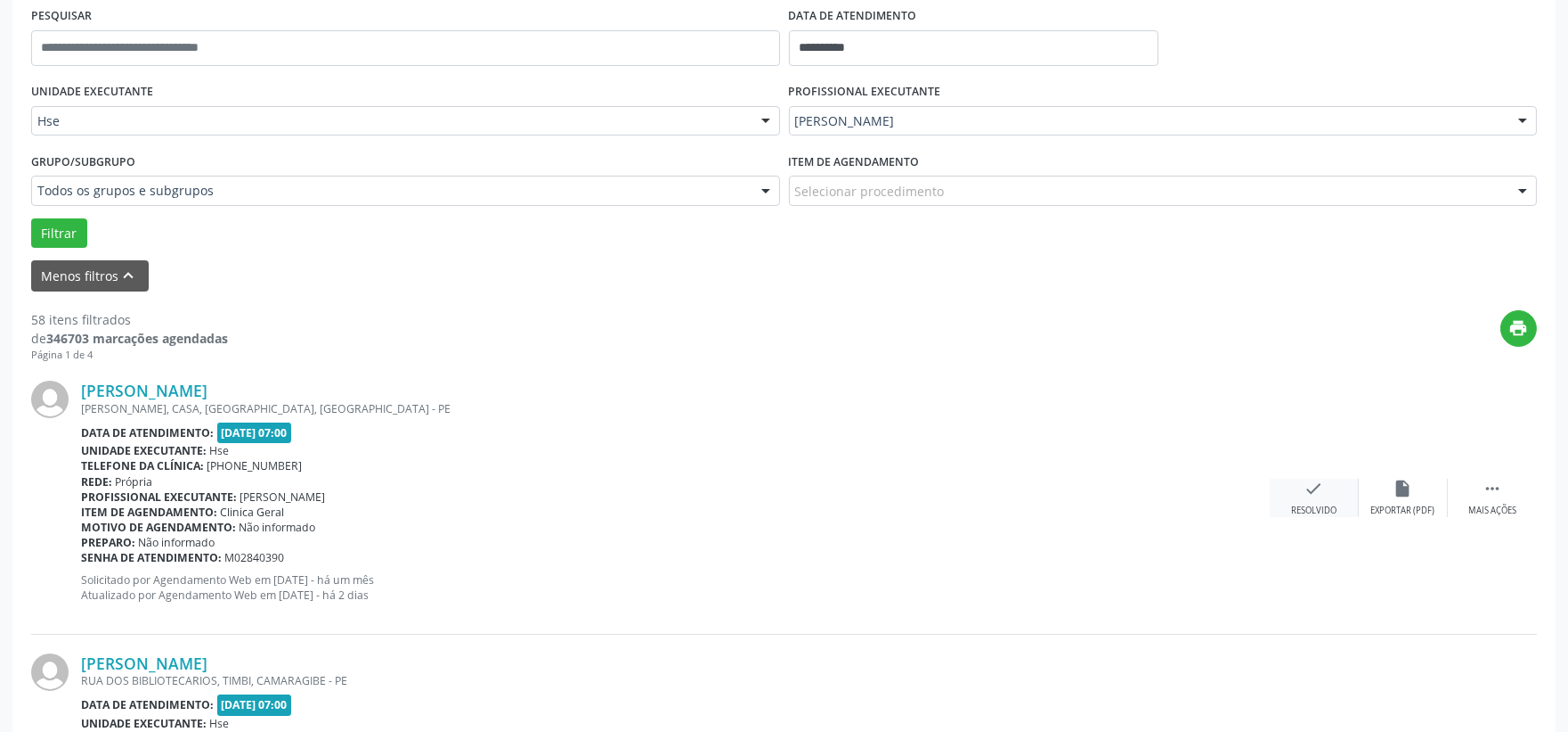
click at [1322, 496] on icon "check" at bounding box center [1314, 488] width 19 height 19
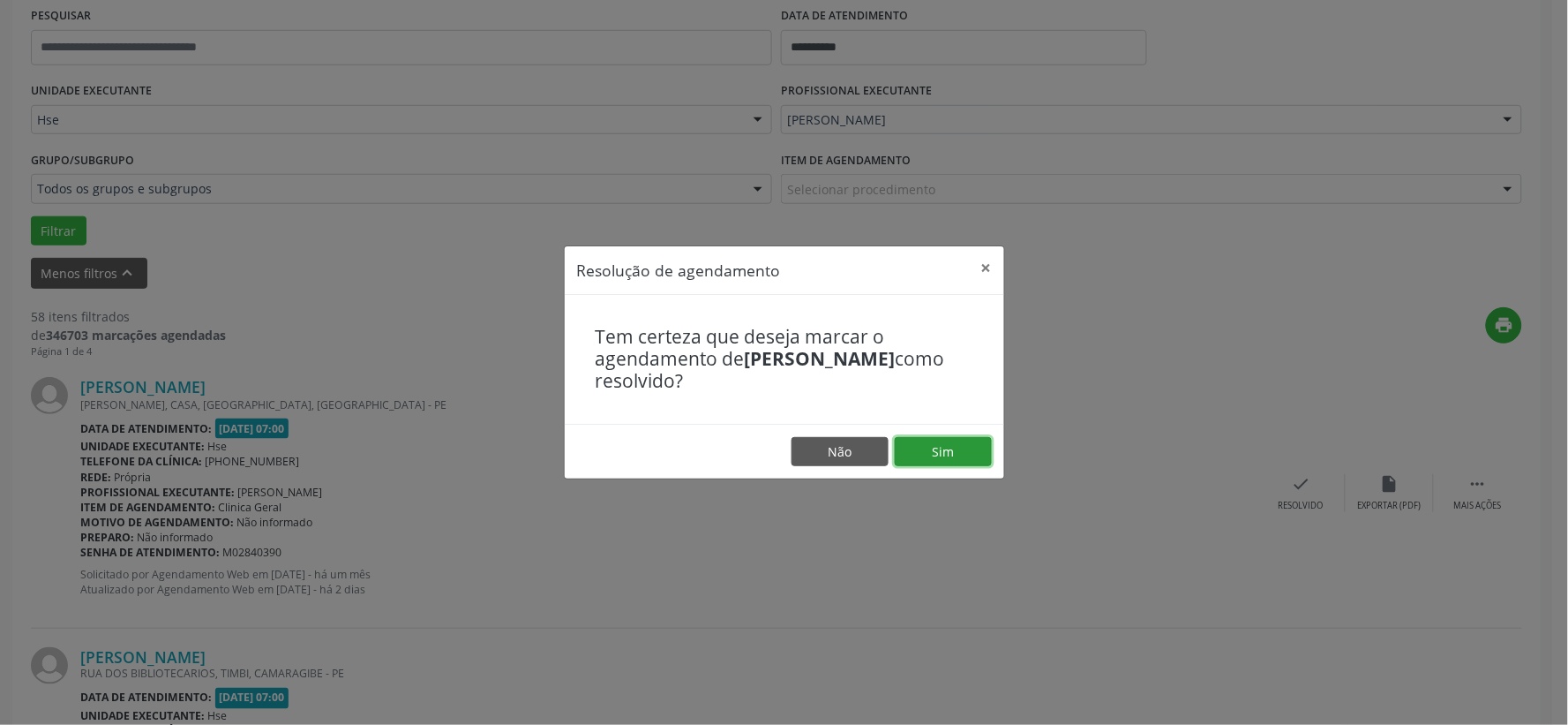
click at [975, 454] on button "Sim" at bounding box center [943, 451] width 97 height 30
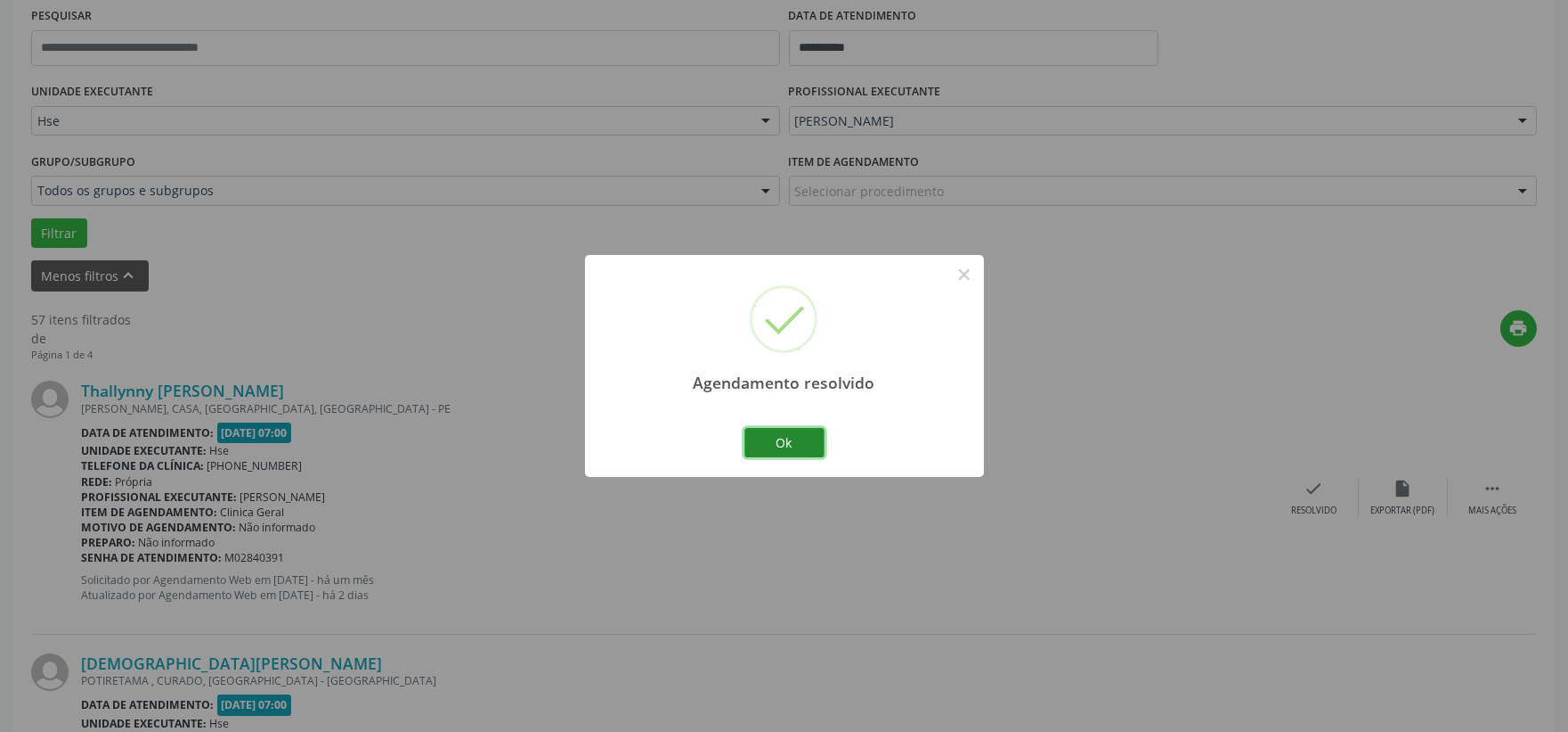
click at [776, 434] on button "Ok" at bounding box center [784, 442] width 80 height 30
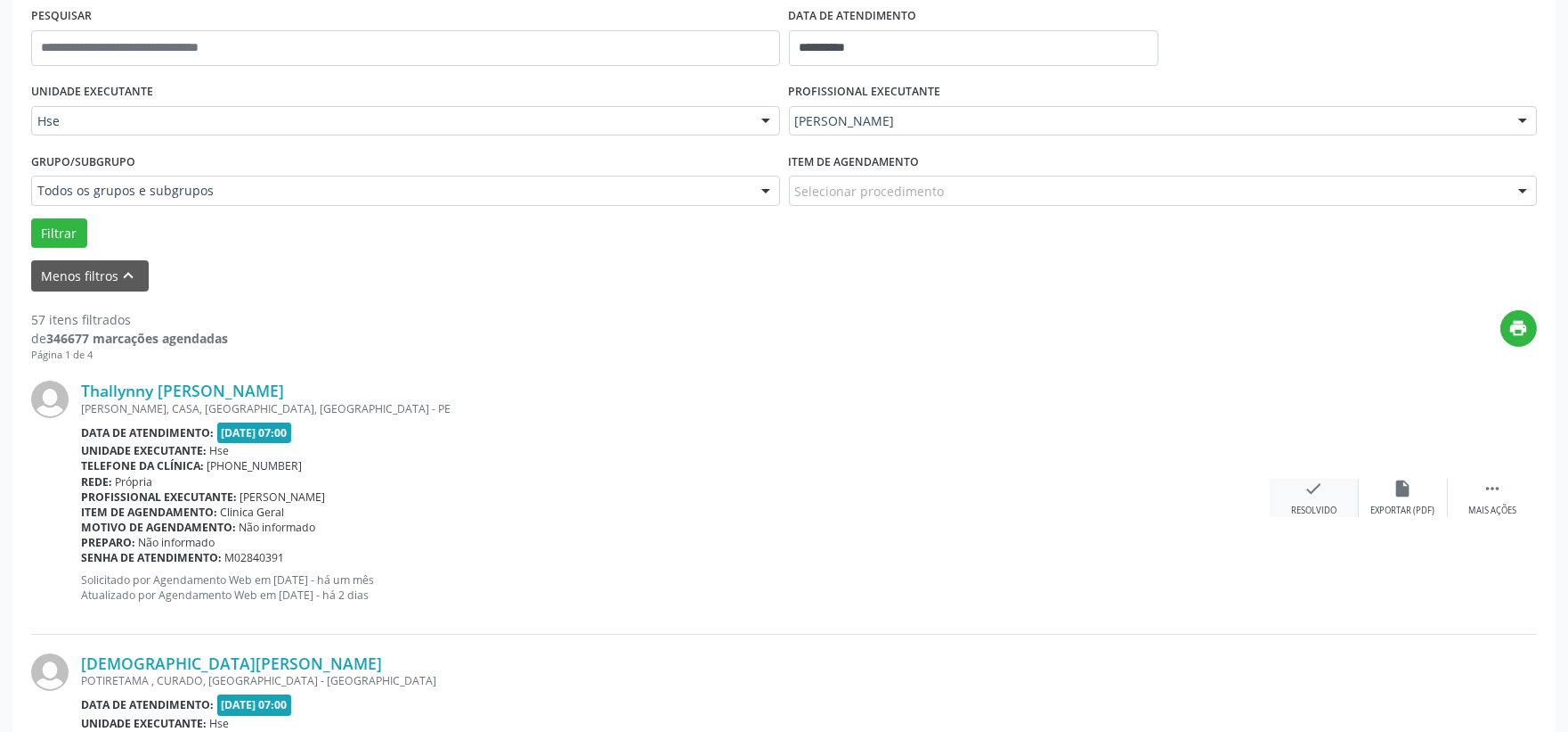
click at [1302, 493] on div "check Resolvido" at bounding box center [1314, 498] width 90 height 39
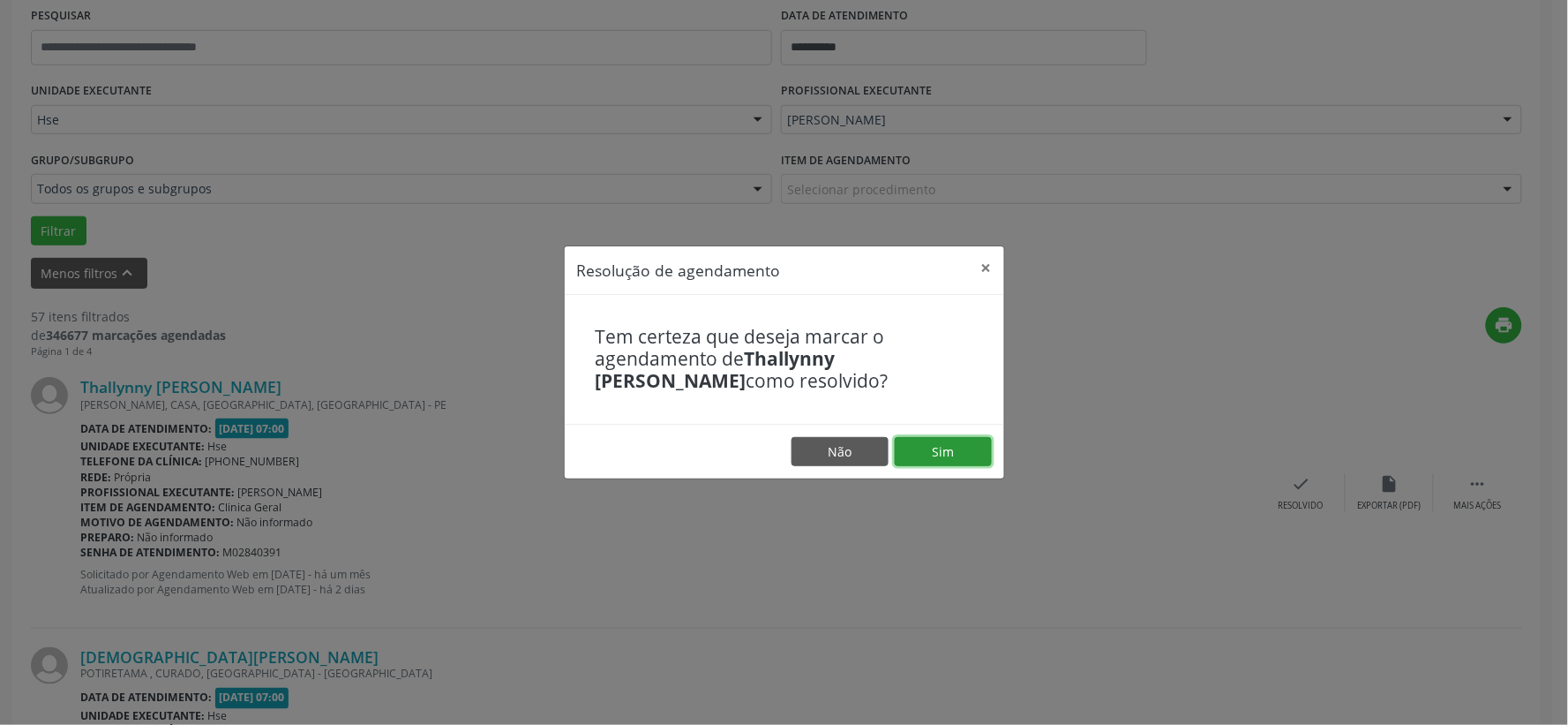
click at [964, 450] on button "Sim" at bounding box center [943, 451] width 97 height 30
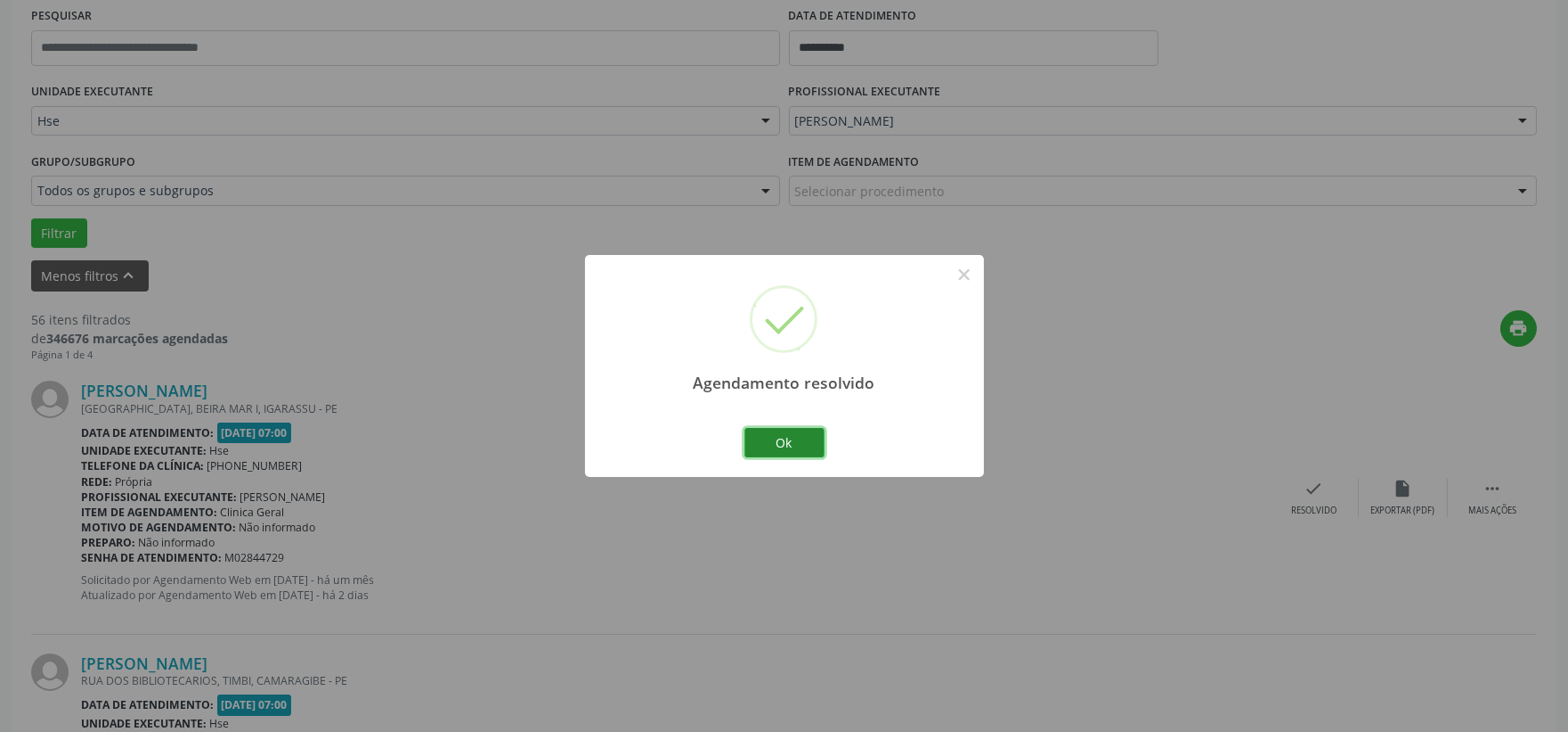
click at [810, 437] on button "Ok" at bounding box center [784, 442] width 80 height 30
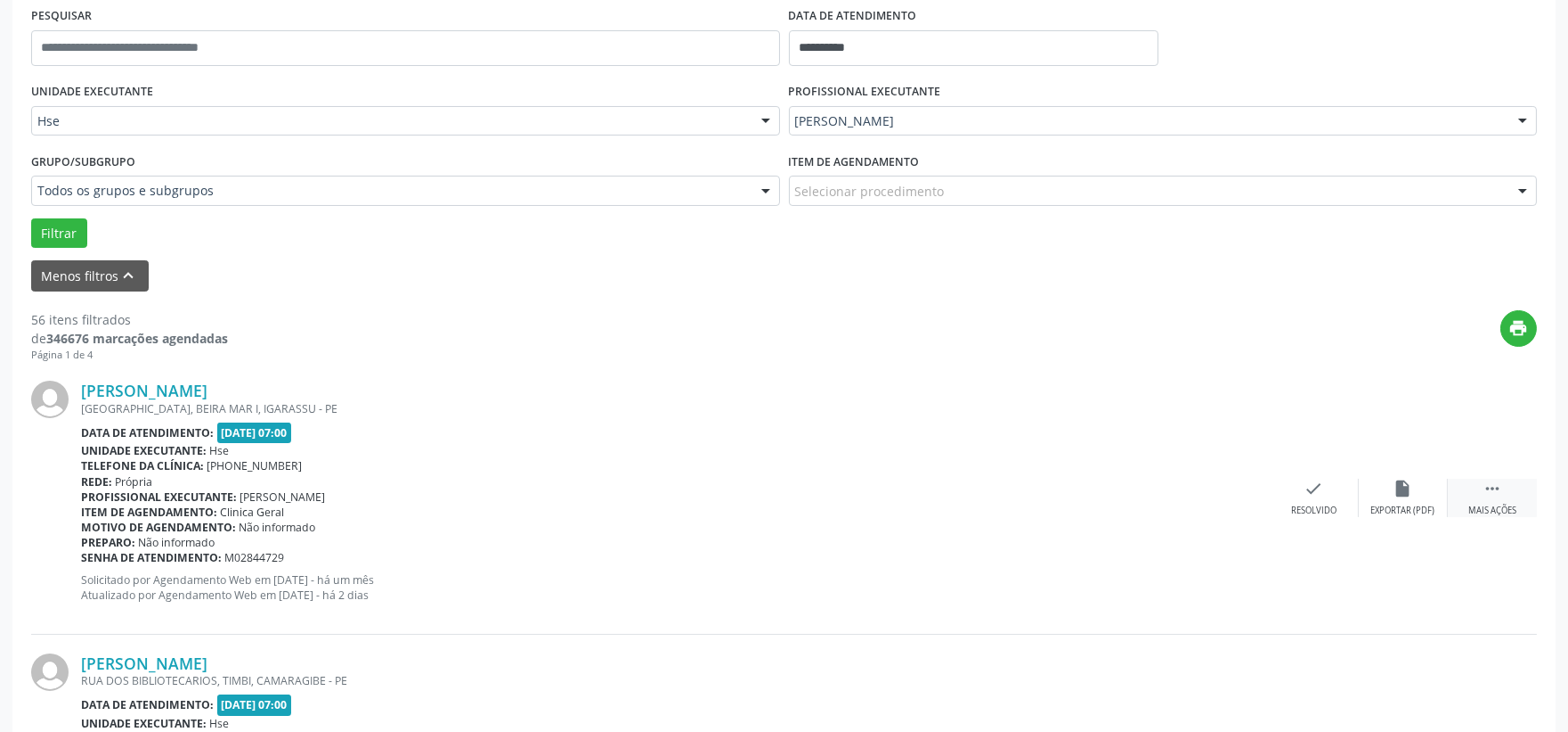
click at [1488, 500] on div " Mais ações" at bounding box center [1492, 498] width 90 height 39
click at [1421, 511] on div "Não compareceu" at bounding box center [1402, 510] width 76 height 13
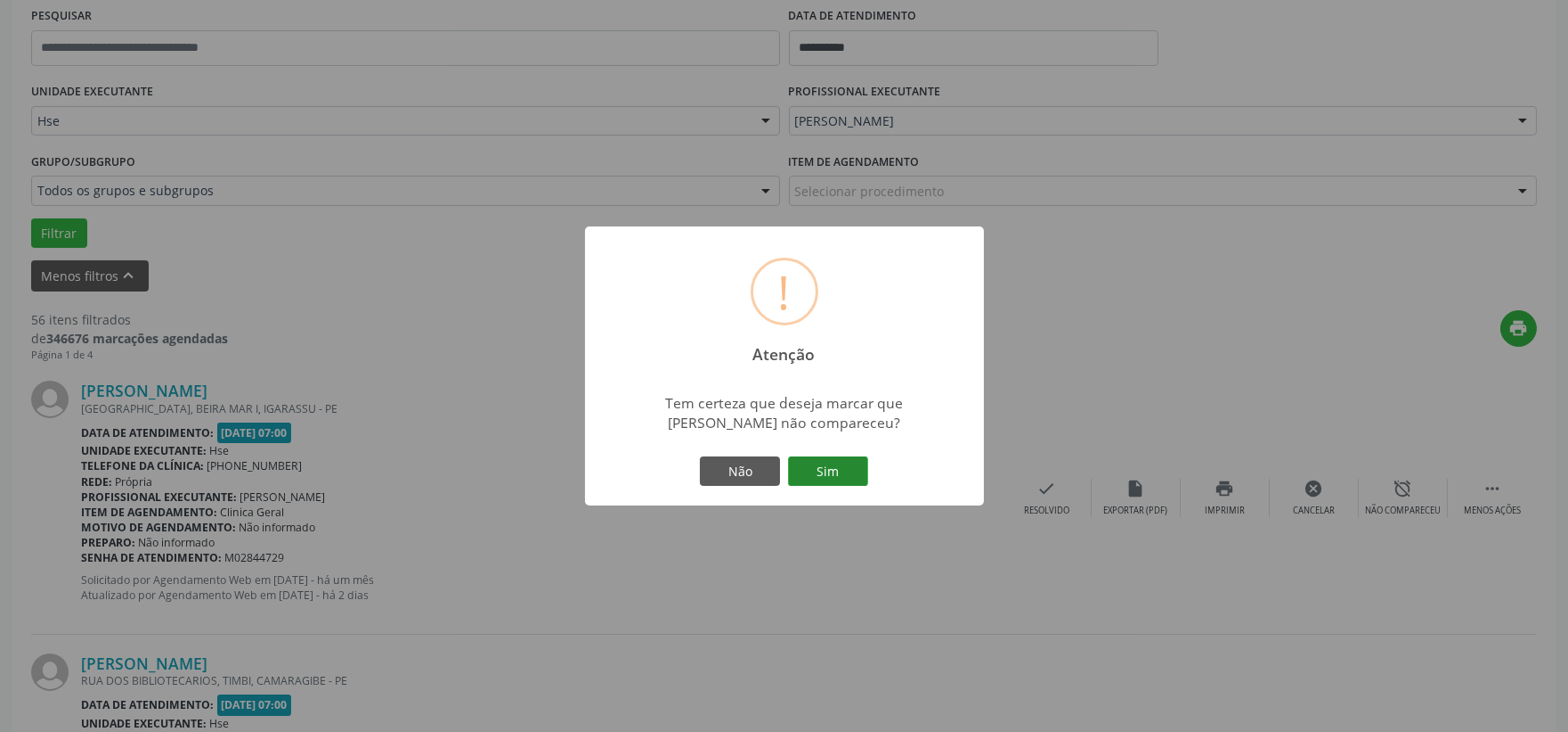
click at [827, 467] on button "Sim" at bounding box center [828, 471] width 80 height 30
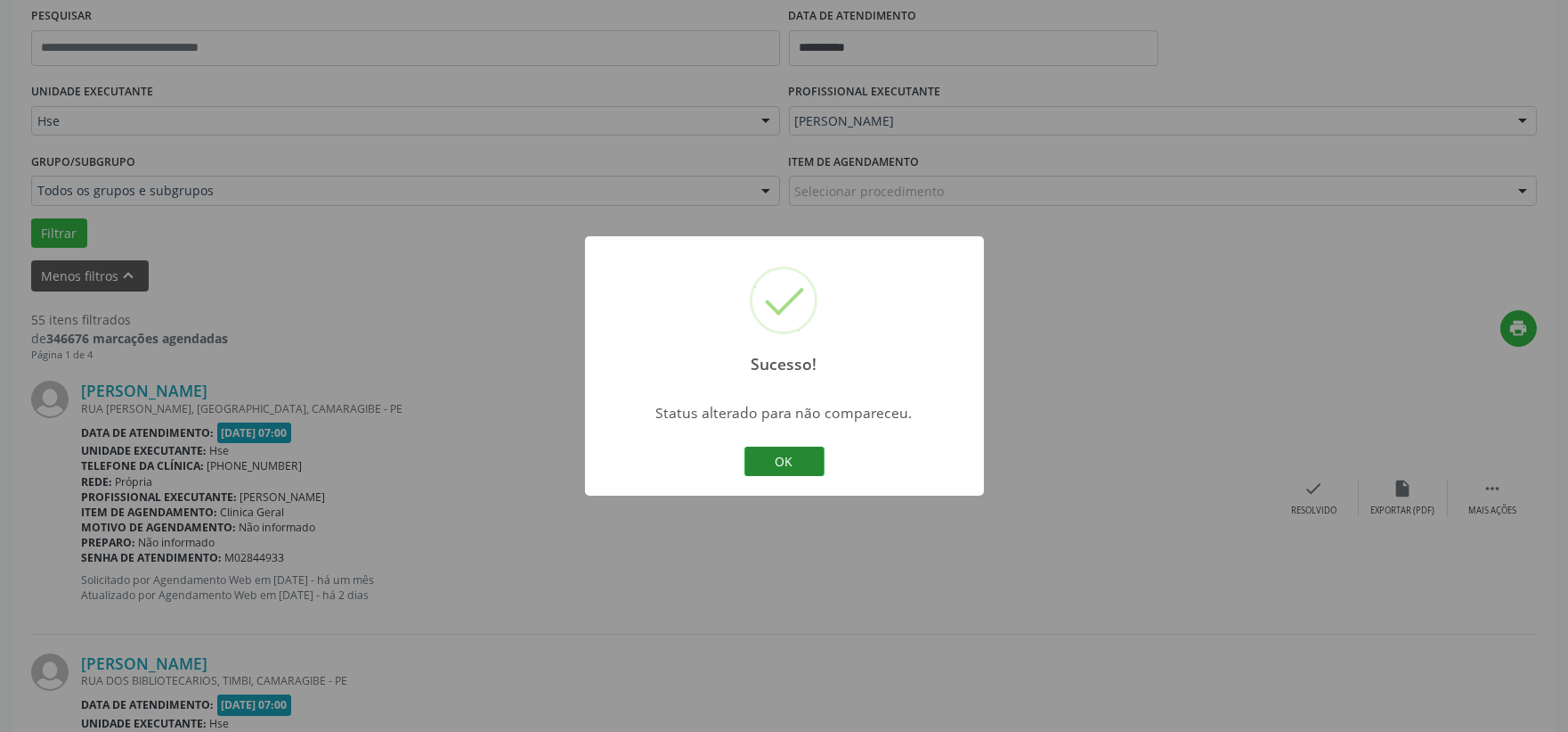
click at [782, 458] on button "OK" at bounding box center [784, 461] width 80 height 30
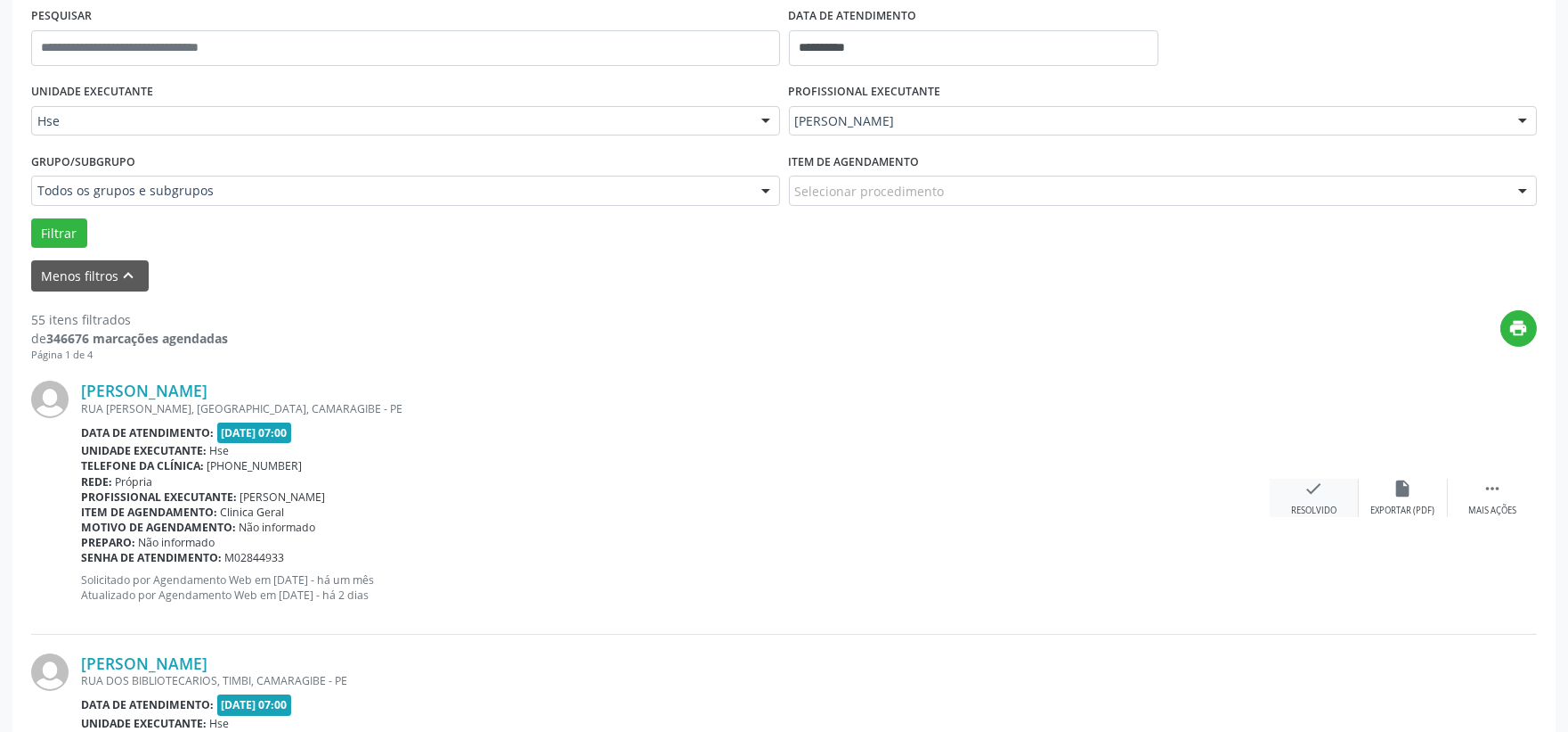
click at [1312, 502] on div "check Resolvido" at bounding box center [1314, 498] width 90 height 39
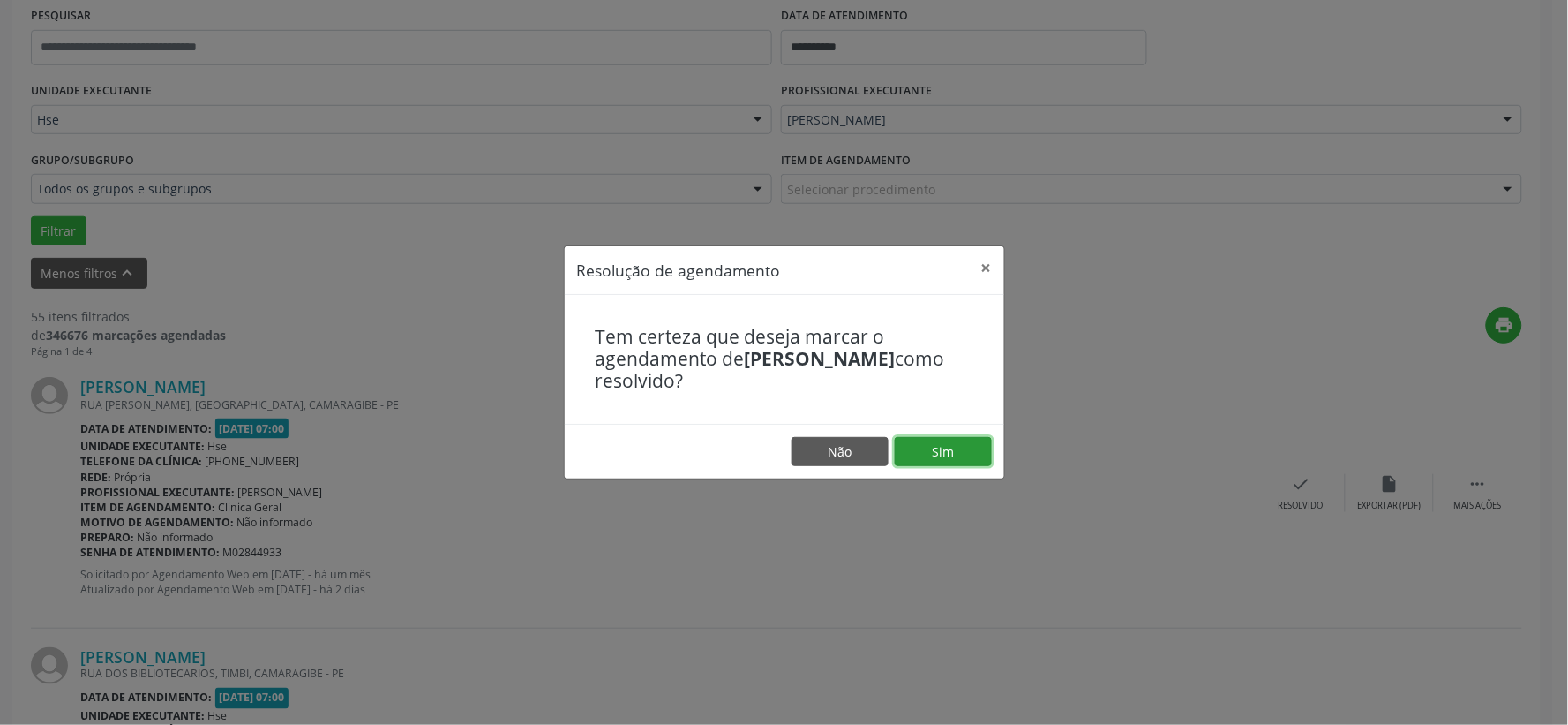
click at [926, 447] on button "Sim" at bounding box center [943, 451] width 97 height 30
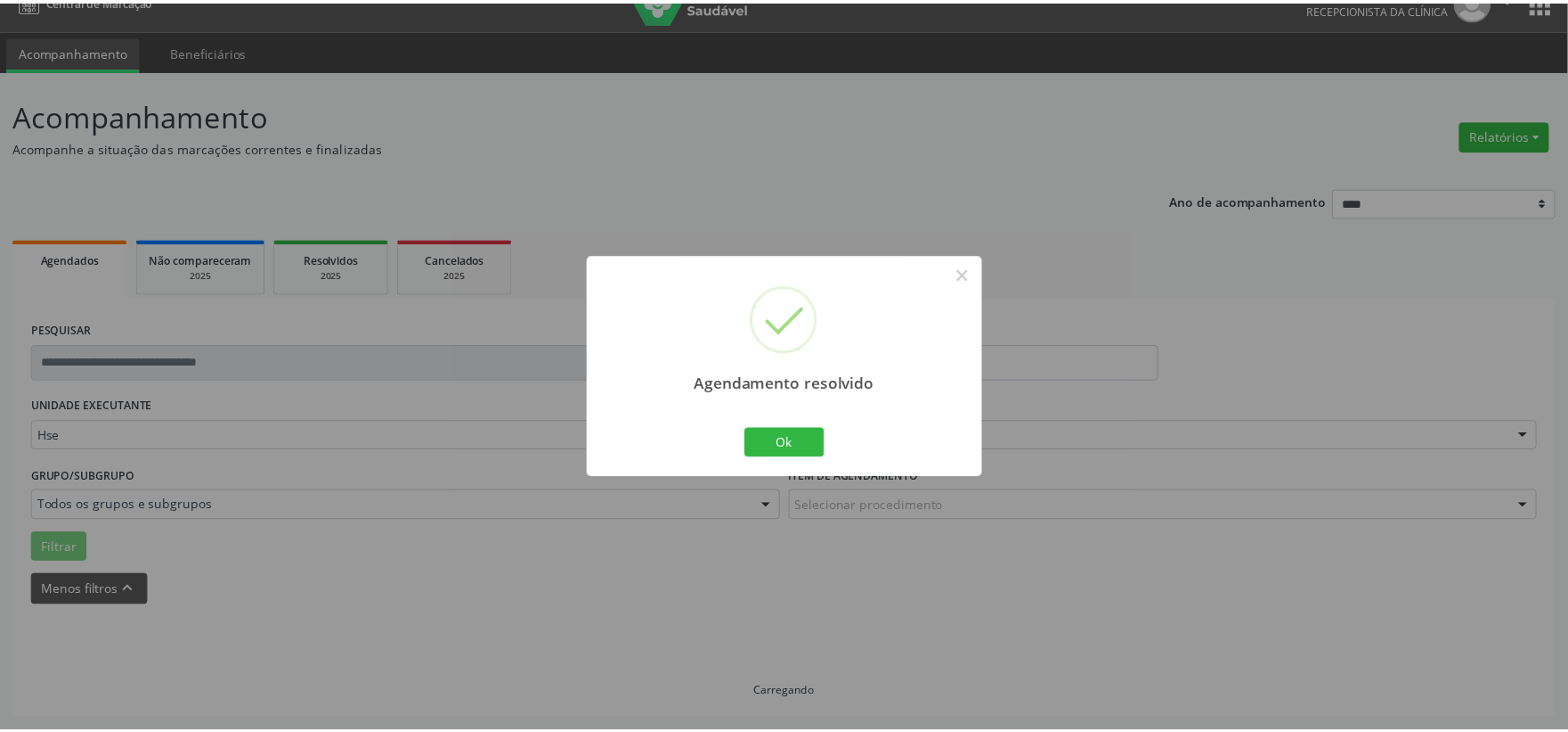
scroll to position [27, 0]
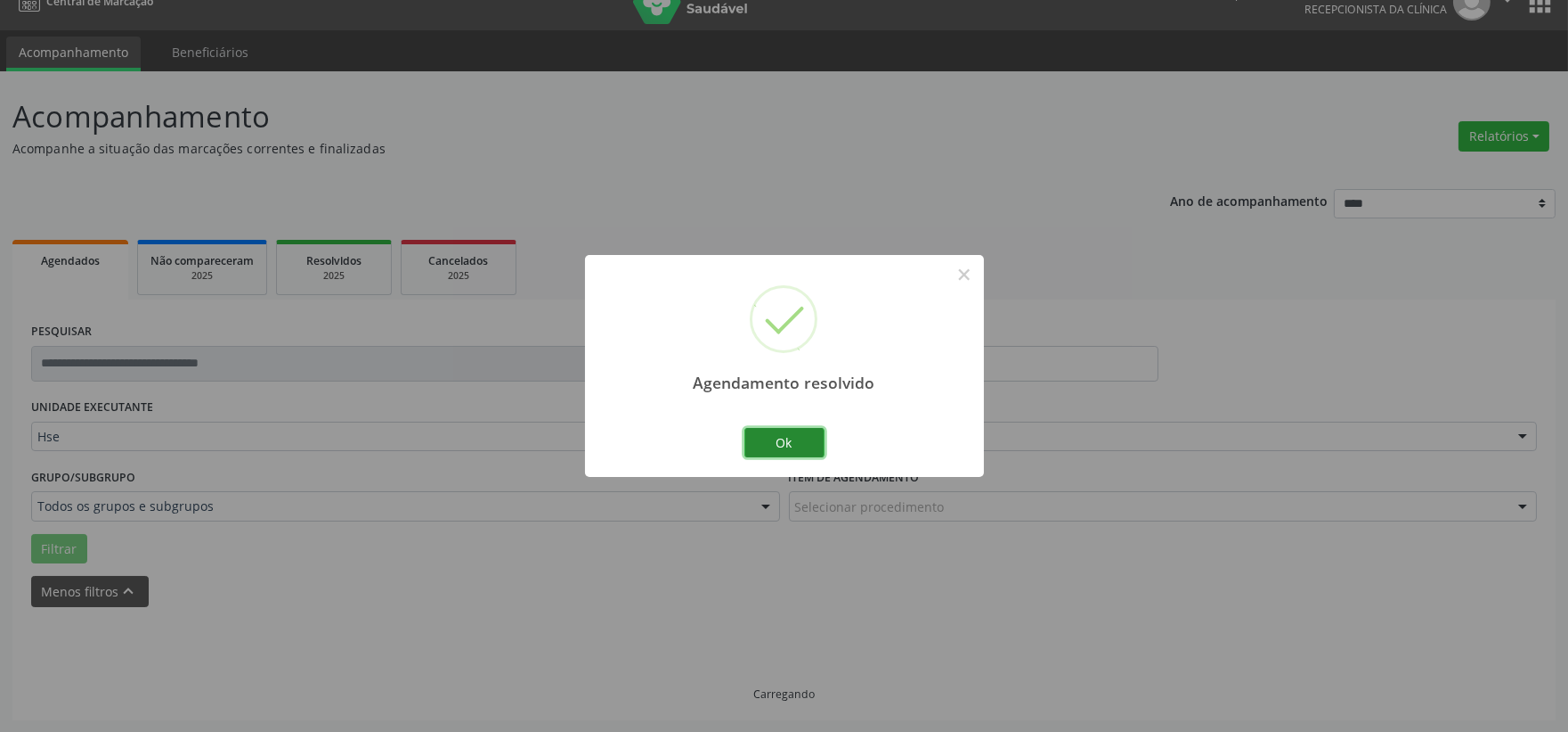
click at [790, 455] on button "Ok" at bounding box center [784, 442] width 80 height 30
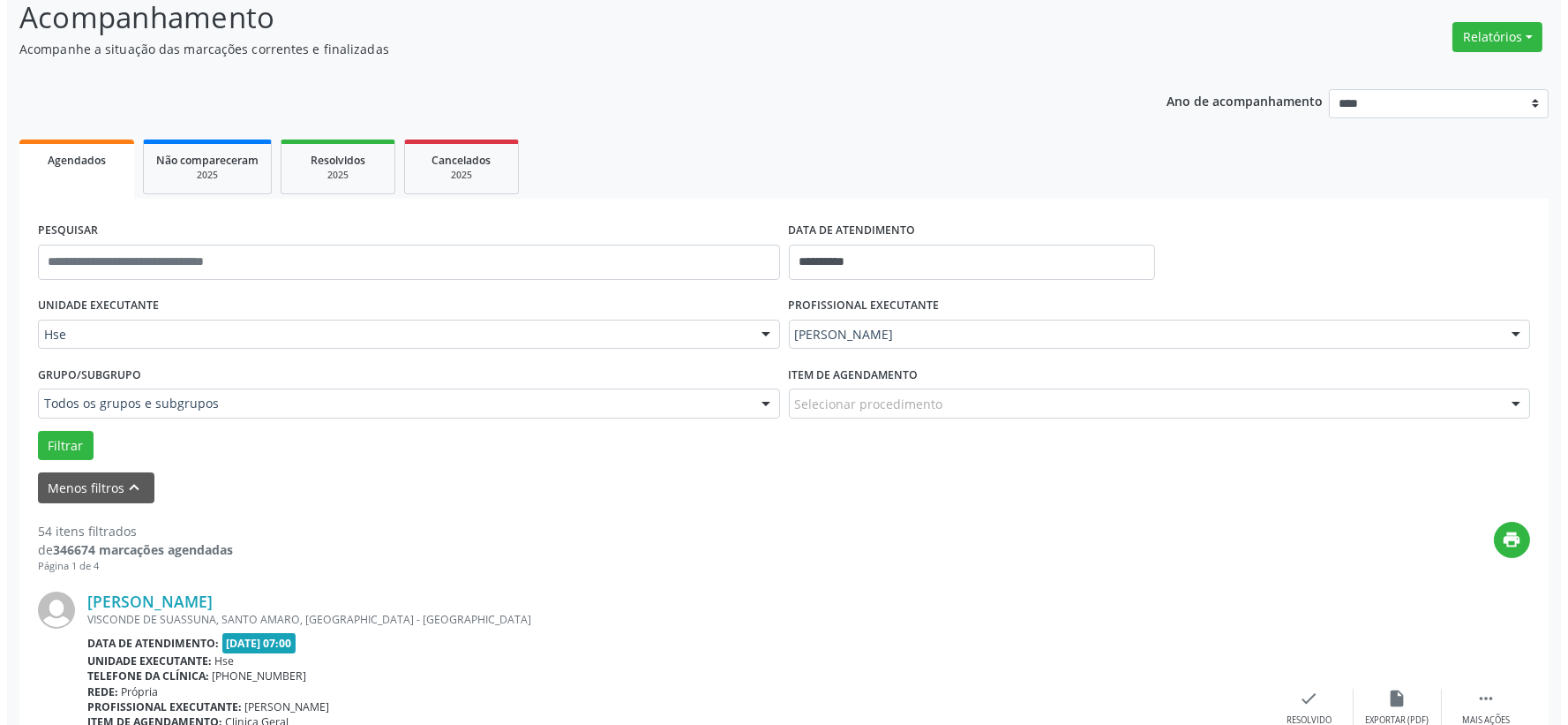
scroll to position [222, 0]
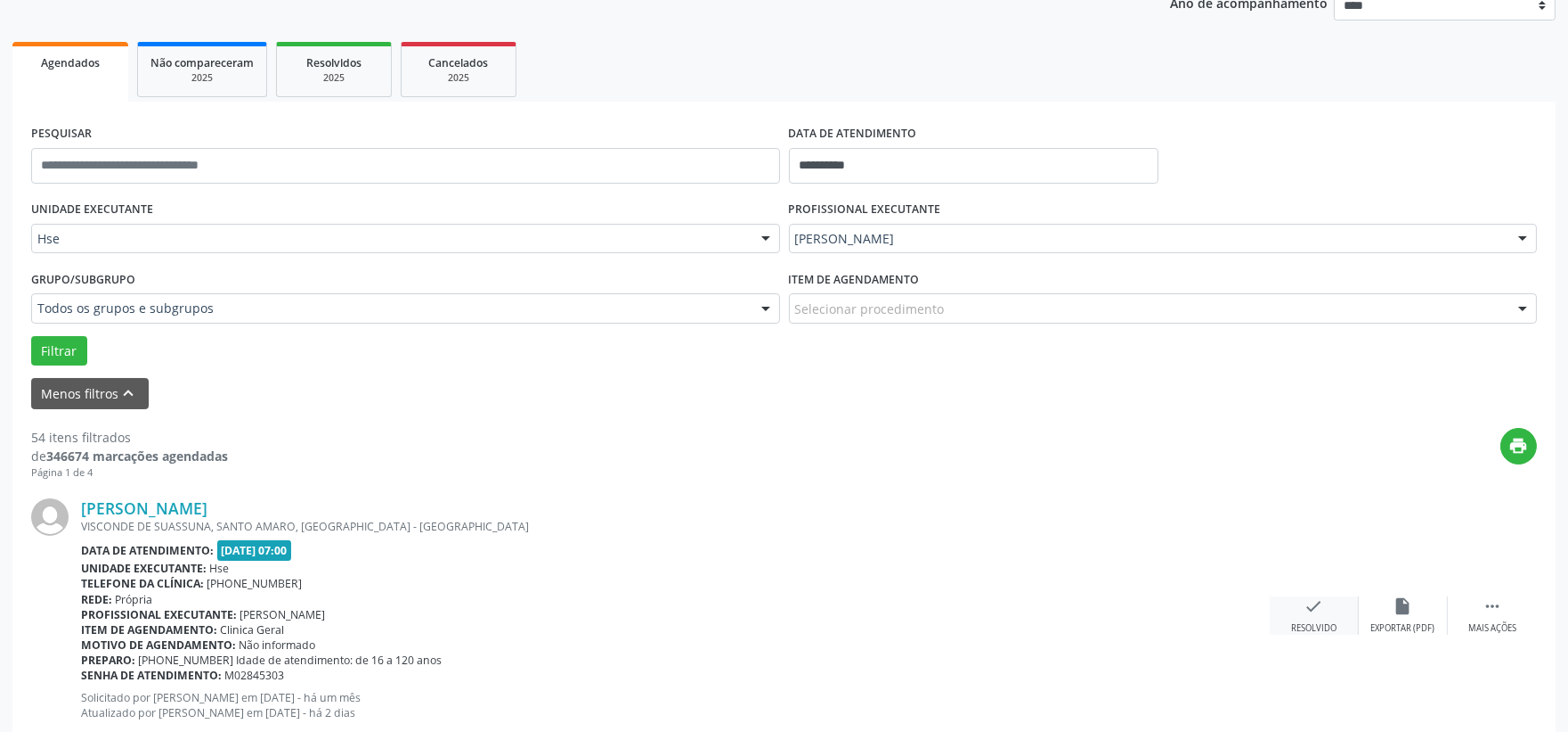
click at [1315, 602] on icon "check" at bounding box center [1314, 606] width 19 height 19
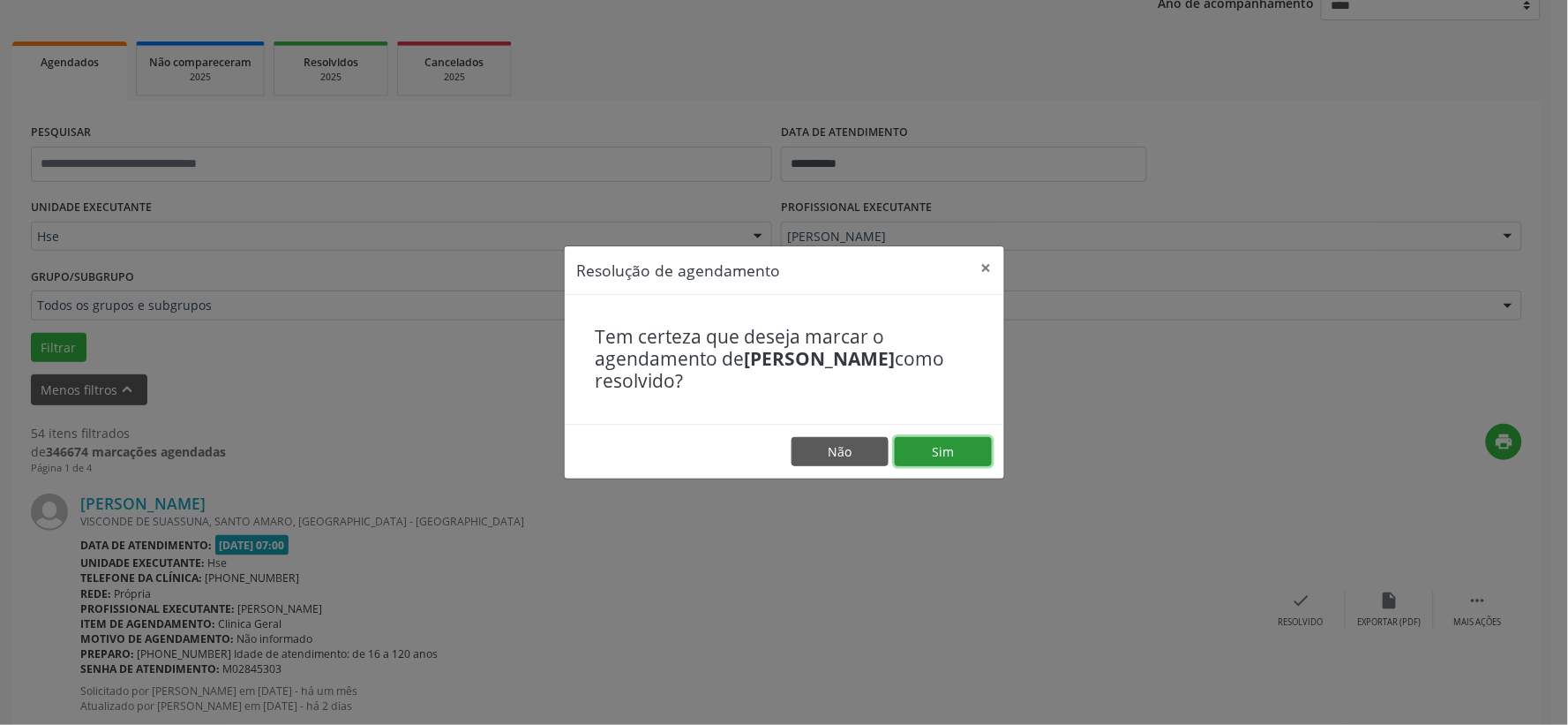
click at [924, 446] on button "Sim" at bounding box center [943, 451] width 97 height 30
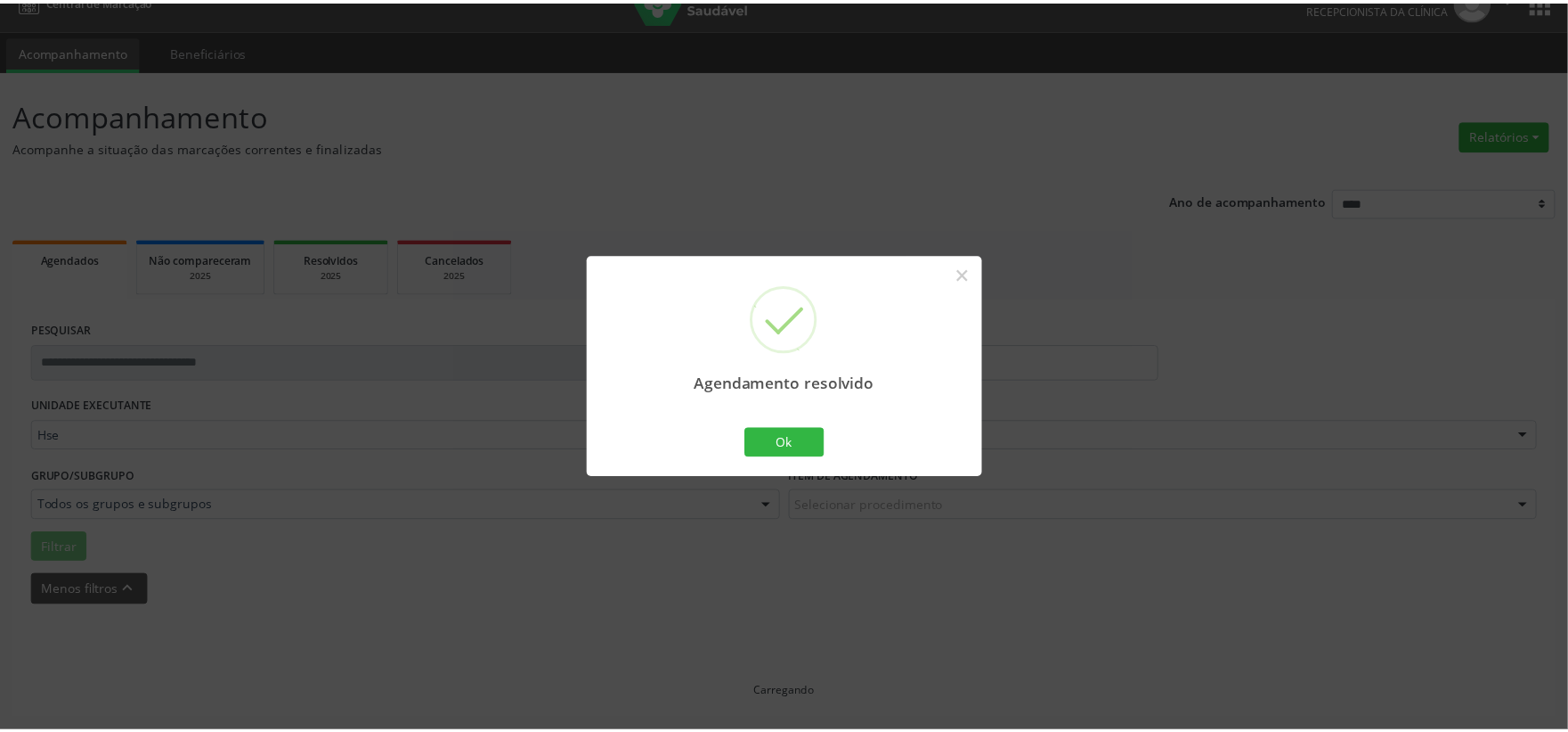
scroll to position [27, 0]
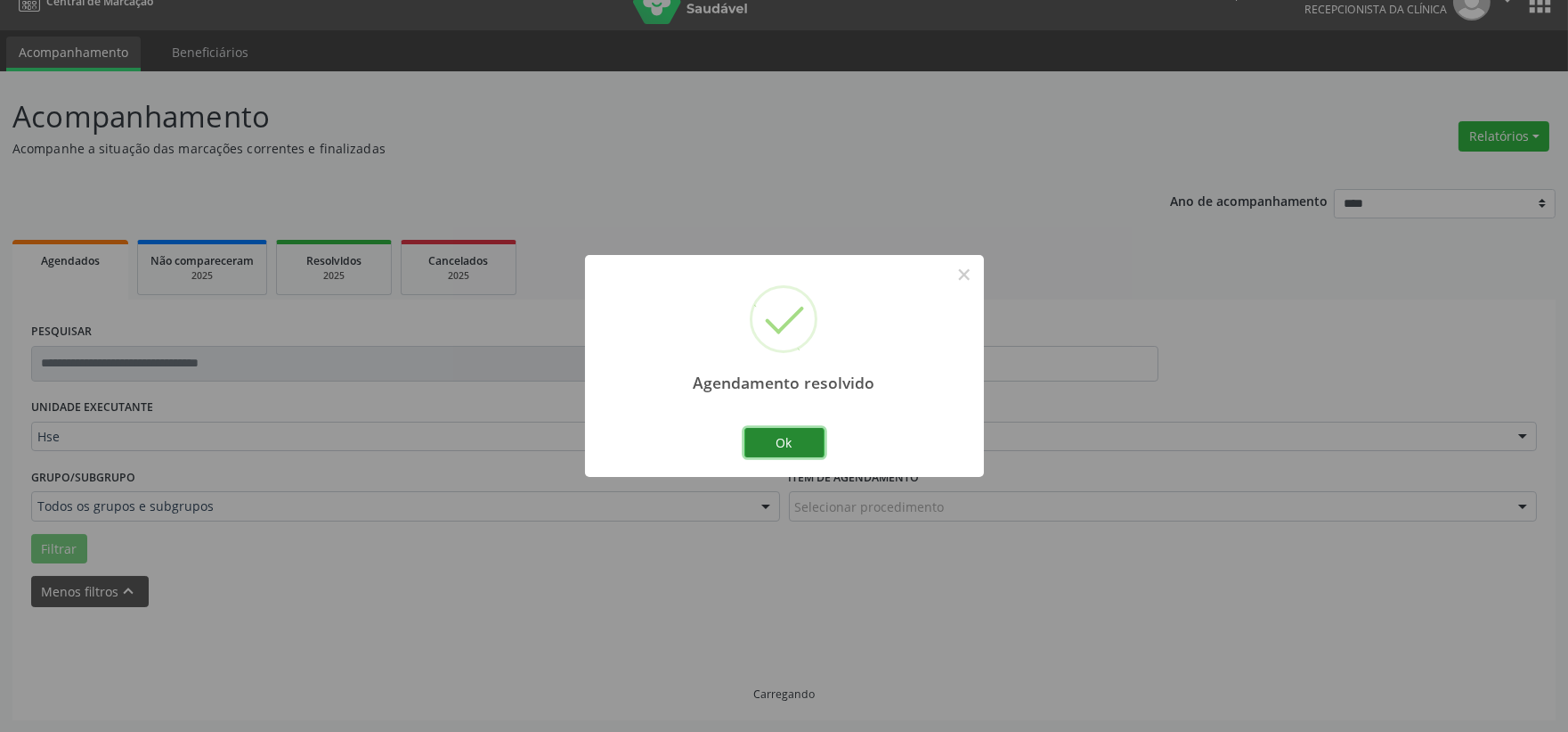
click at [779, 440] on button "Ok" at bounding box center [784, 442] width 80 height 30
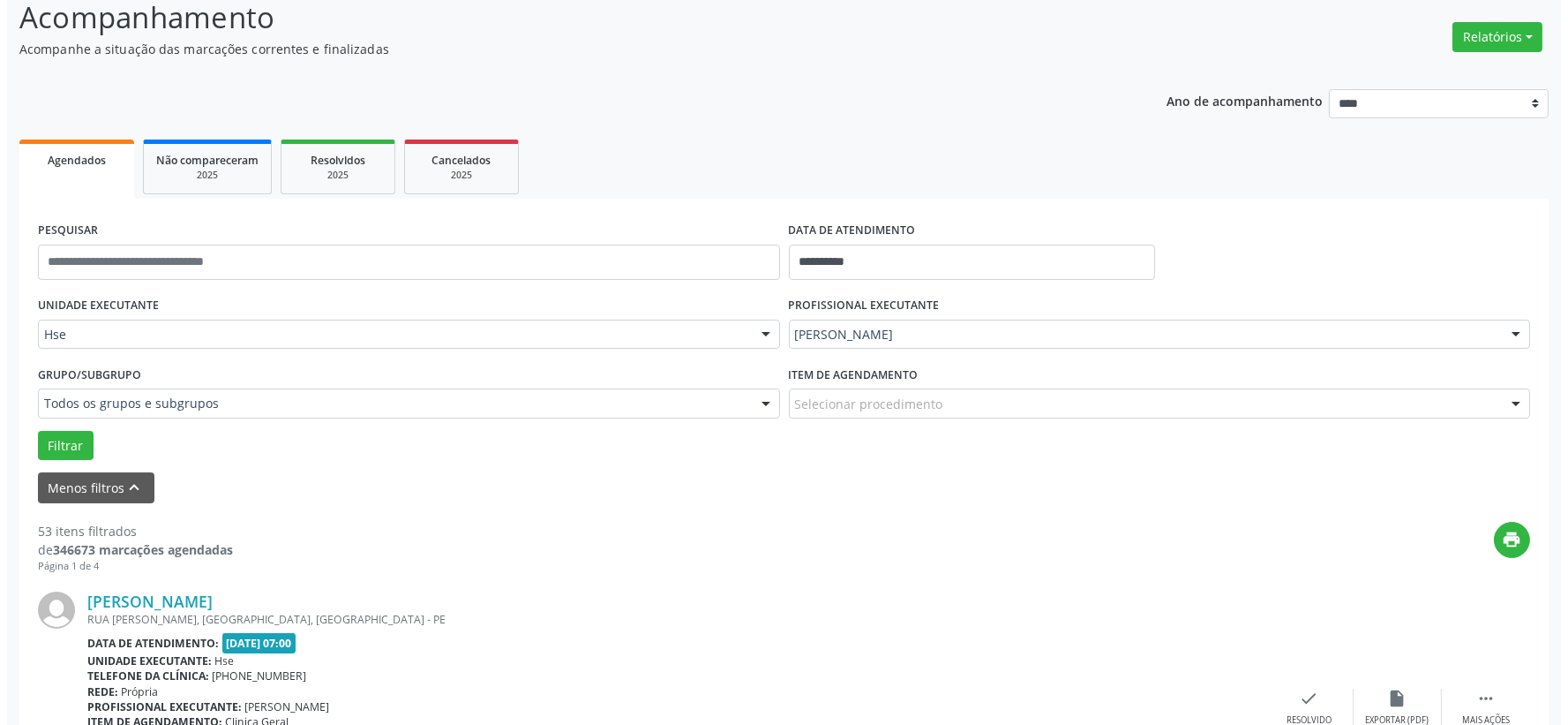
scroll to position [222, 0]
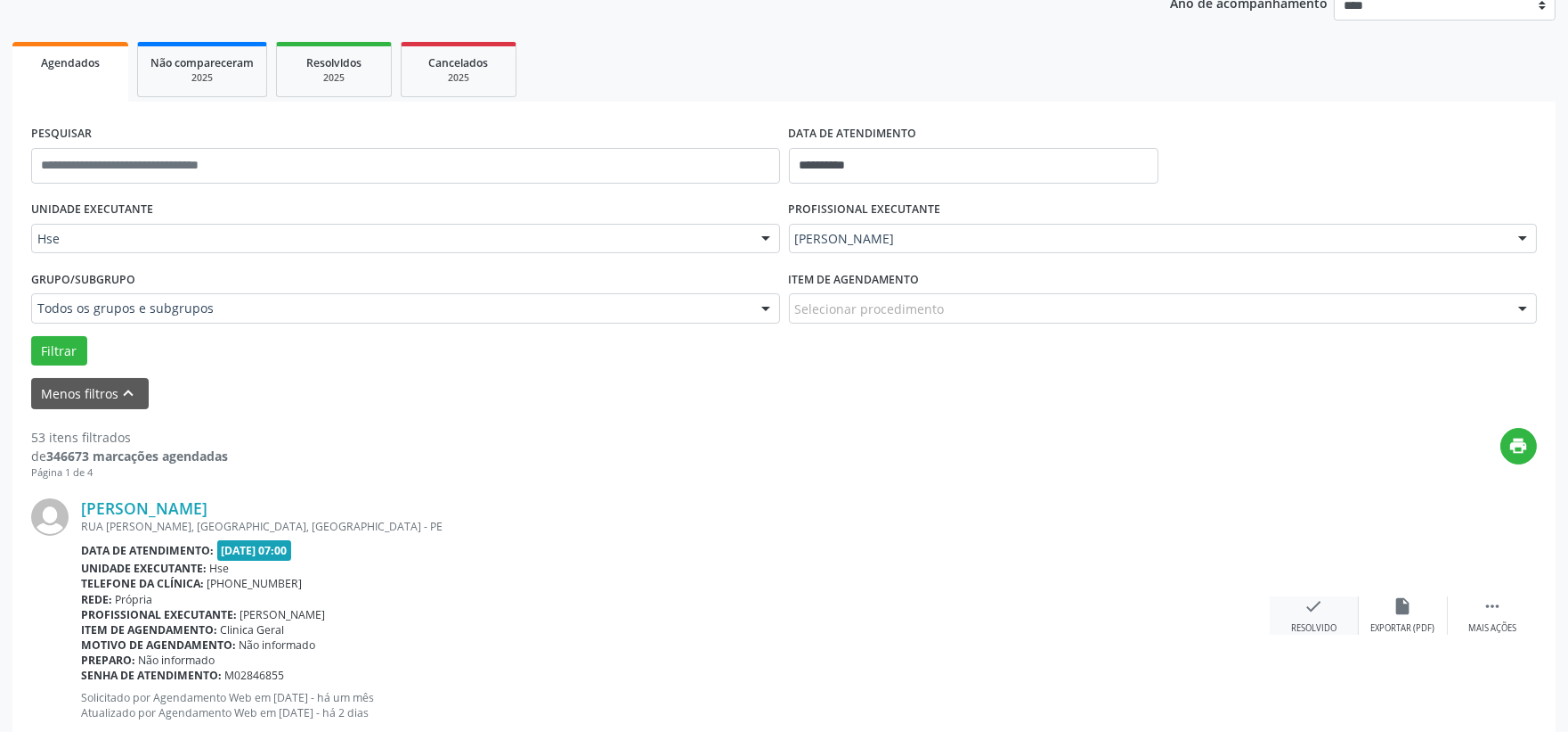
click at [1310, 617] on div "check Resolvido" at bounding box center [1314, 615] width 90 height 39
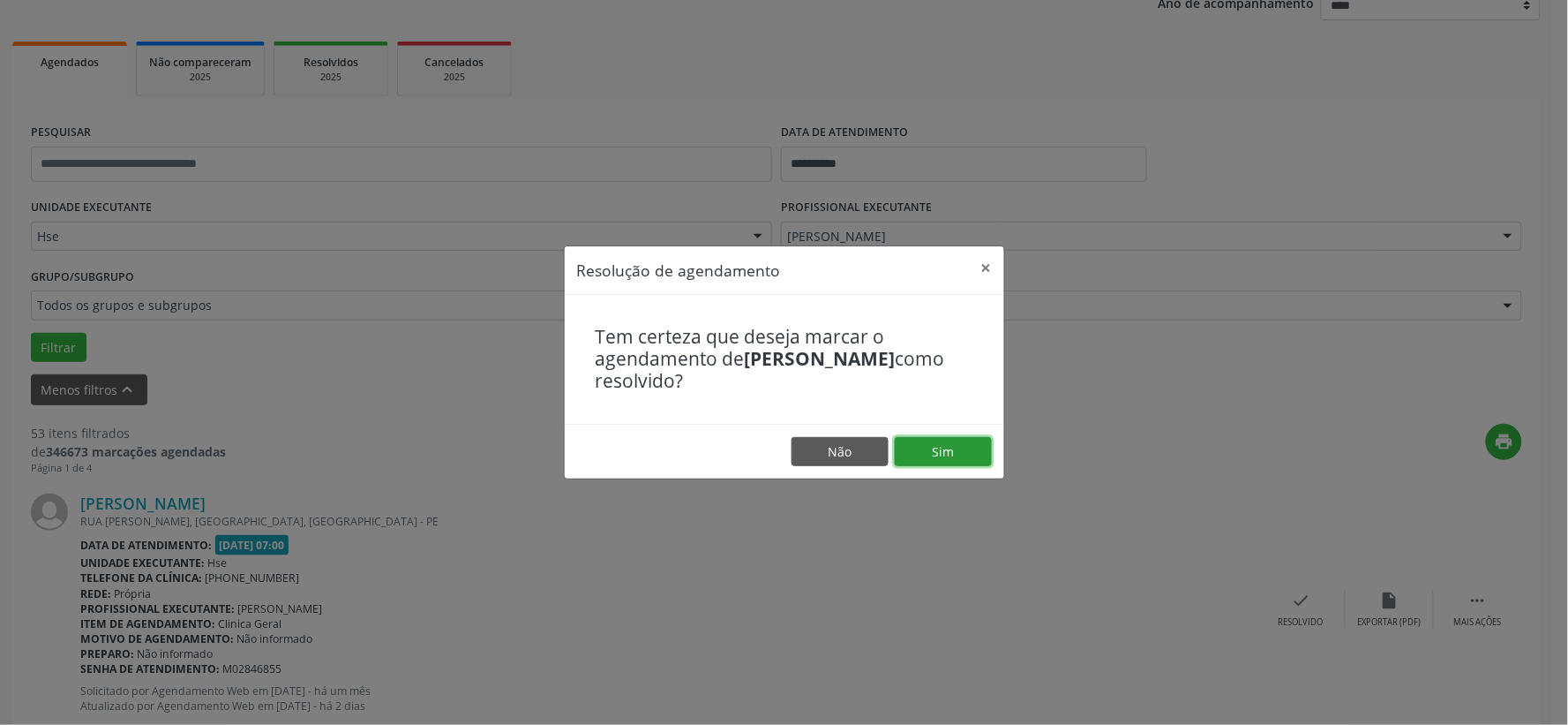
click at [922, 450] on button "Sim" at bounding box center [943, 451] width 97 height 30
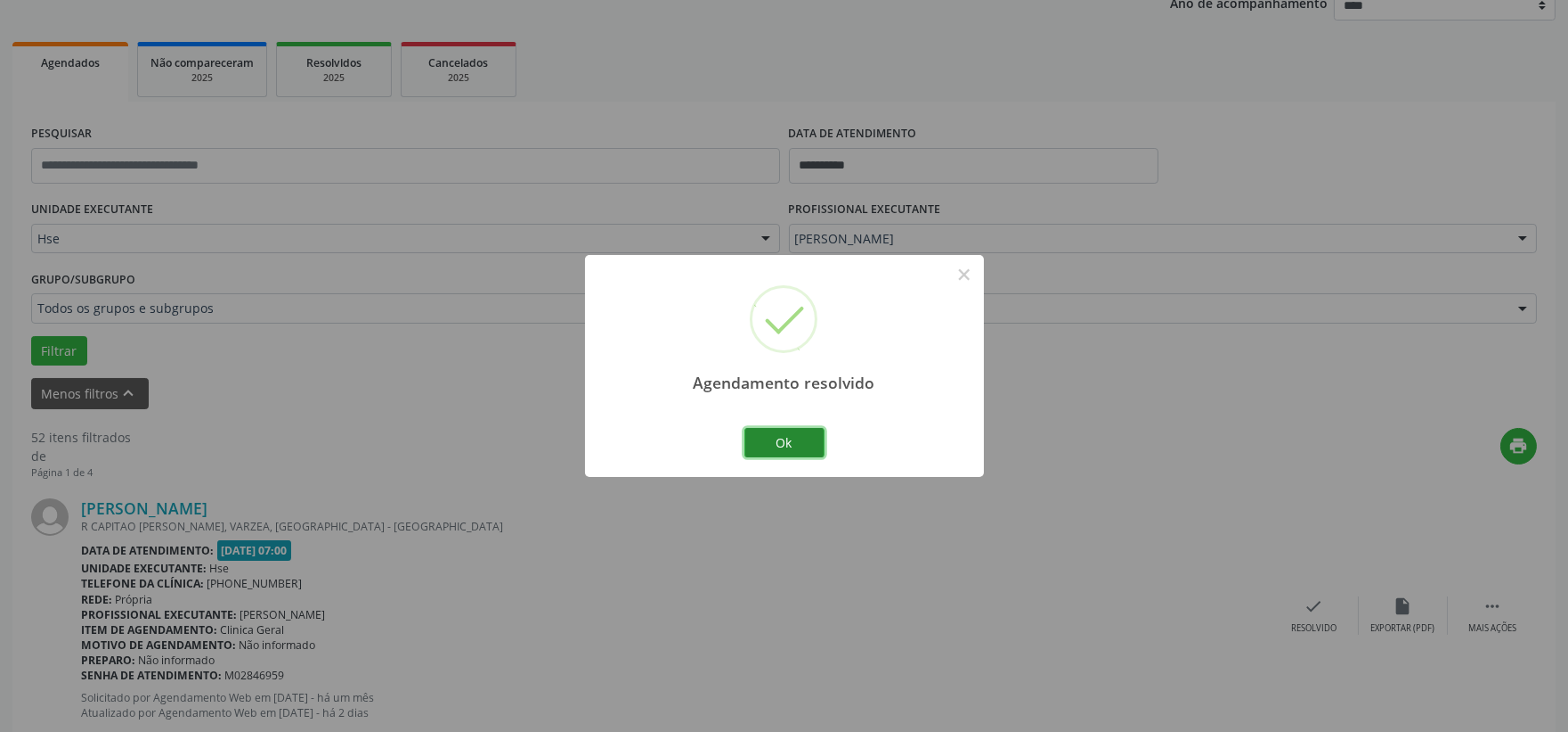
click at [800, 442] on button "Ok" at bounding box center [784, 442] width 80 height 30
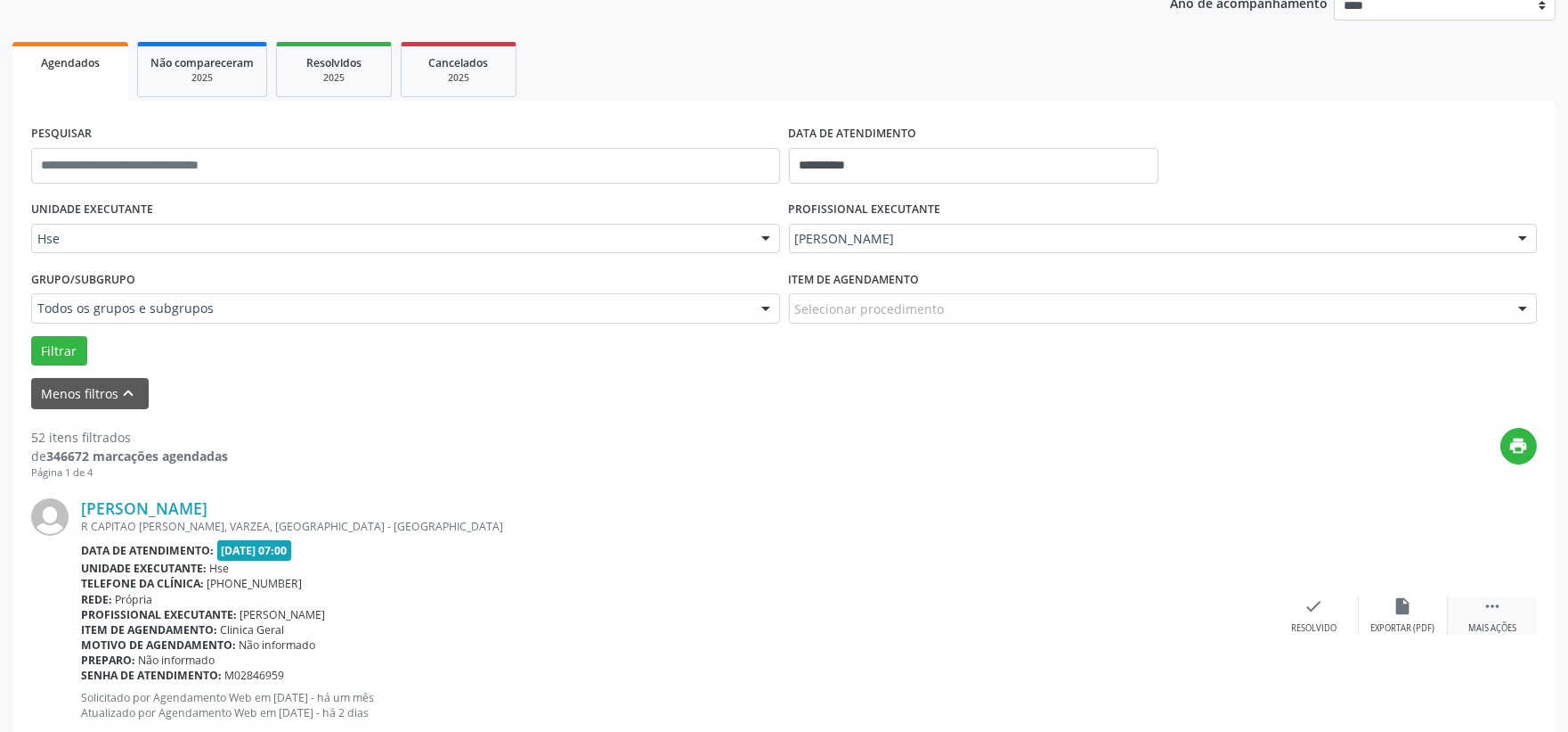
click at [1481, 618] on div " Mais ações" at bounding box center [1492, 615] width 90 height 39
click at [1397, 617] on div "alarm_off Não compareceu" at bounding box center [1403, 615] width 90 height 39
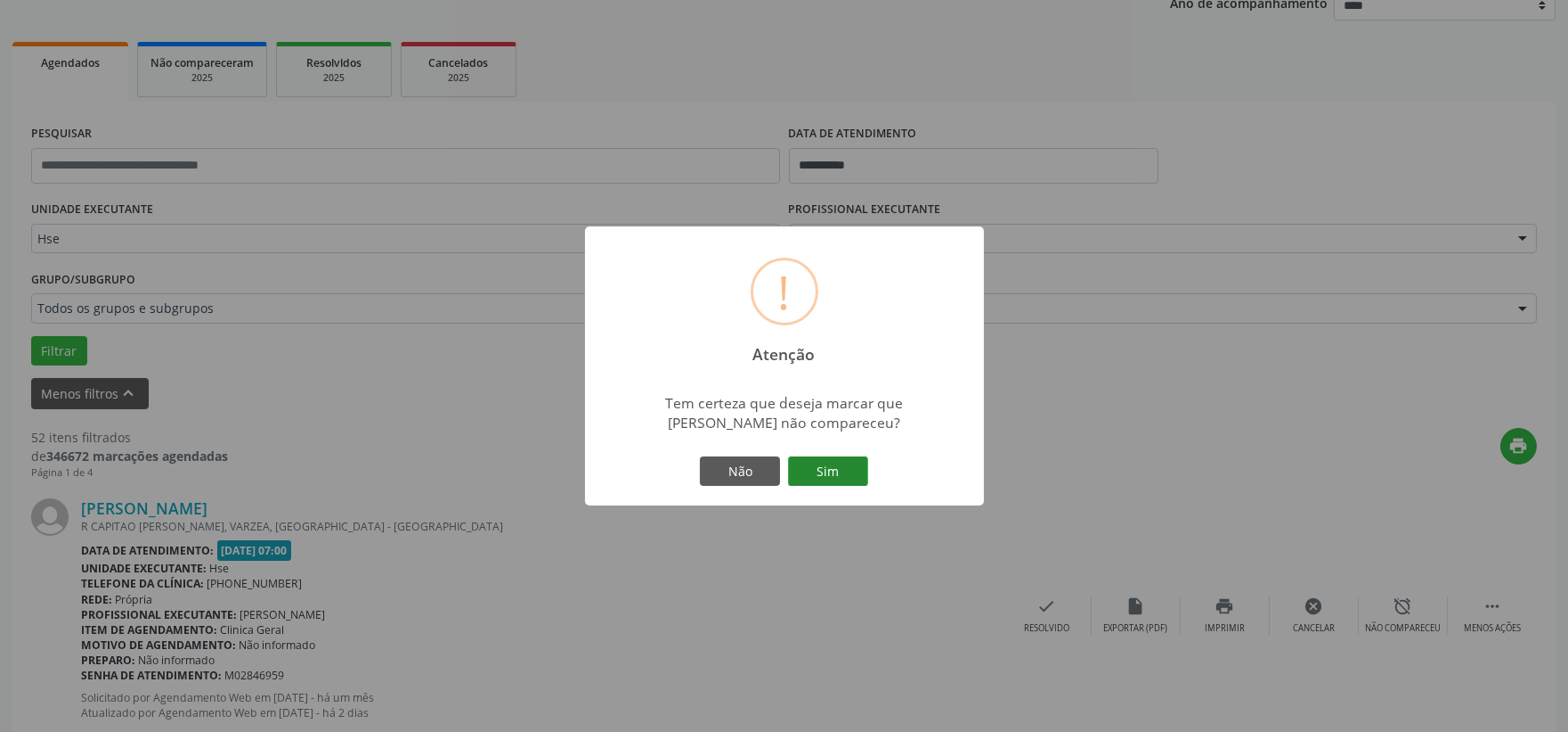
click at [844, 467] on button "Sim" at bounding box center [828, 471] width 80 height 30
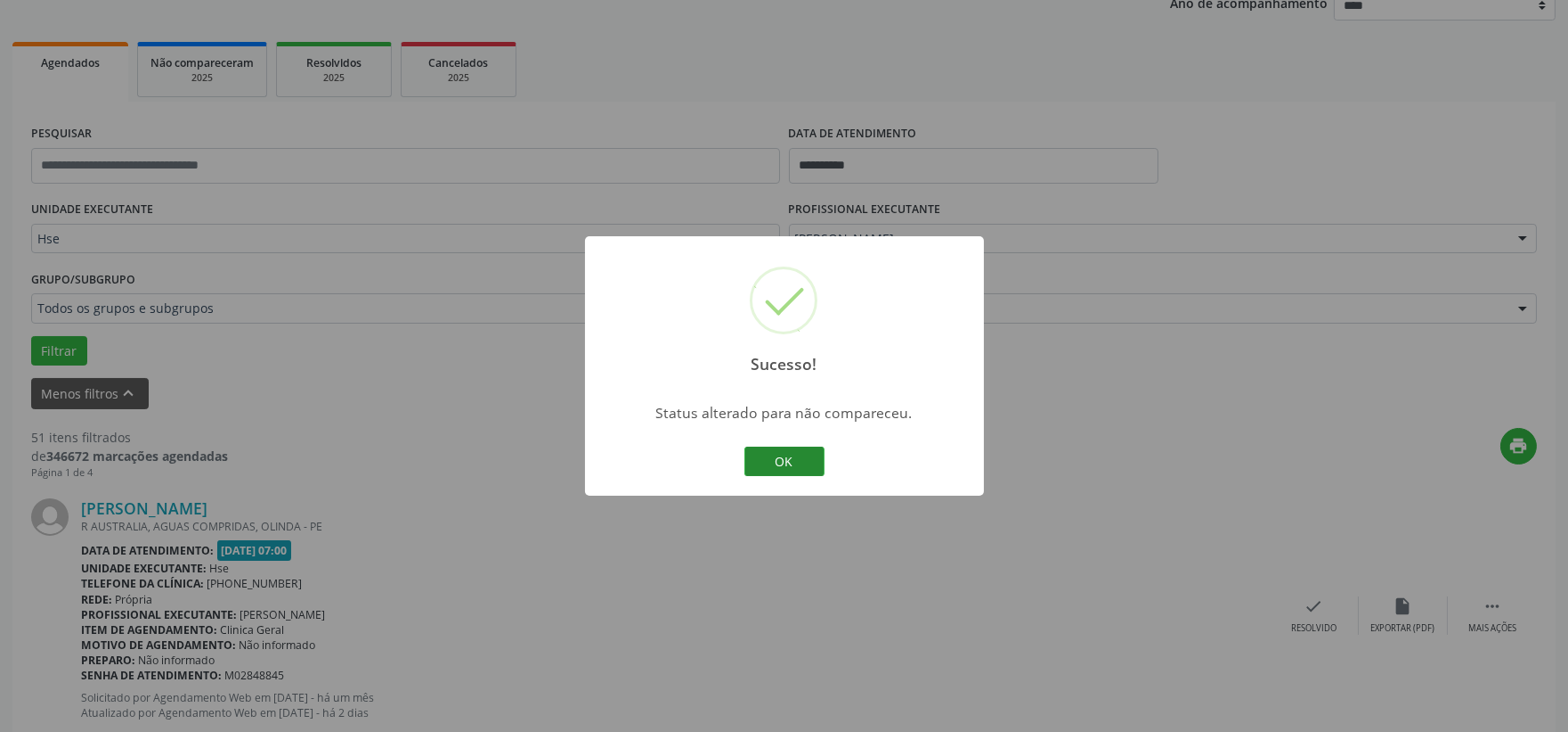
click at [795, 461] on button "OK" at bounding box center [784, 461] width 80 height 30
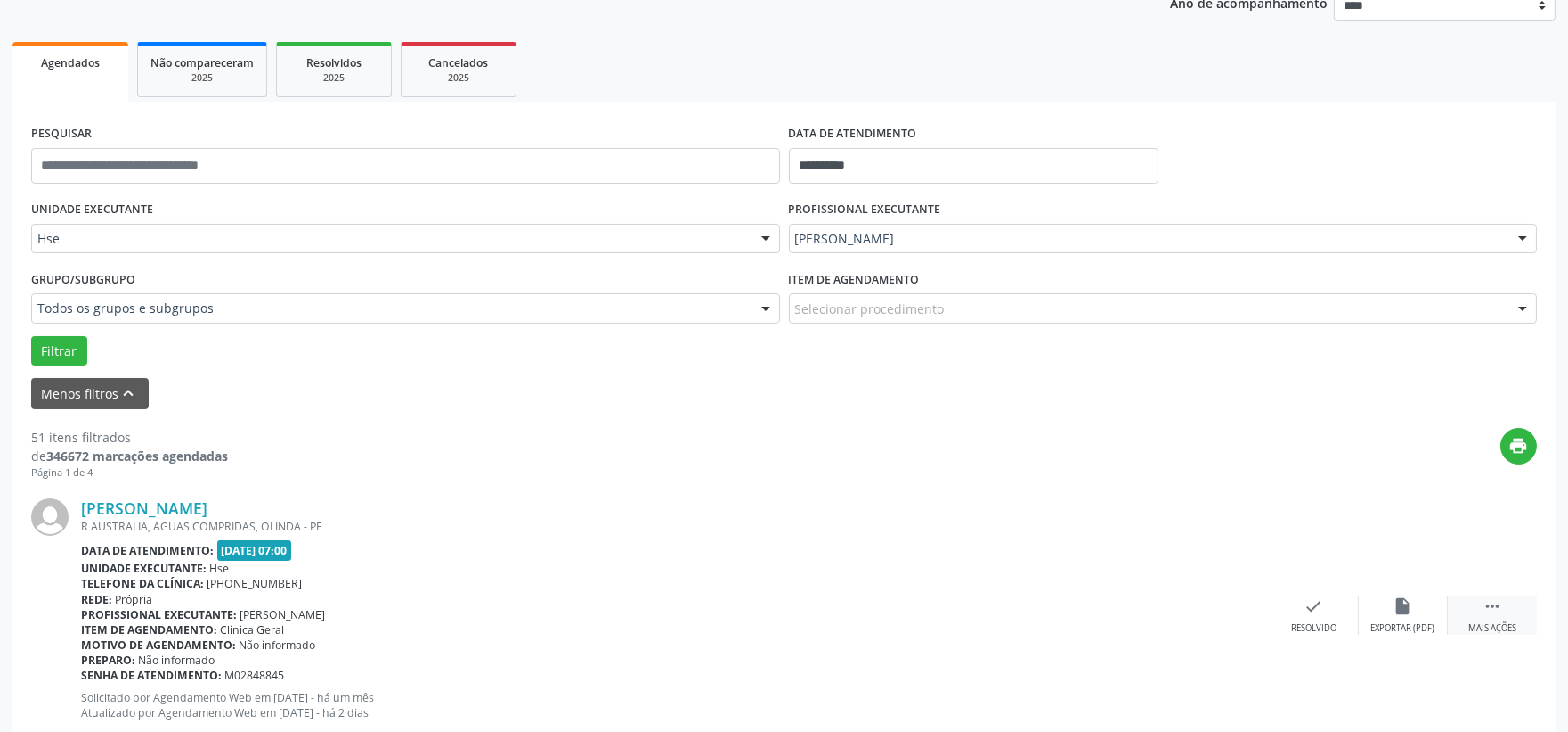
click at [1489, 604] on icon "" at bounding box center [1492, 606] width 19 height 19
click at [1403, 603] on icon "alarm_off" at bounding box center [1403, 606] width 19 height 19
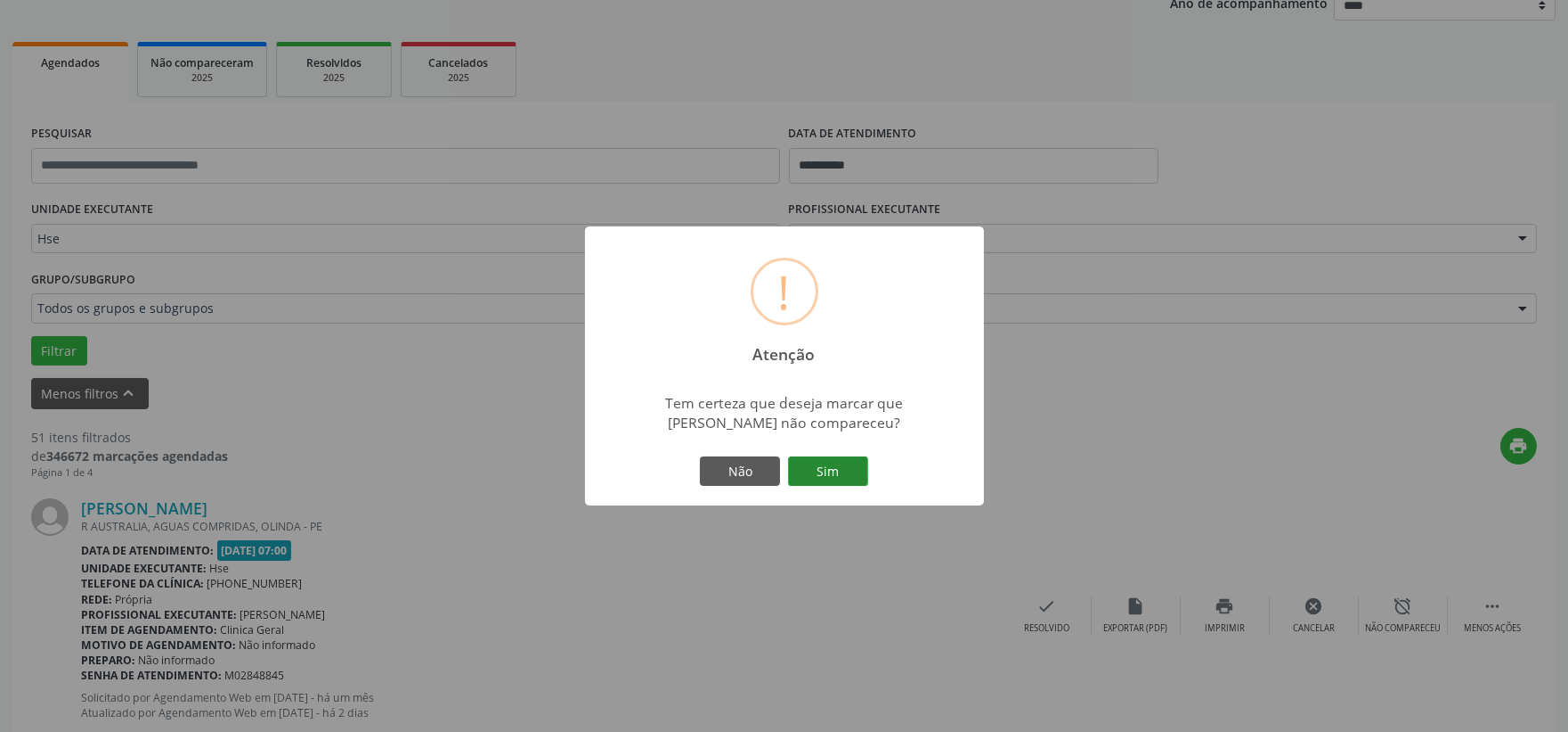
click at [831, 472] on button "Sim" at bounding box center [828, 471] width 80 height 30
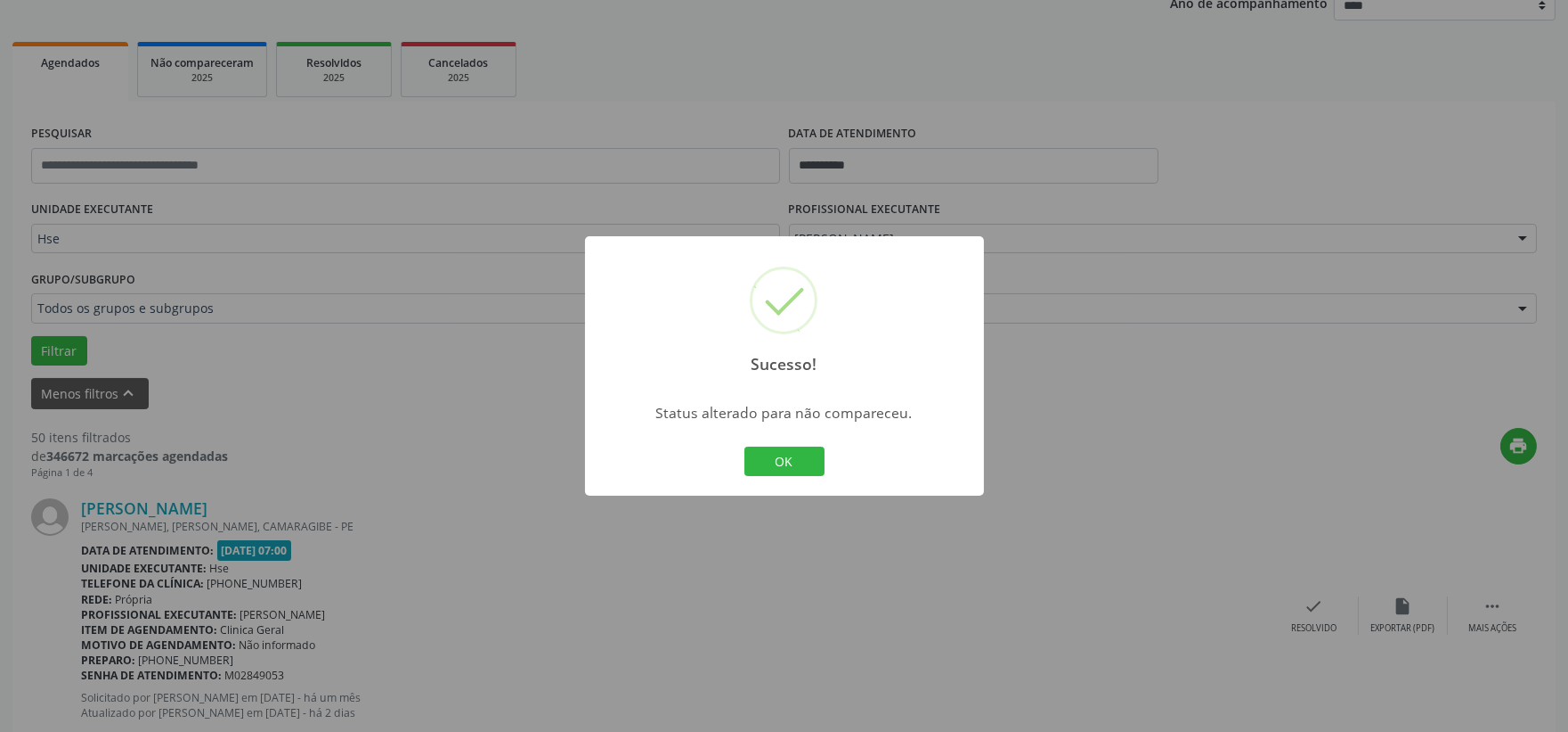
click at [764, 470] on button "OK" at bounding box center [784, 461] width 80 height 30
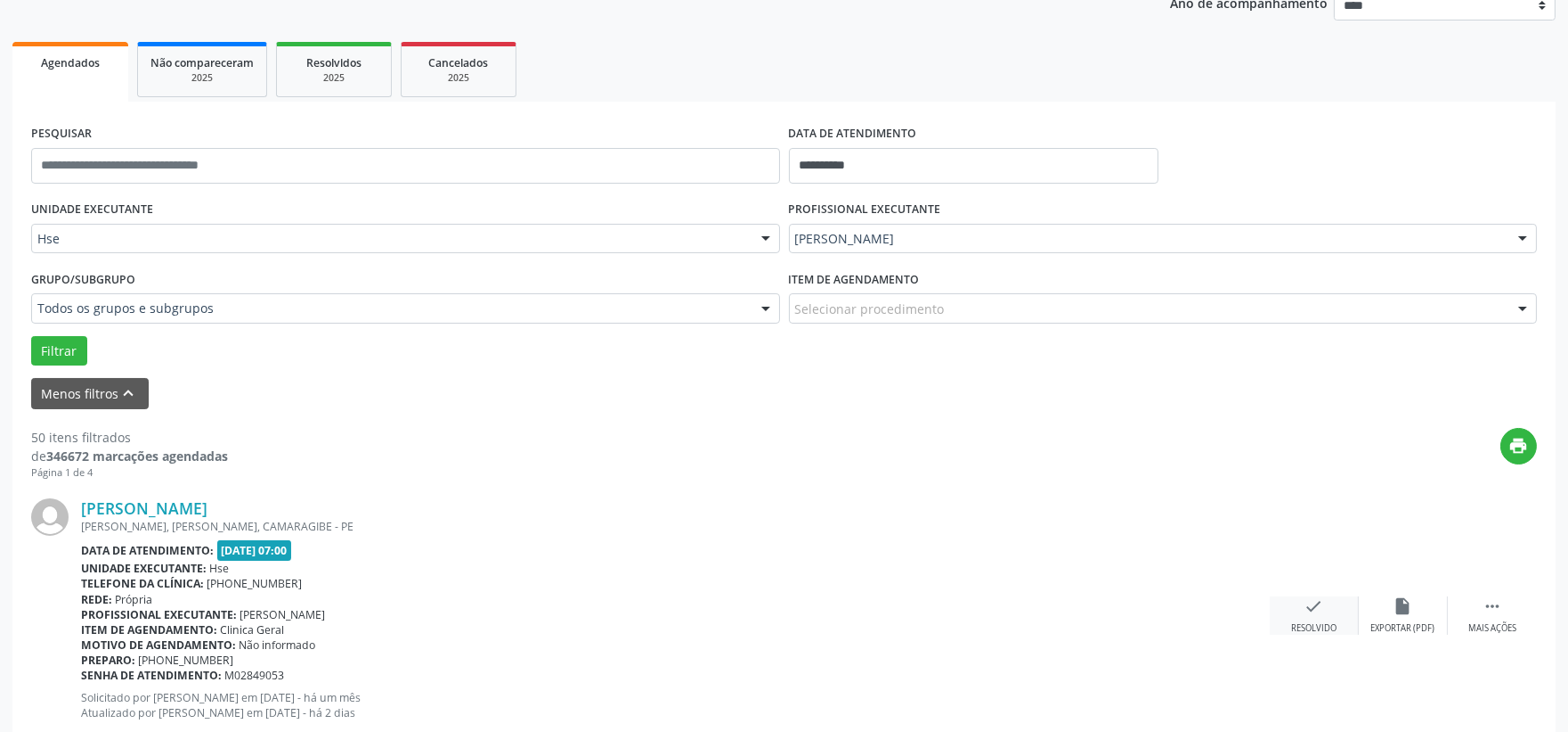
click at [1312, 608] on icon "check" at bounding box center [1314, 606] width 19 height 19
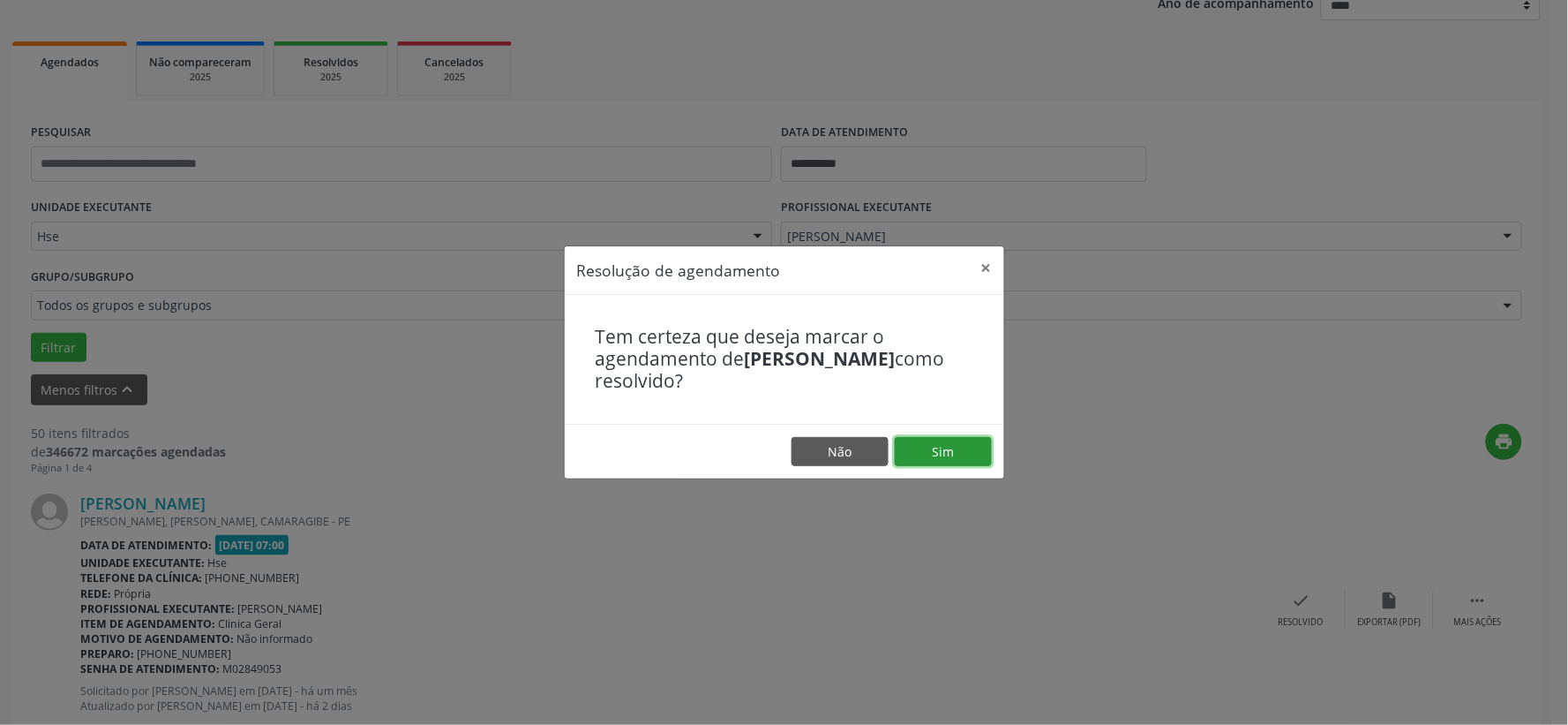
click at [941, 439] on button "Sim" at bounding box center [943, 451] width 97 height 30
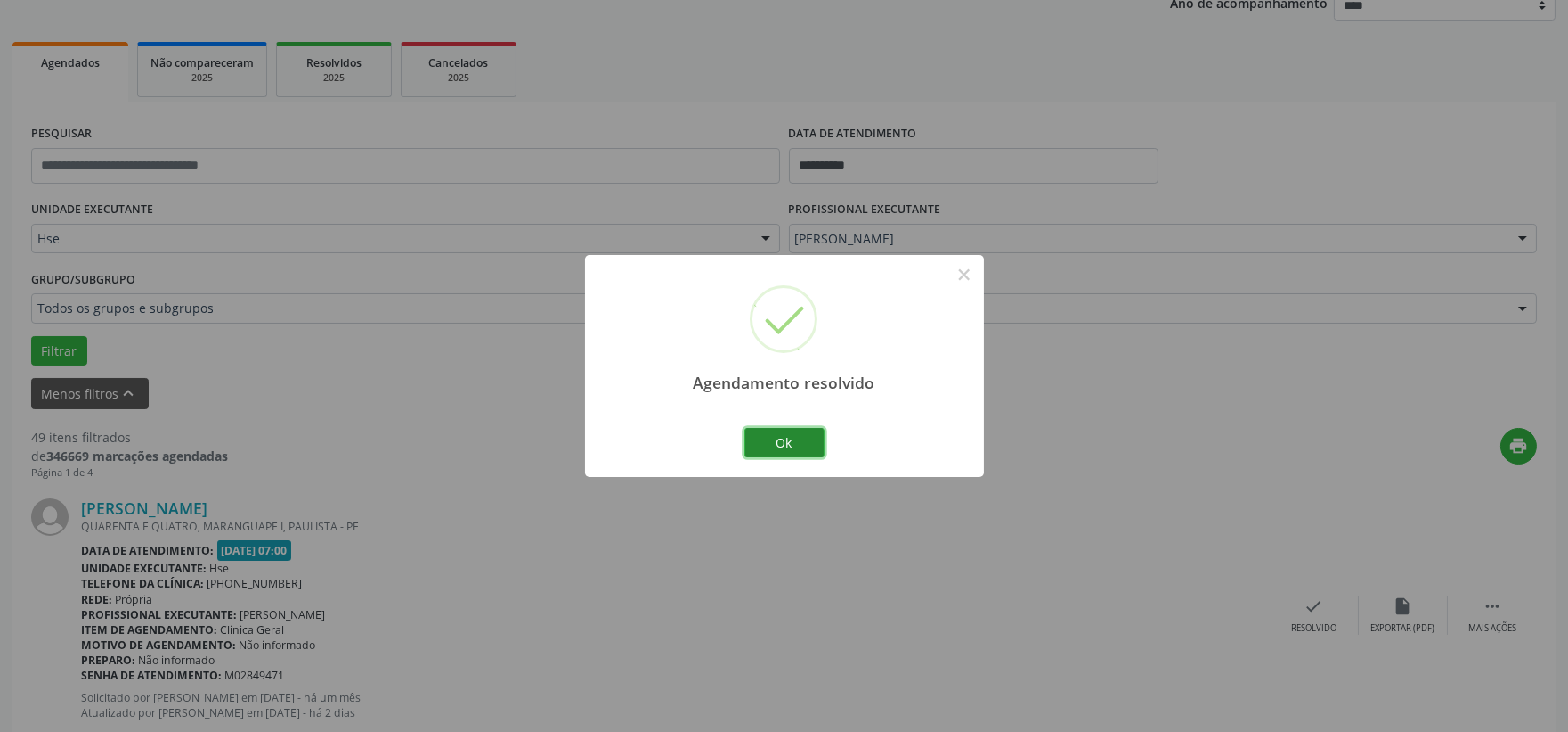
click at [748, 433] on button "Ok" at bounding box center [784, 442] width 80 height 30
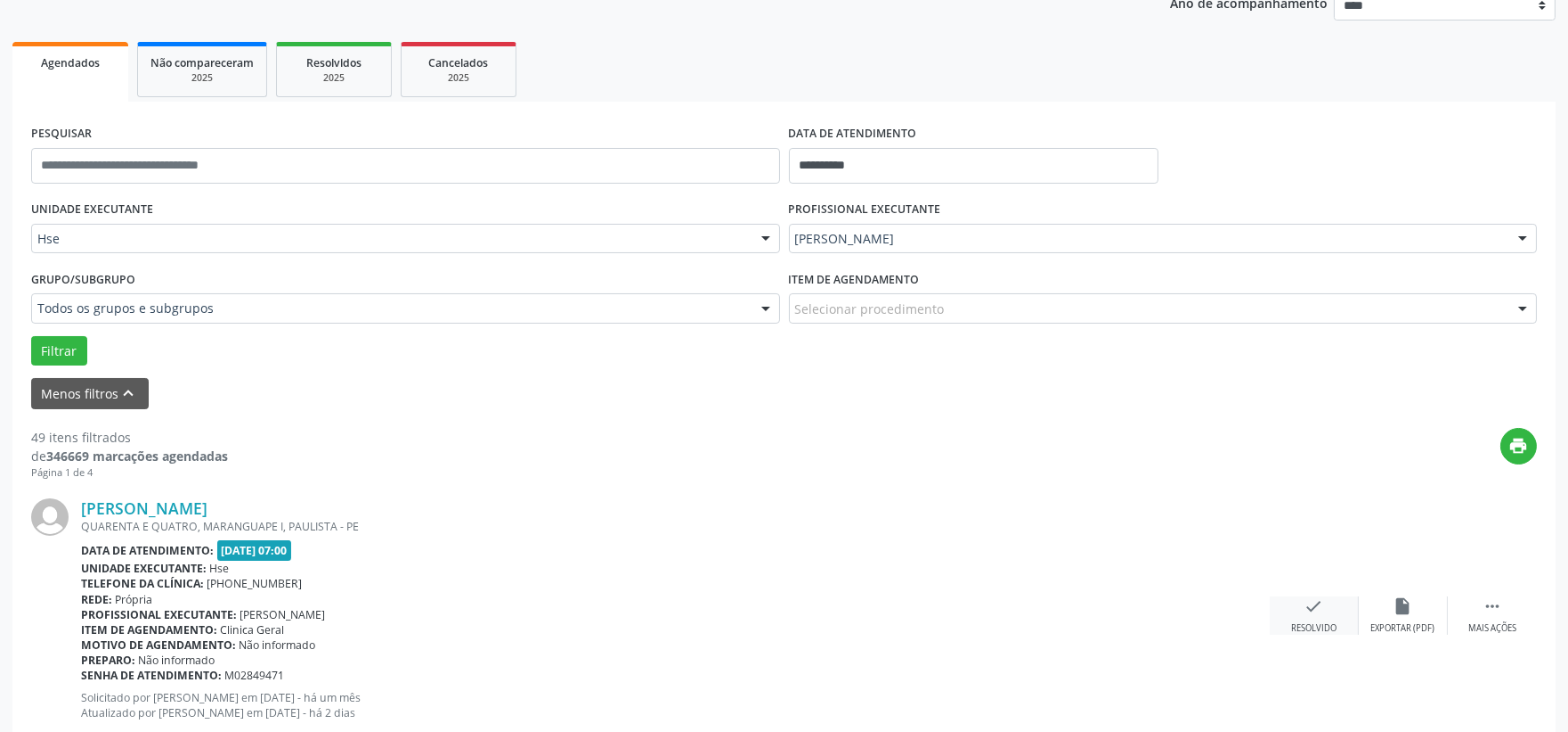
click at [1298, 601] on div "check Resolvido" at bounding box center [1314, 615] width 90 height 39
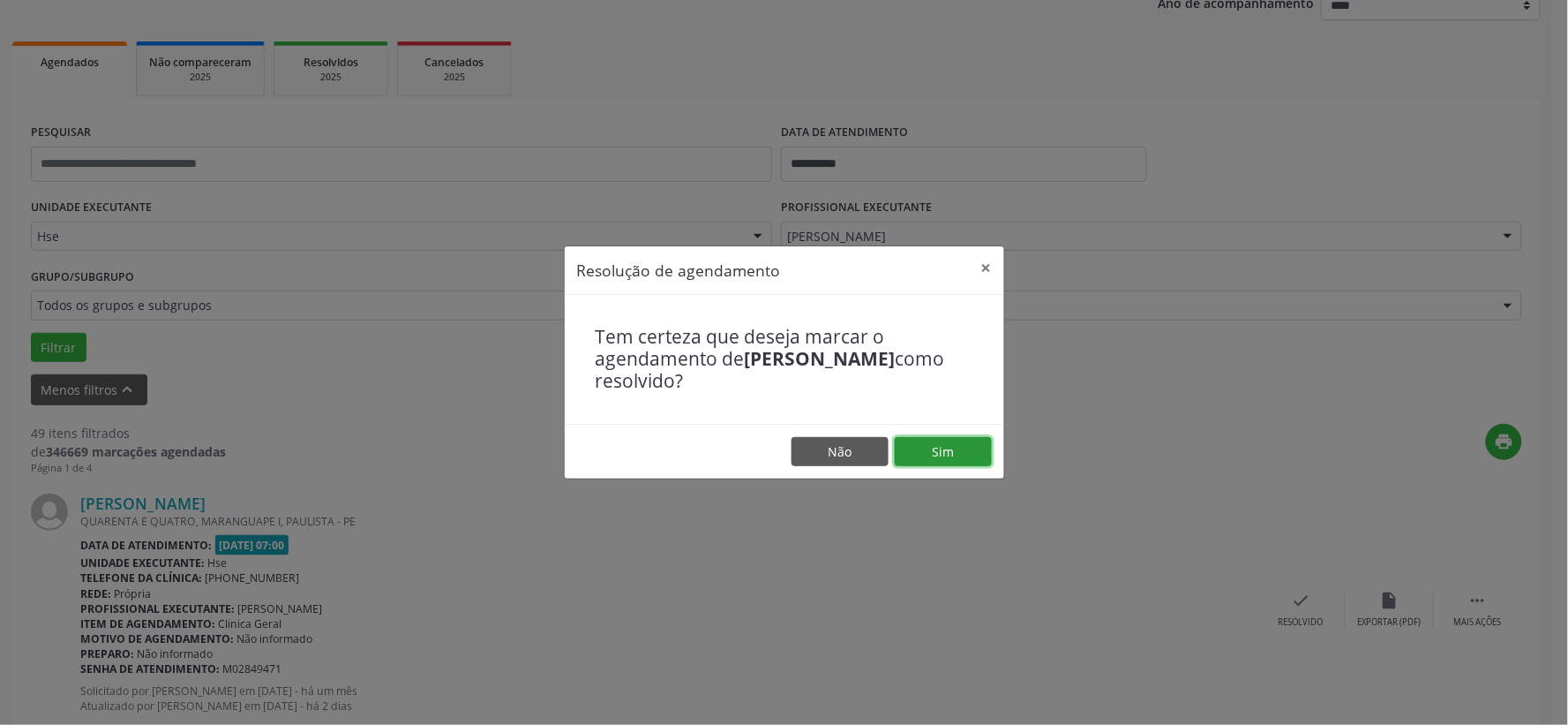
click at [912, 459] on button "Sim" at bounding box center [943, 451] width 97 height 30
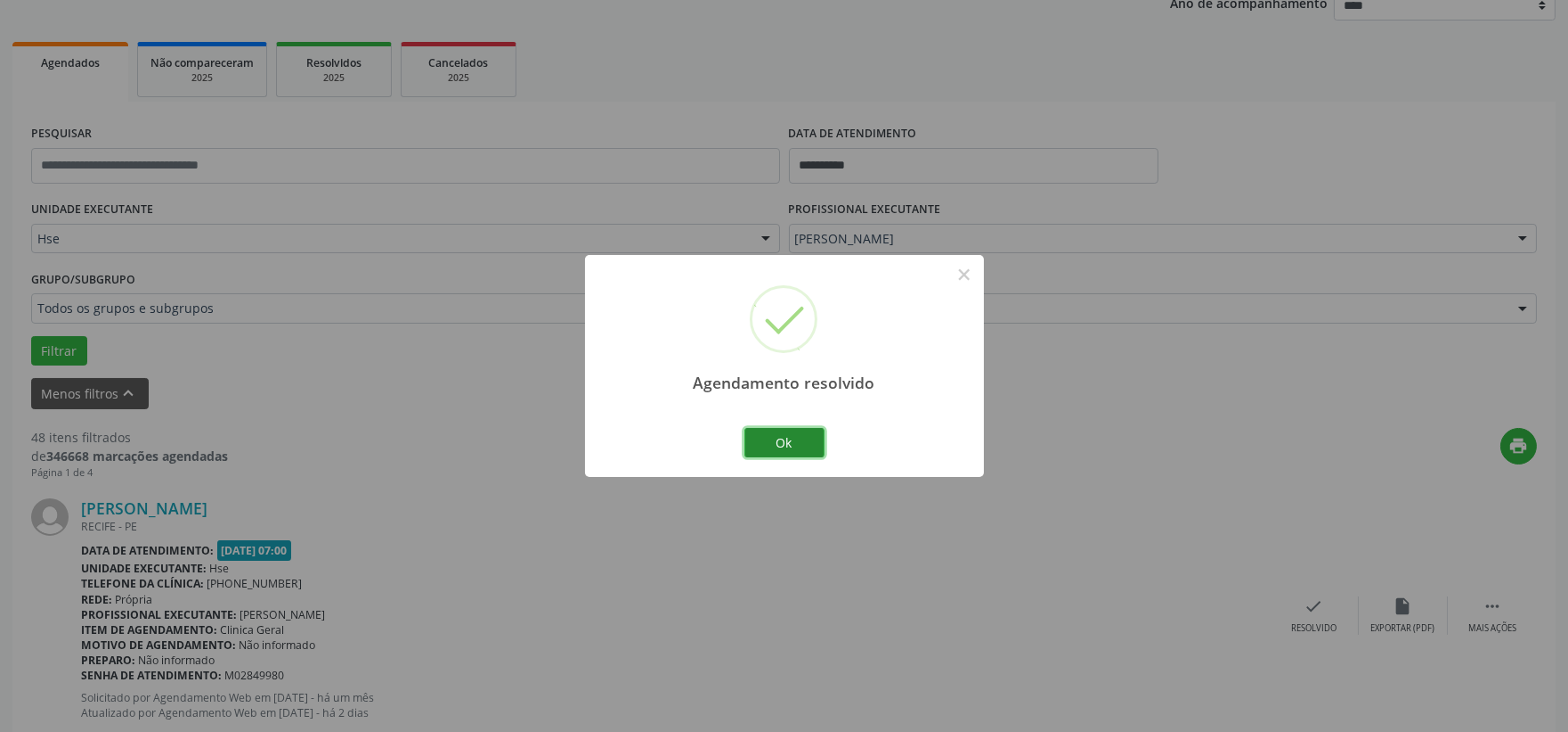
click at [777, 439] on button "Ok" at bounding box center [784, 442] width 80 height 30
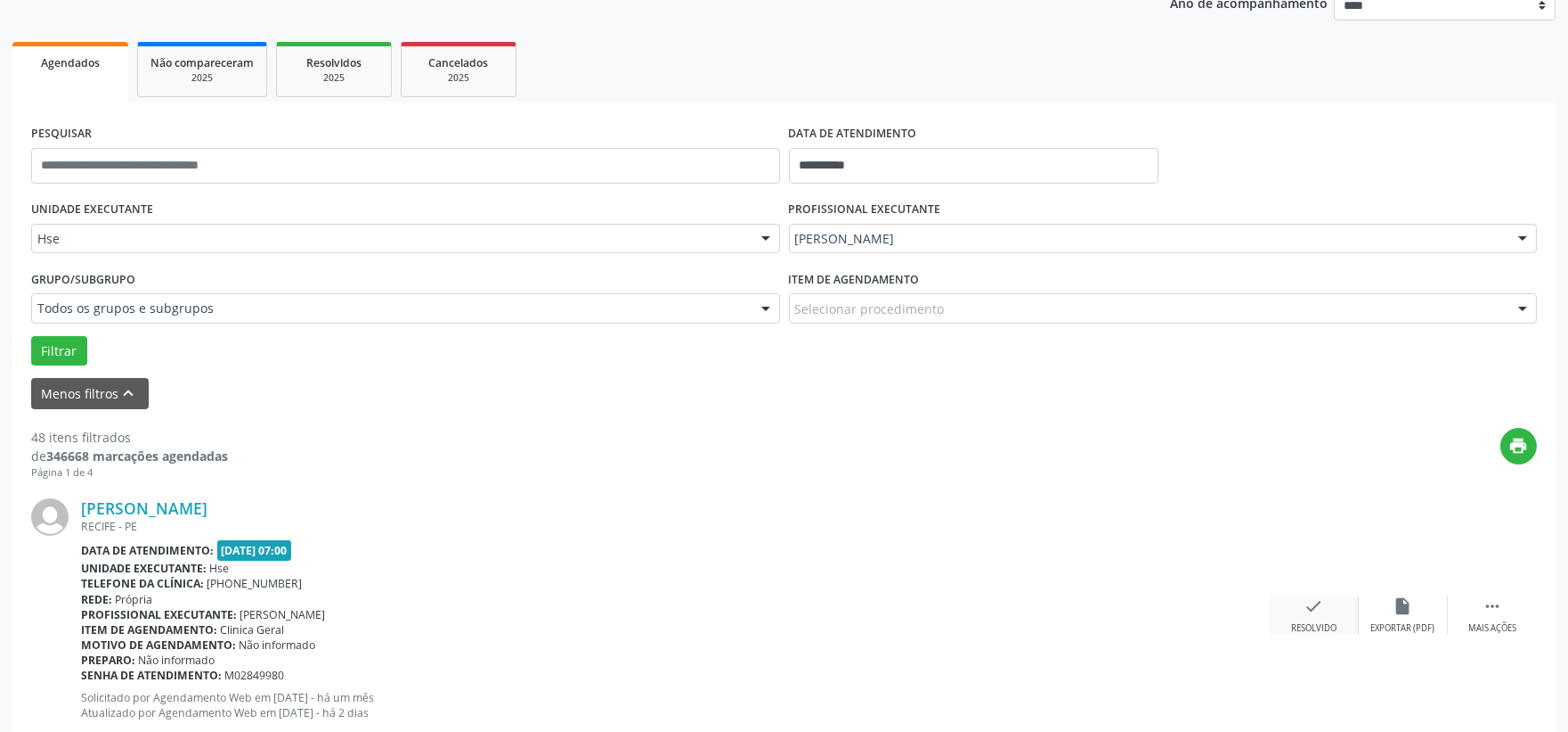
click at [1297, 613] on div "check Resolvido" at bounding box center [1314, 615] width 90 height 39
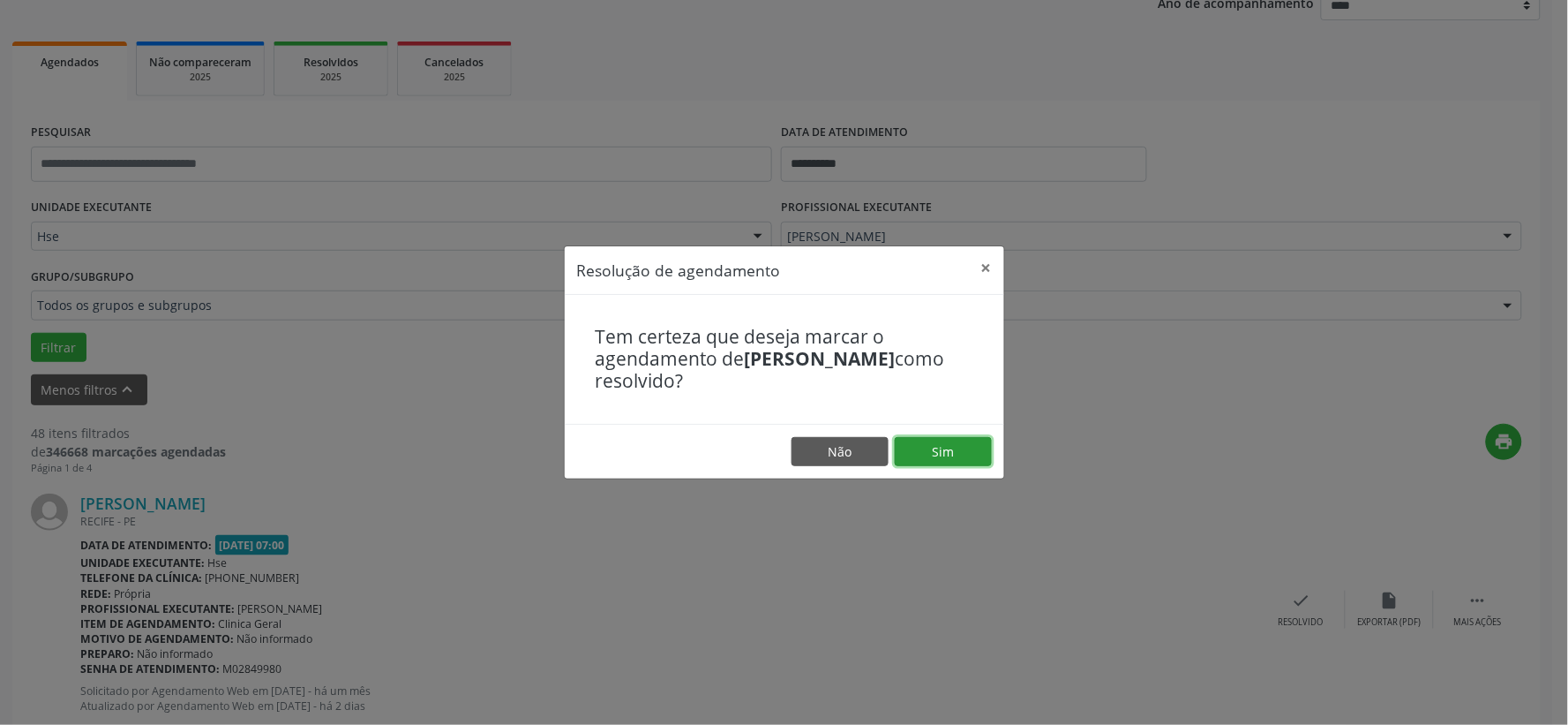
click at [951, 439] on button "Sim" at bounding box center [943, 451] width 97 height 30
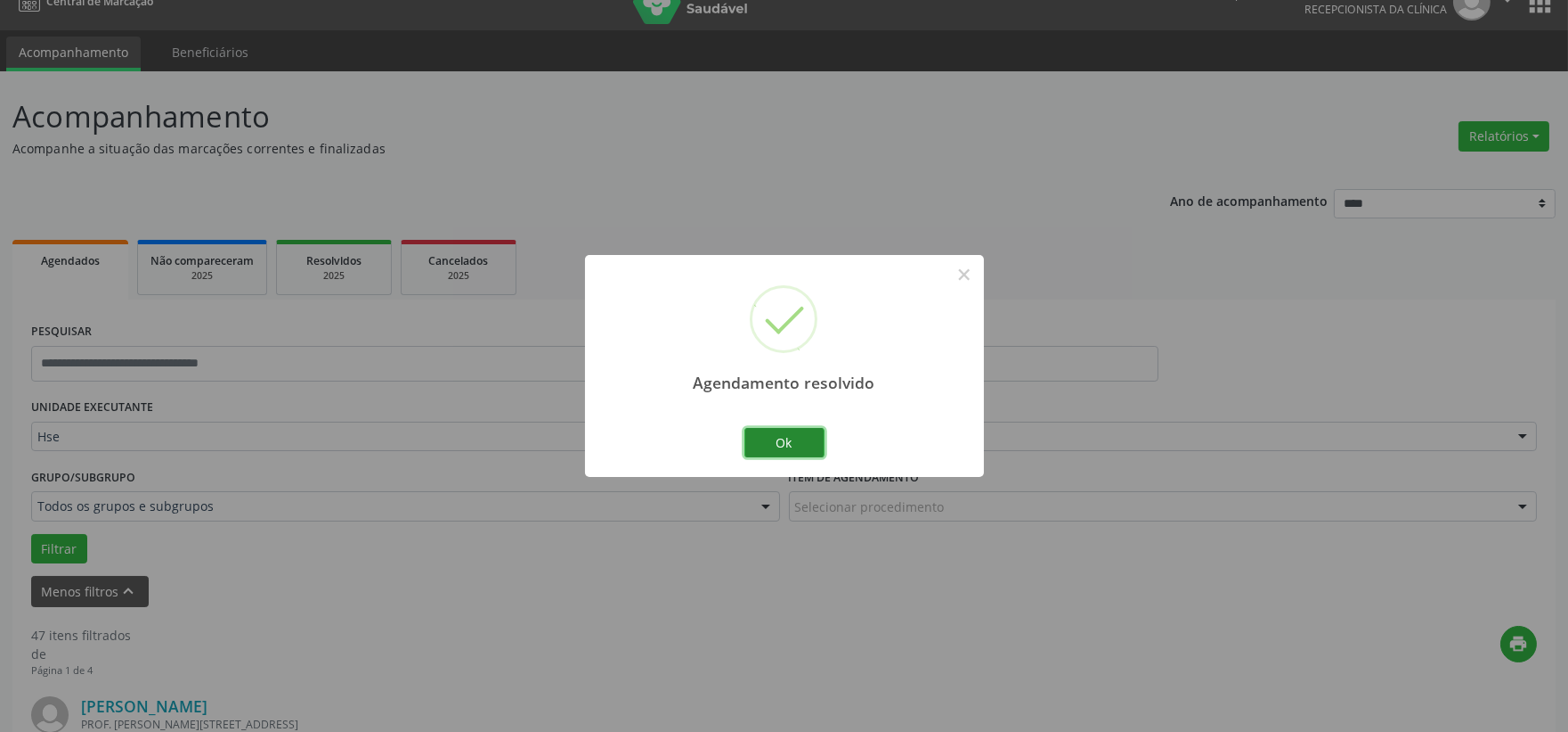
click at [778, 440] on button "Ok" at bounding box center [784, 442] width 80 height 30
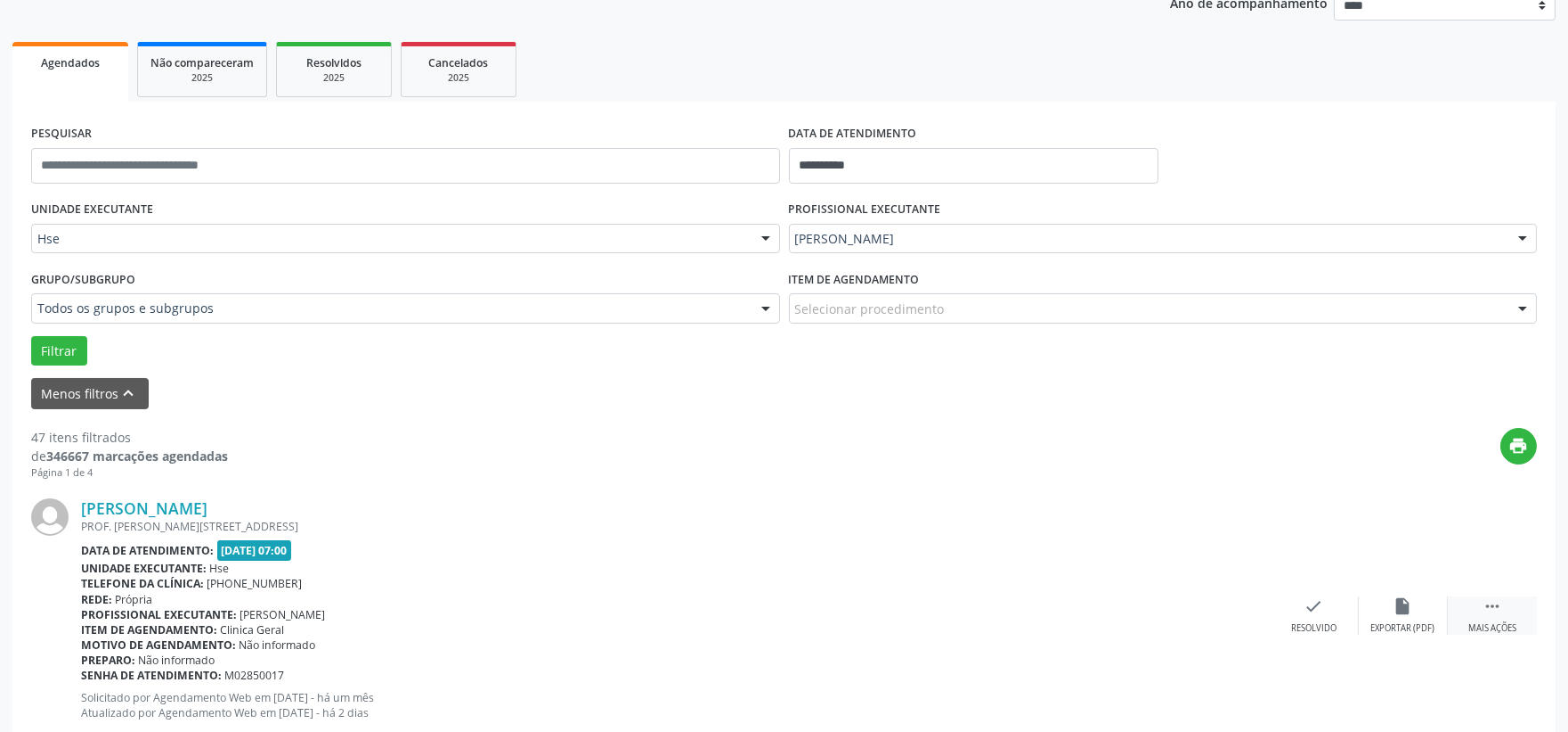
click at [1483, 604] on icon "" at bounding box center [1492, 606] width 19 height 19
click at [1399, 592] on div "Lindinalva Maria da Costa PROF. AUGUSTO LINS E SILVA, 502, BOA VIAGEM, RECIFE -…" at bounding box center [784, 615] width 1505 height 272
click at [1407, 598] on icon "alarm_off" at bounding box center [1403, 606] width 19 height 19
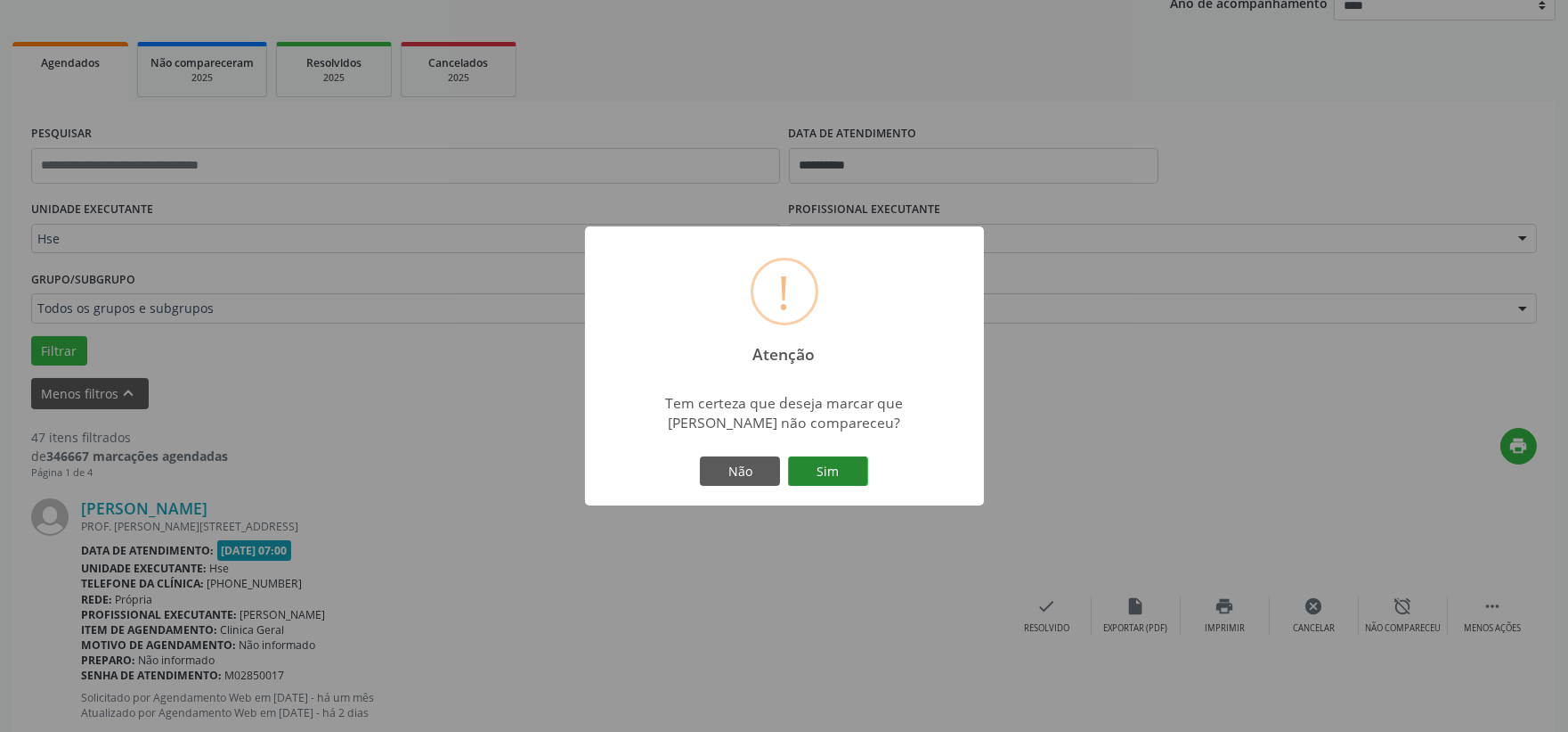
click at [825, 483] on button "Sim" at bounding box center [828, 471] width 80 height 30
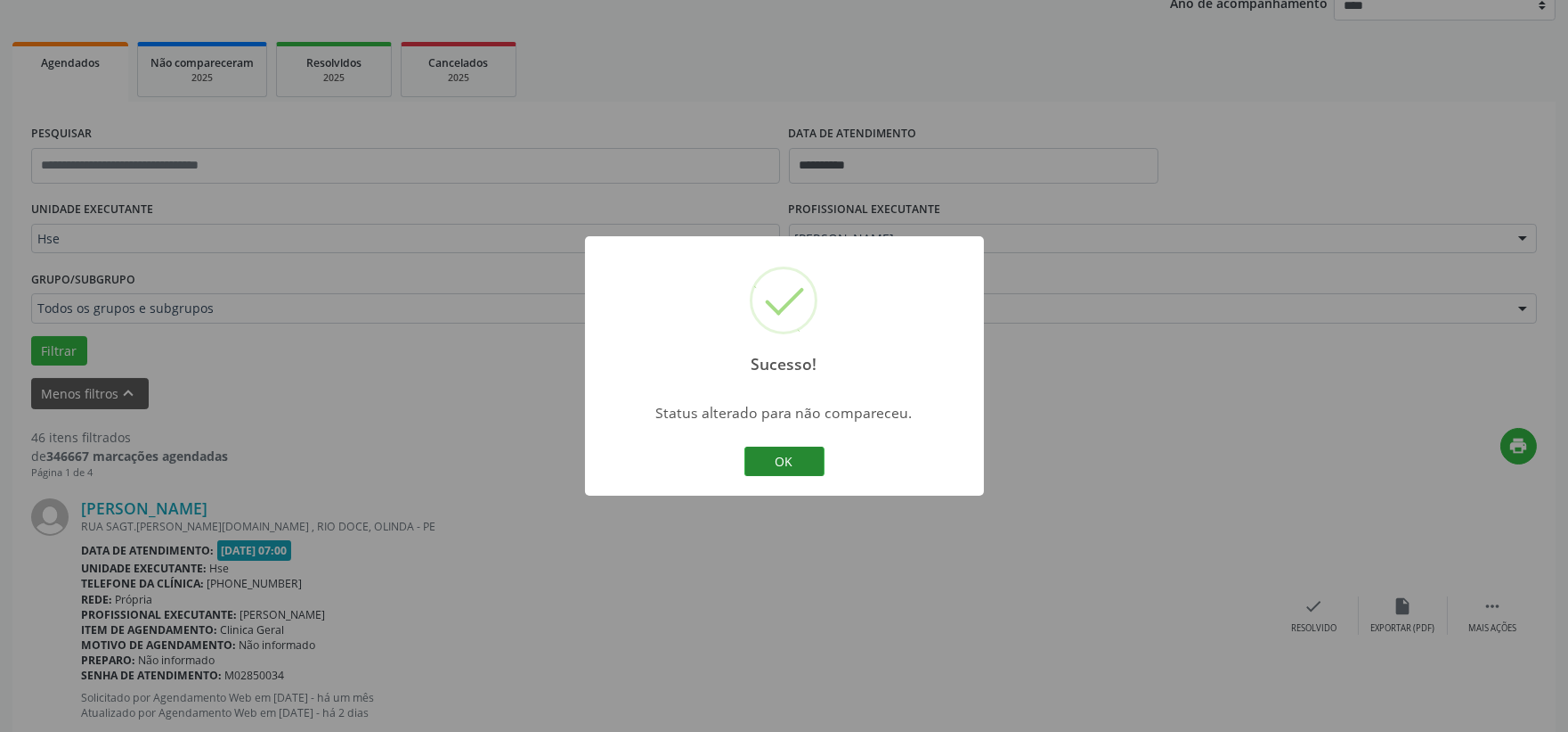
click at [784, 464] on button "OK" at bounding box center [784, 461] width 80 height 30
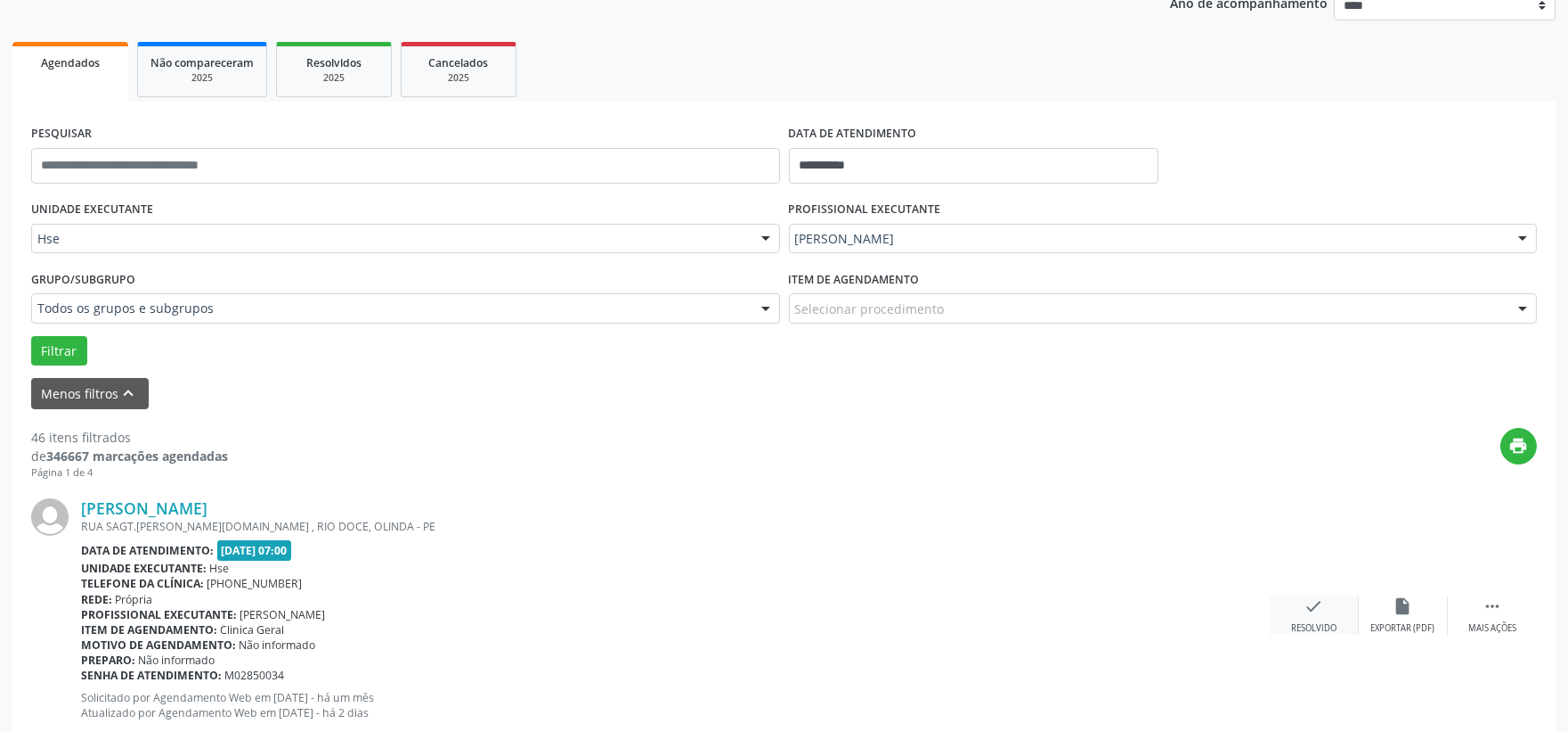
click at [1312, 601] on icon "check" at bounding box center [1314, 606] width 19 height 19
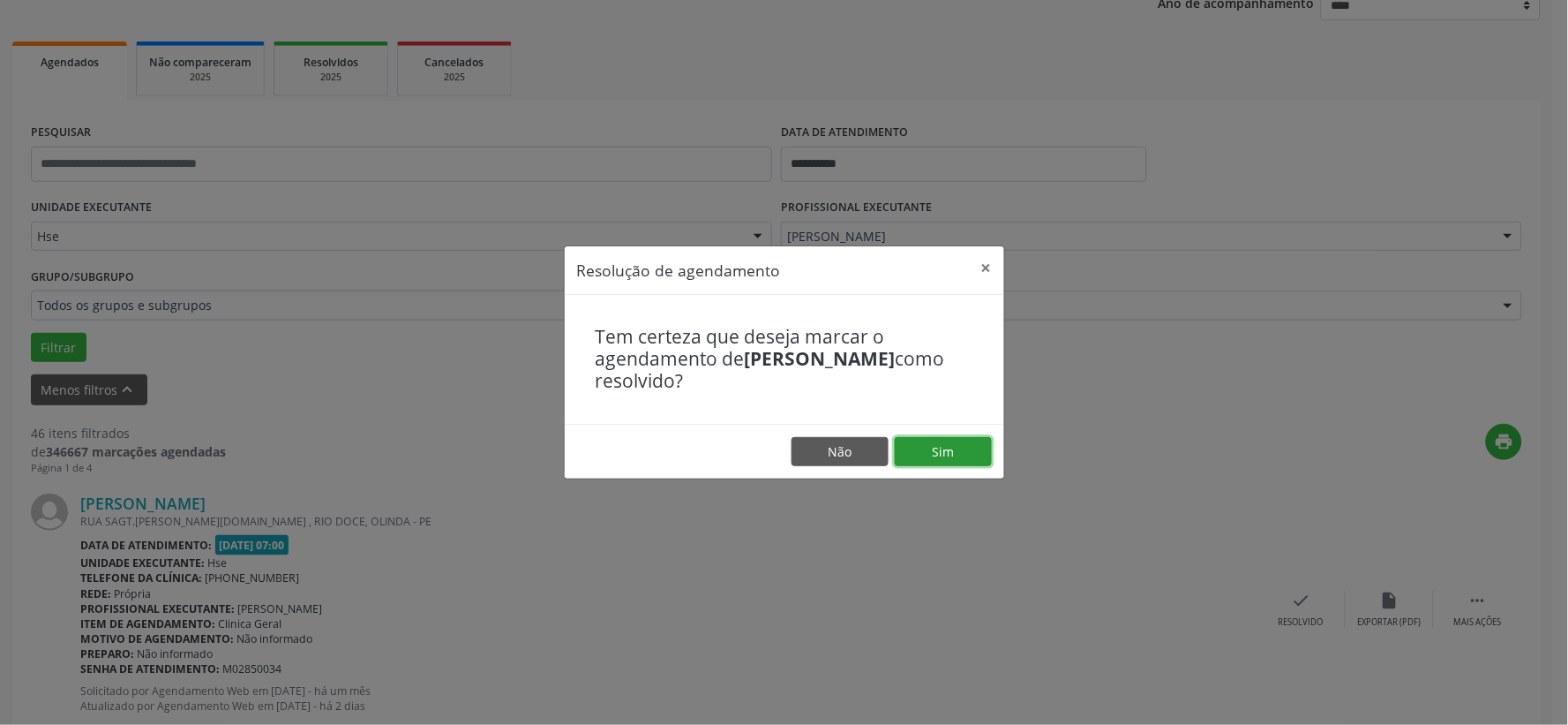
click at [948, 455] on button "Sim" at bounding box center [943, 451] width 97 height 30
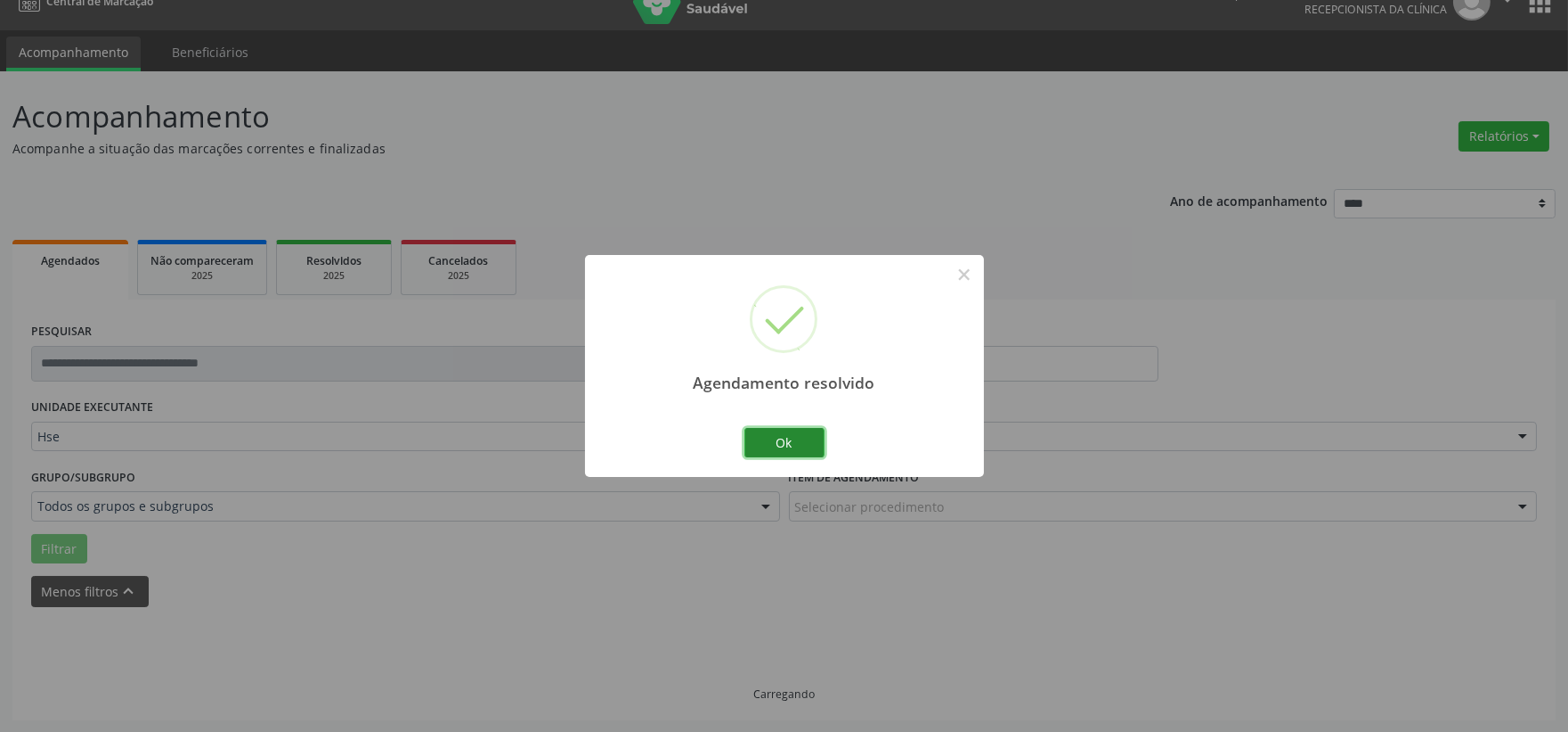
click at [770, 449] on button "Ok" at bounding box center [784, 442] width 80 height 30
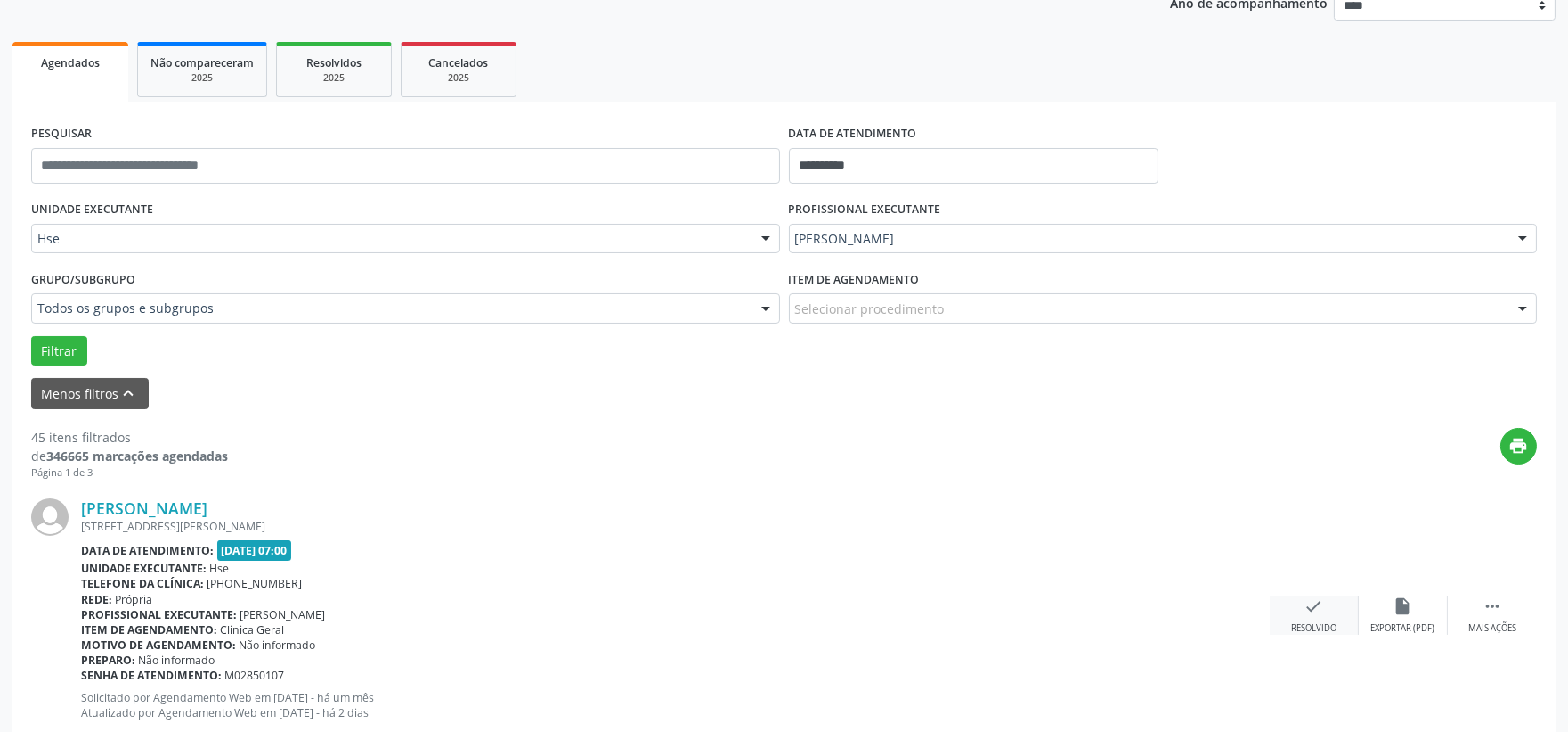
click at [1298, 607] on div "check Resolvido" at bounding box center [1314, 615] width 90 height 39
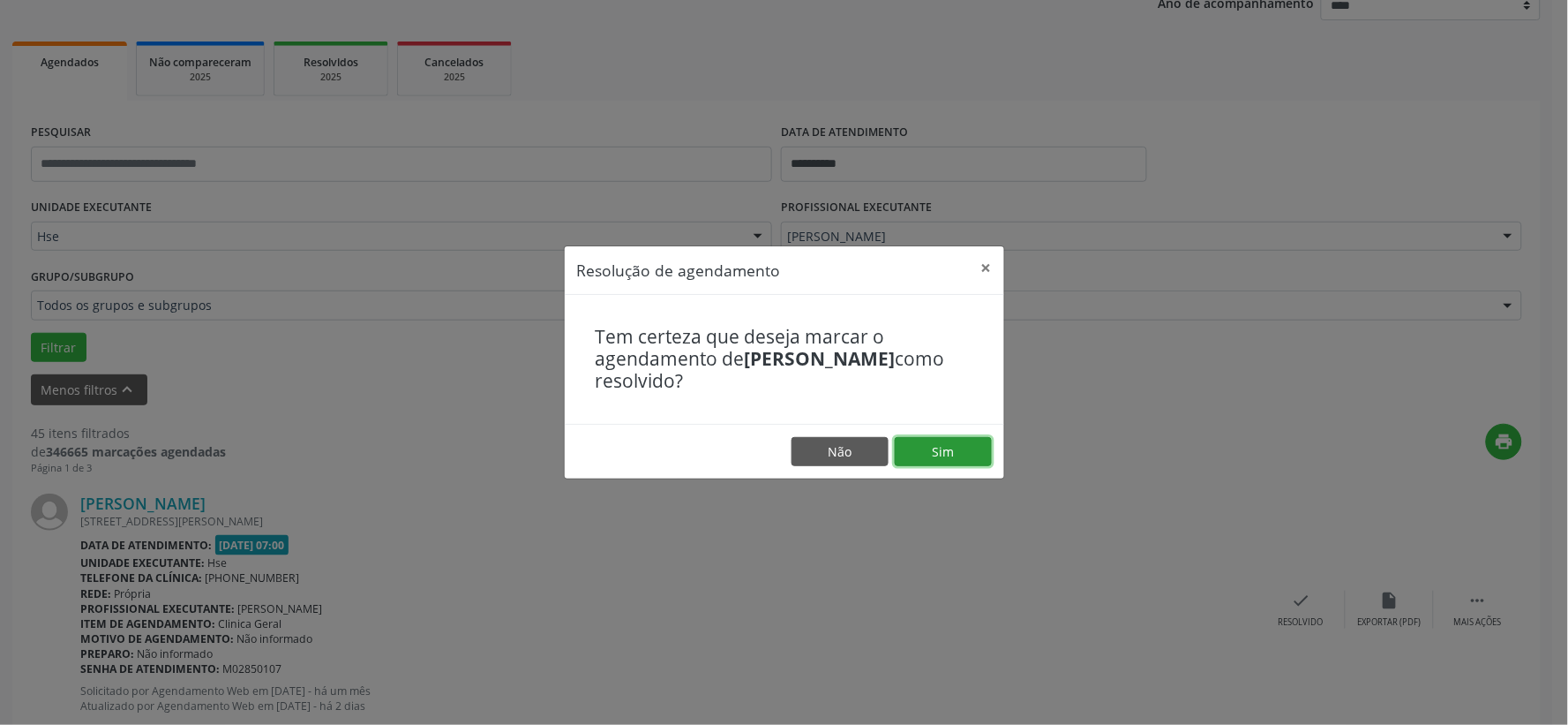
click at [951, 460] on button "Sim" at bounding box center [943, 451] width 97 height 30
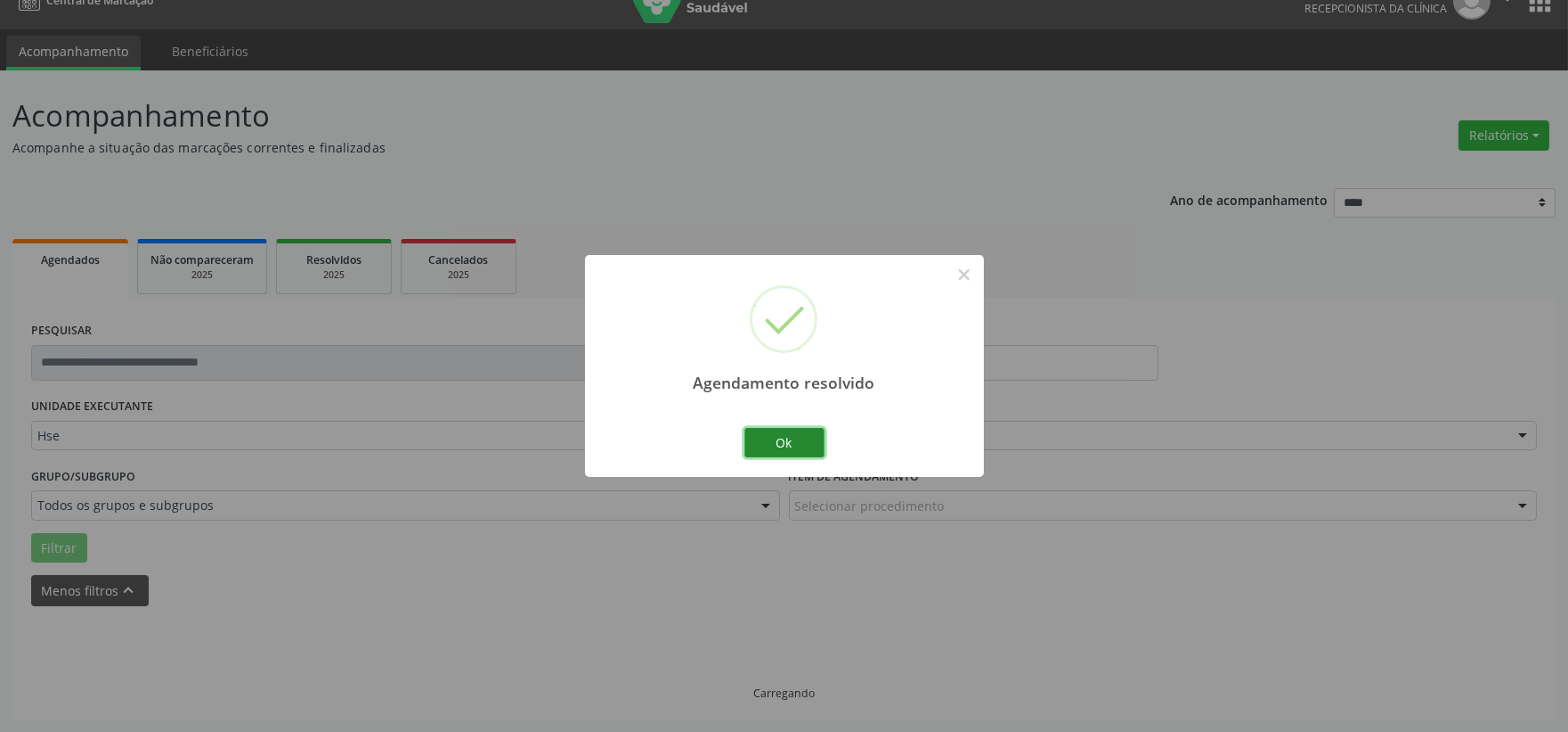
click at [782, 452] on button "Ok" at bounding box center [784, 442] width 80 height 30
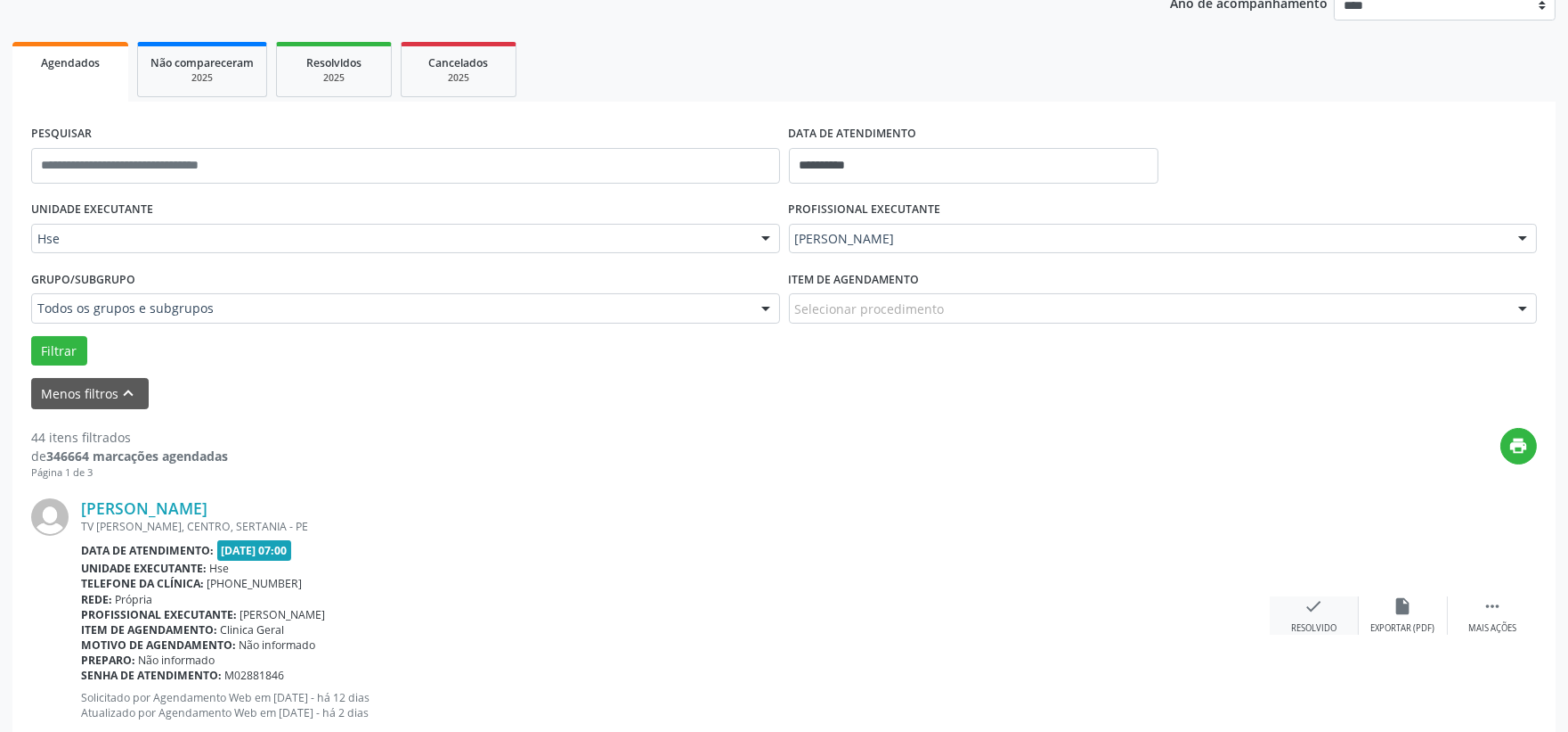
click at [1297, 611] on div "check Resolvido" at bounding box center [1314, 615] width 90 height 39
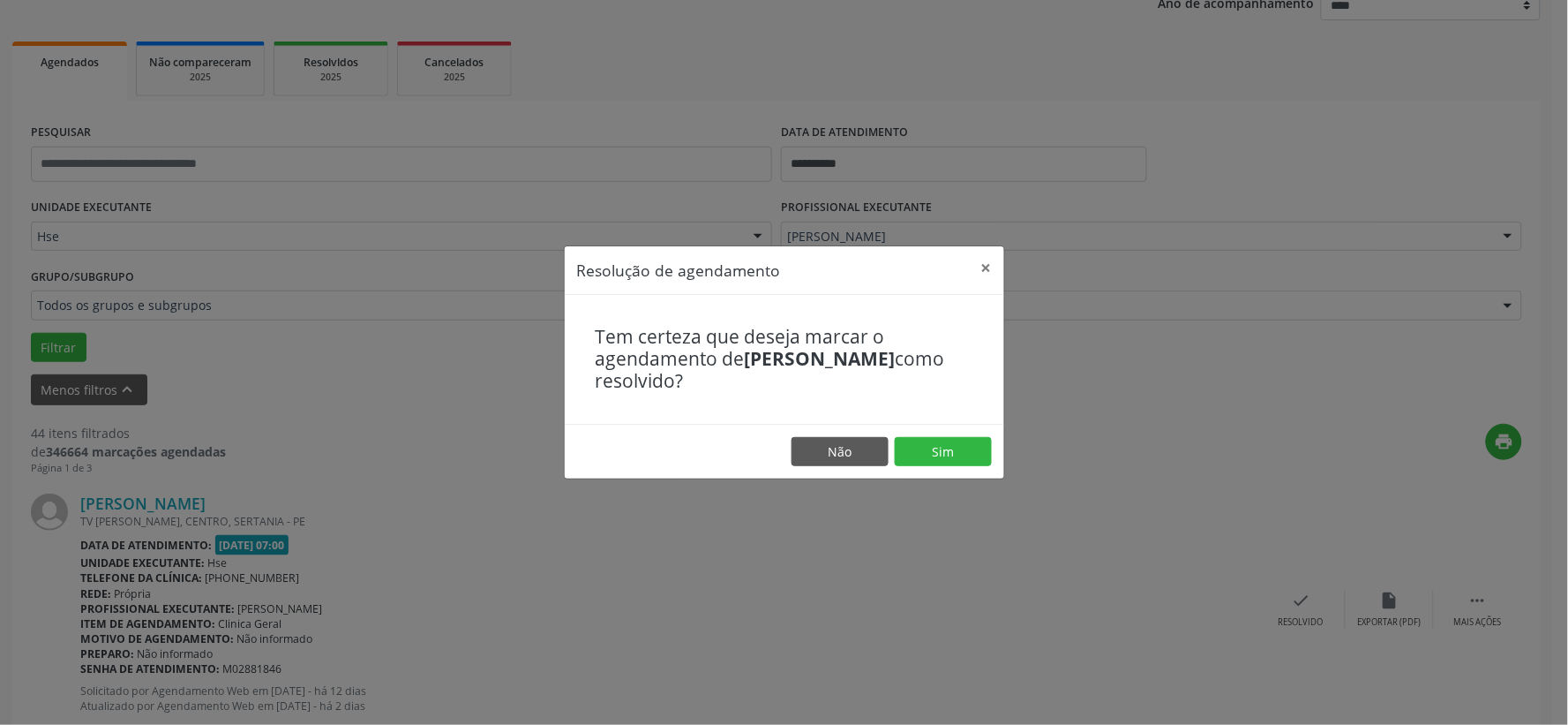
click at [918, 466] on footer "Não Sim" at bounding box center [784, 451] width 440 height 55
click at [927, 454] on button "Sim" at bounding box center [943, 451] width 97 height 30
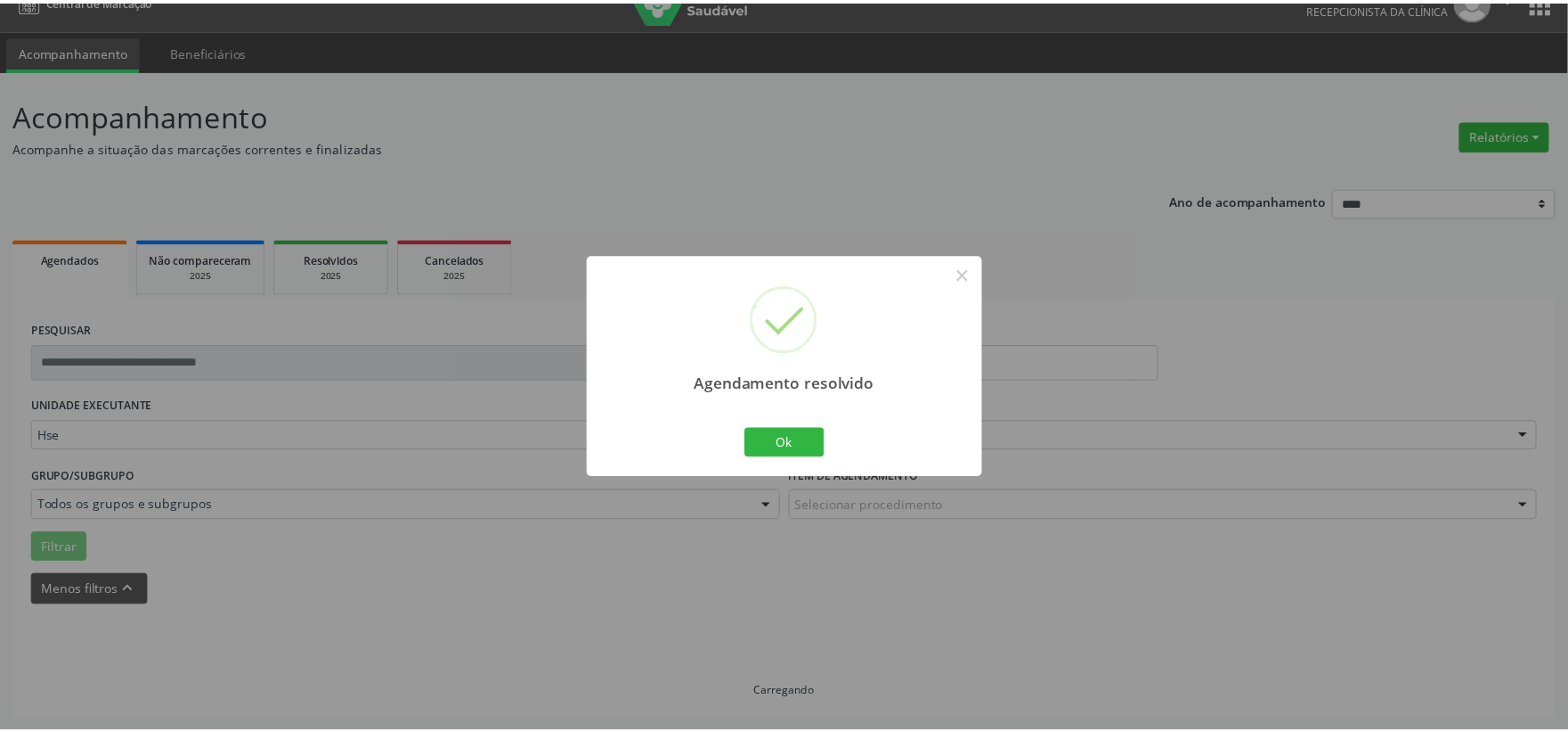
scroll to position [27, 0]
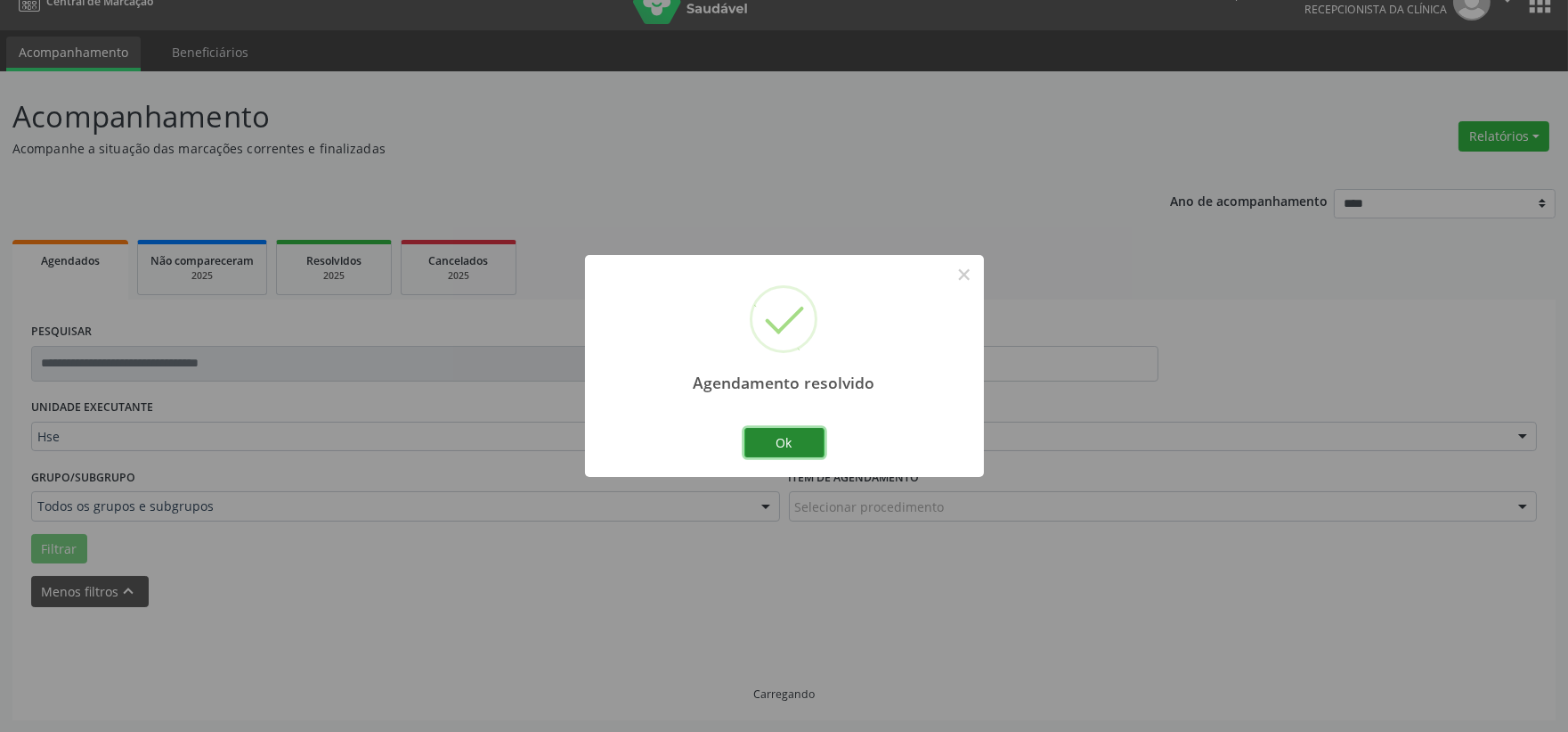
click at [785, 450] on button "Ok" at bounding box center [784, 442] width 80 height 30
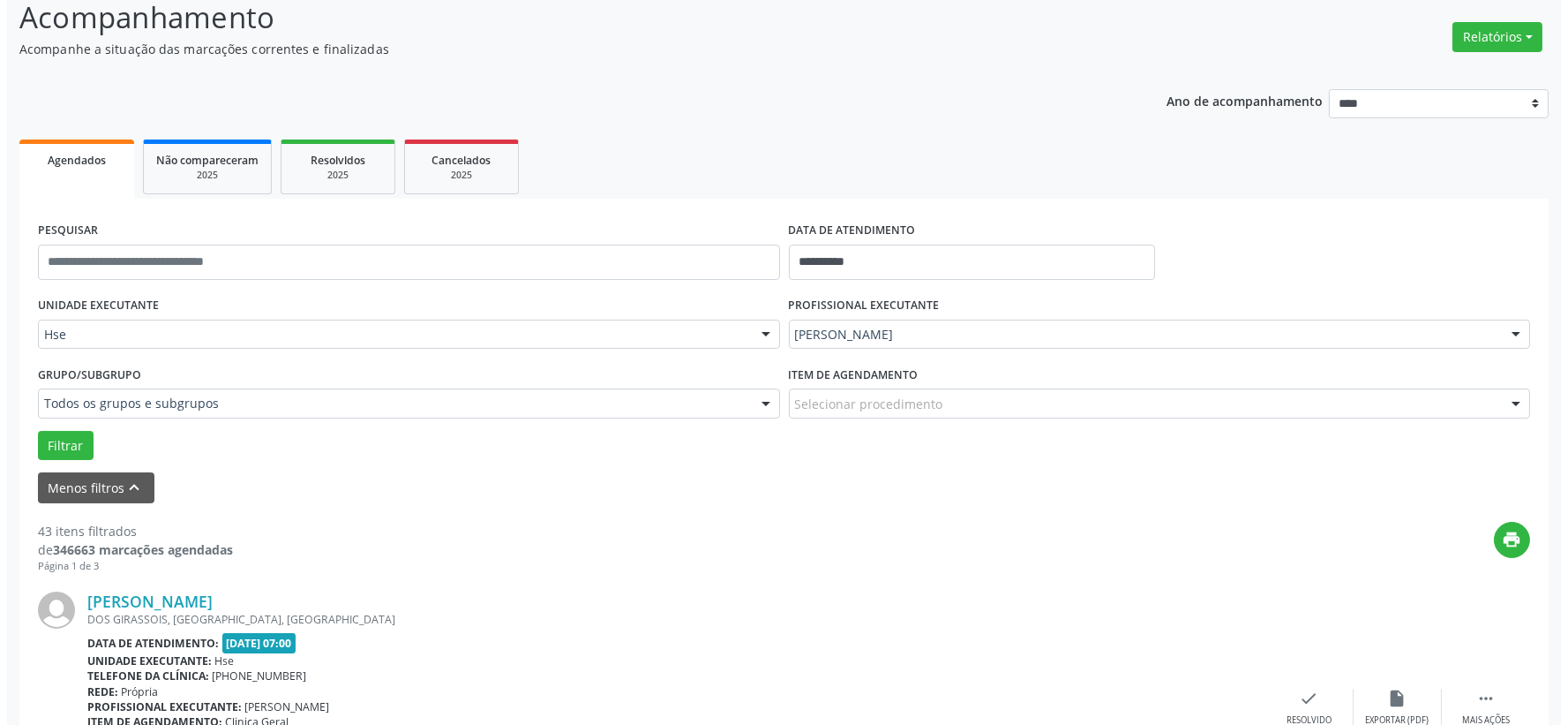
scroll to position [222, 0]
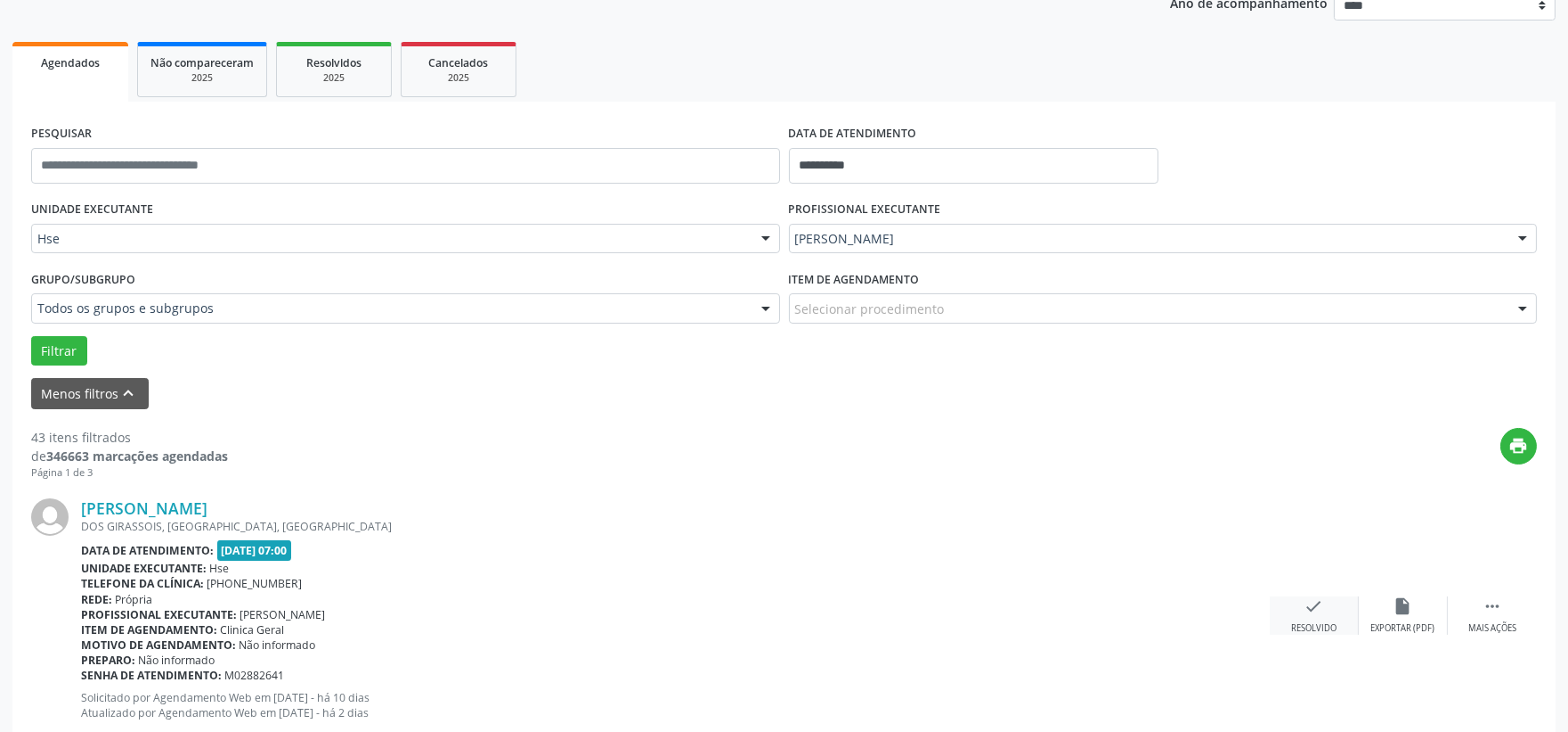
click at [1324, 614] on div "check Resolvido" at bounding box center [1314, 615] width 90 height 39
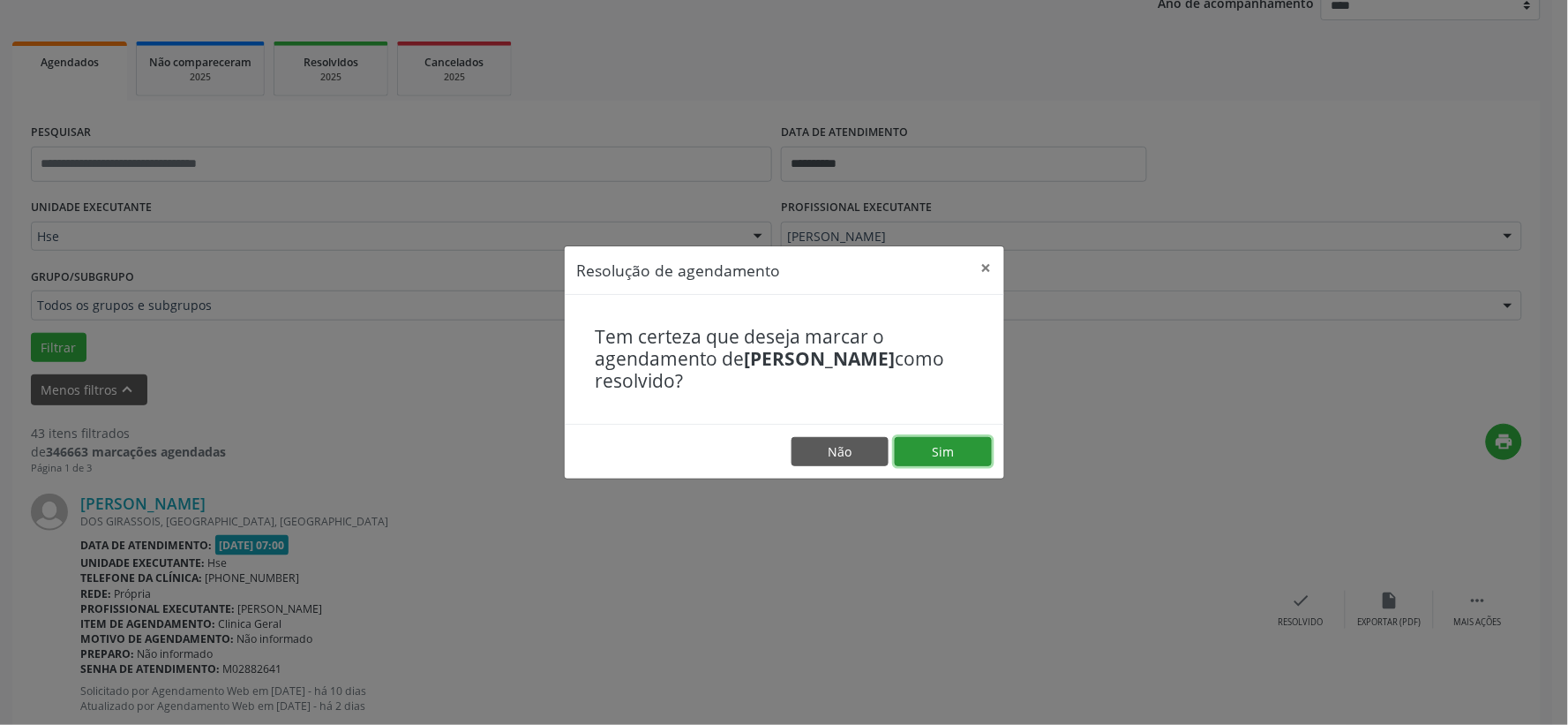
click at [949, 460] on button "Sim" at bounding box center [943, 451] width 97 height 30
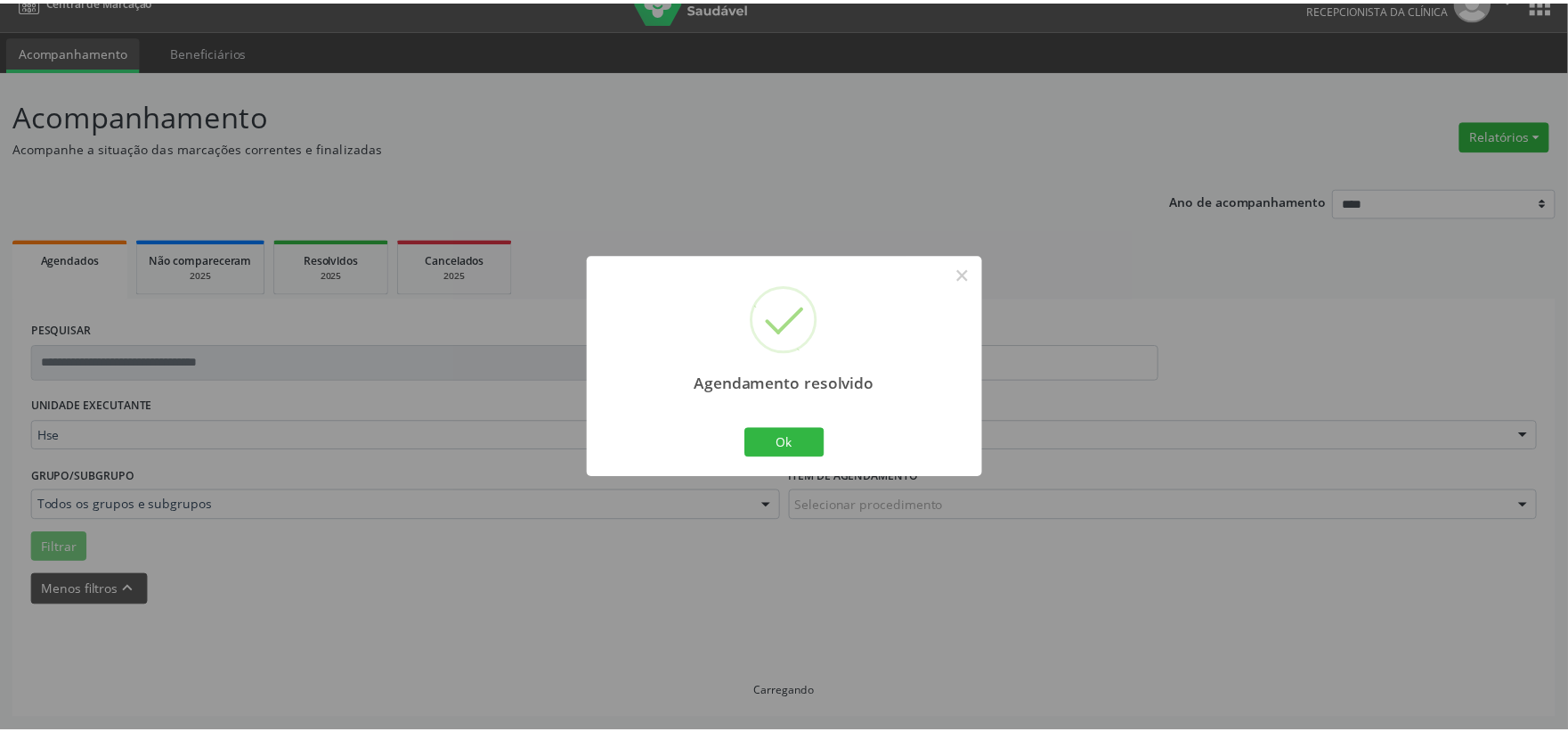
scroll to position [27, 0]
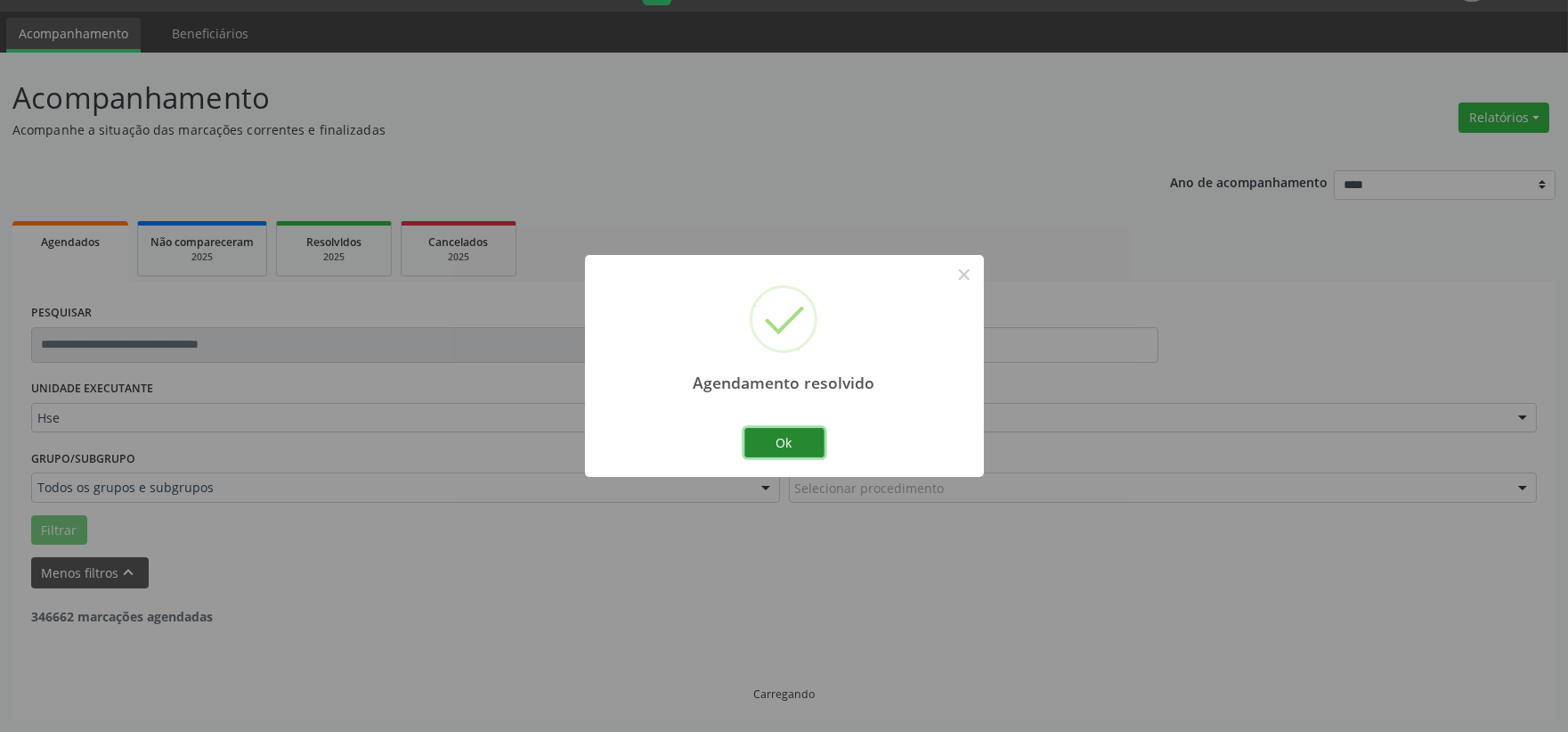
click at [788, 449] on button "Ok" at bounding box center [784, 442] width 80 height 30
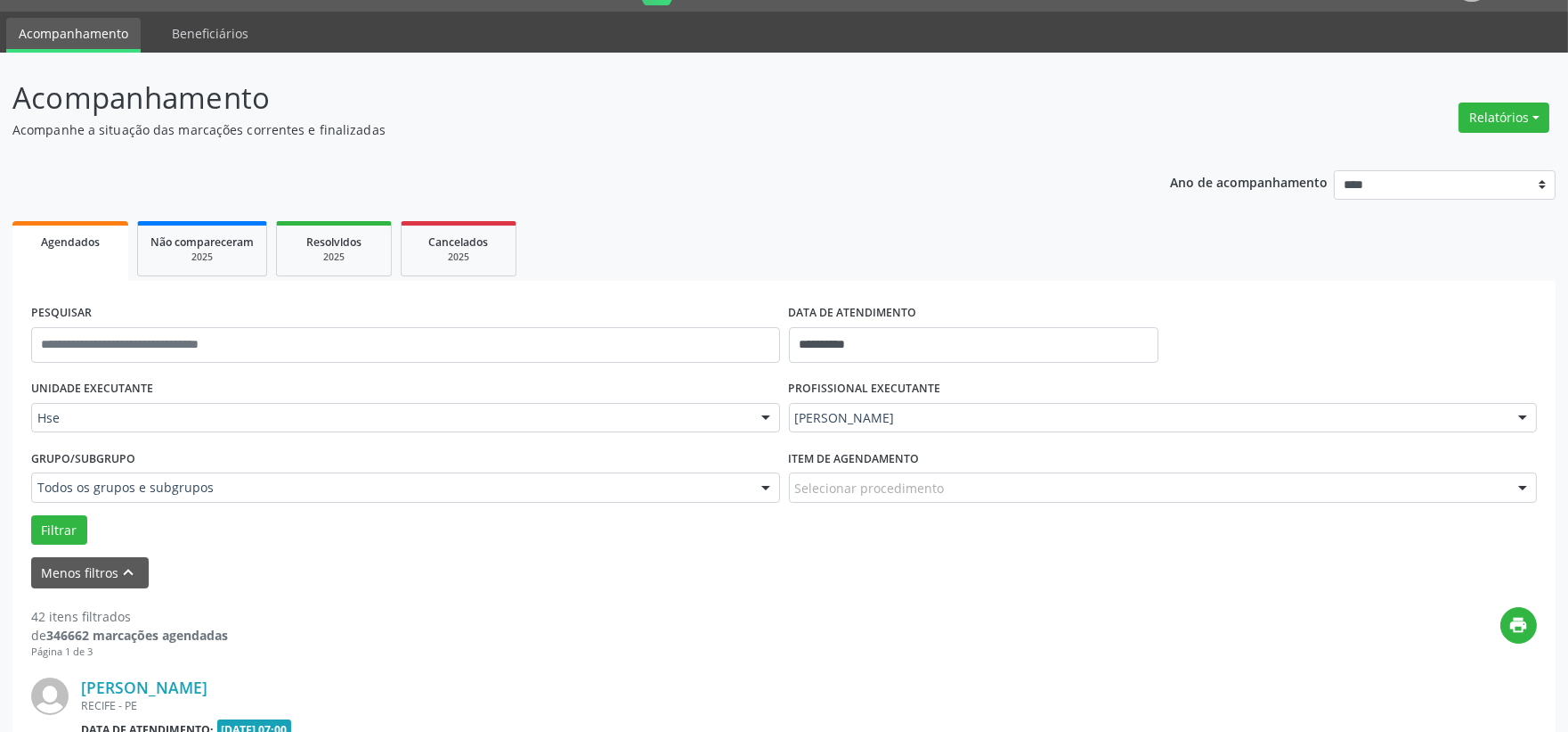
scroll to position [224, 0]
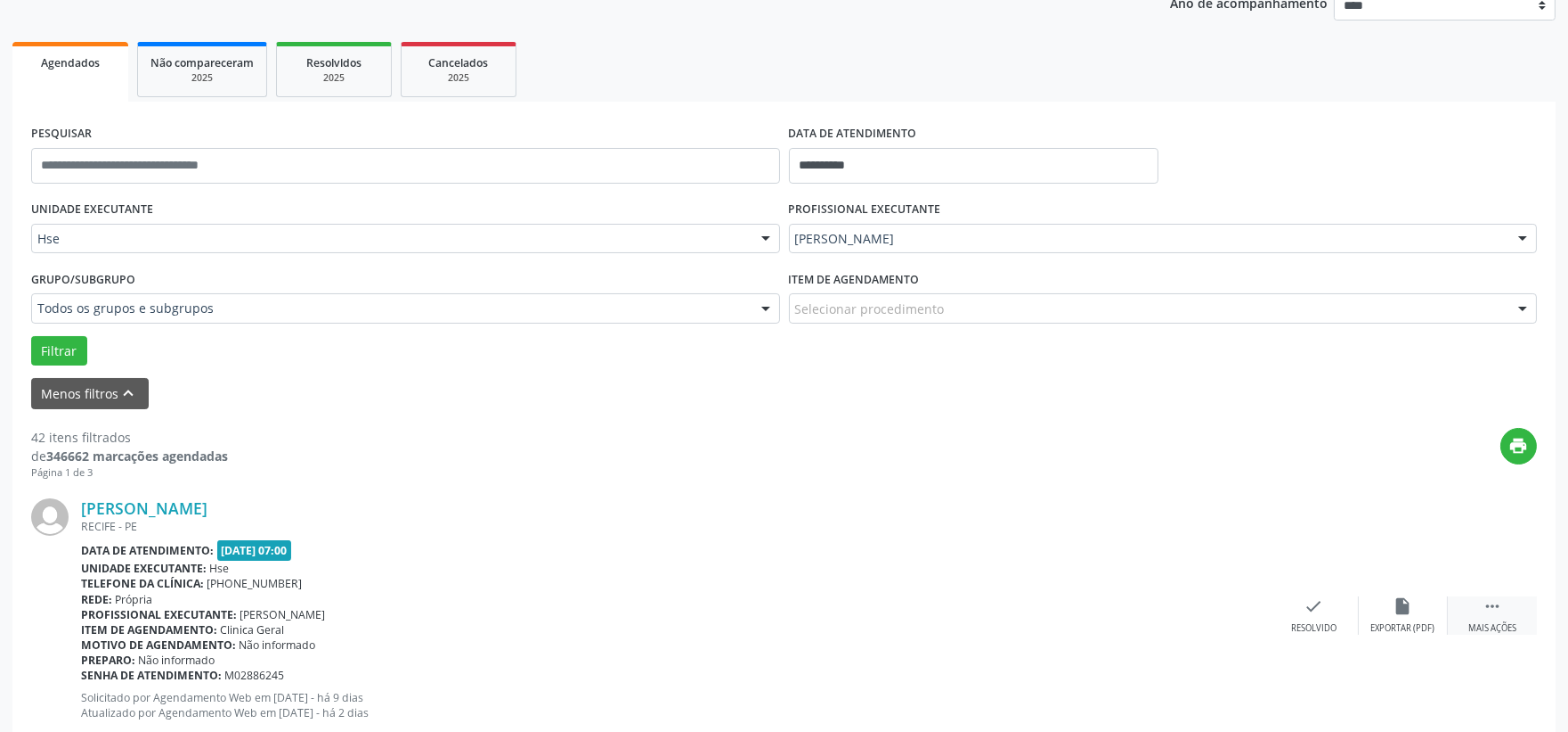
click at [1463, 610] on div " Mais ações" at bounding box center [1492, 615] width 90 height 39
click at [1416, 601] on div "alarm_off Não compareceu" at bounding box center [1403, 615] width 90 height 39
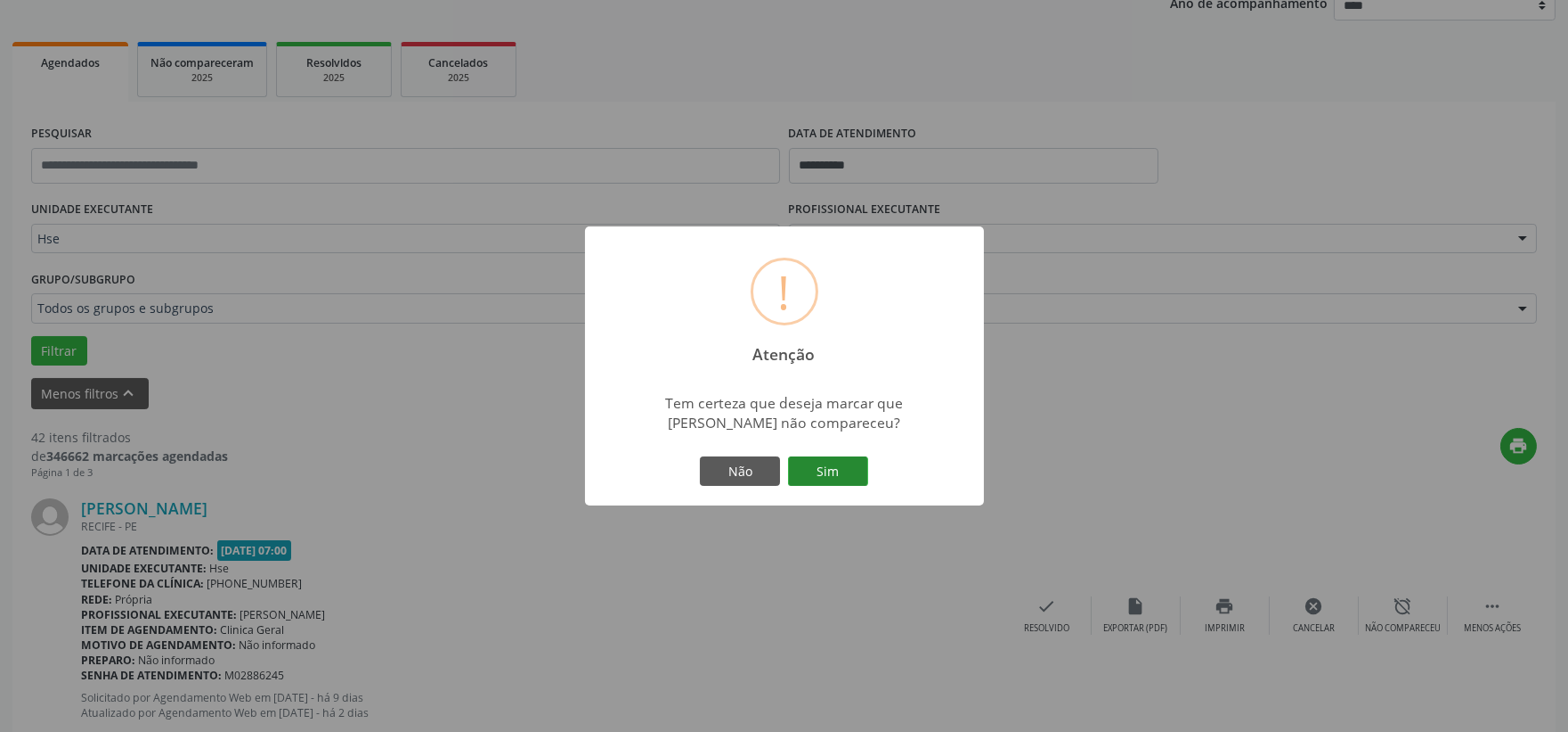
click at [820, 480] on button "Sim" at bounding box center [828, 471] width 80 height 30
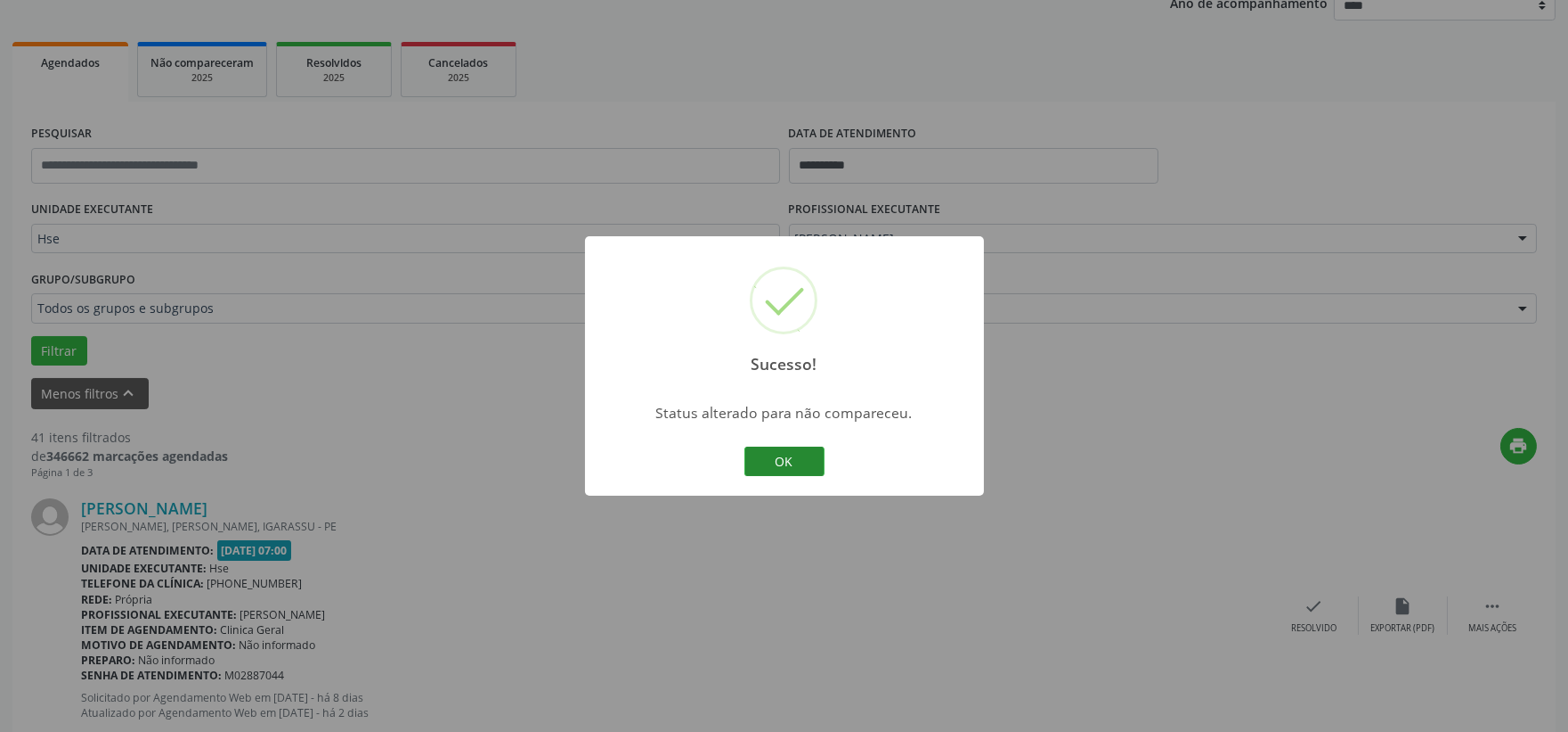
click at [758, 458] on button "OK" at bounding box center [784, 461] width 80 height 30
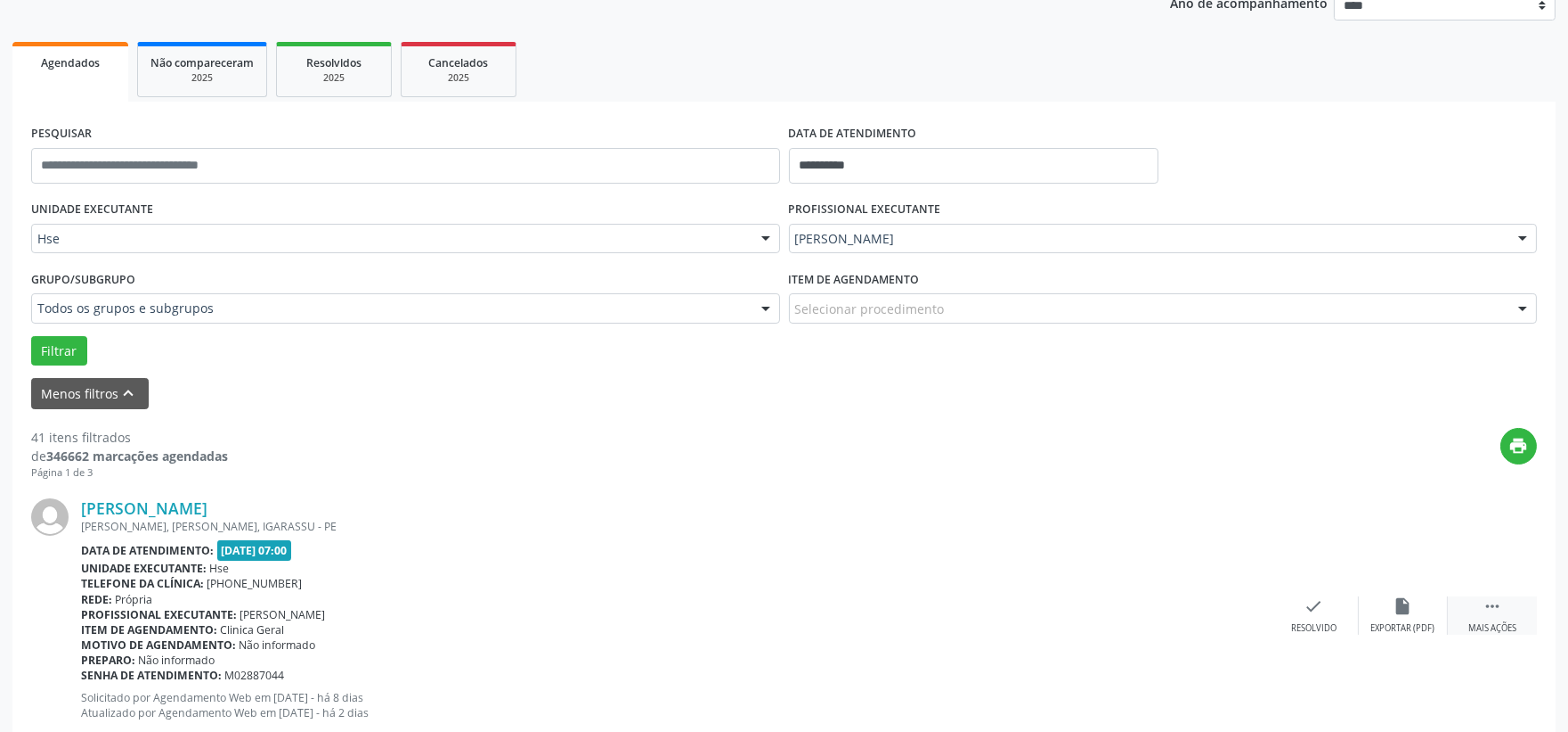
click at [1499, 603] on icon "" at bounding box center [1492, 606] width 19 height 19
click at [1418, 601] on div "alarm_off Não compareceu" at bounding box center [1403, 615] width 90 height 39
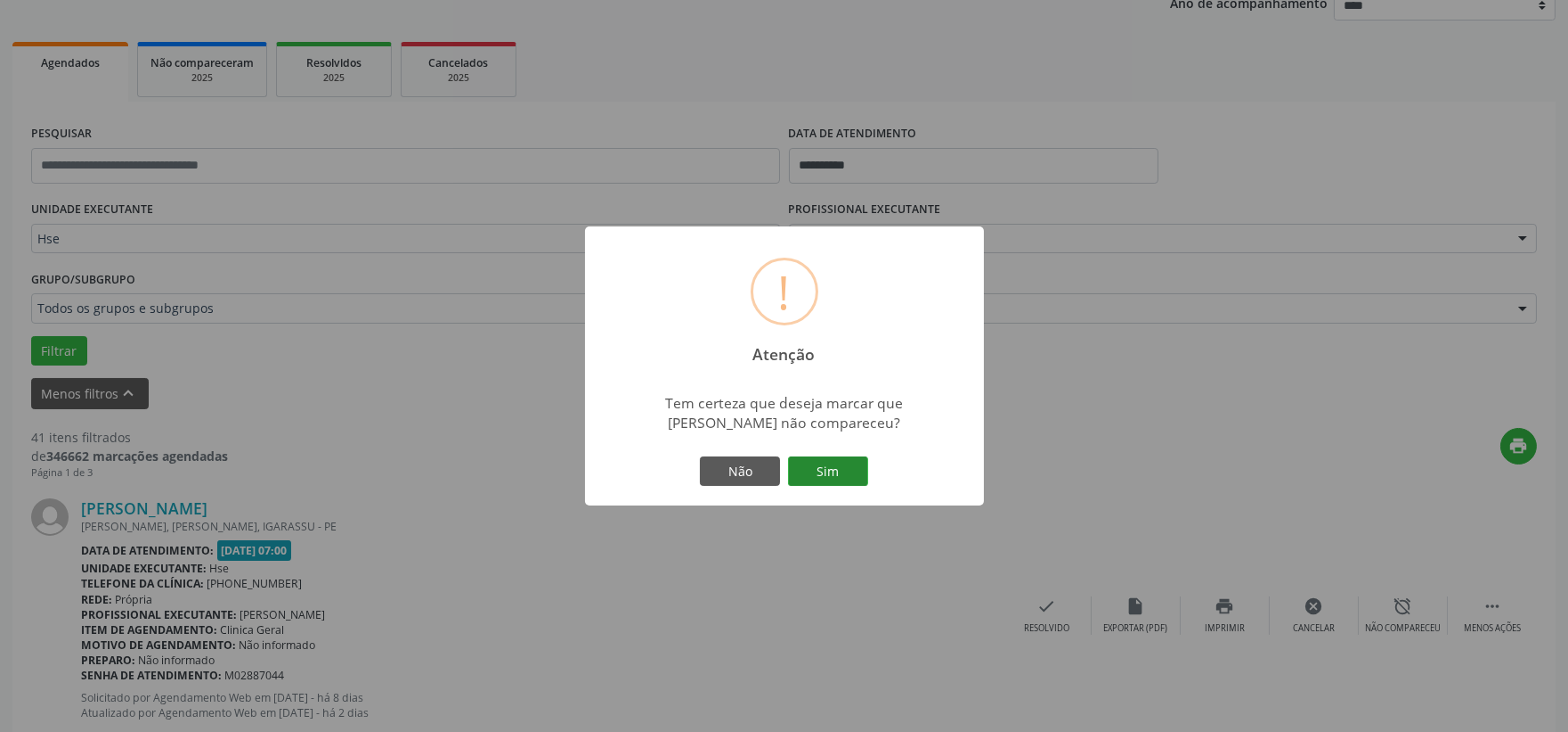
click at [849, 466] on button "Sim" at bounding box center [828, 471] width 80 height 30
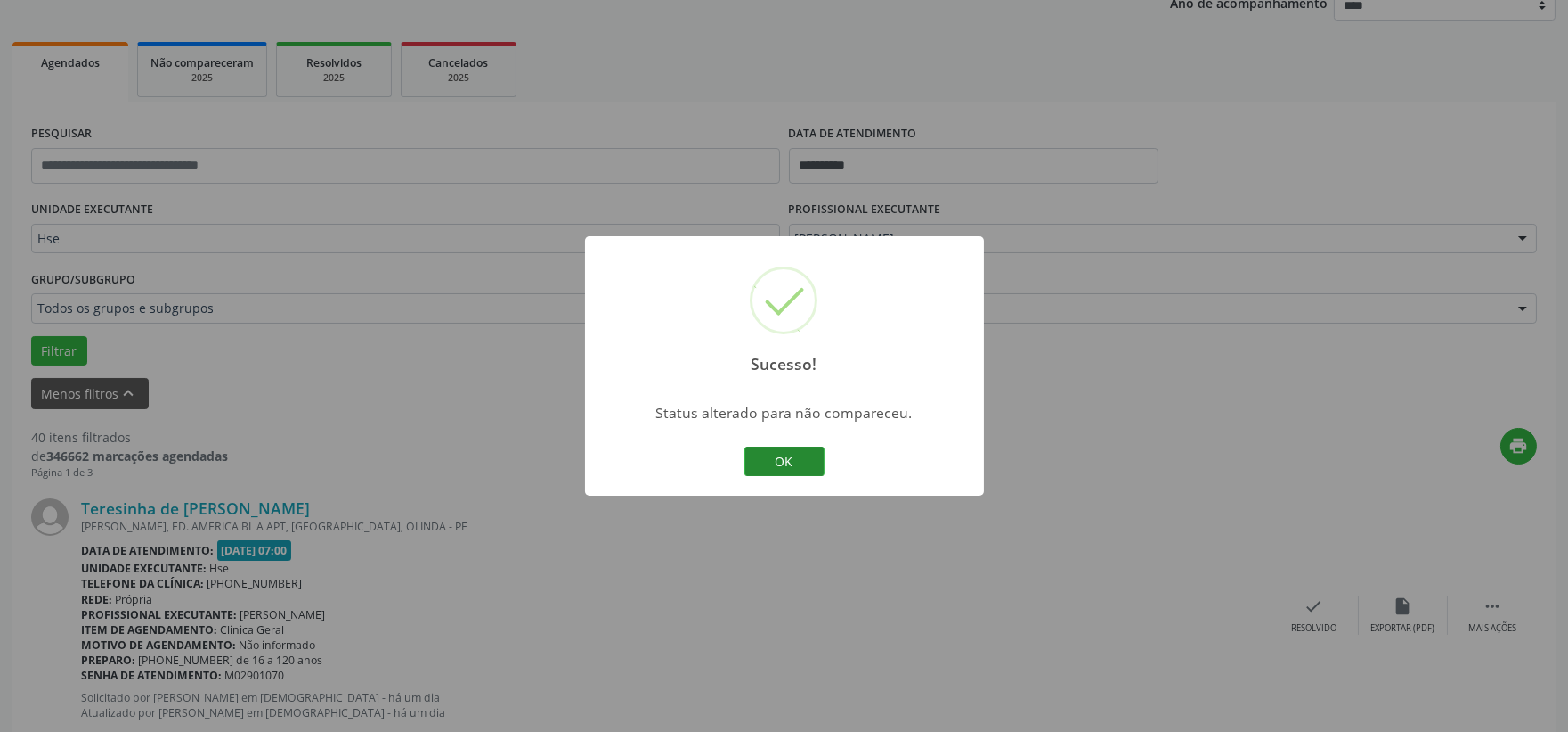
click at [795, 455] on button "OK" at bounding box center [784, 461] width 80 height 30
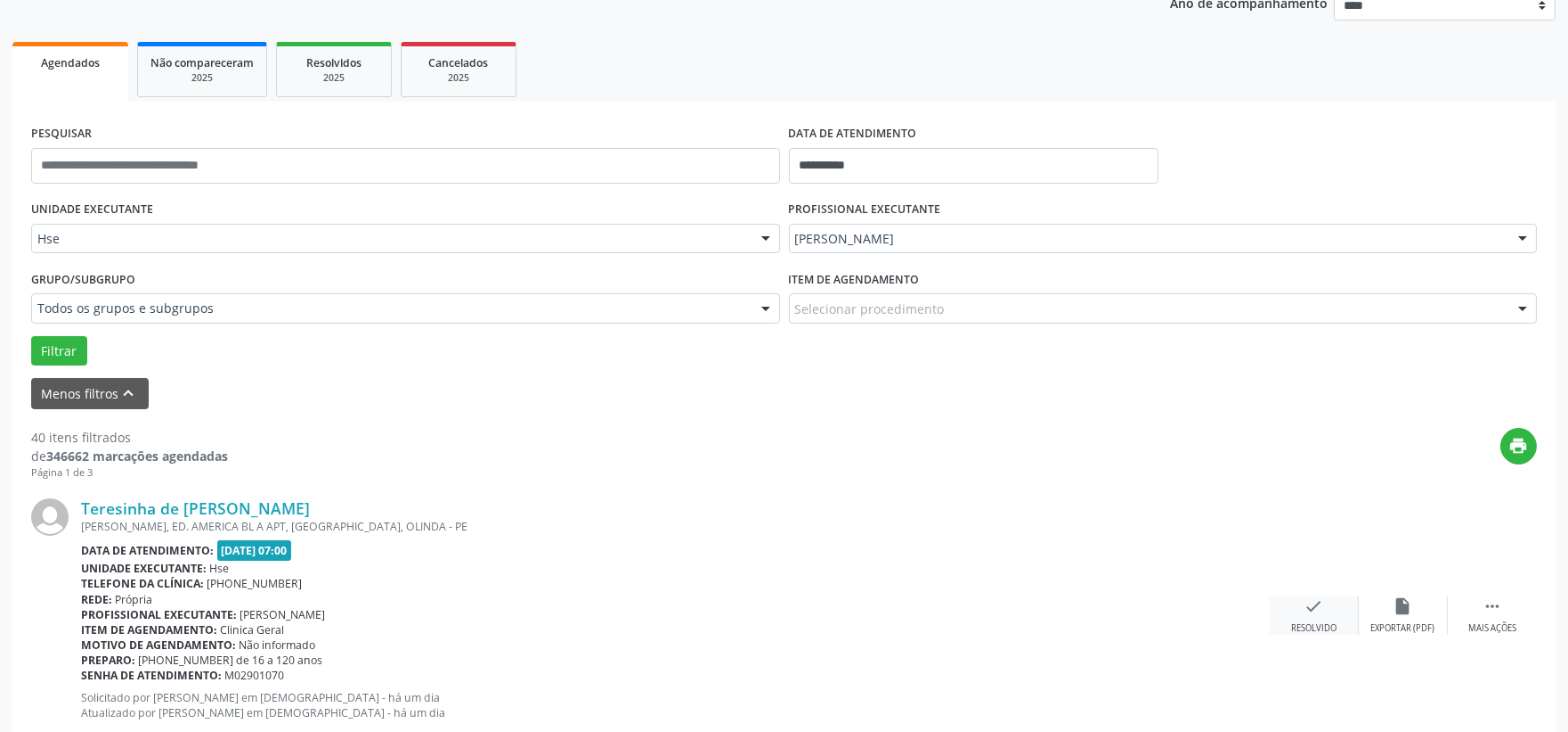
click at [1313, 609] on icon "check" at bounding box center [1314, 606] width 19 height 19
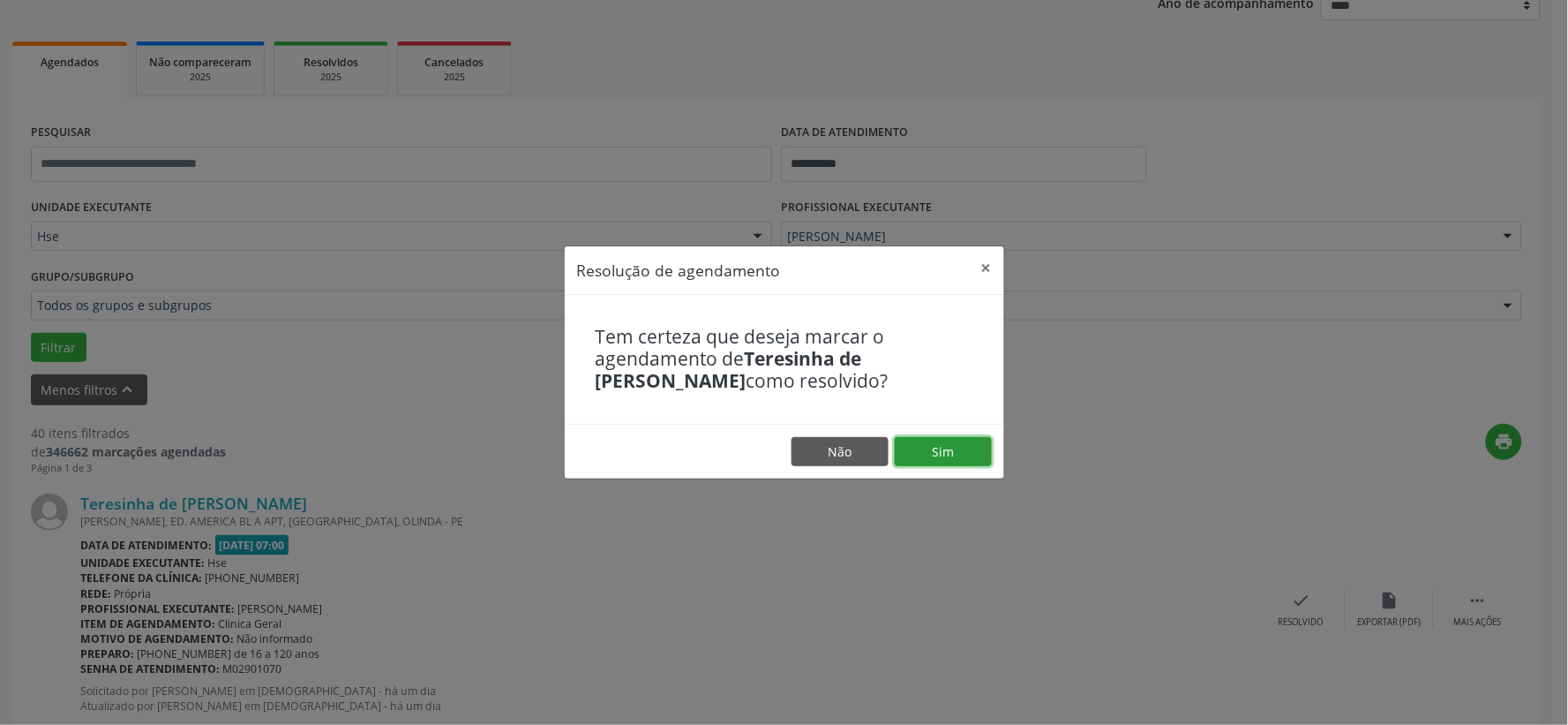
click at [965, 446] on button "Sim" at bounding box center [943, 451] width 97 height 30
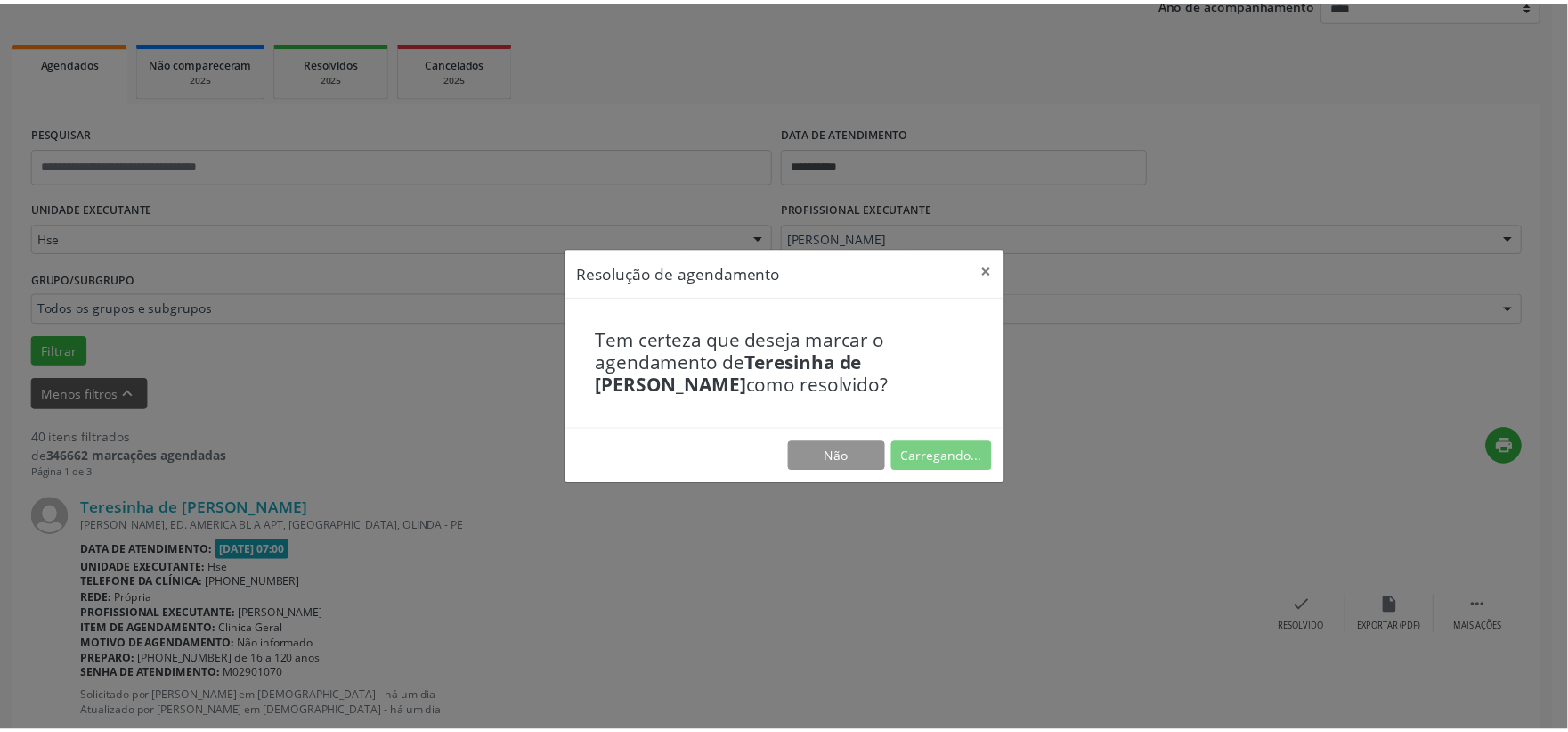
scroll to position [27, 0]
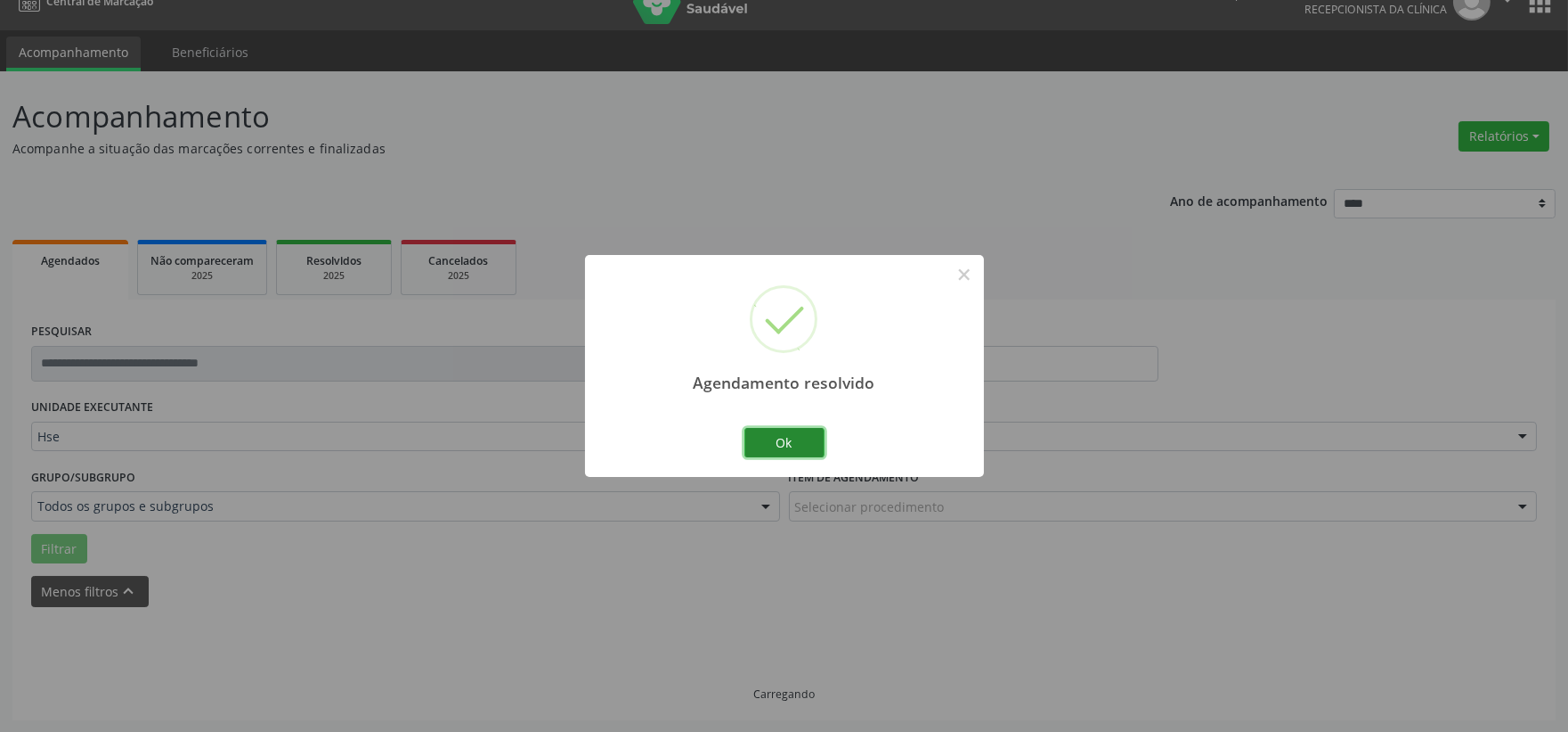
click at [797, 456] on button "Ok" at bounding box center [784, 442] width 80 height 30
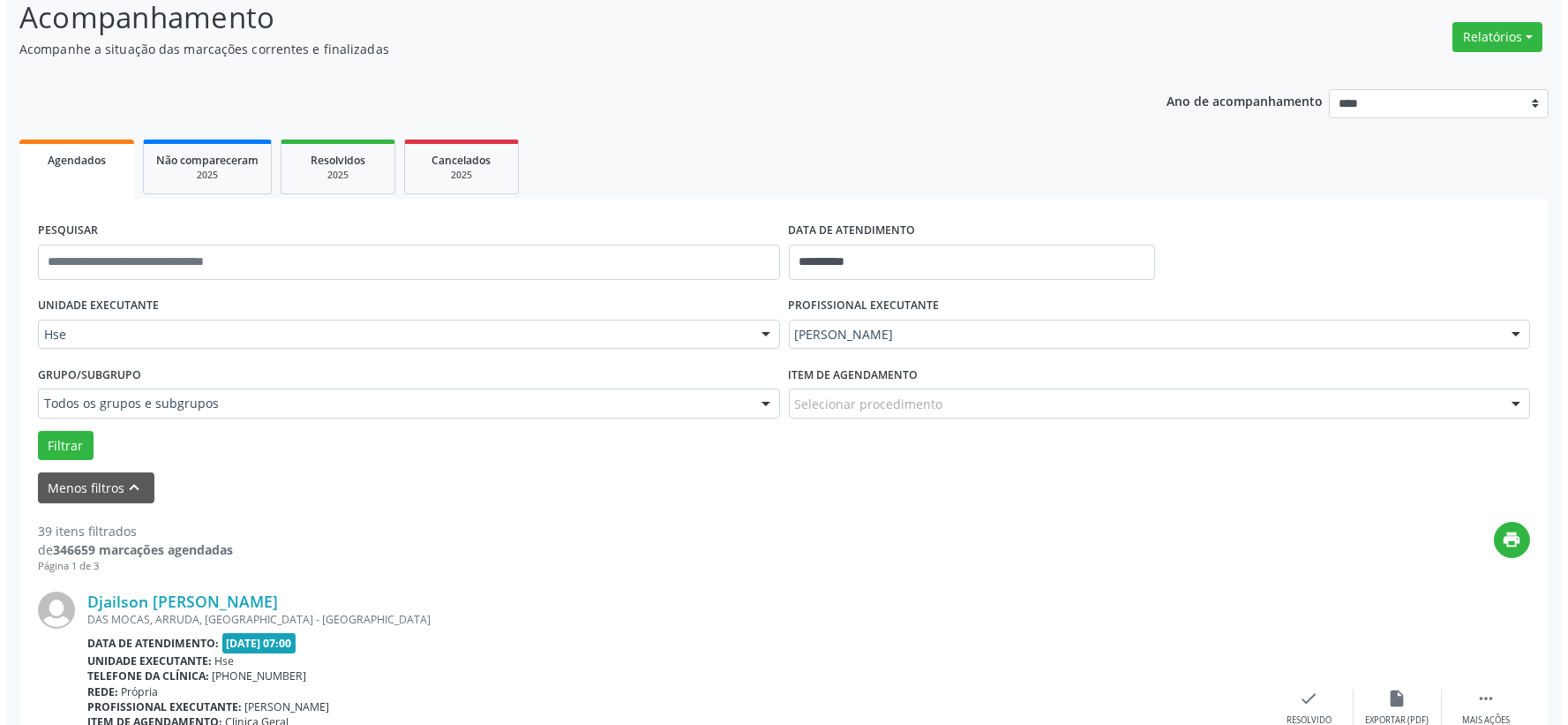
scroll to position [222, 0]
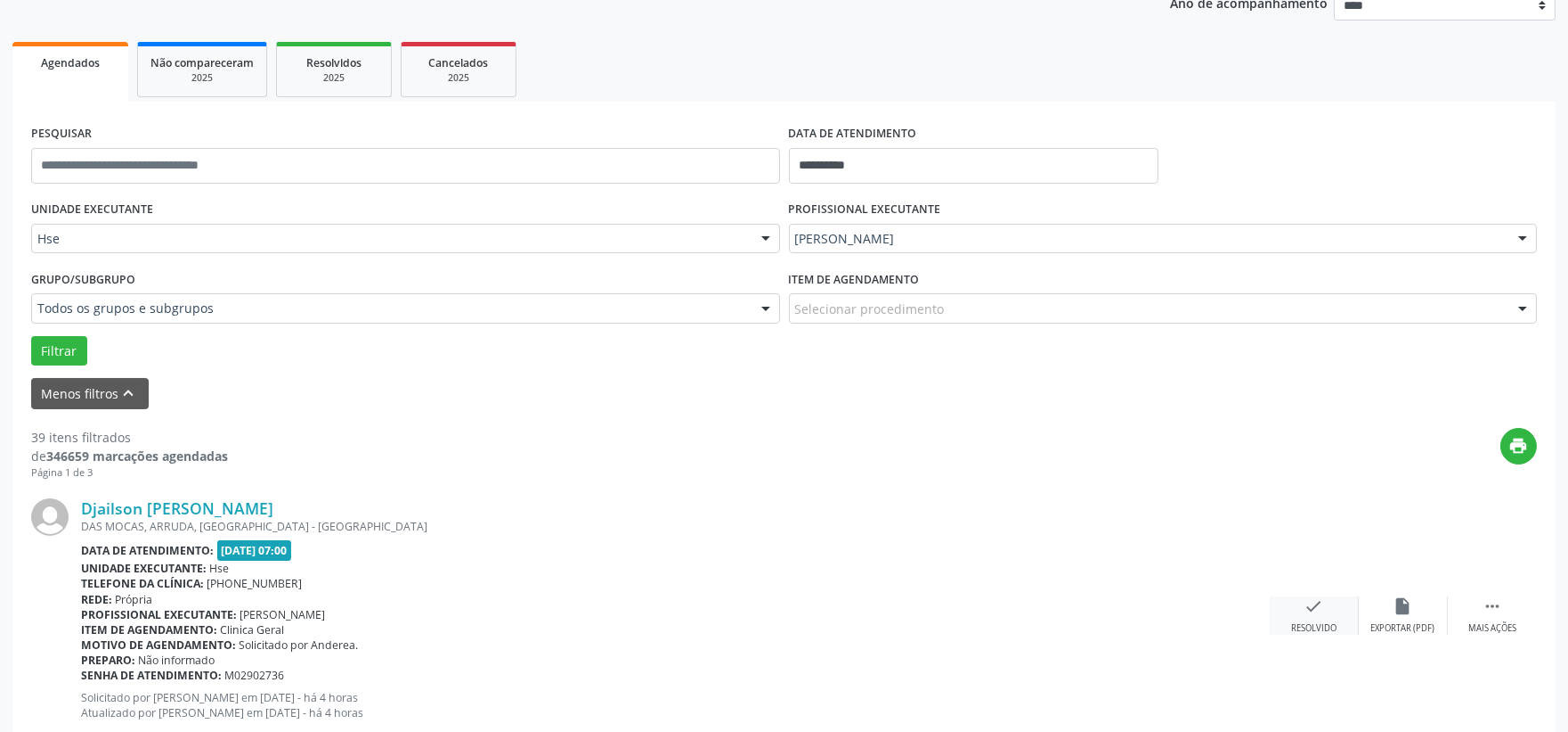
click at [1316, 616] on div "check Resolvido" at bounding box center [1314, 615] width 90 height 39
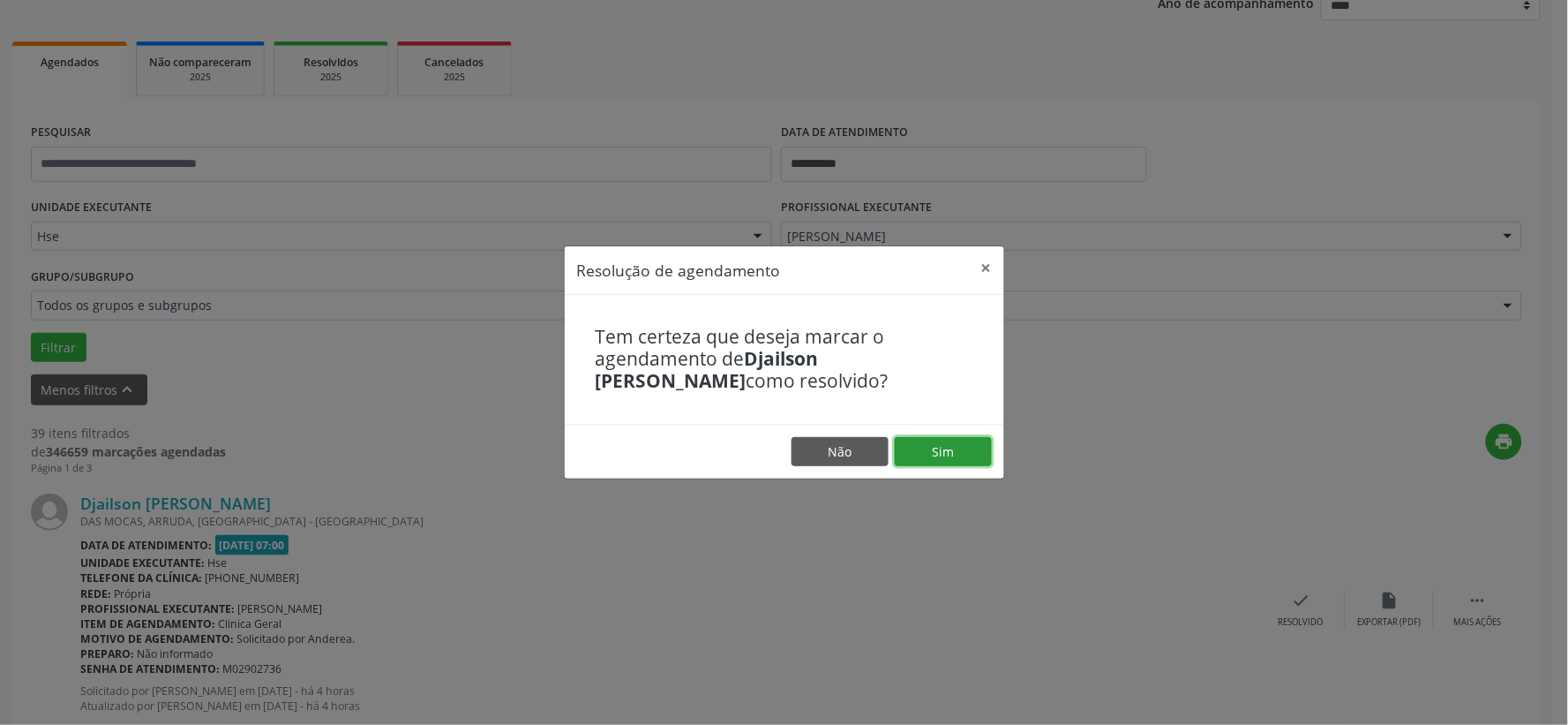
click at [946, 455] on button "Sim" at bounding box center [943, 451] width 97 height 30
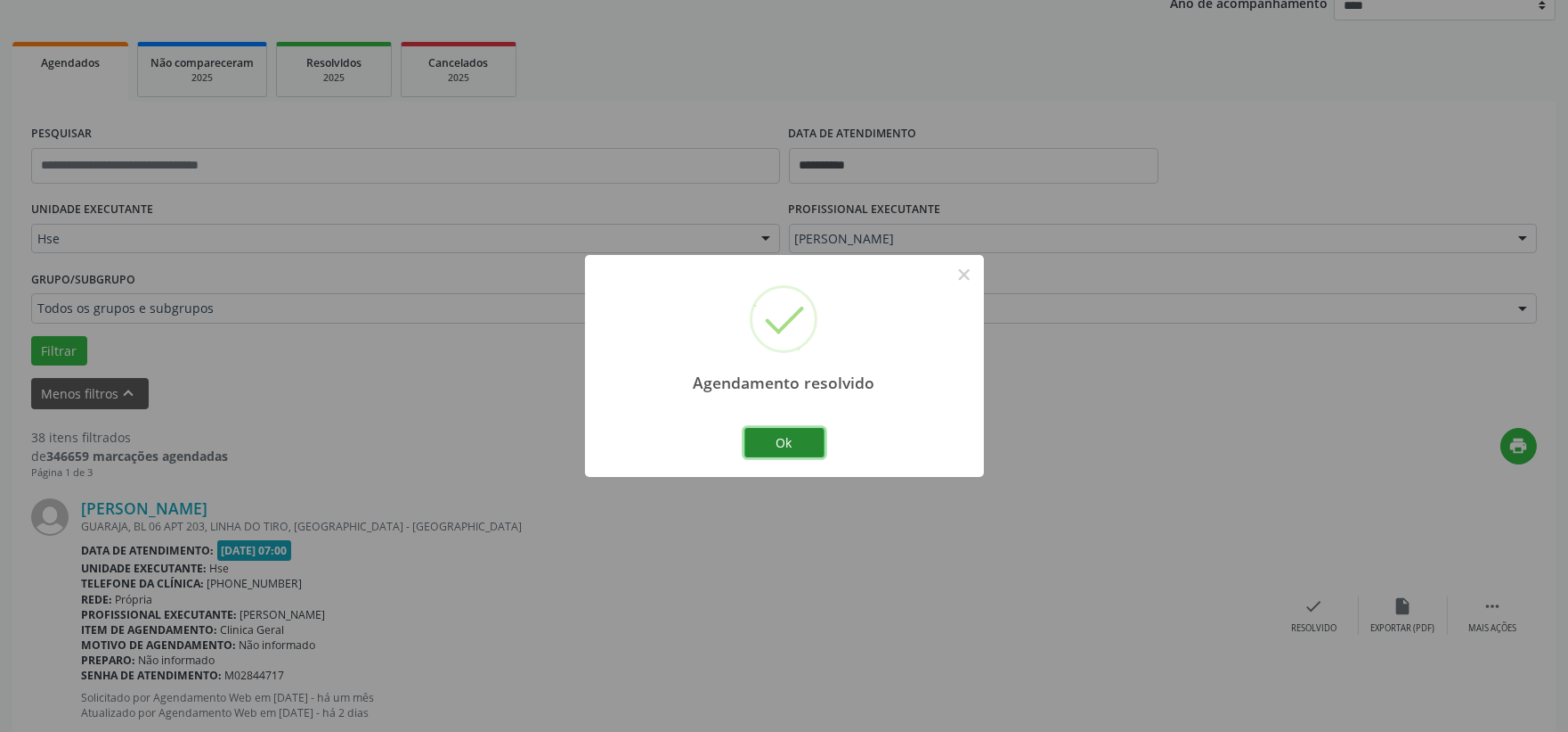
click at [799, 440] on button "Ok" at bounding box center [784, 442] width 80 height 30
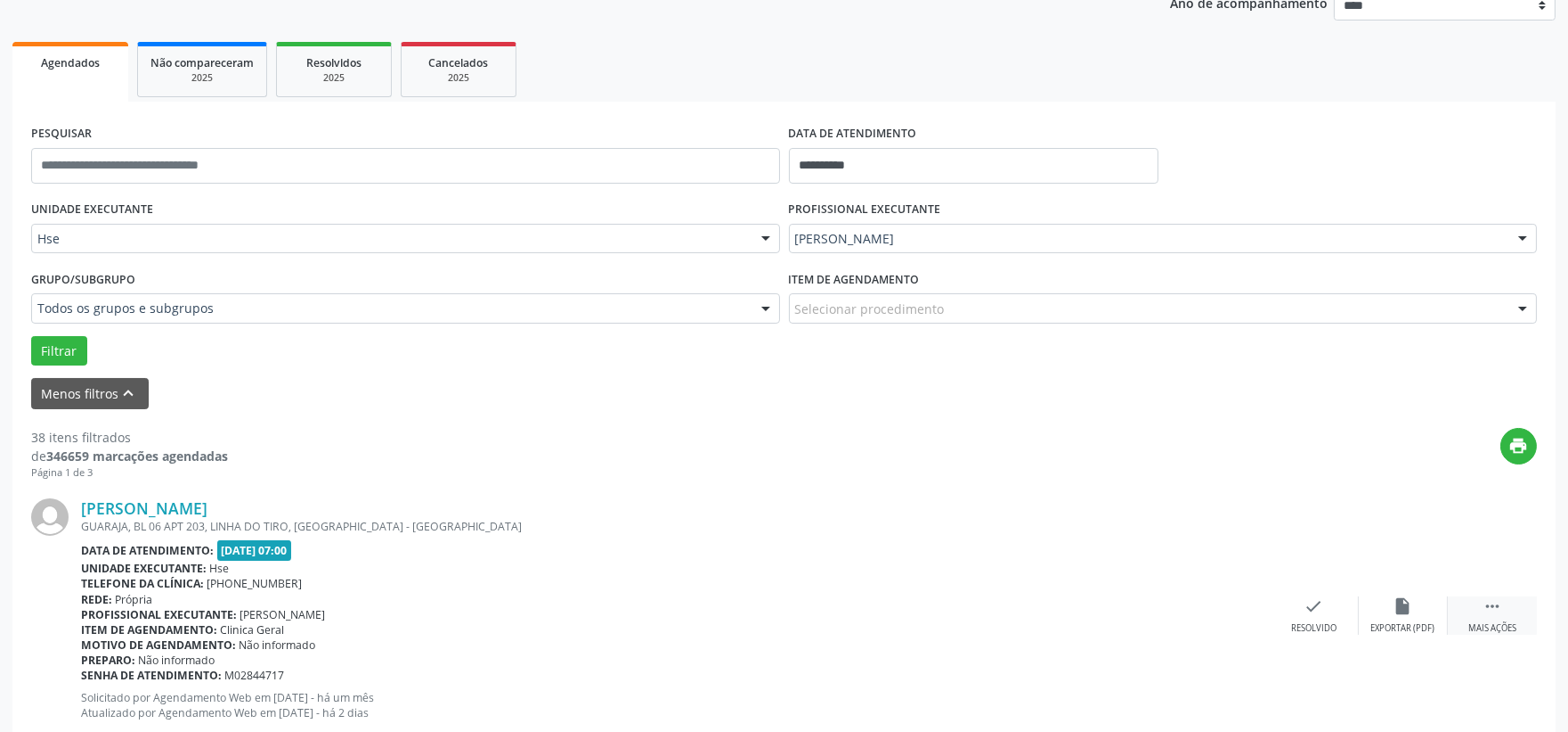
click at [1471, 600] on div " Mais ações" at bounding box center [1492, 615] width 90 height 39
click at [1404, 601] on icon "alarm_off" at bounding box center [1403, 606] width 19 height 19
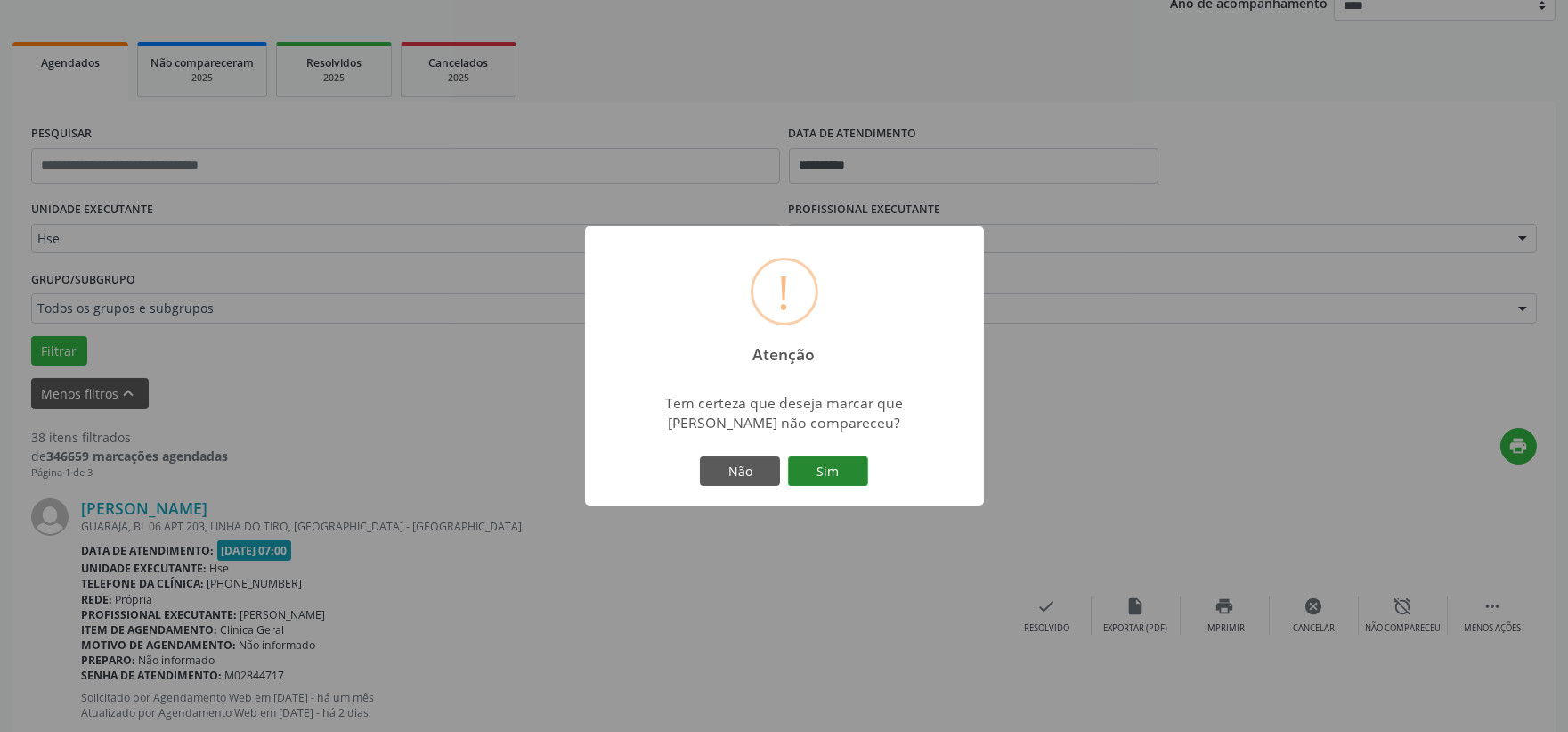
click at [852, 470] on button "Sim" at bounding box center [828, 471] width 80 height 30
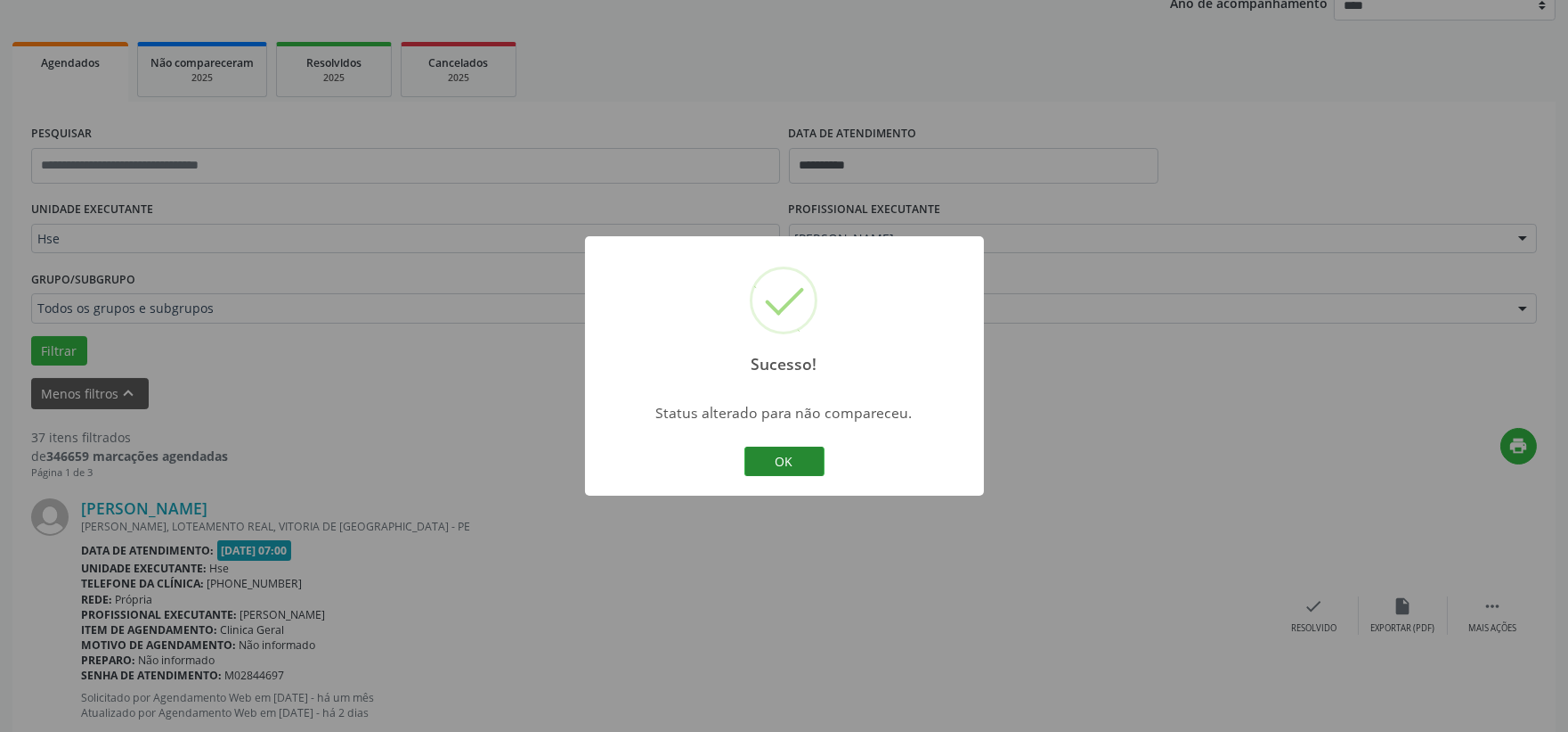
click at [777, 453] on button "OK" at bounding box center [784, 461] width 80 height 30
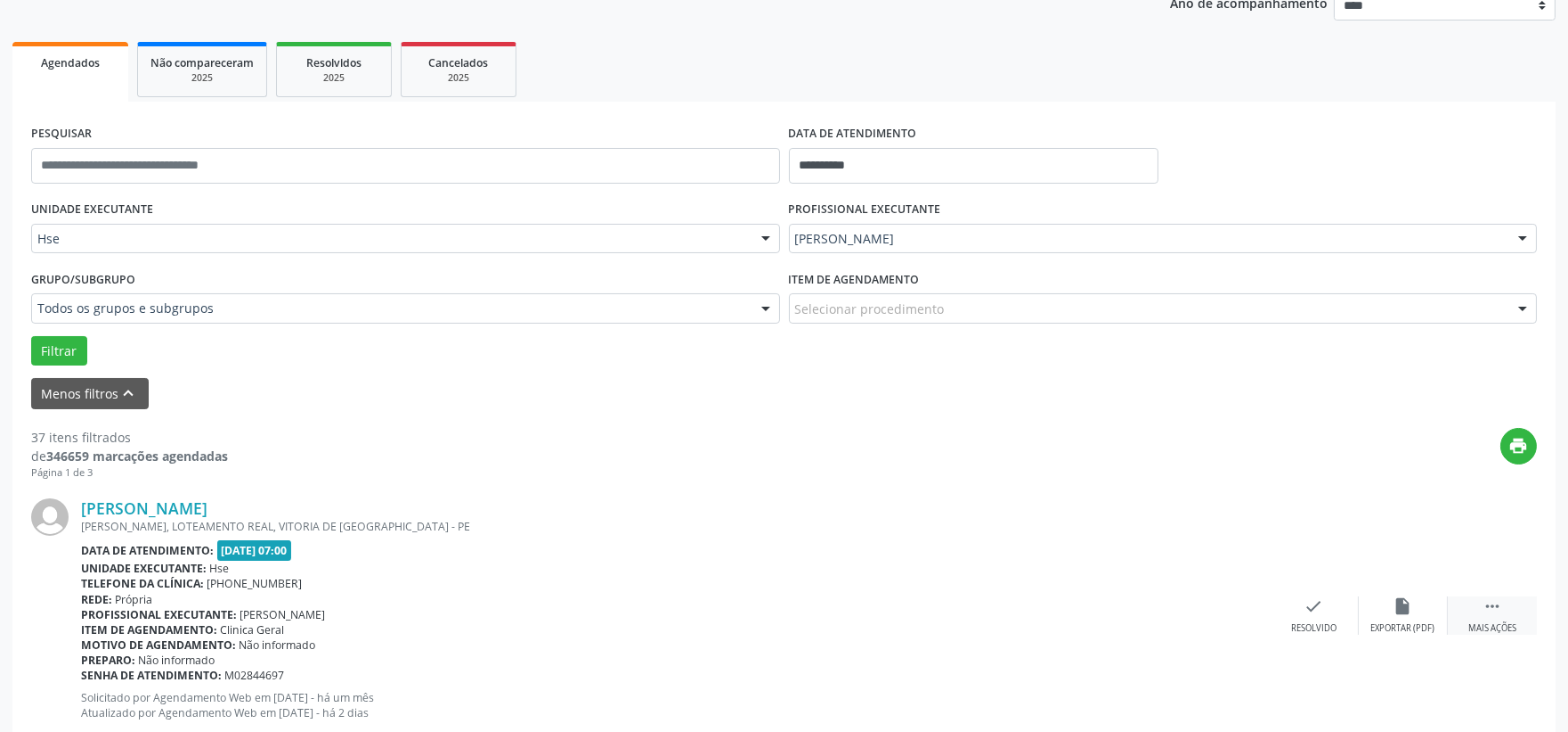
click at [1489, 618] on div " Mais ações" at bounding box center [1492, 615] width 90 height 39
click at [1395, 614] on icon "alarm_off" at bounding box center [1403, 606] width 19 height 19
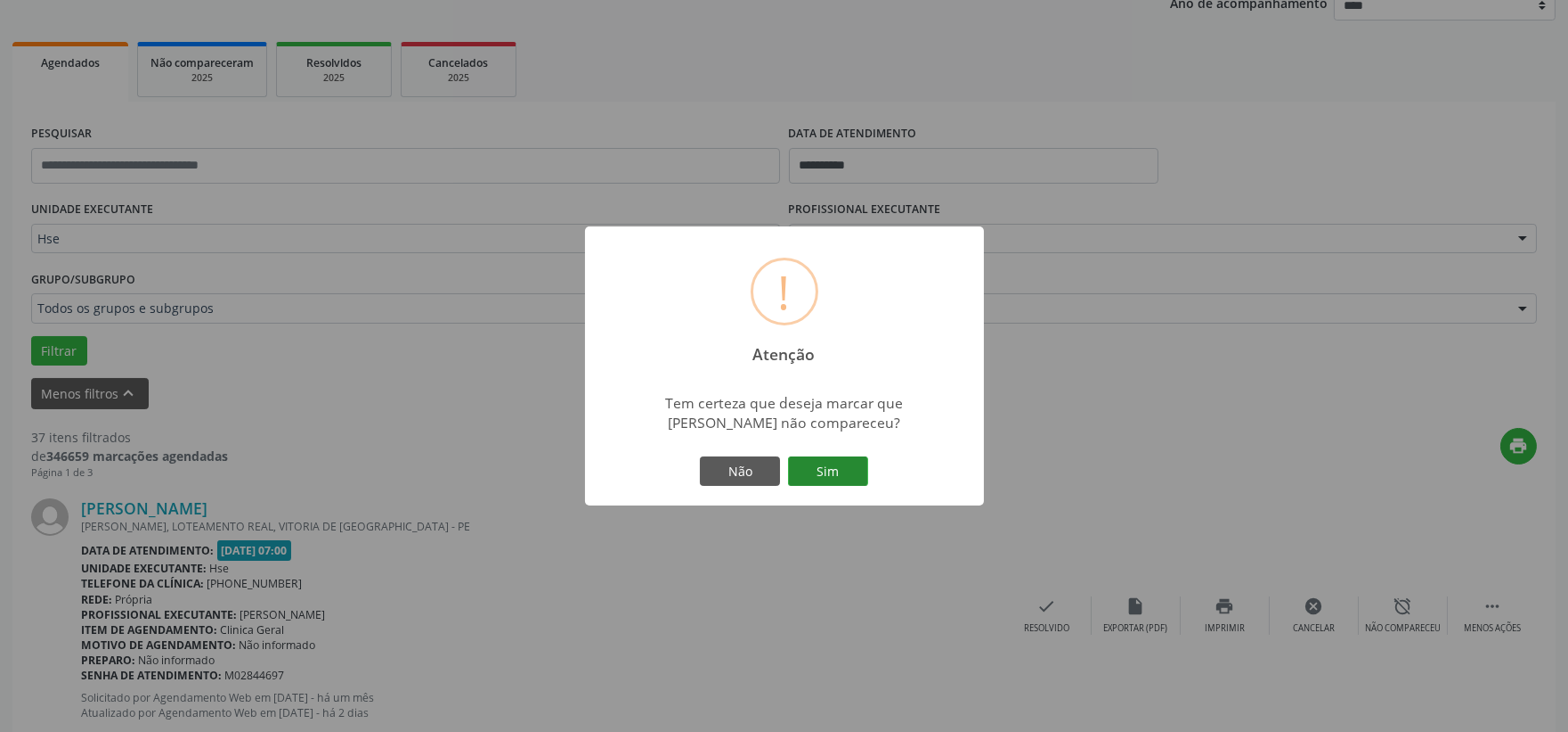
click at [849, 477] on button "Sim" at bounding box center [828, 471] width 80 height 30
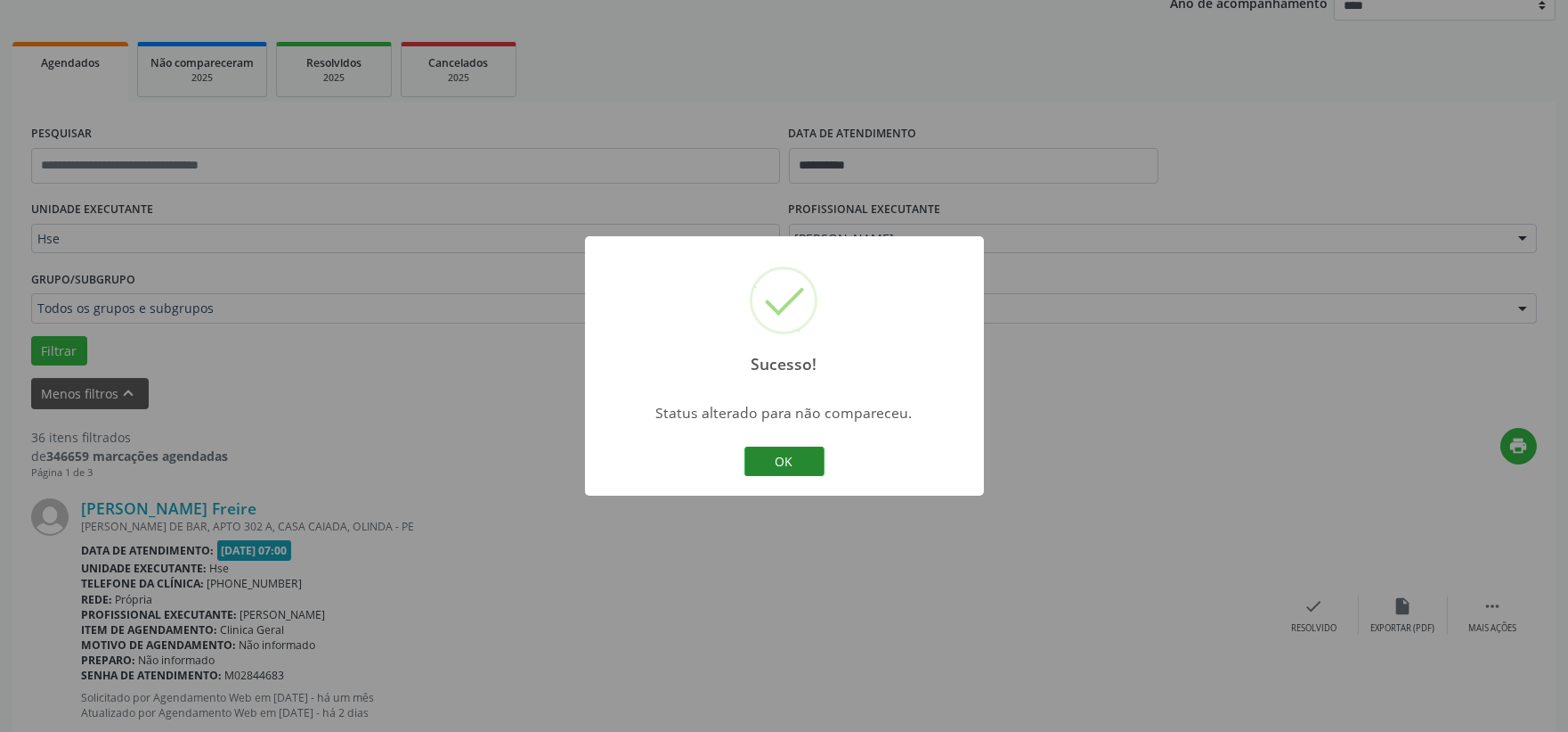
click at [788, 458] on button "OK" at bounding box center [784, 461] width 80 height 30
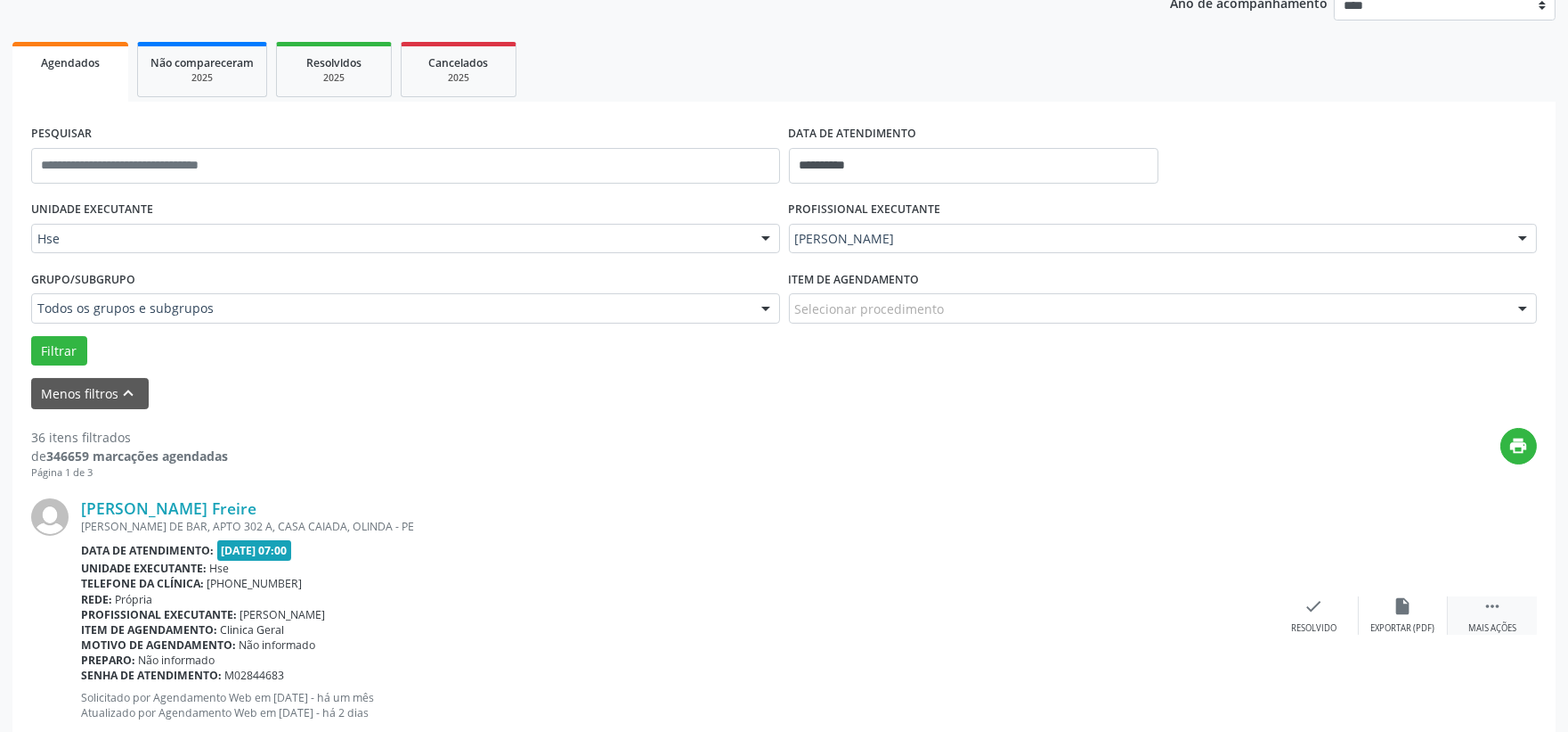
click at [1473, 614] on div " Mais ações" at bounding box center [1492, 615] width 90 height 39
click at [1422, 610] on div "alarm_off Não compareceu" at bounding box center [1403, 615] width 90 height 39
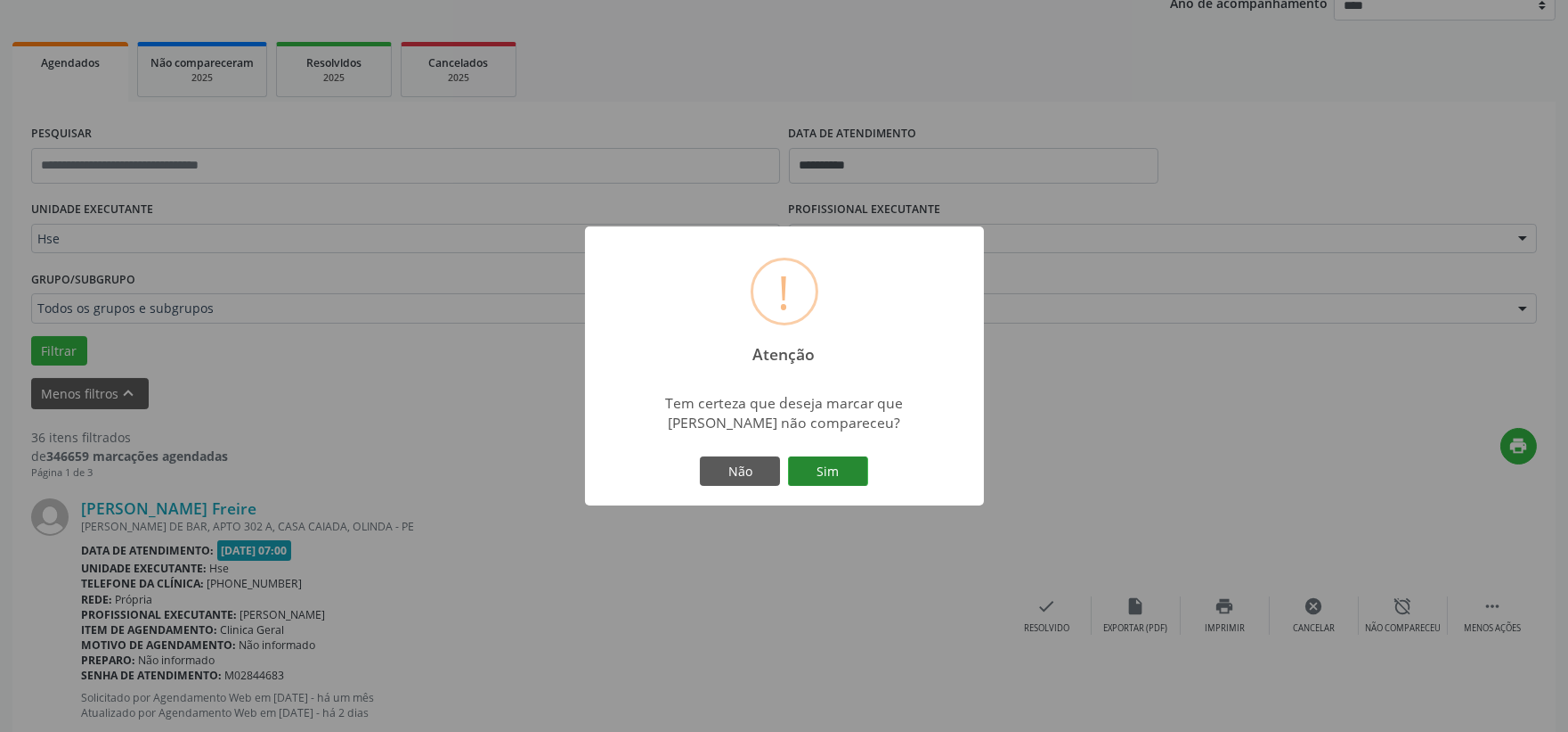
click at [825, 483] on button "Sim" at bounding box center [828, 471] width 80 height 30
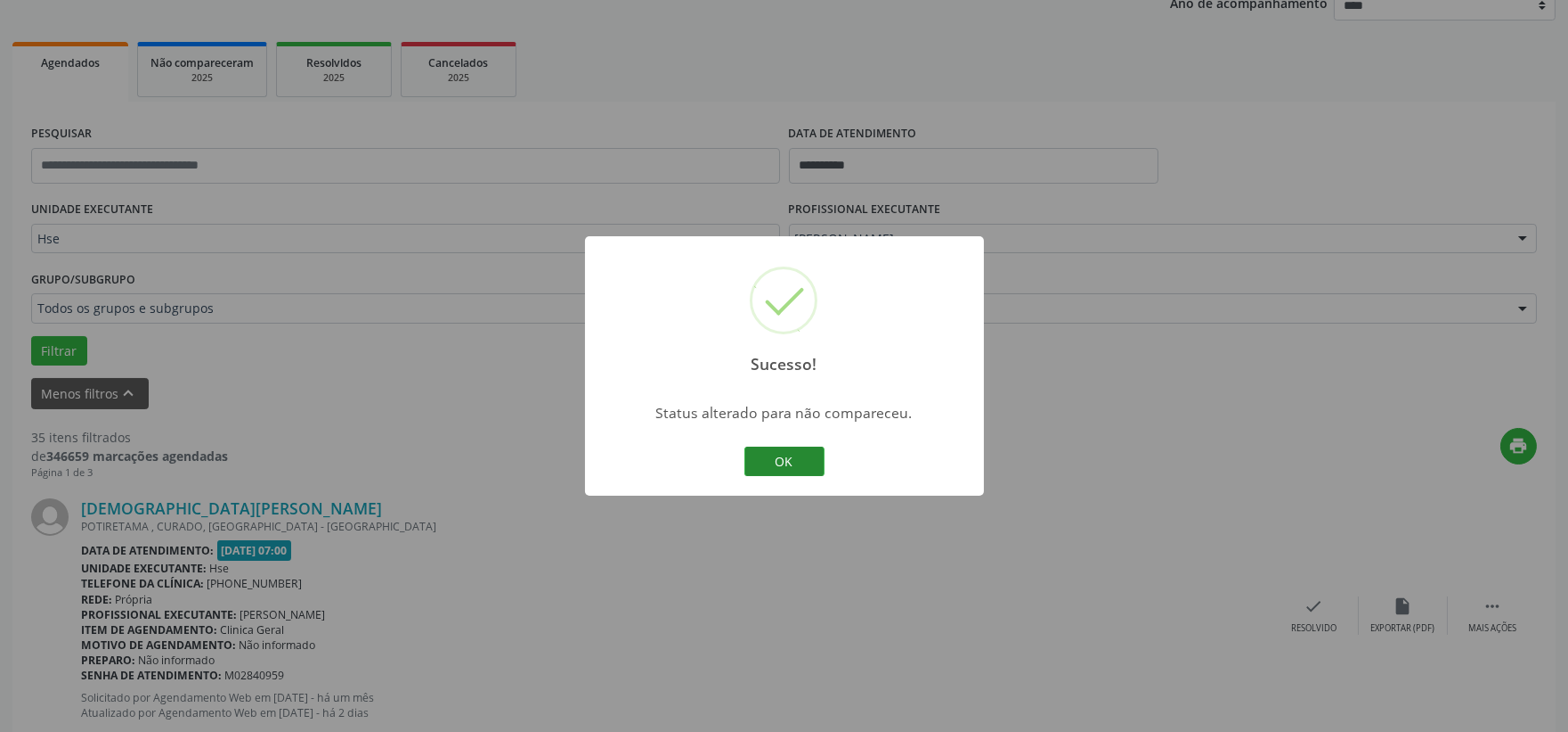
click at [791, 458] on button "OK" at bounding box center [784, 461] width 80 height 30
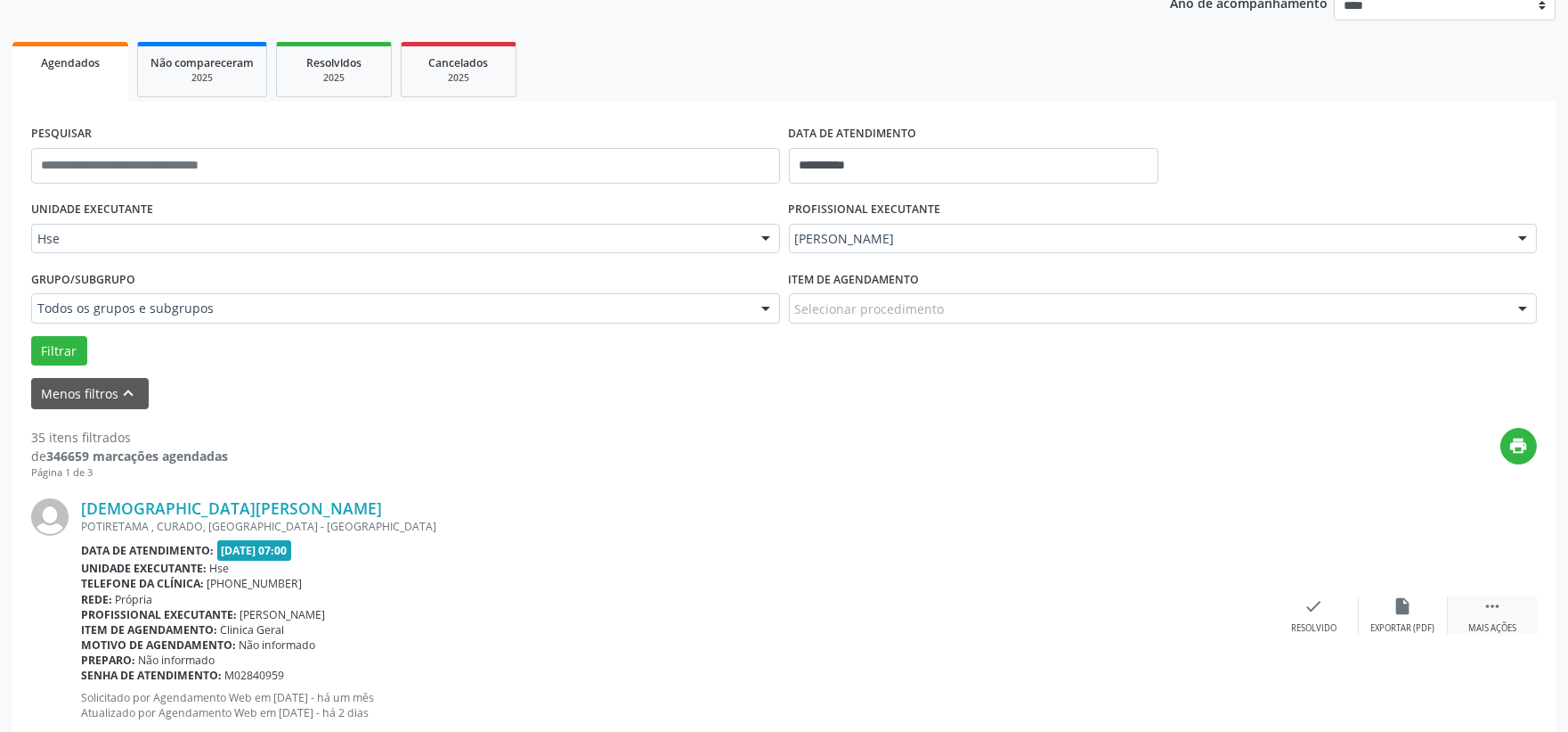
drag, startPoint x: 1499, startPoint y: 607, endPoint x: 1485, endPoint y: 607, distance: 14.0
click at [1497, 607] on icon "" at bounding box center [1492, 606] width 19 height 19
click at [1365, 614] on div "alarm_off Não compareceu" at bounding box center [1403, 615] width 90 height 39
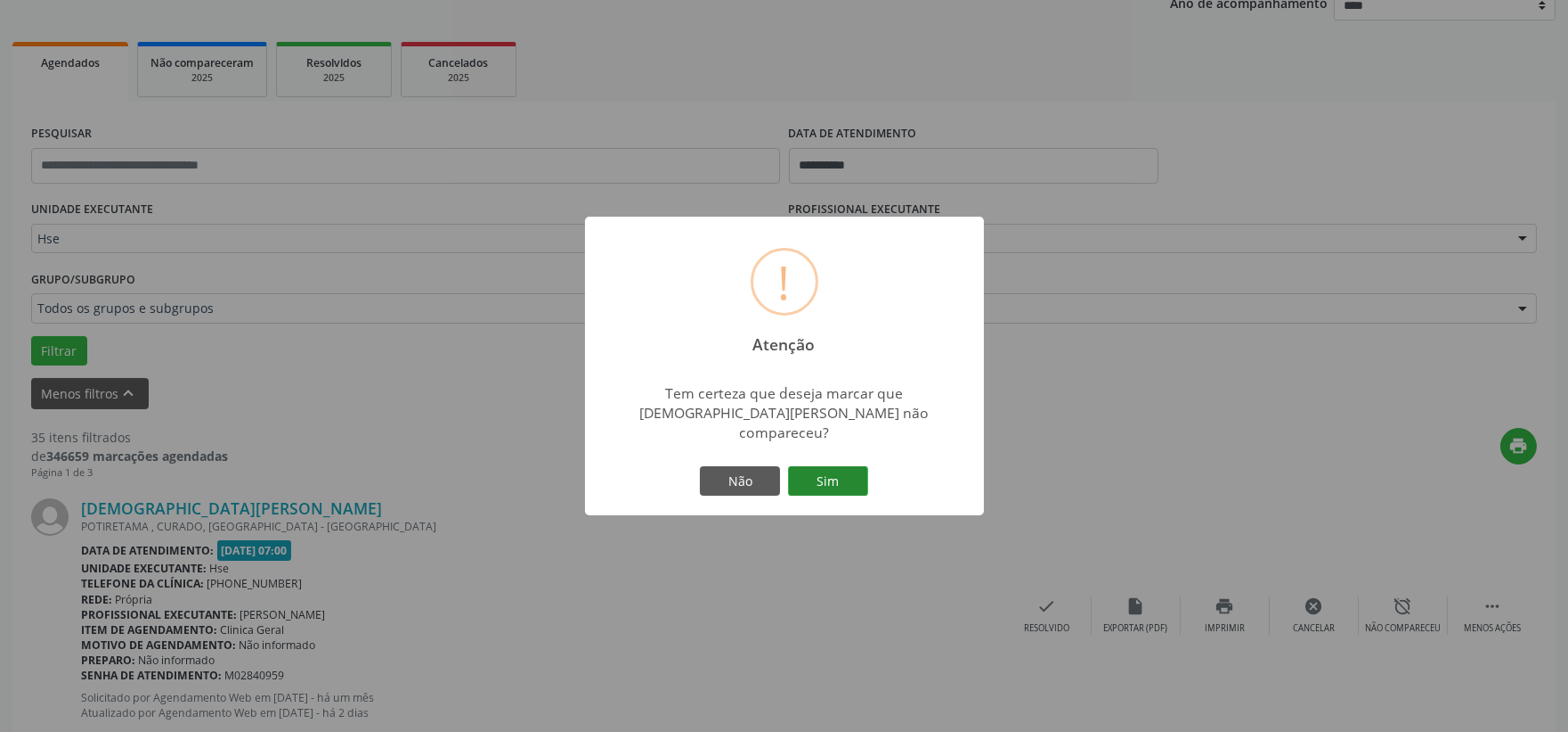
click at [844, 466] on button "Sim" at bounding box center [828, 481] width 80 height 30
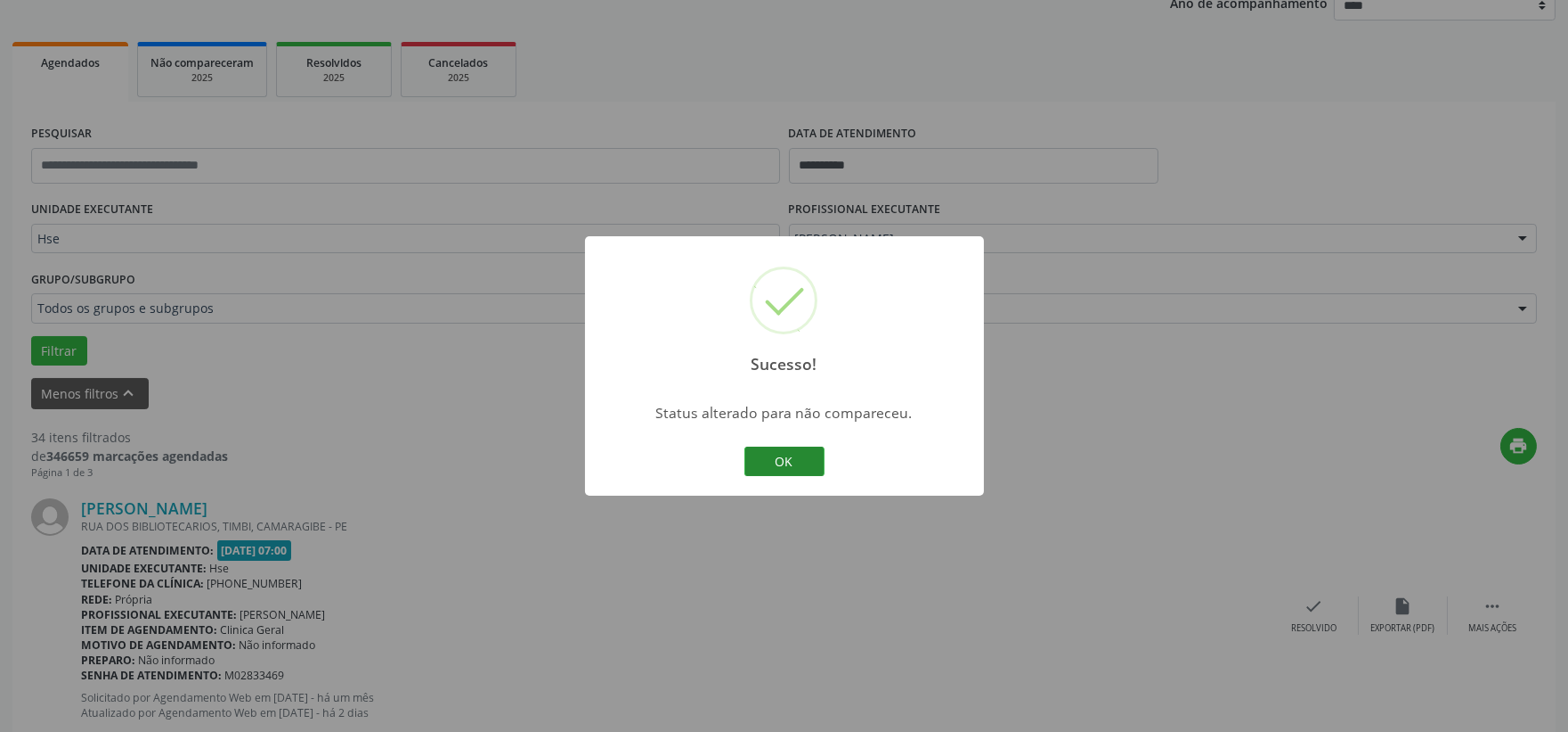
click at [761, 452] on button "OK" at bounding box center [784, 461] width 80 height 30
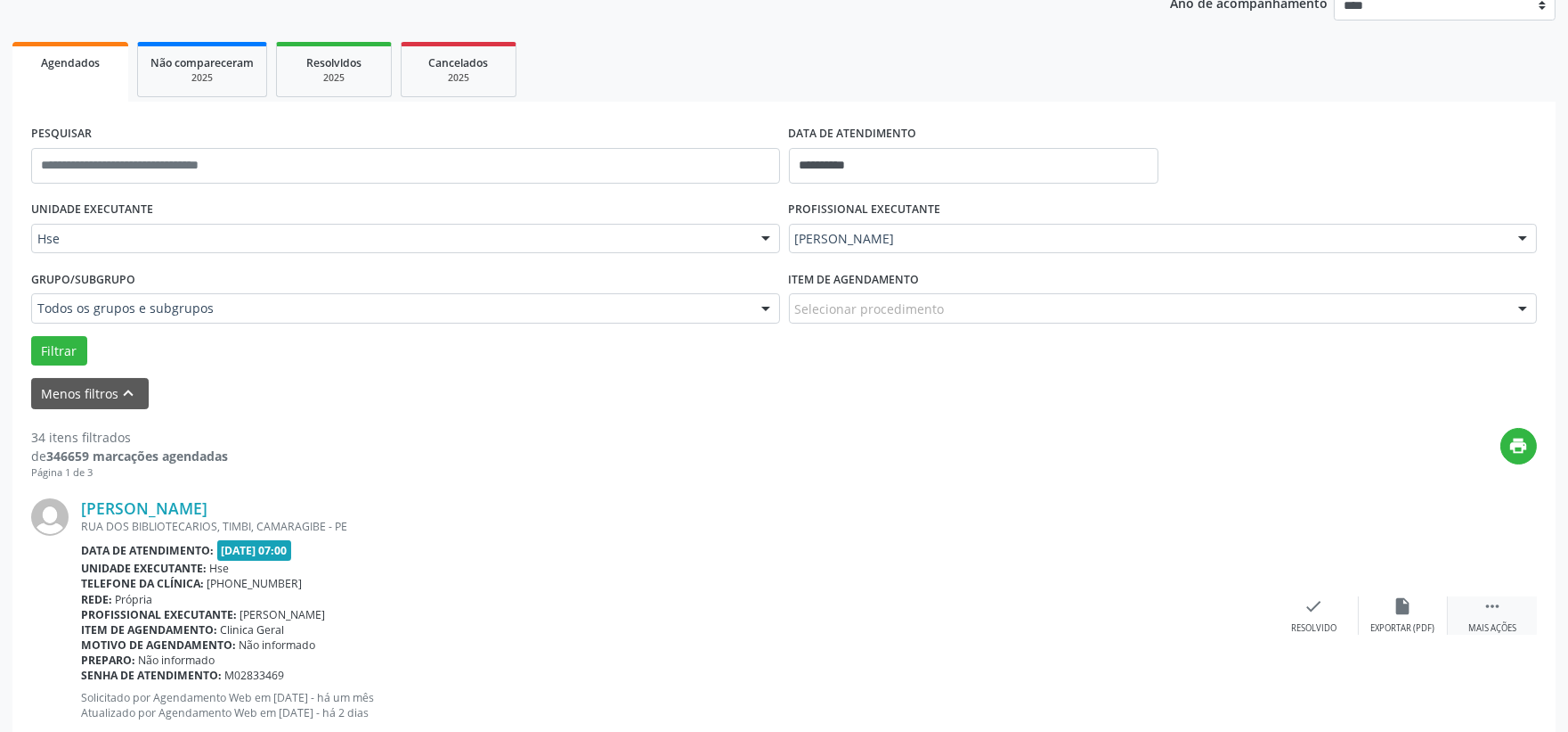
click at [1505, 608] on div " Mais ações" at bounding box center [1492, 615] width 90 height 39
click at [1435, 614] on div "alarm_off Não compareceu" at bounding box center [1403, 615] width 90 height 39
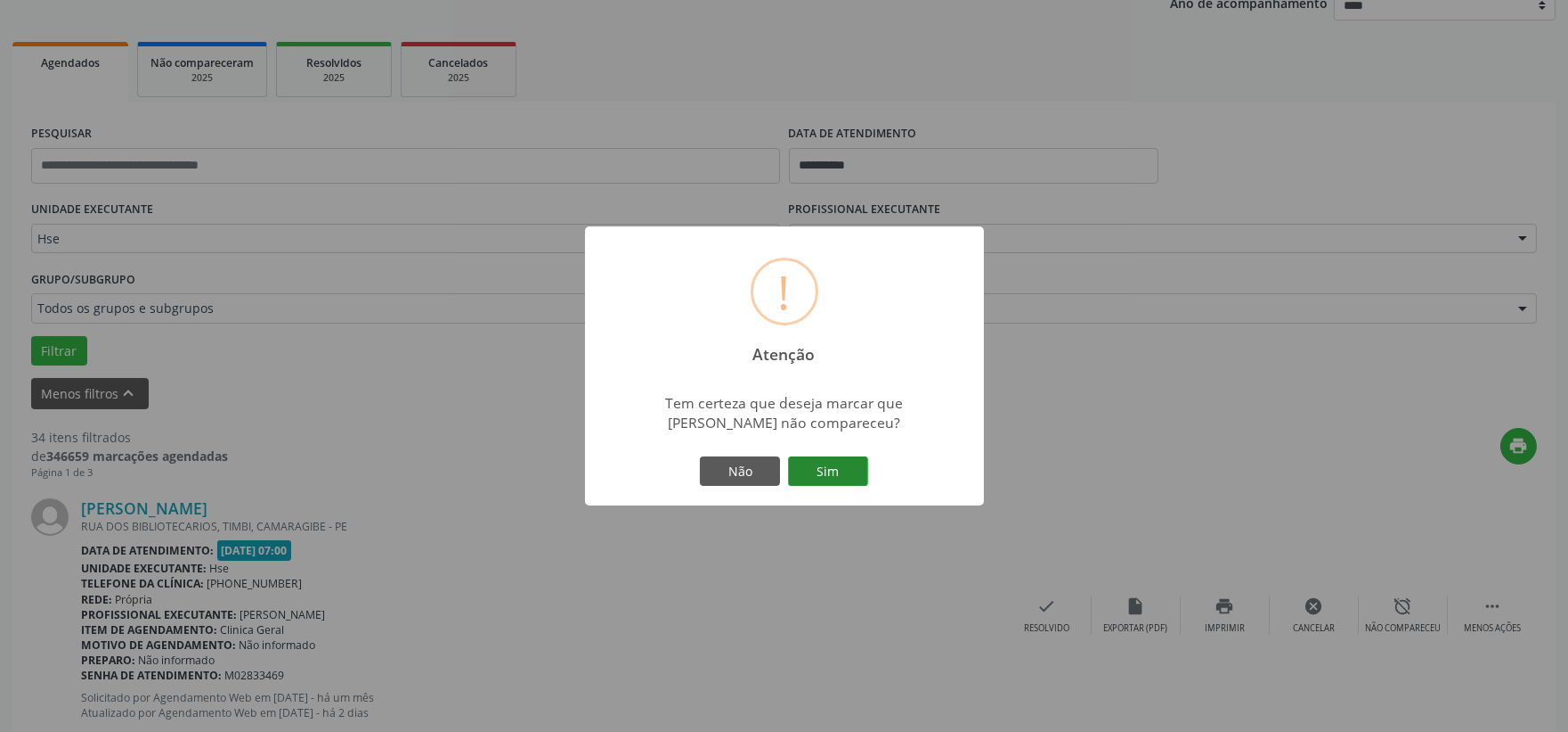
click at [814, 465] on button "Sim" at bounding box center [828, 471] width 80 height 30
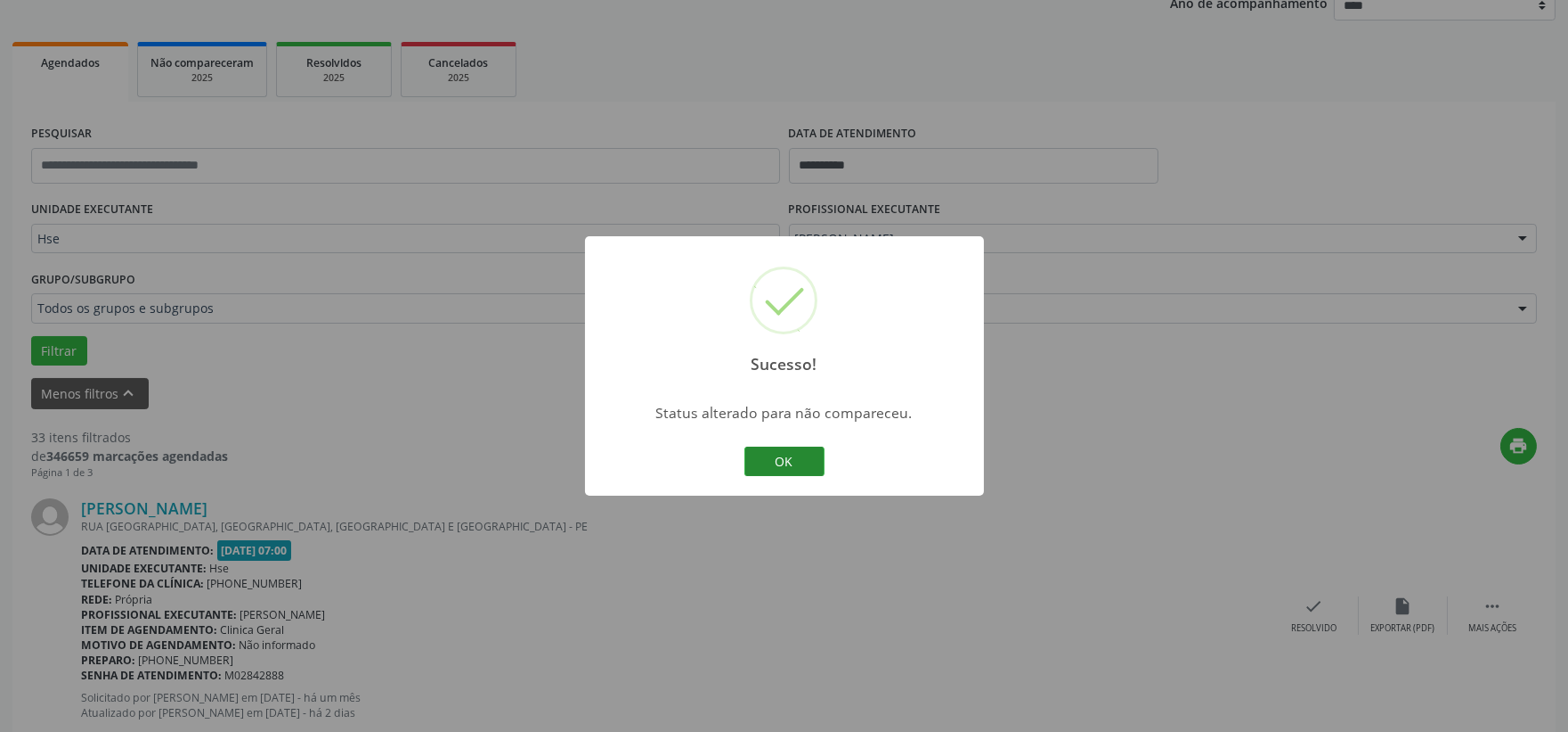
click at [807, 458] on button "OK" at bounding box center [784, 461] width 80 height 30
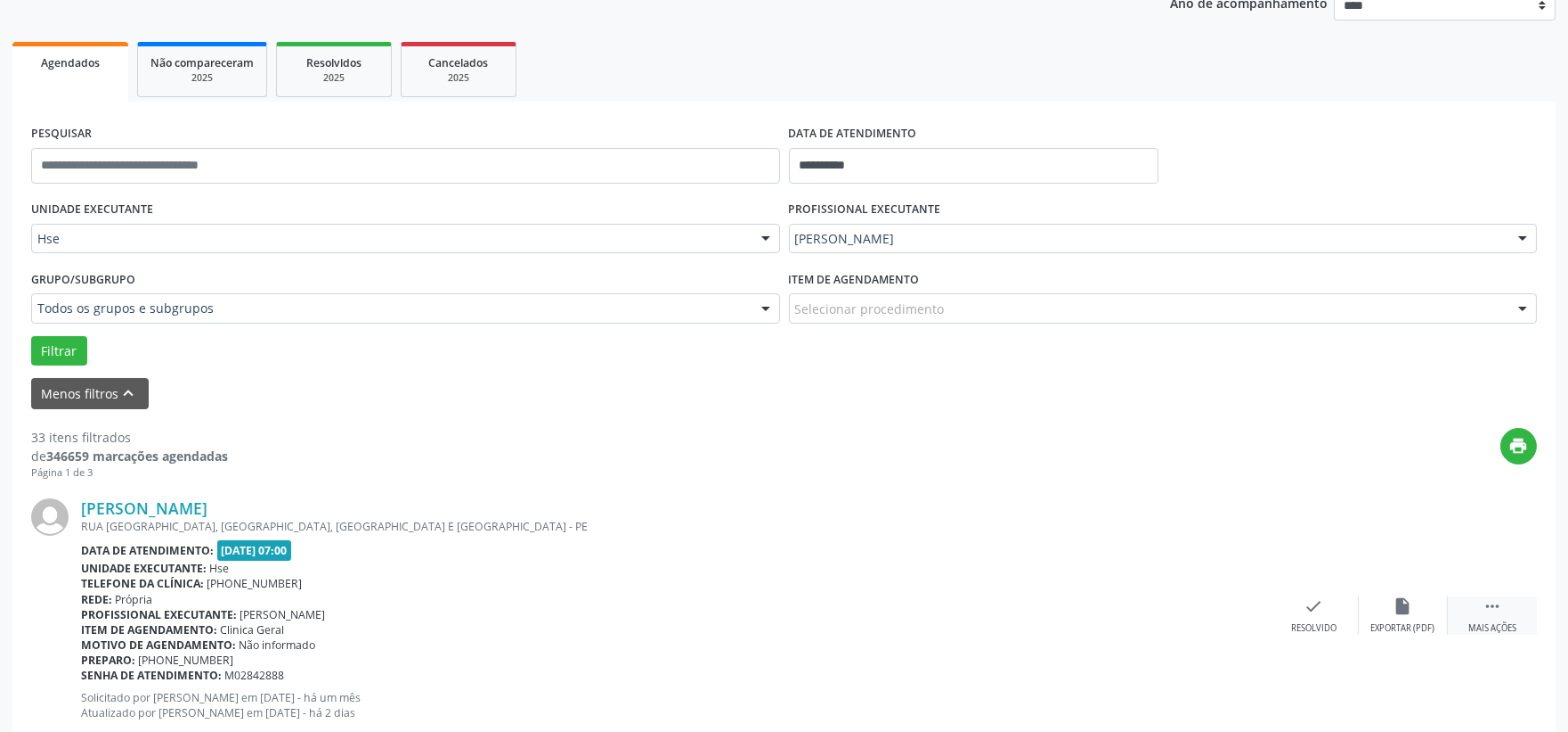
click at [1499, 609] on icon "" at bounding box center [1492, 606] width 19 height 19
click at [1420, 607] on div "alarm_off Não compareceu" at bounding box center [1403, 615] width 90 height 39
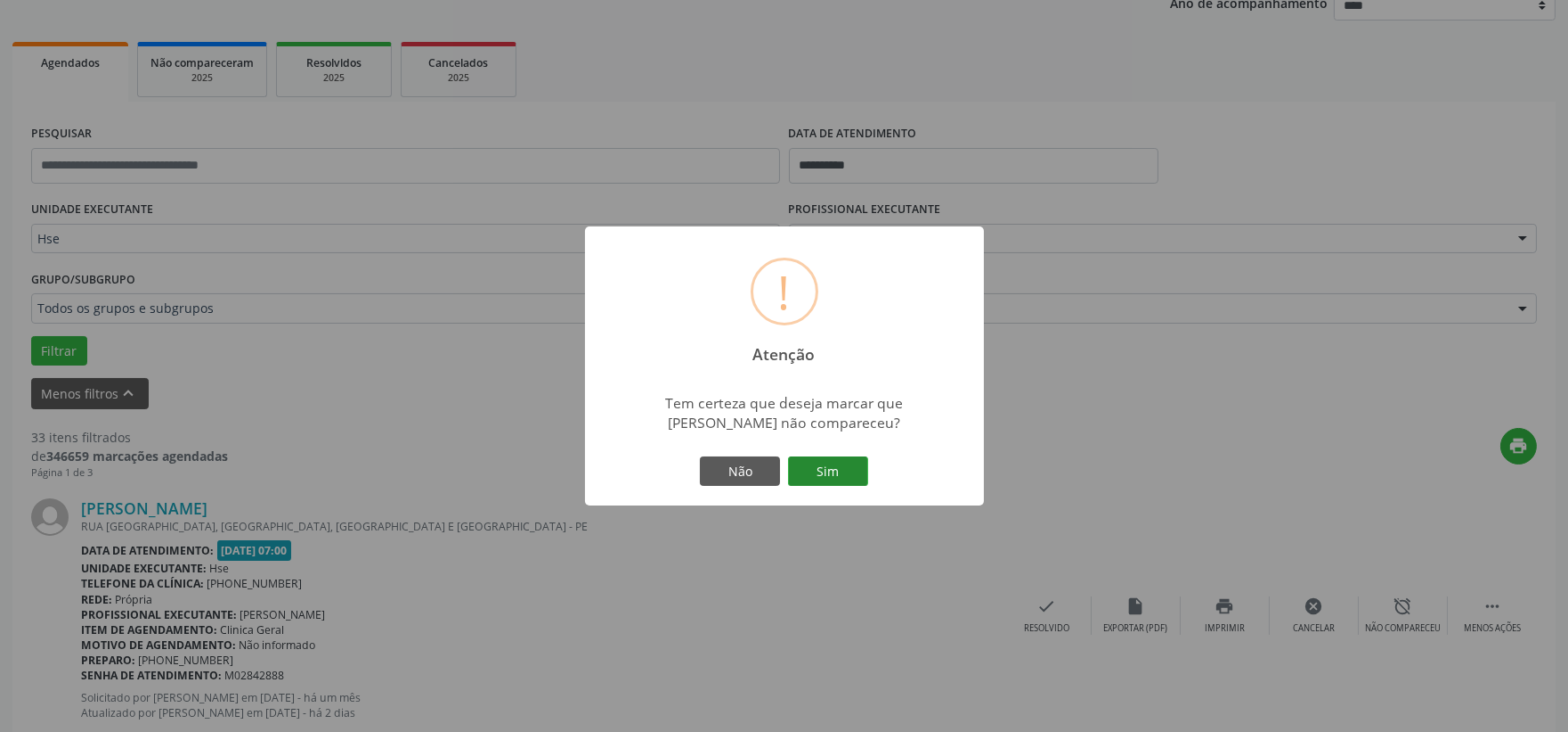
click at [830, 470] on button "Sim" at bounding box center [828, 471] width 80 height 30
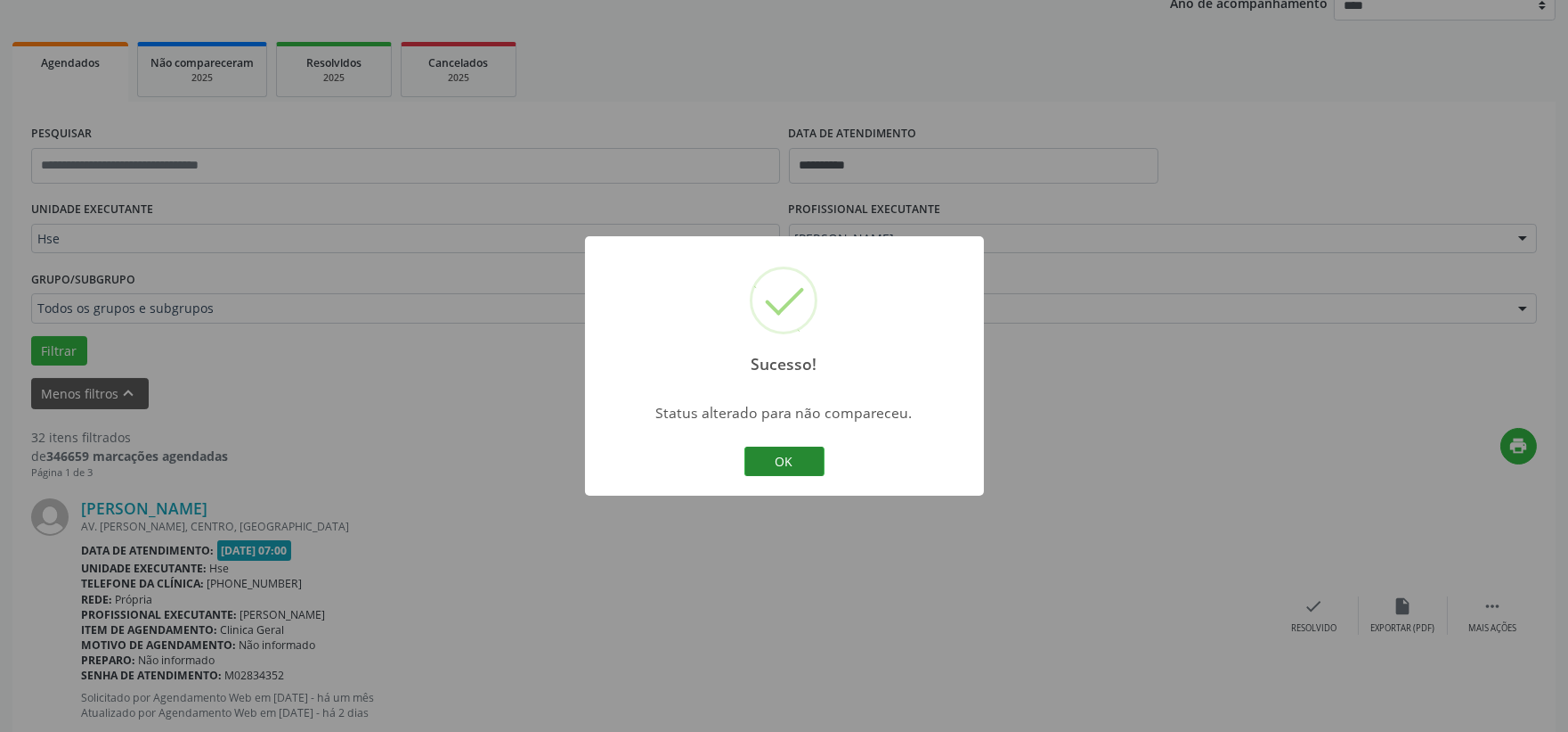
click at [773, 458] on button "OK" at bounding box center [784, 461] width 80 height 30
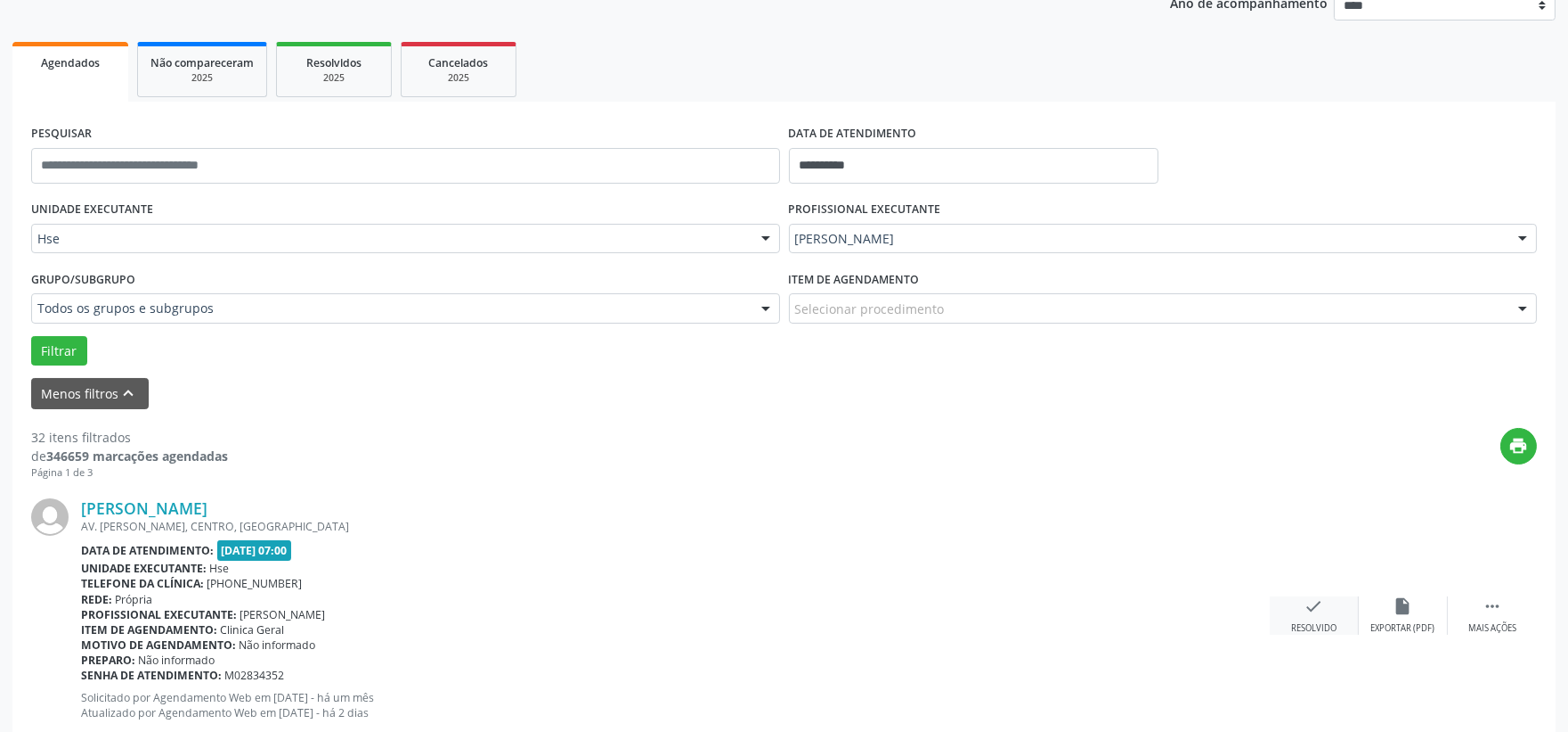
click at [1320, 619] on div "check Resolvido" at bounding box center [1314, 615] width 90 height 39
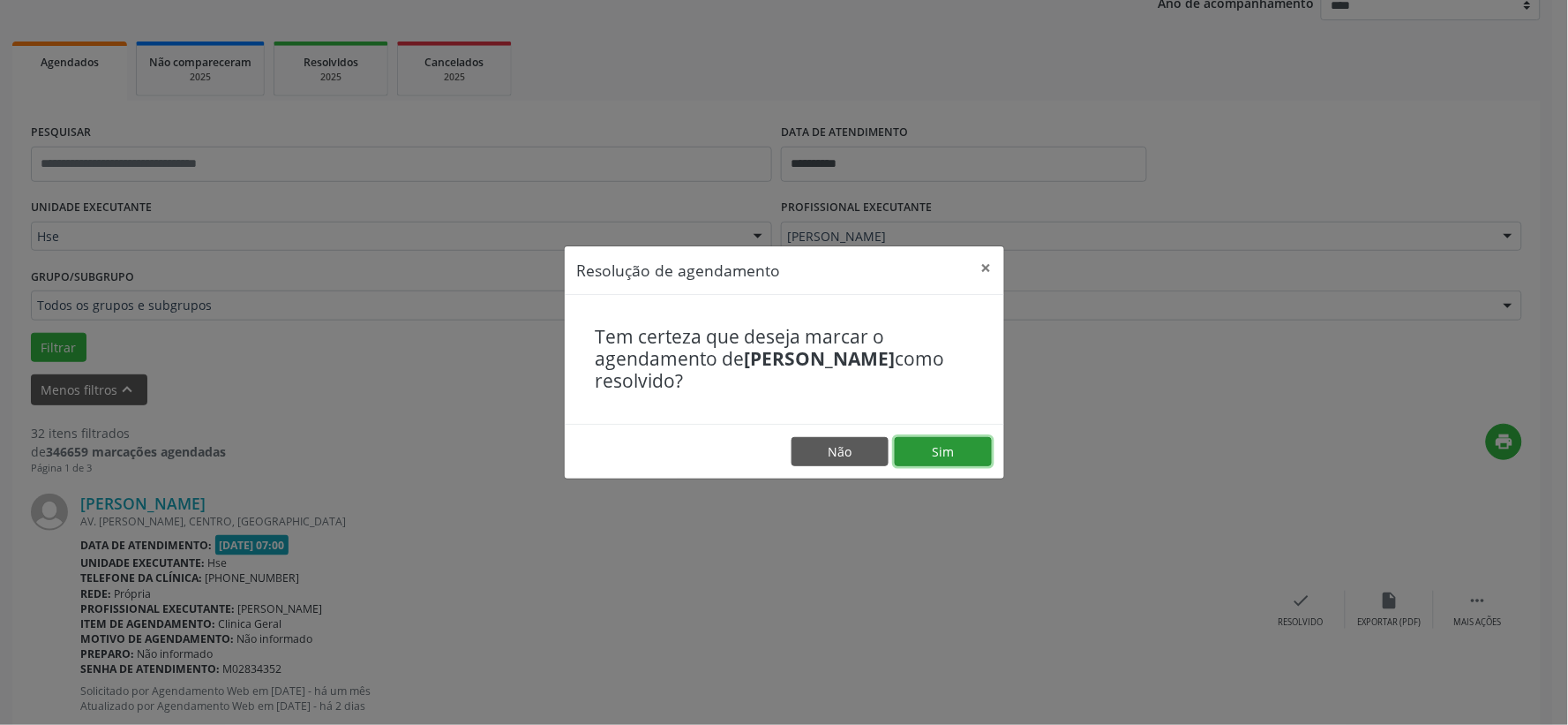
click at [953, 464] on button "Sim" at bounding box center [943, 451] width 97 height 30
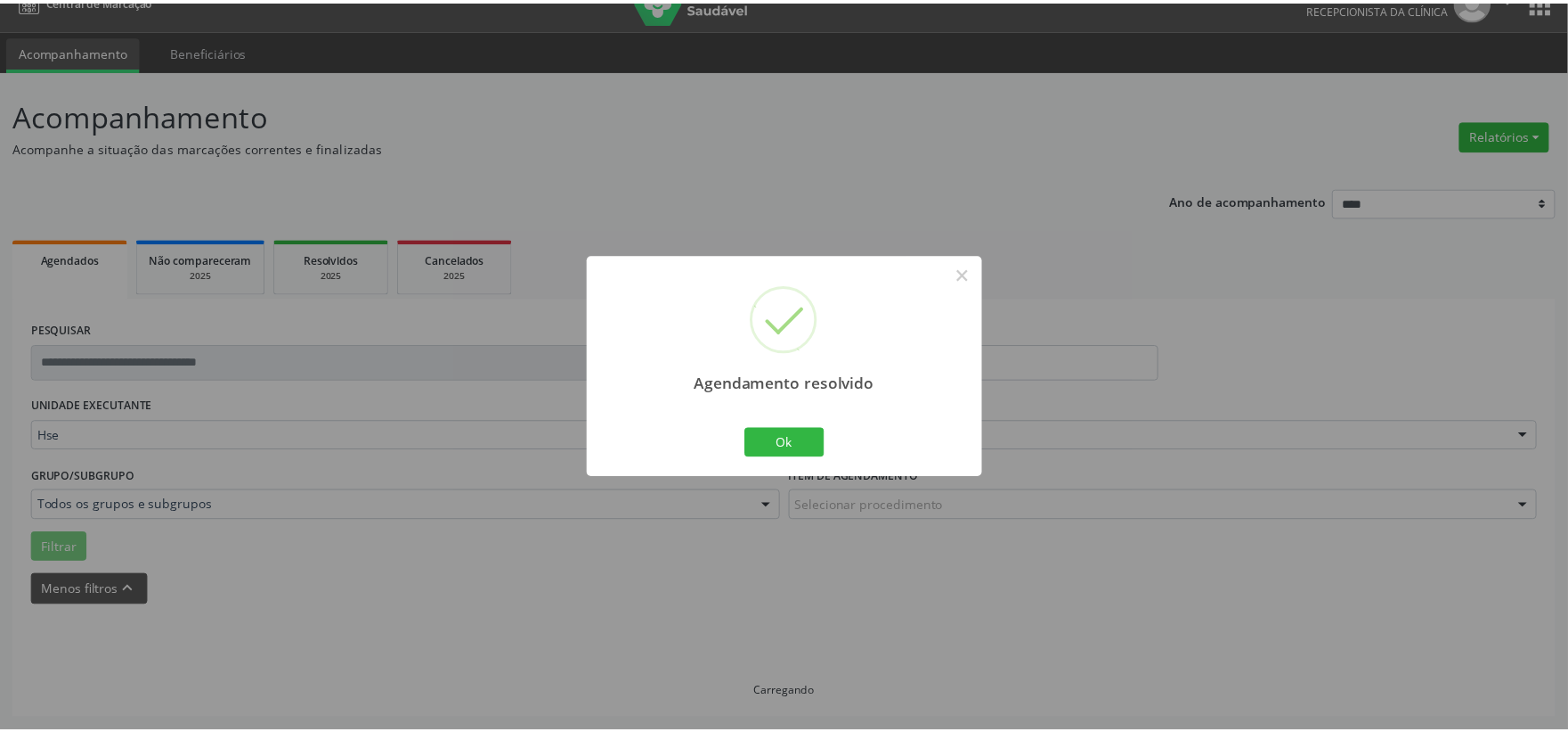
scroll to position [27, 0]
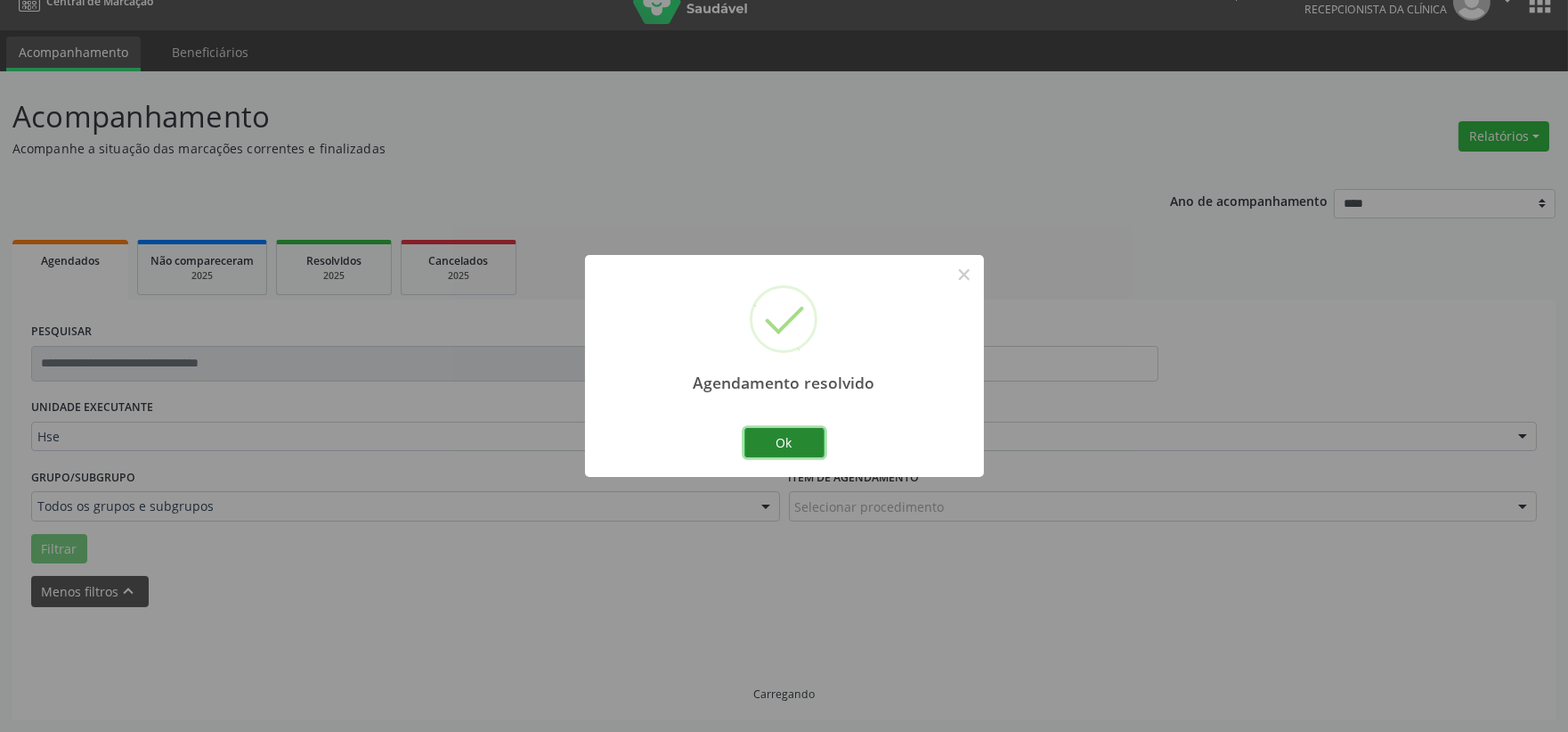
click at [770, 439] on button "Ok" at bounding box center [784, 442] width 80 height 30
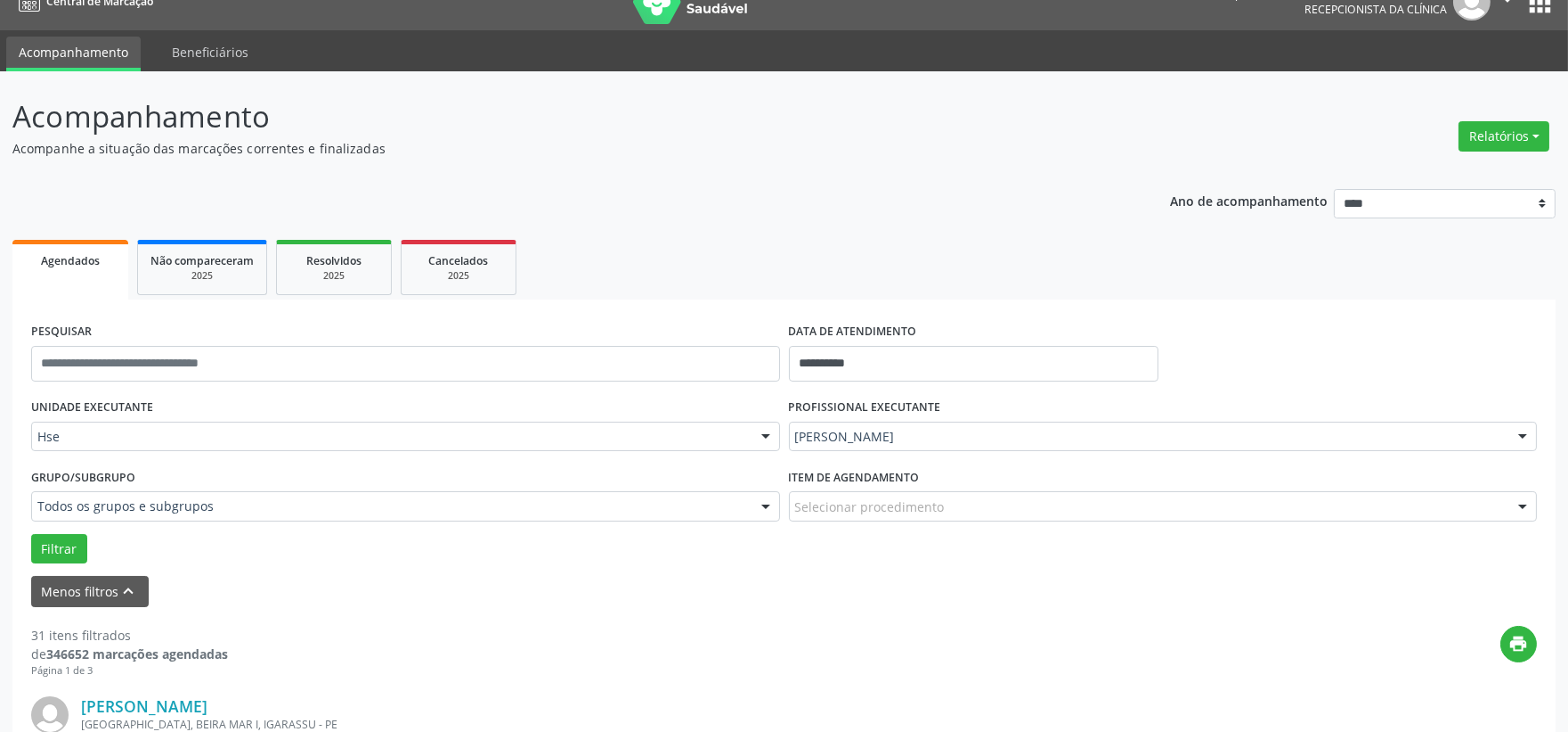
scroll to position [224, 0]
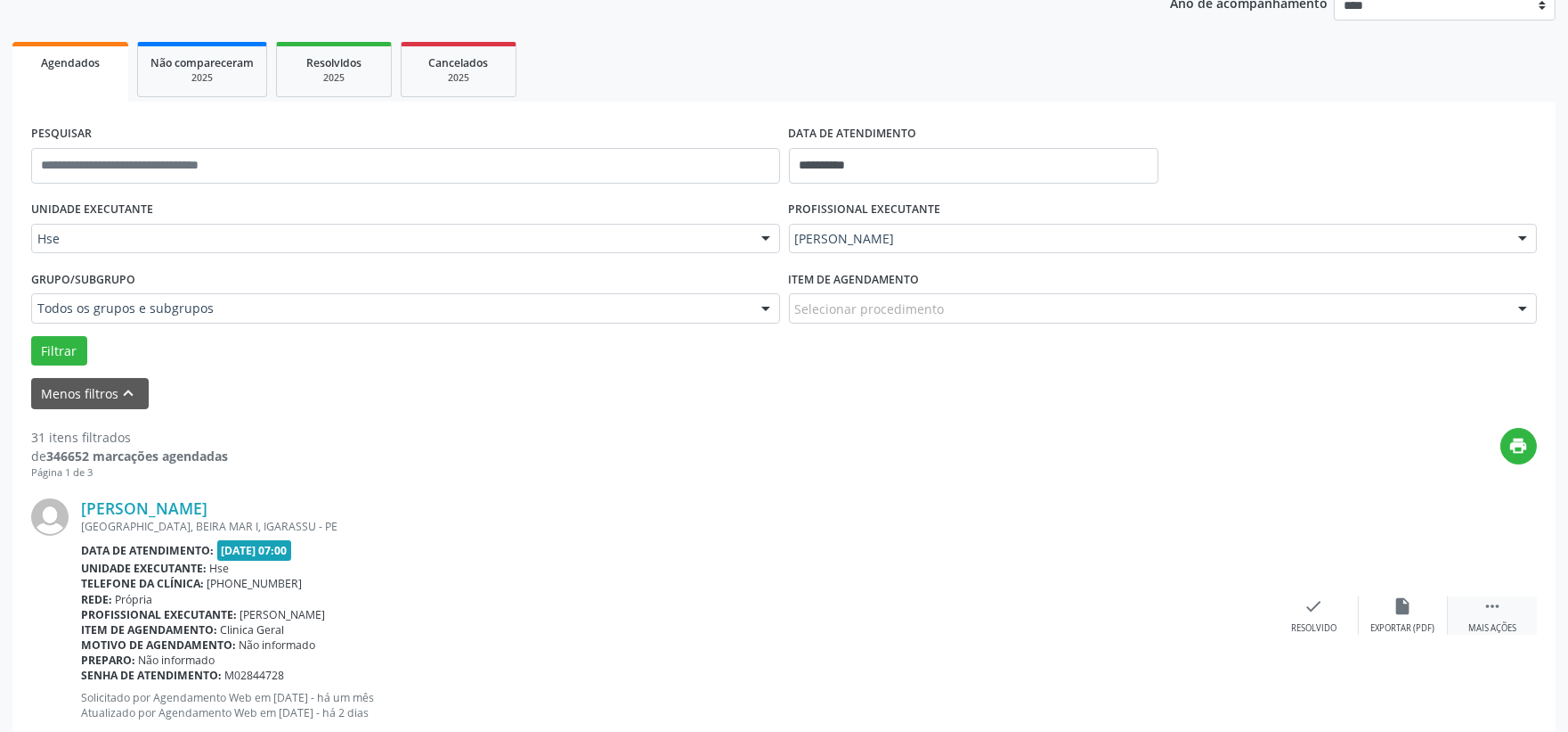
click at [1487, 601] on icon "" at bounding box center [1492, 606] width 19 height 19
click at [1369, 604] on div "alarm_off Não compareceu" at bounding box center [1403, 615] width 90 height 39
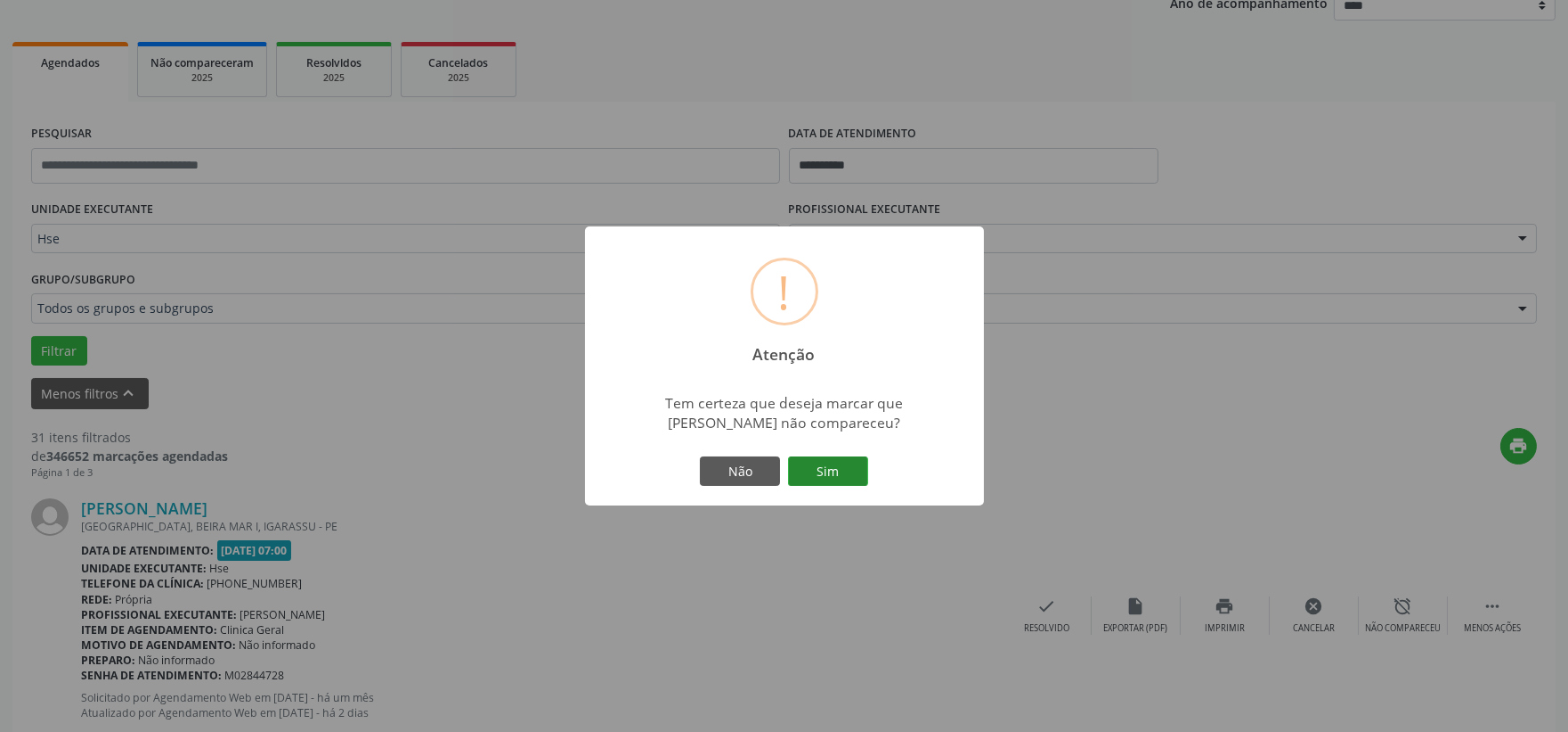
click at [834, 469] on button "Sim" at bounding box center [828, 471] width 80 height 30
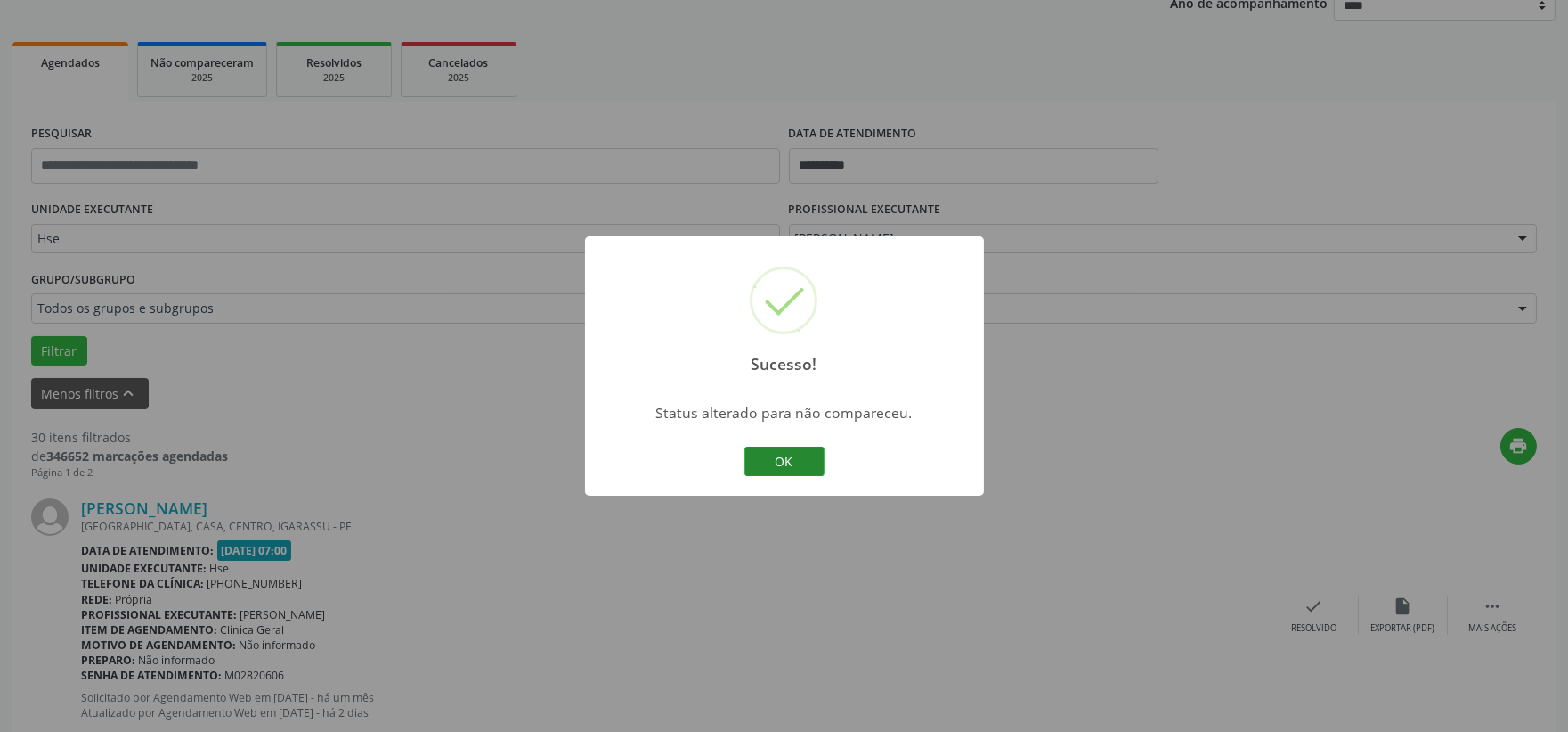
click at [791, 460] on button "OK" at bounding box center [784, 461] width 80 height 30
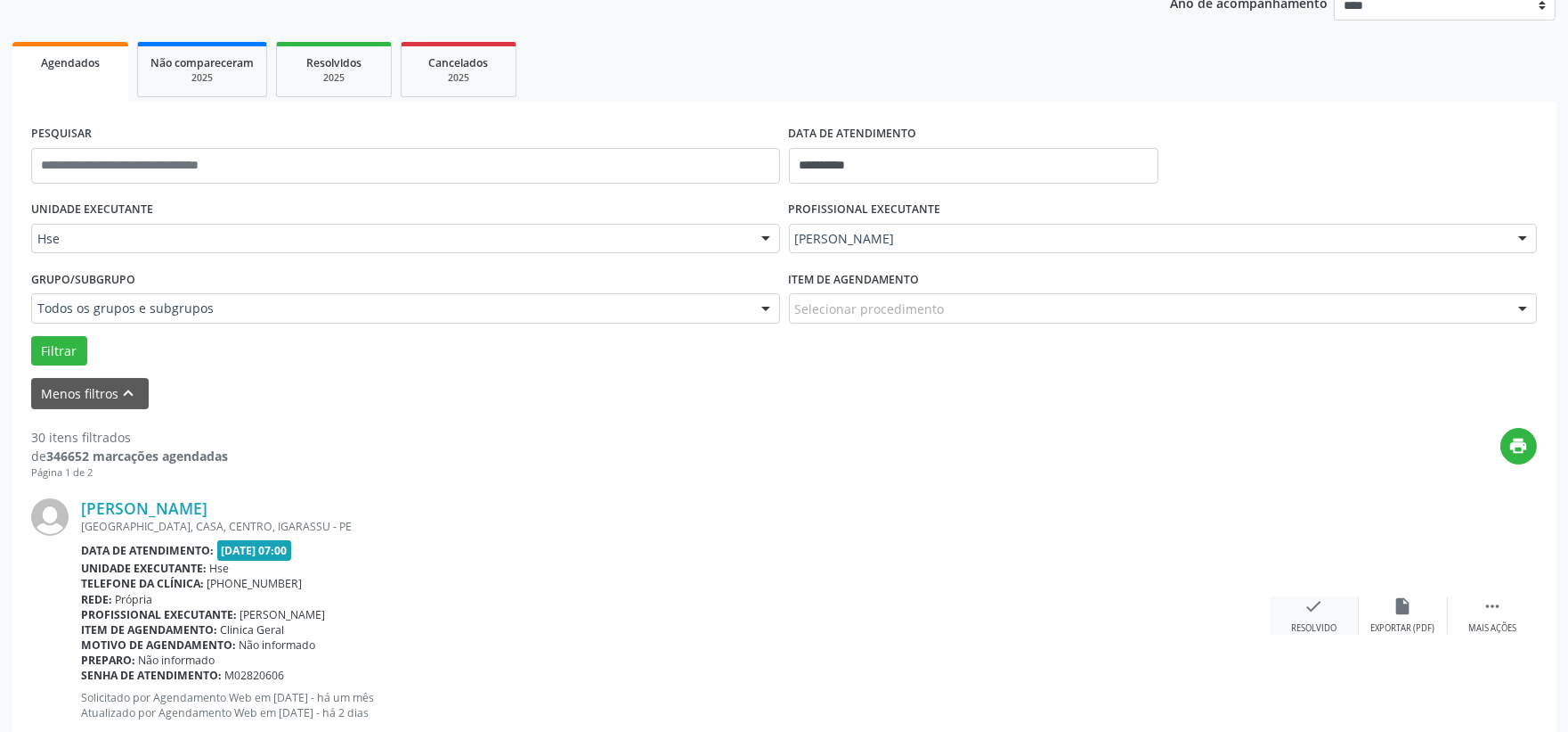
click at [1307, 602] on icon "check" at bounding box center [1314, 606] width 19 height 19
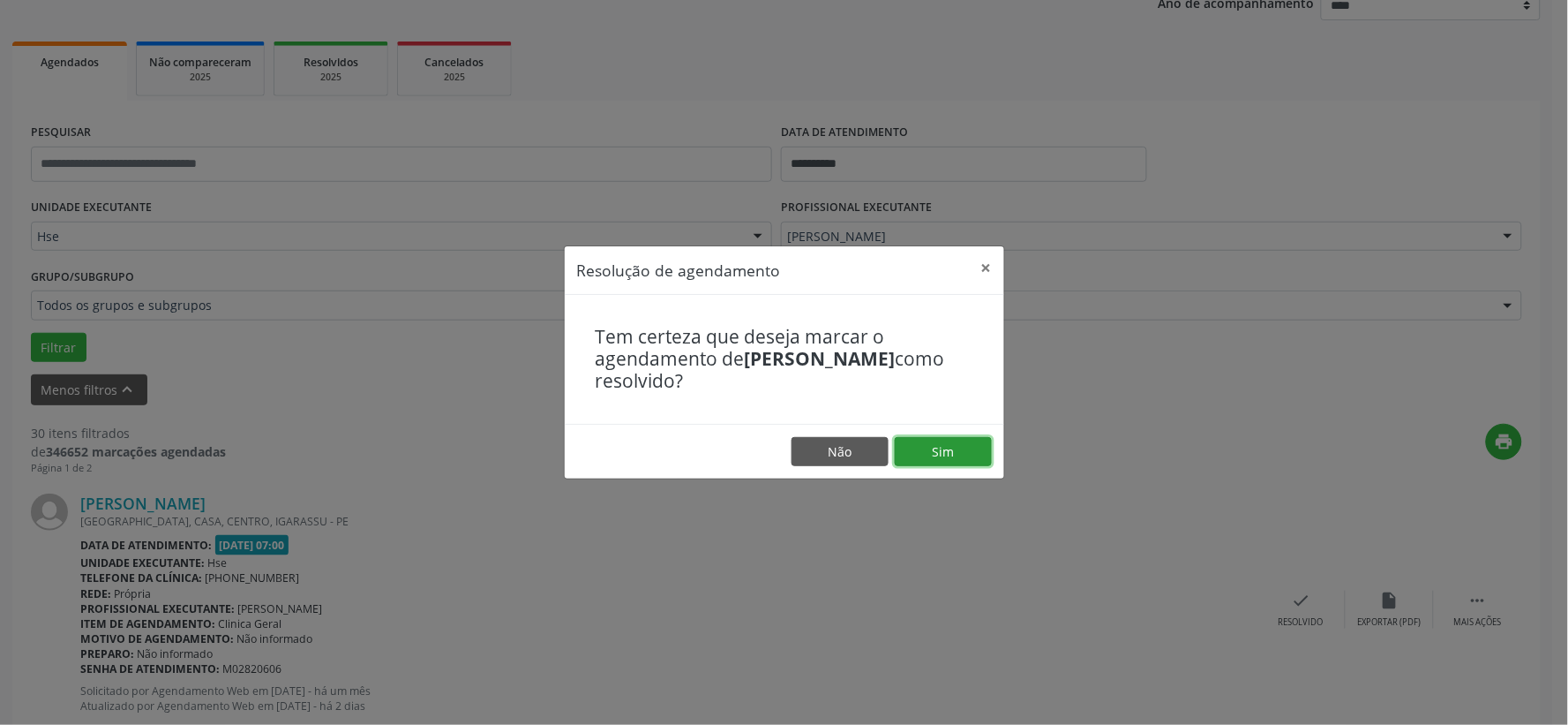
click at [938, 454] on button "Sim" at bounding box center [943, 451] width 97 height 30
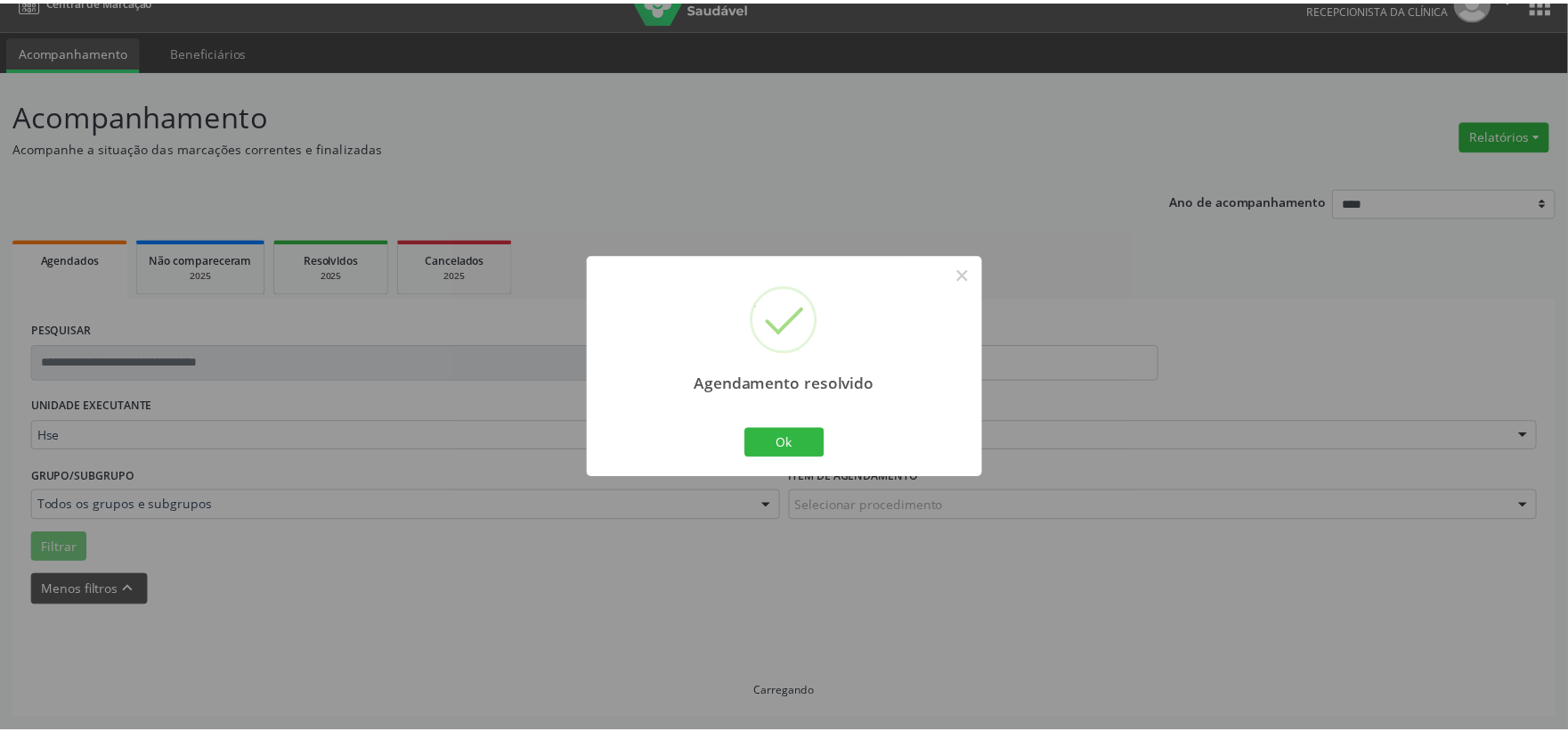
scroll to position [27, 0]
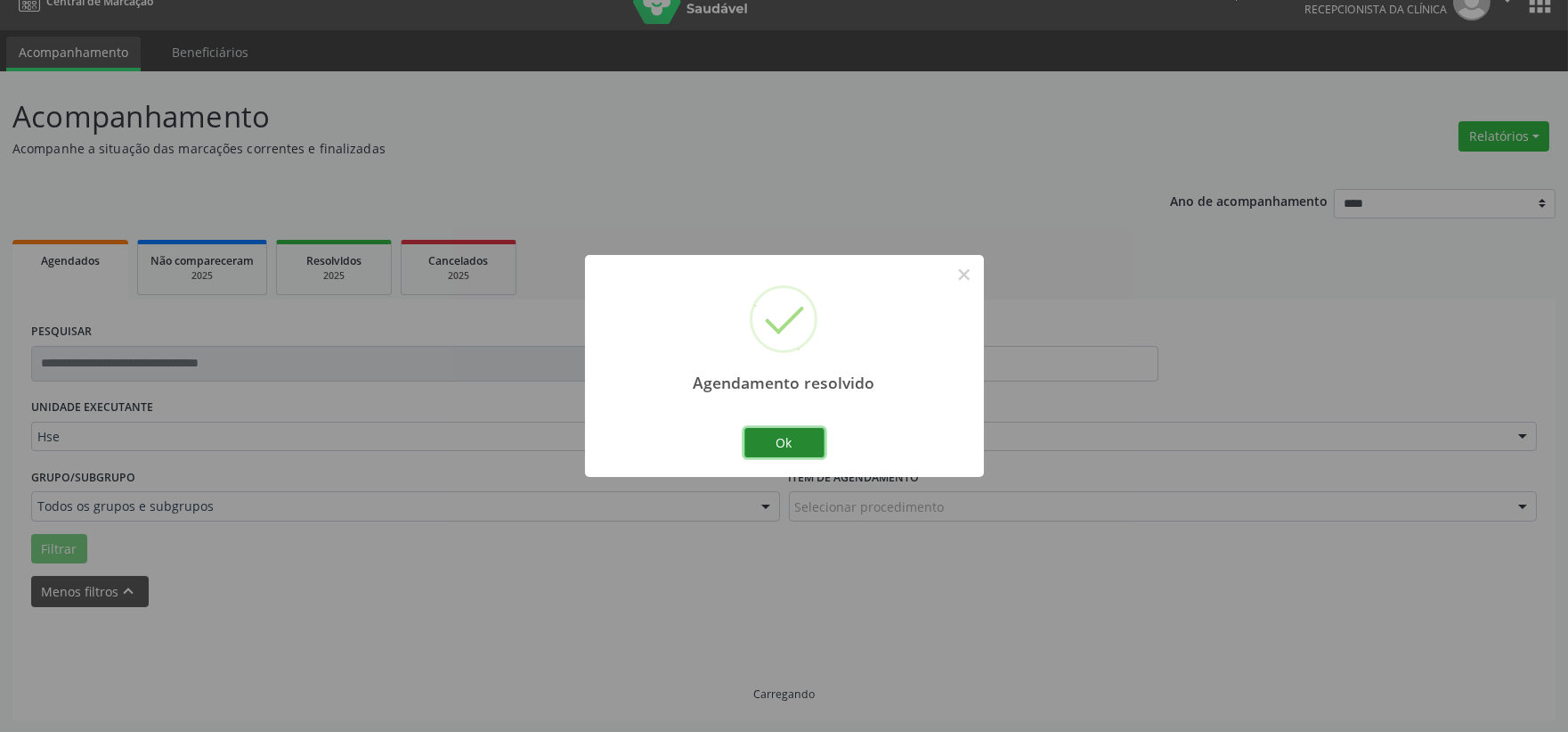
click at [777, 450] on button "Ok" at bounding box center [784, 442] width 80 height 30
